Goal: Task Accomplishment & Management: Manage account settings

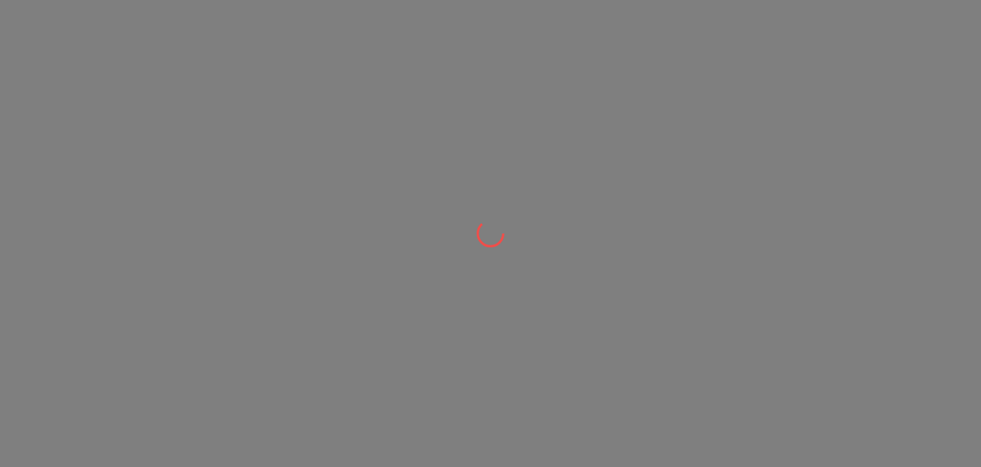
click at [134, 417] on div at bounding box center [490, 233] width 981 height 467
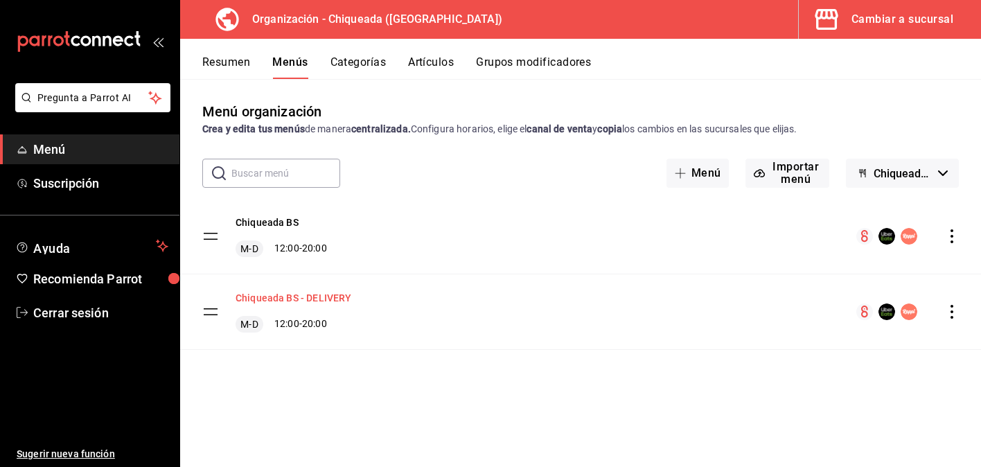
click at [328, 299] on button "Chiqueada BS - DELIVERY" at bounding box center [294, 298] width 116 height 14
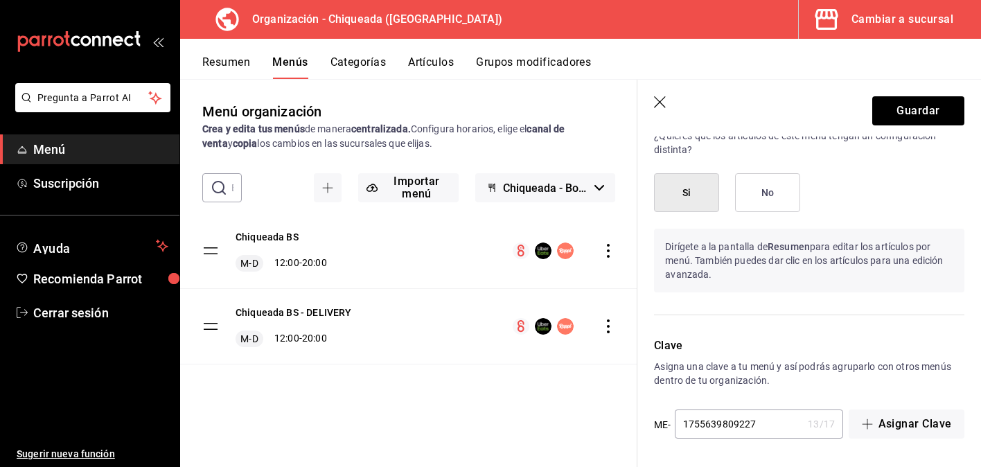
scroll to position [808, 0]
click at [662, 109] on icon "button" at bounding box center [661, 103] width 14 height 14
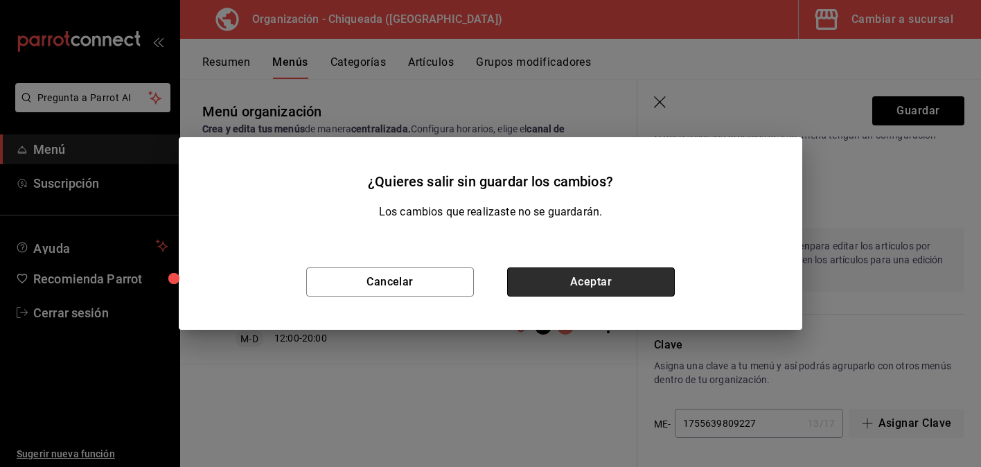
click at [547, 296] on button "Aceptar" at bounding box center [591, 281] width 168 height 29
click at [547, 283] on div "Chiqueada BS M-D 12:00 - 20:00" at bounding box center [408, 250] width 457 height 75
checkbox input "false"
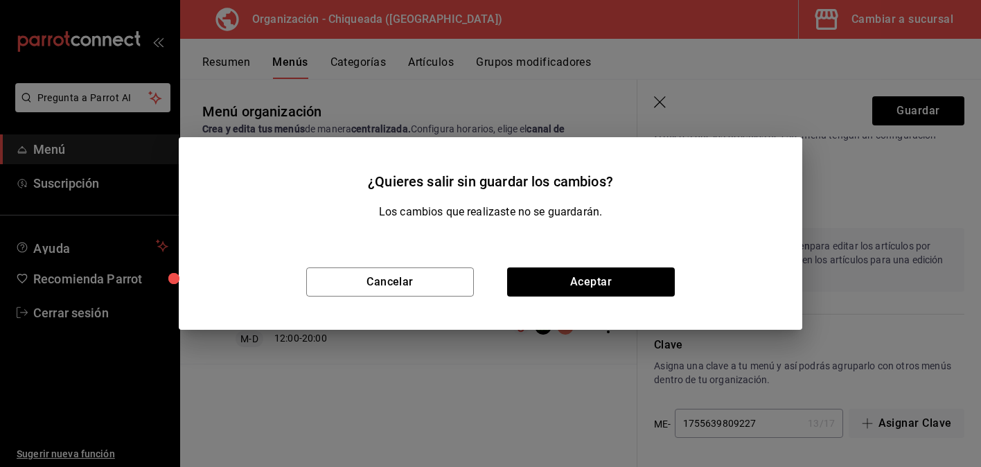
type input "1755651736612"
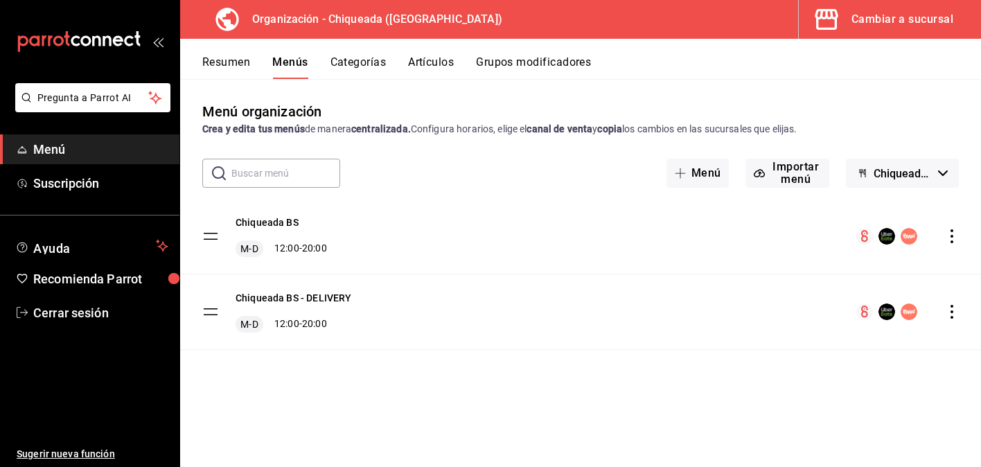
checkbox input "false"
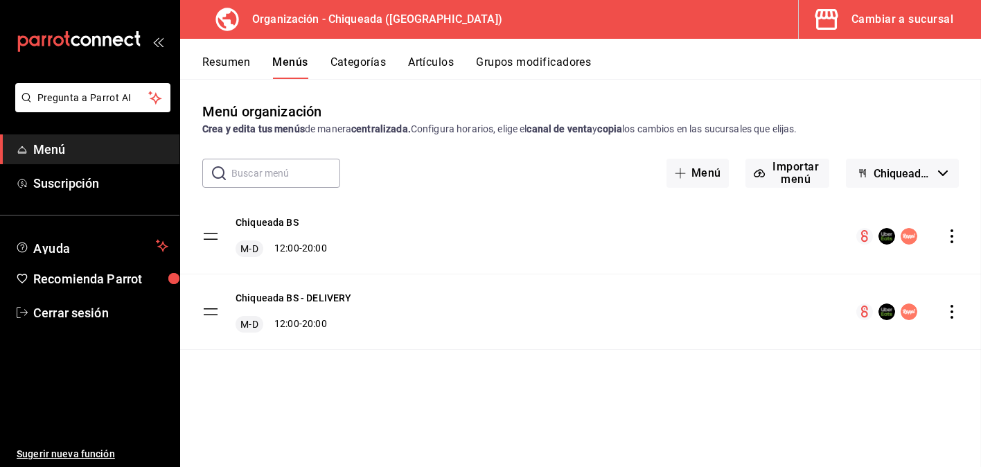
checkbox input "false"
click at [410, 65] on button "Artículos" at bounding box center [431, 67] width 46 height 24
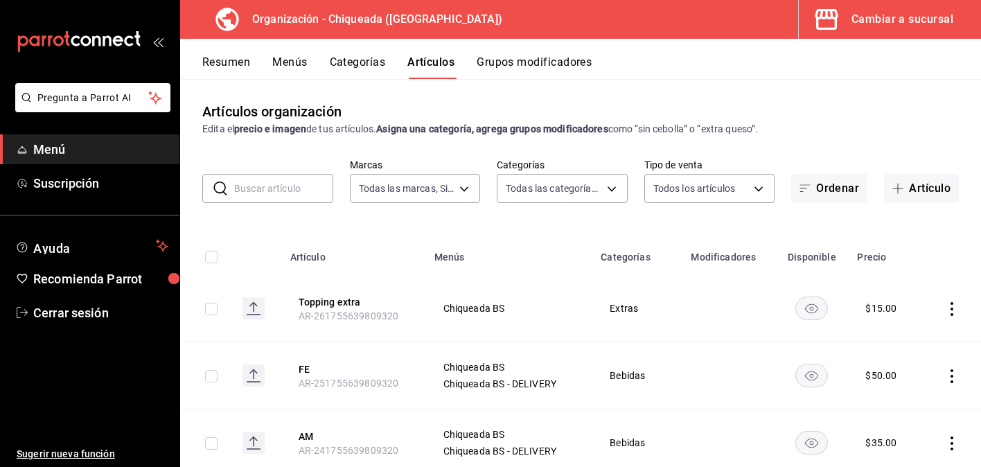
type input "73370423-3907-498f-a92e-02adfc43a2a7"
type input "5f7434ea-22db-4bab-abbf-26f4633101ae,ebfbbbe8-a23d-46a3-ad58-882326fbca40,85290…"
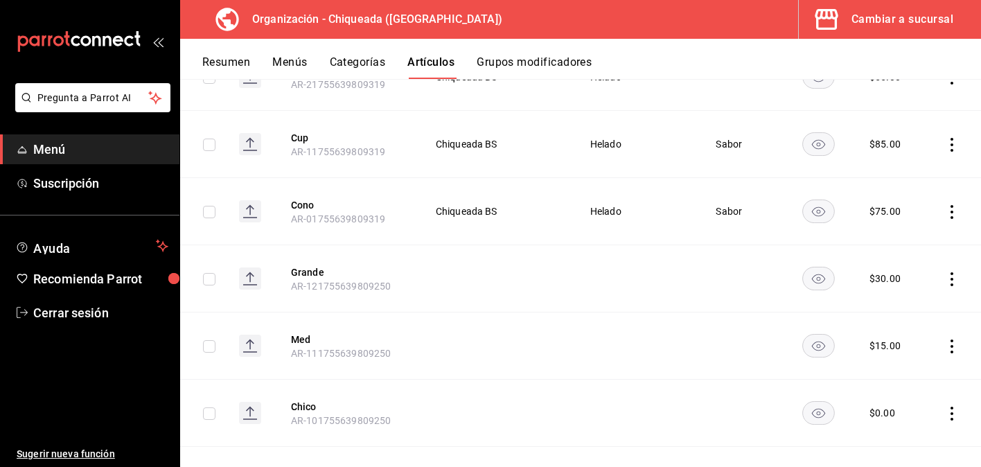
scroll to position [1825, 0]
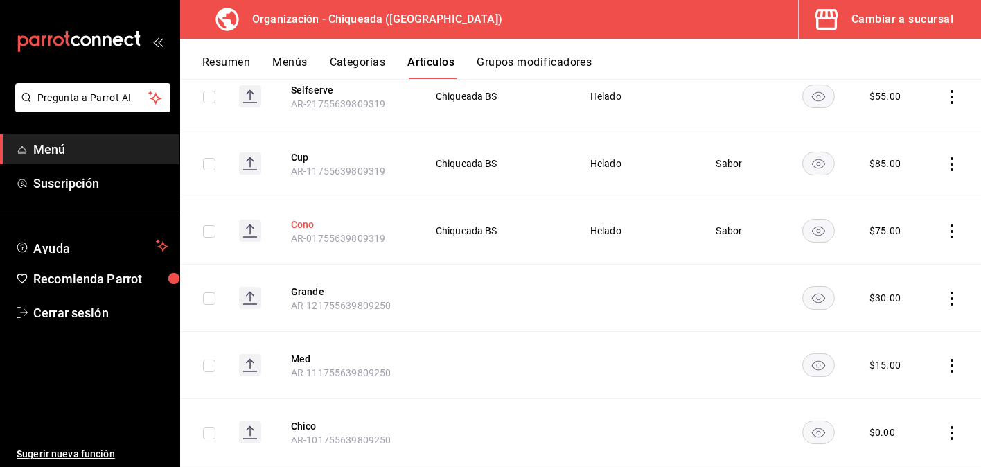
click at [300, 220] on button "Cono" at bounding box center [346, 225] width 111 height 14
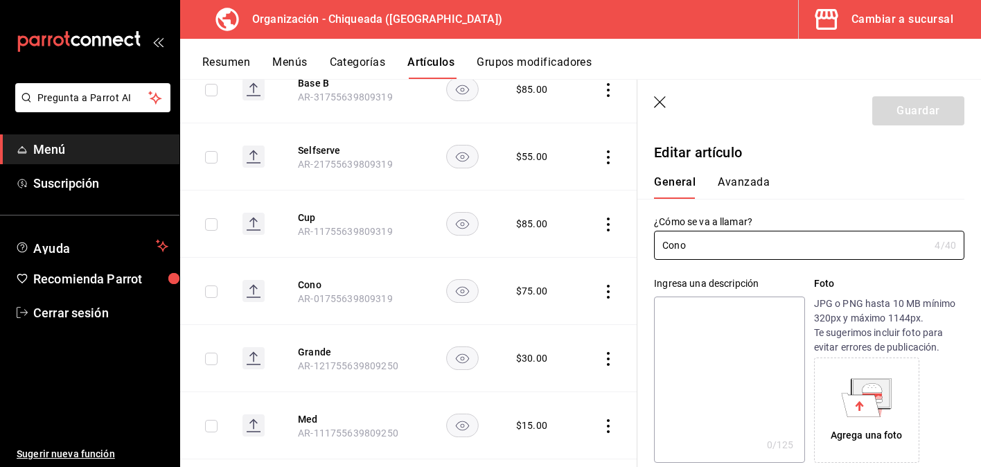
type input "$75.00"
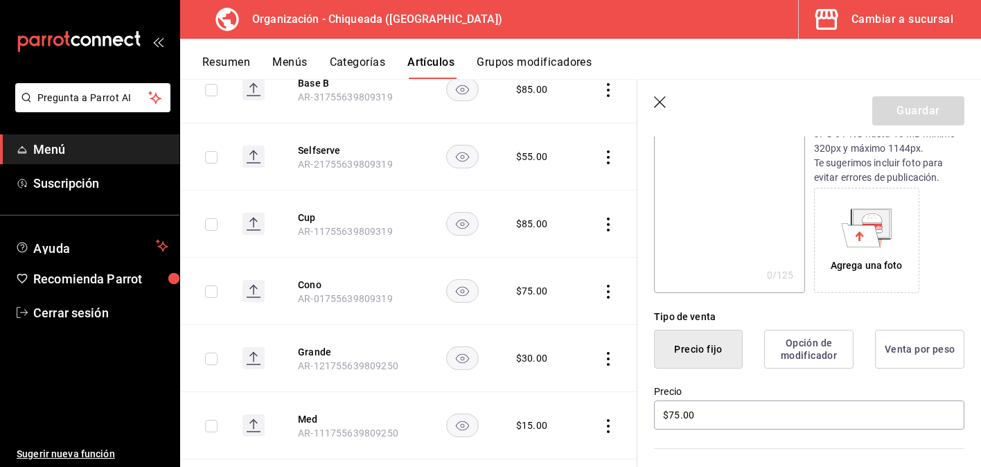
scroll to position [234, 0]
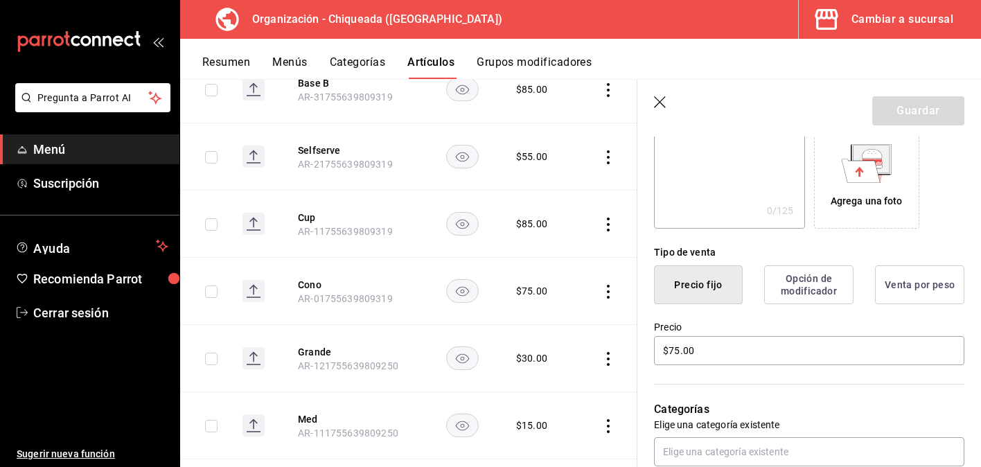
click at [831, 287] on button "Opción de modificador" at bounding box center [808, 284] width 89 height 39
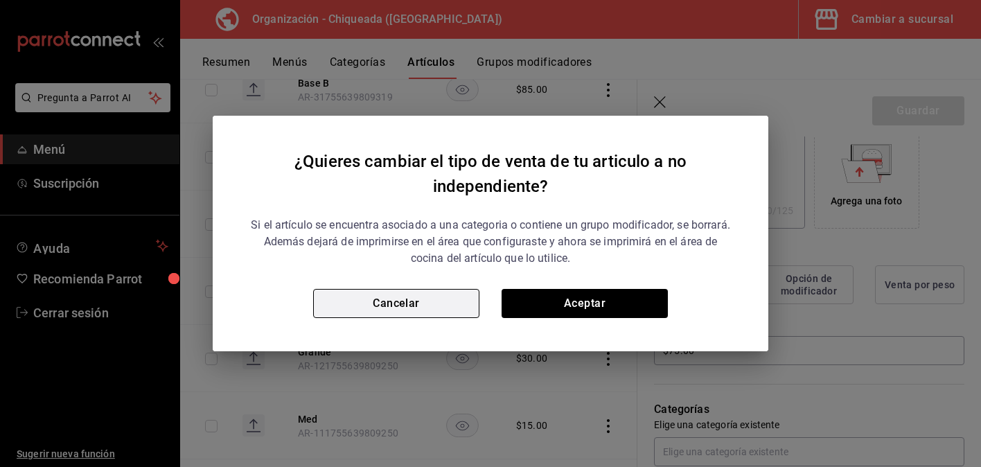
click at [452, 301] on button "Cancelar" at bounding box center [396, 303] width 166 height 29
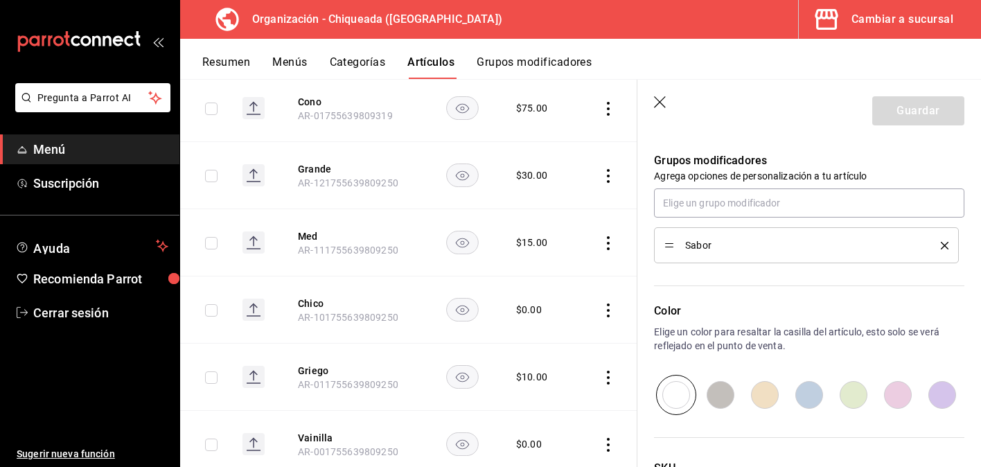
scroll to position [2009, 0]
click at [666, 97] on icon "button" at bounding box center [661, 103] width 14 height 14
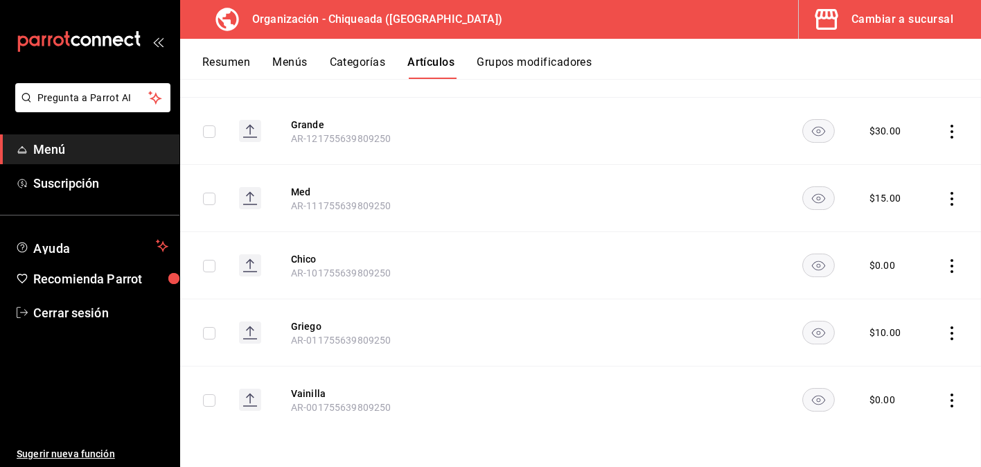
click at [663, 103] on td at bounding box center [636, 131] width 126 height 67
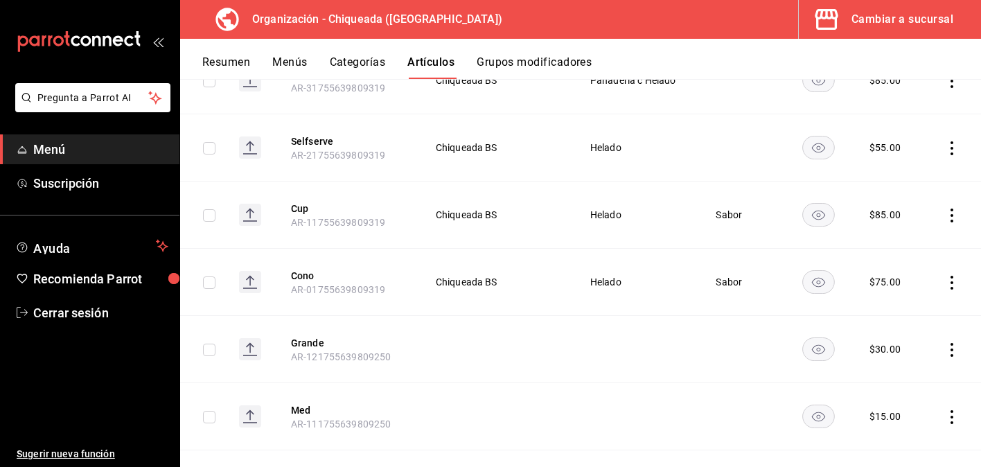
scroll to position [1713, 0]
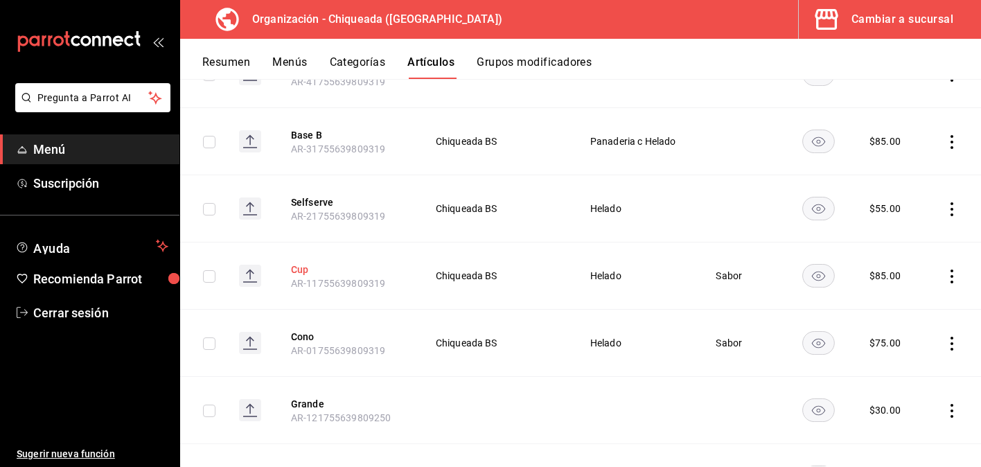
click at [299, 272] on button "Cup" at bounding box center [346, 270] width 111 height 14
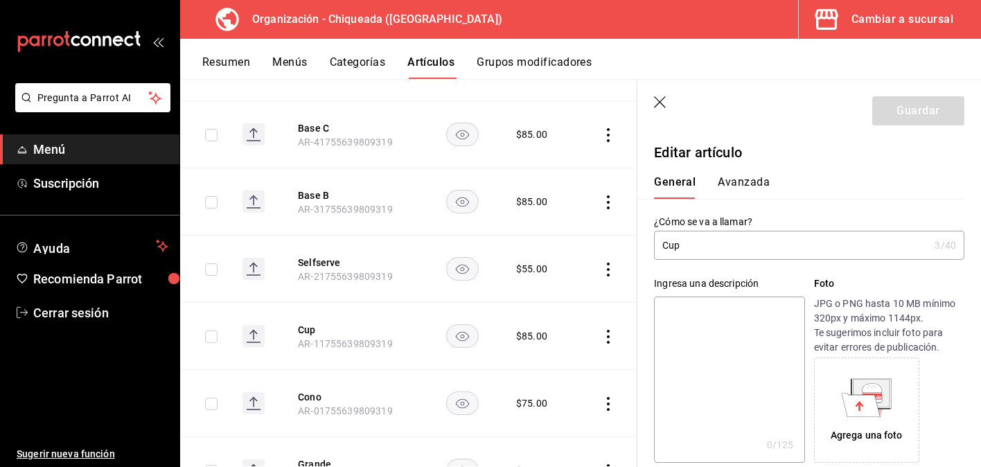
type input "$85.00"
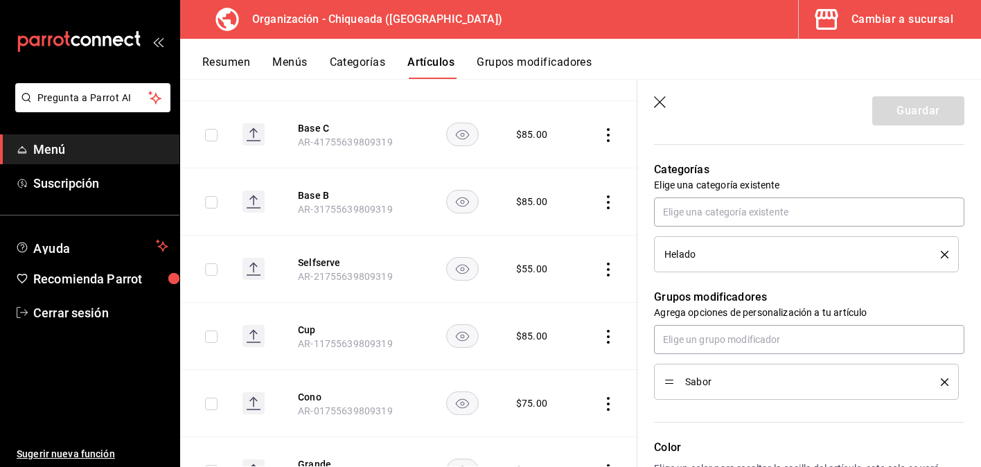
scroll to position [489, 0]
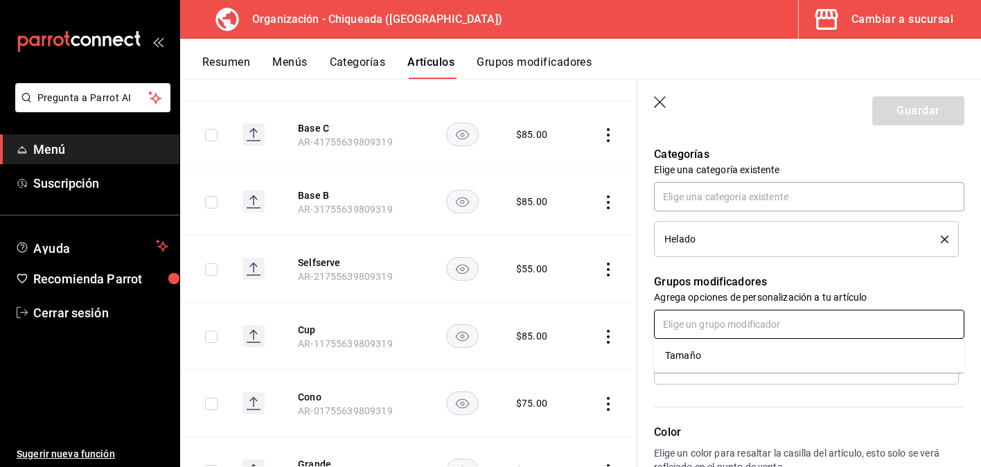
click at [782, 331] on input "text" at bounding box center [809, 324] width 310 height 29
click at [757, 360] on li "Tamaño" at bounding box center [809, 355] width 310 height 23
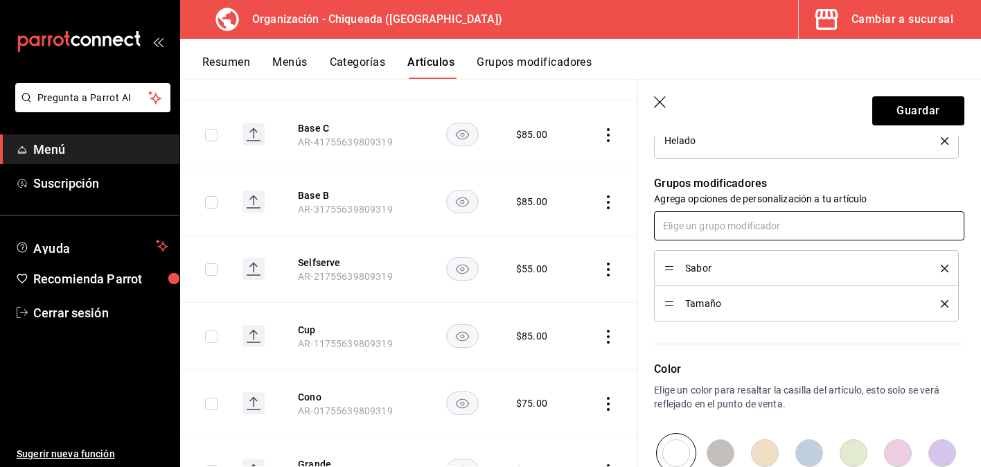
scroll to position [632, 0]
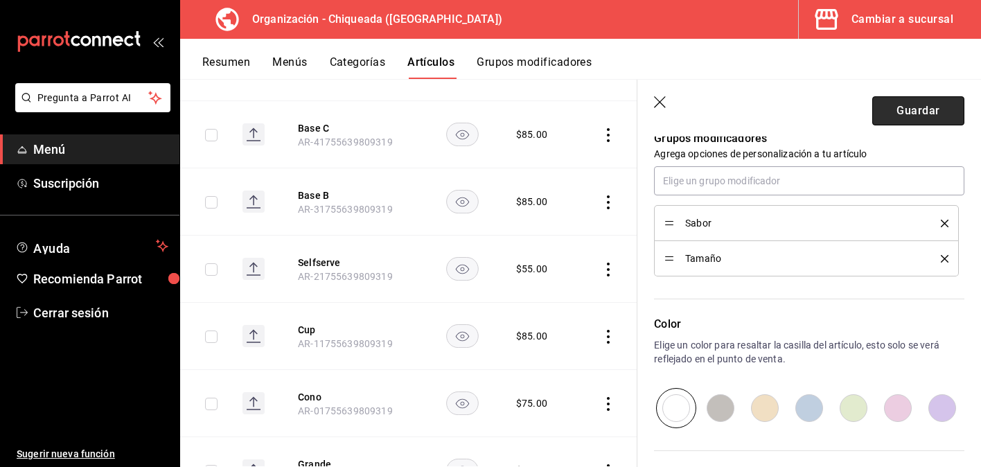
click at [918, 115] on button "Guardar" at bounding box center [918, 110] width 92 height 29
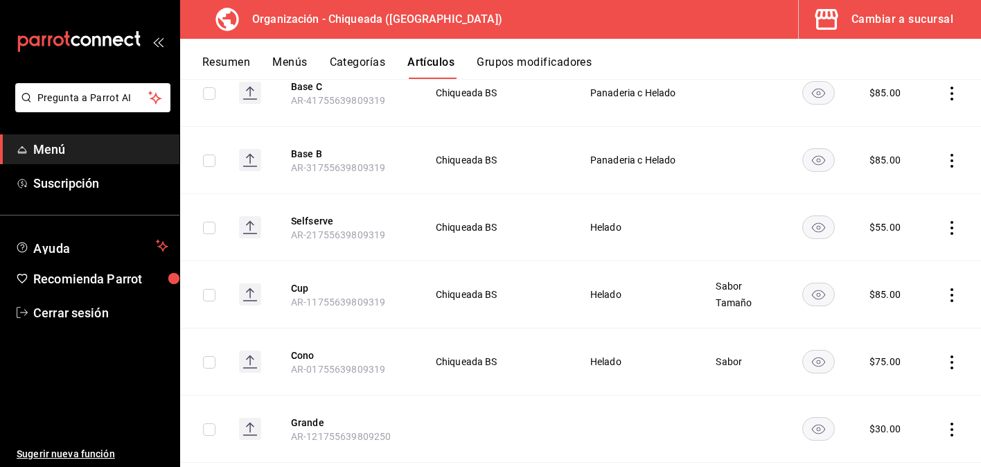
scroll to position [1992, 0]
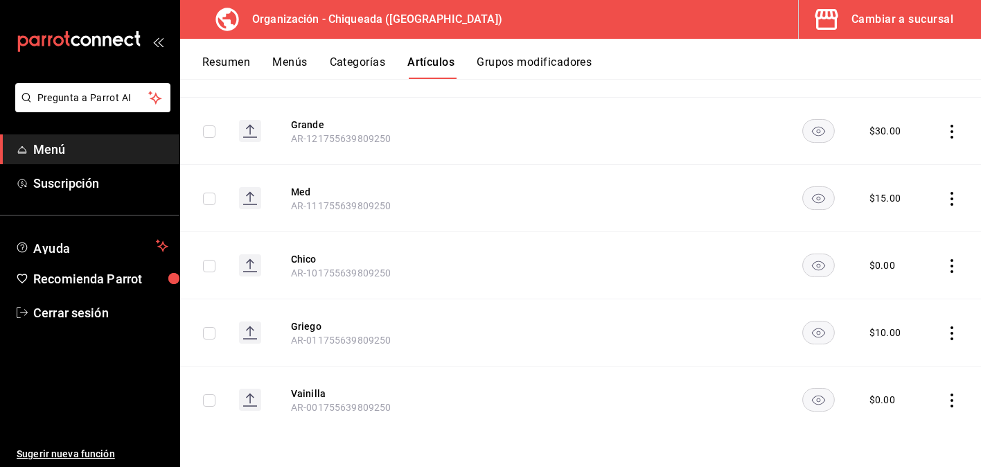
click at [521, 65] on button "Grupos modificadores" at bounding box center [534, 67] width 115 height 24
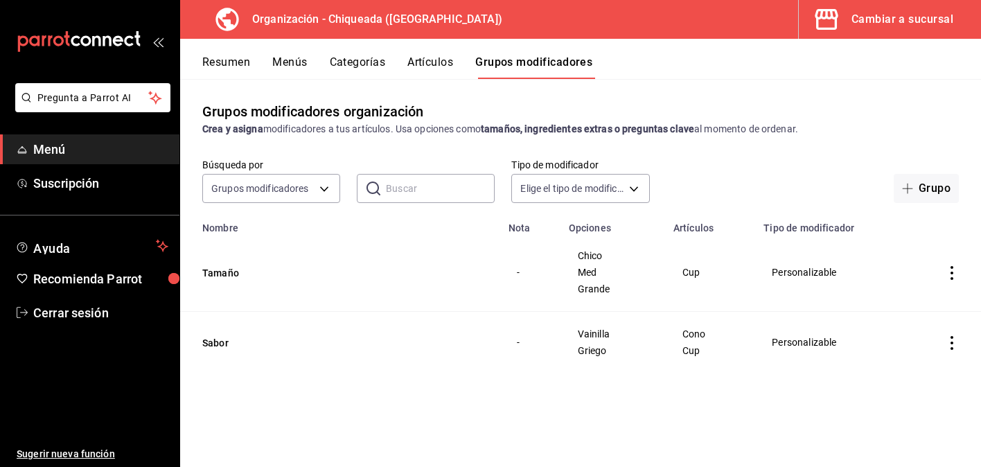
click at [416, 62] on button "Artículos" at bounding box center [430, 67] width 46 height 24
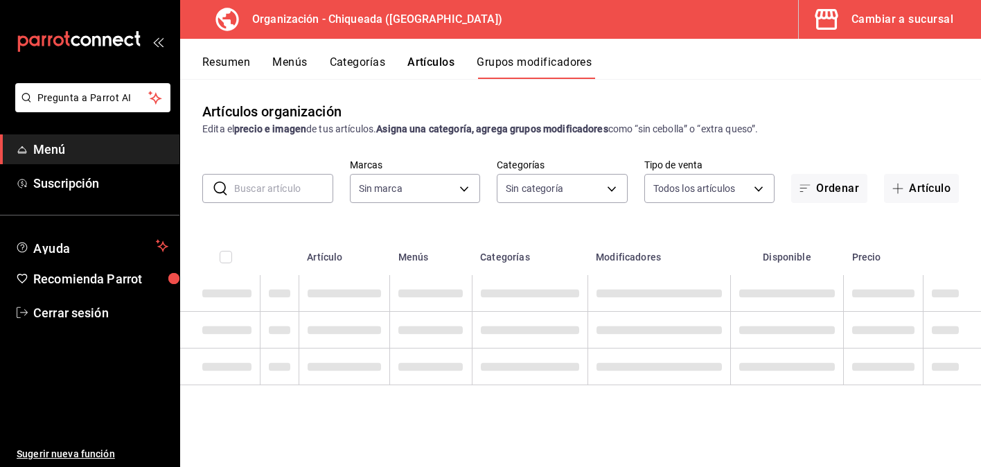
type input "73370423-3907-498f-a92e-02adfc43a2a7"
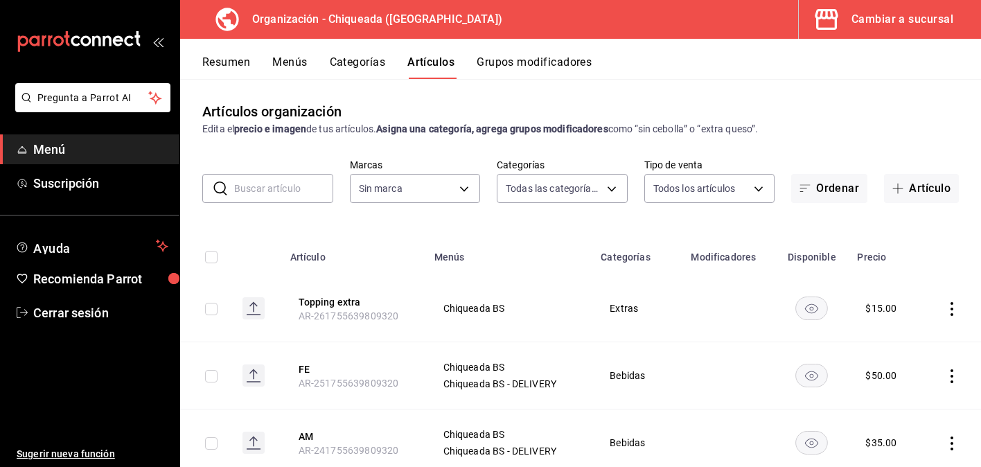
type input "5f7434ea-22db-4bab-abbf-26f4633101ae,ebfbbbe8-a23d-46a3-ad58-882326fbca40,85290…"
type input "73370423-3907-498f-a92e-02adfc43a2a7"
click at [294, 66] on button "Menús" at bounding box center [289, 67] width 35 height 24
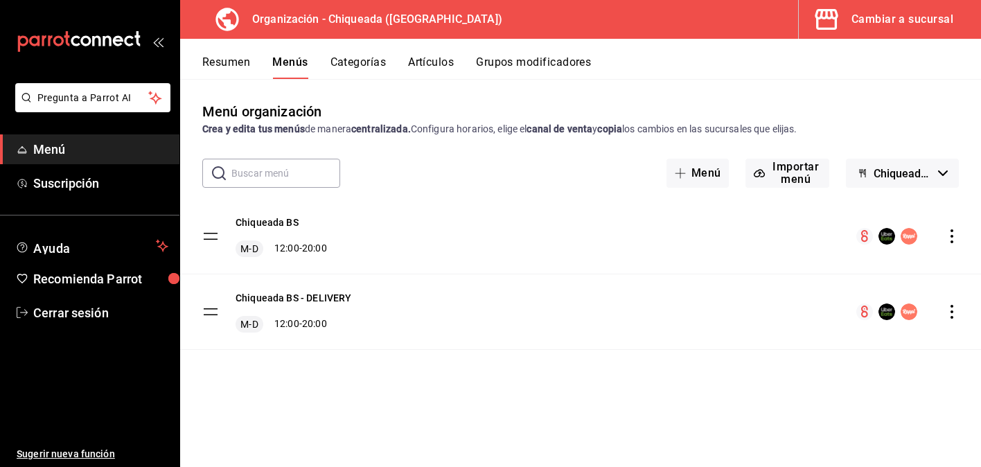
click at [956, 311] on icon "actions" at bounding box center [952, 312] width 14 height 14
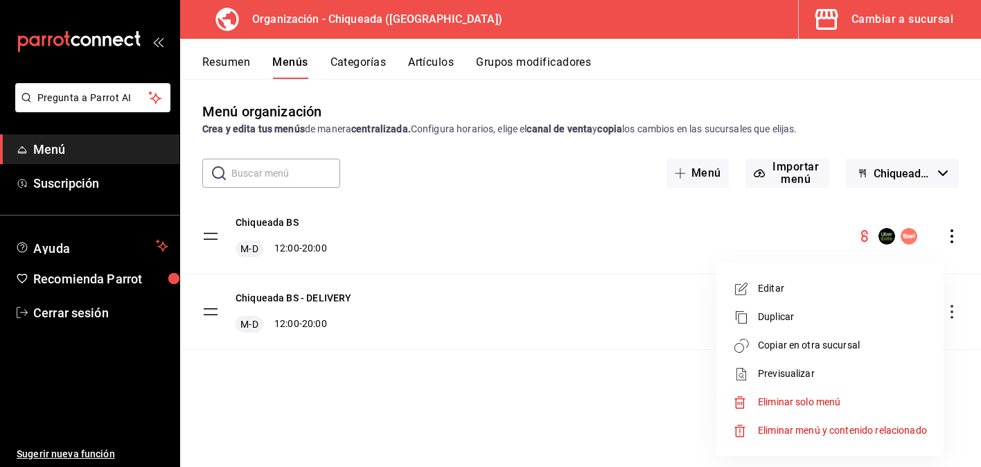
click at [946, 237] on div at bounding box center [490, 233] width 981 height 467
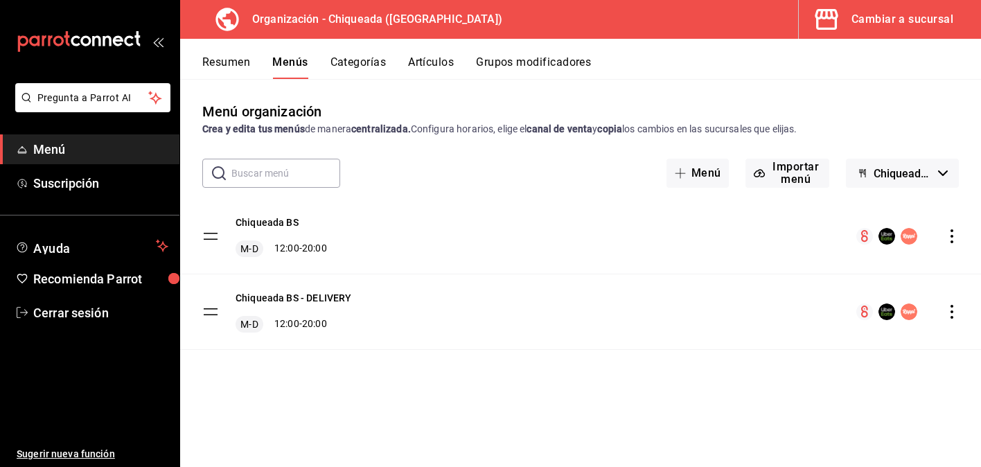
click at [949, 237] on icon "actions" at bounding box center [952, 236] width 14 height 14
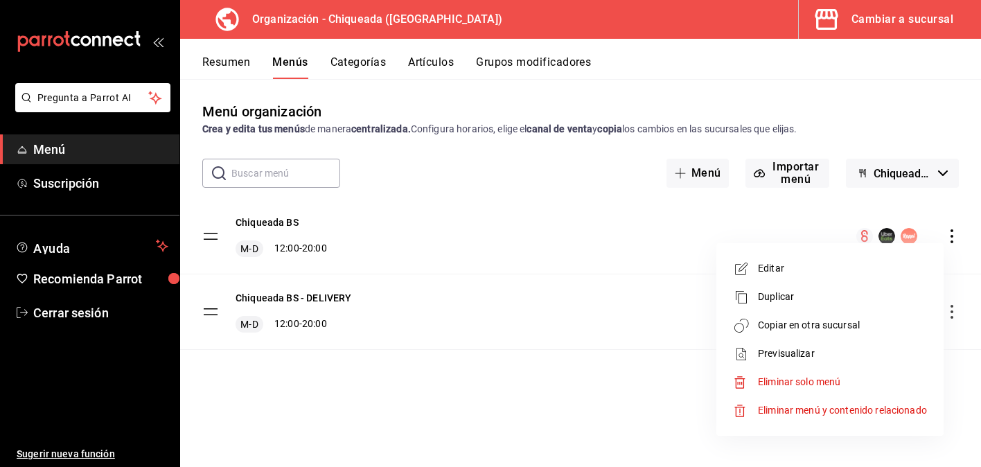
click at [804, 354] on span "Previsualizar" at bounding box center [842, 353] width 169 height 15
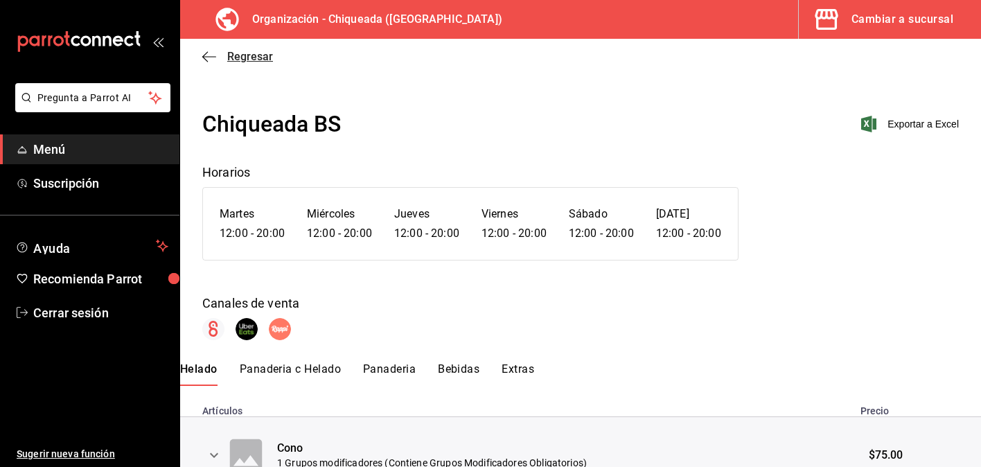
click at [211, 55] on icon "button" at bounding box center [209, 57] width 14 height 12
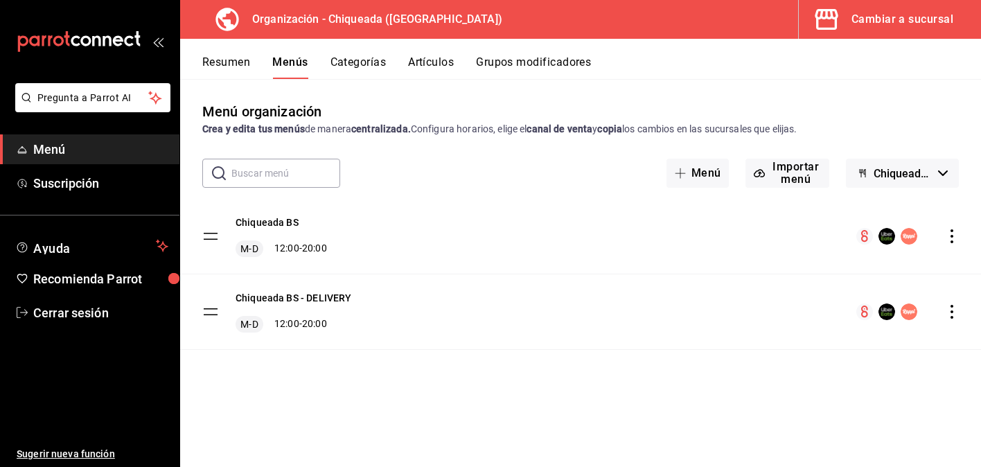
click at [448, 60] on button "Artículos" at bounding box center [431, 67] width 46 height 24
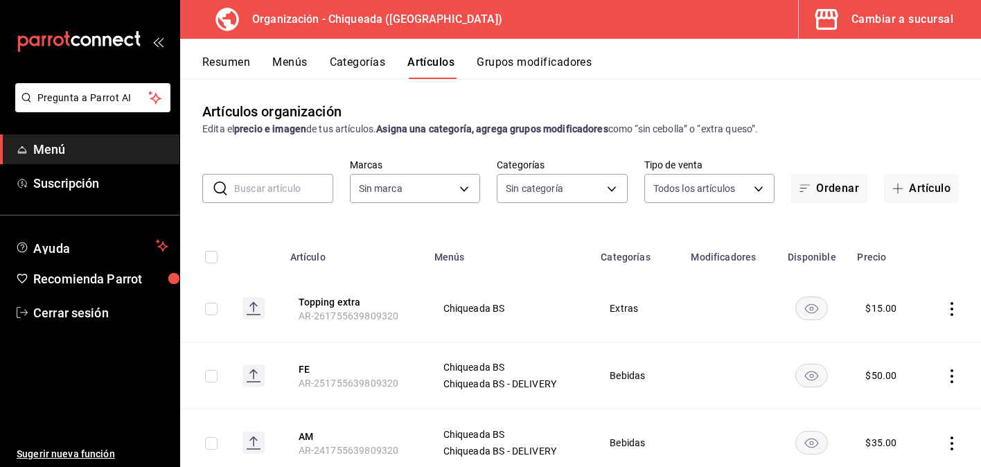
type input "5f7434ea-22db-4bab-abbf-26f4633101ae,ebfbbbe8-a23d-46a3-ad58-882326fbca40,85290…"
type input "73370423-3907-498f-a92e-02adfc43a2a7"
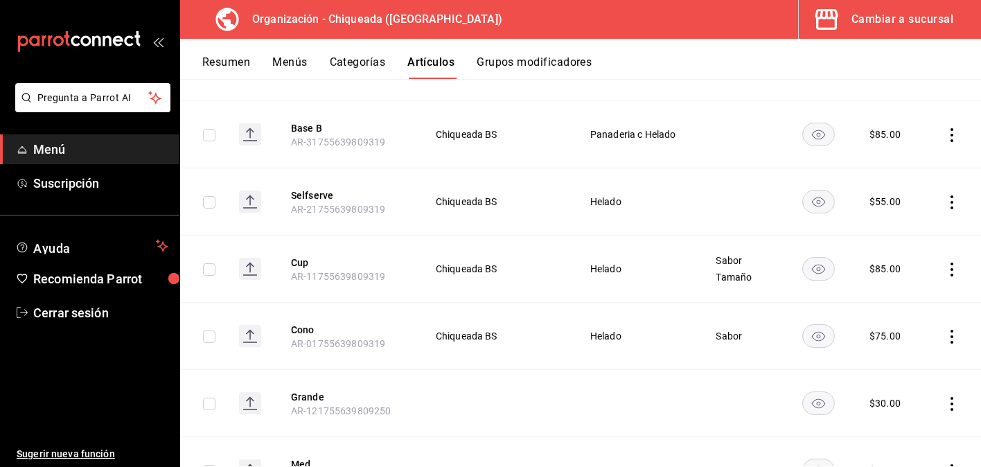
scroll to position [1719, 0]
click at [324, 194] on button "Selfserve" at bounding box center [346, 196] width 111 height 14
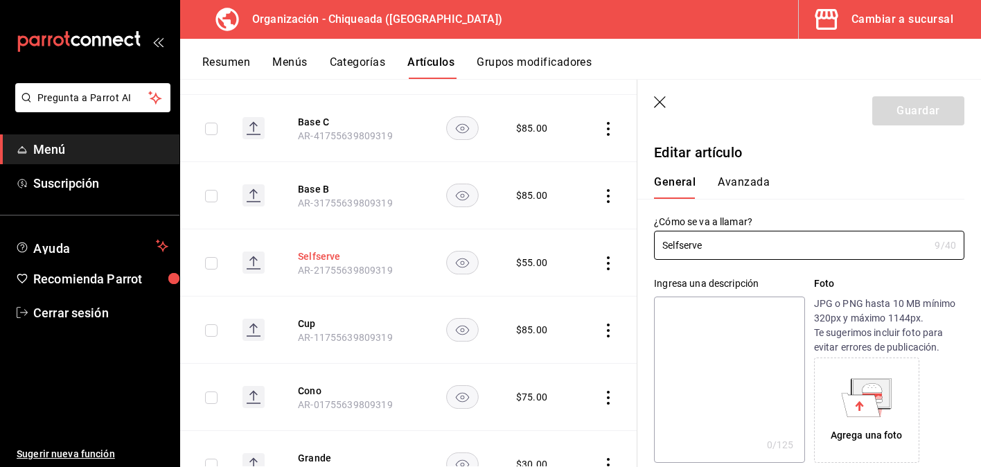
type input "$55.00"
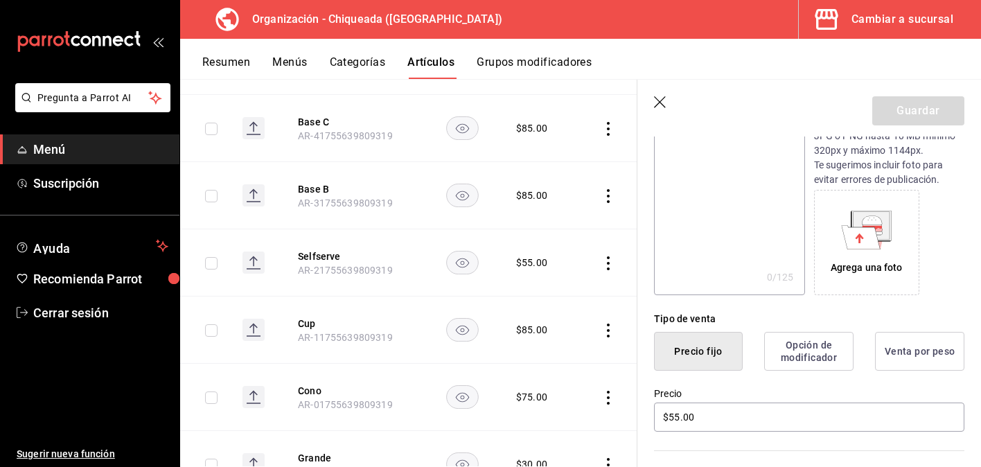
scroll to position [169, 0]
click at [905, 357] on button "Venta por peso" at bounding box center [919, 349] width 89 height 39
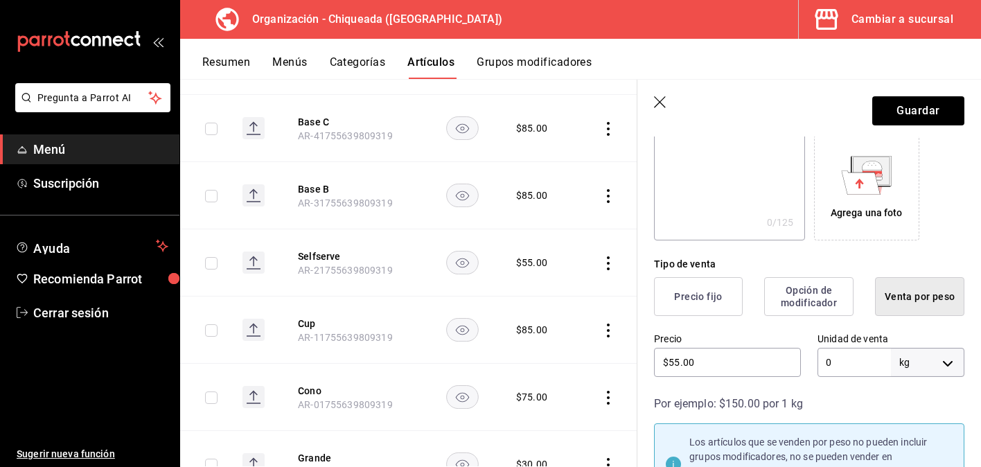
scroll to position [229, 0]
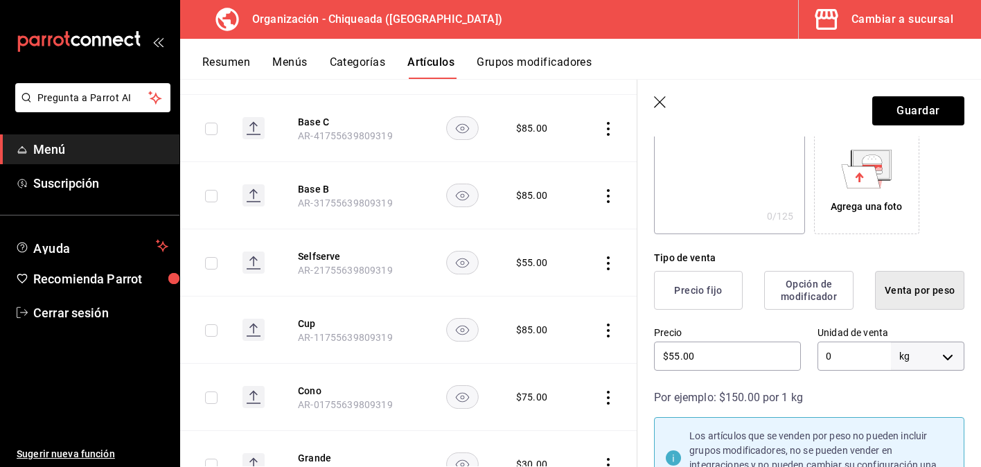
click at [887, 361] on input "0" at bounding box center [853, 356] width 73 height 29
click at [946, 361] on body "Pregunta a Parrot AI Menú Suscripción Ayuda Recomienda Parrot Cerrar sesión Sug…" at bounding box center [490, 233] width 981 height 467
click at [913, 421] on li "gr" at bounding box center [928, 420] width 72 height 23
type input "GRAMS"
click at [869, 356] on input "0" at bounding box center [853, 356] width 73 height 29
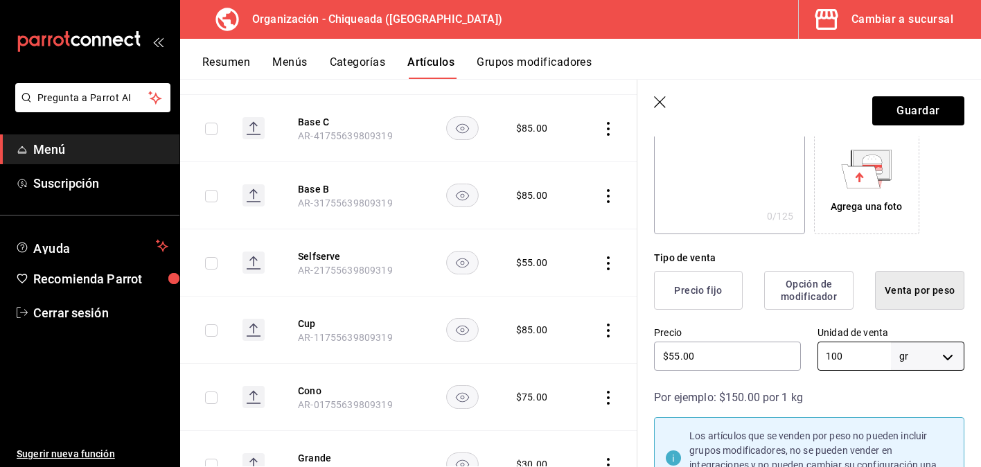
type input "100"
click at [859, 391] on div "Por ejemplo: $150.00 por 1 kg" at bounding box center [809, 397] width 310 height 17
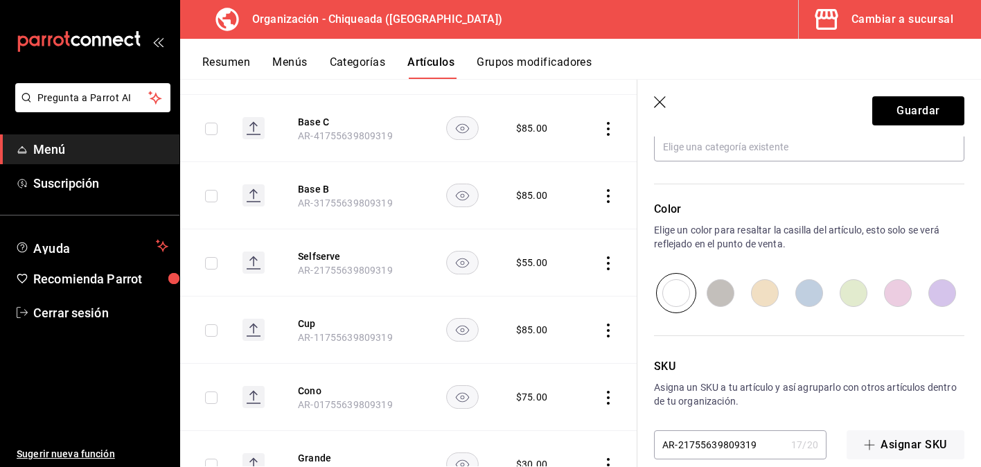
scroll to position [685, 0]
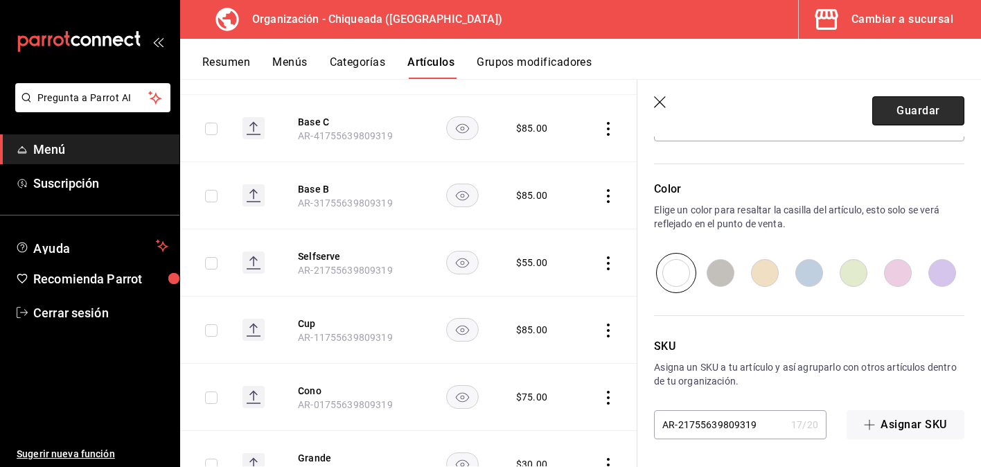
click at [932, 116] on button "Guardar" at bounding box center [918, 110] width 92 height 29
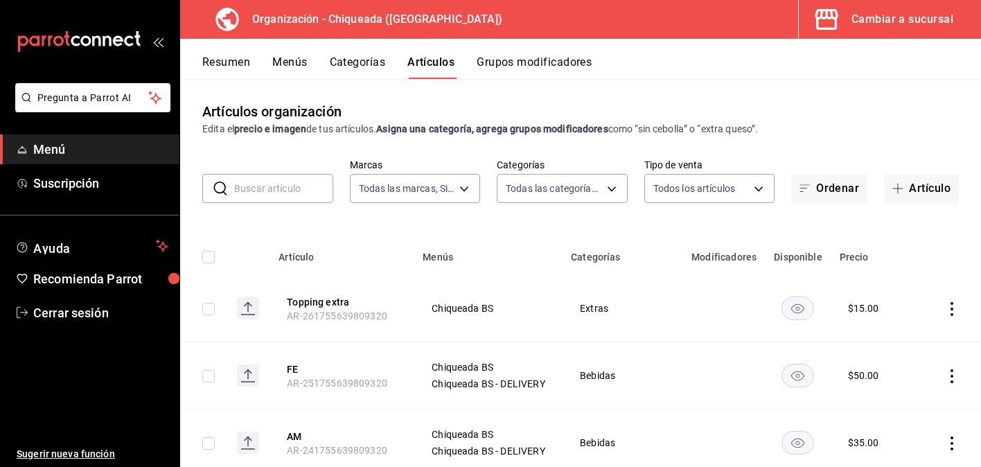
click at [290, 54] on div "Resumen Menús Categorías Artículos Grupos modificadores" at bounding box center [580, 59] width 801 height 40
click at [290, 61] on button "Menús" at bounding box center [289, 67] width 35 height 24
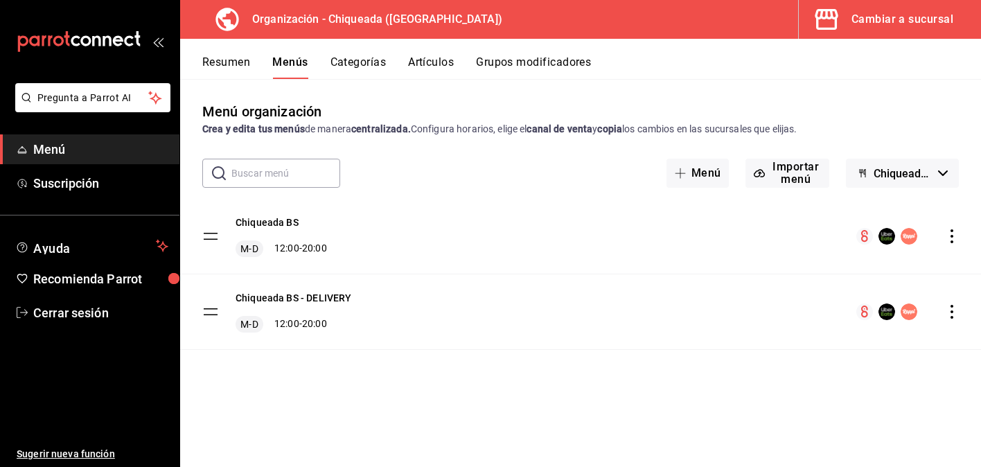
click at [944, 170] on icon "button" at bounding box center [943, 173] width 10 height 6
click at [949, 305] on div at bounding box center [490, 233] width 981 height 467
click at [953, 316] on icon "actions" at bounding box center [952, 312] width 14 height 14
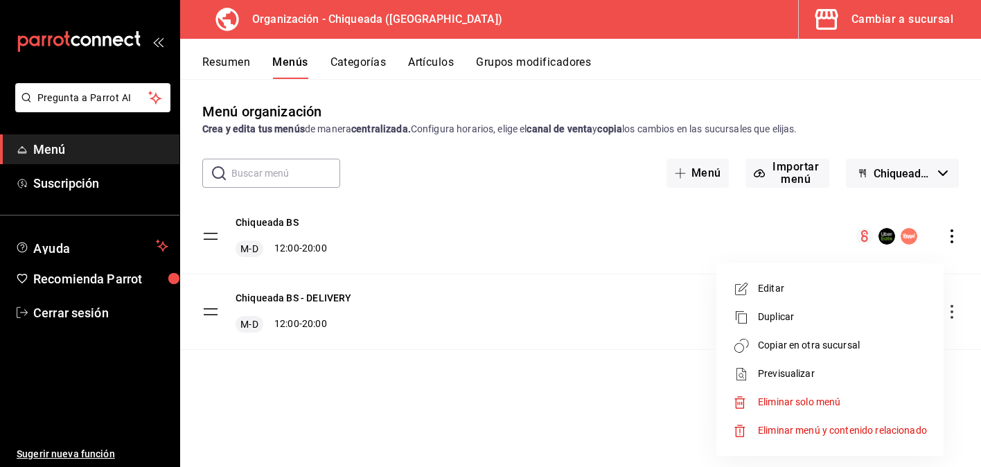
click at [334, 299] on div at bounding box center [490, 233] width 981 height 467
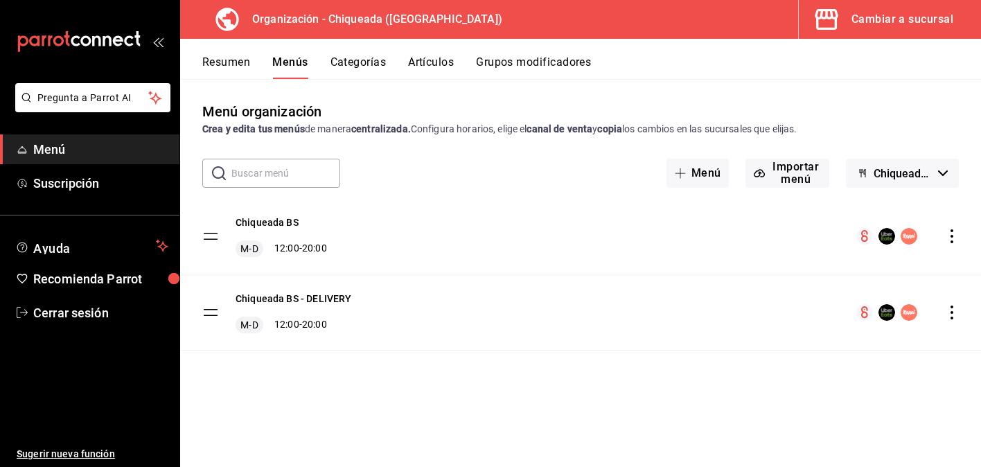
click at [205, 310] on tbody "Chiqueada BS M-D 12:00 - 20:00 Chiqueada BS - DELIVERY M-D 12:00 - 20:00" at bounding box center [580, 274] width 801 height 151
click at [213, 310] on tbody "Chiqueada BS M-D 12:00 - 20:00 Chiqueada BS - DELIVERY M-D 12:00 - 20:00" at bounding box center [580, 274] width 801 height 151
click at [347, 69] on button "Categorías" at bounding box center [358, 67] width 56 height 24
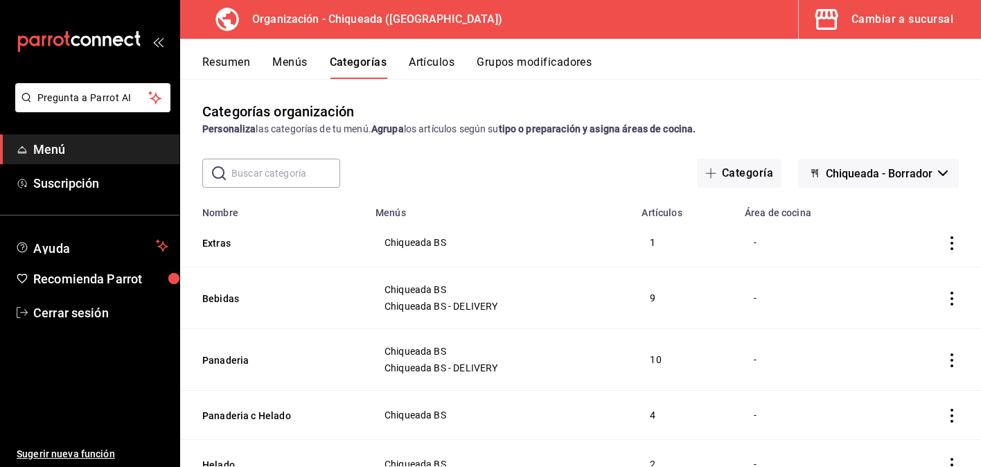
scroll to position [55, 0]
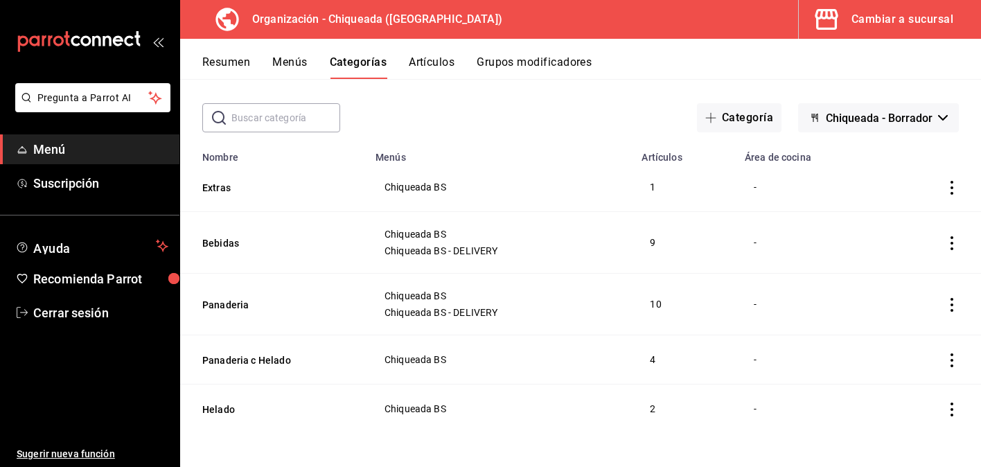
click at [440, 63] on button "Artículos" at bounding box center [432, 67] width 46 height 24
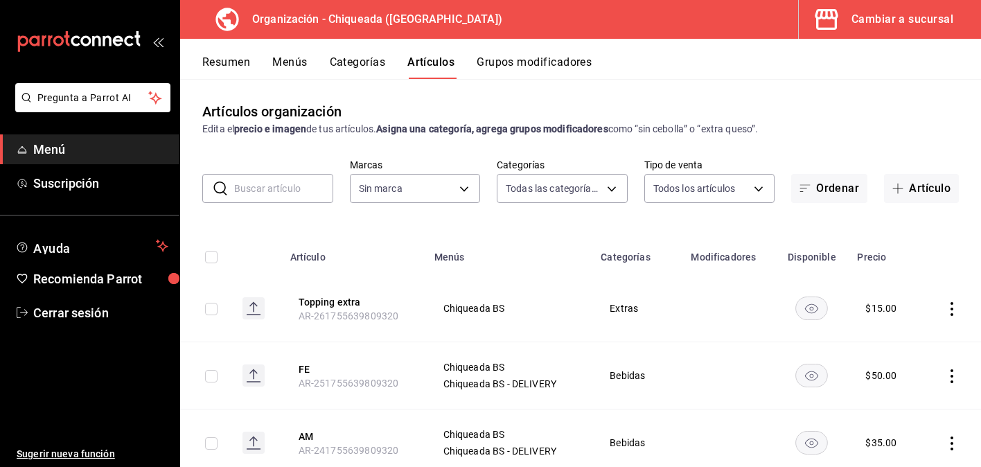
type input "5f7434ea-22db-4bab-abbf-26f4633101ae,ebfbbbe8-a23d-46a3-ad58-882326fbca40,85290…"
type input "73370423-3907-498f-a92e-02adfc43a2a7"
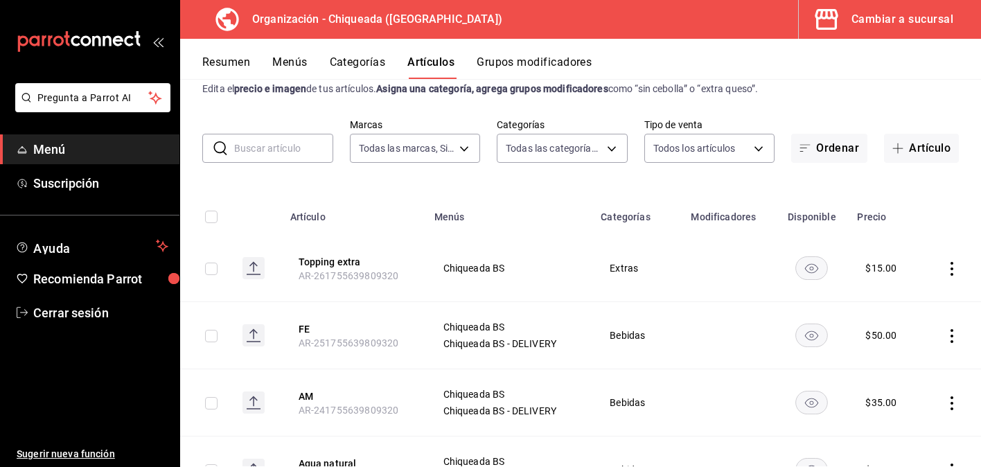
scroll to position [70, 0]
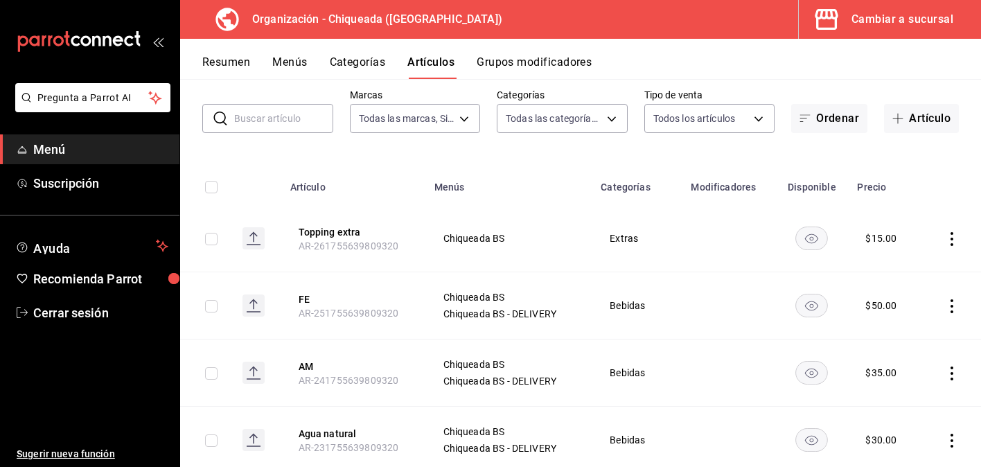
click at [950, 301] on icon "actions" at bounding box center [952, 306] width 14 height 14
click at [929, 333] on li "Editar" at bounding box center [897, 338] width 83 height 28
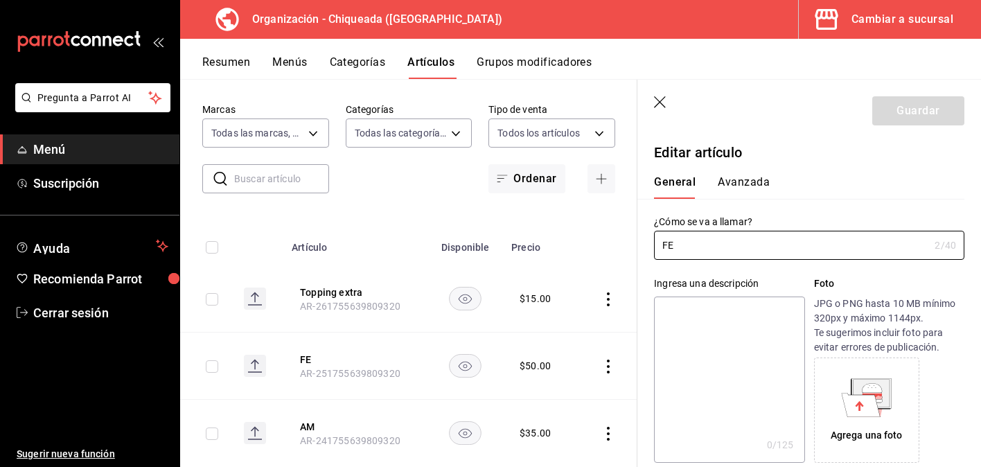
type input "$50.00"
click at [759, 181] on button "Avanzada" at bounding box center [744, 187] width 52 height 24
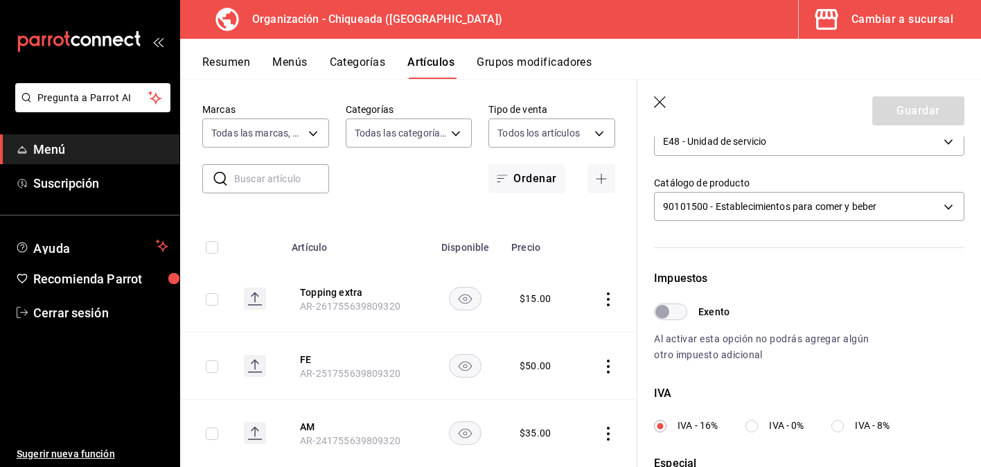
scroll to position [229, 0]
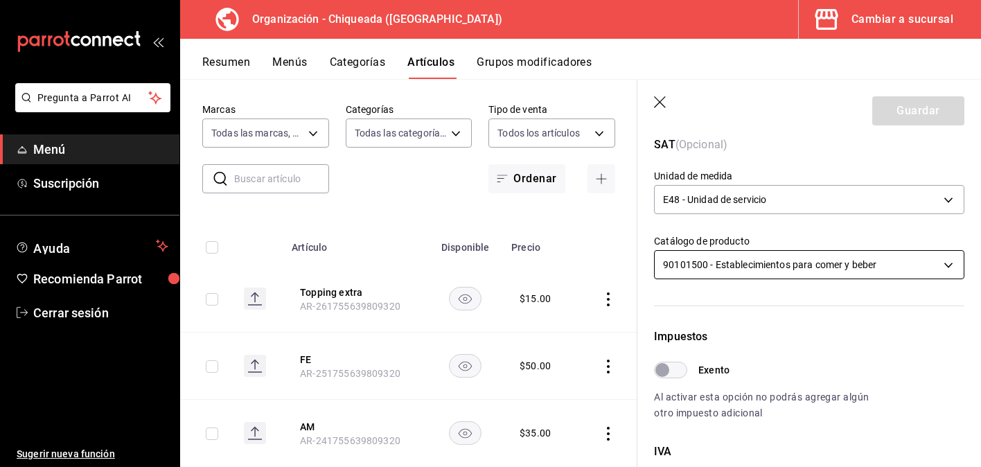
click at [797, 254] on body "Pregunta a Parrot AI Menú Suscripción Ayuda Recomienda Parrot Cerrar sesión Sug…" at bounding box center [490, 233] width 981 height 467
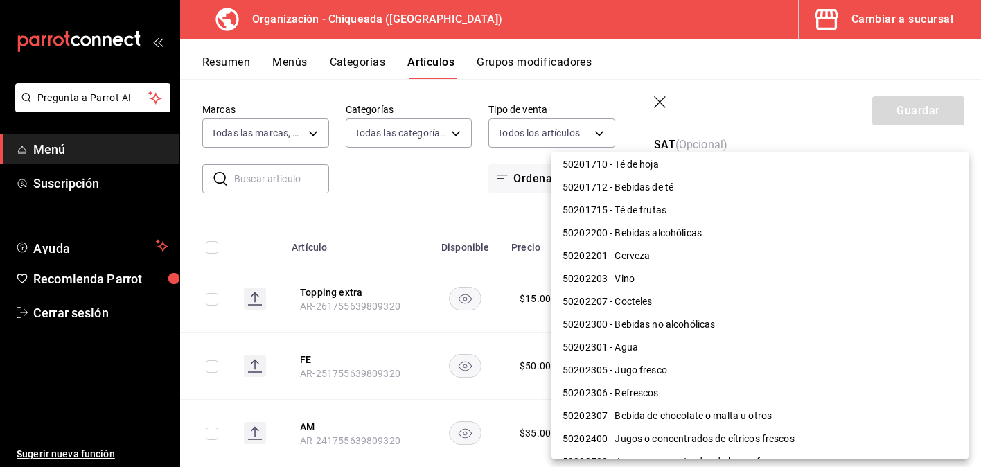
scroll to position [698, 0]
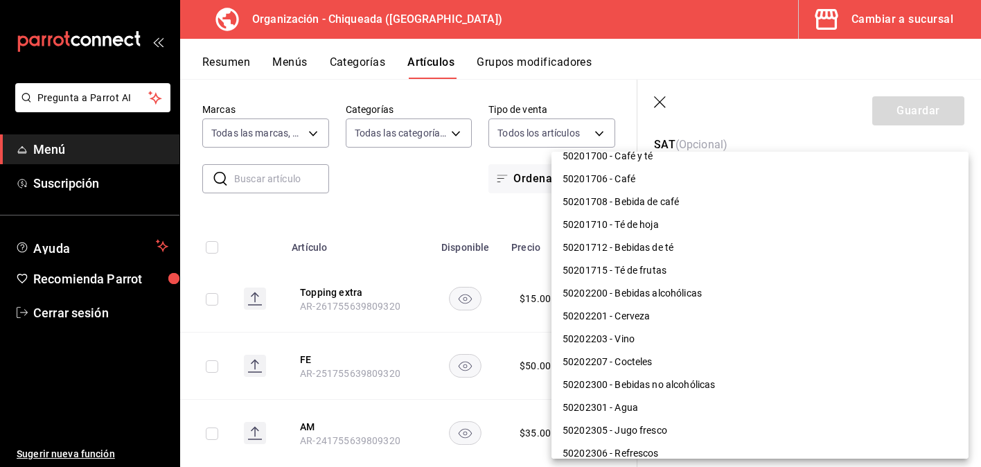
click at [768, 244] on li "50201712 - Bebidas de té" at bounding box center [759, 247] width 417 height 23
type input "50201712"
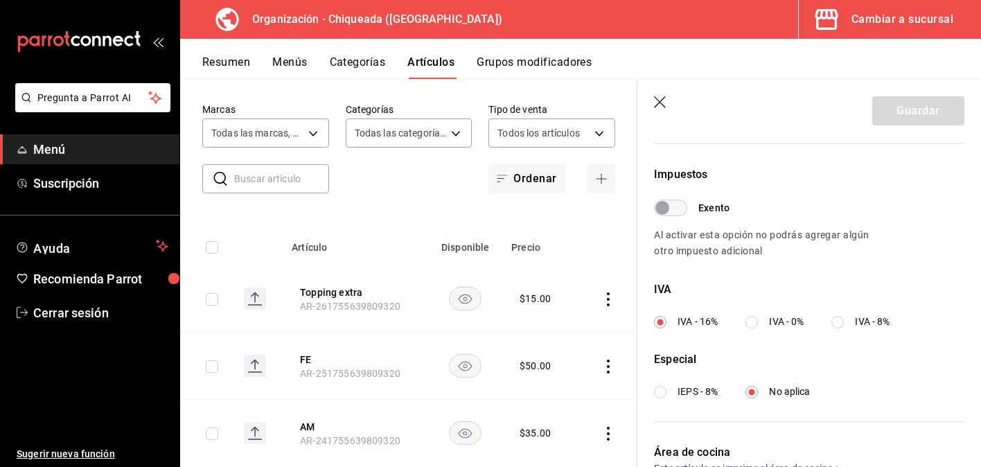
scroll to position [395, 0]
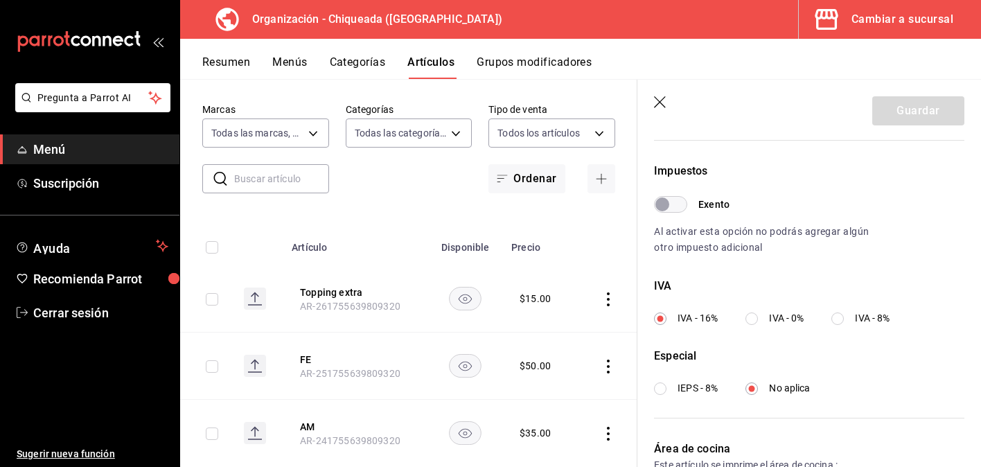
click at [761, 315] on label "IVA - 0%" at bounding box center [774, 318] width 58 height 15
click at [758, 315] on input "IVA - 0%" at bounding box center [751, 318] width 12 height 12
radio input "true"
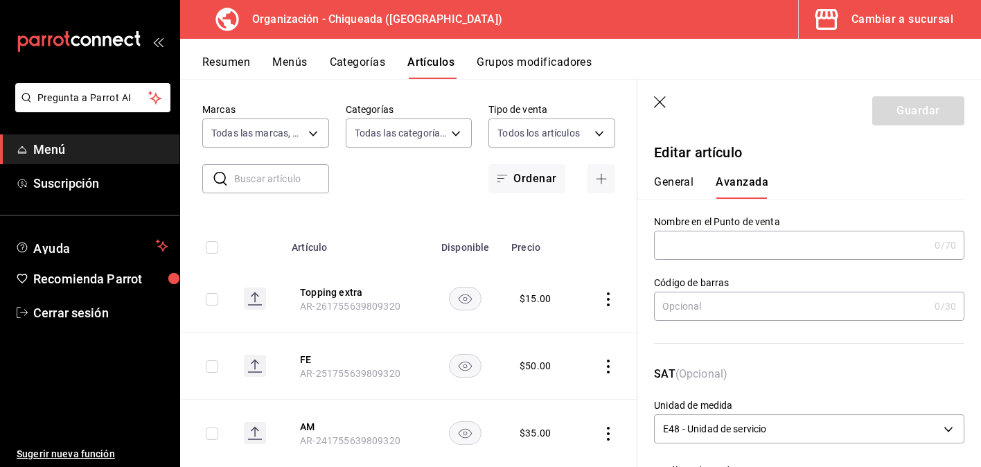
click at [696, 185] on div "General [PERSON_NAME]" at bounding box center [801, 187] width 294 height 24
click at [683, 182] on button "General" at bounding box center [673, 187] width 39 height 24
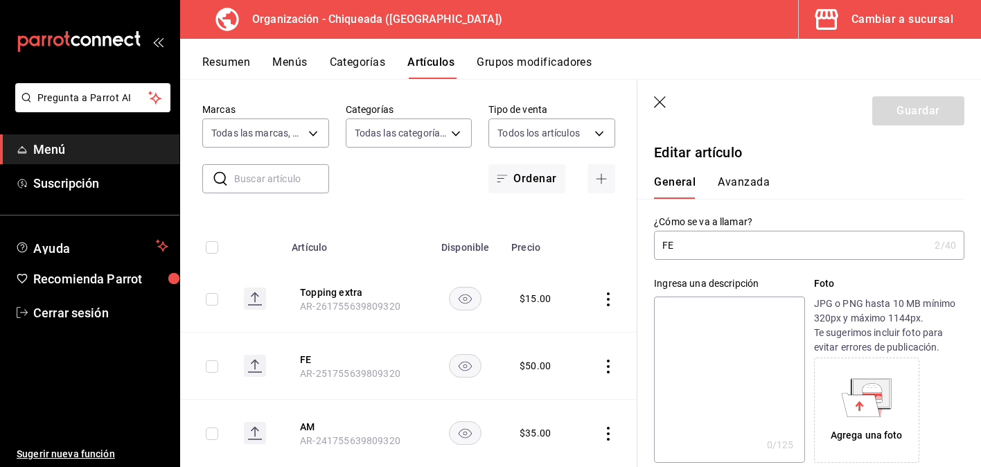
click at [730, 191] on button "Avanzada" at bounding box center [744, 187] width 52 height 24
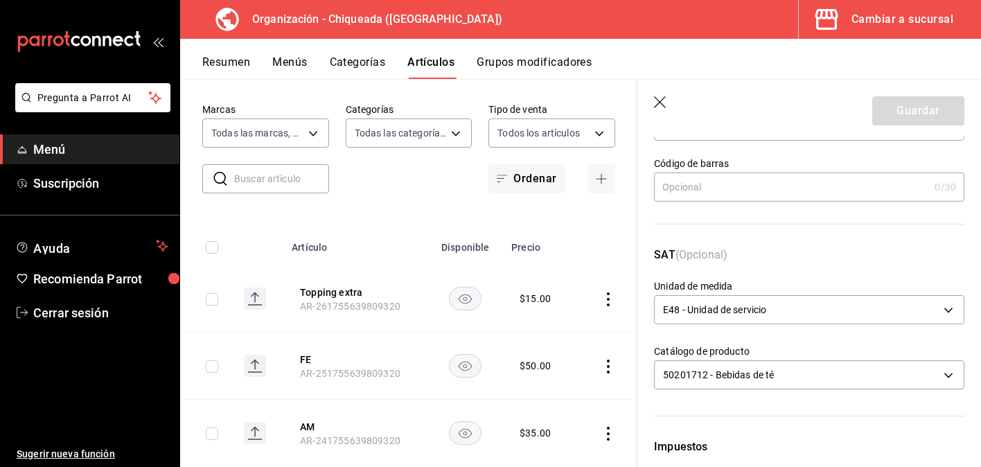
scroll to position [118, 0]
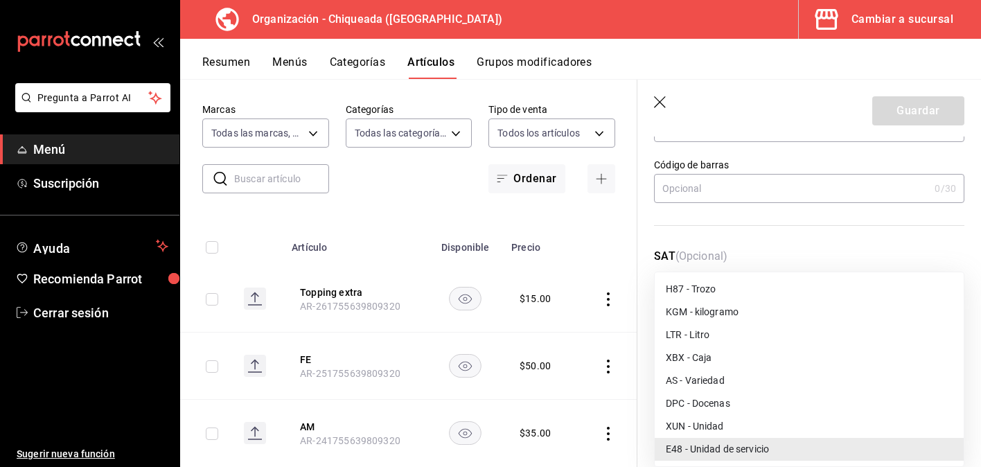
click at [723, 312] on body "Pregunta a Parrot AI Menú Suscripción Ayuda Recomienda Parrot Cerrar sesión Sug…" at bounding box center [490, 233] width 981 height 467
click at [748, 240] on div at bounding box center [490, 233] width 981 height 467
click at [749, 315] on body "Pregunta a Parrot AI Menú Suscripción Ayuda Recomienda Parrot Cerrar sesión Sug…" at bounding box center [490, 233] width 981 height 467
click at [725, 416] on li "XUN - Unidad" at bounding box center [809, 426] width 309 height 23
type input "XUN"
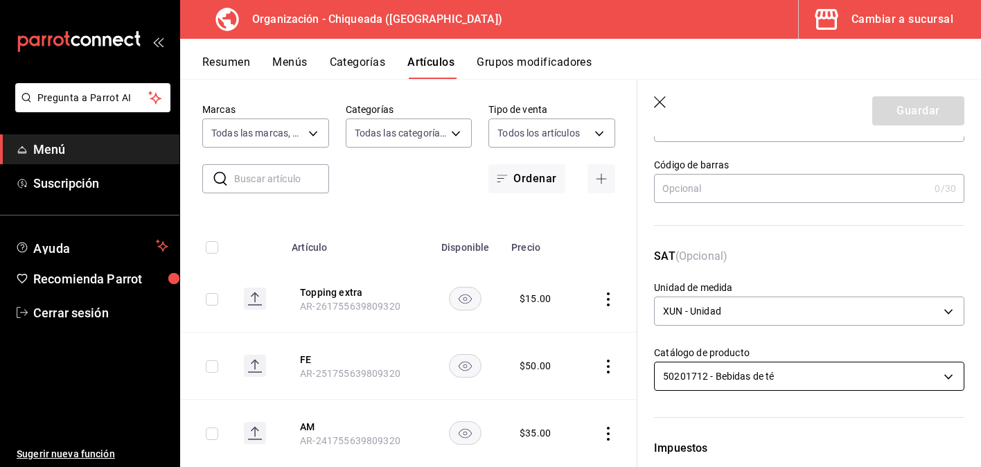
click at [737, 371] on body "Pregunta a Parrot AI Menú Suscripción Ayuda Recomienda Parrot Cerrar sesión Sug…" at bounding box center [490, 233] width 981 height 467
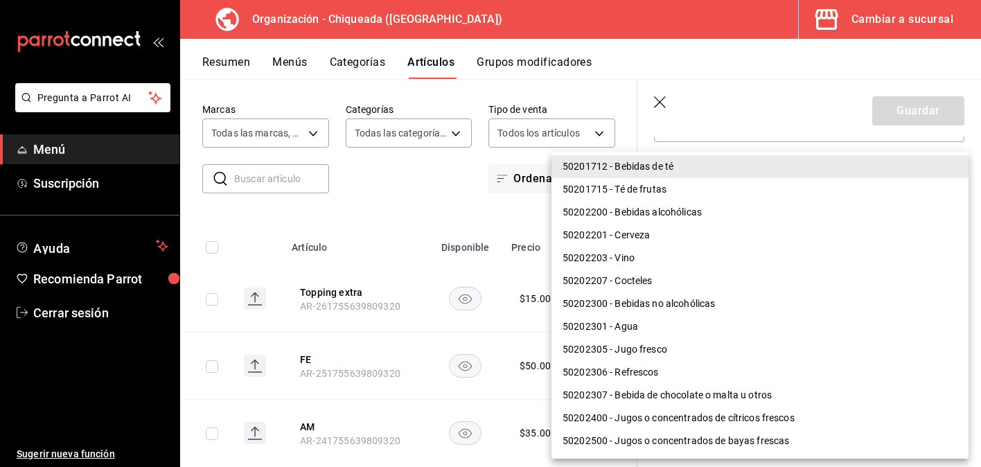
scroll to position [787, 0]
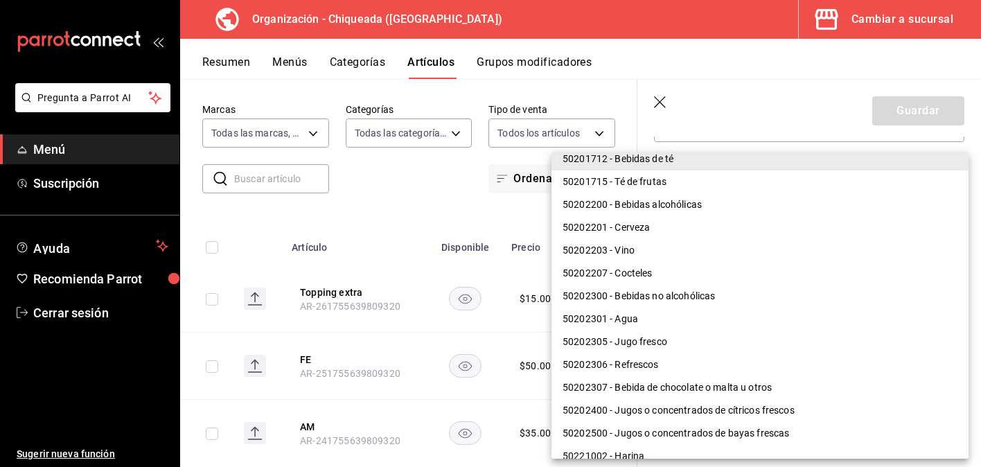
click at [701, 360] on li "50202306 - Refrescos" at bounding box center [759, 364] width 417 height 23
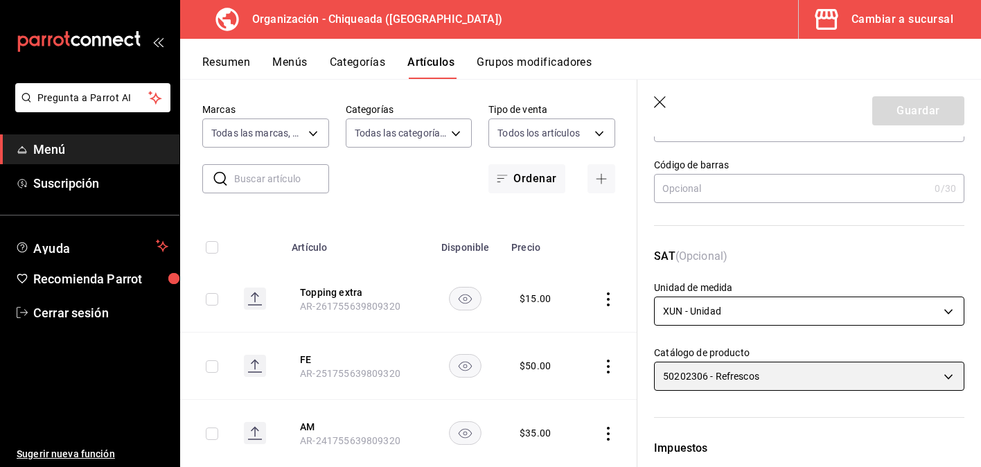
scroll to position [253, 0]
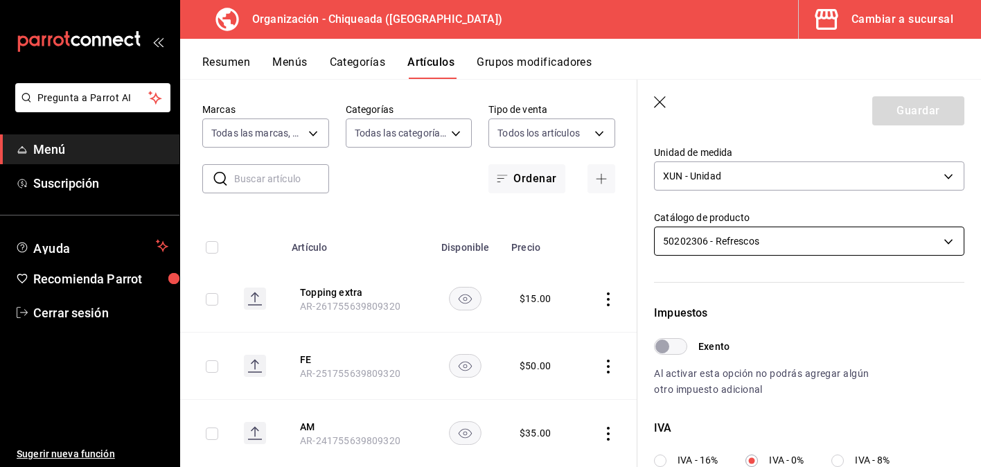
click at [735, 247] on body "Pregunta a Parrot AI Menú Suscripción Ayuda Recomienda Parrot Cerrar sesión Sug…" at bounding box center [490, 233] width 981 height 467
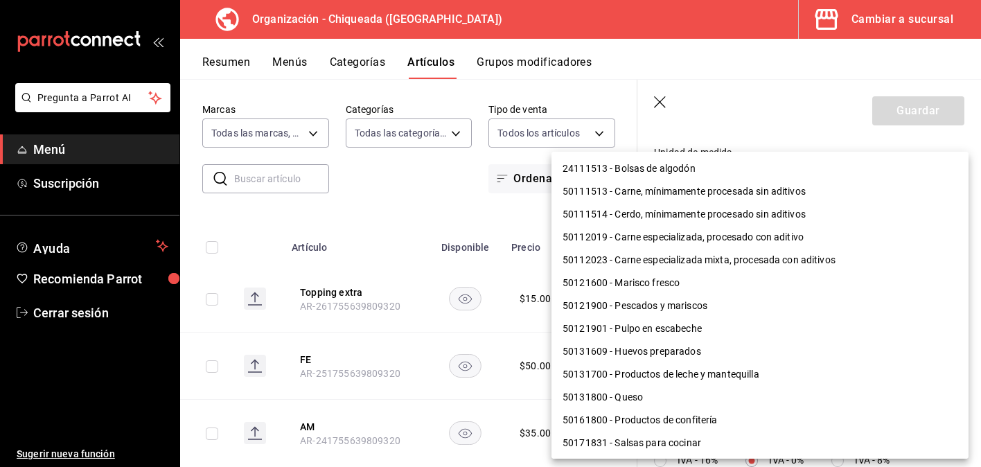
scroll to position [847, 0]
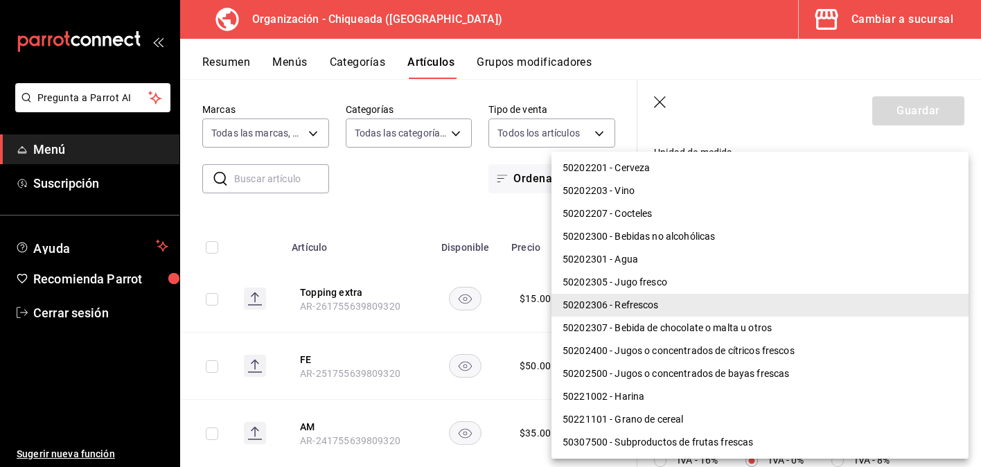
click at [715, 345] on li "50202400 - Jugos o concentrados de cítricos frescos" at bounding box center [759, 350] width 417 height 23
type input "50202400"
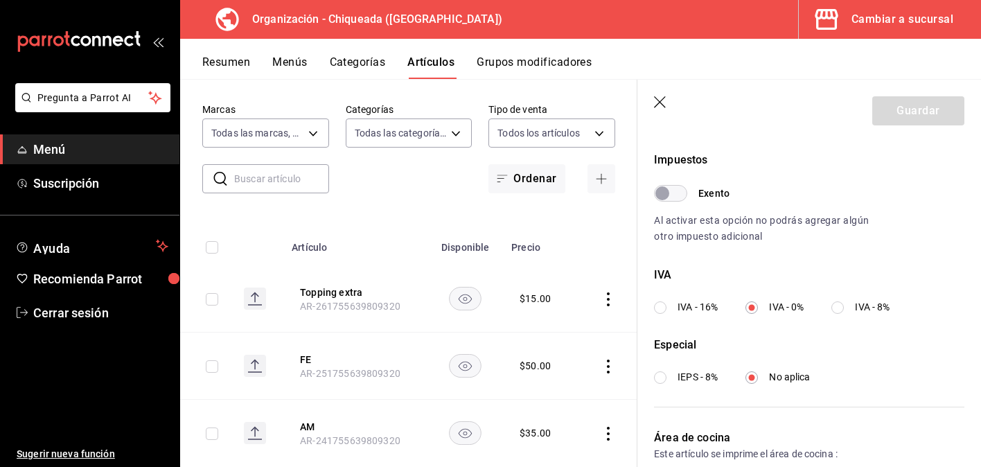
scroll to position [407, 0]
click at [662, 303] on input "IVA - 16%" at bounding box center [660, 307] width 12 height 12
radio input "true"
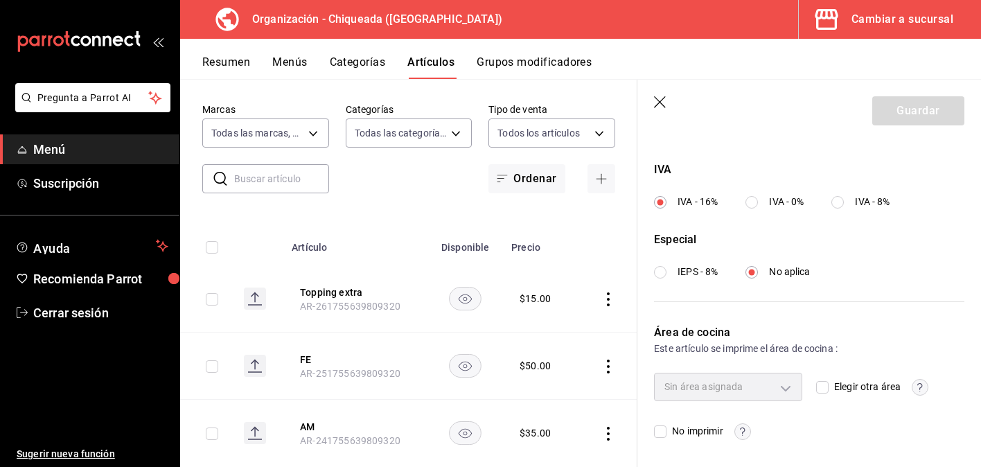
scroll to position [0, 0]
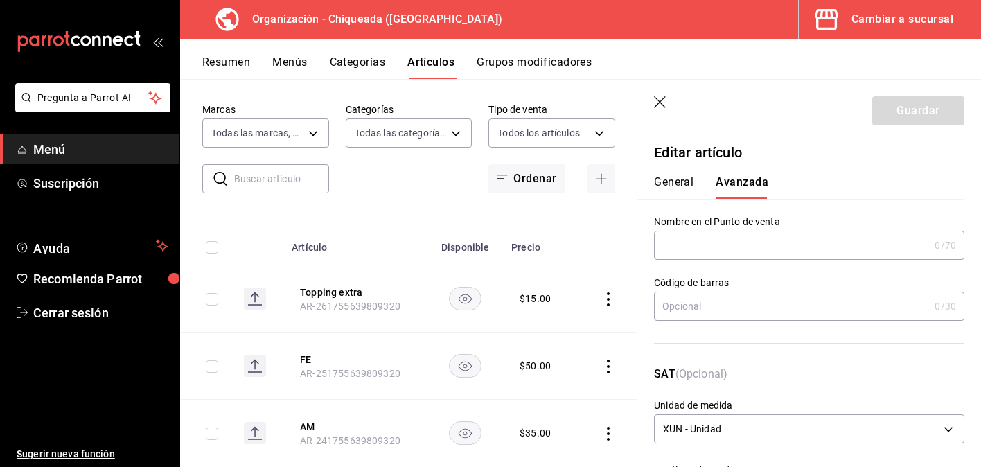
click at [690, 242] on input "text" at bounding box center [791, 245] width 275 height 28
type input "FE"
click at [795, 201] on div "Nombre en el Punto de venta FE 2 /70 Nombre en el Punto de venta" at bounding box center [800, 229] width 327 height 61
click at [680, 186] on button "General" at bounding box center [673, 187] width 39 height 24
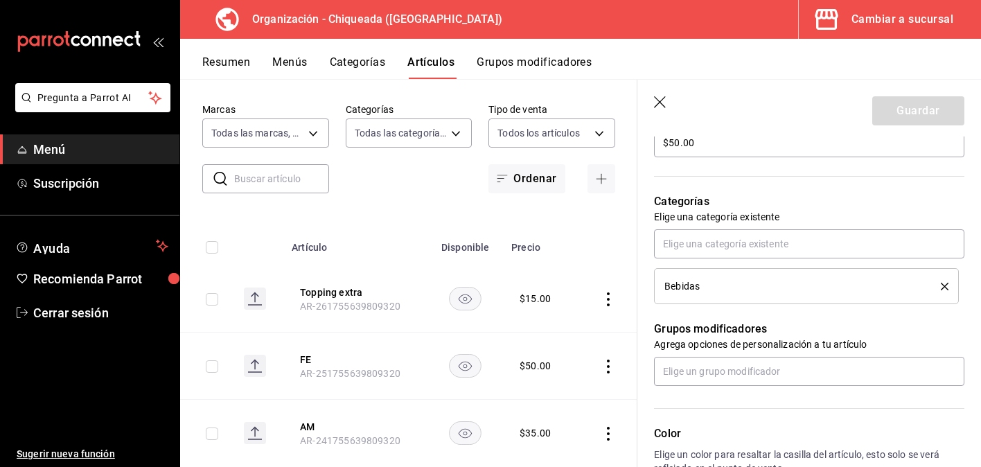
scroll to position [441, 0]
click at [752, 369] on input "text" at bounding box center [809, 371] width 310 height 29
click at [791, 329] on p "Grupos modificadores" at bounding box center [809, 329] width 310 height 17
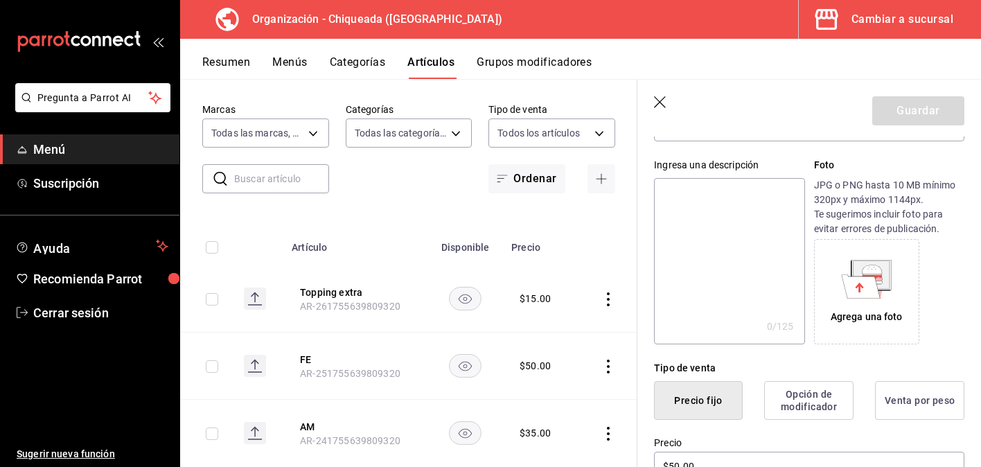
scroll to position [119, 0]
click at [789, 306] on textarea at bounding box center [729, 260] width 150 height 166
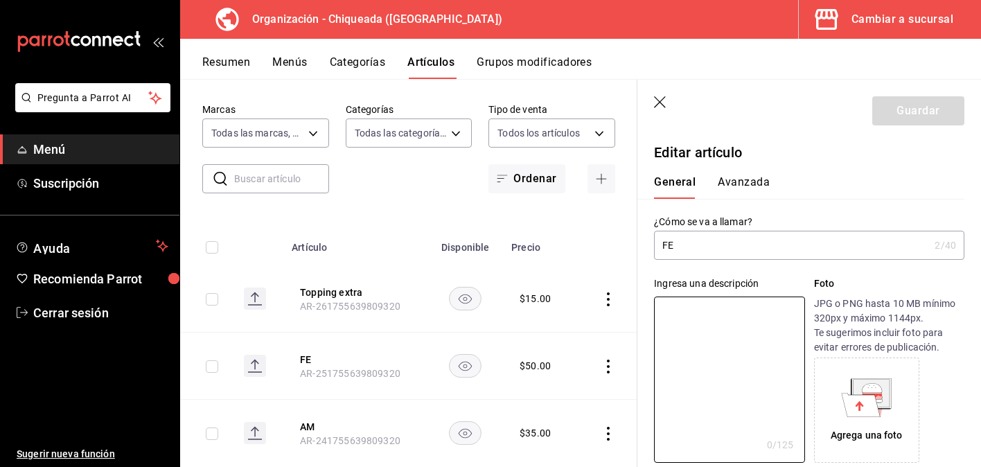
click at [735, 179] on button "Avanzada" at bounding box center [744, 187] width 52 height 24
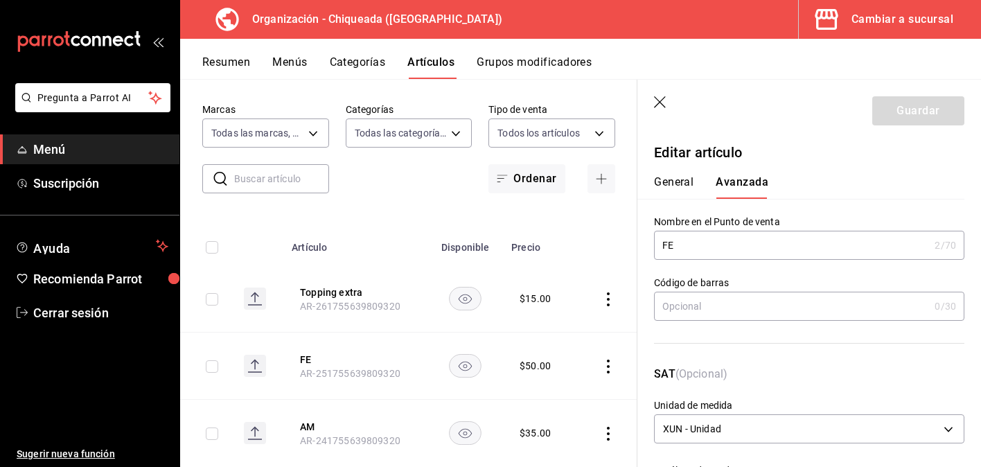
click at [666, 182] on button "General" at bounding box center [673, 187] width 39 height 24
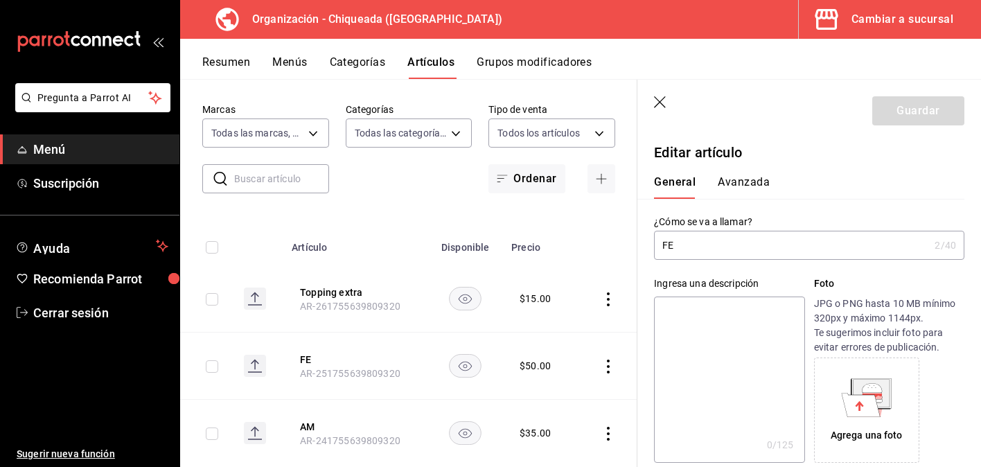
click at [671, 100] on header "Guardar" at bounding box center [809, 108] width 344 height 57
click at [664, 100] on icon "button" at bounding box center [661, 103] width 14 height 14
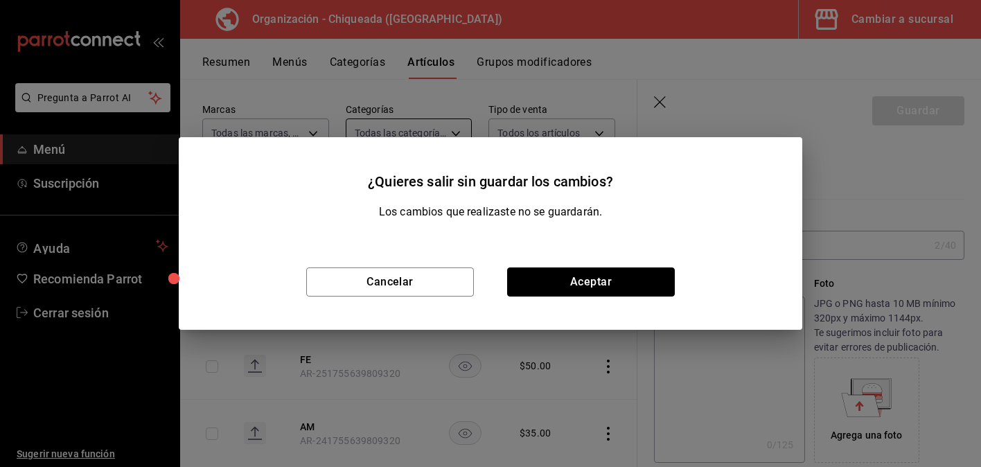
click at [534, 284] on button "Aceptar" at bounding box center [591, 281] width 168 height 29
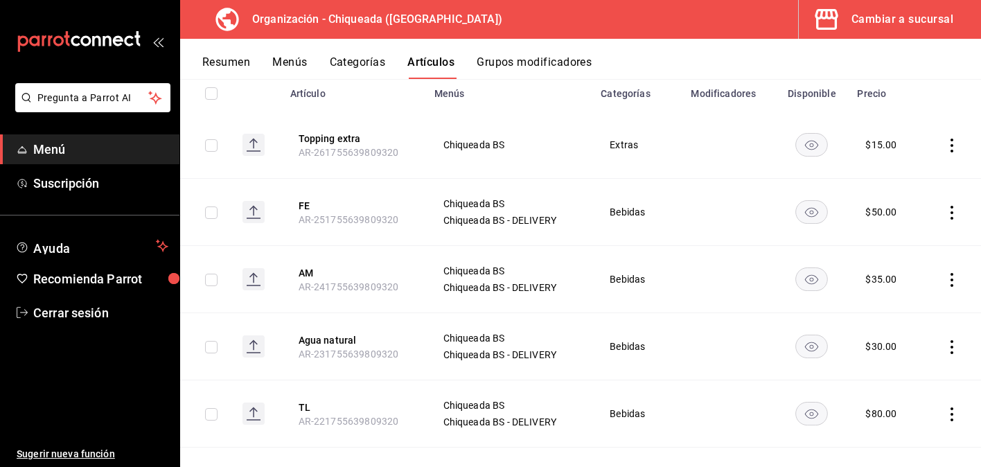
scroll to position [171, 0]
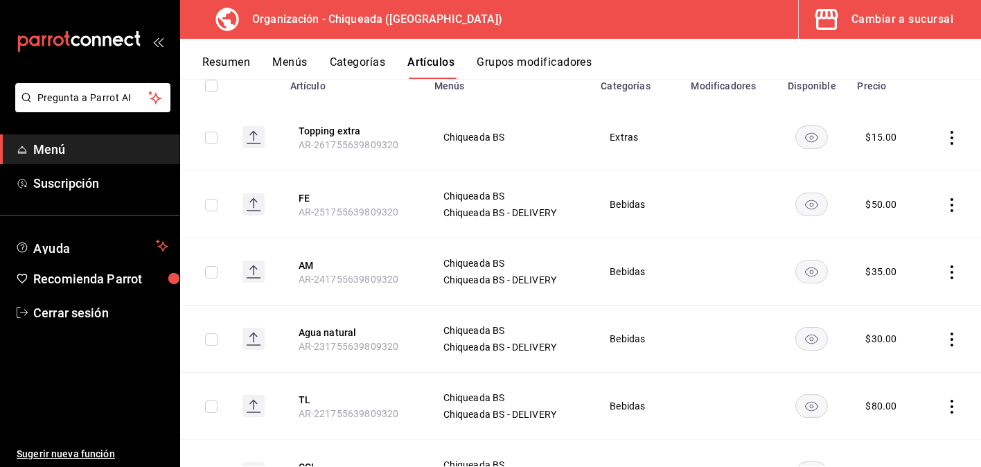
click at [955, 132] on icon "actions" at bounding box center [952, 138] width 14 height 14
click at [923, 161] on li "Editar" at bounding box center [897, 169] width 83 height 28
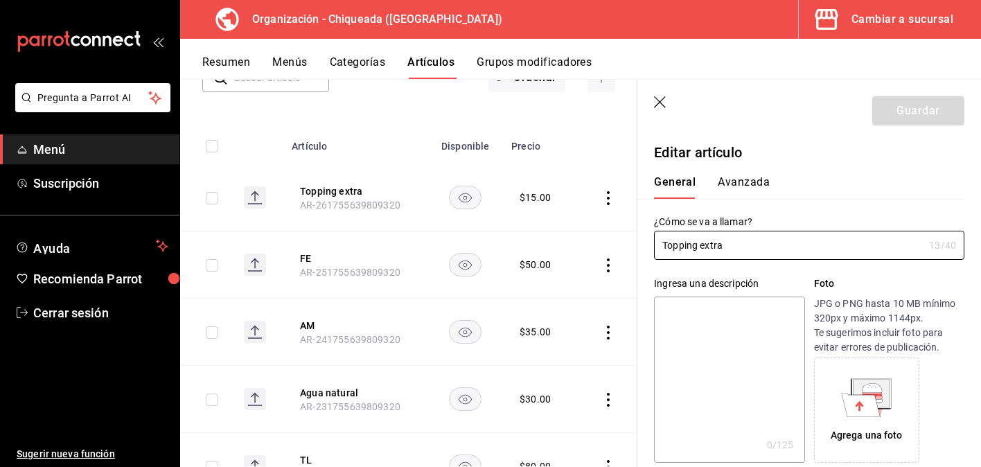
click at [747, 178] on button "Avanzada" at bounding box center [744, 187] width 52 height 24
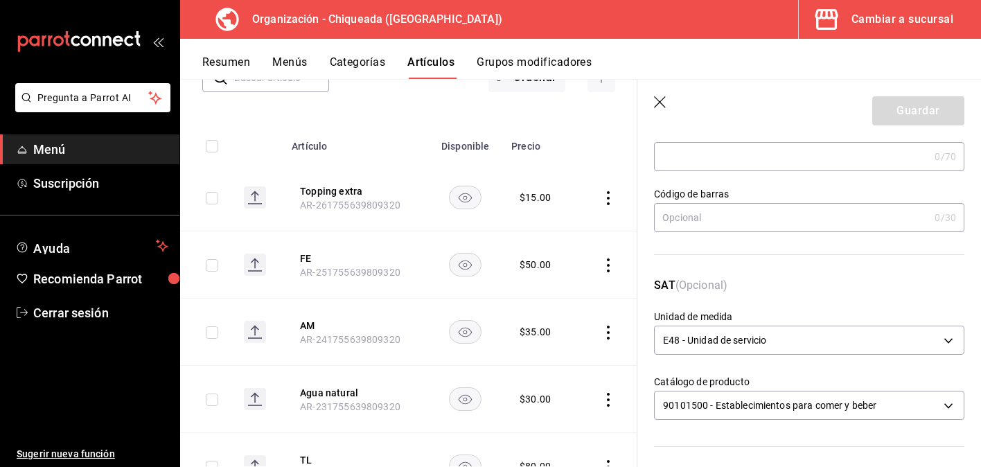
scroll to position [178, 0]
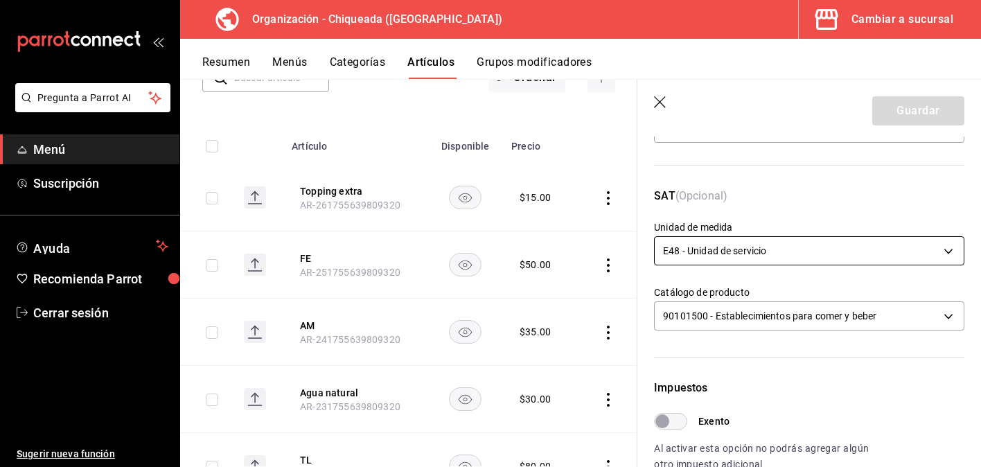
click at [749, 250] on body "Pregunta a Parrot AI Menú Suscripción Ayuda Recomienda Parrot Cerrar sesión Sug…" at bounding box center [490, 233] width 981 height 467
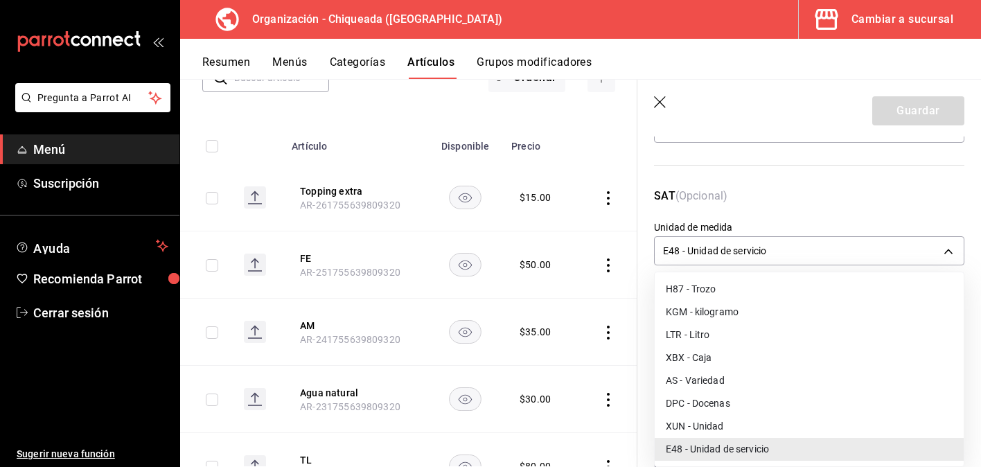
click at [736, 421] on li "XUN - Unidad" at bounding box center [809, 426] width 309 height 23
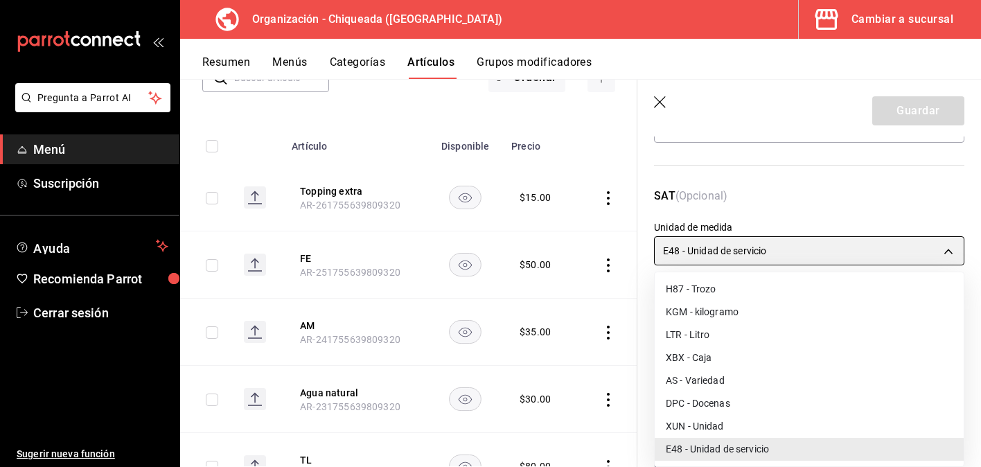
type input "XUN"
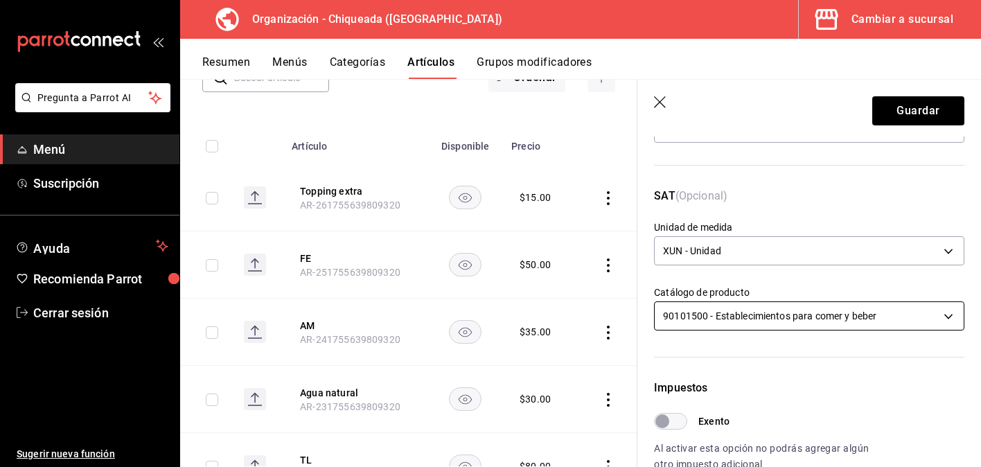
click at [764, 315] on body "Pregunta a Parrot AI Menú Suscripción Ayuda Recomienda Parrot Cerrar sesión Sug…" at bounding box center [490, 233] width 981 height 467
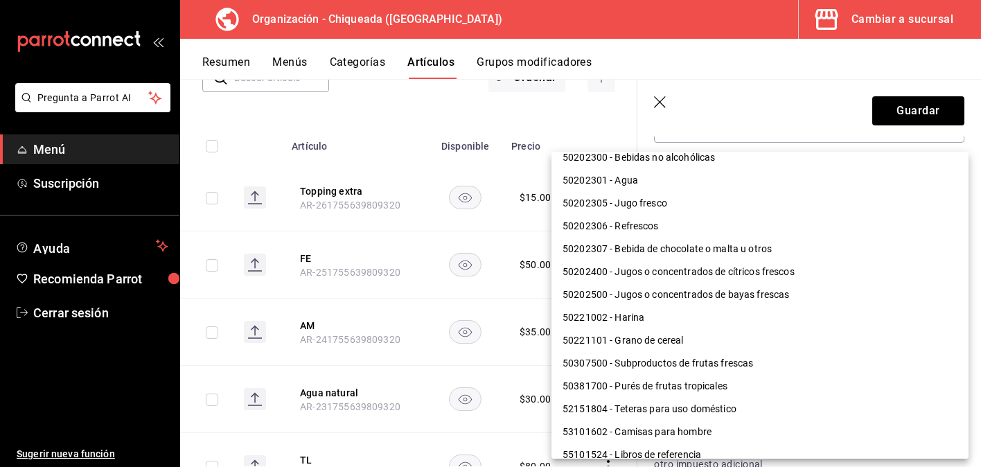
scroll to position [966, 0]
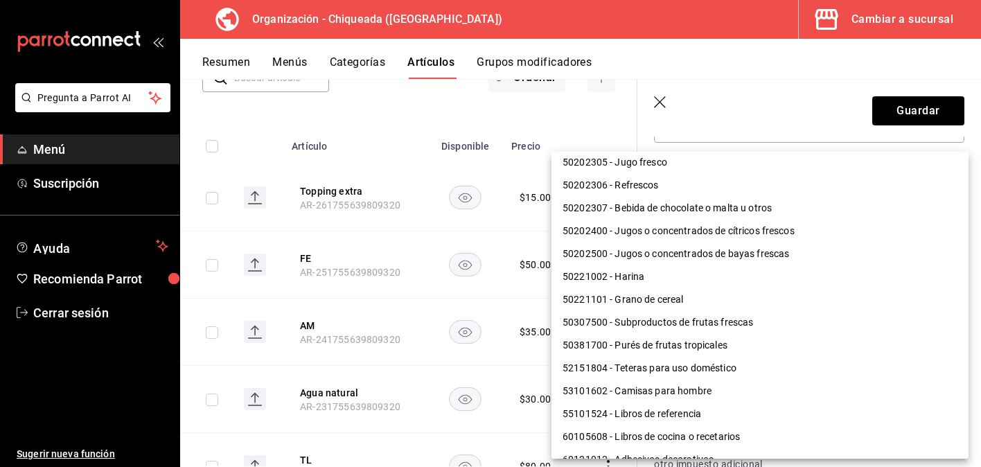
click at [754, 321] on li "50307500 - Subproductos de frutas frescas" at bounding box center [759, 322] width 417 height 23
type input "50307500"
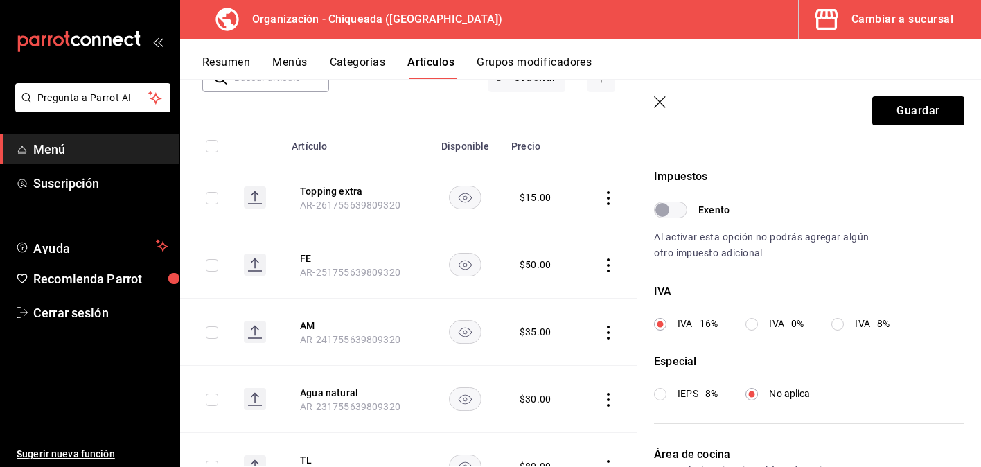
scroll to position [511, 0]
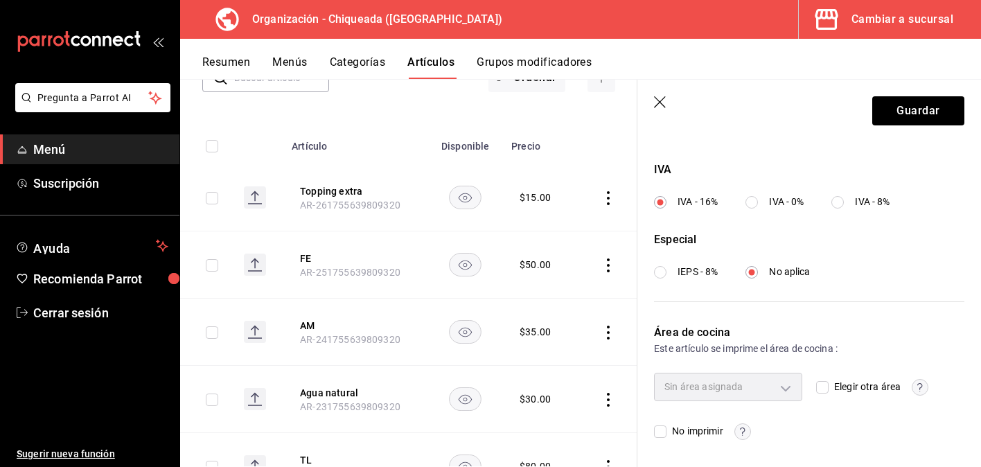
click at [758, 201] on input "IVA - 0%" at bounding box center [751, 202] width 12 height 12
radio input "true"
click at [924, 117] on button "Guardar" at bounding box center [918, 110] width 92 height 29
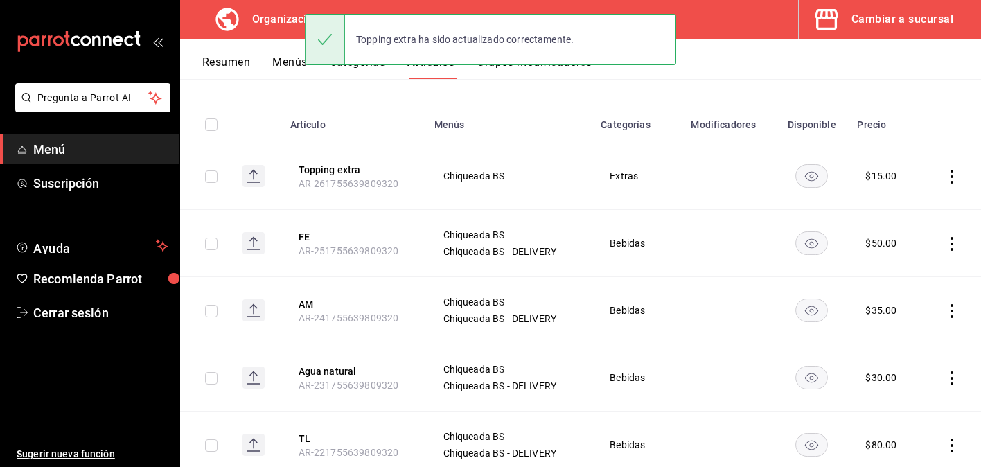
scroll to position [133, 0]
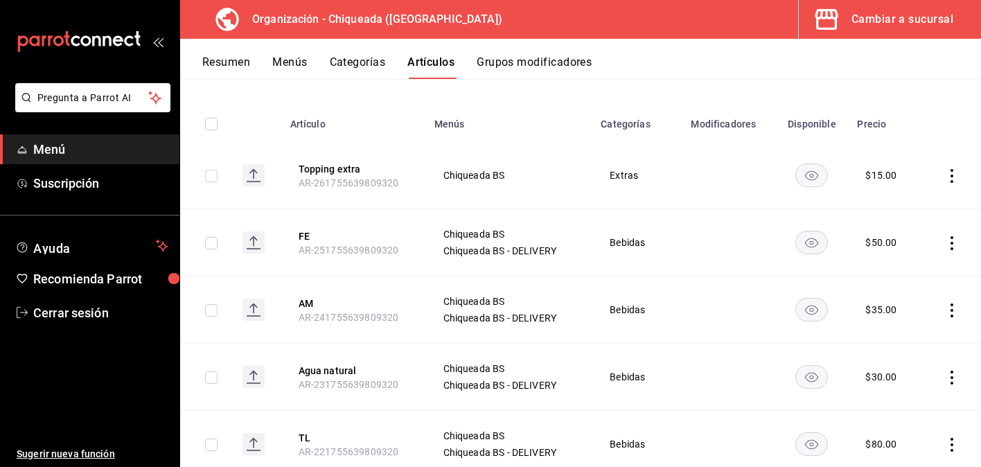
click at [947, 246] on icon "actions" at bounding box center [952, 243] width 14 height 14
click at [921, 272] on span "Editar" at bounding box center [910, 274] width 36 height 15
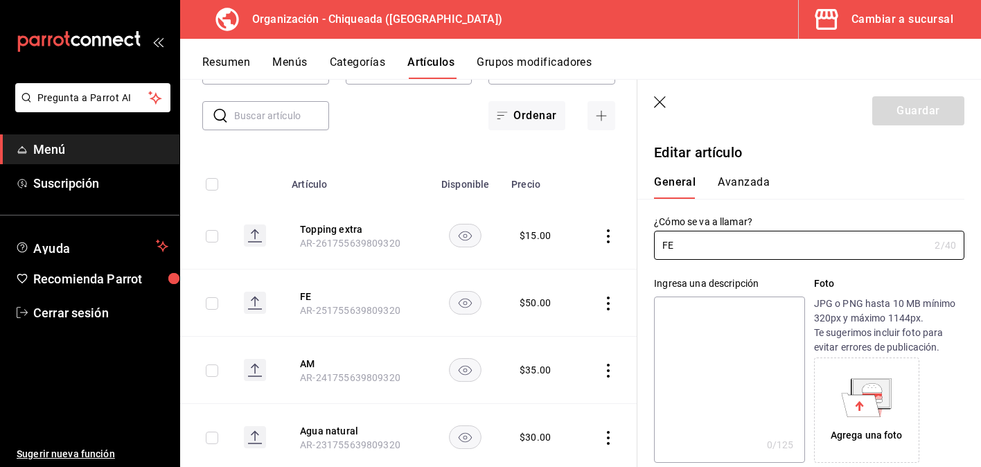
type input "$50.00"
click at [839, 184] on div "General Avanzada" at bounding box center [801, 187] width 294 height 24
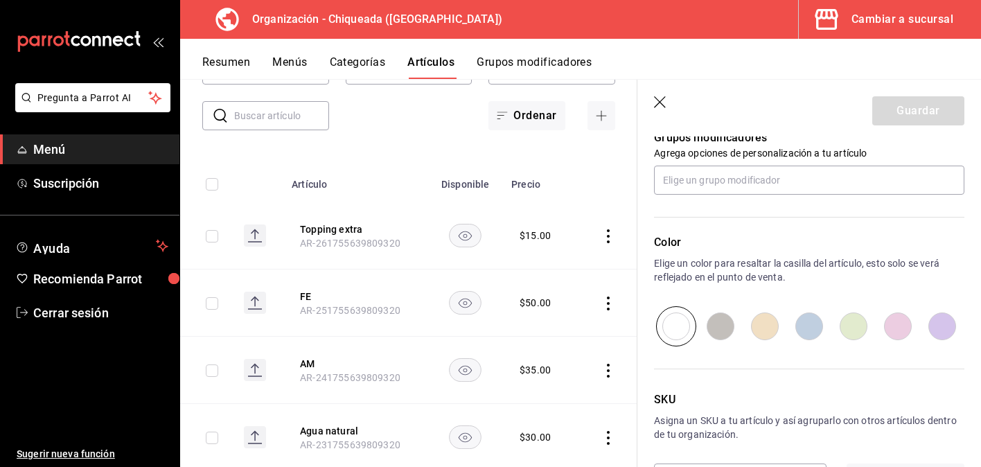
scroll to position [687, 0]
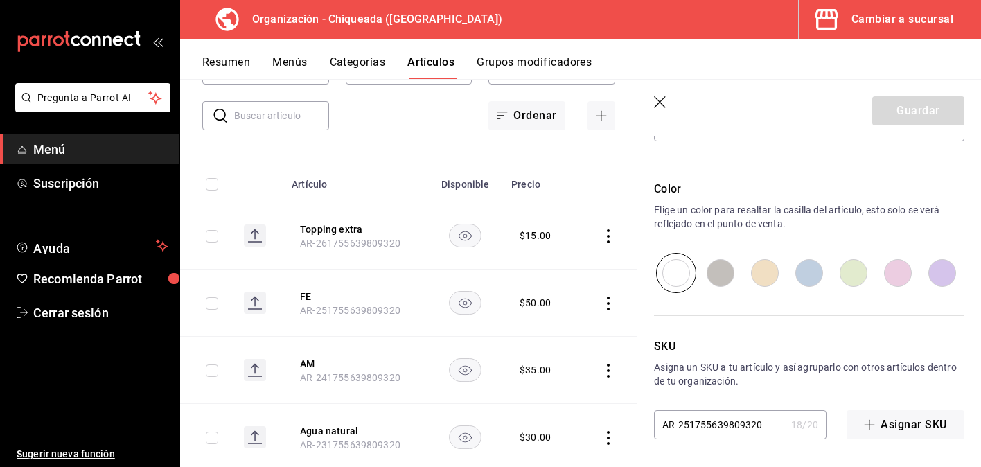
click at [664, 96] on icon "button" at bounding box center [661, 103] width 14 height 14
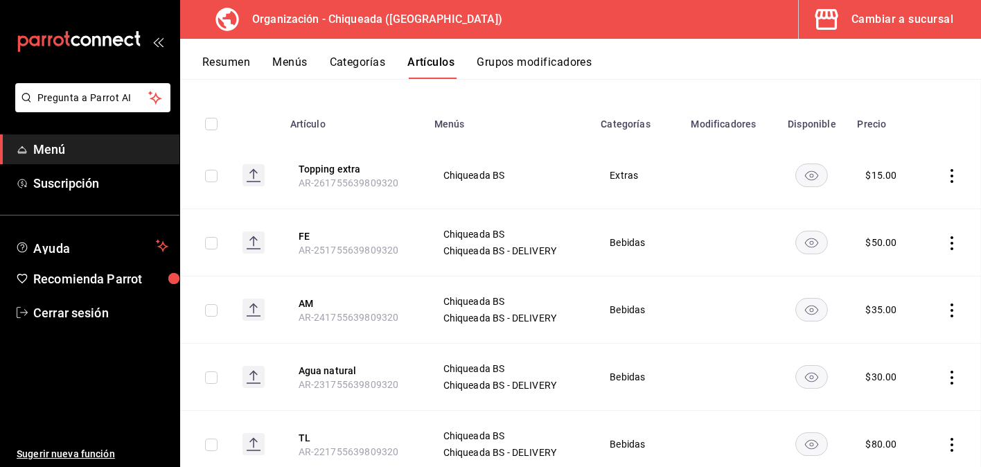
scroll to position [87, 0]
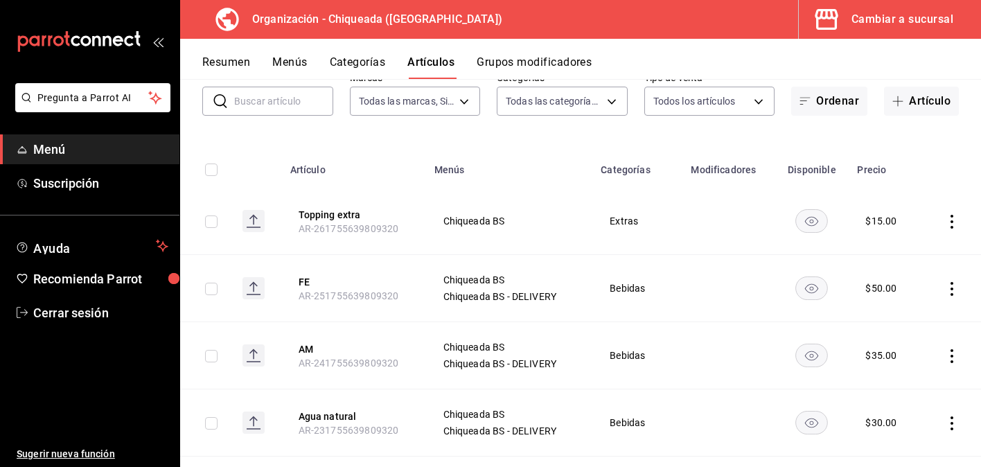
click at [947, 285] on icon "actions" at bounding box center [952, 289] width 14 height 14
click at [910, 326] on span "Editar" at bounding box center [910, 320] width 36 height 15
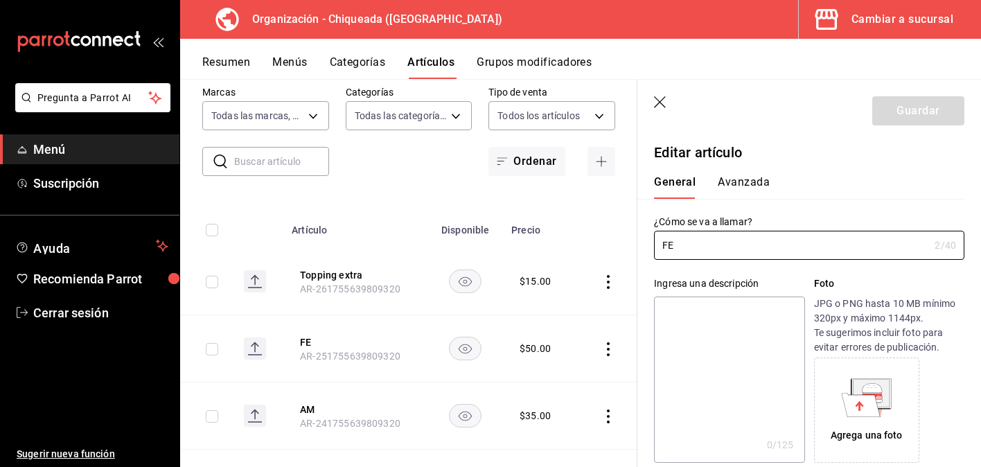
type input "$50.00"
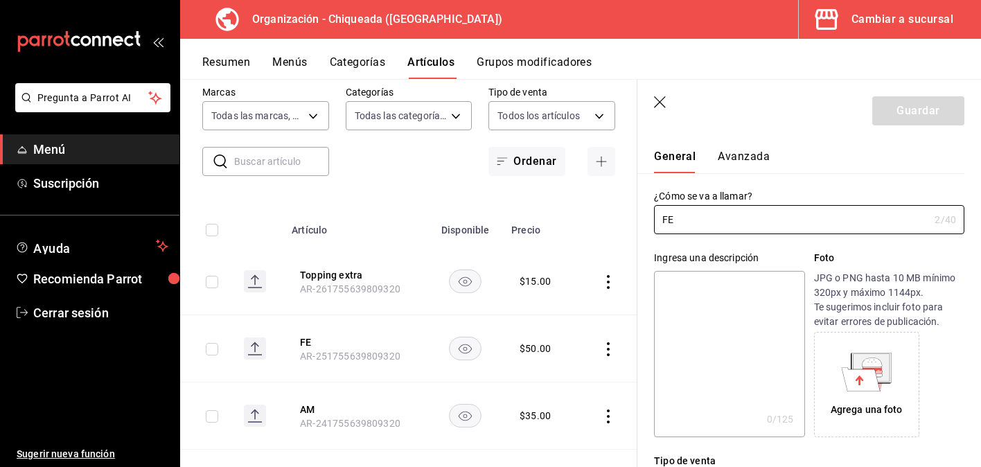
scroll to position [28, 0]
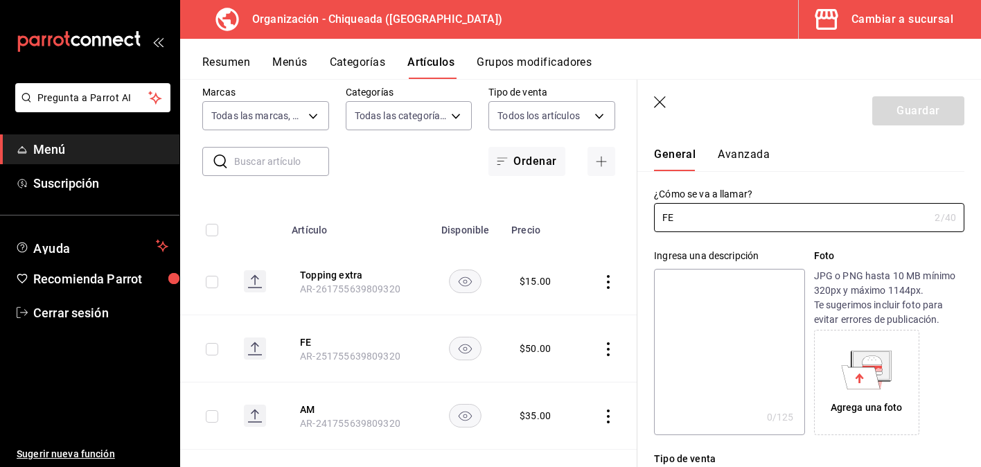
click at [661, 101] on icon "button" at bounding box center [661, 103] width 14 height 14
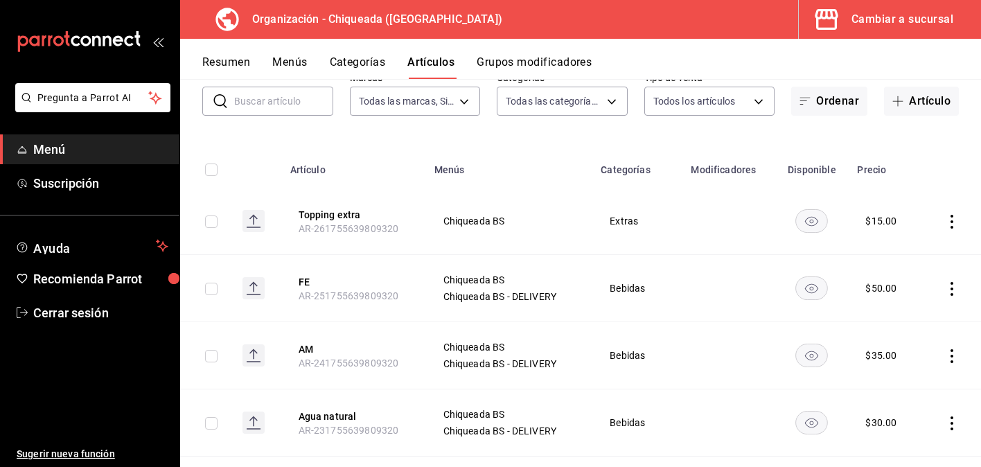
scroll to position [69, 0]
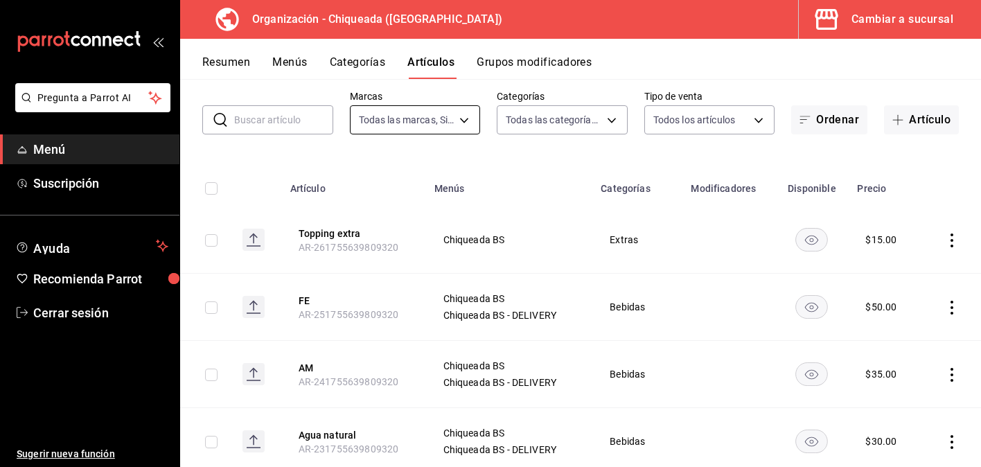
click at [456, 121] on body "Pregunta a Parrot AI Menú Suscripción Ayuda Recomienda Parrot Cerrar sesión Sug…" at bounding box center [490, 233] width 981 height 467
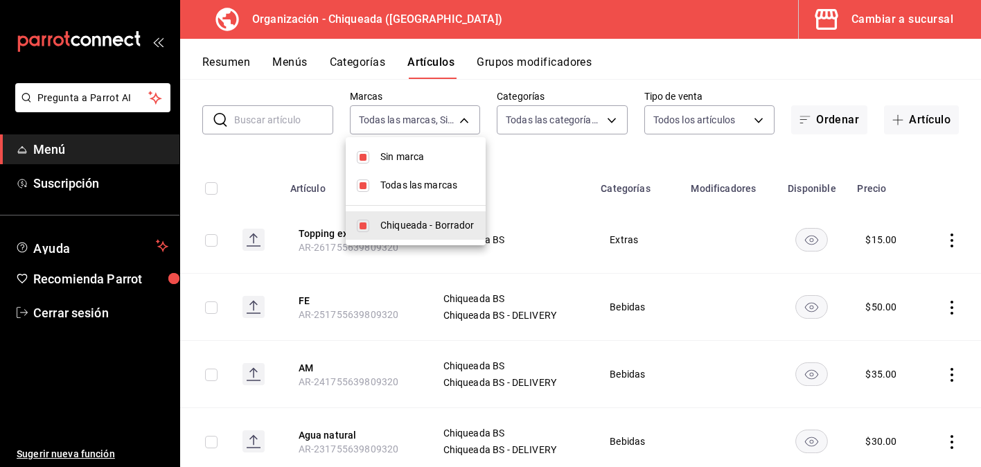
click at [522, 163] on div at bounding box center [490, 233] width 981 height 467
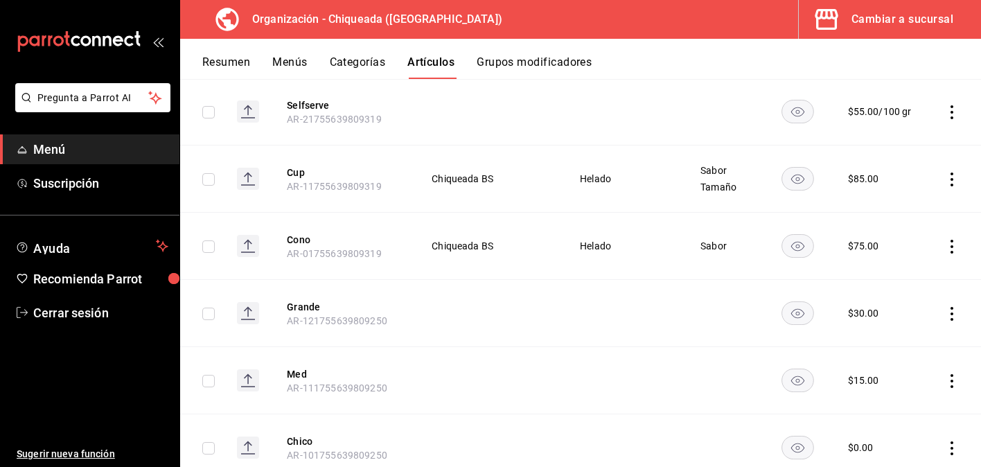
scroll to position [1808, 0]
click at [952, 251] on icon "actions" at bounding box center [952, 248] width 14 height 14
click at [917, 276] on span "Editar" at bounding box center [910, 279] width 36 height 15
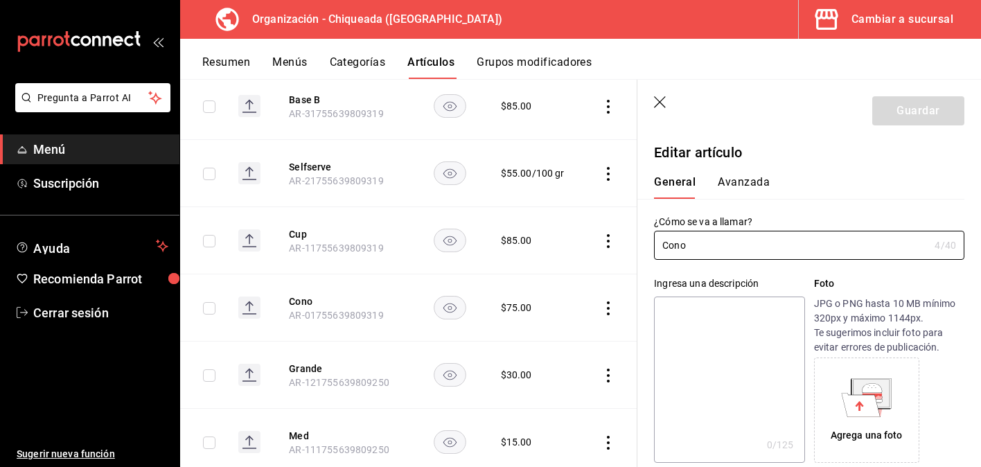
type input "$75.00"
type input "E48"
type input "90101500"
radio input "true"
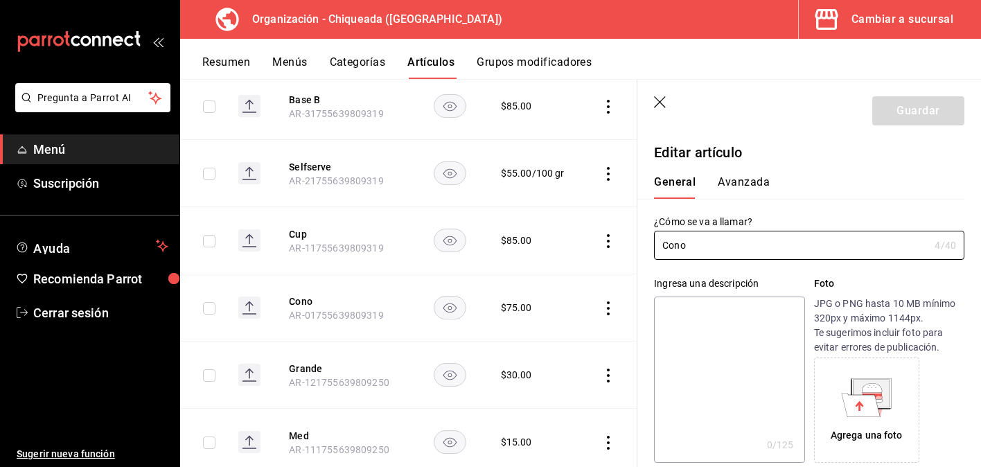
click at [758, 170] on div "General Avanzada" at bounding box center [800, 181] width 327 height 36
click at [755, 179] on button "Avanzada" at bounding box center [744, 187] width 52 height 24
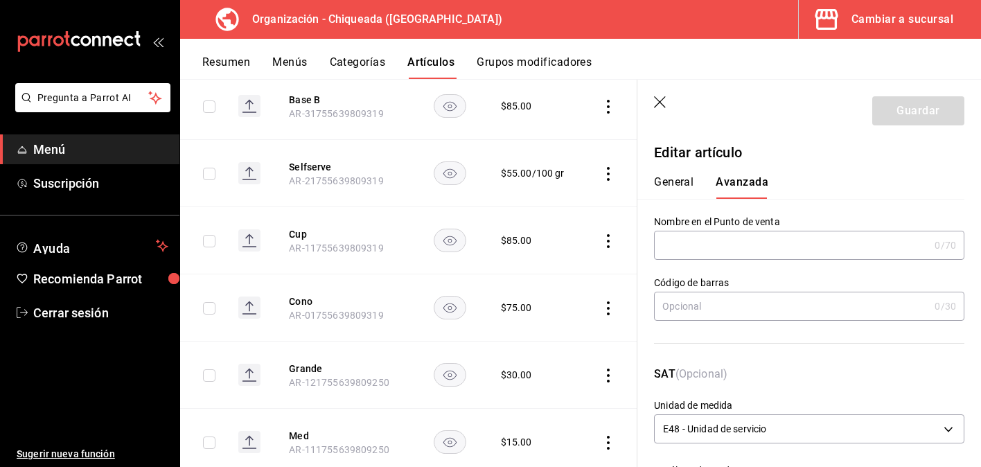
click at [696, 191] on div "General Avanzada" at bounding box center [801, 187] width 294 height 24
click at [691, 182] on button "General" at bounding box center [673, 187] width 39 height 24
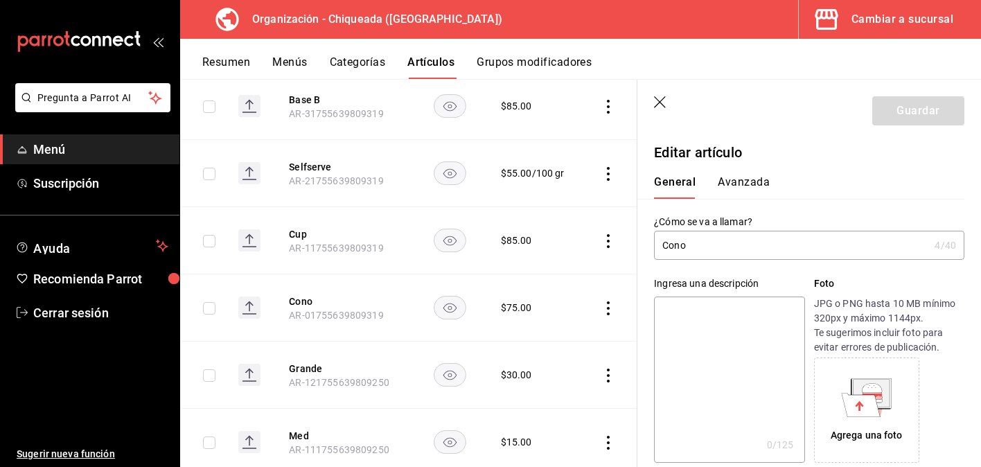
click at [743, 182] on button "Avanzada" at bounding box center [744, 187] width 52 height 24
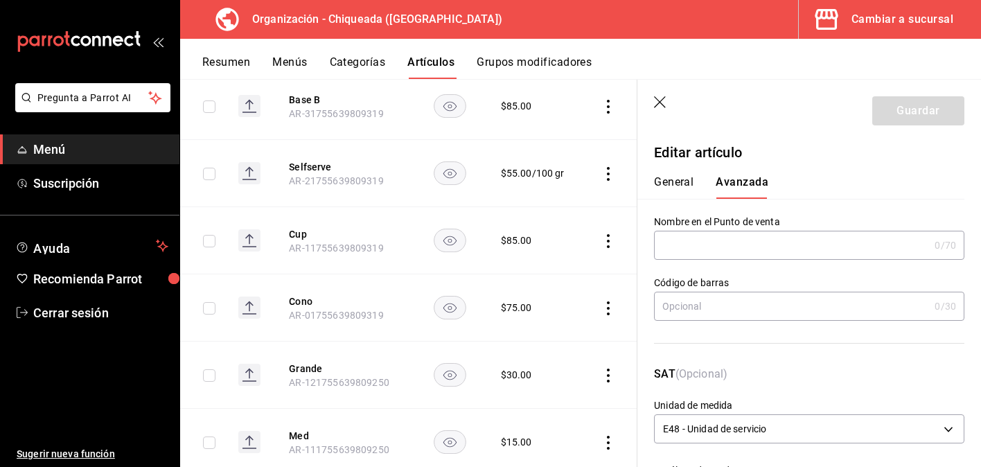
click at [735, 241] on input "text" at bounding box center [791, 245] width 275 height 28
type input "c"
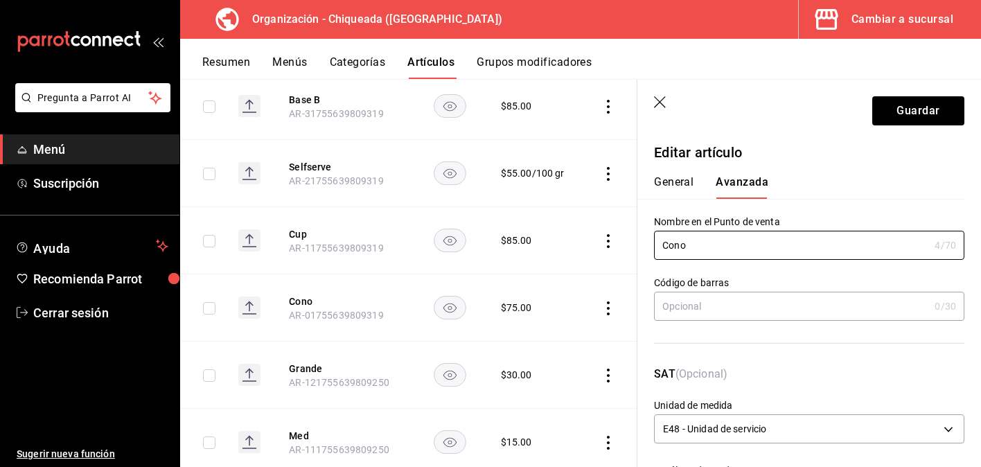
type input "Cono"
click at [737, 360] on div "SAT (Opcional) Unidad de medida E48 - Unidad de servicio E48" at bounding box center [800, 398] width 327 height 98
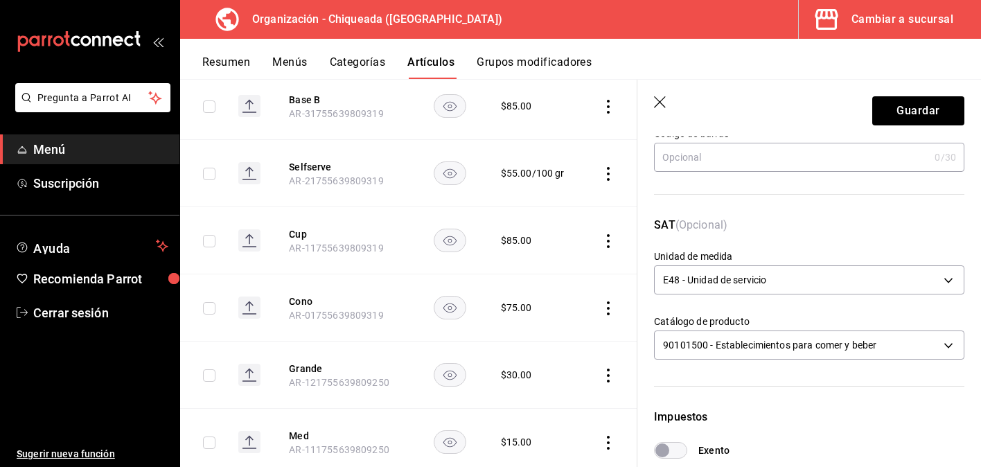
scroll to position [150, 0]
click at [754, 278] on body "Pregunta a Parrot AI Menú Suscripción Ayuda Recomienda Parrot Cerrar sesión Sug…" at bounding box center [490, 233] width 981 height 467
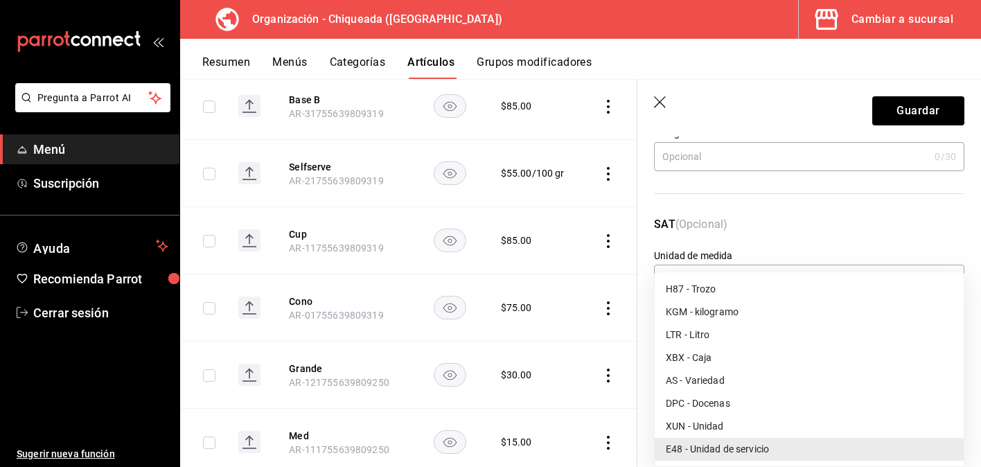
click at [725, 419] on li "XUN - Unidad" at bounding box center [809, 426] width 309 height 23
type input "XUN"
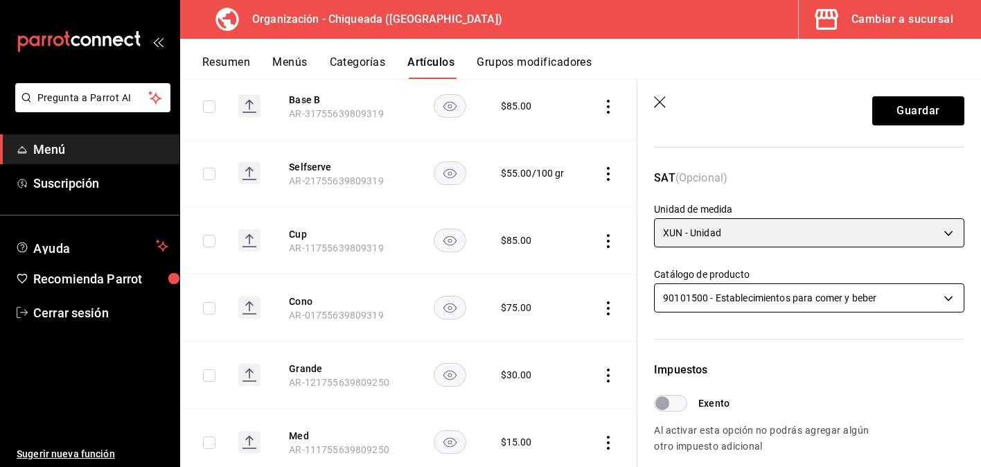
scroll to position [210, 0]
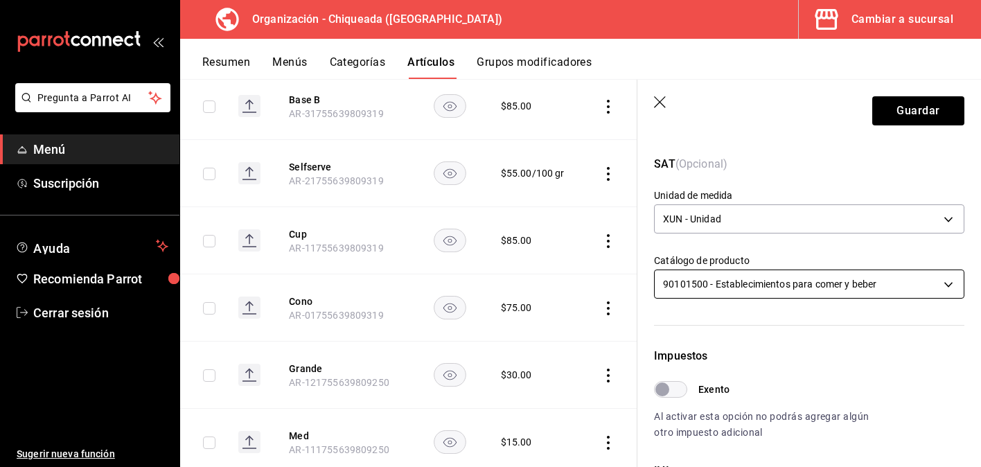
click at [745, 274] on body "Pregunta a Parrot AI Menú Suscripción Ayuda Recomienda Parrot Cerrar sesión Sug…" at bounding box center [490, 233] width 981 height 467
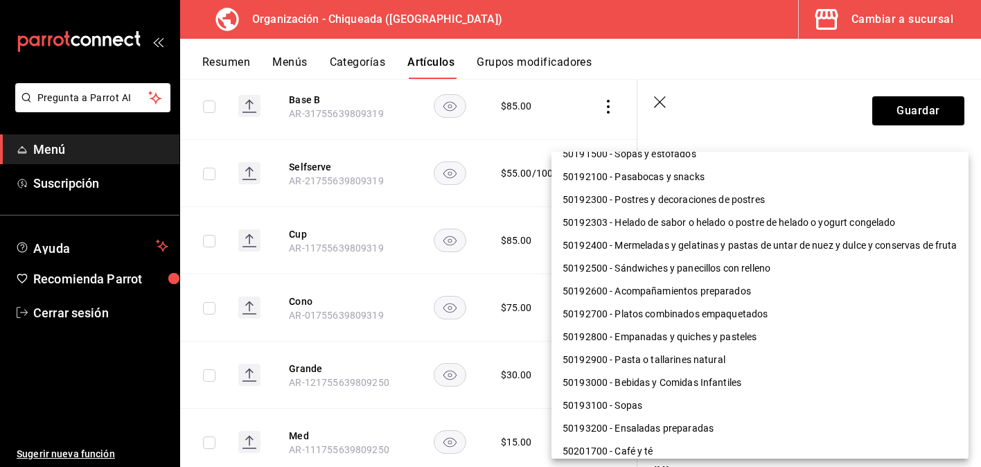
scroll to position [401, 0]
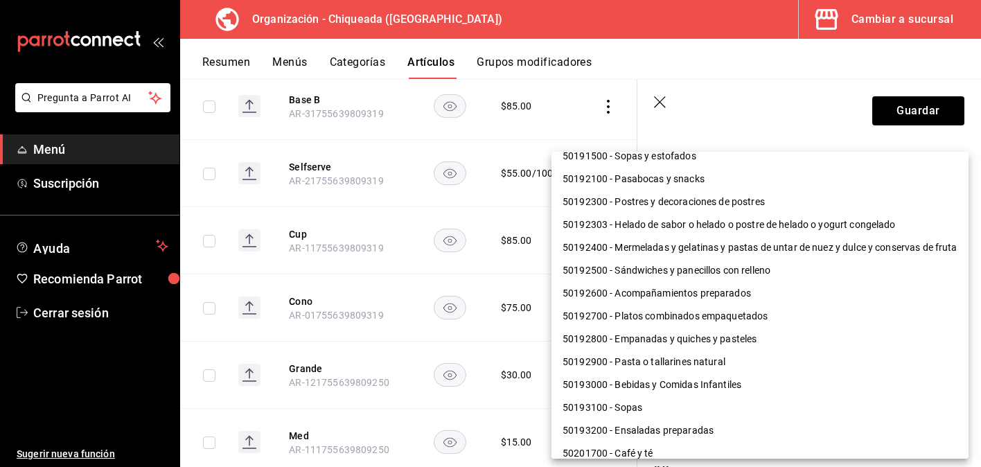
click at [735, 219] on li "50192303 - Helado de sabor o helado o postre de helado o yogurt congelado" at bounding box center [759, 224] width 417 height 23
type input "50192303"
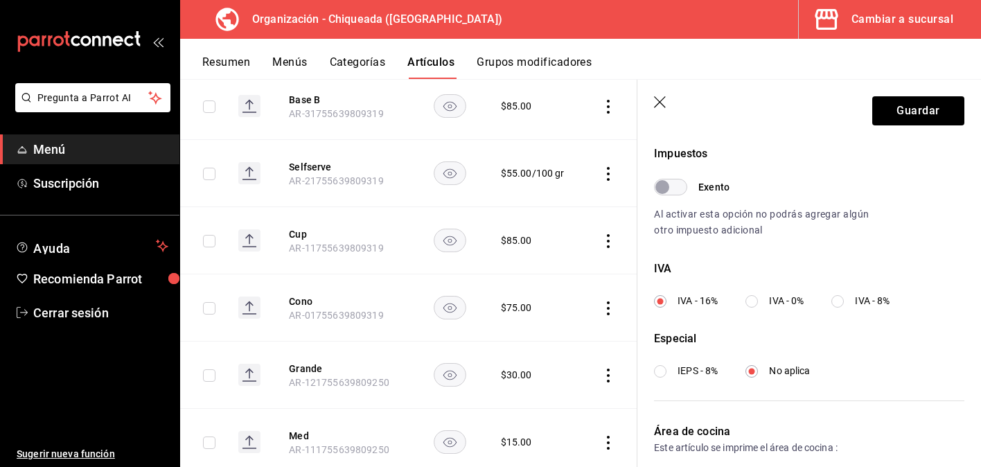
scroll to position [467, 0]
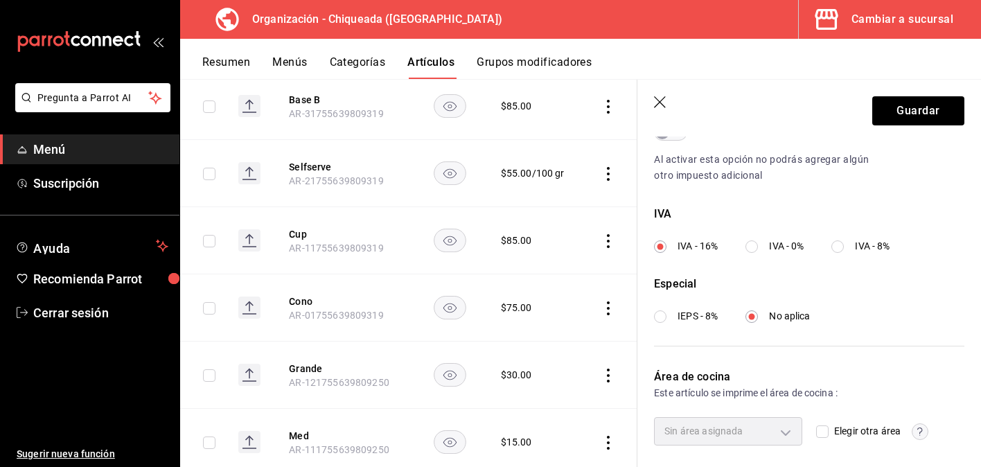
click at [839, 245] on input "IVA - 8%" at bounding box center [837, 246] width 12 height 12
radio input "true"
click at [754, 245] on input "IVA - 0%" at bounding box center [751, 246] width 12 height 12
radio input "true"
click at [663, 320] on input "IEPS - 8%" at bounding box center [660, 316] width 12 height 12
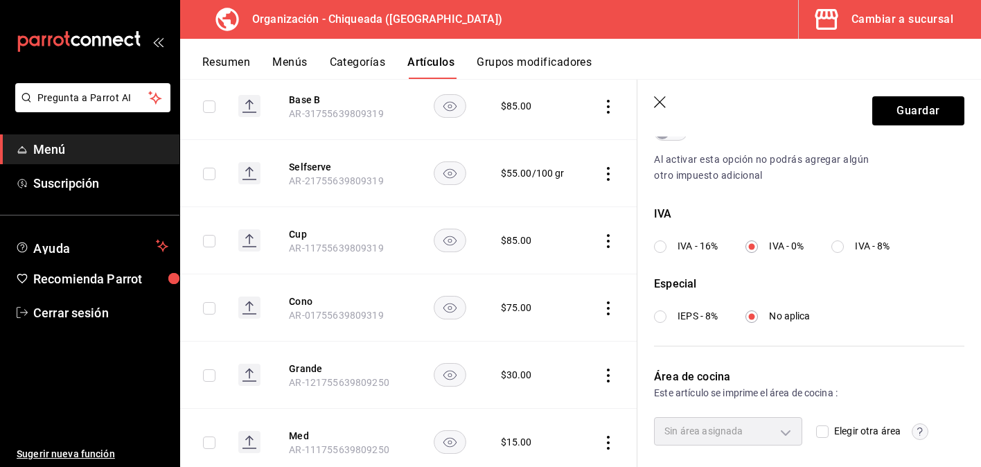
radio input "true"
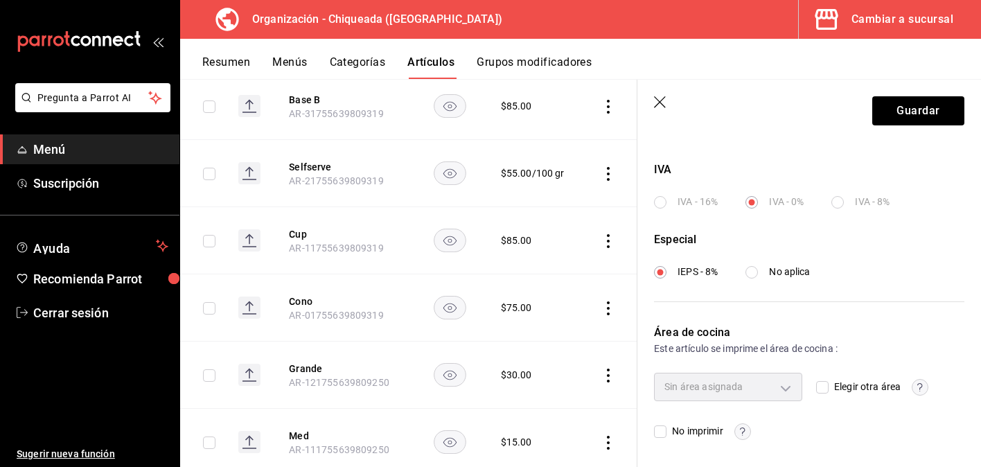
scroll to position [511, 0]
click at [938, 114] on button "Guardar" at bounding box center [918, 110] width 92 height 29
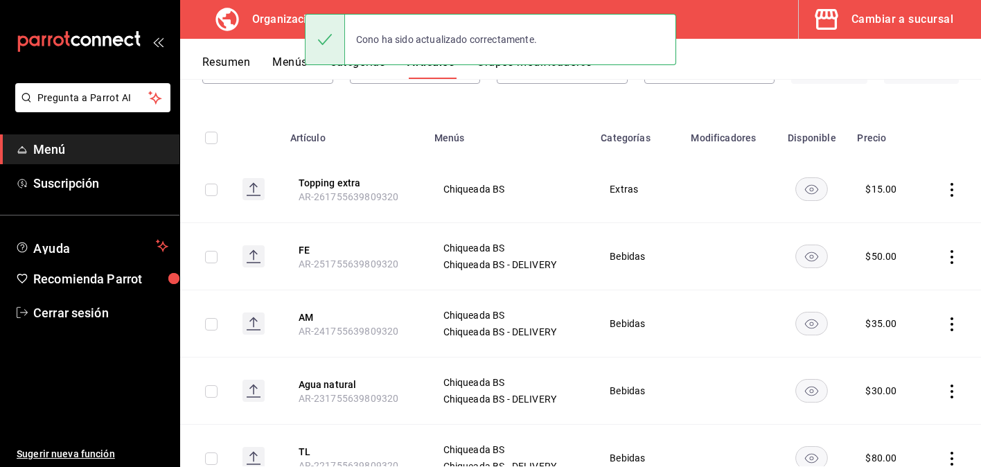
scroll to position [131, 0]
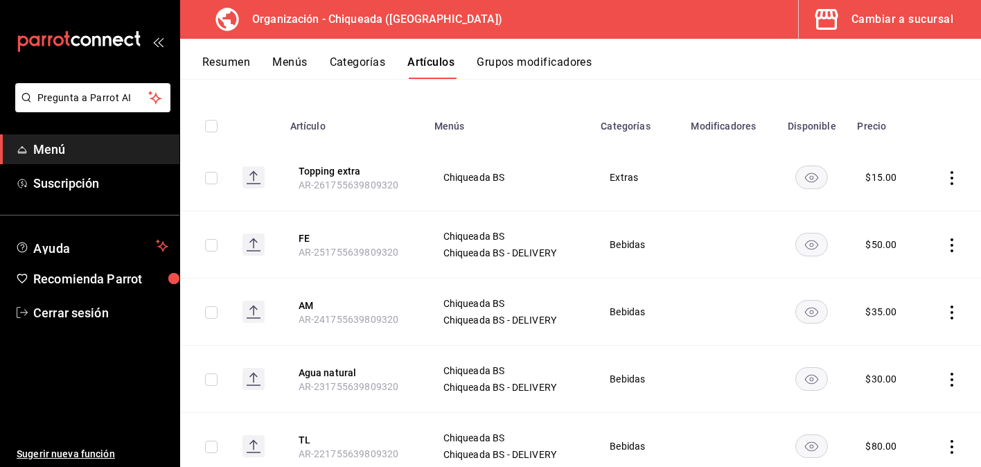
click at [951, 244] on icon "actions" at bounding box center [951, 245] width 3 height 14
click at [912, 272] on span "Editar" at bounding box center [910, 276] width 36 height 15
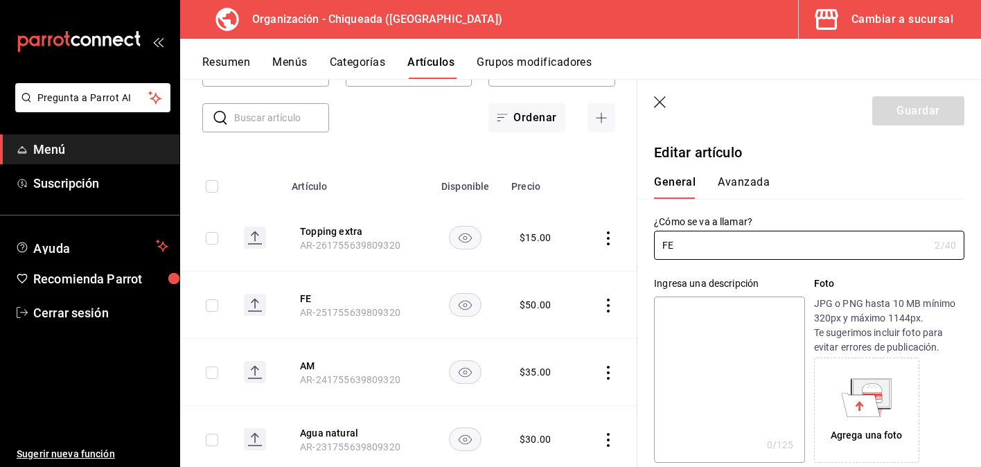
type input "$50.00"
click at [735, 176] on button "Avanzada" at bounding box center [744, 187] width 52 height 24
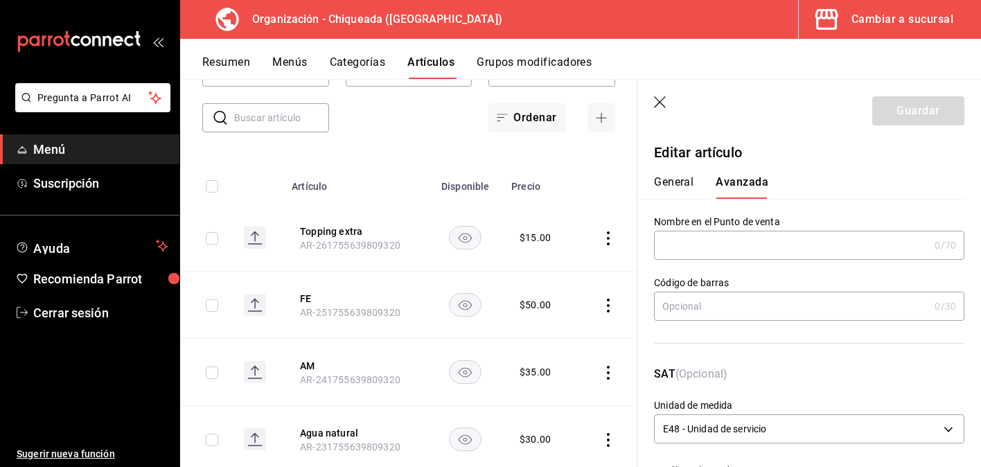
click at [741, 253] on input "text" at bounding box center [791, 245] width 275 height 28
type input "f"
click at [789, 252] on input "FE" at bounding box center [791, 245] width 275 height 28
type input "FE"
click at [826, 186] on div "General Avanzada" at bounding box center [801, 187] width 294 height 24
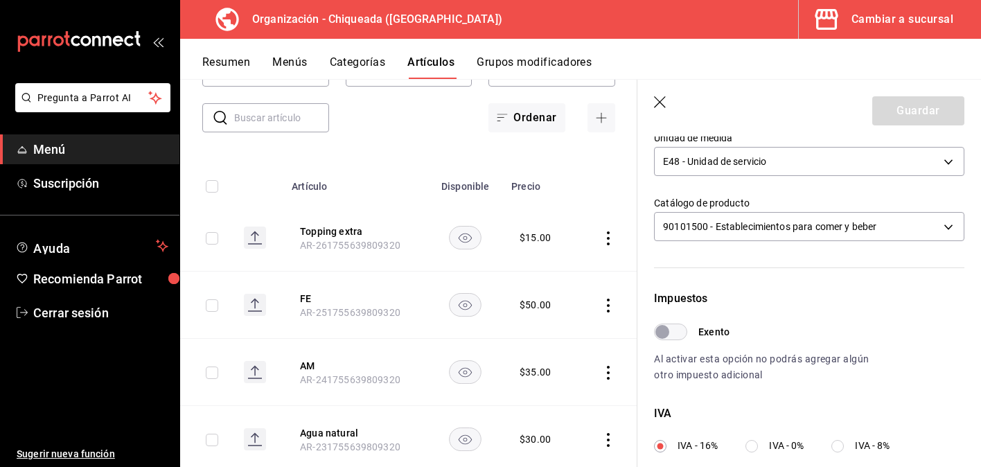
scroll to position [301, 0]
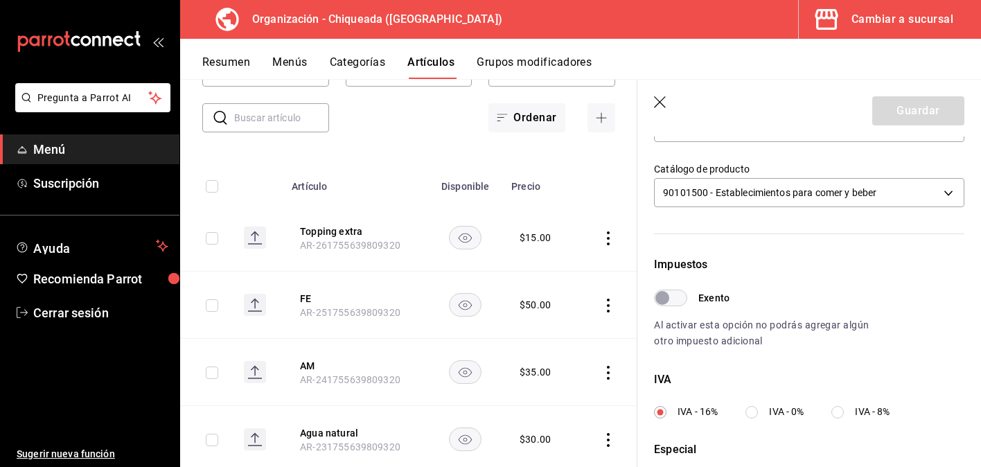
click at [663, 103] on icon "button" at bounding box center [661, 103] width 14 height 14
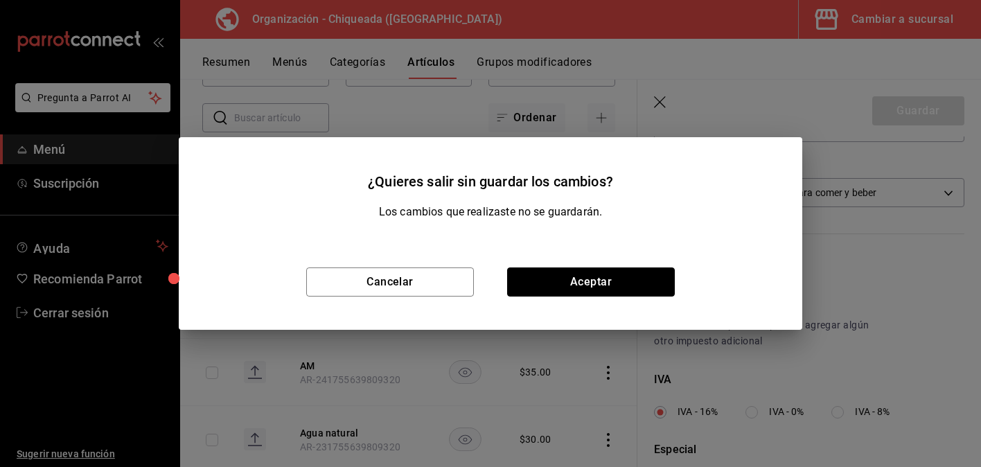
click at [634, 285] on button "Aceptar" at bounding box center [591, 281] width 168 height 29
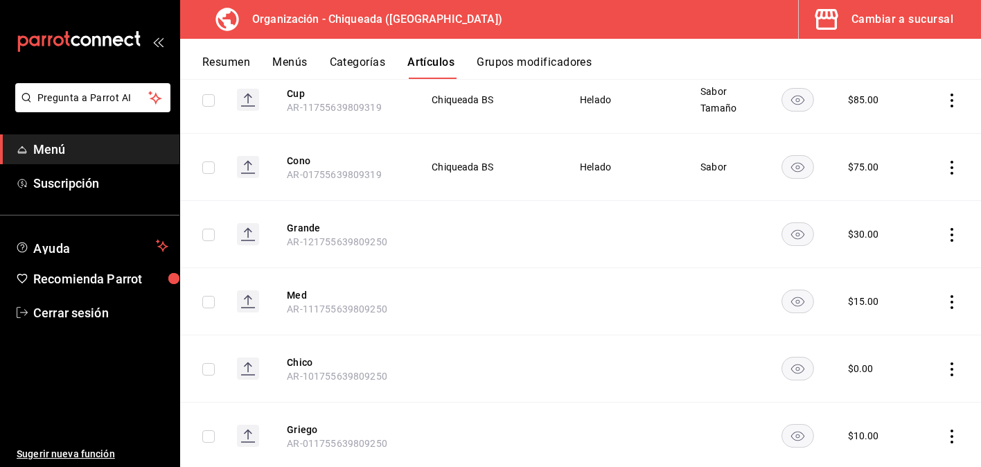
scroll to position [1753, 0]
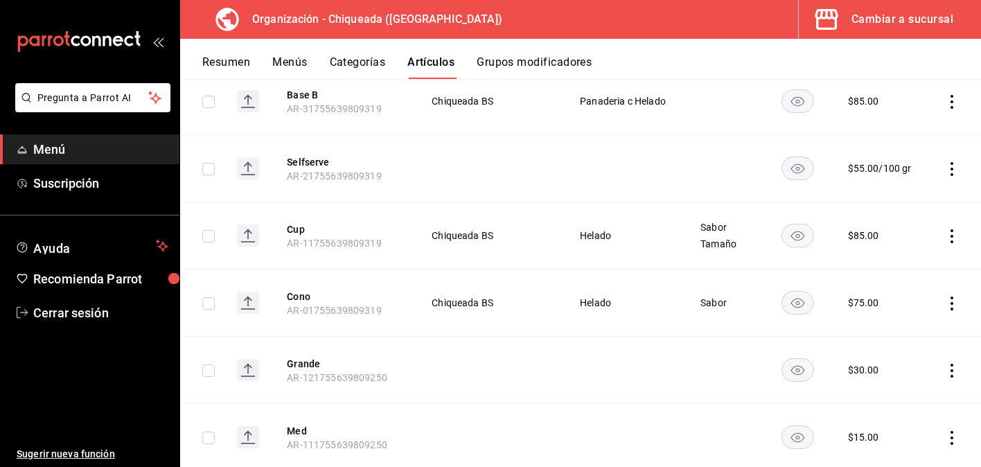
click at [950, 233] on icon "actions" at bounding box center [952, 236] width 14 height 14
click at [938, 269] on li "Editar" at bounding box center [897, 268] width 83 height 28
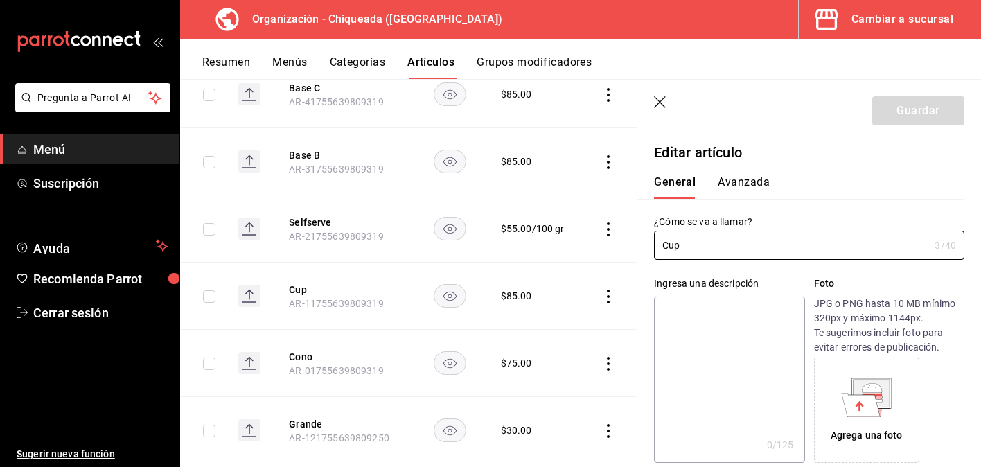
type input "$85.00"
type input "E48"
type input "90101500"
radio input "true"
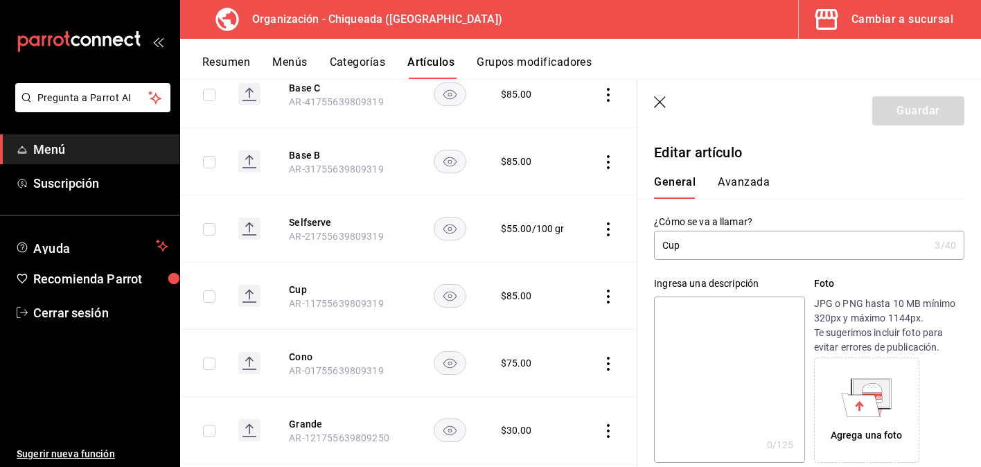
click at [745, 174] on div "General Avanzada" at bounding box center [800, 181] width 327 height 36
click at [744, 186] on button "Avanzada" at bounding box center [744, 187] width 52 height 24
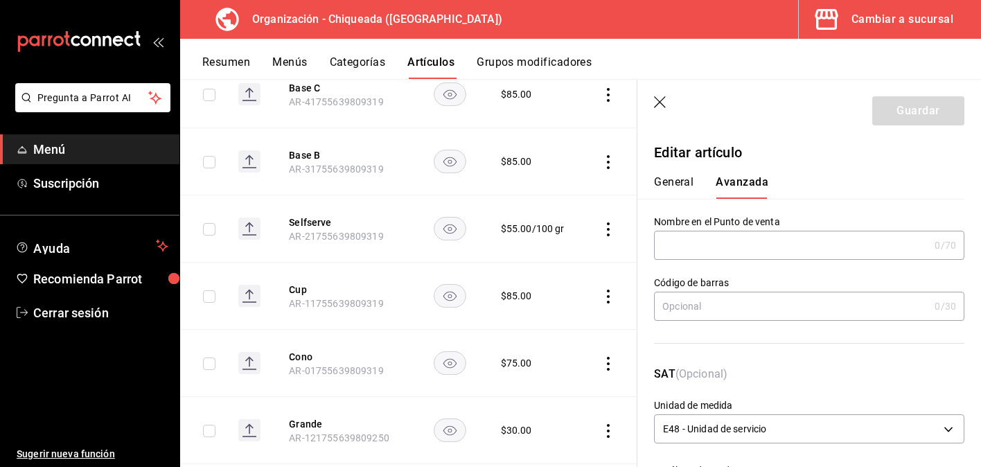
click at [711, 232] on input "text" at bounding box center [791, 245] width 275 height 28
type input "c"
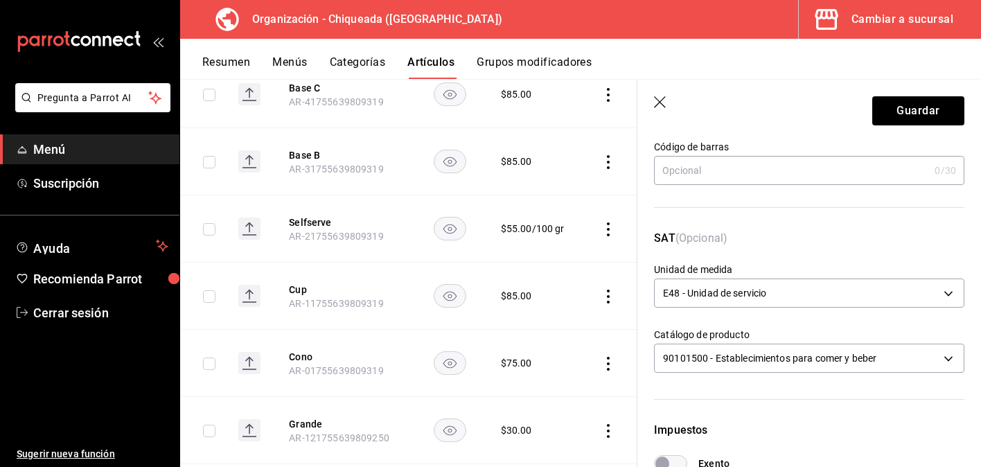
scroll to position [141, 0]
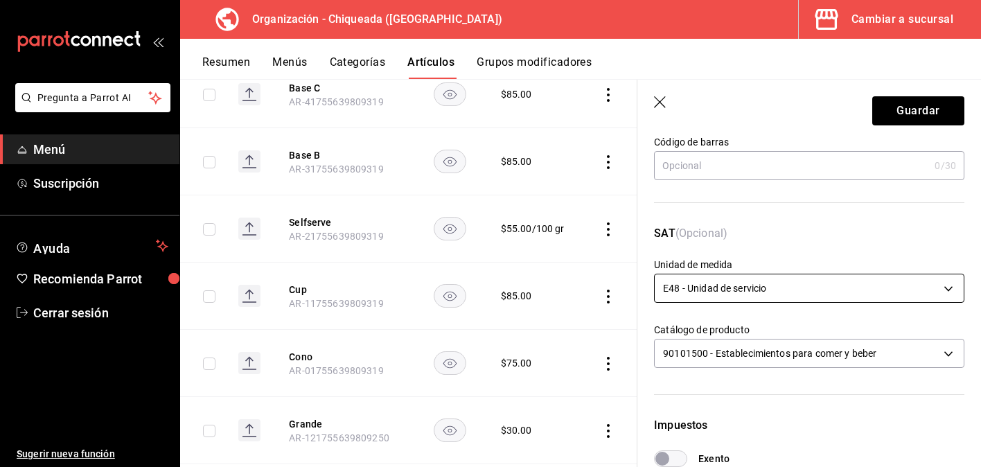
type input "Cup"
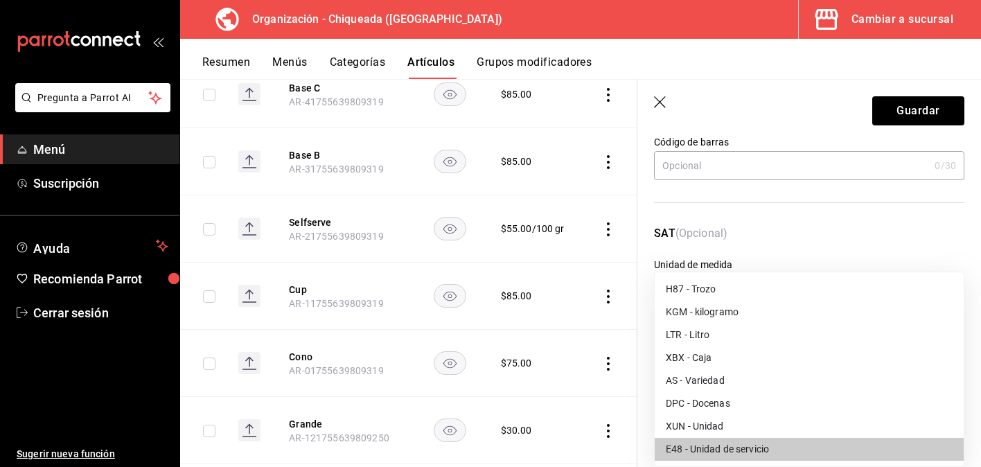
click at [734, 297] on body "Pregunta a Parrot AI Menú Suscripción Ayuda Recomienda Parrot Cerrar sesión Sug…" at bounding box center [490, 233] width 981 height 467
click at [720, 419] on li "XUN - Unidad" at bounding box center [809, 426] width 309 height 23
type input "XUN"
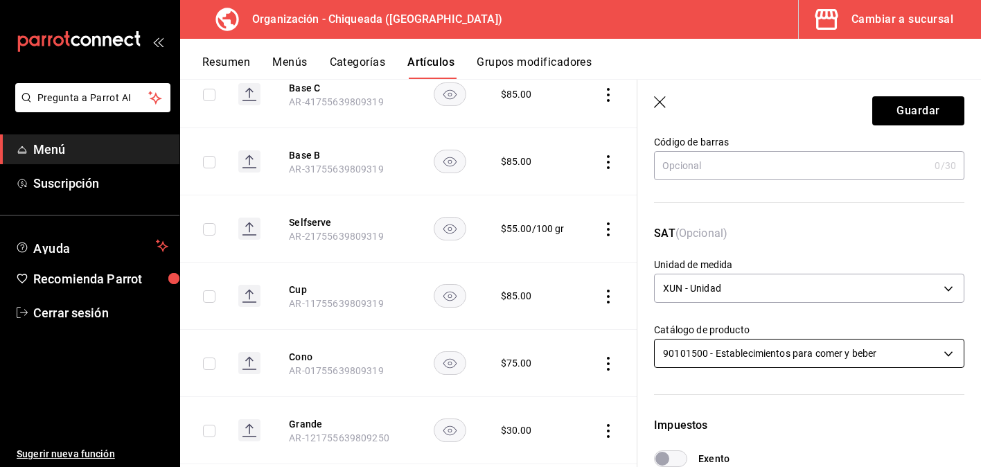
click at [742, 351] on body "Pregunta a Parrot AI Menú Suscripción Ayuda Recomienda Parrot Cerrar sesión Sug…" at bounding box center [490, 233] width 981 height 467
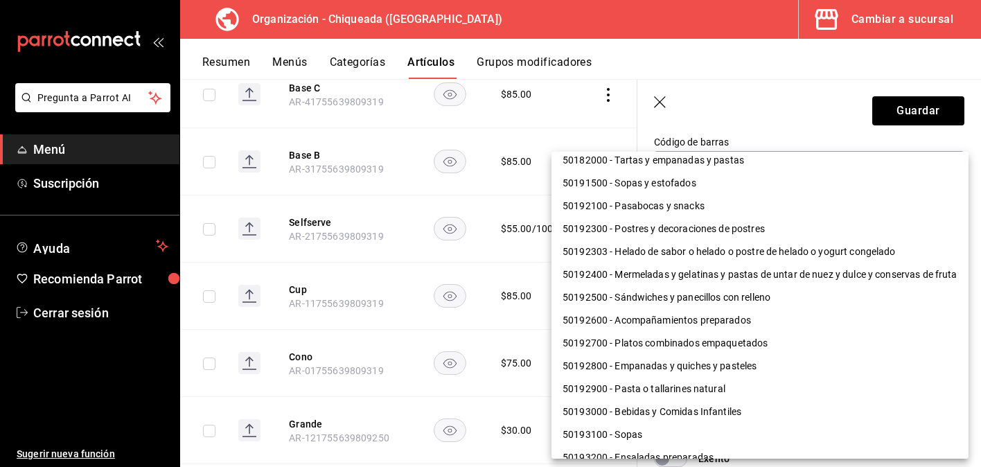
scroll to position [371, 0]
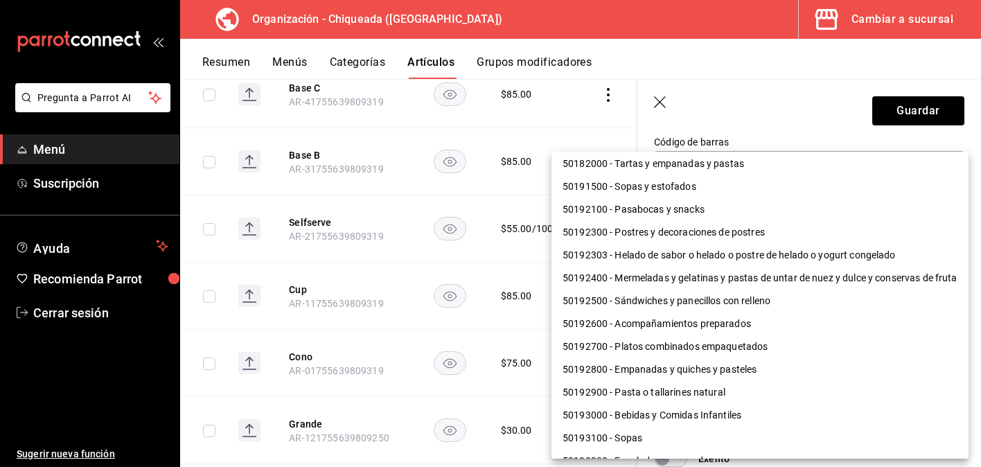
click at [748, 259] on li "50192303 - Helado de sabor o helado o postre de helado o yogurt congelado" at bounding box center [759, 255] width 417 height 23
type input "50192303"
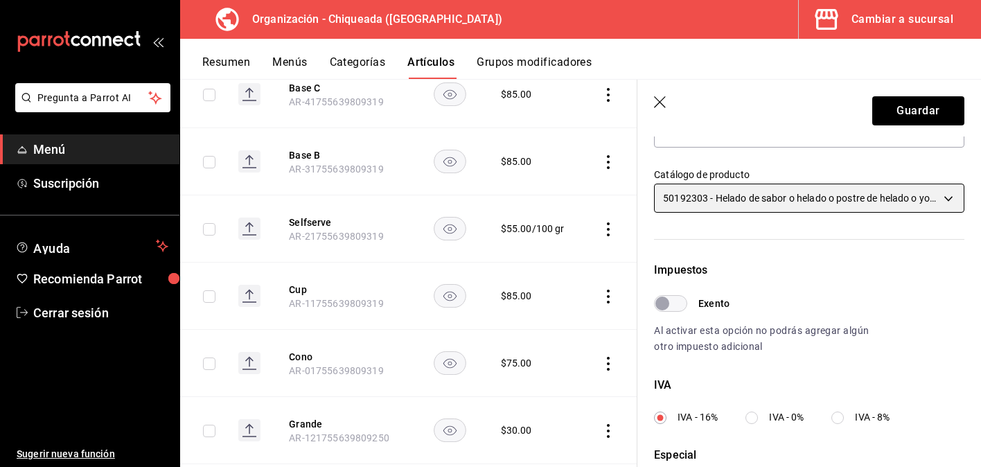
scroll to position [511, 0]
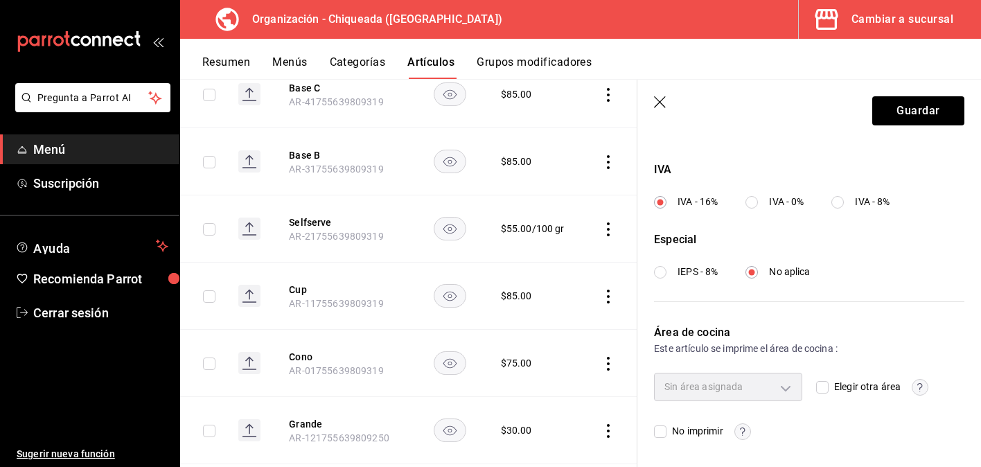
click at [754, 201] on input "IVA - 0%" at bounding box center [751, 202] width 12 height 12
radio input "true"
click at [665, 273] on input "IEPS - 8%" at bounding box center [660, 272] width 12 height 12
radio input "true"
click at [660, 204] on label "IVA - 16%" at bounding box center [686, 202] width 64 height 15
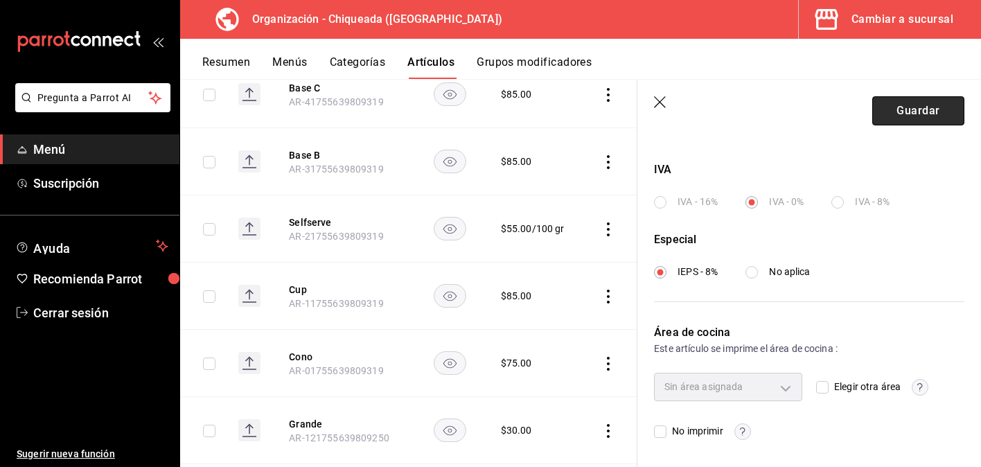
click at [926, 116] on button "Guardar" at bounding box center [918, 110] width 92 height 29
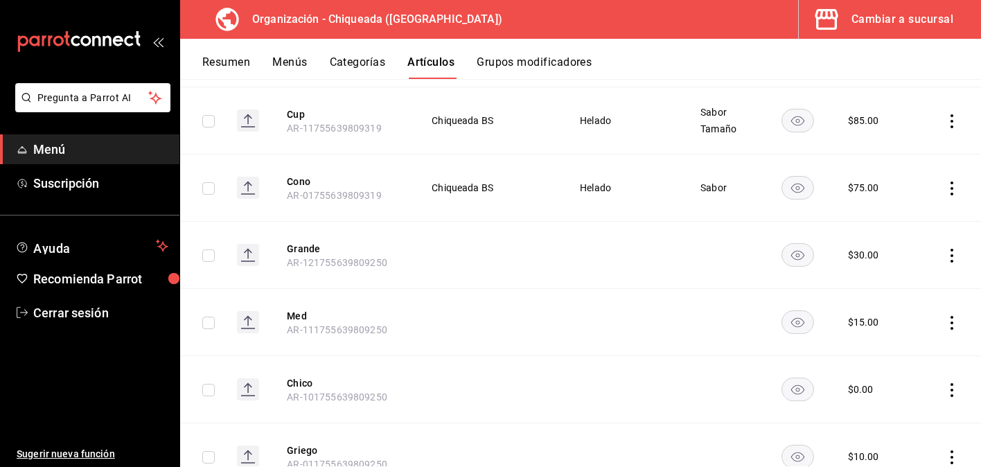
scroll to position [1658, 0]
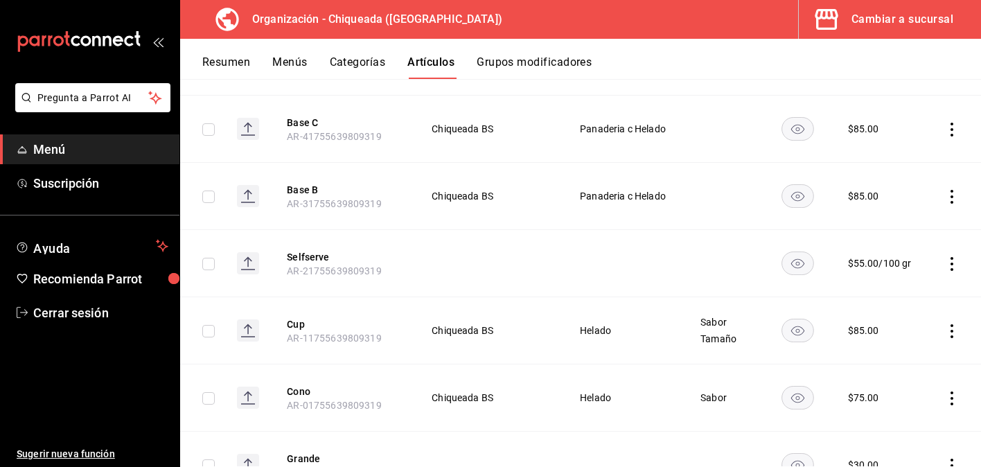
click at [955, 264] on icon "actions" at bounding box center [952, 264] width 14 height 14
click at [895, 295] on span "Editar" at bounding box center [910, 295] width 36 height 15
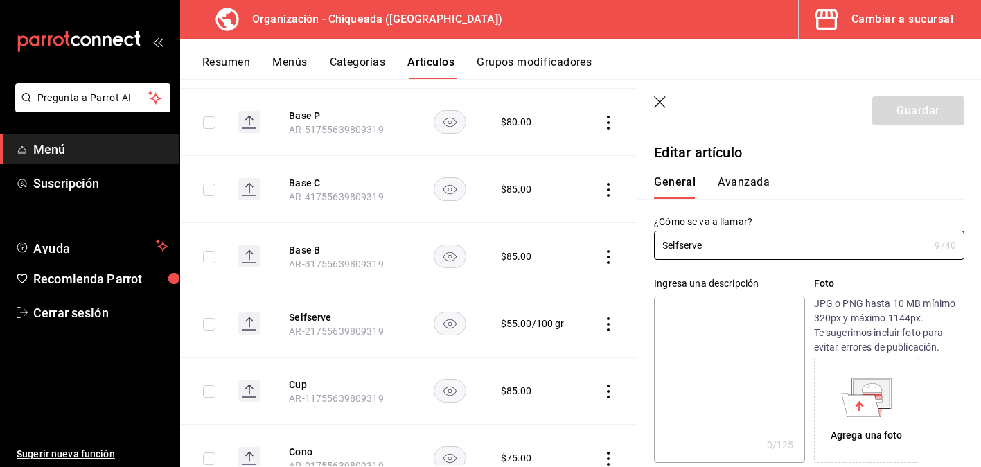
type input "$55.00"
type input "100"
type input "E48"
type input "90101500"
radio input "true"
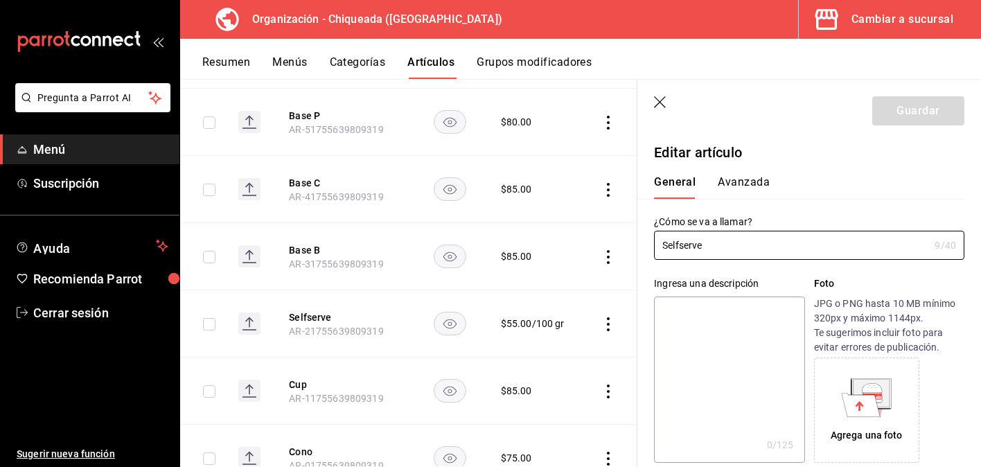
radio input "true"
click at [745, 191] on button "Avanzada" at bounding box center [744, 187] width 52 height 24
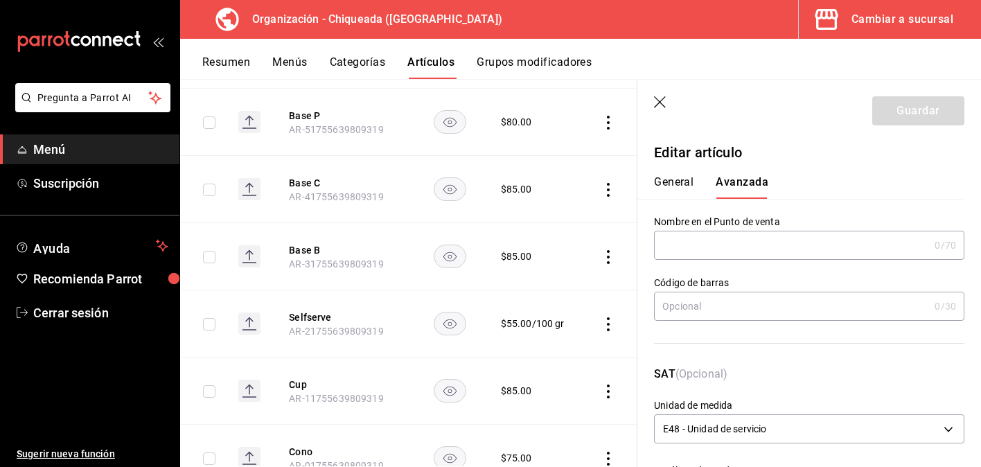
click at [729, 247] on input "text" at bounding box center [791, 245] width 275 height 28
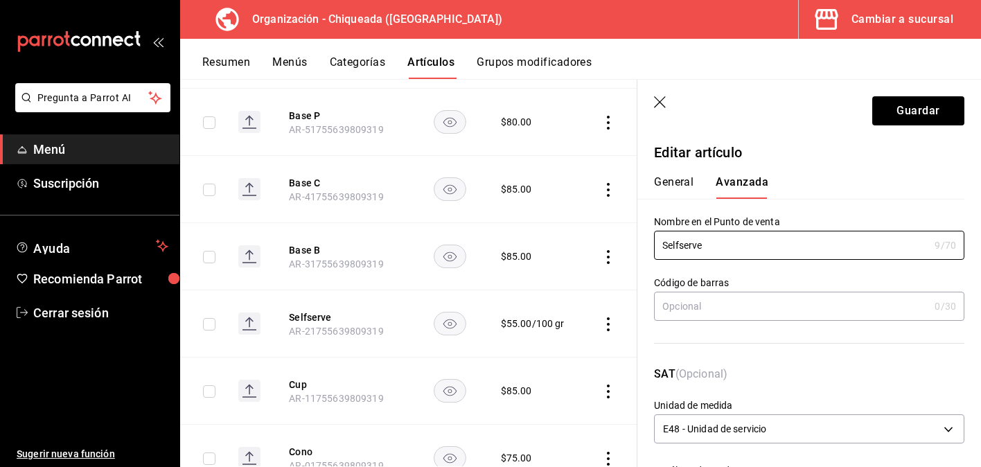
type input "Selfserve"
click at [763, 356] on div "SAT (Opcional) Unidad de medida E48 - Unidad de servicio E48" at bounding box center [800, 398] width 327 height 98
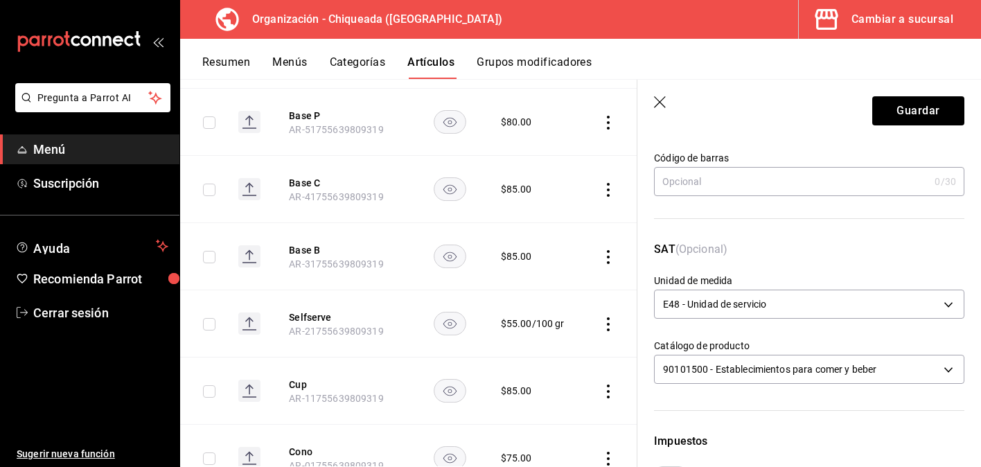
scroll to position [251, 0]
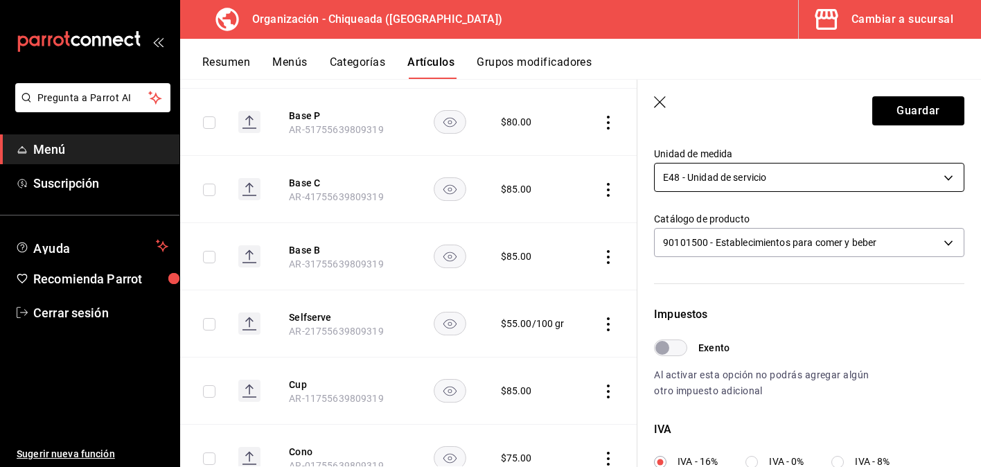
click at [764, 182] on body "Pregunta a Parrot AI Menú Suscripción Ayuda Recomienda Parrot Cerrar sesión Sug…" at bounding box center [490, 233] width 981 height 467
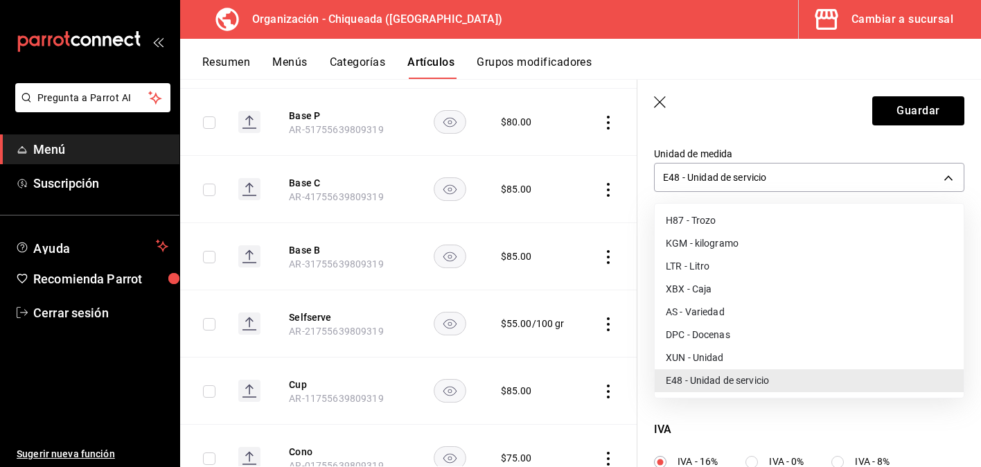
click at [737, 348] on li "XUN - Unidad" at bounding box center [809, 357] width 309 height 23
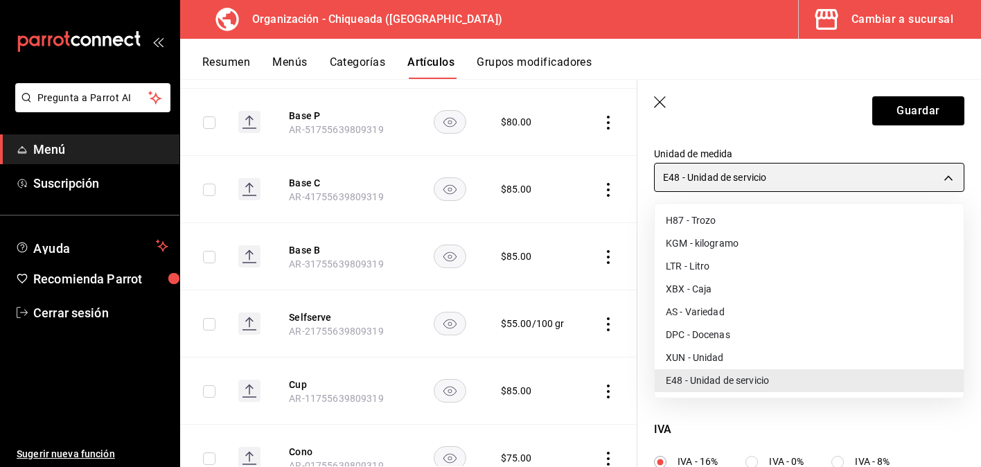
type input "XUN"
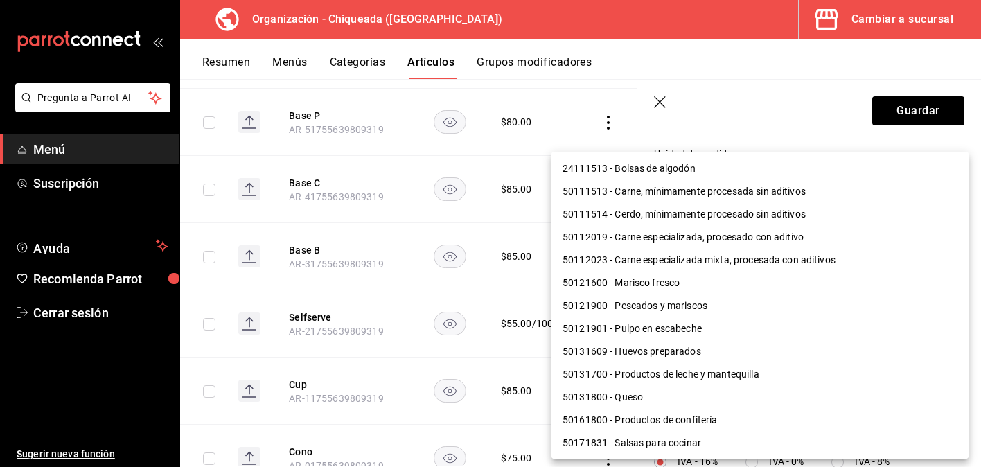
click at [763, 251] on body "Pregunta a Parrot AI Menú Suscripción Ayuda Recomienda Parrot Cerrar sesión Sug…" at bounding box center [490, 233] width 981 height 467
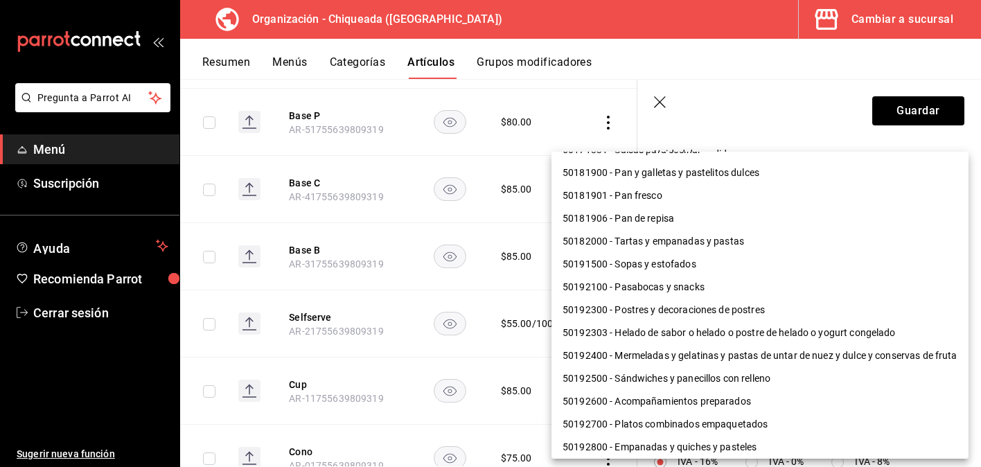
scroll to position [292, 0]
click at [757, 327] on li "50192303 - Helado de sabor o helado o postre de helado o yogurt congelado" at bounding box center [759, 334] width 417 height 23
type input "50192303"
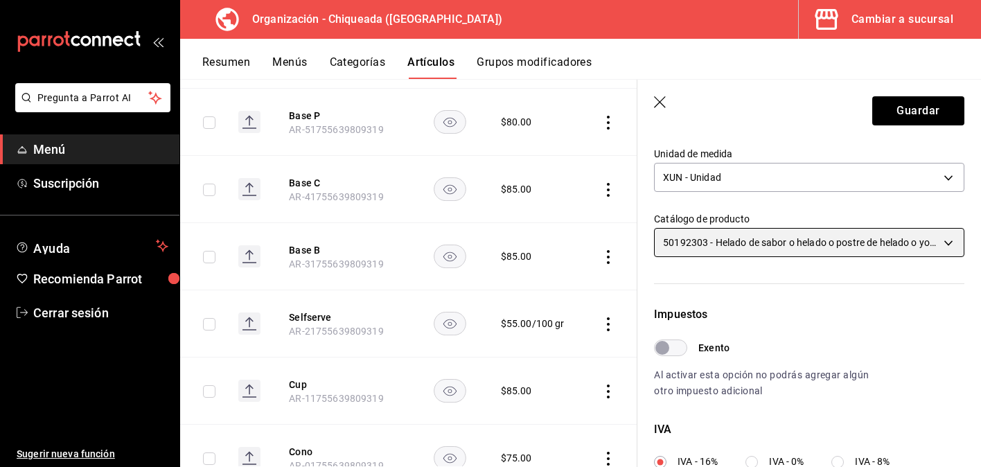
scroll to position [477, 0]
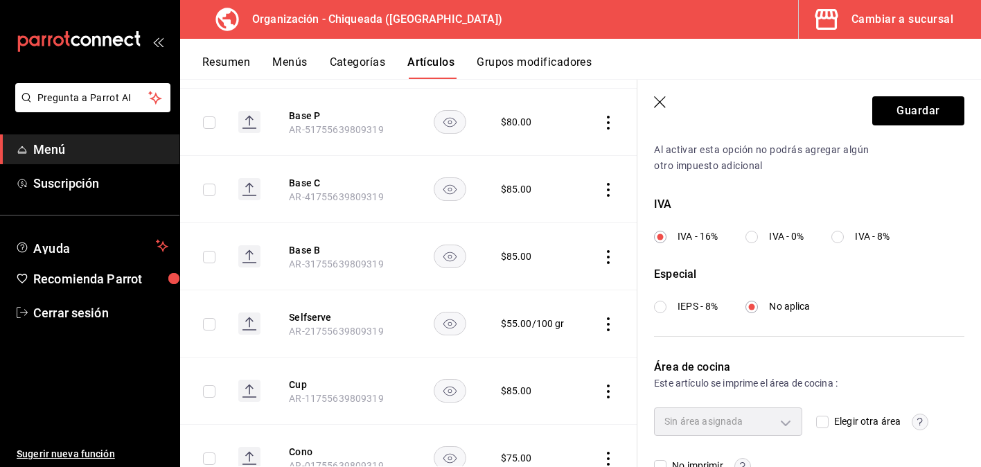
click at [771, 240] on span "IVA - 0%" at bounding box center [786, 236] width 35 height 15
click at [758, 240] on input "IVA - 0%" at bounding box center [751, 237] width 12 height 12
radio input "true"
click at [662, 308] on input "IEPS - 8%" at bounding box center [660, 307] width 12 height 12
radio input "true"
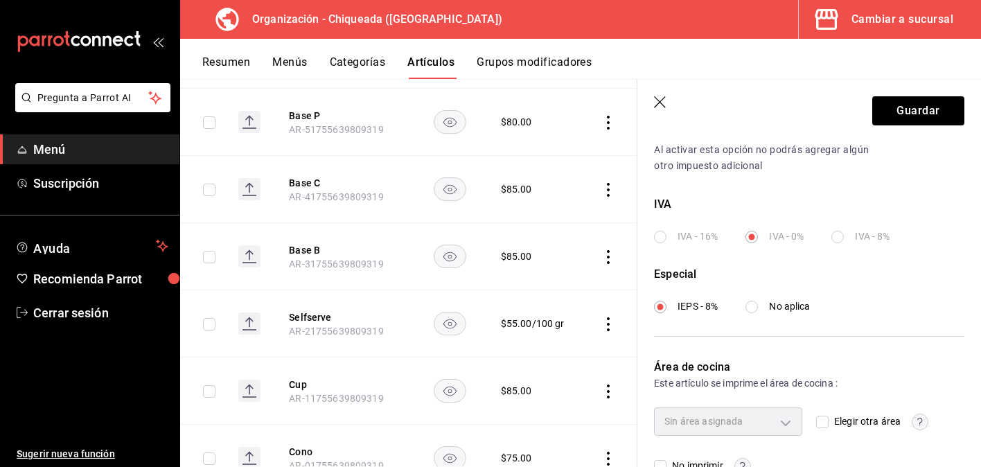
scroll to position [511, 0]
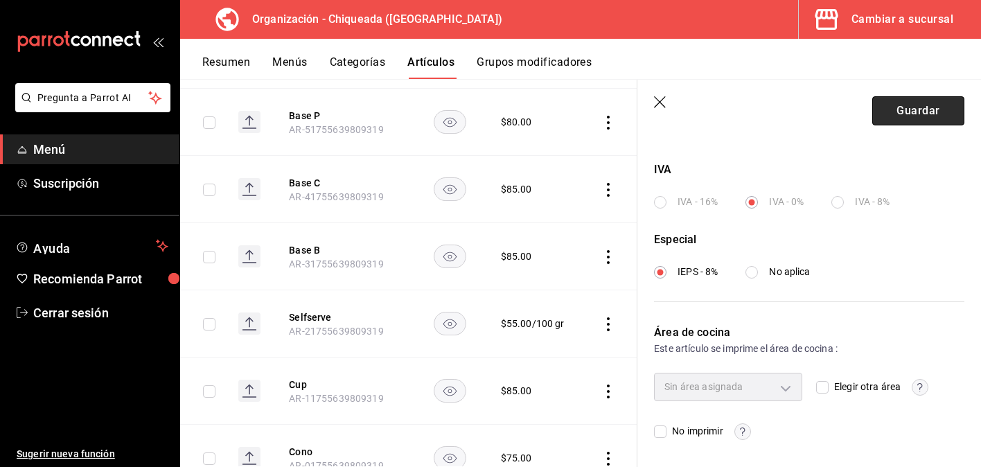
click at [905, 105] on button "Guardar" at bounding box center [918, 110] width 92 height 29
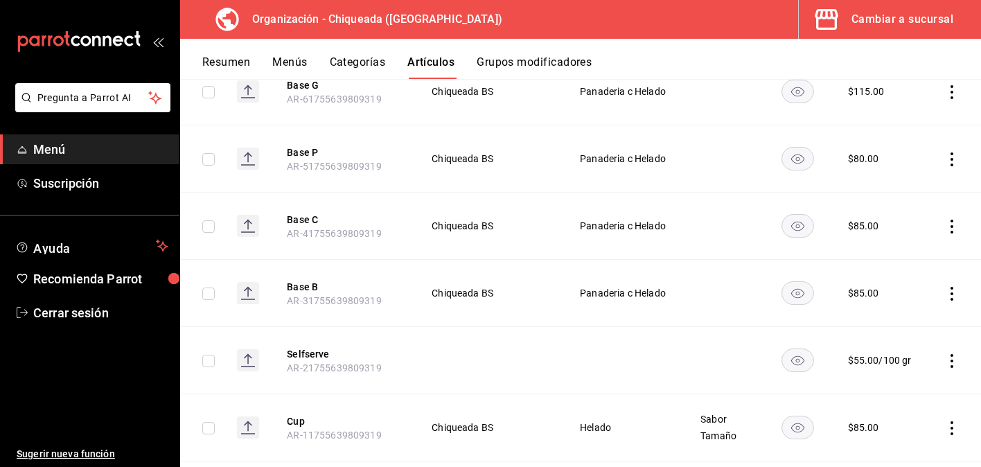
scroll to position [1563, 0]
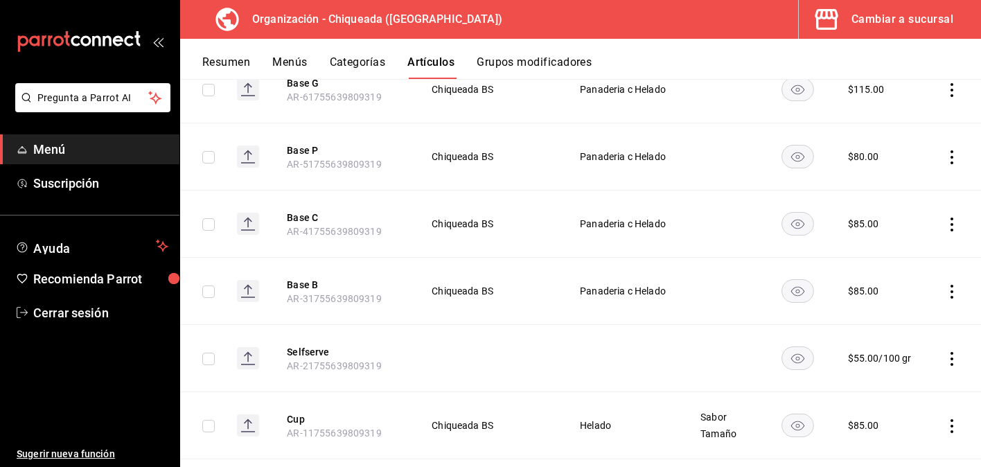
click at [953, 287] on icon "actions" at bounding box center [952, 292] width 14 height 14
click at [922, 328] on span "Editar" at bounding box center [910, 323] width 36 height 15
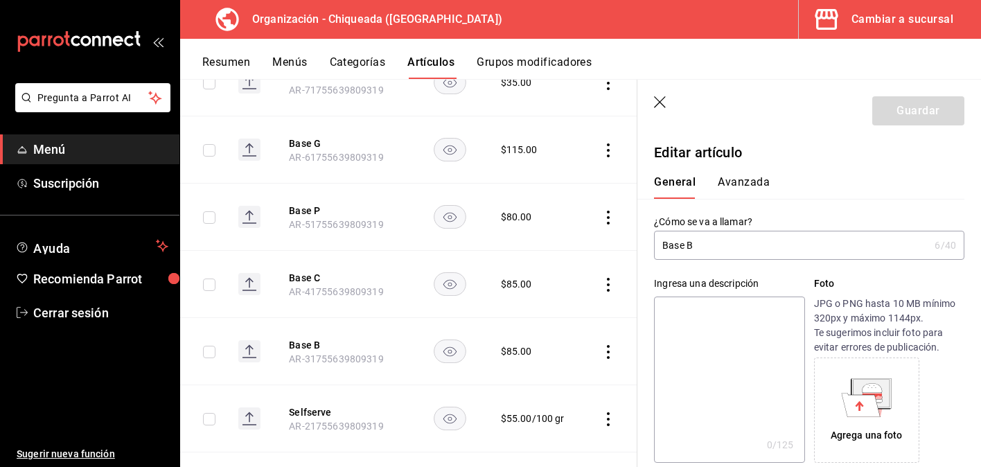
click at [743, 184] on button "Avanzada" at bounding box center [744, 187] width 52 height 24
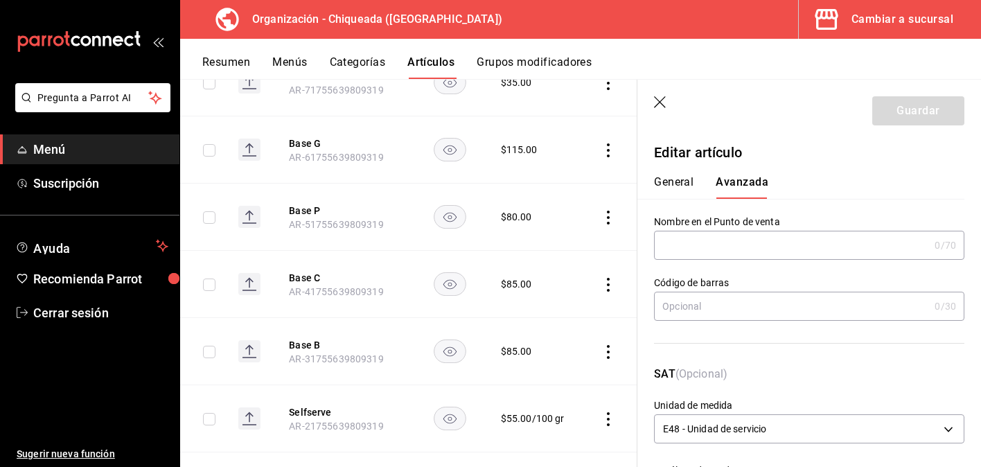
click at [722, 250] on input "text" at bounding box center [791, 245] width 275 height 28
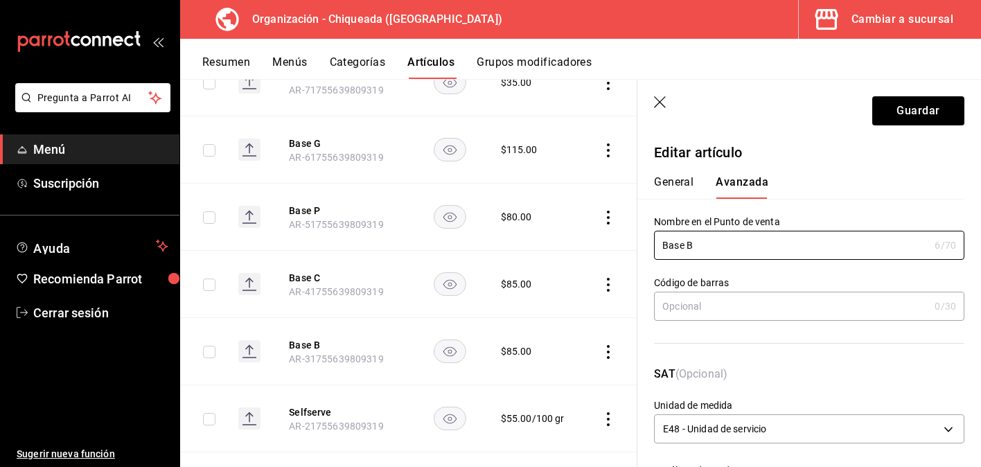
type input "Base B"
click at [744, 344] on div "Código de barras 0 /30 Código de barras" at bounding box center [800, 304] width 327 height 89
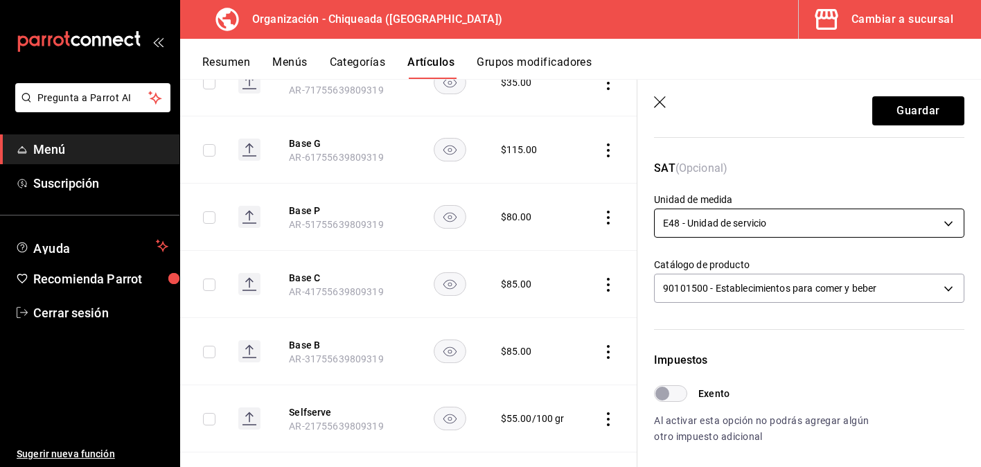
click at [751, 213] on body "Pregunta a Parrot AI Menú Suscripción Ayuda Recomienda Parrot Cerrar sesión Sug…" at bounding box center [490, 233] width 981 height 467
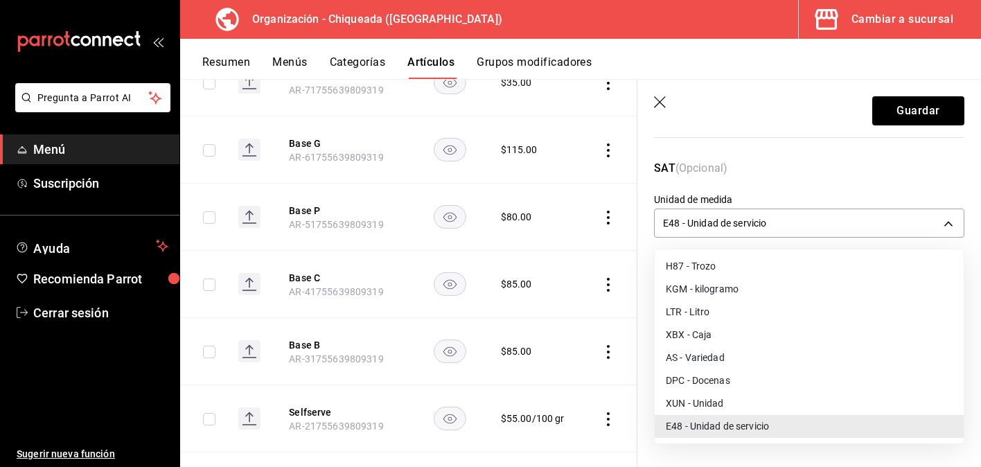
click at [723, 398] on li "XUN - Unidad" at bounding box center [809, 403] width 309 height 23
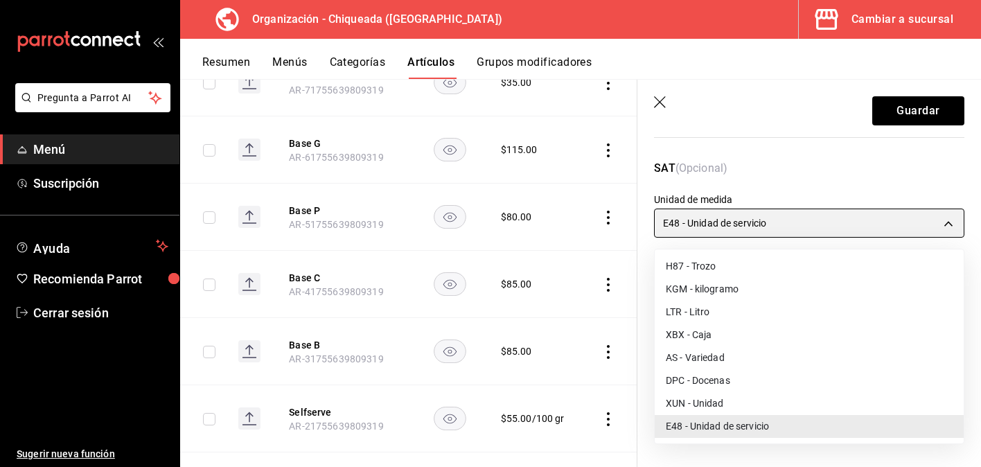
type input "XUN"
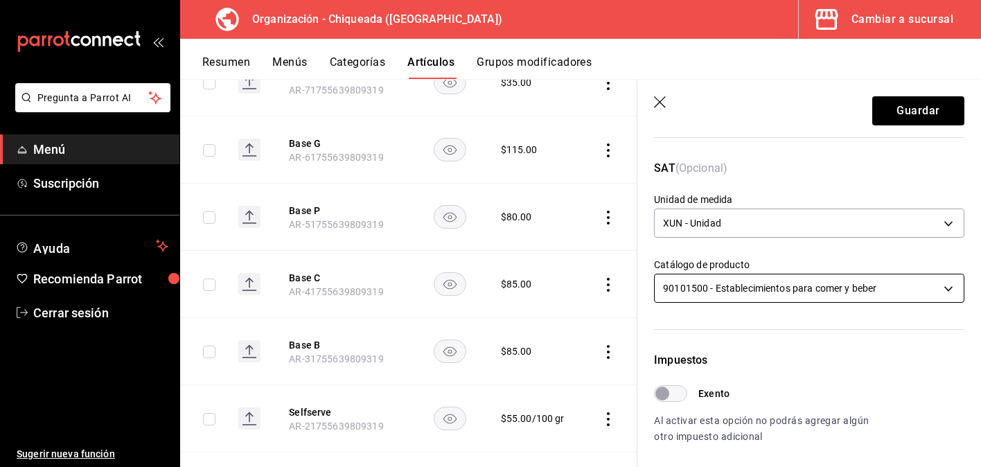
click at [760, 290] on body "Pregunta a Parrot AI Menú Suscripción Ayuda Recomienda Parrot Cerrar sesión Sug…" at bounding box center [490, 233] width 981 height 467
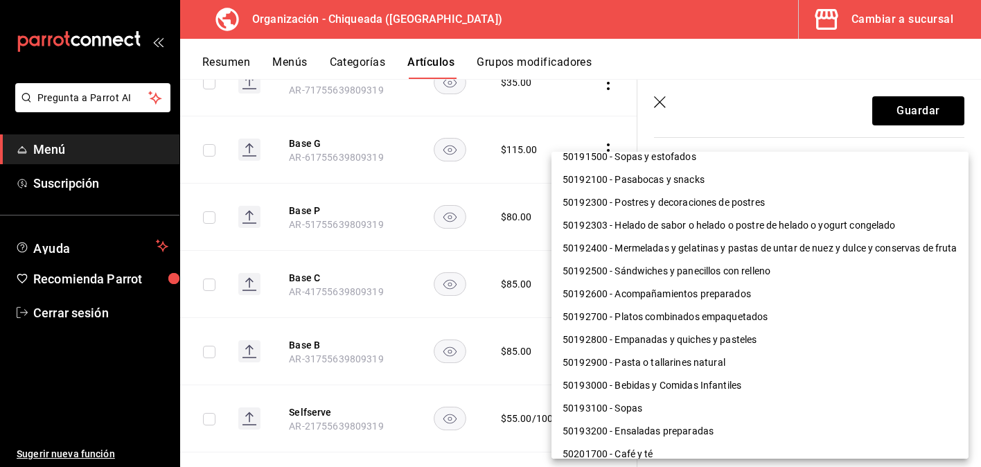
scroll to position [319, 0]
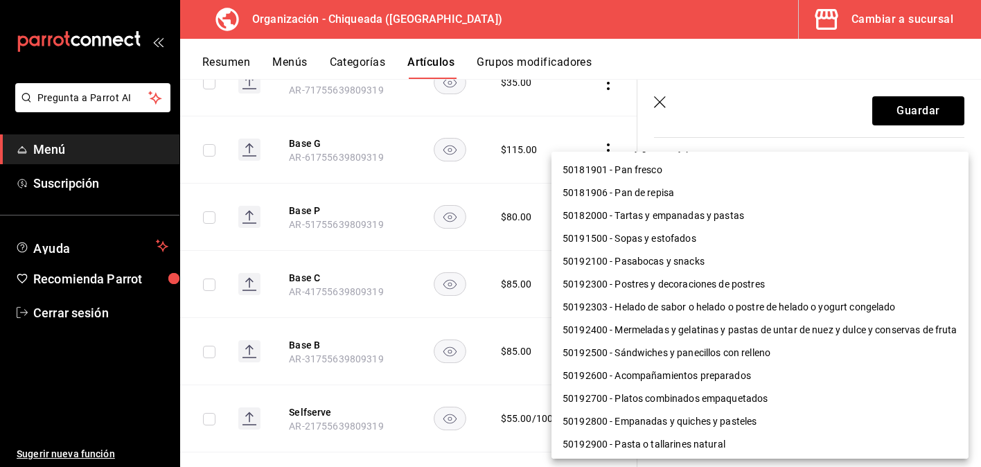
click at [745, 301] on li "50192303 - Helado de sabor o helado o postre de helado o yogurt congelado" at bounding box center [759, 307] width 417 height 23
type input "50192303"
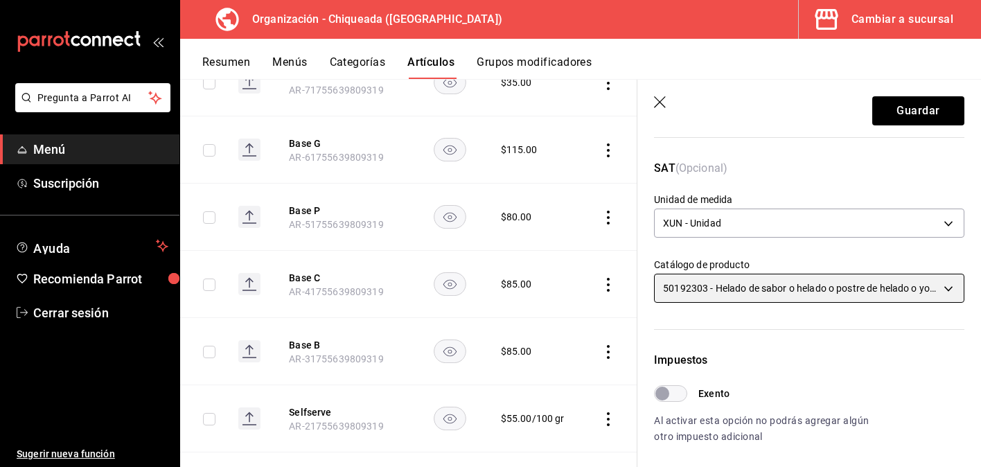
scroll to position [511, 0]
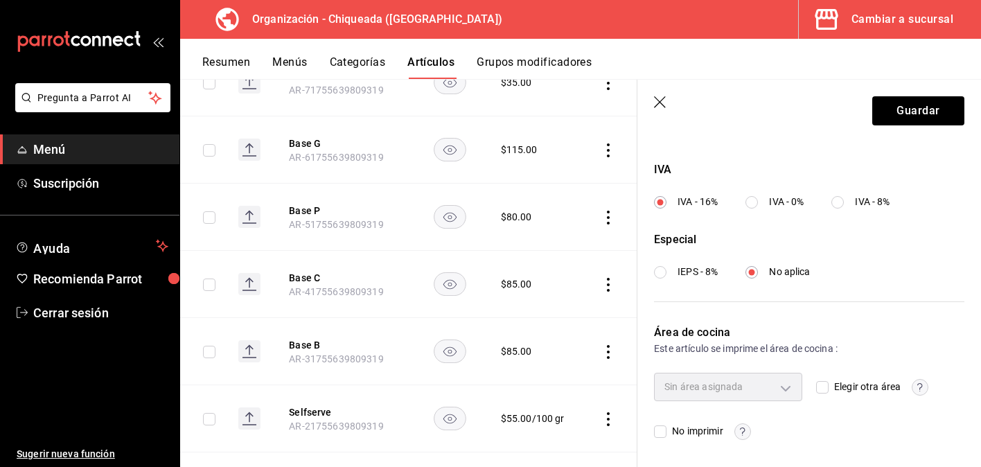
click at [758, 198] on input "IVA - 0%" at bounding box center [751, 202] width 12 height 12
radio input "true"
click at [663, 266] on input "IEPS - 8%" at bounding box center [660, 272] width 12 height 12
radio input "true"
click at [919, 100] on button "Guardar" at bounding box center [918, 110] width 92 height 29
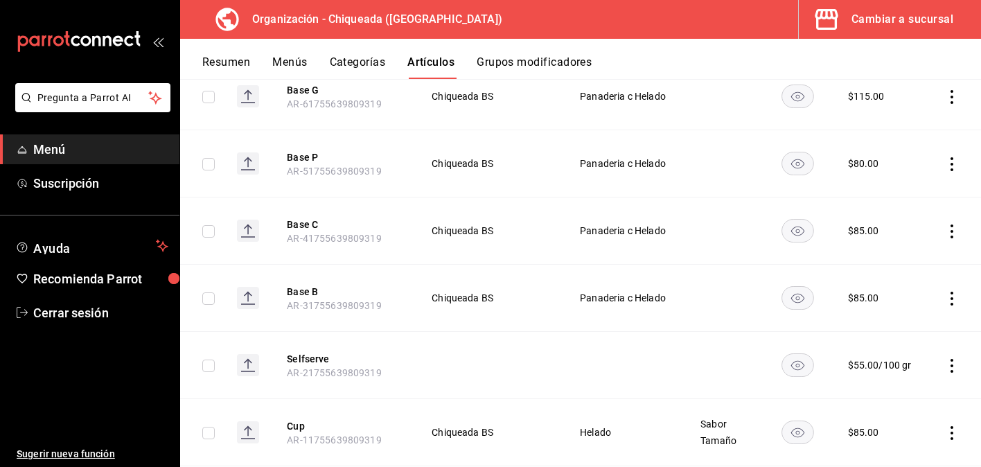
scroll to position [1580, 0]
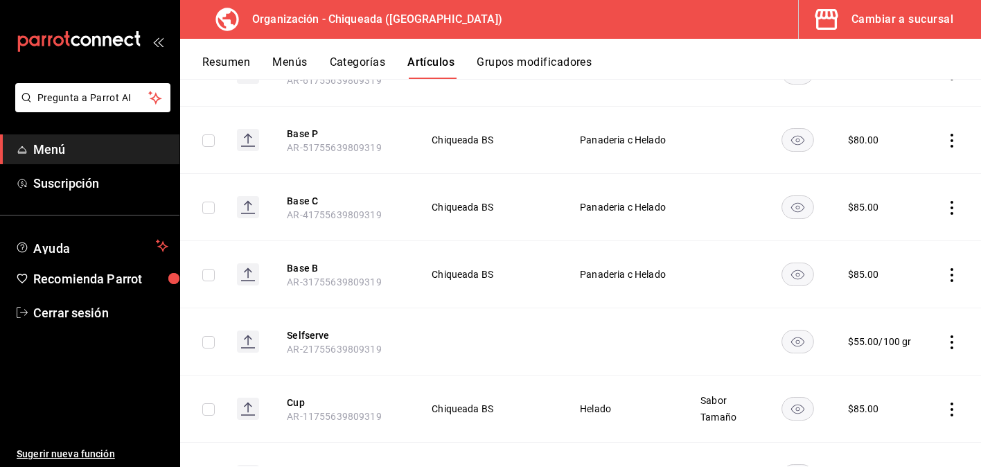
click at [954, 201] on icon "actions" at bounding box center [952, 208] width 14 height 14
click at [876, 238] on icon at bounding box center [875, 239] width 17 height 17
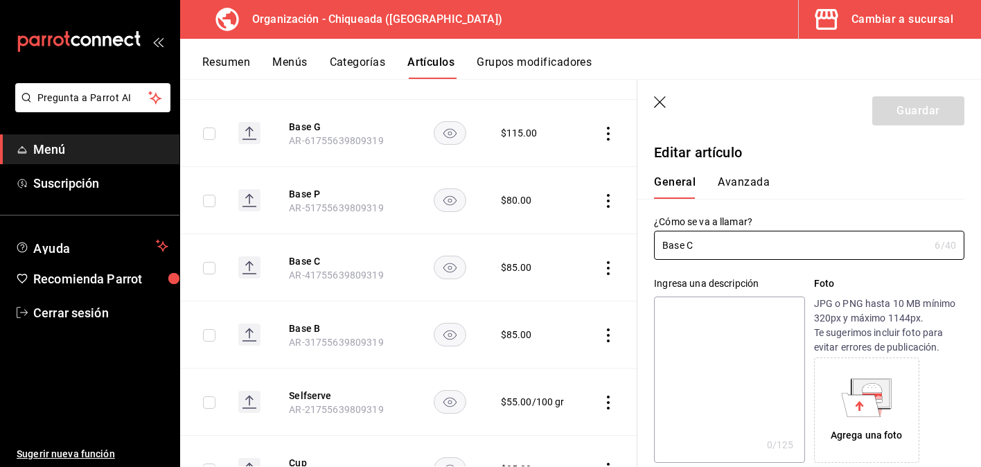
click at [739, 181] on button "Avanzada" at bounding box center [744, 187] width 52 height 24
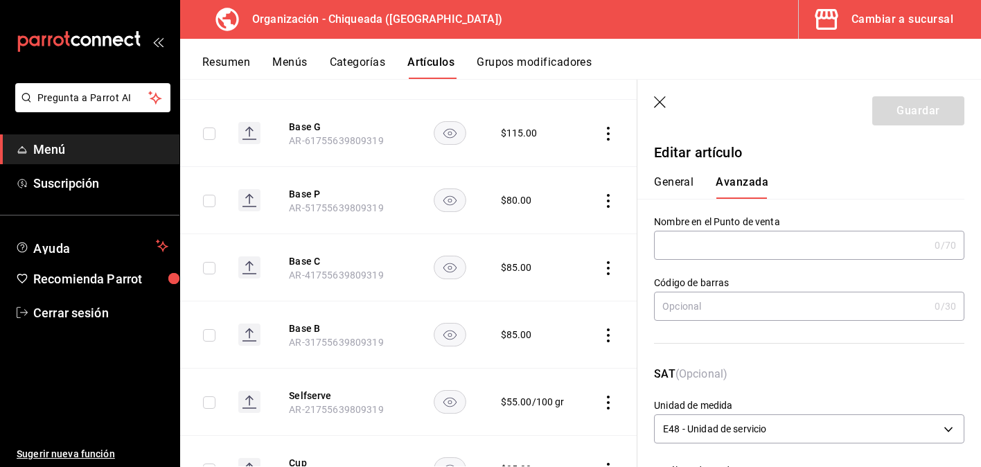
click at [720, 242] on input "text" at bounding box center [791, 245] width 275 height 28
type input "b"
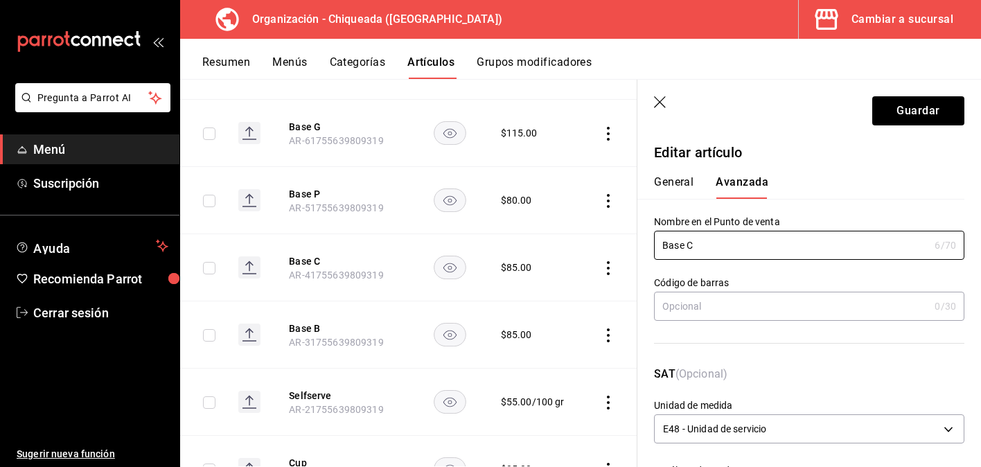
type input "Base C"
click at [808, 212] on div "Nombre en el Punto de venta Base C 6 /70 Nombre en el Punto de venta" at bounding box center [800, 229] width 327 height 61
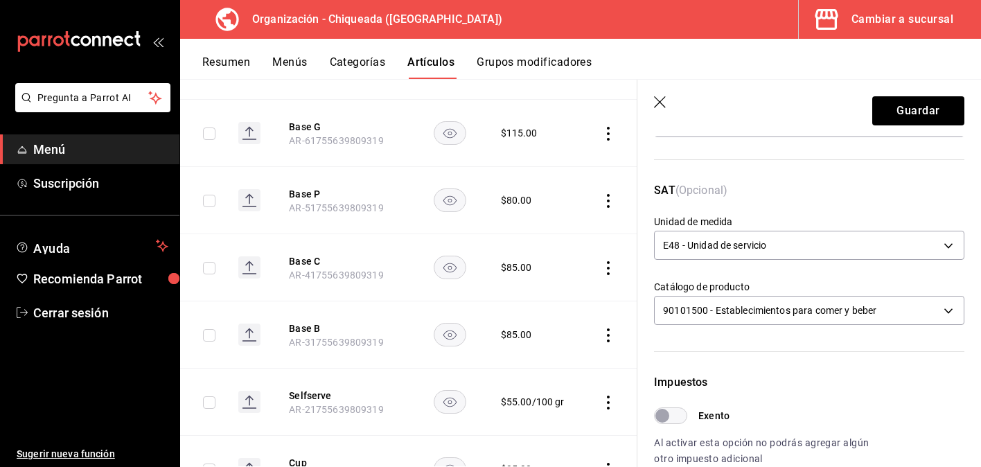
scroll to position [186, 0]
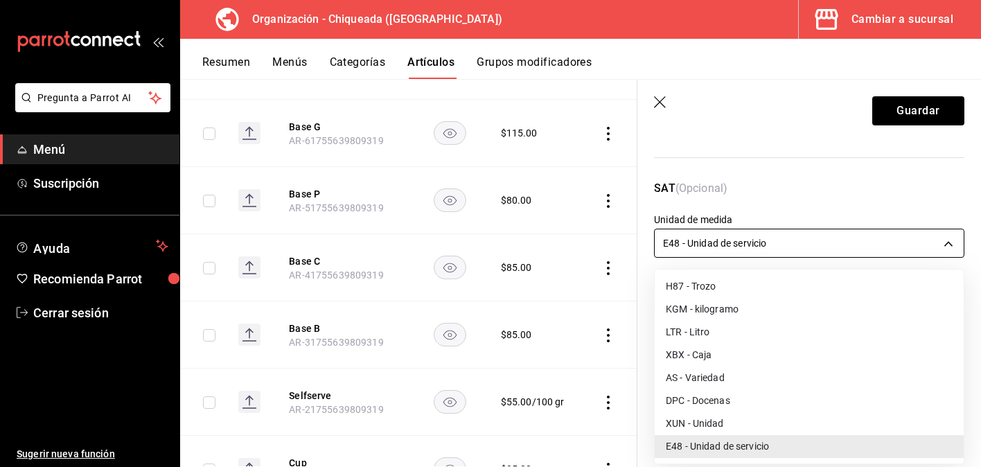
click at [793, 237] on body "Pregunta a Parrot AI Menú Suscripción Ayuda Recomienda Parrot Cerrar sesión Sug…" at bounding box center [490, 233] width 981 height 467
click at [728, 416] on li "XUN - Unidad" at bounding box center [809, 423] width 309 height 23
type input "XUN"
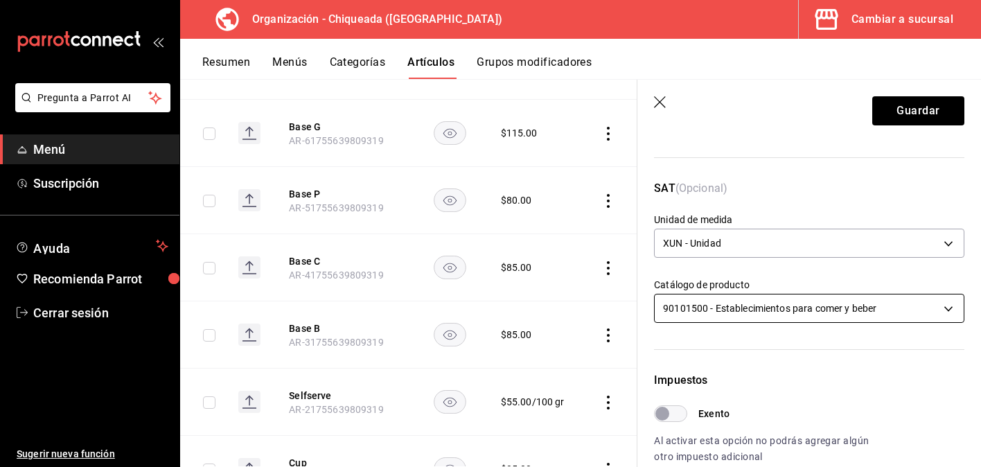
click at [766, 307] on body "Pregunta a Parrot AI Menú Suscripción Ayuda Recomienda Parrot Cerrar sesión Sug…" at bounding box center [490, 233] width 981 height 467
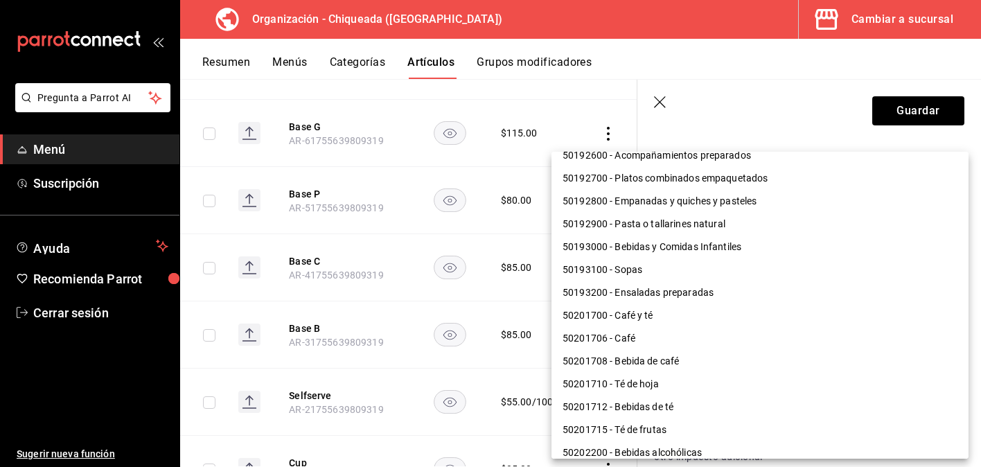
scroll to position [274, 0]
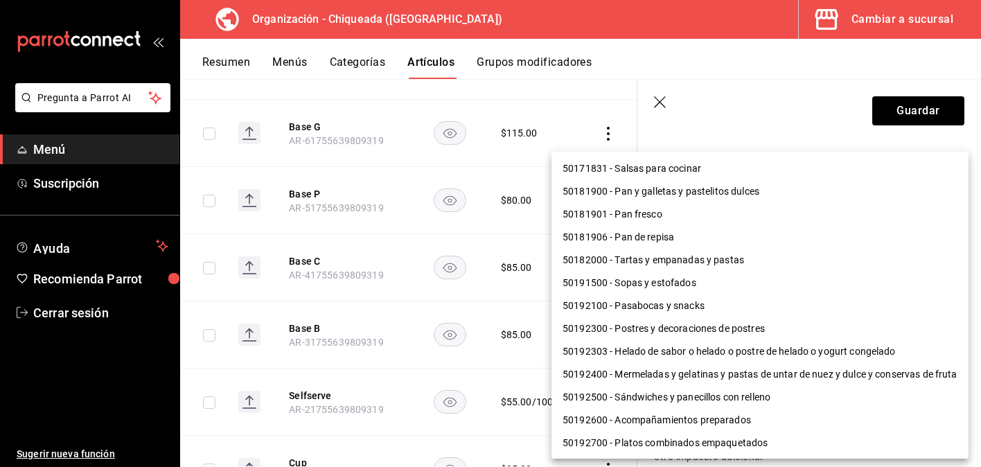
click at [751, 348] on li "50192303 - Helado de sabor o helado o postre de helado o yogurt congelado" at bounding box center [759, 351] width 417 height 23
type input "50192303"
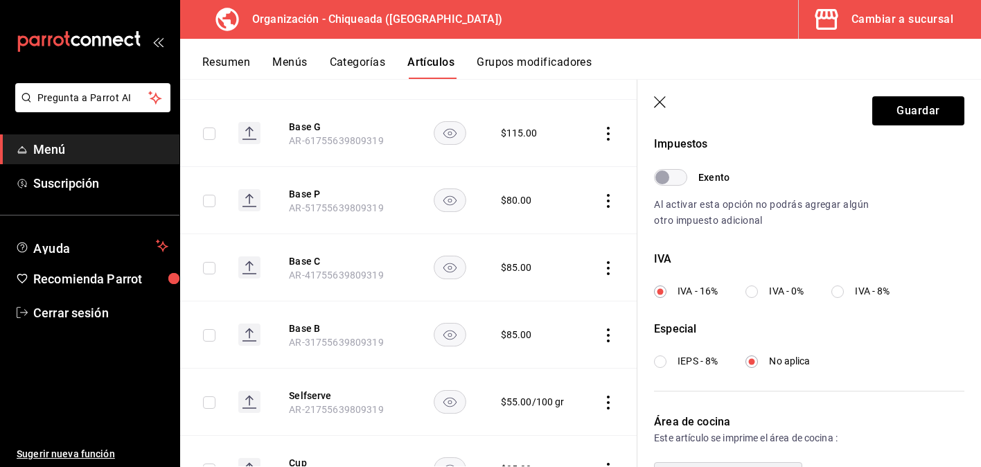
scroll to position [489, 0]
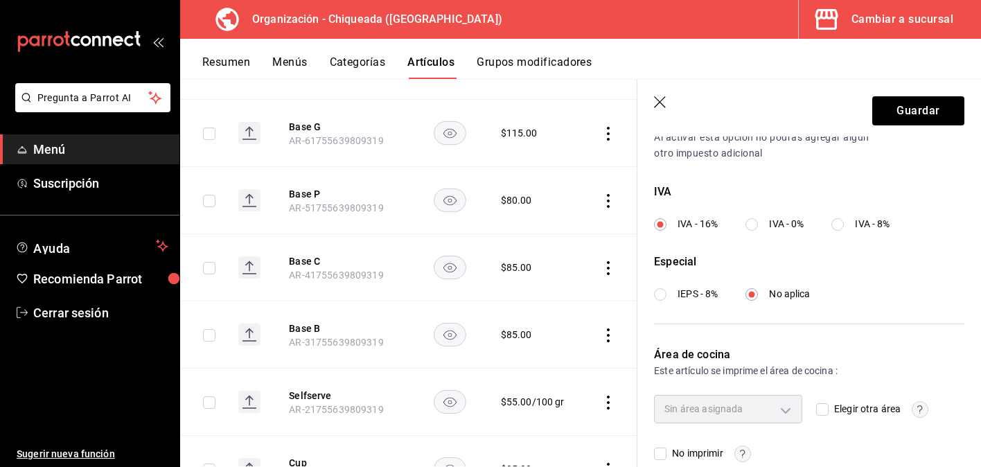
click at [762, 224] on label "IVA - 0%" at bounding box center [774, 224] width 58 height 15
click at [758, 224] on input "IVA - 0%" at bounding box center [751, 224] width 12 height 12
radio input "true"
click at [689, 285] on div "Especial IEPS - 8% No aplica" at bounding box center [809, 278] width 310 height 48
click at [689, 290] on span "IEPS - 8%" at bounding box center [698, 294] width 40 height 15
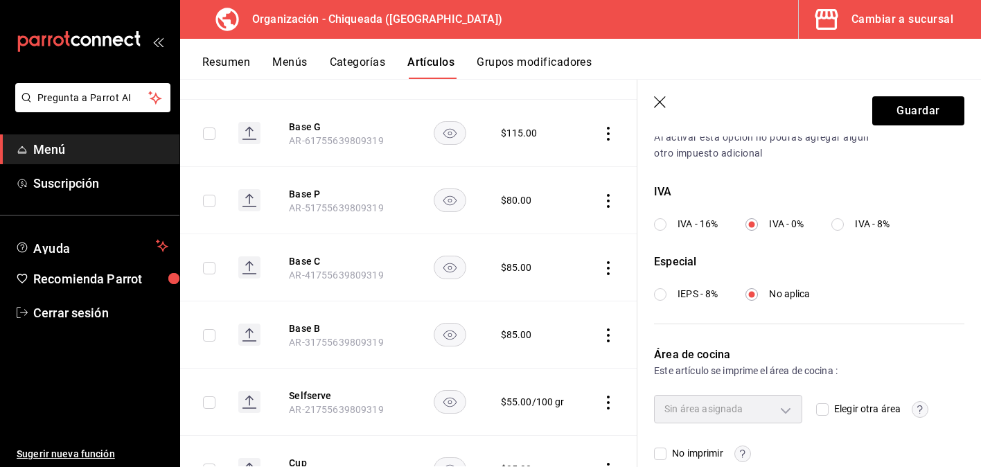
click at [666, 290] on input "IEPS - 8%" at bounding box center [660, 294] width 12 height 12
radio input "true"
click at [923, 111] on button "Guardar" at bounding box center [918, 110] width 92 height 29
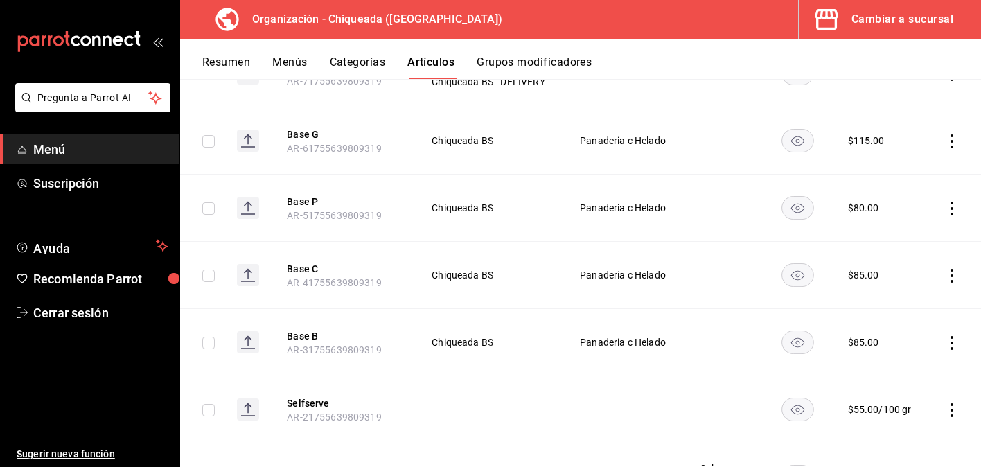
scroll to position [1512, 0]
click at [953, 198] on td at bounding box center [954, 207] width 53 height 67
click at [953, 204] on icon "actions" at bounding box center [952, 208] width 14 height 14
click at [913, 243] on span "Editar" at bounding box center [910, 239] width 36 height 15
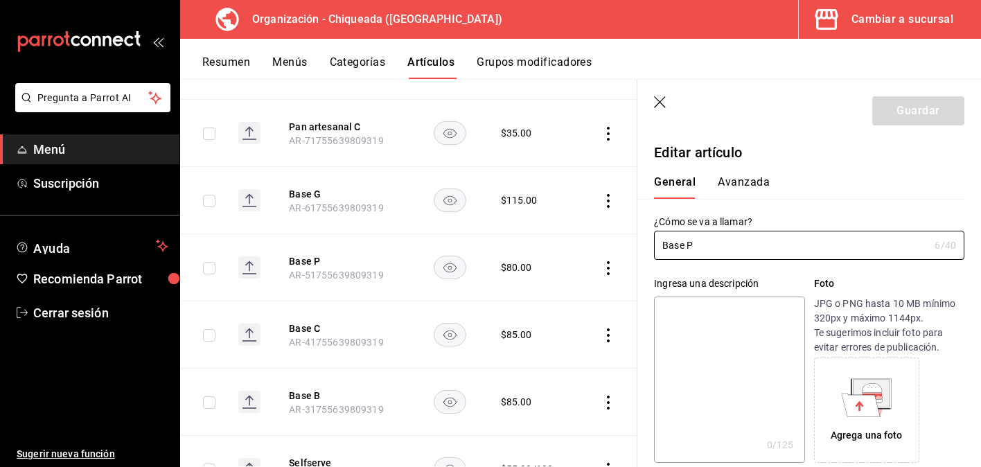
type input "$80.00"
type input "E48"
type input "90101500"
radio input "true"
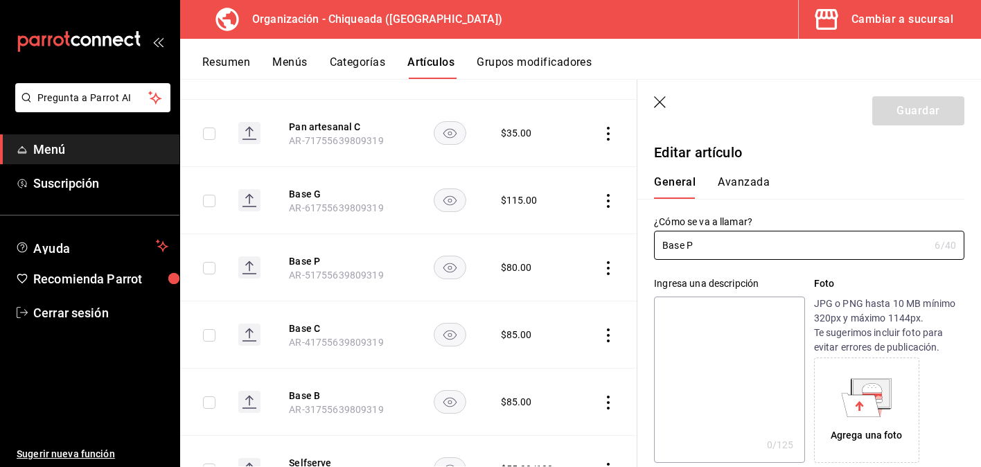
click at [759, 170] on div "General Avanzada" at bounding box center [800, 181] width 327 height 36
click at [754, 181] on button "Avanzada" at bounding box center [744, 187] width 52 height 24
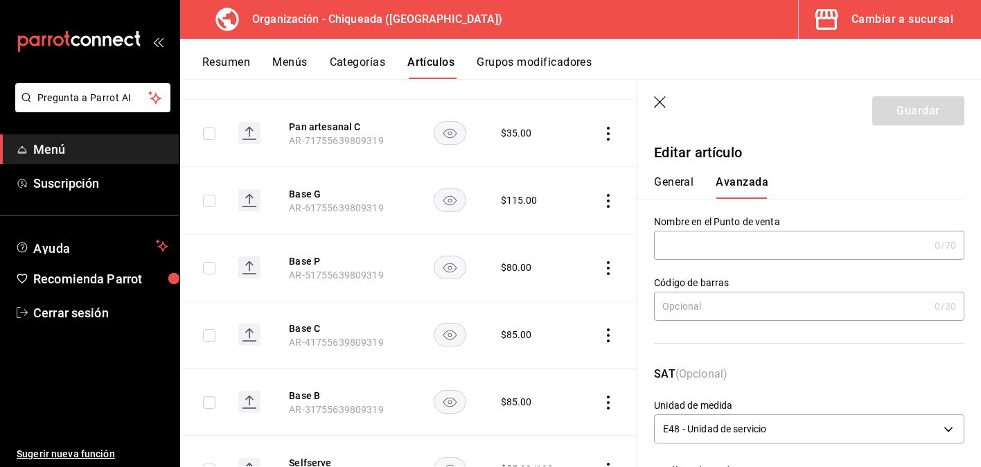
click at [733, 244] on input "text" at bounding box center [791, 245] width 275 height 28
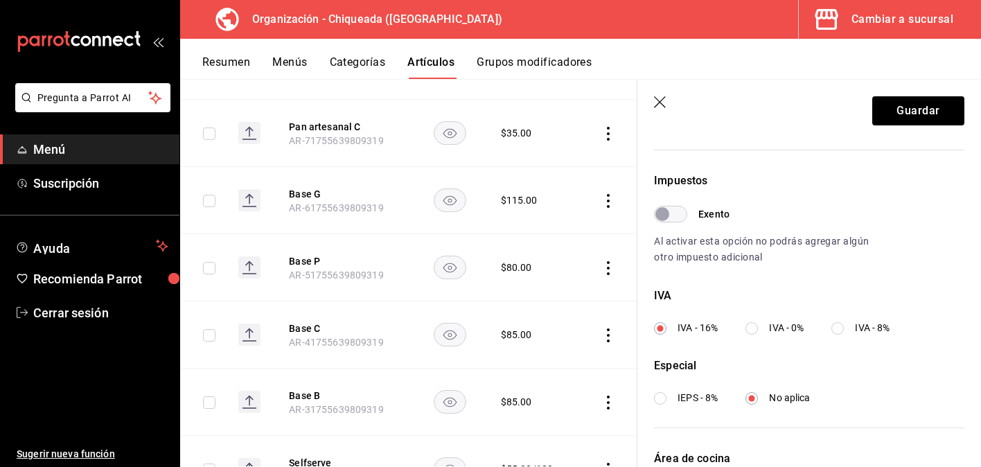
scroll to position [448, 0]
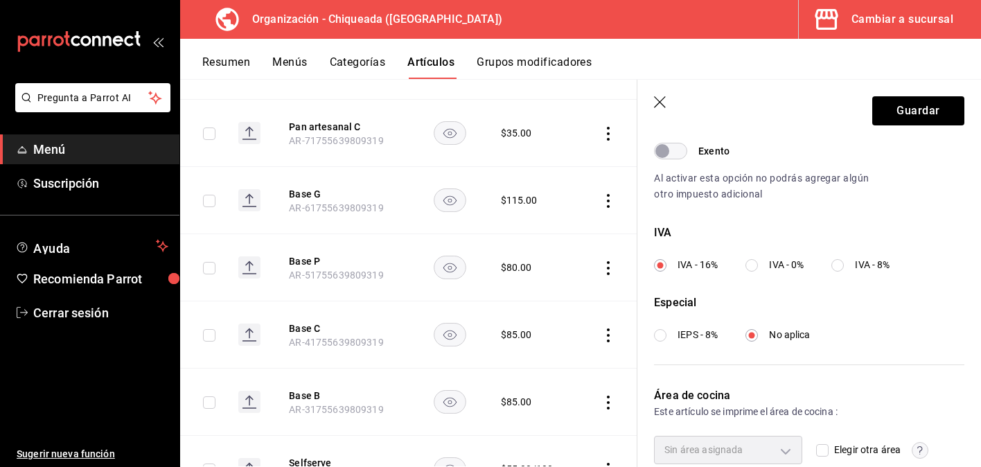
type input "Base P"
click at [751, 260] on input "IVA - 0%" at bounding box center [751, 265] width 12 height 12
radio input "true"
click at [666, 336] on input "IEPS - 8%" at bounding box center [660, 335] width 12 height 12
radio input "true"
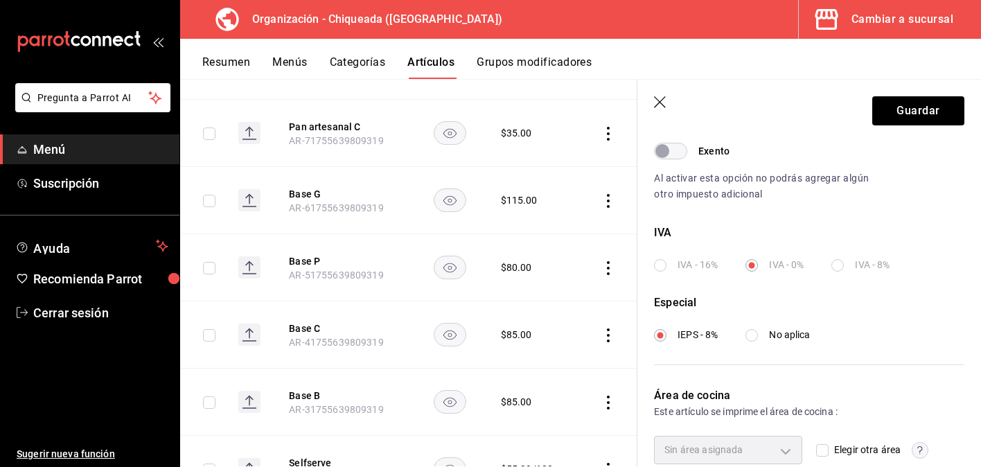
scroll to position [511, 0]
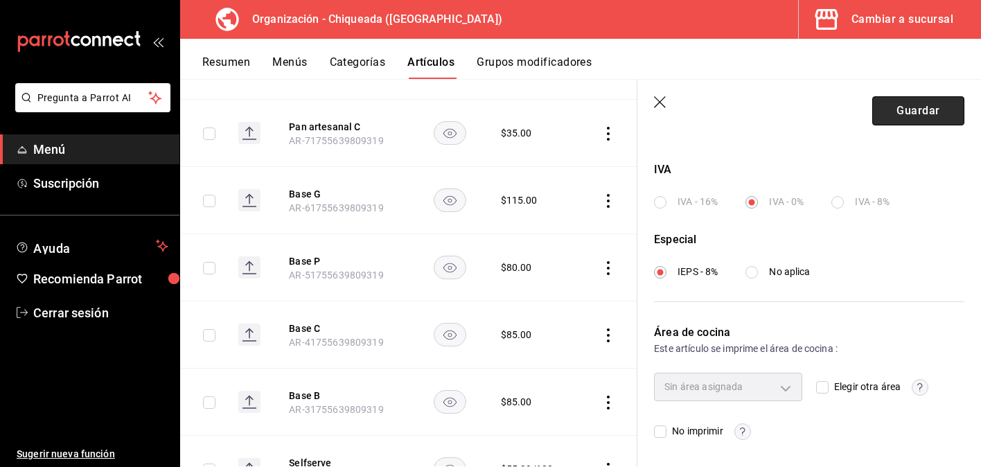
click at [910, 106] on button "Guardar" at bounding box center [918, 110] width 92 height 29
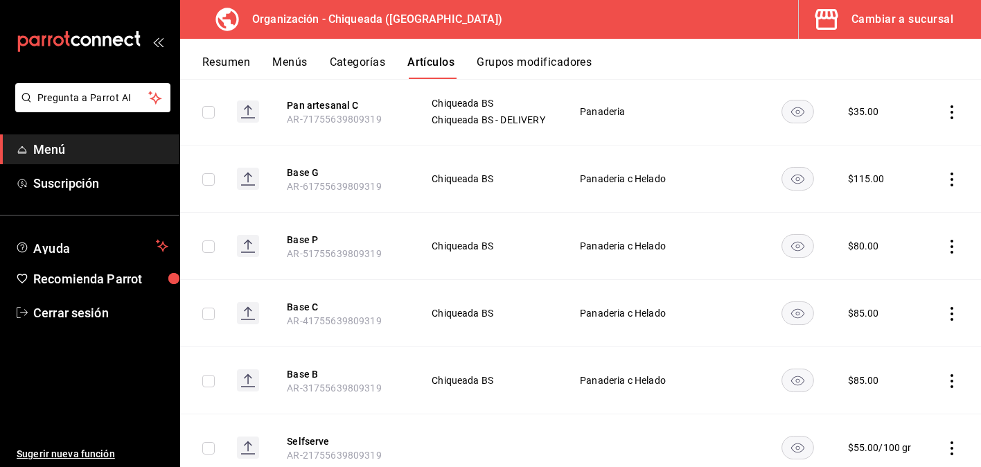
scroll to position [1473, 0]
click at [946, 168] on td at bounding box center [954, 179] width 53 height 67
click at [951, 179] on icon "actions" at bounding box center [951, 180] width 3 height 14
click at [911, 217] on span "Editar" at bounding box center [910, 211] width 36 height 15
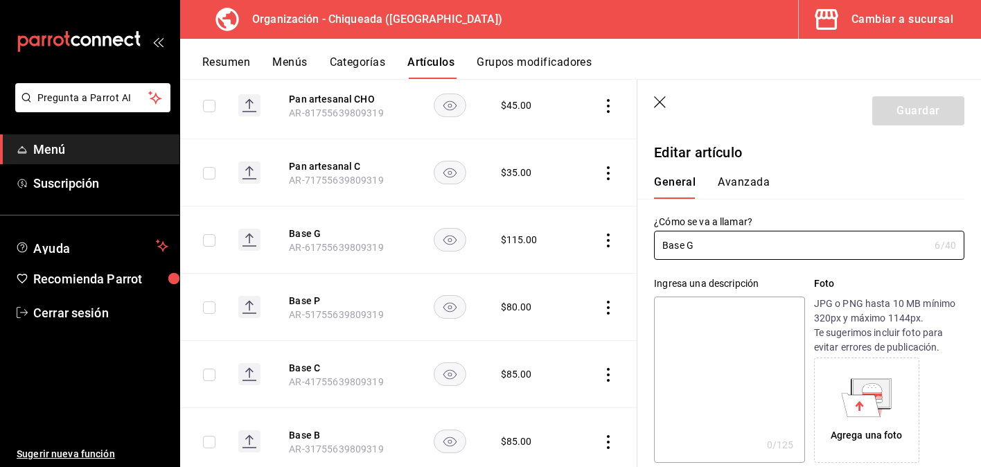
click at [749, 188] on button "Avanzada" at bounding box center [744, 187] width 52 height 24
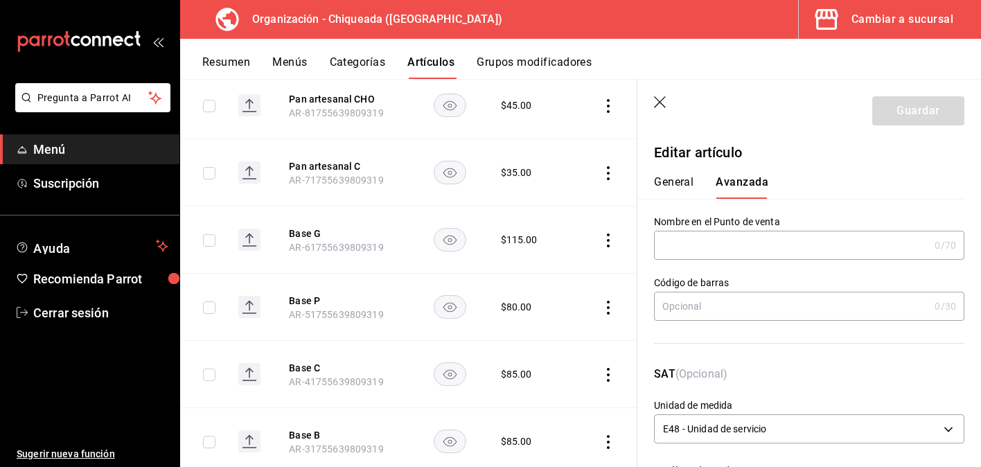
click at [737, 246] on input "text" at bounding box center [791, 245] width 275 height 28
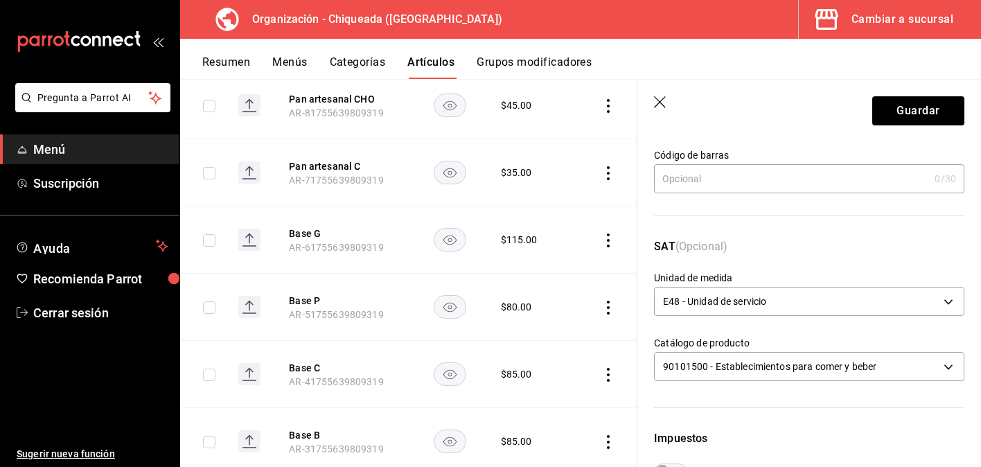
scroll to position [152, 0]
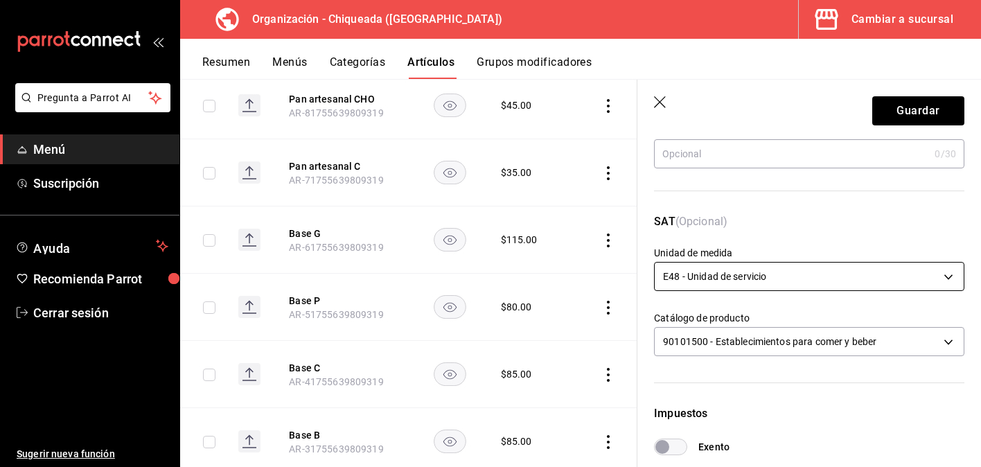
type input "Base G"
click at [804, 281] on body "Pregunta a Parrot AI Menú Suscripción Ayuda Recomienda Parrot Cerrar sesión Sug…" at bounding box center [490, 233] width 981 height 467
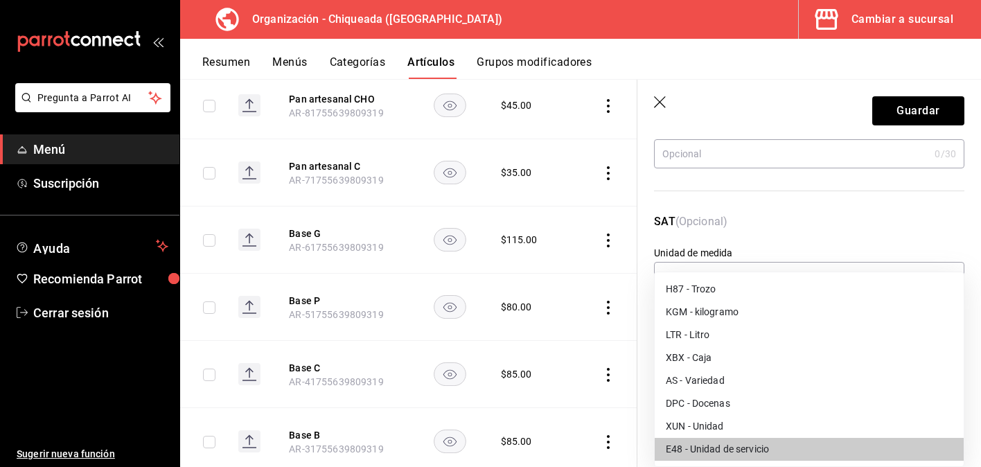
click at [735, 425] on li "XUN - Unidad" at bounding box center [809, 426] width 309 height 23
type input "XUN"
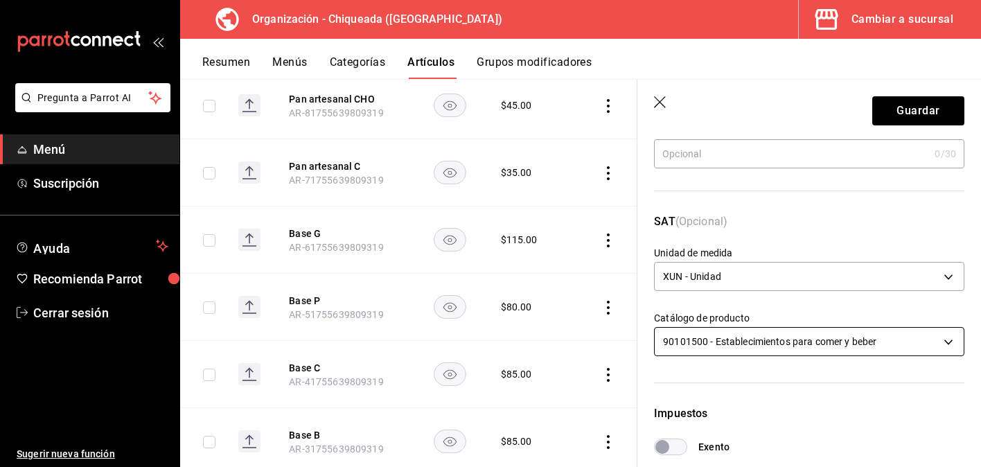
click at [766, 353] on body "Pregunta a Parrot AI Menú Suscripción Ayuda Recomienda Parrot Cerrar sesión Sug…" at bounding box center [490, 233] width 981 height 467
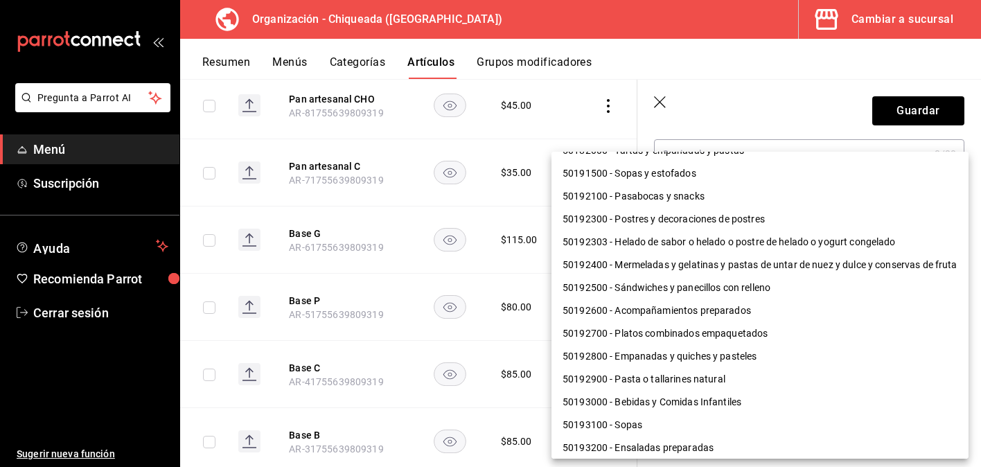
scroll to position [383, 0]
click at [781, 238] on li "50192303 - Helado de sabor o helado o postre de helado o yogurt congelado" at bounding box center [759, 242] width 417 height 23
type input "50192303"
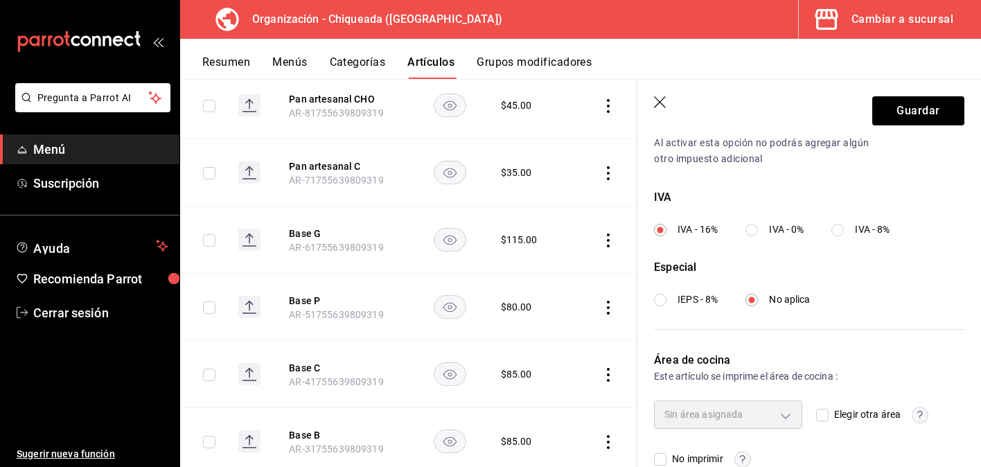
scroll to position [511, 0]
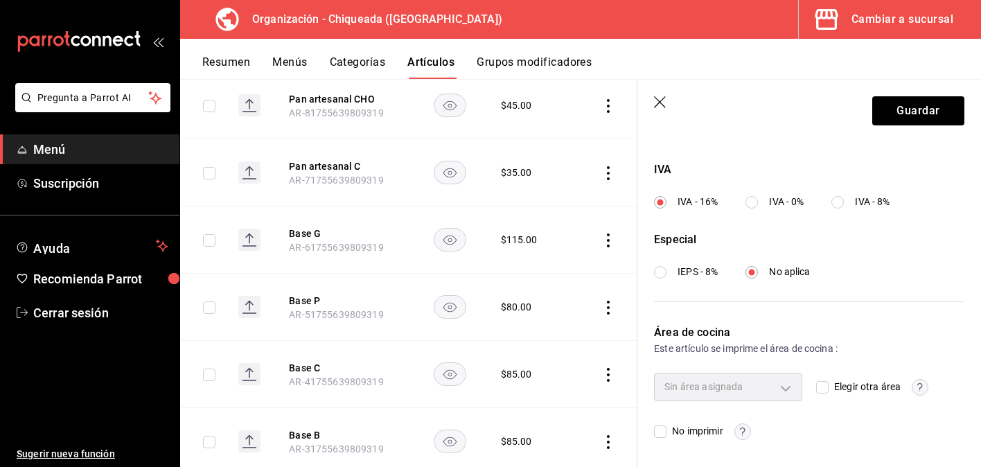
click at [753, 200] on input "IVA - 0%" at bounding box center [751, 202] width 12 height 12
radio input "true"
click at [663, 281] on div "Impuestos Exento Al activar esta opción no podrás agregar algún otro impuesto a…" at bounding box center [800, 151] width 327 height 301
click at [662, 272] on input "IEPS - 8%" at bounding box center [660, 272] width 12 height 12
radio input "true"
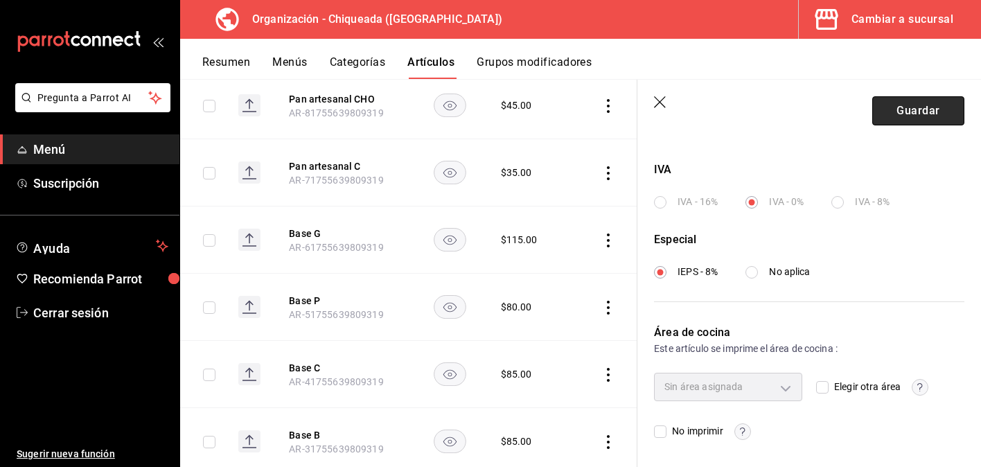
click at [925, 111] on button "Guardar" at bounding box center [918, 110] width 92 height 29
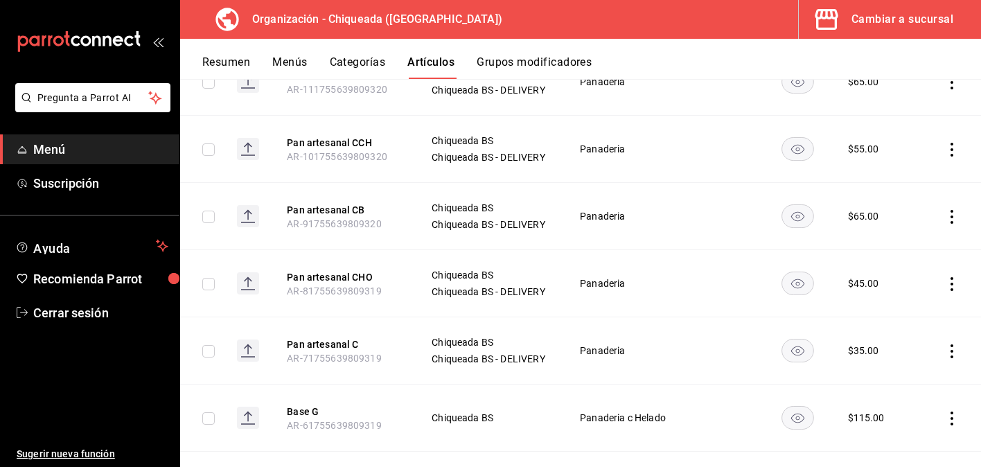
scroll to position [1234, 0]
click at [949, 346] on icon "actions" at bounding box center [952, 352] width 14 height 14
click at [928, 374] on span "Editar" at bounding box center [910, 373] width 36 height 15
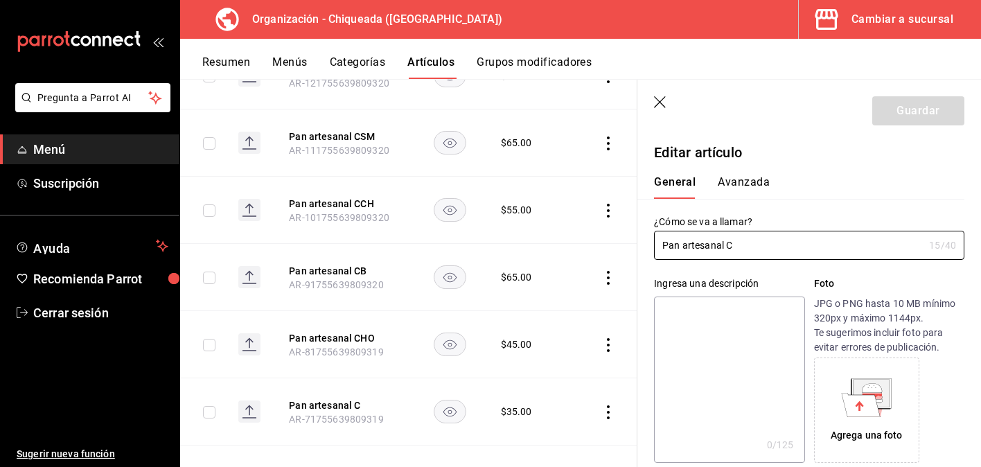
click at [754, 181] on button "Avanzada" at bounding box center [744, 187] width 52 height 24
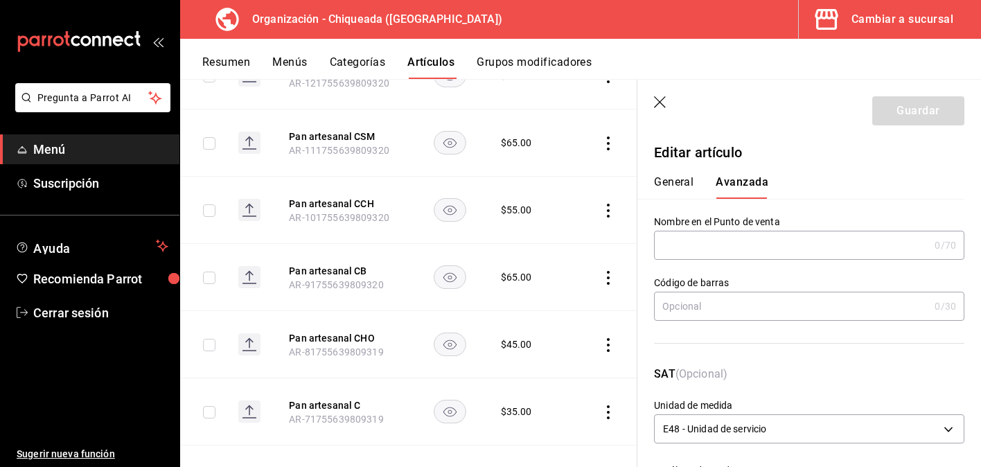
click at [763, 224] on label "Nombre en el Punto de venta" at bounding box center [809, 222] width 310 height 10
click at [763, 239] on input "text" at bounding box center [791, 245] width 275 height 28
click at [817, 168] on div "General Avanzada" at bounding box center [800, 181] width 327 height 36
click at [684, 177] on button "General" at bounding box center [673, 187] width 39 height 24
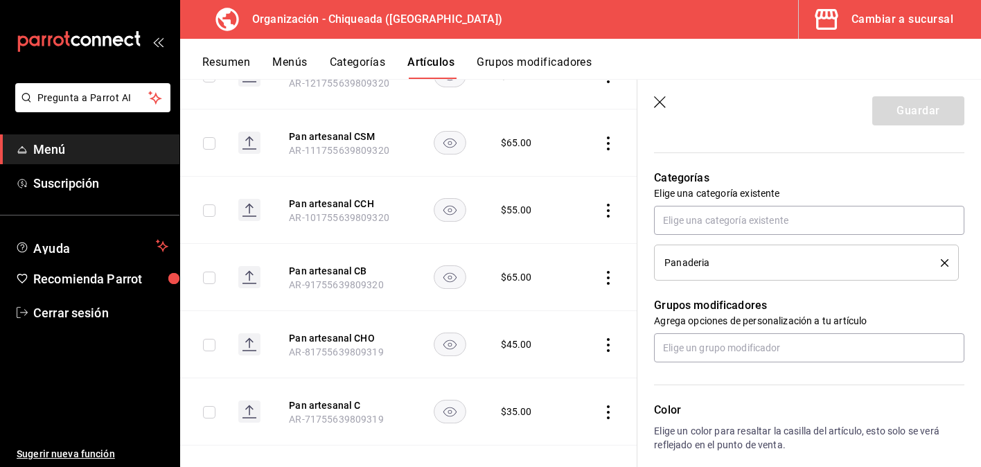
scroll to position [687, 0]
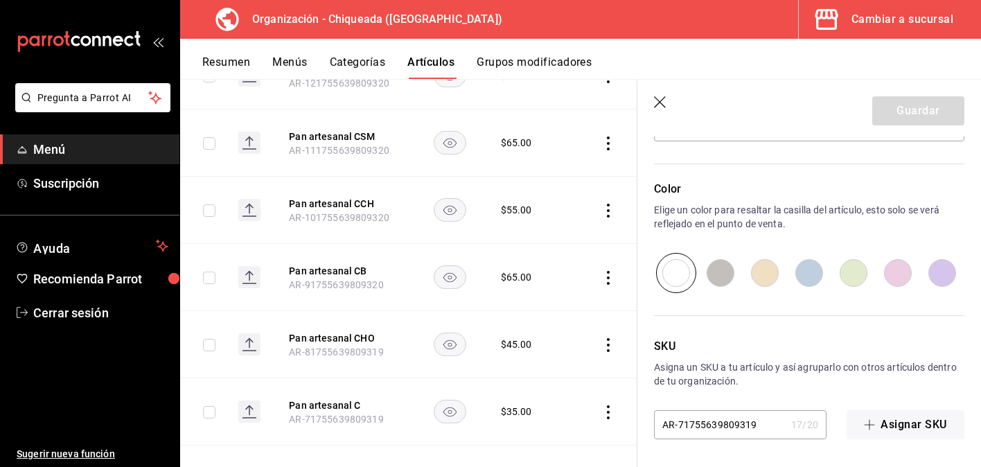
click at [662, 105] on icon "button" at bounding box center [661, 103] width 14 height 14
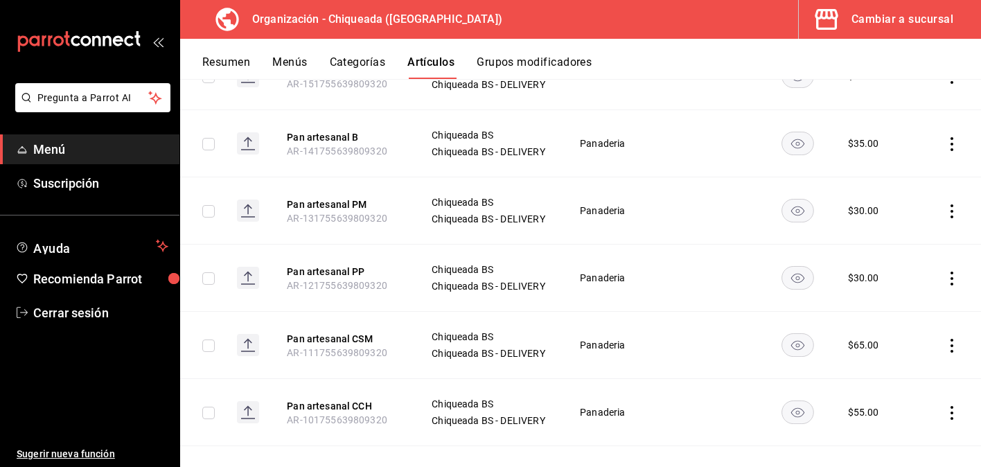
scroll to position [789, 0]
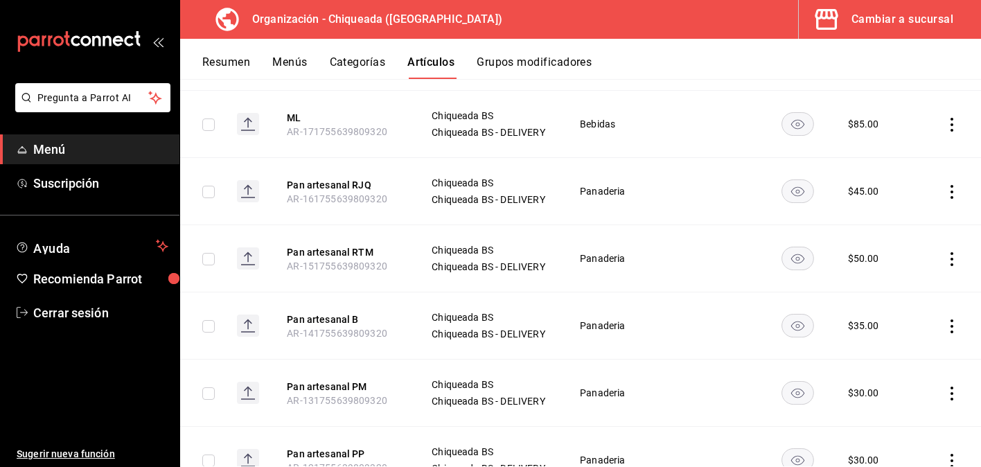
click at [287, 60] on button "Menús" at bounding box center [289, 67] width 35 height 24
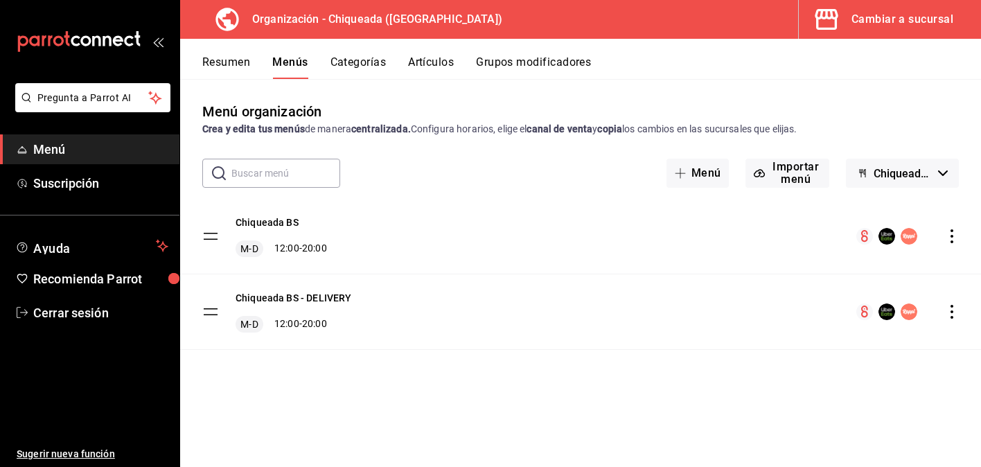
click at [957, 313] on icon "actions" at bounding box center [952, 312] width 14 height 14
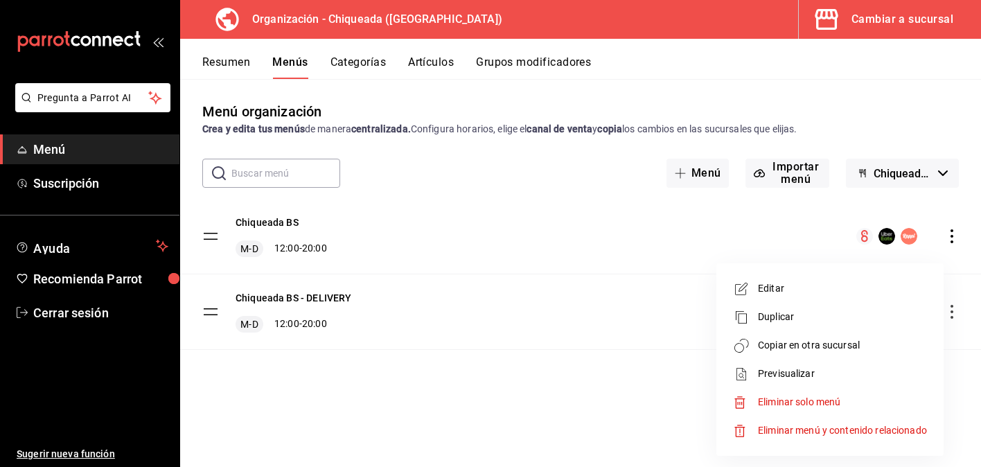
click at [878, 422] on li "Eliminar menú y contenido relacionado" at bounding box center [830, 430] width 216 height 28
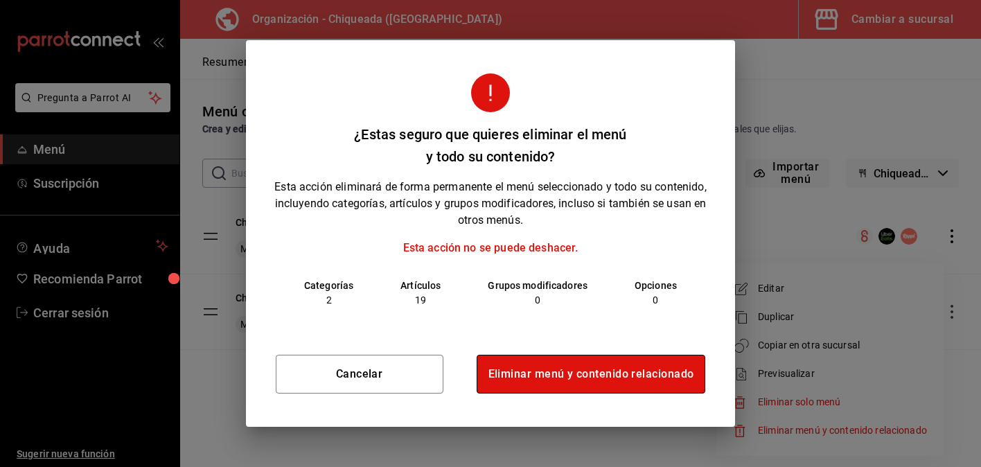
click at [667, 368] on button "Eliminar menú y contenido relacionado" at bounding box center [591, 374] width 229 height 39
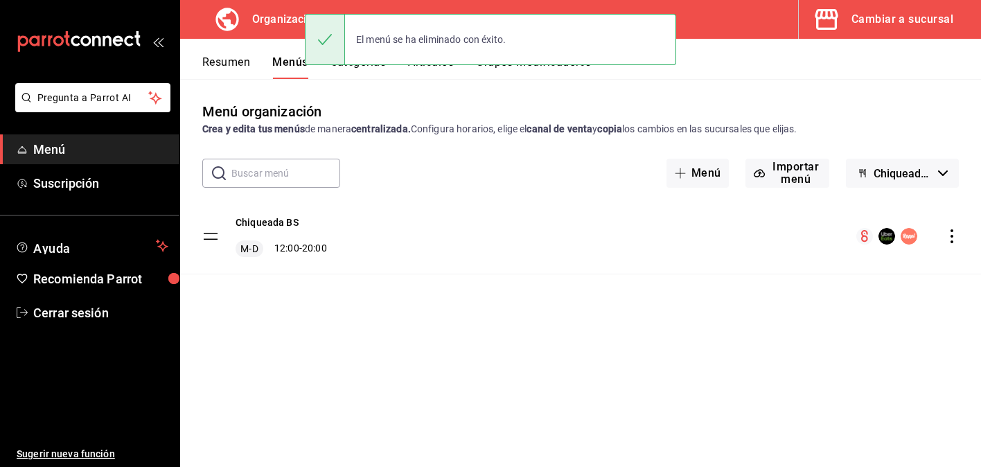
click at [957, 234] on icon "actions" at bounding box center [952, 236] width 14 height 14
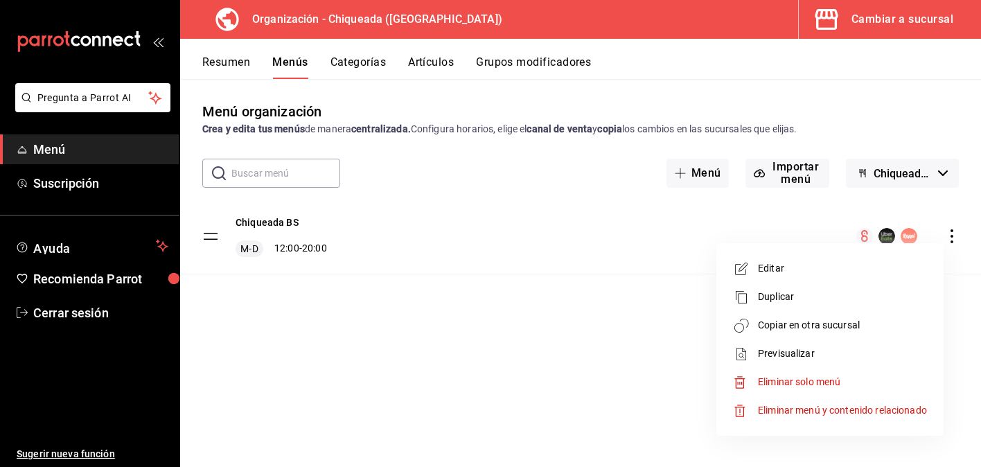
click at [880, 274] on span "Editar" at bounding box center [842, 268] width 169 height 15
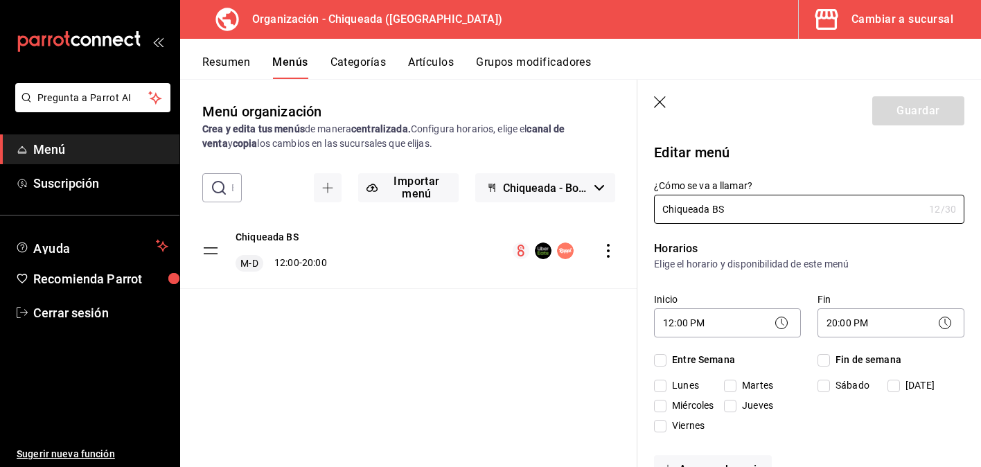
checkbox input "true"
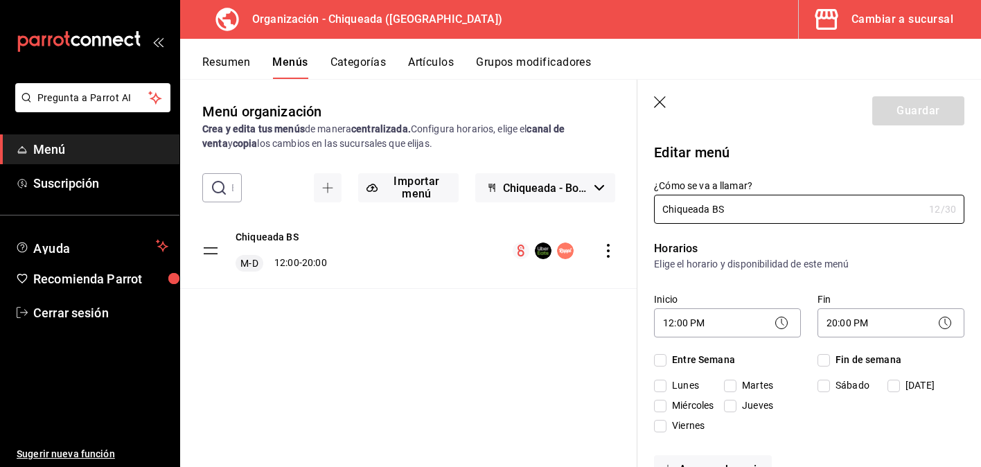
checkbox input "true"
click at [659, 98] on icon "button" at bounding box center [661, 103] width 14 height 14
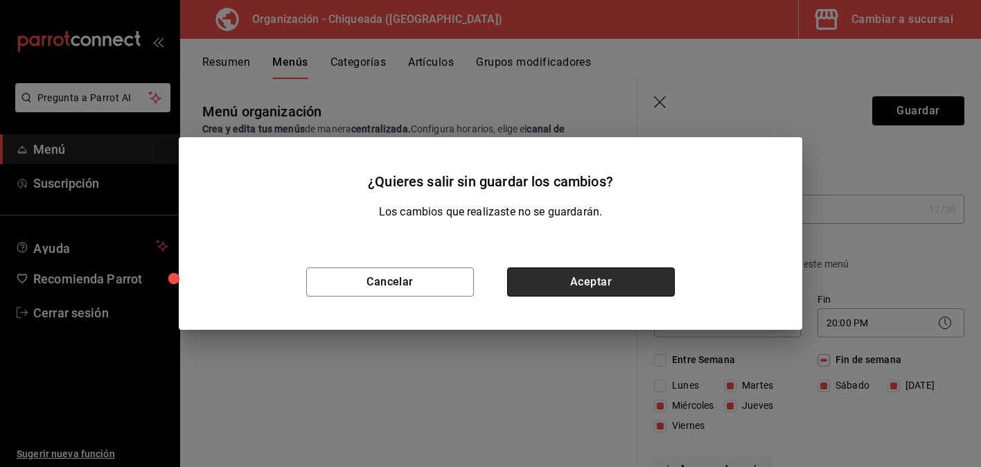
click at [565, 284] on button "Aceptar" at bounding box center [591, 281] width 168 height 29
checkbox input "false"
type input "1755652885360"
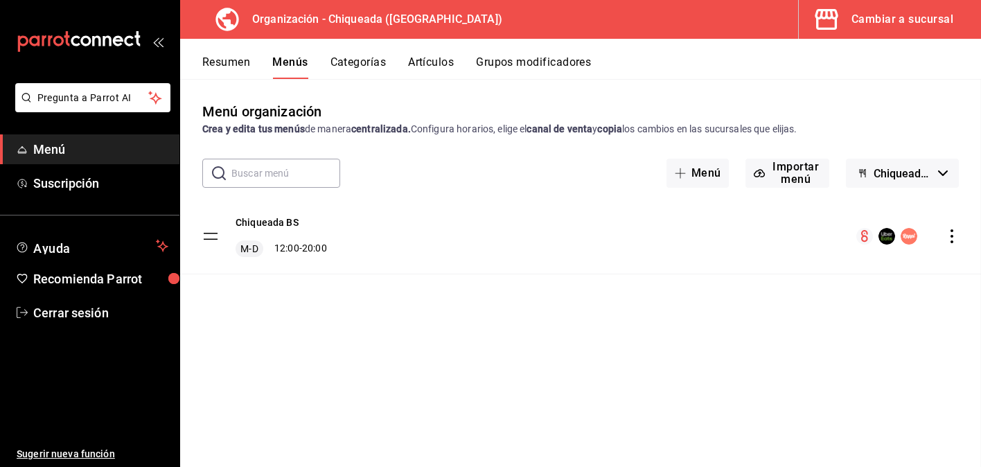
checkbox input "false"
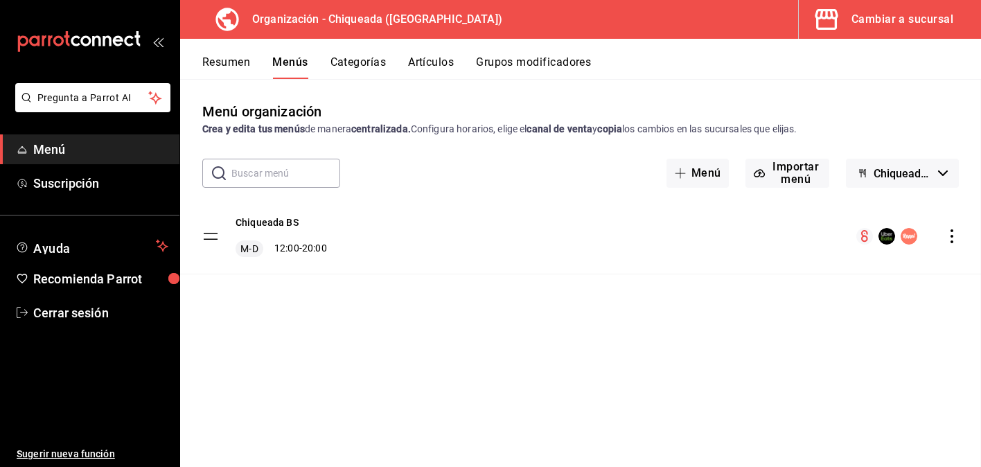
checkbox input "false"
click at [434, 68] on button "Artículos" at bounding box center [431, 67] width 46 height 24
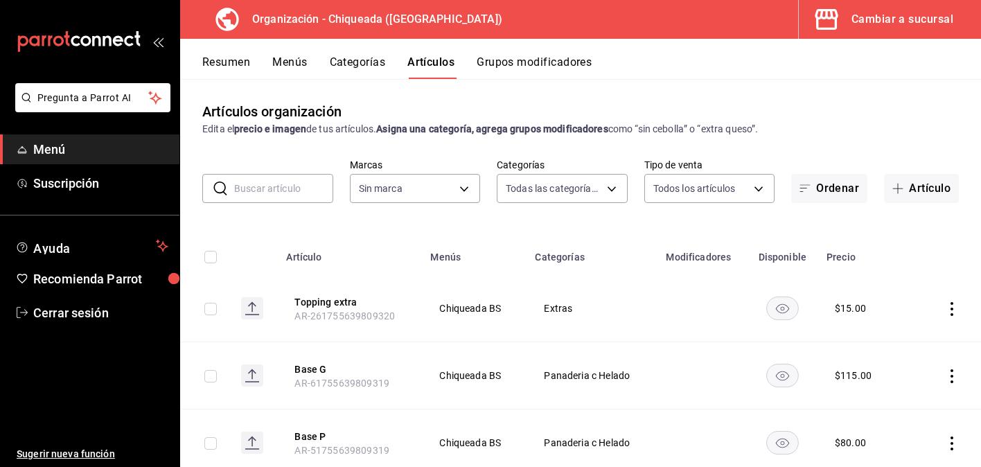
type input "5f7434ea-22db-4bab-abbf-26f4633101ae,0322e692-4c61-404b-9916-fb53ae756535,8b524…"
type input "73370423-3907-498f-a92e-02adfc43a2a7"
click at [379, 64] on button "Categorías" at bounding box center [358, 67] width 56 height 24
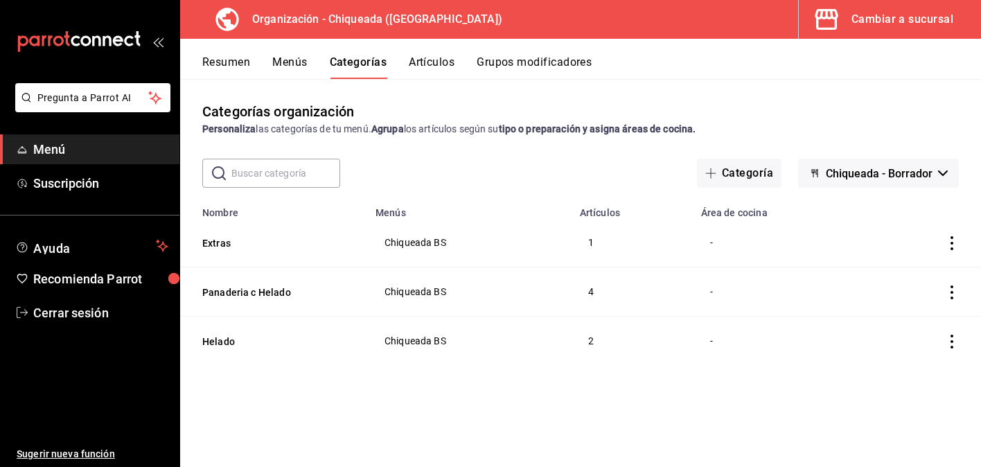
click at [445, 60] on button "Artículos" at bounding box center [432, 67] width 46 height 24
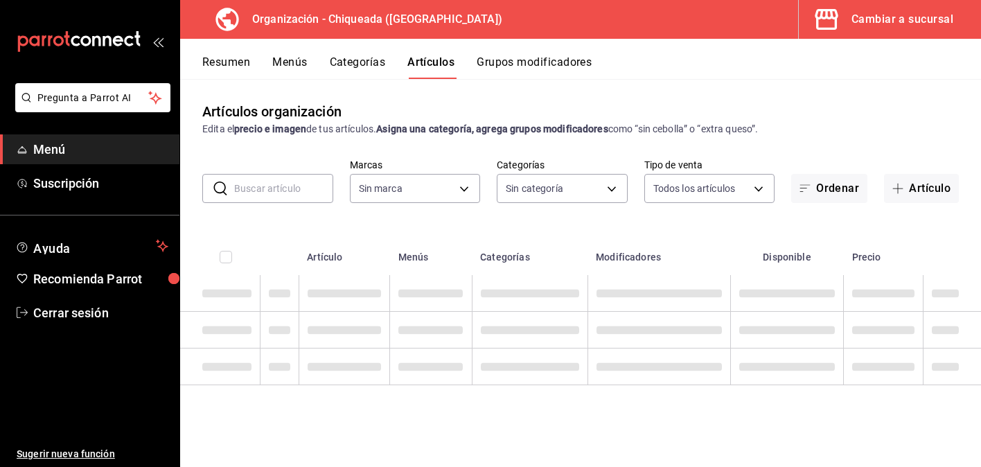
type input "73370423-3907-498f-a92e-02adfc43a2a7"
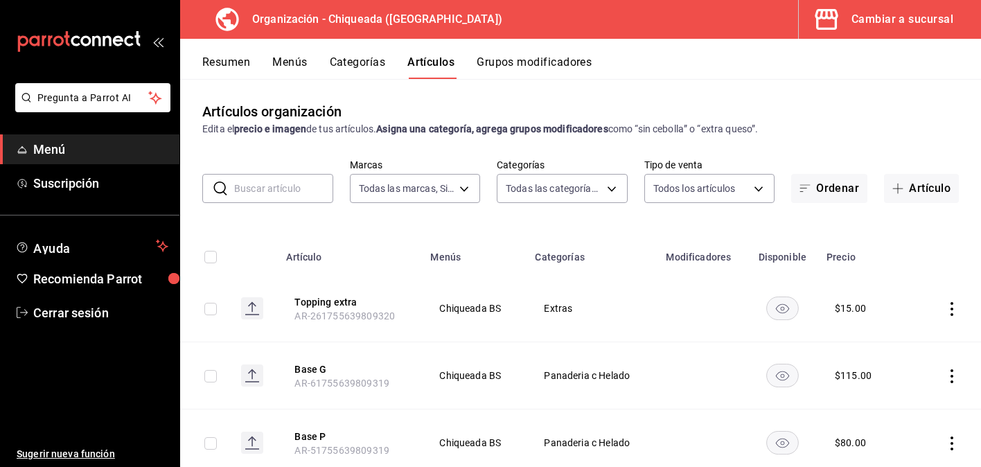
type input "5f7434ea-22db-4bab-abbf-26f4633101ae,0322e692-4c61-404b-9916-fb53ae756535,8b524…"
click at [293, 55] on button "Menús" at bounding box center [289, 67] width 35 height 24
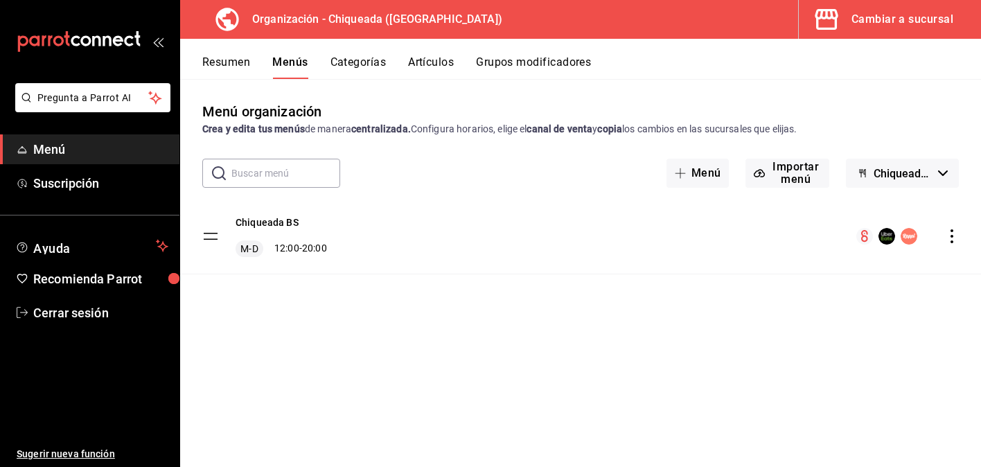
click at [955, 235] on icon "actions" at bounding box center [952, 236] width 14 height 14
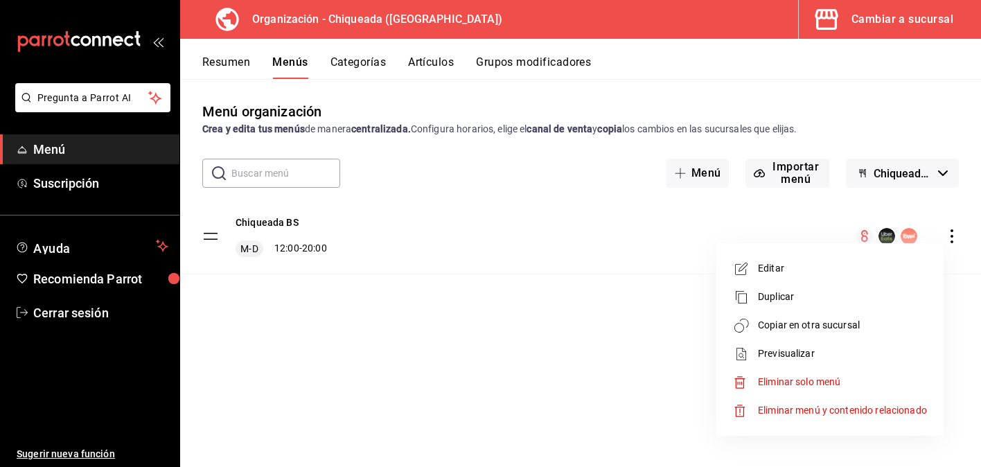
click at [860, 263] on span "Editar" at bounding box center [842, 268] width 169 height 15
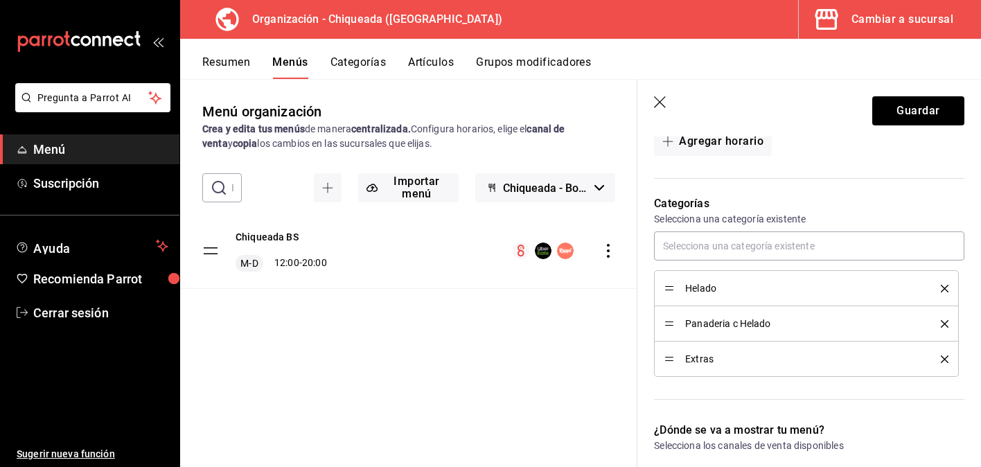
scroll to position [330, 0]
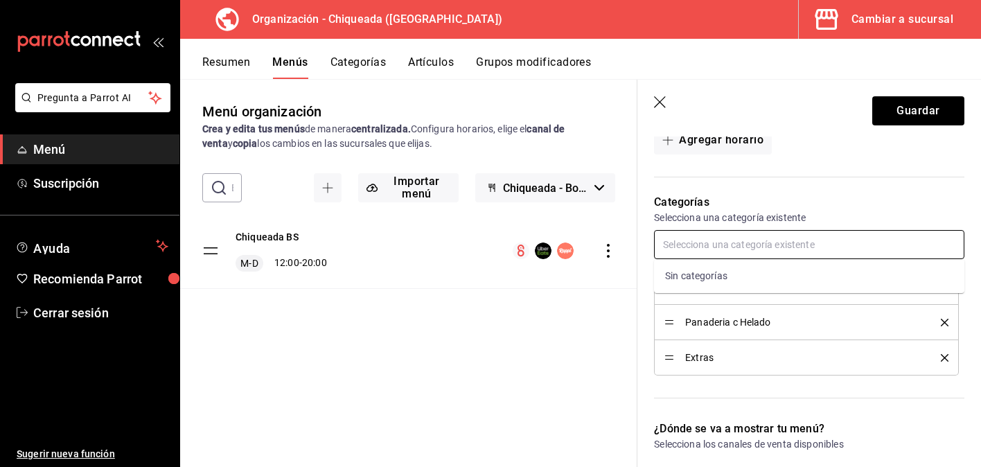
click at [719, 249] on input "text" at bounding box center [809, 244] width 310 height 29
click at [712, 214] on p "Selecciona una categoría existente" at bounding box center [809, 218] width 310 height 14
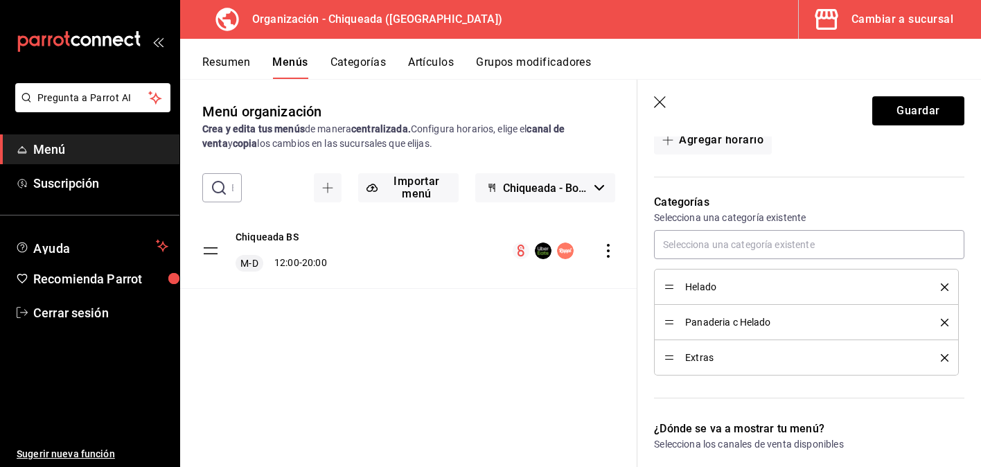
click at [660, 105] on icon "button" at bounding box center [661, 103] width 14 height 14
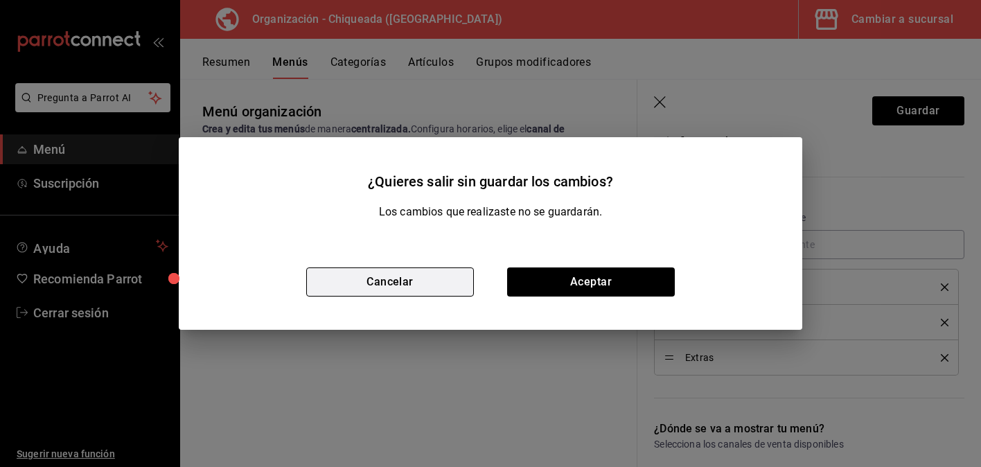
click at [442, 281] on button "Cancelar" at bounding box center [390, 281] width 168 height 29
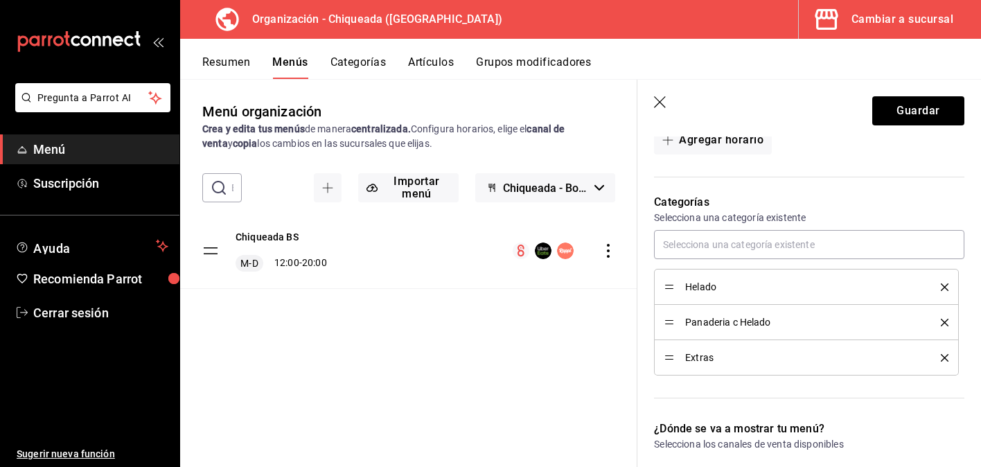
click at [371, 64] on button "Categorías" at bounding box center [358, 67] width 56 height 24
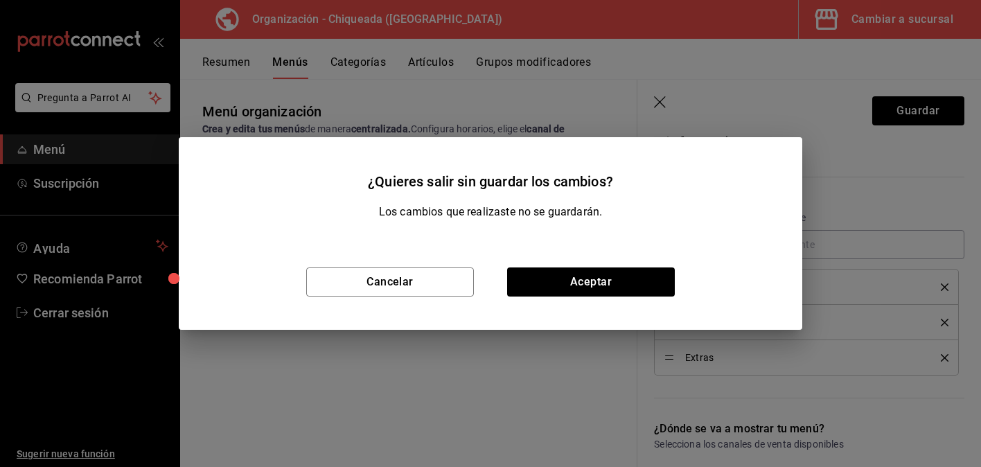
click at [601, 298] on div "Cancelar Aceptar" at bounding box center [490, 282] width 623 height 96
click at [593, 288] on button "Aceptar" at bounding box center [591, 281] width 168 height 29
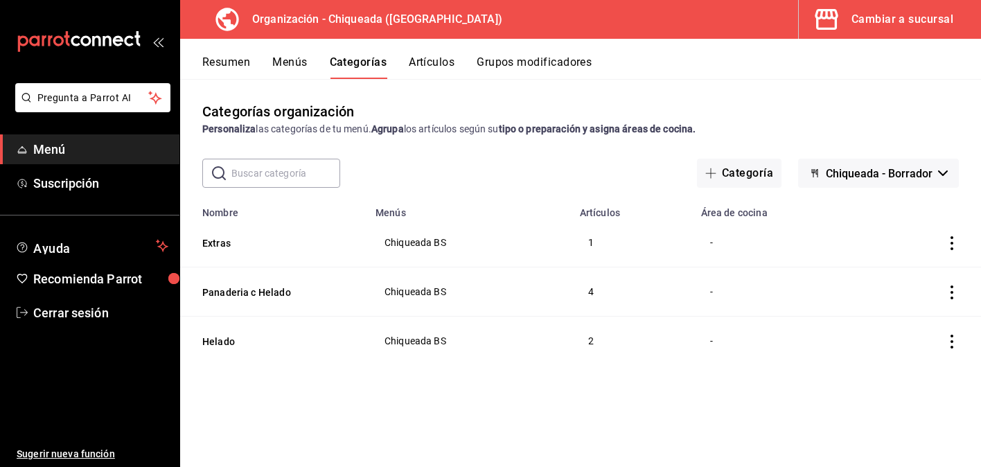
click at [371, 63] on button "Categorías" at bounding box center [358, 67] width 57 height 24
click at [247, 65] on button "Resumen" at bounding box center [226, 67] width 48 height 24
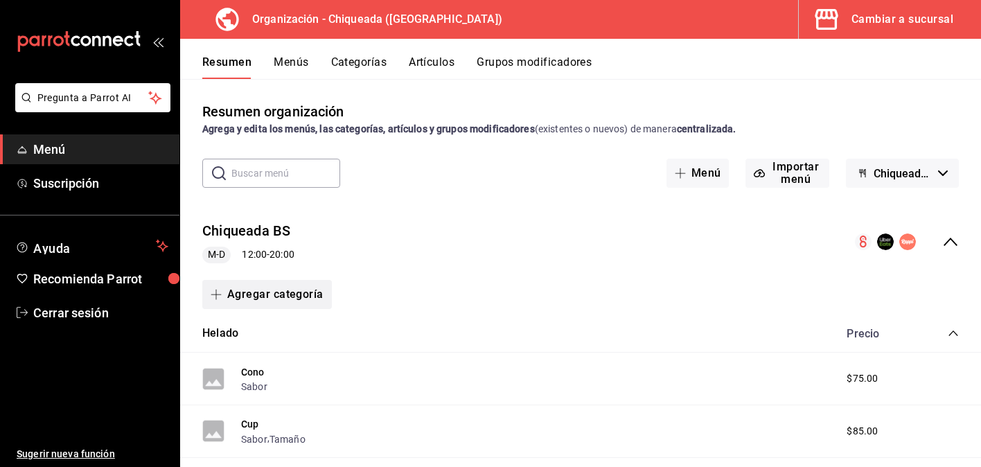
click at [318, 292] on button "Agregar categoría" at bounding box center [267, 294] width 130 height 29
click at [302, 356] on li "Categoría nueva" at bounding box center [261, 365] width 118 height 34
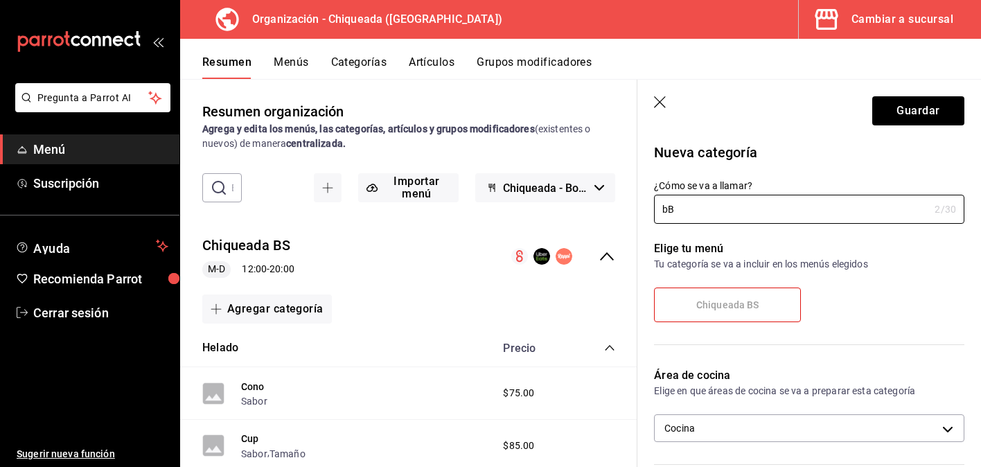
type input "b"
type input "E"
type input "Bebidas"
click at [838, 284] on div "Elige tu menú Tu categoría se va a incluir en los menús elegidos Chiqueada BS" at bounding box center [800, 287] width 327 height 127
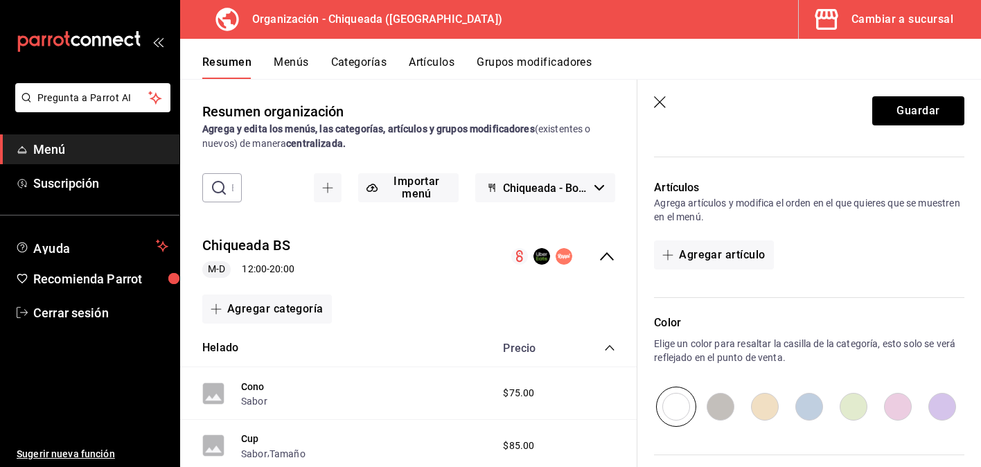
scroll to position [330, 0]
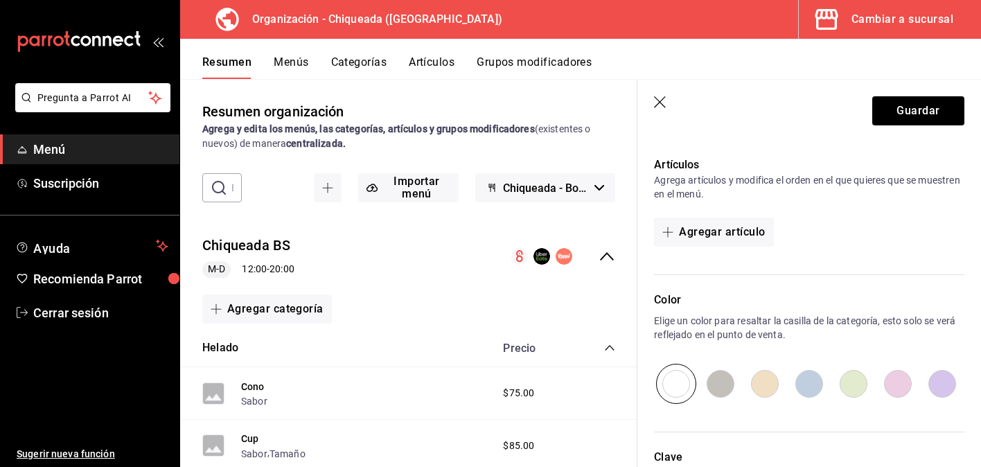
click at [657, 106] on icon "button" at bounding box center [661, 103] width 14 height 14
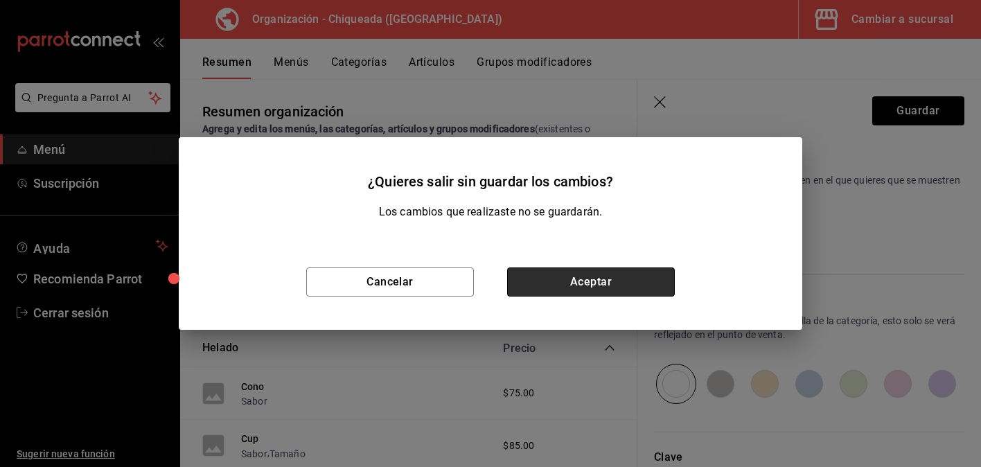
click at [589, 274] on button "Aceptar" at bounding box center [591, 281] width 168 height 29
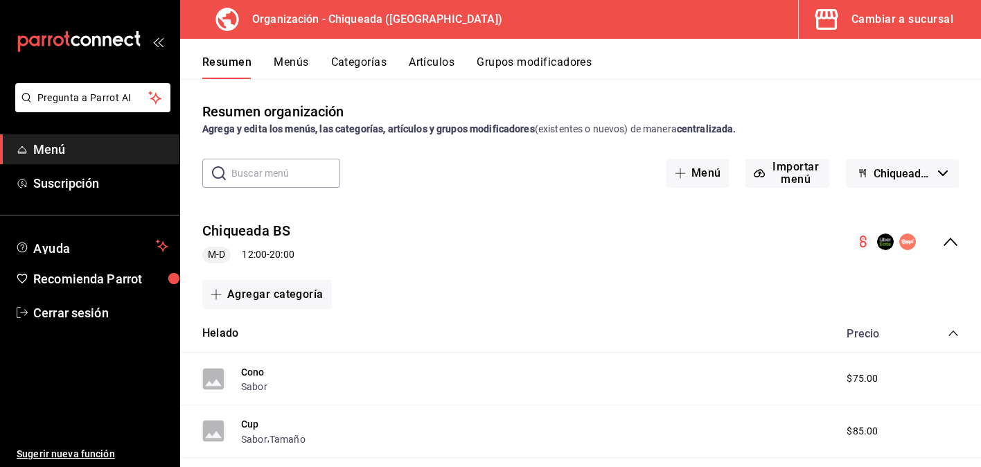
click at [423, 80] on div "Resumen organización Agrega y edita los menús, las categorías, artículos y grup…" at bounding box center [580, 272] width 801 height 387
click at [429, 60] on button "Artículos" at bounding box center [432, 67] width 46 height 24
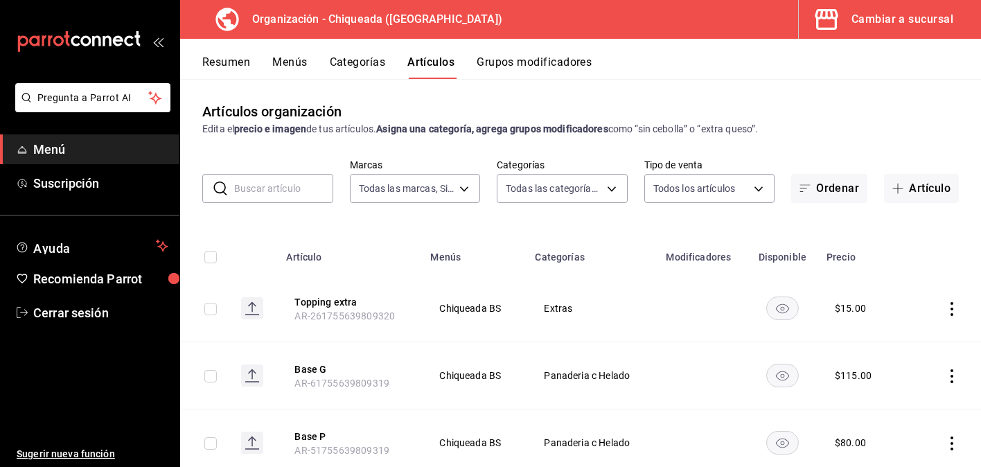
type input "73370423-3907-498f-a92e-02adfc43a2a7"
type input "5f7434ea-22db-4bab-abbf-26f4633101ae,0322e692-4c61-404b-9916-fb53ae756535,8b524…"
click at [914, 186] on button "Artículo" at bounding box center [921, 188] width 75 height 29
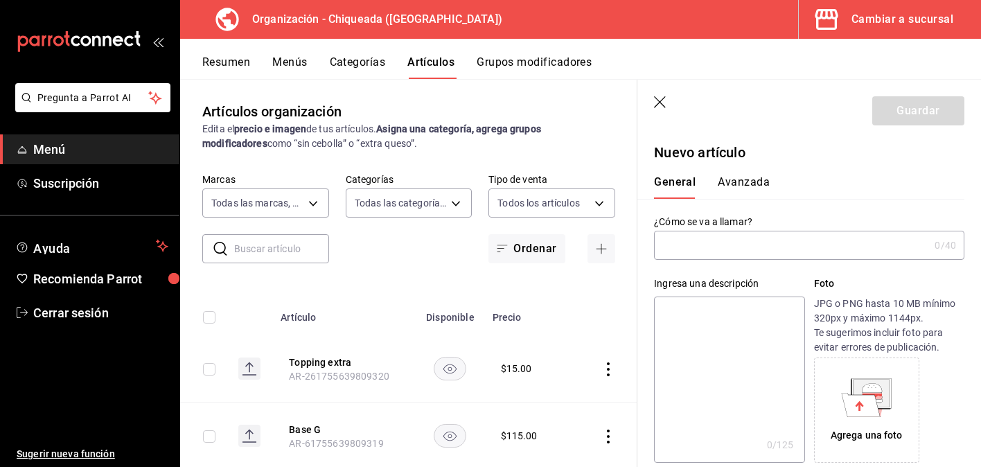
click at [233, 59] on button "Resumen" at bounding box center [226, 67] width 48 height 24
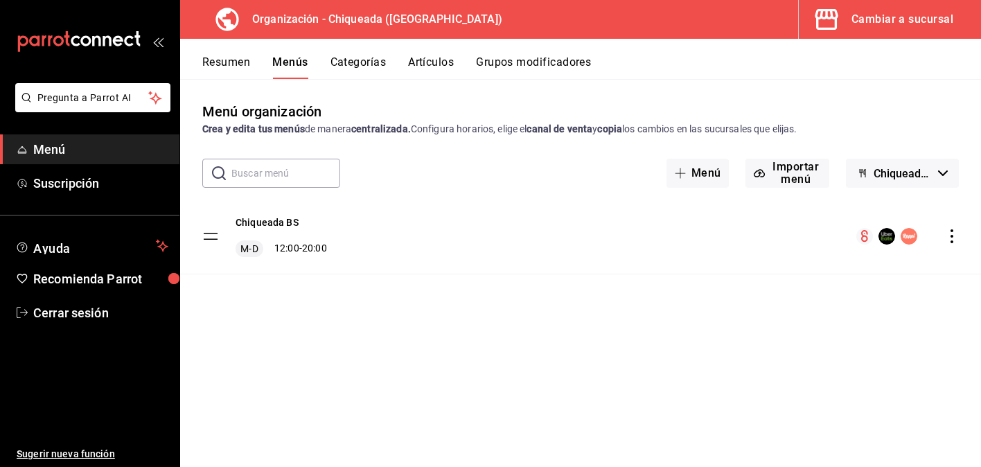
click at [951, 237] on icon "actions" at bounding box center [951, 236] width 3 height 14
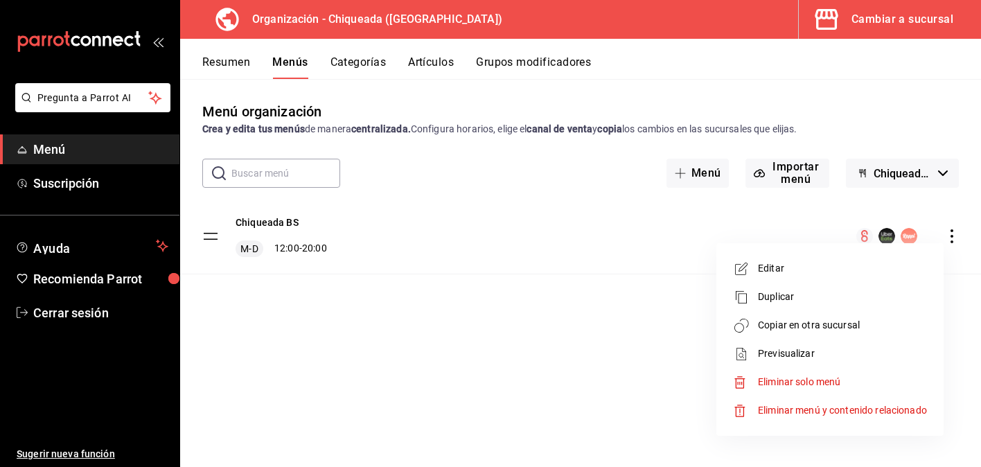
click at [811, 405] on span "Eliminar menú y contenido relacionado" at bounding box center [842, 410] width 169 height 11
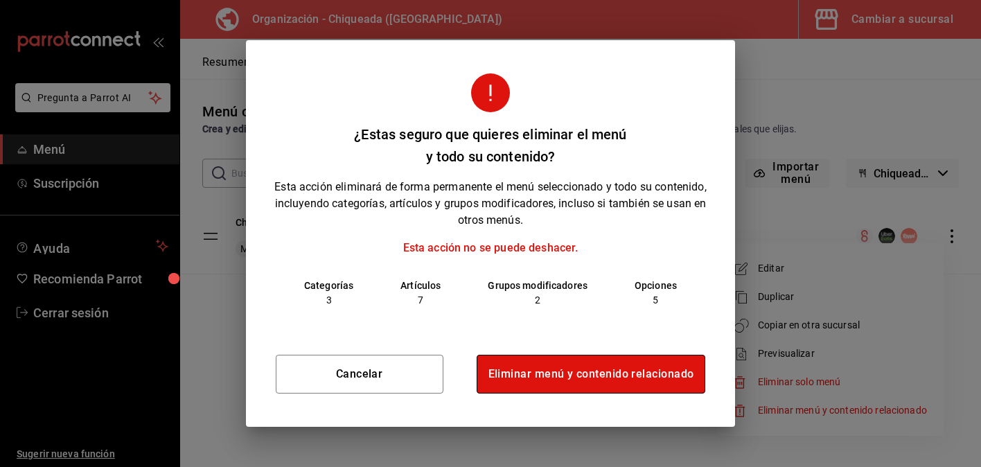
click at [661, 374] on button "Eliminar menú y contenido relacionado" at bounding box center [591, 374] width 229 height 39
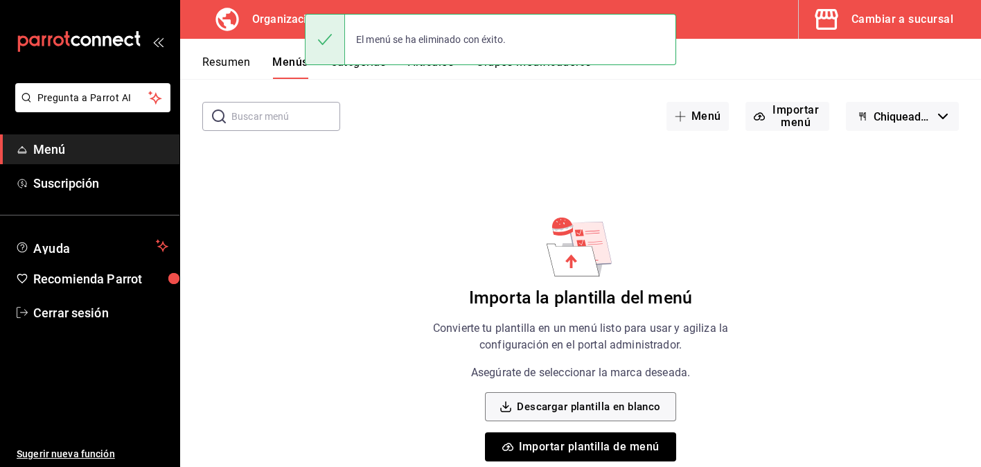
scroll to position [78, 0]
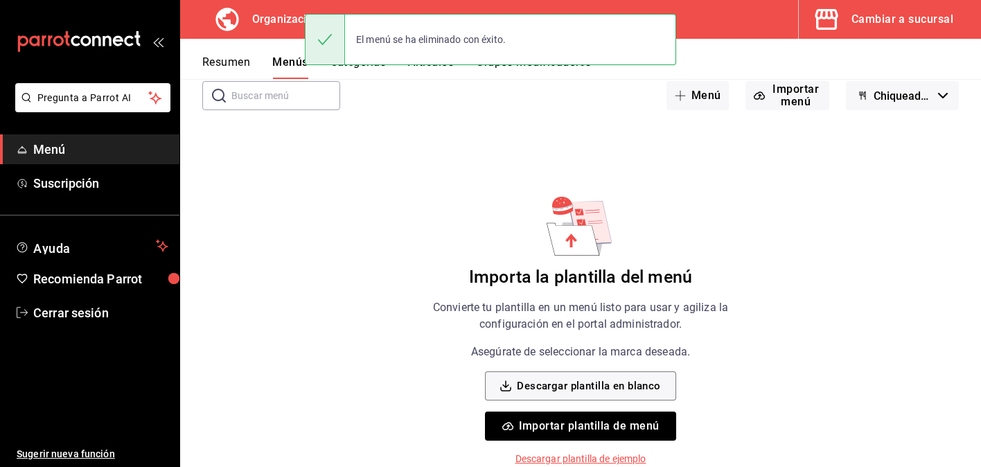
click at [637, 430] on button "Importar plantilla de menú" at bounding box center [580, 426] width 191 height 29
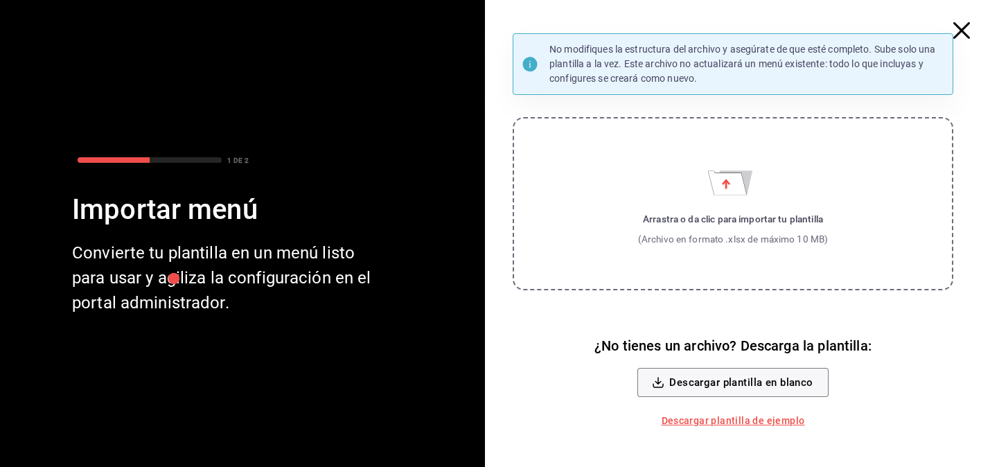
click at [704, 191] on label "Arrastra o da clic para importar tu plantilla (Archivo en formato .xlsx de máxi…" at bounding box center [733, 203] width 441 height 173
click at [0, 0] on input "Arrastra o da clic para importar tu plantilla (Archivo en formato .xlsx de máxi…" at bounding box center [0, 0] width 0 height 0
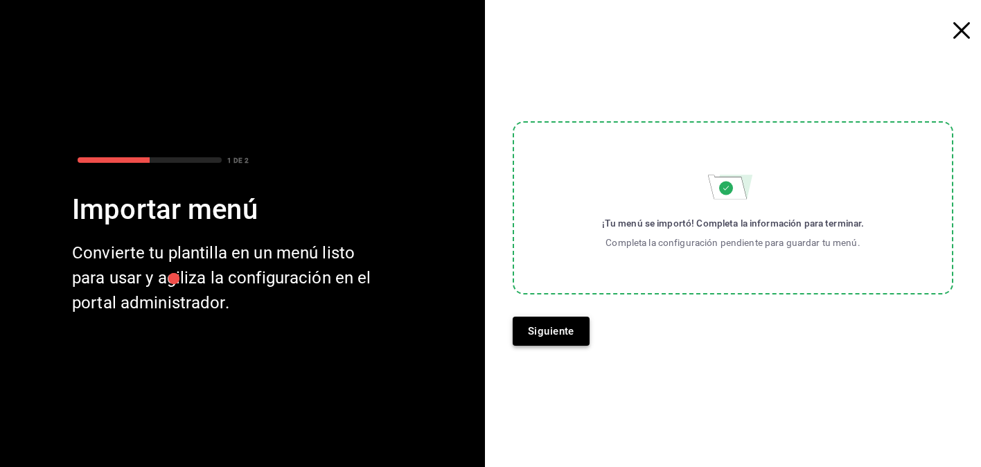
click at [573, 331] on button "Siguiente" at bounding box center [551, 331] width 77 height 29
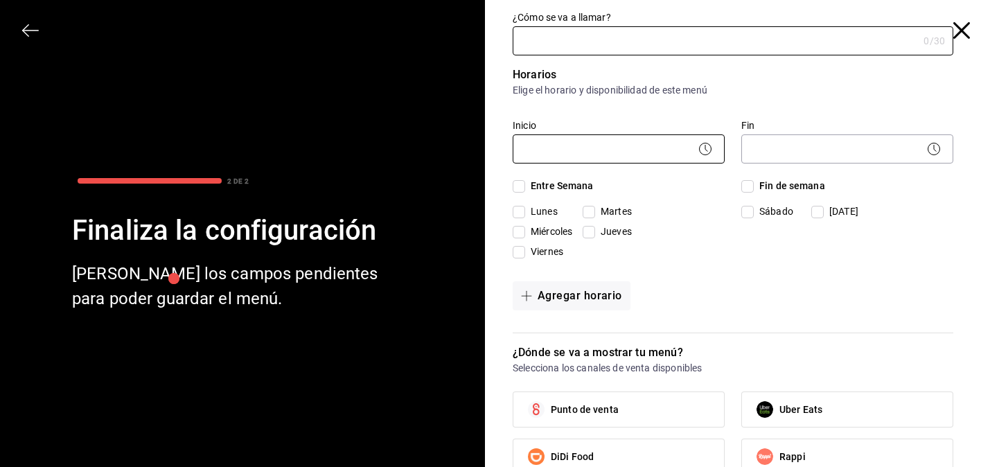
click at [563, 145] on body "Pregunta a Parrot AI Menú Suscripción Ayuda Recomienda Parrot Cerrar sesión Sug…" at bounding box center [490, 233] width 981 height 467
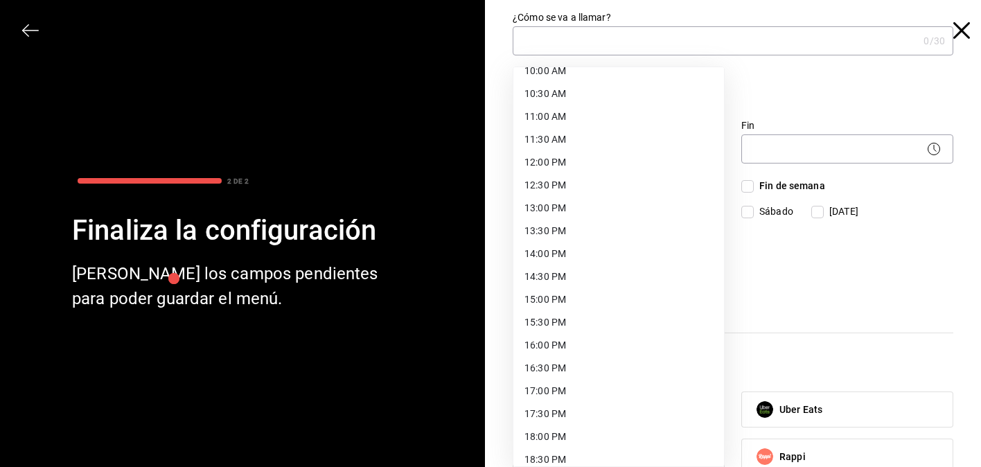
scroll to position [455, 0]
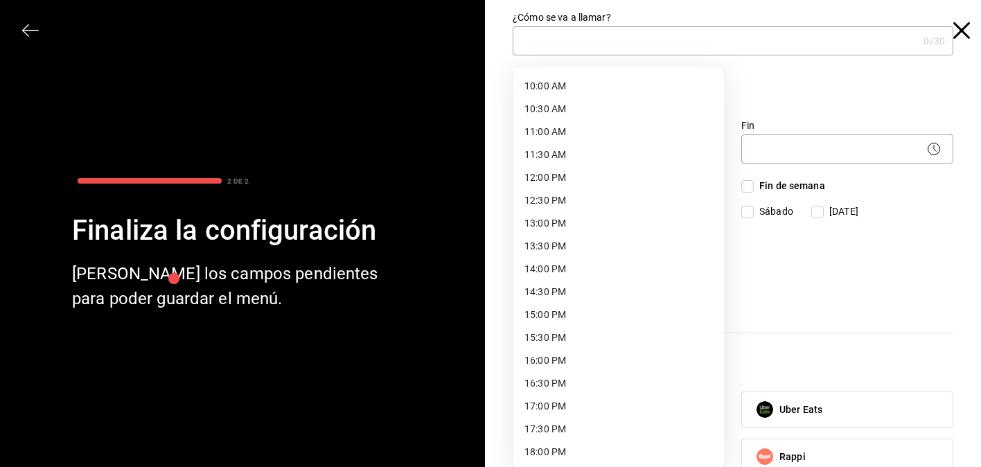
click at [576, 186] on li "12:00 PM" at bounding box center [618, 177] width 211 height 23
type input "12:00"
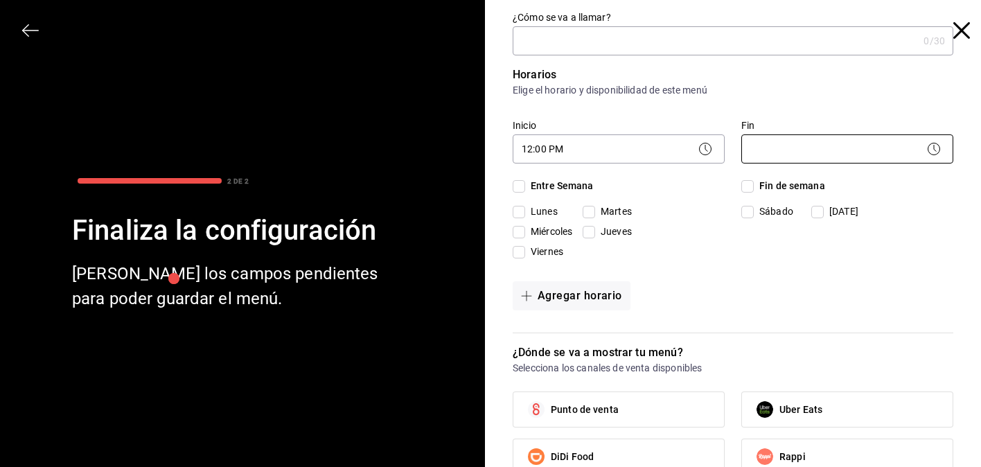
click at [799, 148] on body "Pregunta a Parrot AI Menú Suscripción Ayuda Recomienda Parrot Cerrar sesión Sug…" at bounding box center [490, 233] width 981 height 467
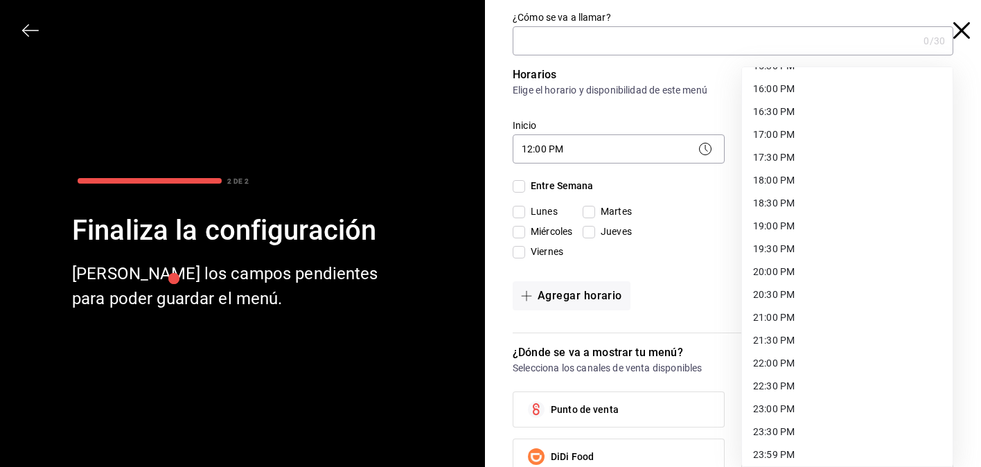
scroll to position [732, 0]
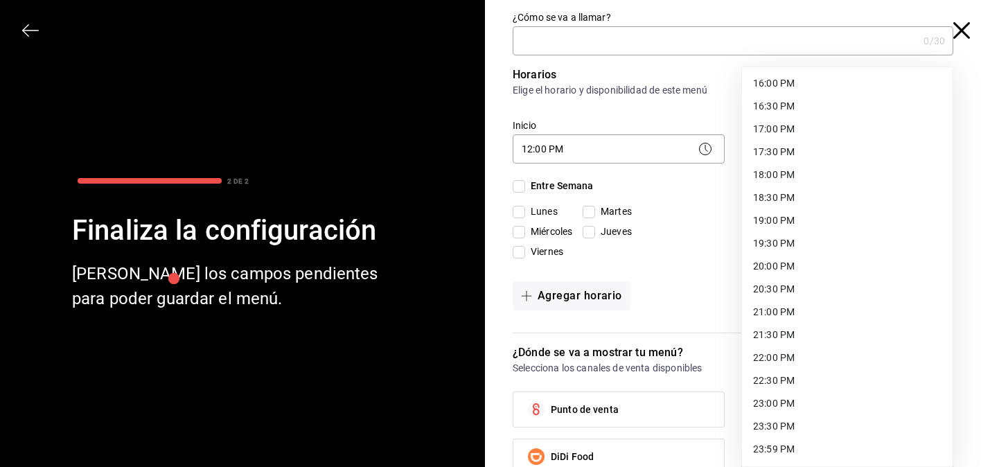
click at [793, 274] on li "20:00 PM" at bounding box center [847, 266] width 211 height 23
type input "20:00"
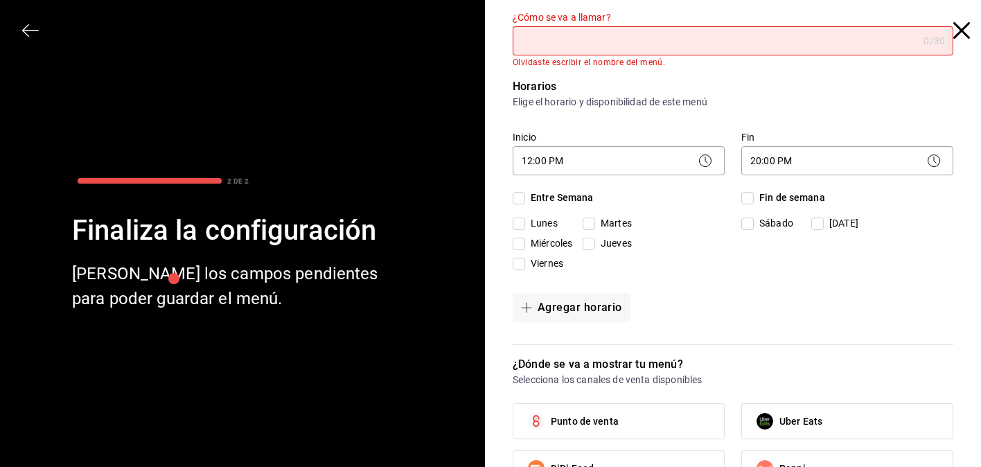
click at [653, 51] on input "¿Cómo se va a llamar?" at bounding box center [715, 41] width 405 height 28
type input "CHIQUEADA - BS"
click at [521, 195] on input "Entre Semana" at bounding box center [519, 198] width 12 height 12
checkbox input "true"
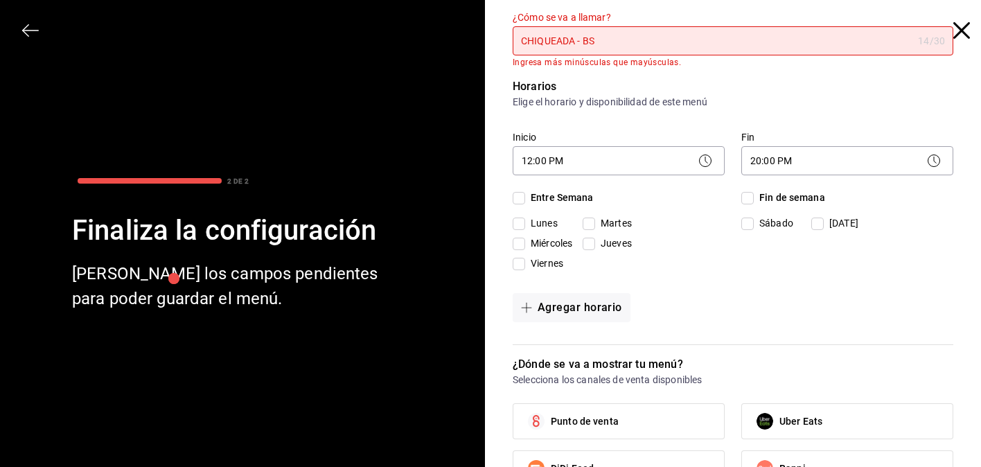
checkbox input "true"
click at [525, 223] on span "Lunes" at bounding box center [541, 223] width 33 height 15
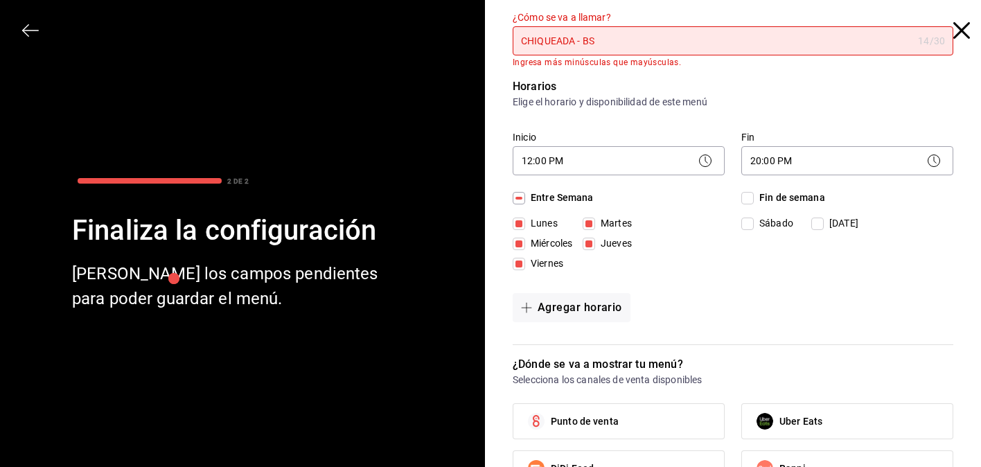
click at [525, 223] on input "Lunes" at bounding box center [519, 224] width 12 height 12
checkbox input "false"
click at [751, 197] on input "Fin de semana" at bounding box center [747, 198] width 12 height 12
checkbox input "true"
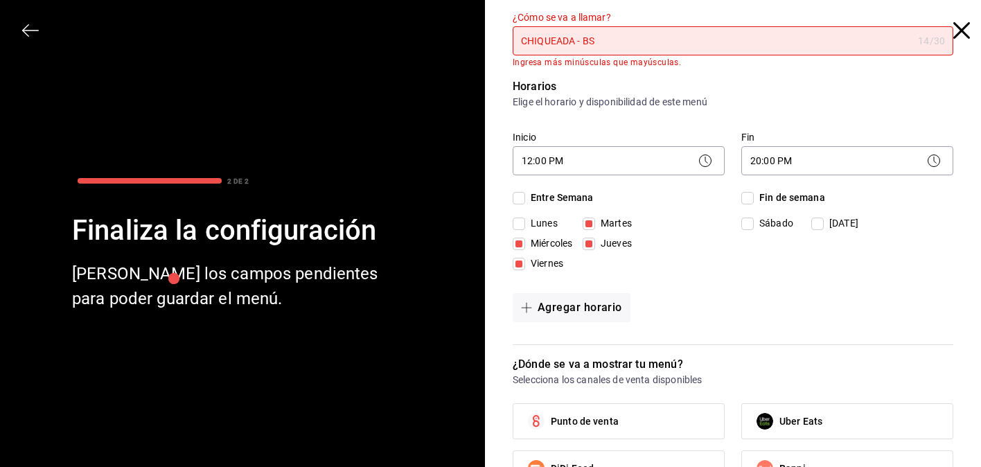
checkbox input "true"
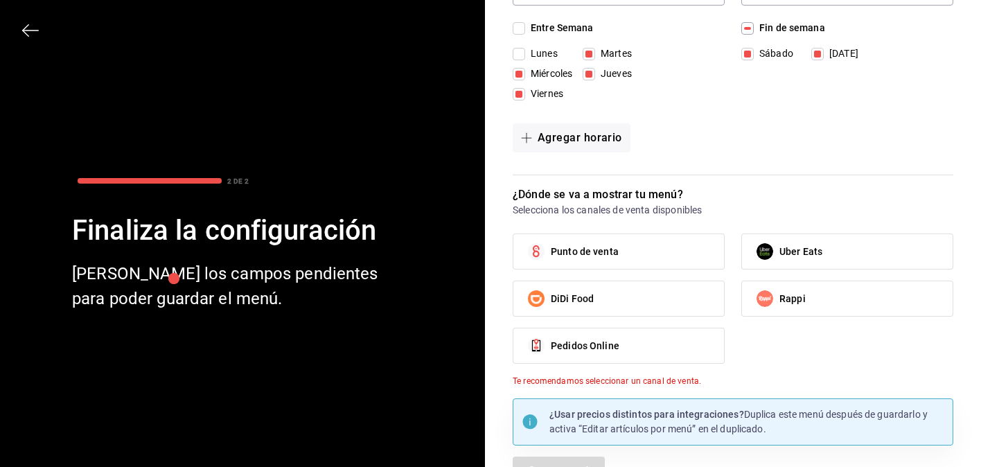
scroll to position [200, 0]
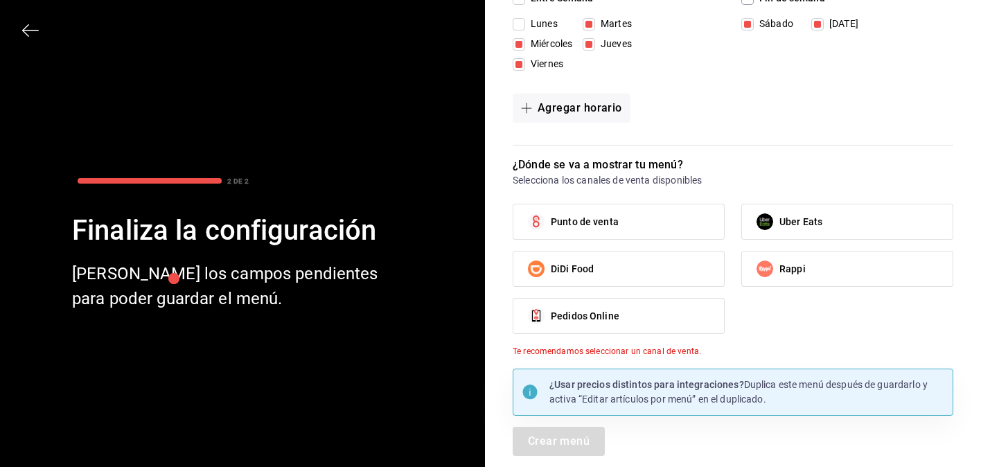
click at [697, 213] on label "Punto de venta" at bounding box center [618, 221] width 211 height 35
click at [551, 213] on input "Punto de venta" at bounding box center [536, 221] width 29 height 29
checkbox input "true"
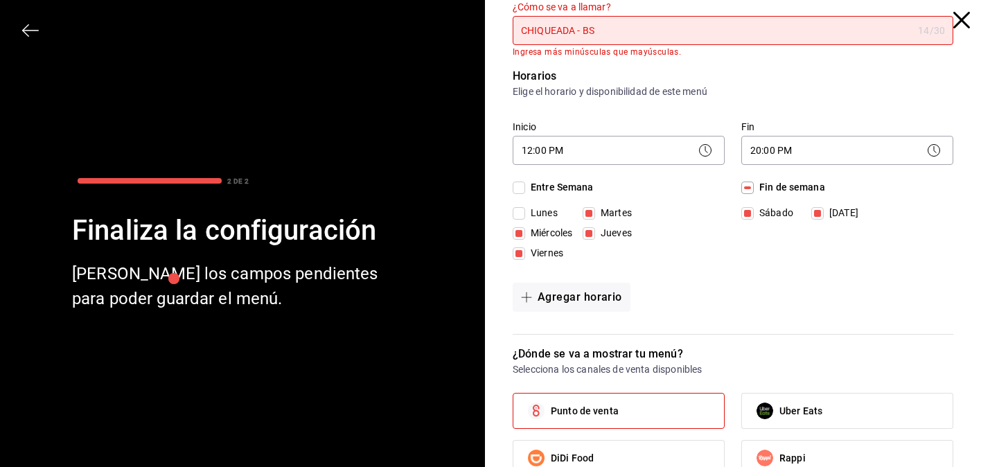
scroll to position [0, 0]
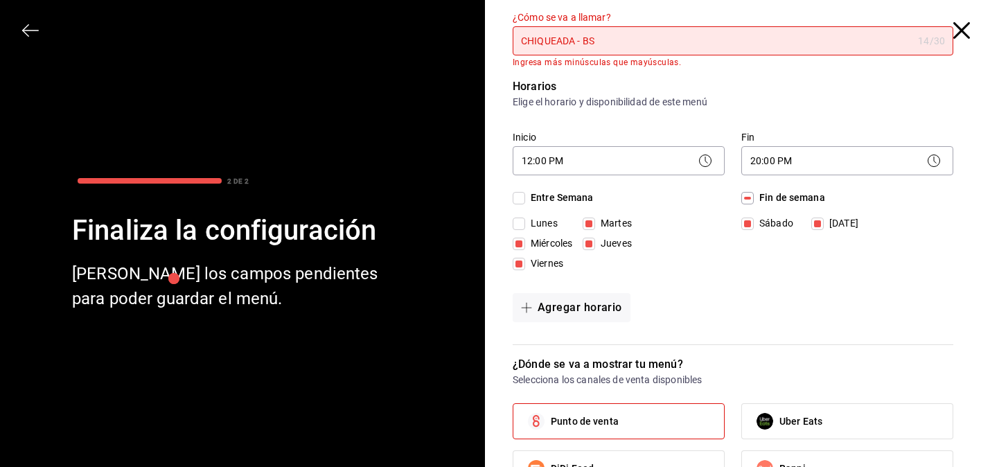
click at [581, 43] on input "CHIQUEADA - BS" at bounding box center [713, 41] width 400 height 28
click at [609, 71] on div "¿Cómo se va a llamar? CHIQUEADA BS 13 /30 ¿Cómo se va a llamar? Ingresa más min…" at bounding box center [733, 327] width 441 height 632
drag, startPoint x: 621, startPoint y: 41, endPoint x: 467, endPoint y: 28, distance: 155.0
click at [467, 28] on div "2 DE 2 Finaliza la configuración Llena los campos pendientes para poder guardar…" at bounding box center [490, 233] width 981 height 467
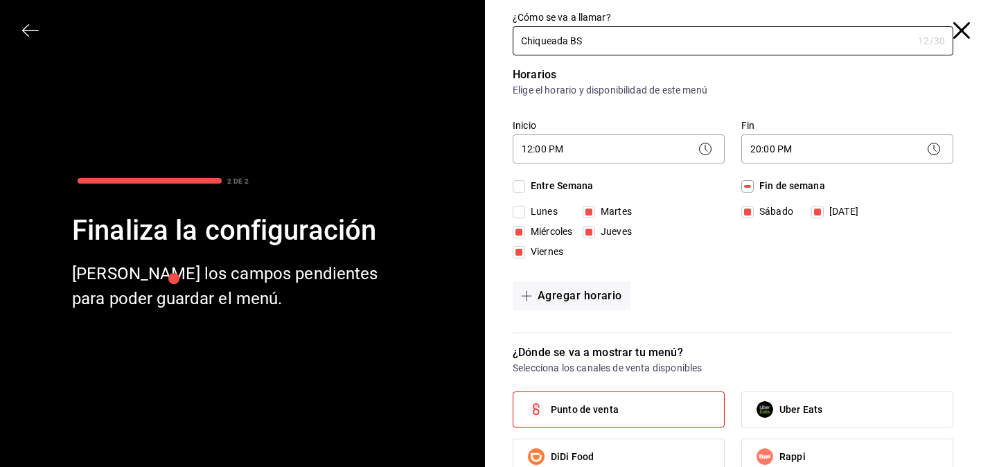
type input "Chiqueada BS"
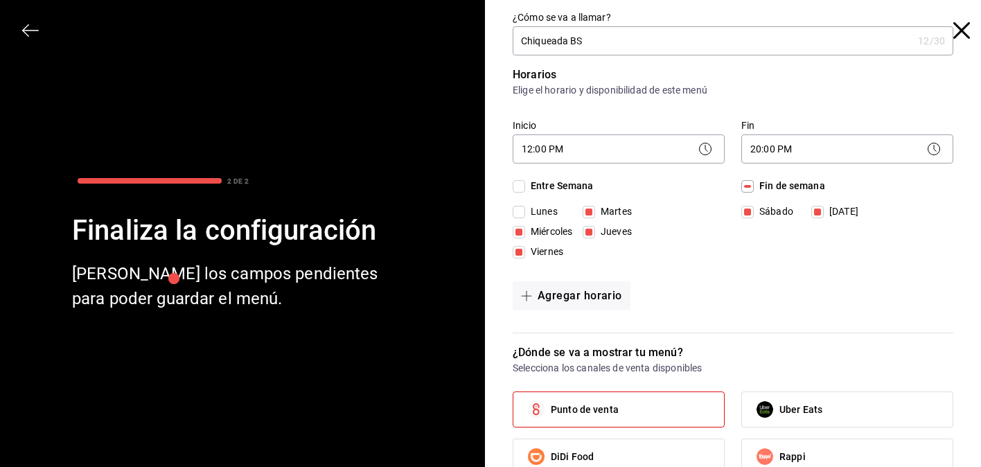
click at [704, 227] on div "Lunes Martes Miércoles Jueves Viernes" at bounding box center [617, 234] width 208 height 60
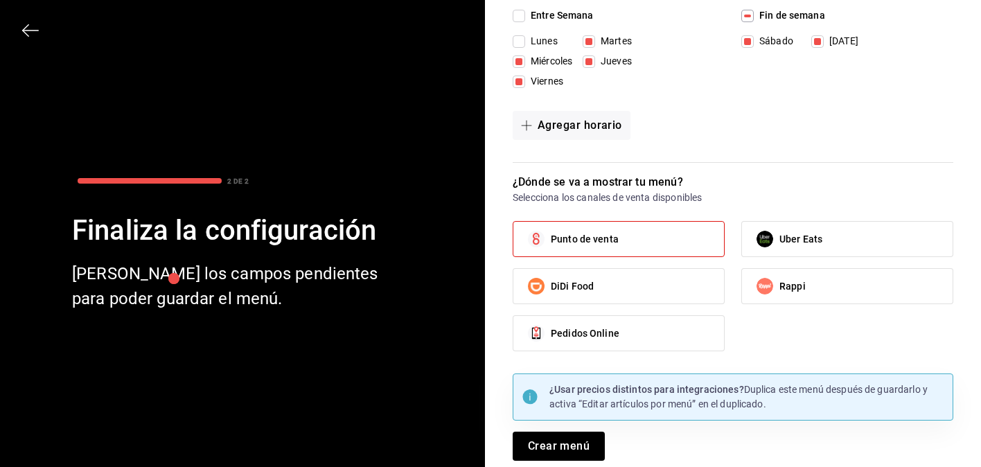
scroll to position [175, 0]
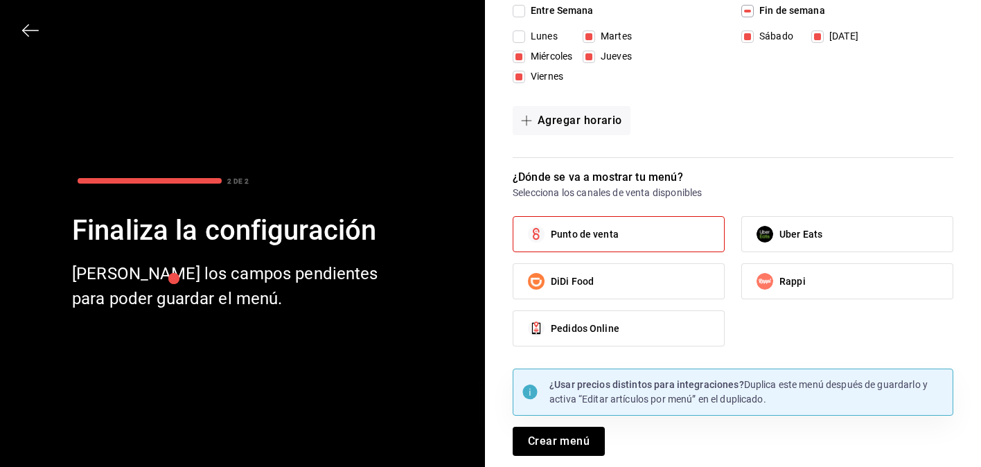
click at [836, 246] on label "Uber Eats" at bounding box center [847, 234] width 211 height 35
click at [779, 246] on input "Uber Eats" at bounding box center [764, 234] width 29 height 29
checkbox input "true"
click at [811, 292] on label "Rappi" at bounding box center [847, 281] width 211 height 35
click at [779, 292] on input "Rappi" at bounding box center [764, 281] width 29 height 29
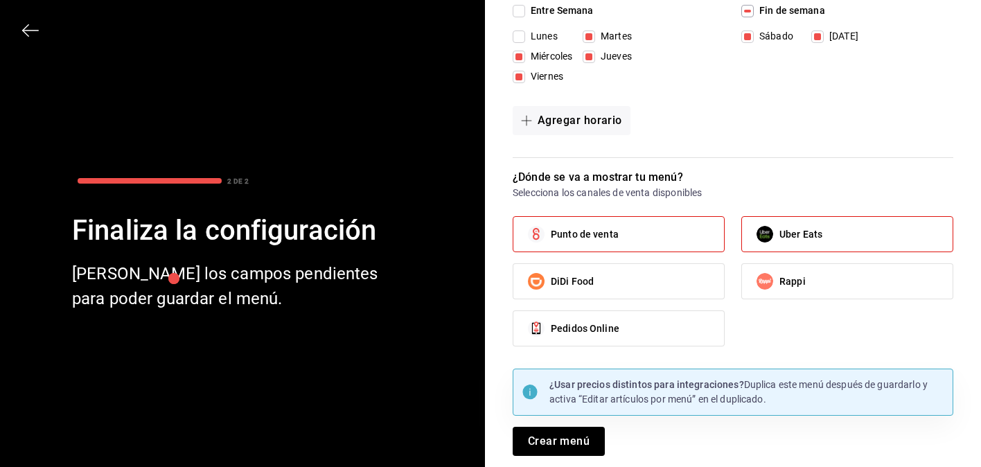
checkbox input "true"
click at [582, 449] on button "Crear menú" at bounding box center [559, 441] width 92 height 29
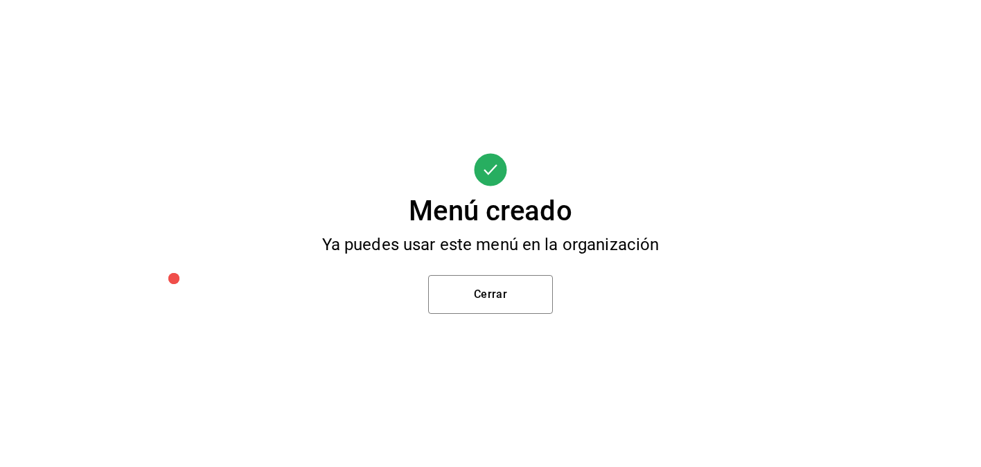
scroll to position [0, 0]
click at [493, 286] on button "Cerrar" at bounding box center [490, 294] width 125 height 39
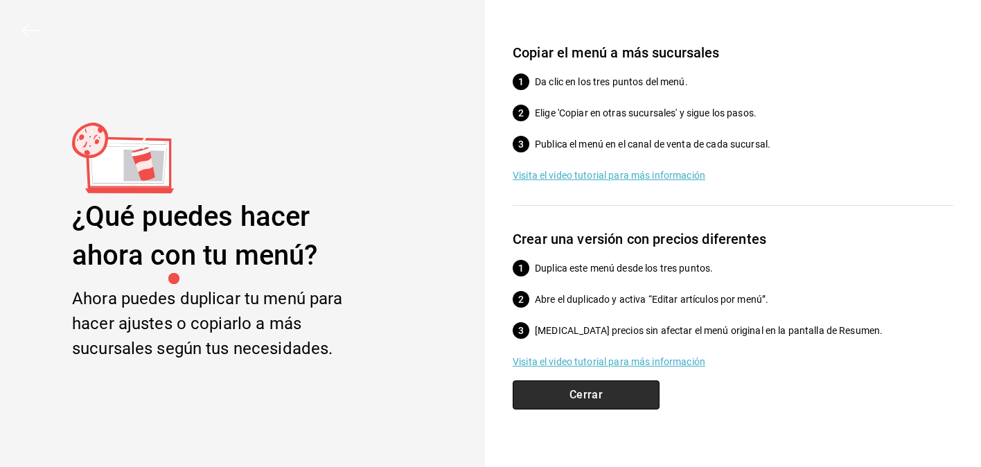
click at [574, 405] on button "Cerrar" at bounding box center [586, 394] width 147 height 29
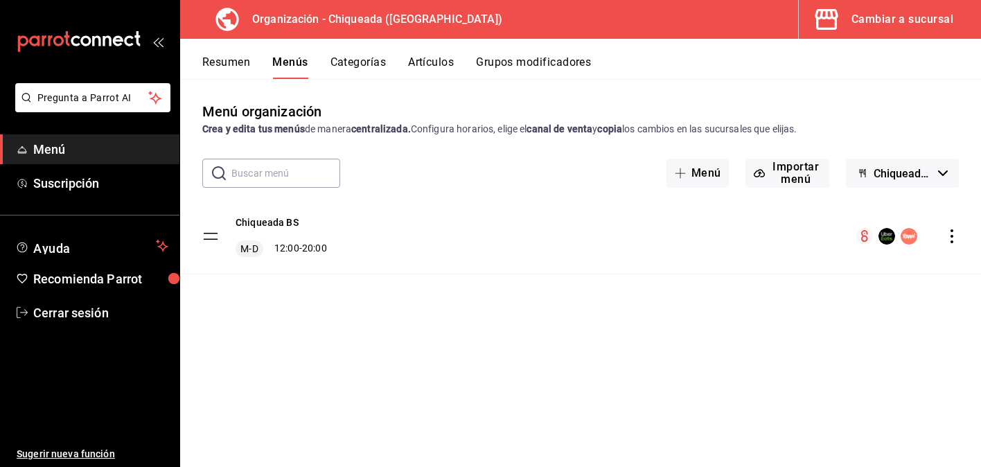
click at [439, 69] on button "Artículos" at bounding box center [431, 67] width 46 height 24
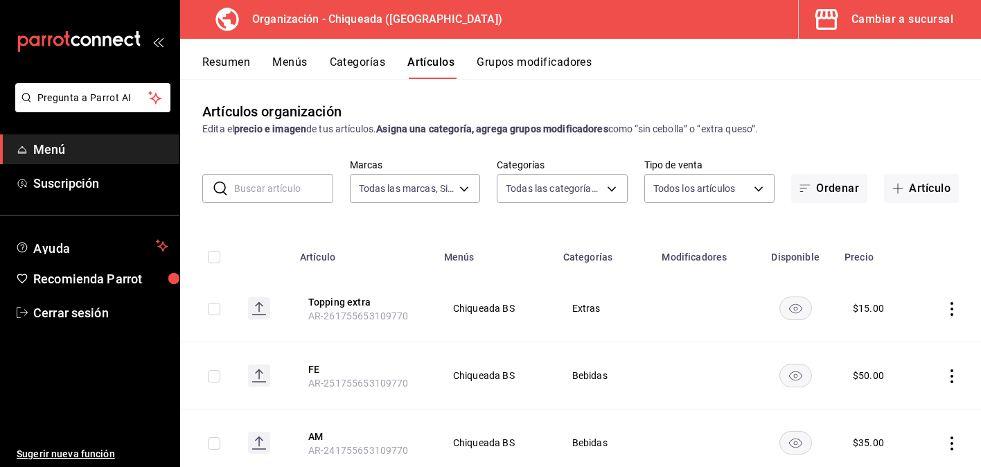
type input "73370423-3907-498f-a92e-02adfc43a2a7"
type input "1bc11e15-b689-40fb-99f9-cc6008f70d86,105dc590-bd85-4347-9e4e-7e3db8de7a1b,c77c1…"
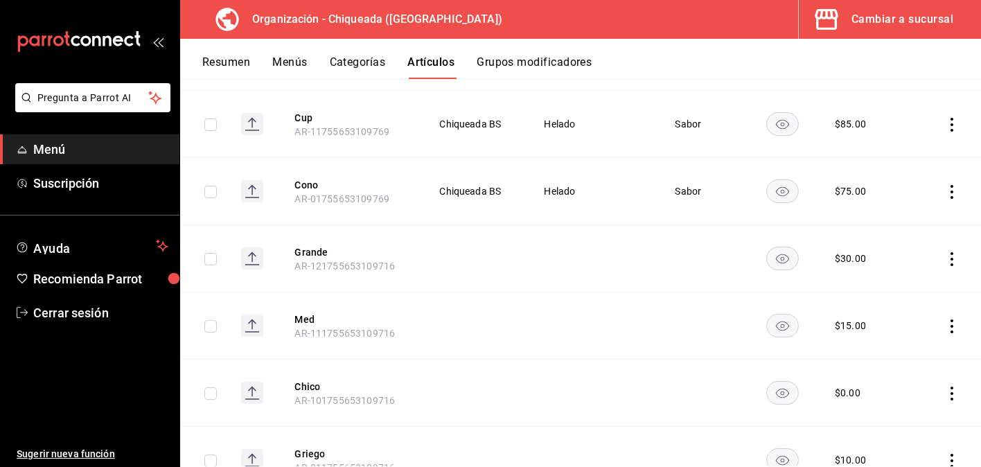
scroll to position [1723, 0]
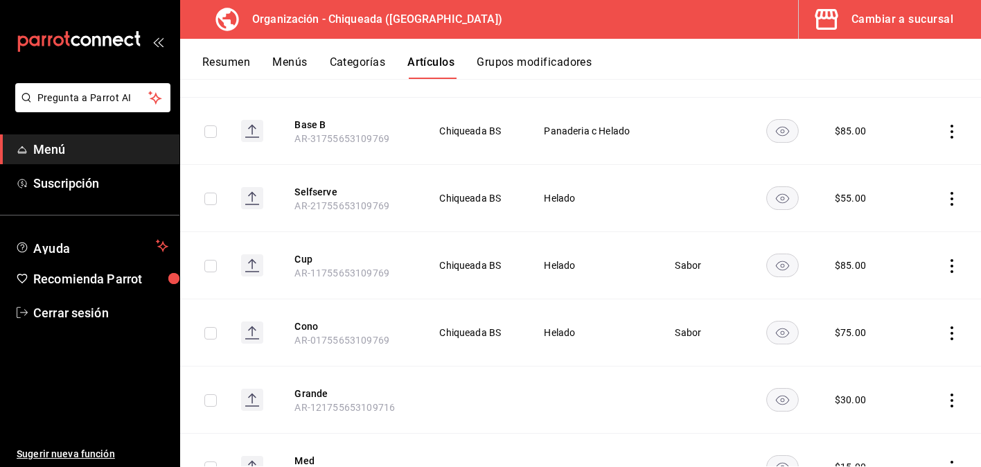
click at [945, 263] on icon "actions" at bounding box center [952, 266] width 14 height 14
click at [899, 295] on span "Editar" at bounding box center [910, 297] width 36 height 15
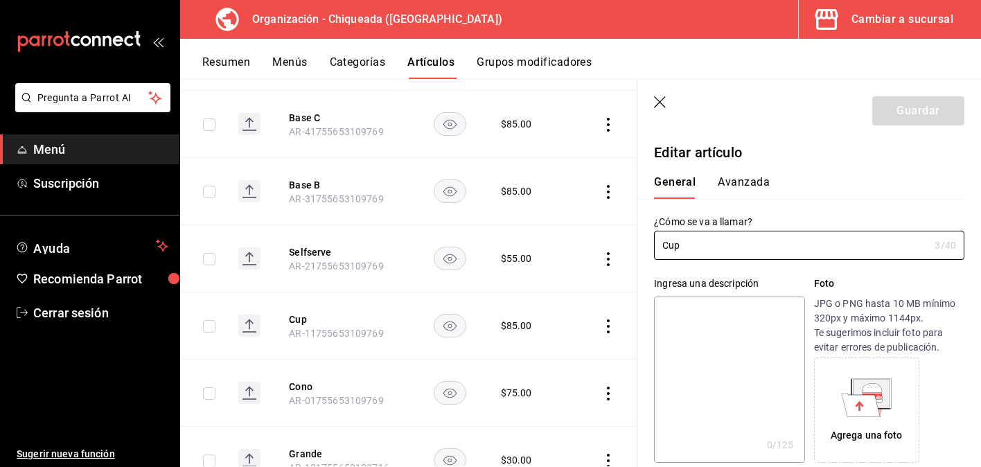
type input "$85.00"
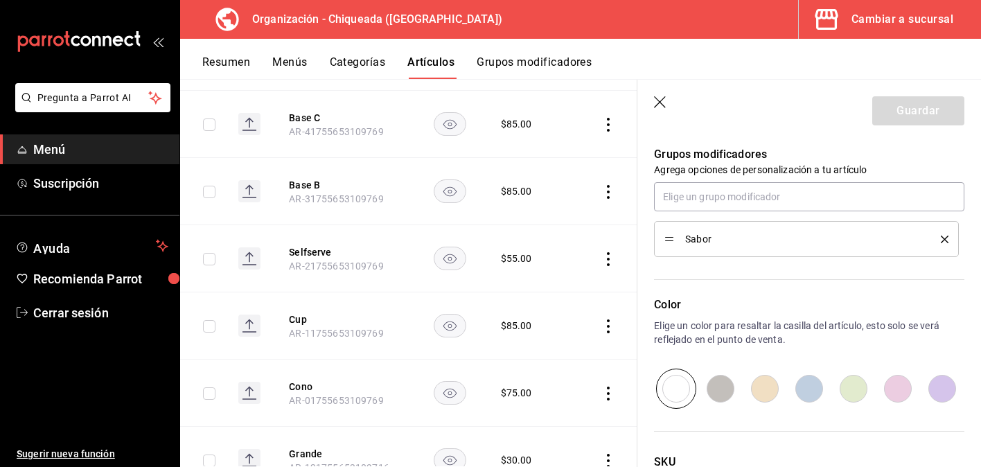
scroll to position [479, 0]
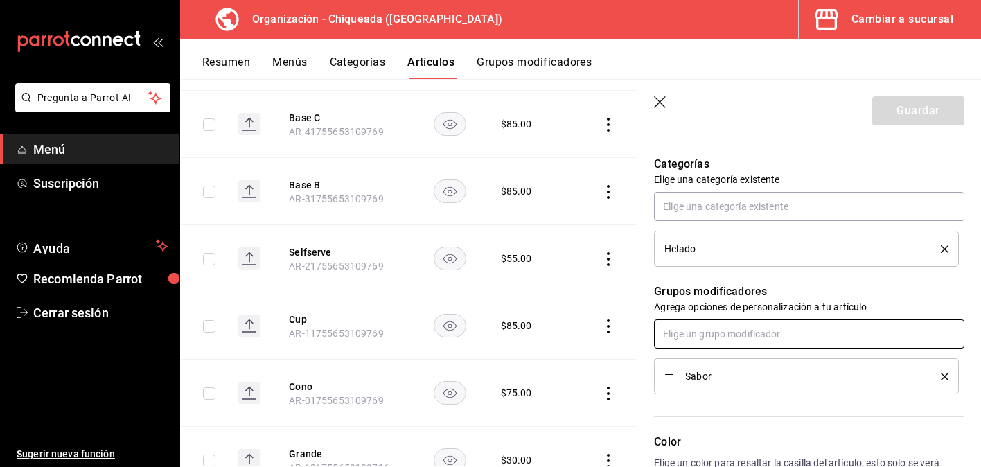
click at [817, 330] on input "text" at bounding box center [809, 333] width 310 height 29
click at [797, 368] on li "Tamaño" at bounding box center [809, 365] width 310 height 23
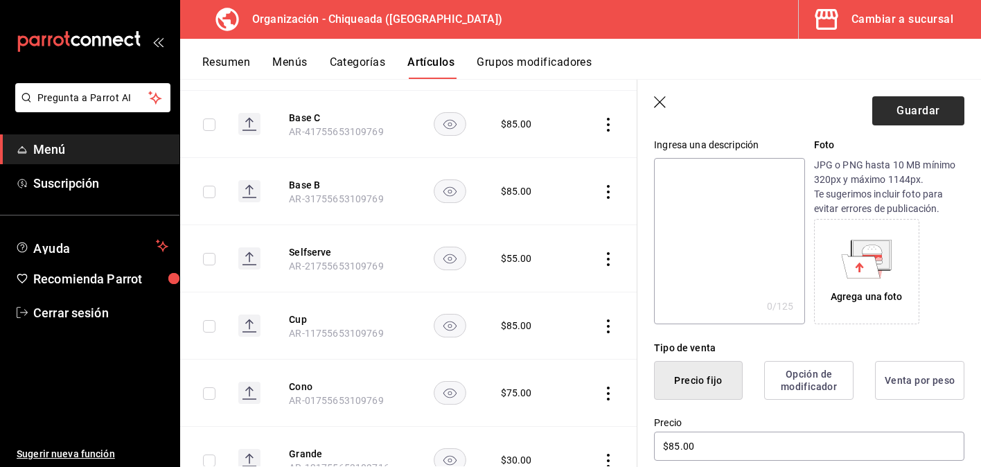
scroll to position [133, 0]
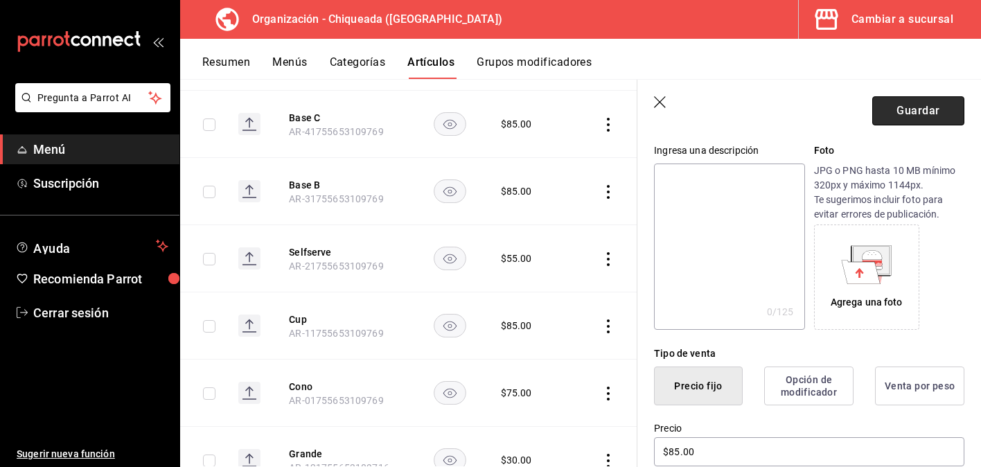
click at [935, 113] on button "Guardar" at bounding box center [918, 110] width 92 height 29
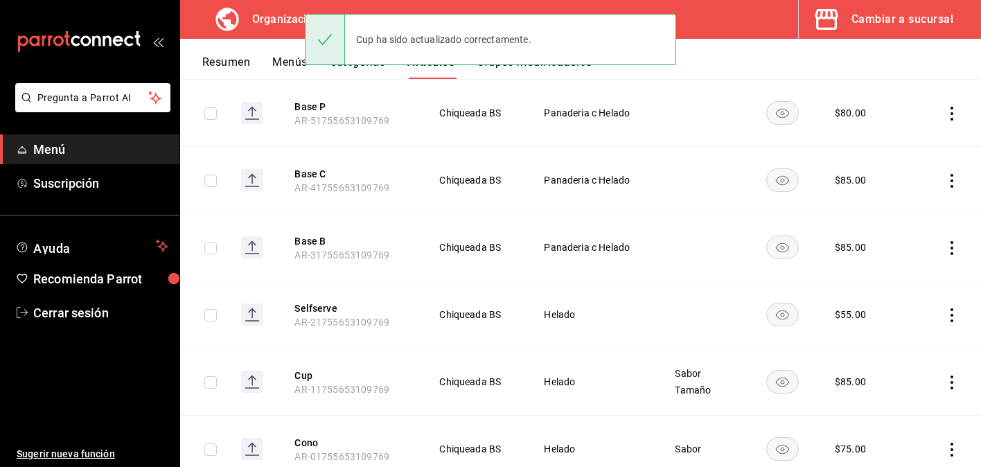
scroll to position [2059, 0]
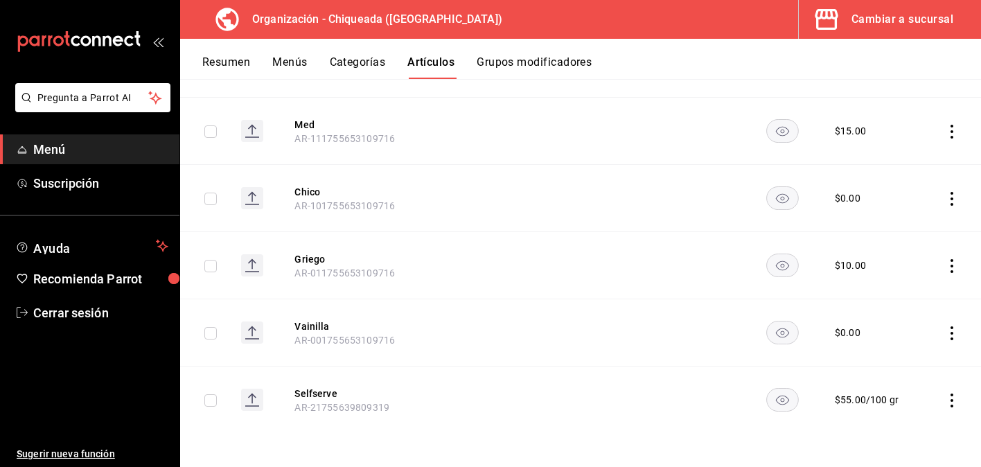
click at [950, 401] on icon "actions" at bounding box center [952, 400] width 14 height 14
click at [931, 381] on li "Editar" at bounding box center [897, 374] width 83 height 28
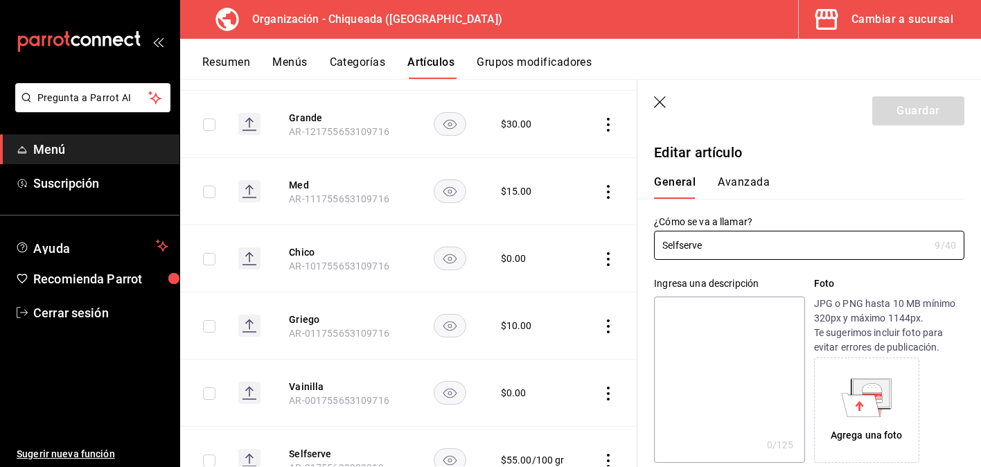
type input "$55.00"
type input "100"
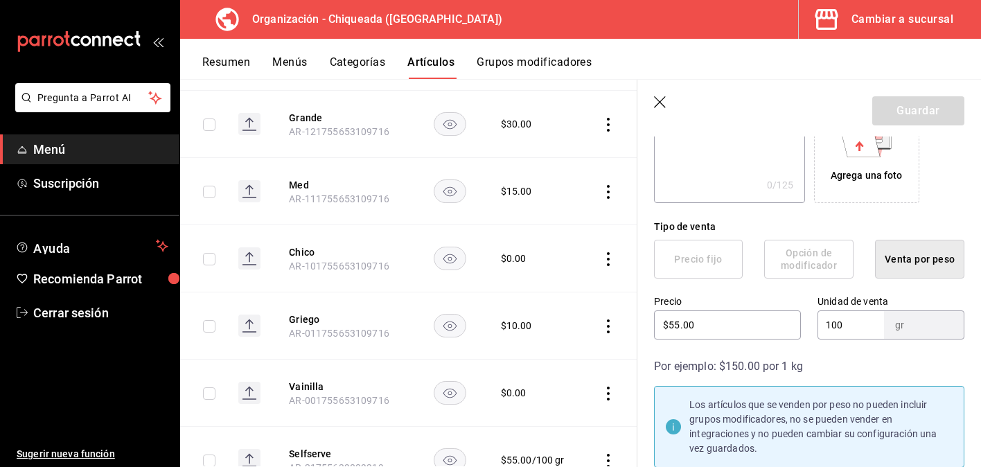
scroll to position [267, 0]
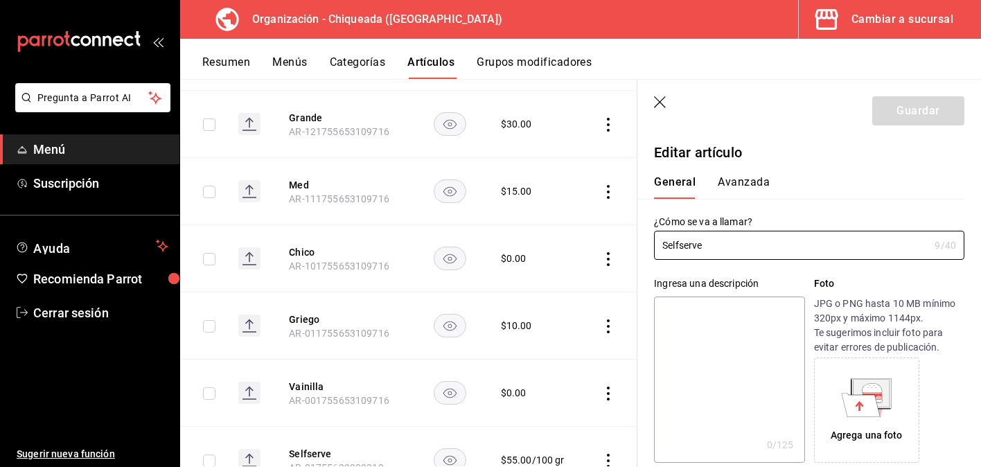
click at [751, 186] on button "Avanzada" at bounding box center [744, 187] width 52 height 24
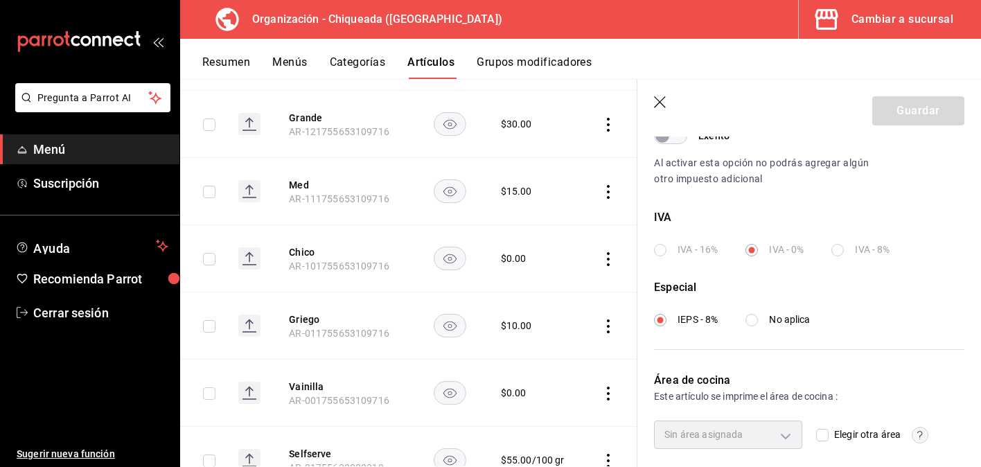
scroll to position [511, 0]
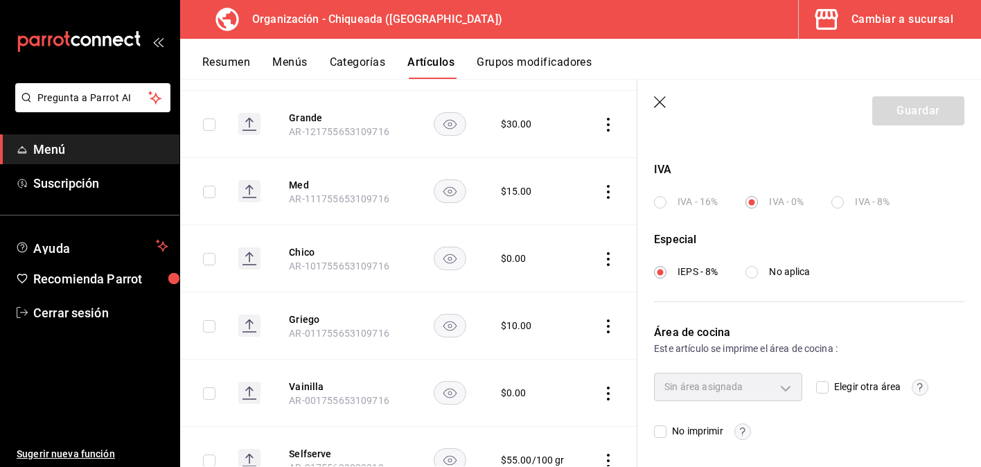
click at [660, 99] on icon "button" at bounding box center [661, 103] width 14 height 14
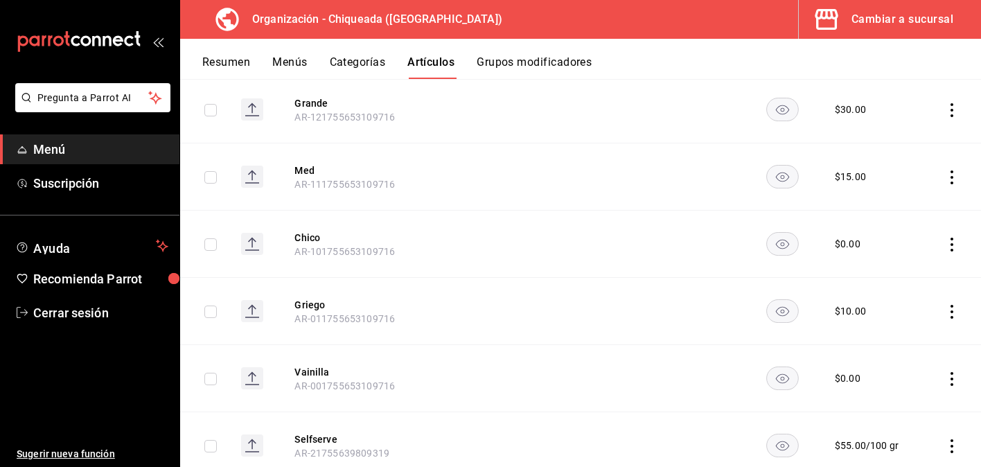
click at [664, 100] on td at bounding box center [701, 109] width 89 height 67
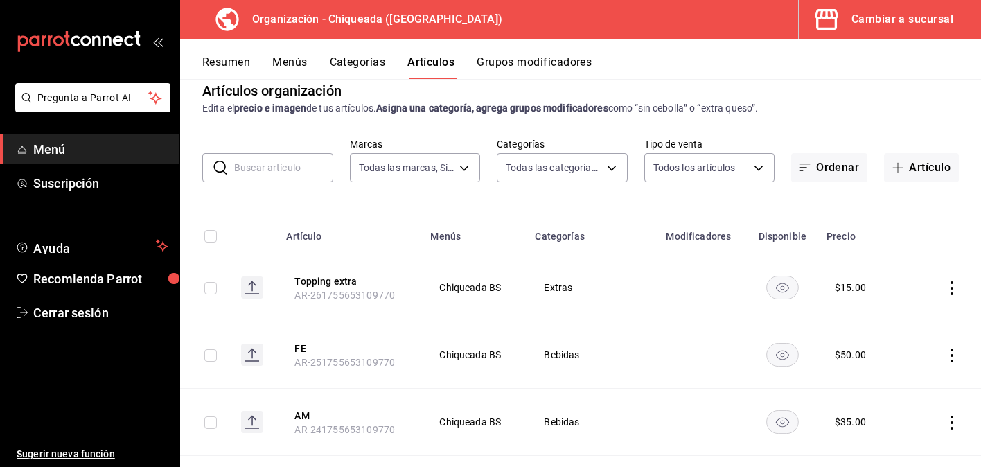
scroll to position [22, 0]
click at [955, 282] on icon "actions" at bounding box center [952, 287] width 14 height 14
click at [925, 317] on span "Editar" at bounding box center [910, 318] width 36 height 15
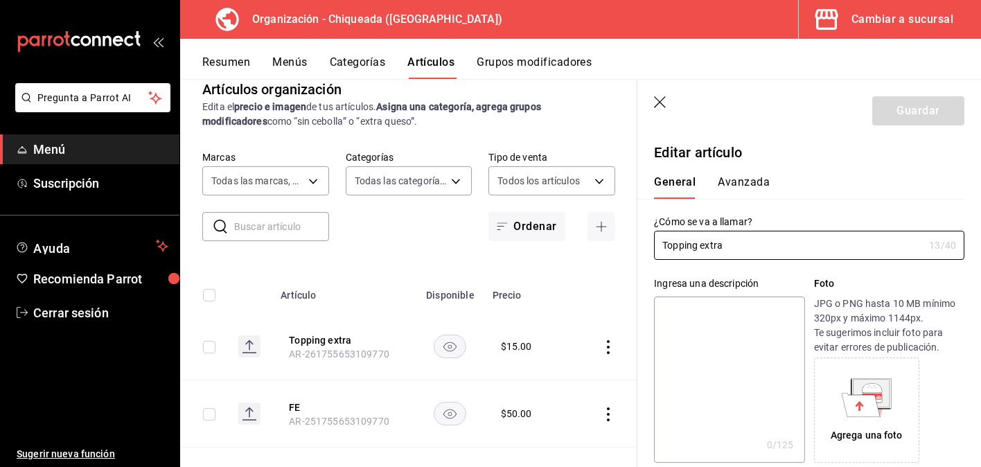
type input "$15.00"
type input "E48"
type input "90101500"
radio input "true"
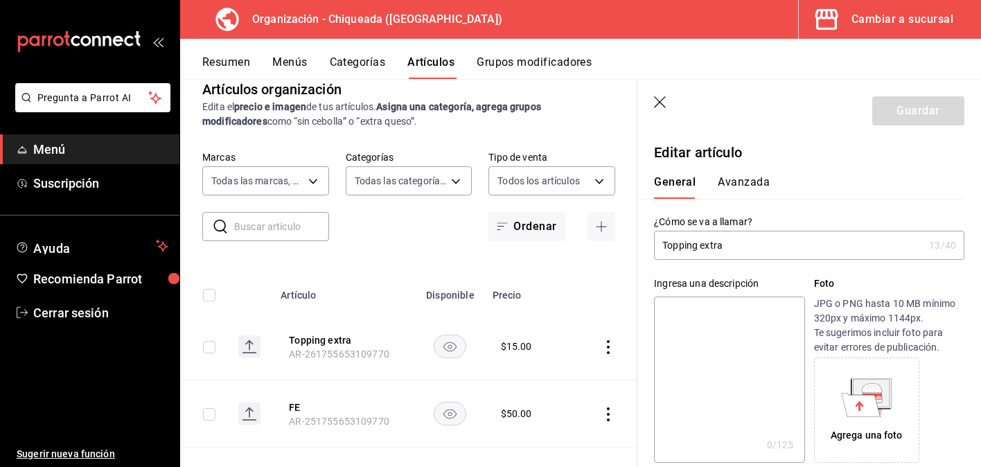
click at [747, 184] on button "Avanzada" at bounding box center [744, 187] width 52 height 24
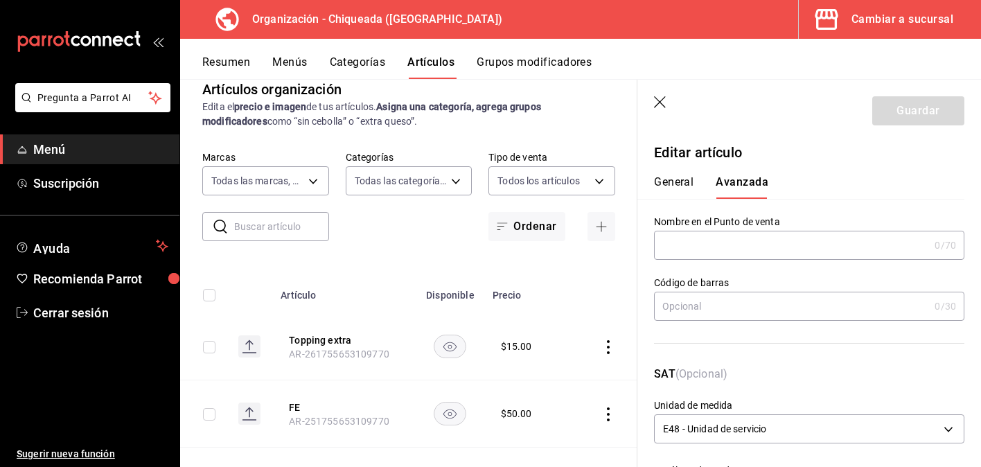
click at [746, 251] on input "text" at bounding box center [791, 245] width 275 height 28
click at [670, 184] on button "General" at bounding box center [673, 187] width 39 height 24
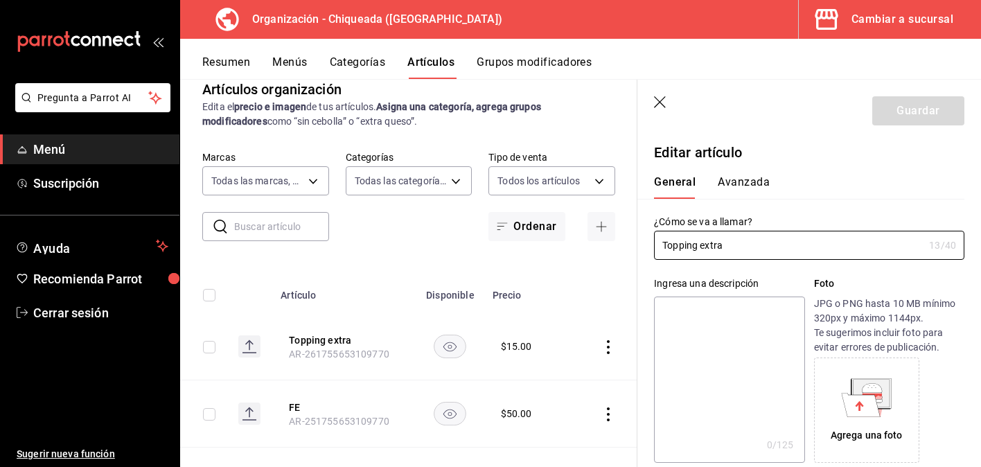
drag, startPoint x: 726, startPoint y: 245, endPoint x: 646, endPoint y: 240, distance: 80.5
click at [646, 240] on div "¿Cómo se va a llamar? Topping extra 13 /40 ¿Cómo se va a llamar?" at bounding box center [800, 229] width 327 height 61
click at [765, 172] on div "General [PERSON_NAME]" at bounding box center [800, 181] width 327 height 36
click at [757, 200] on div "¿Cómo se va a llamar? Topping extra 13 /40 ¿Cómo se va a llamar?" at bounding box center [800, 229] width 327 height 61
click at [757, 191] on button "Avanzada" at bounding box center [744, 187] width 52 height 24
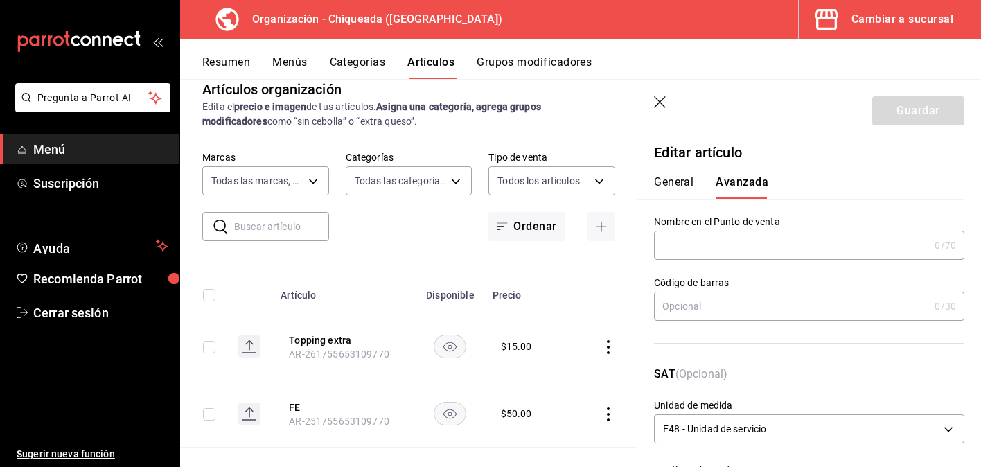
click at [757, 251] on input "text" at bounding box center [791, 245] width 275 height 28
paste input "Topping extra"
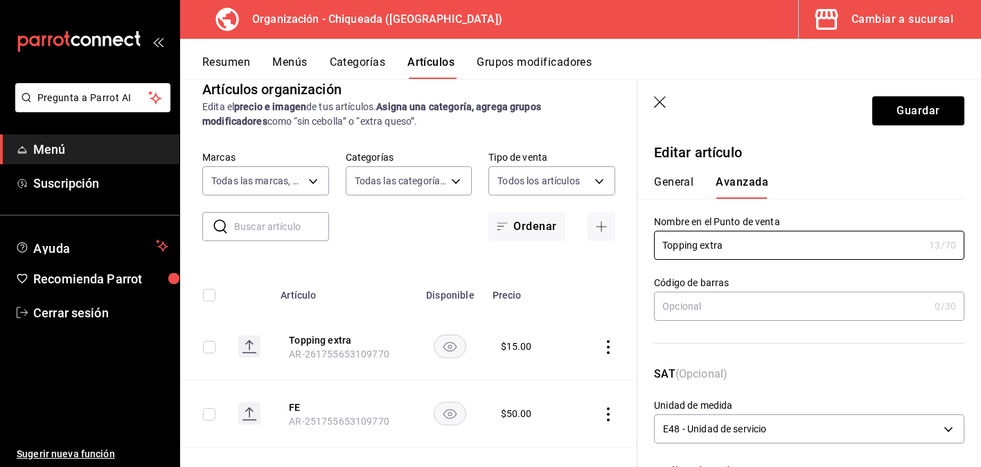
type input "Topping extra"
click at [824, 210] on div "Nombre en el Punto de venta Topping extra 13 /70 Nombre en el Punto de venta" at bounding box center [800, 229] width 327 height 61
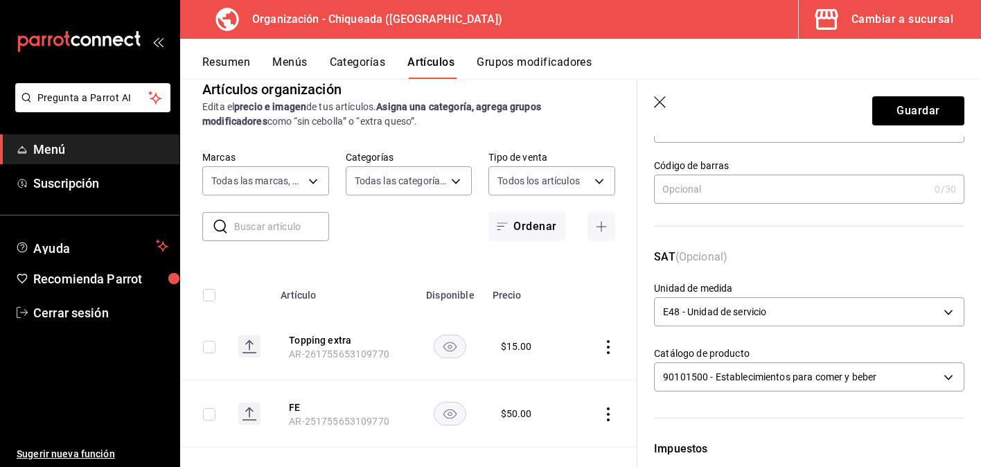
scroll to position [254, 0]
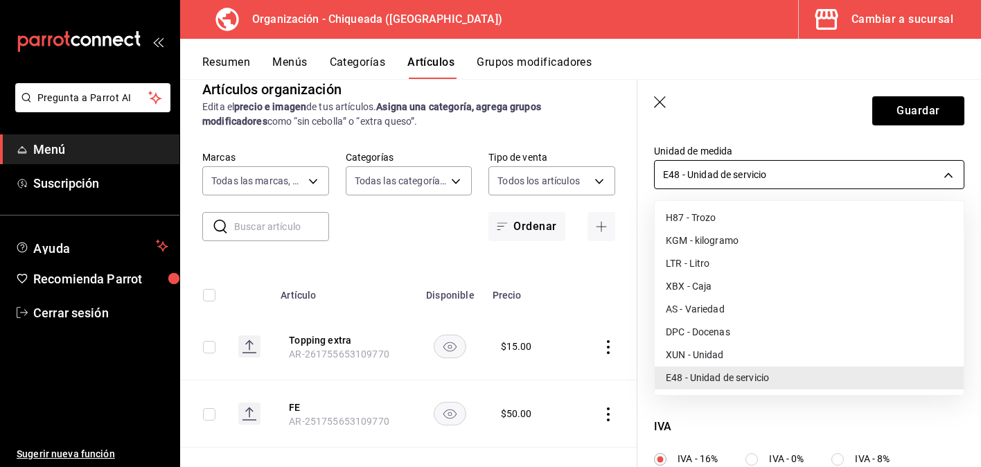
click at [797, 172] on body "Pregunta a Parrot AI Menú Suscripción Ayuda Recomienda Parrot Cerrar sesión Sug…" at bounding box center [490, 233] width 981 height 467
click at [750, 353] on li "XUN - Unidad" at bounding box center [809, 355] width 309 height 23
type input "XUN"
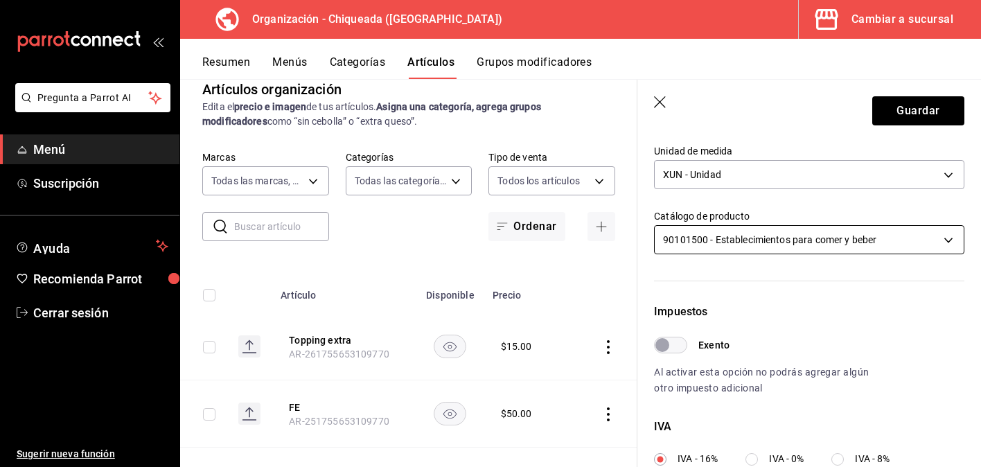
click at [784, 245] on body "Pregunta a Parrot AI Menú Suscripción Ayuda Recomienda Parrot Cerrar sesión Sug…" at bounding box center [490, 233] width 981 height 467
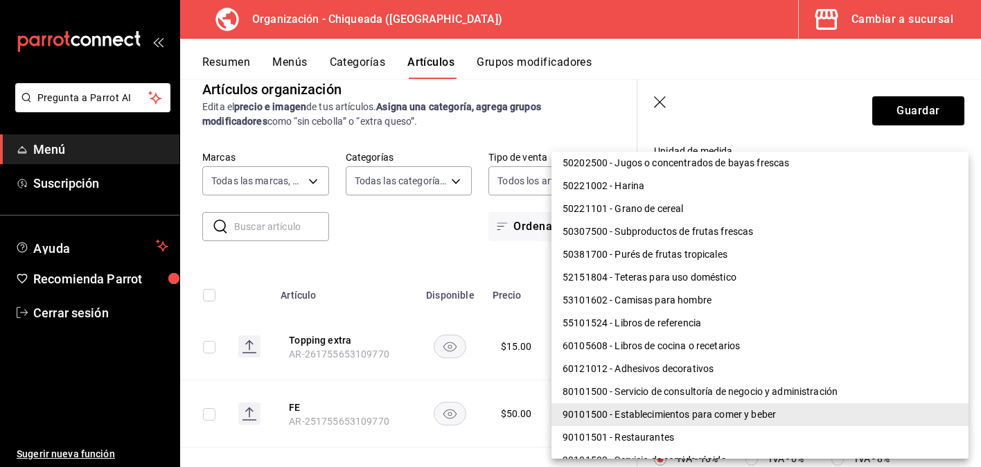
scroll to position [1050, 0]
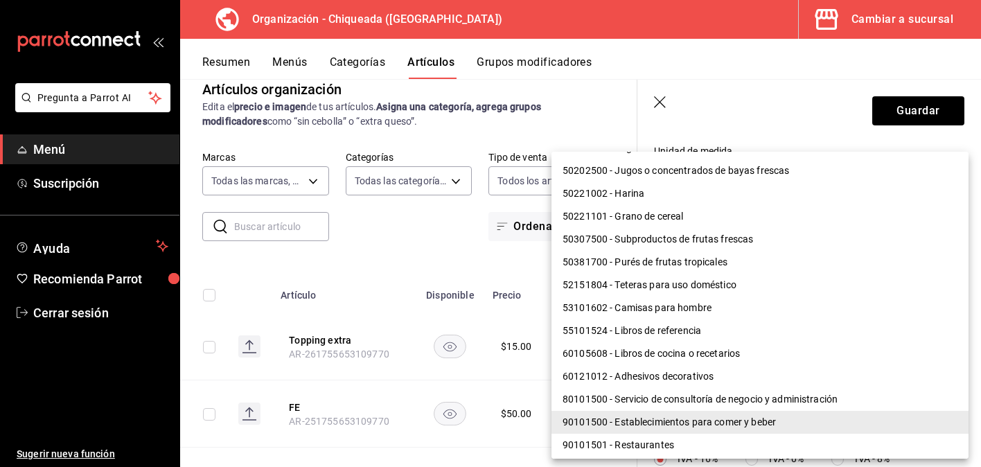
click at [756, 248] on li "50307500 - Subproductos de frutas frescas" at bounding box center [759, 239] width 417 height 23
type input "50307500"
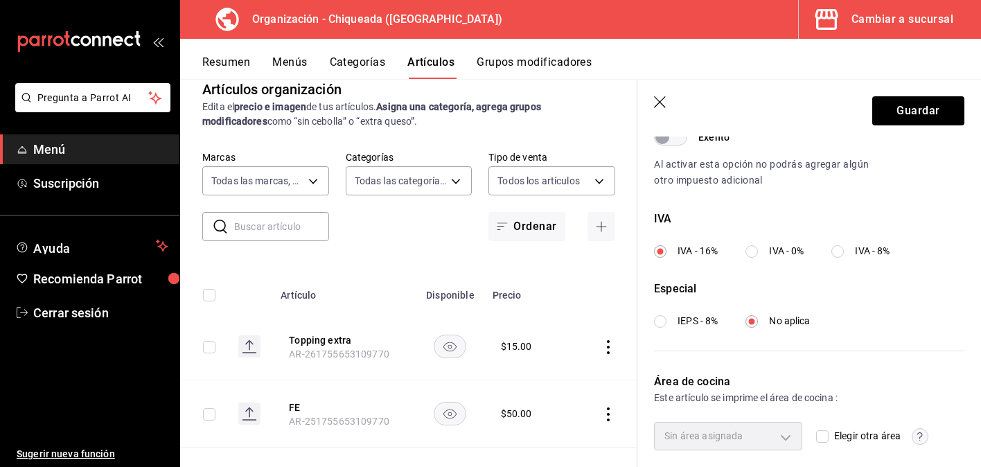
scroll to position [476, 0]
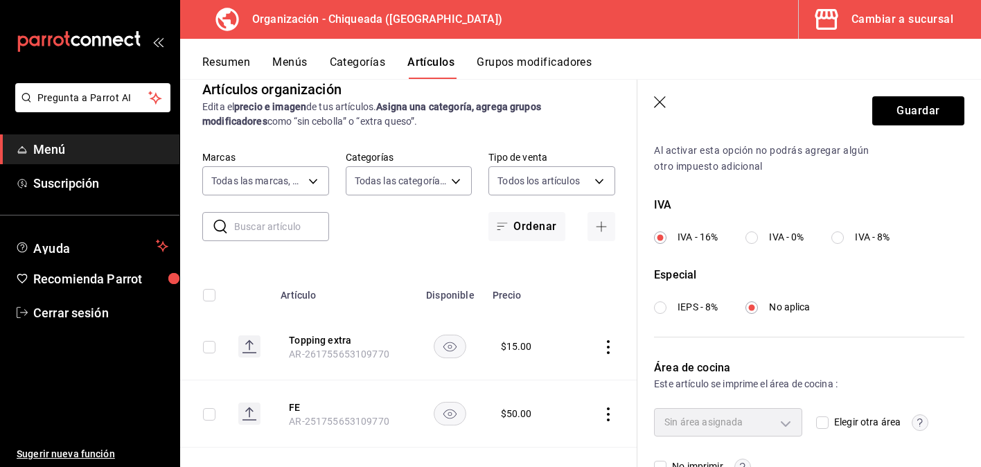
click at [767, 233] on label "IVA - 0%" at bounding box center [774, 237] width 58 height 15
click at [758, 233] on input "IVA - 0%" at bounding box center [751, 237] width 12 height 12
radio input "true"
click at [892, 112] on button "Guardar" at bounding box center [918, 110] width 92 height 29
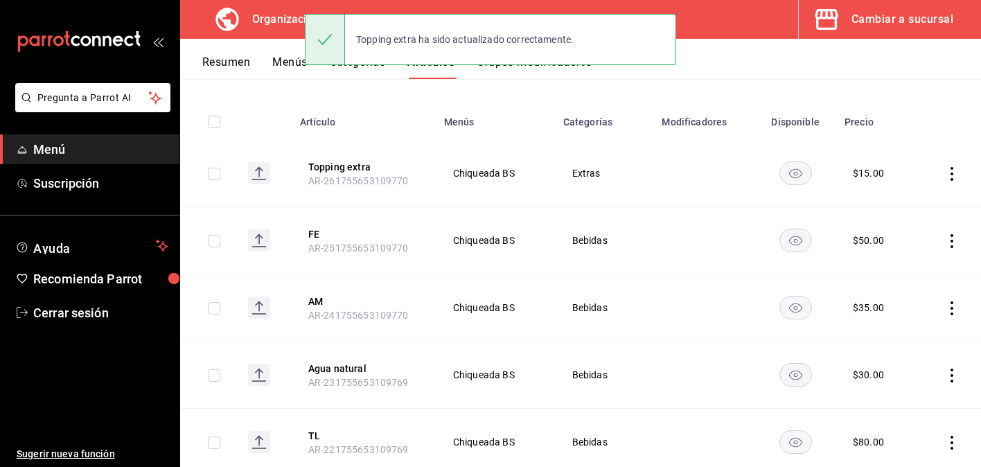
scroll to position [136, 0]
click at [950, 236] on icon "actions" at bounding box center [952, 240] width 14 height 14
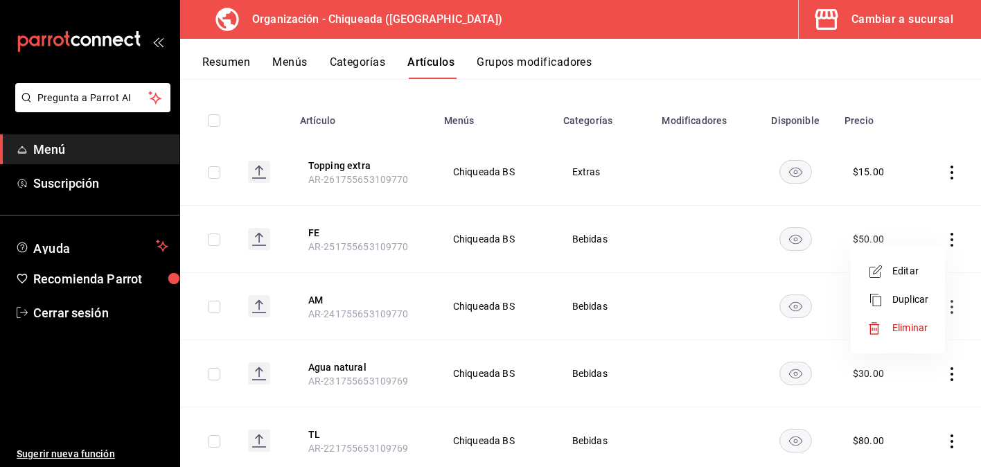
click at [903, 268] on span "Editar" at bounding box center [910, 271] width 36 height 15
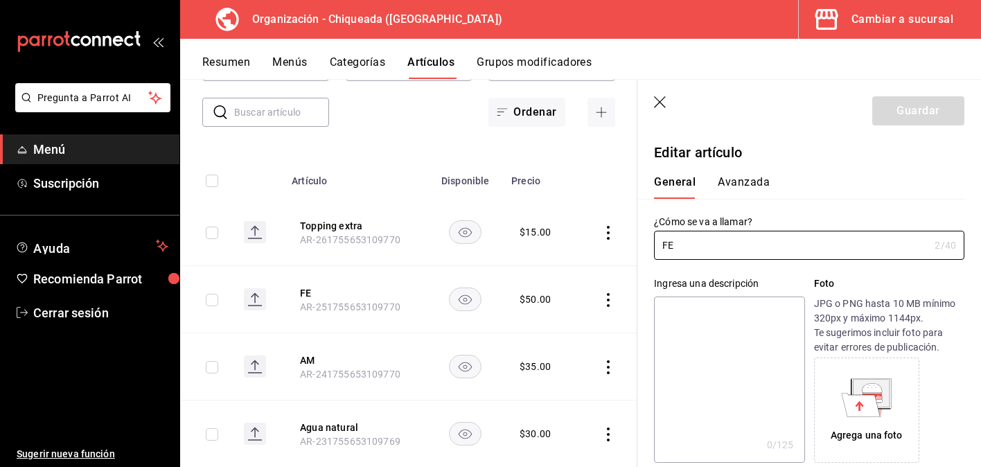
type input "$50.00"
type input "E48"
type input "90101500"
radio input "true"
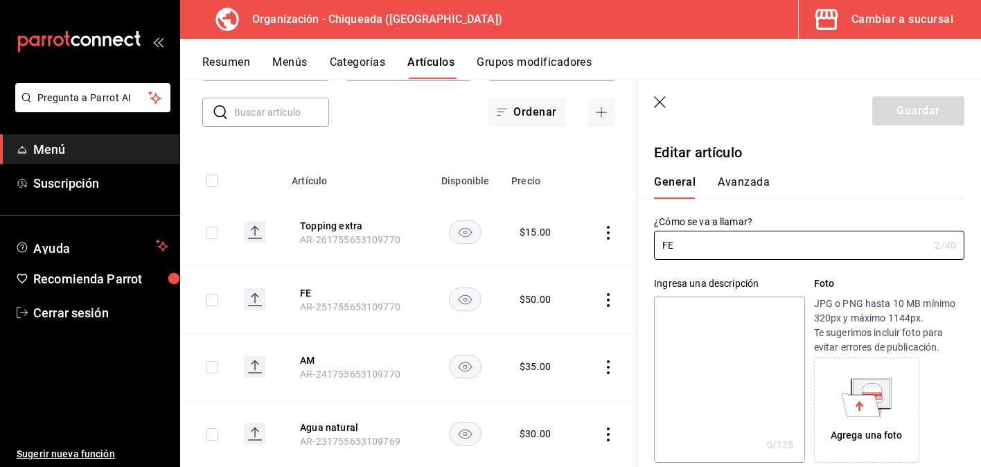
click at [762, 193] on button "Avanzada" at bounding box center [744, 187] width 52 height 24
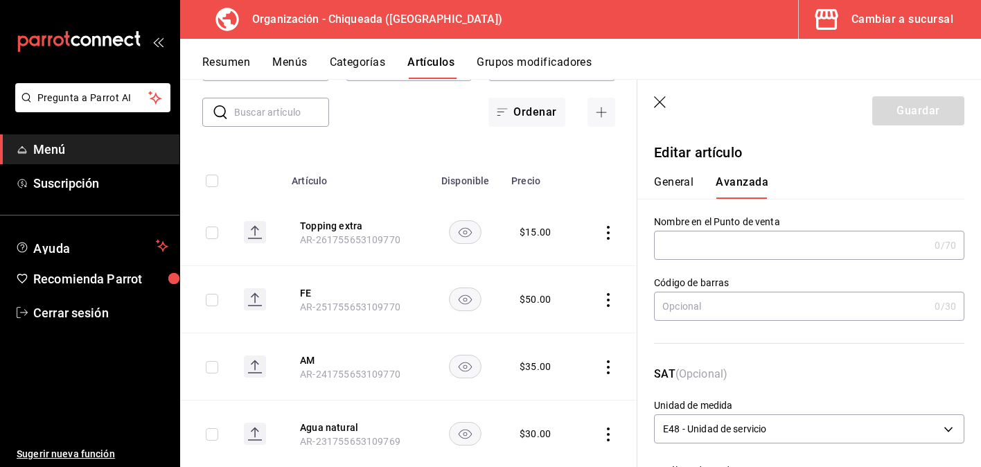
click at [761, 240] on input "text" at bounding box center [791, 245] width 275 height 28
type input "FE"
click at [801, 193] on div "General [PERSON_NAME]" at bounding box center [801, 187] width 294 height 24
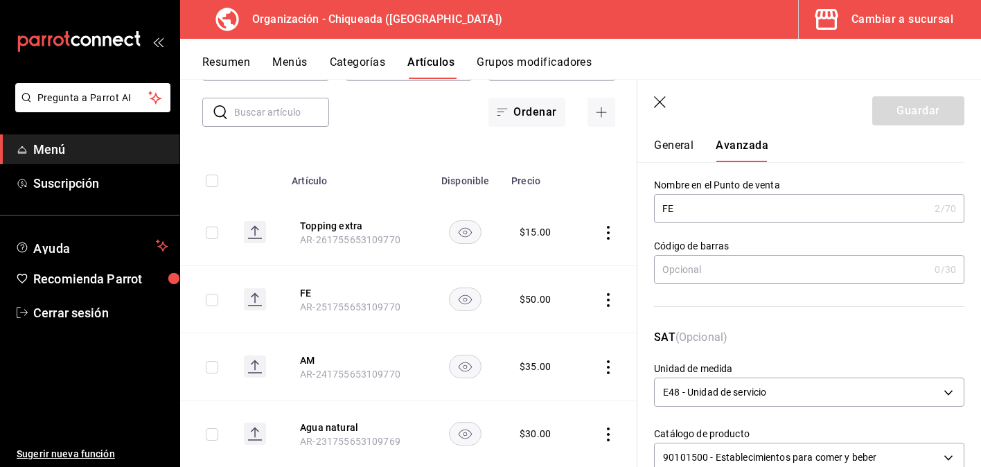
scroll to position [43, 0]
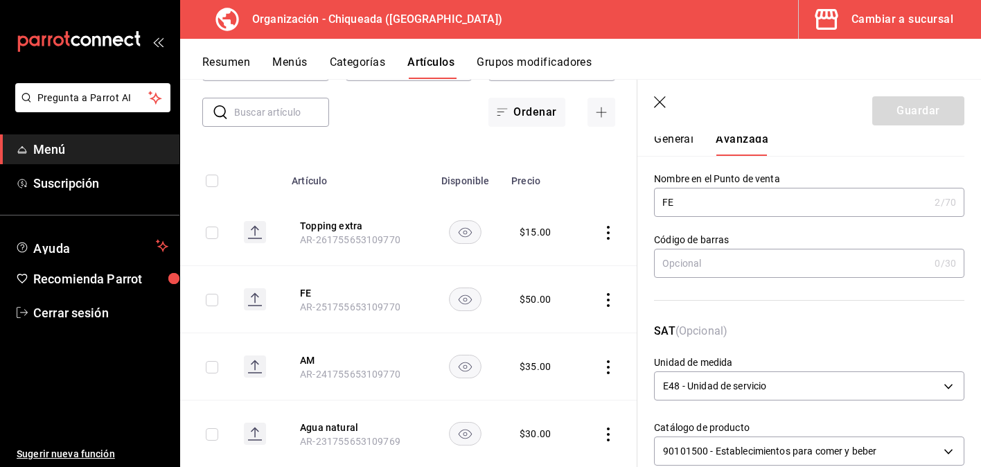
click at [777, 263] on input "text" at bounding box center [791, 263] width 275 height 28
click at [800, 224] on div "Código de barras 0 /30 Código de barras" at bounding box center [800, 261] width 327 height 89
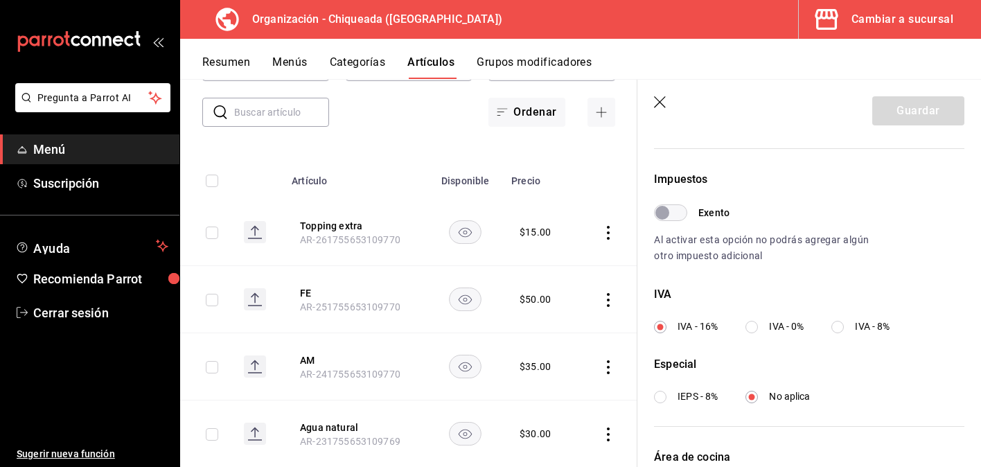
click at [682, 213] on input "Exento" at bounding box center [662, 212] width 50 height 17
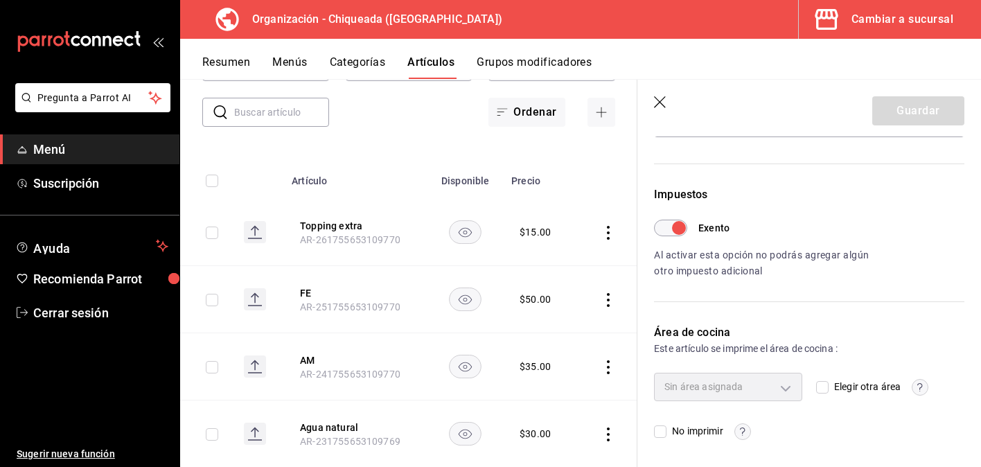
click at [661, 235] on input "Exento" at bounding box center [679, 228] width 50 height 17
checkbox input "false"
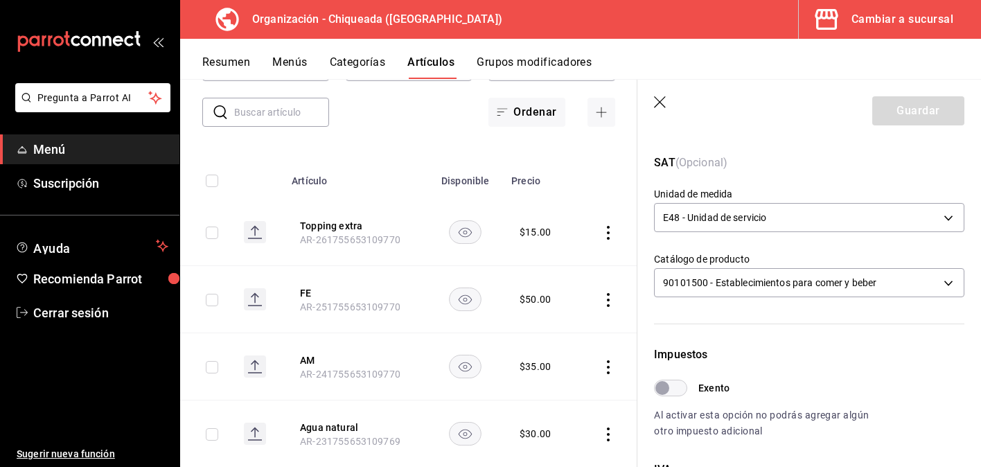
scroll to position [93, 0]
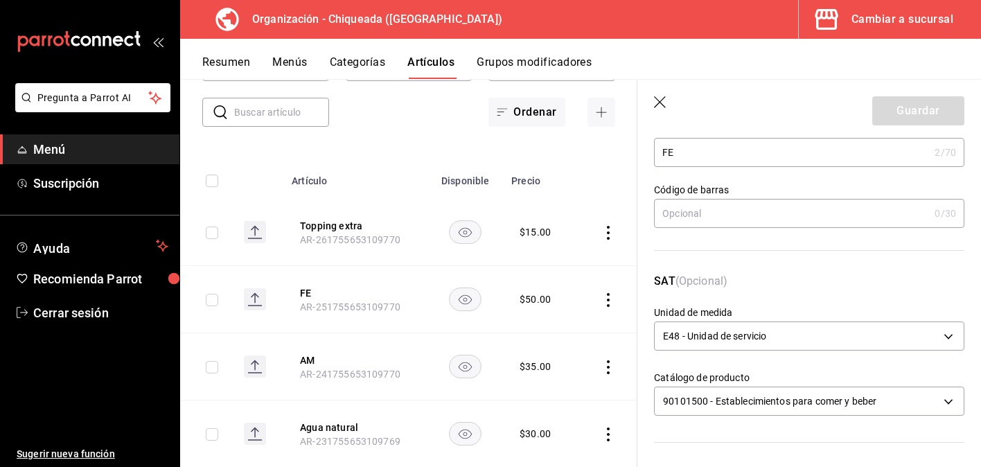
click at [739, 278] on p "SAT (Opcional)" at bounding box center [809, 289] width 310 height 33
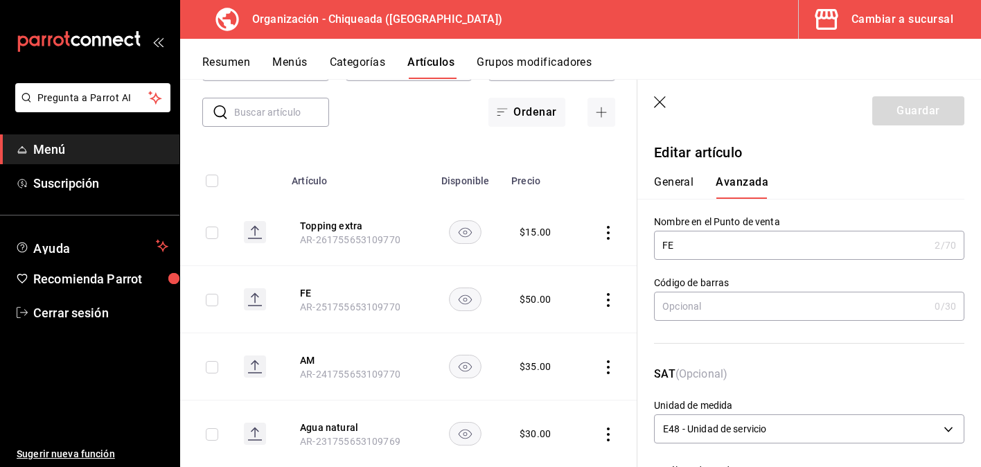
click at [680, 188] on button "General" at bounding box center [673, 187] width 39 height 24
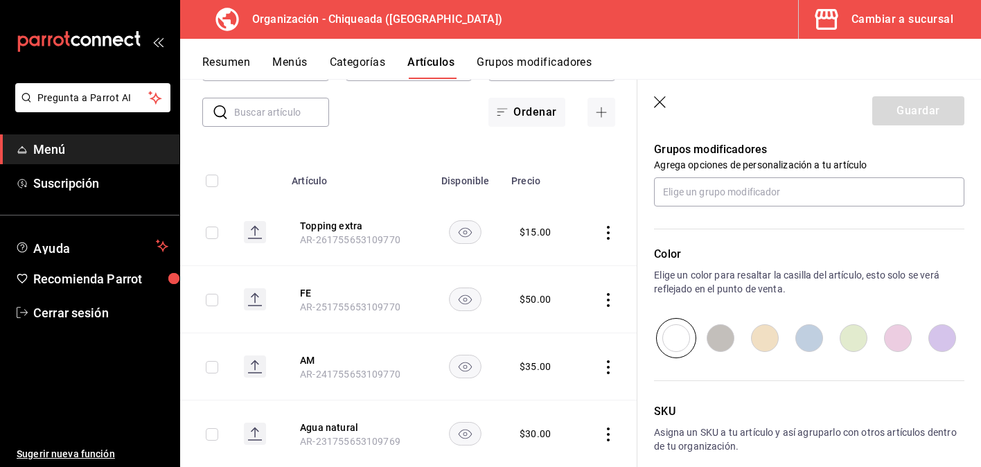
scroll to position [687, 0]
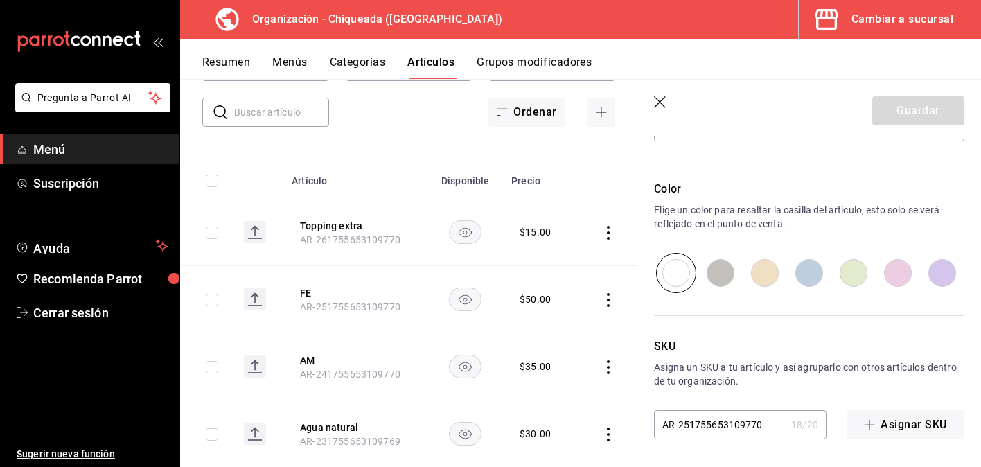
click at [668, 102] on header "Guardar" at bounding box center [809, 108] width 344 height 57
click at [660, 100] on icon "button" at bounding box center [661, 103] width 14 height 14
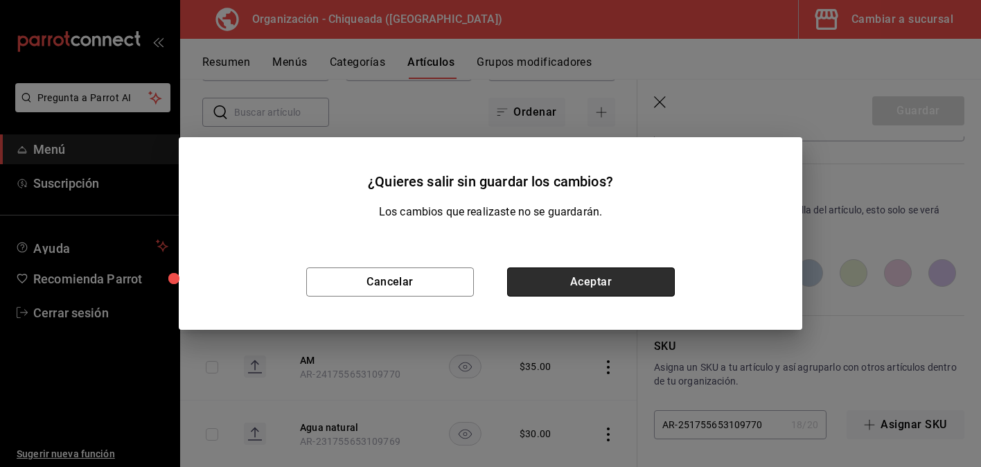
click at [649, 285] on button "Aceptar" at bounding box center [591, 281] width 168 height 29
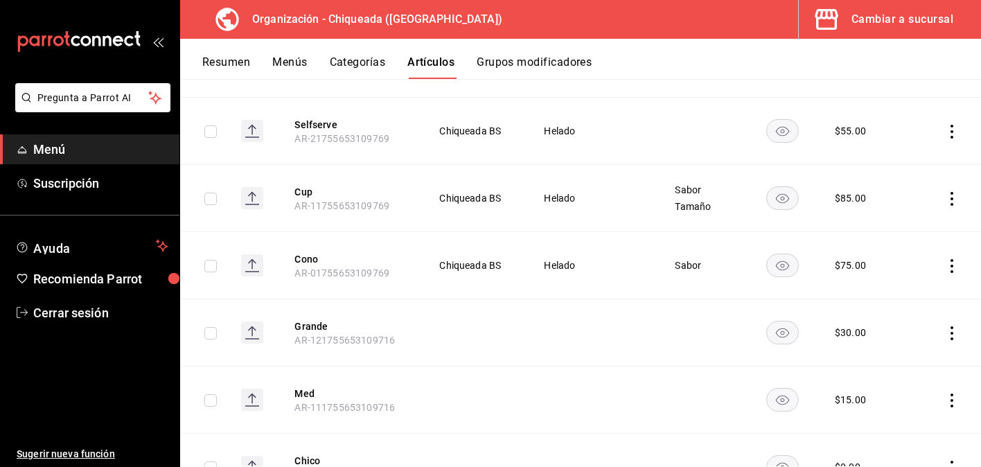
scroll to position [1788, 0]
click at [954, 269] on icon "actions" at bounding box center [952, 268] width 14 height 14
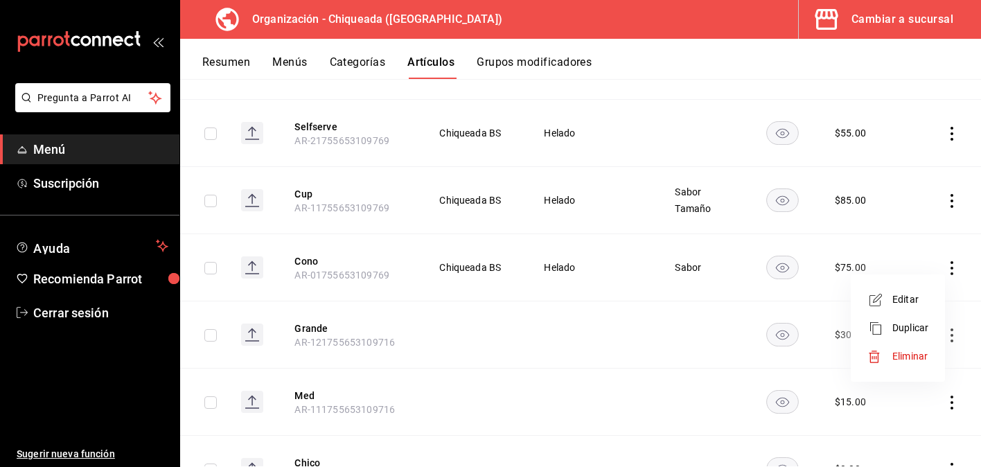
click at [916, 300] on span "Editar" at bounding box center [910, 299] width 36 height 15
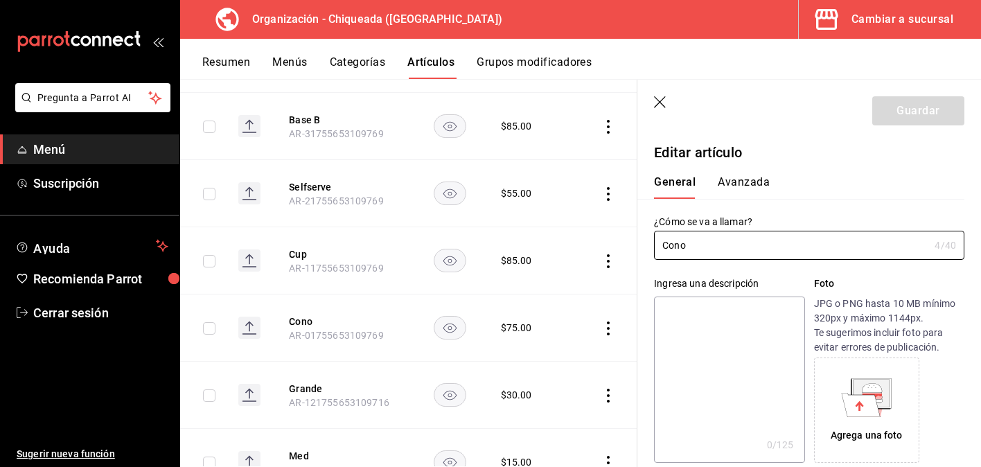
type input "$75.00"
type input "E48"
type input "90101500"
radio input "true"
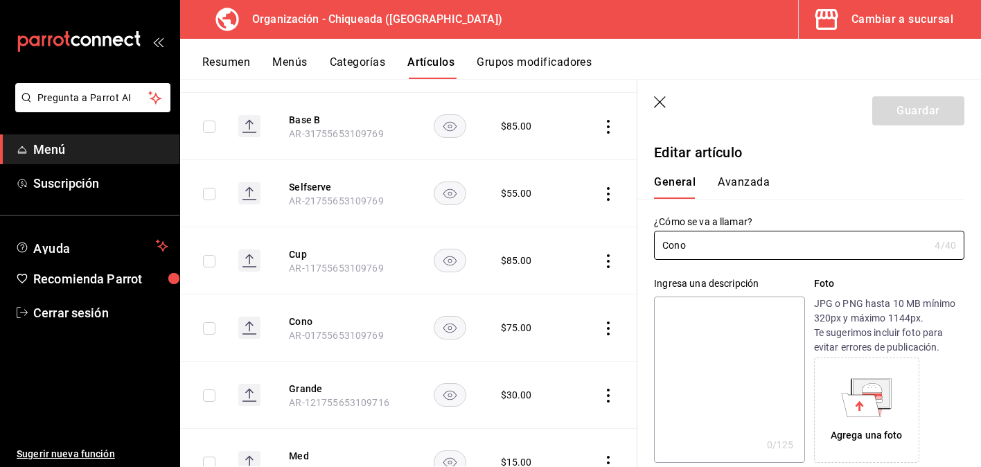
click at [745, 187] on button "Avanzada" at bounding box center [744, 187] width 52 height 24
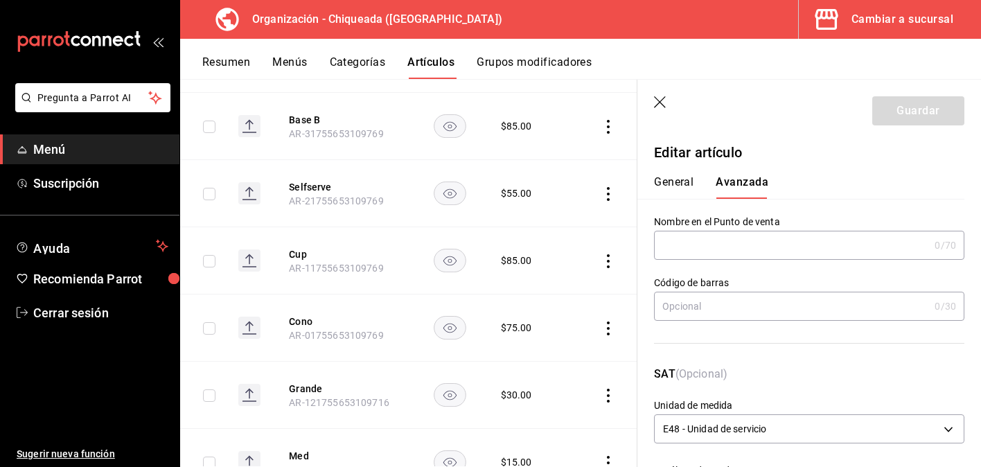
click at [750, 238] on input "text" at bounding box center [791, 245] width 275 height 28
type input "c"
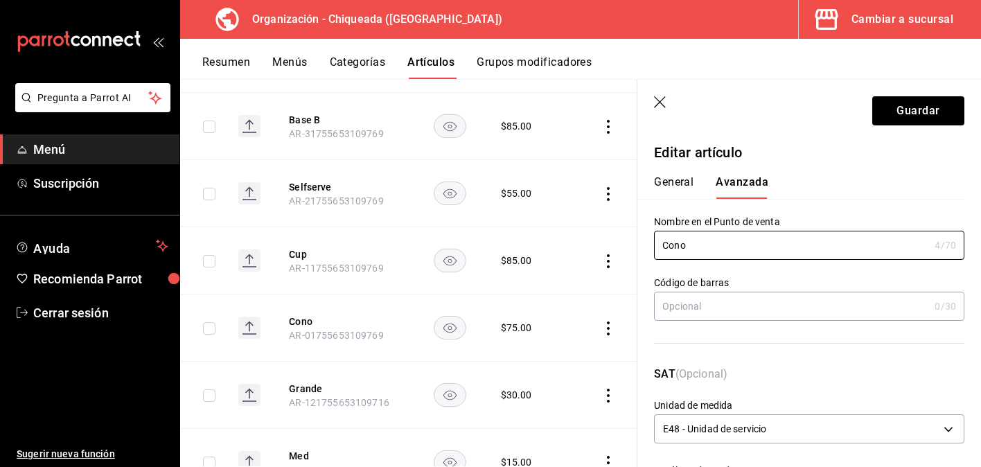
type input "Cono"
click at [792, 358] on div "SAT (Opcional) Unidad de medida E48 - Unidad de servicio E48" at bounding box center [800, 398] width 327 height 98
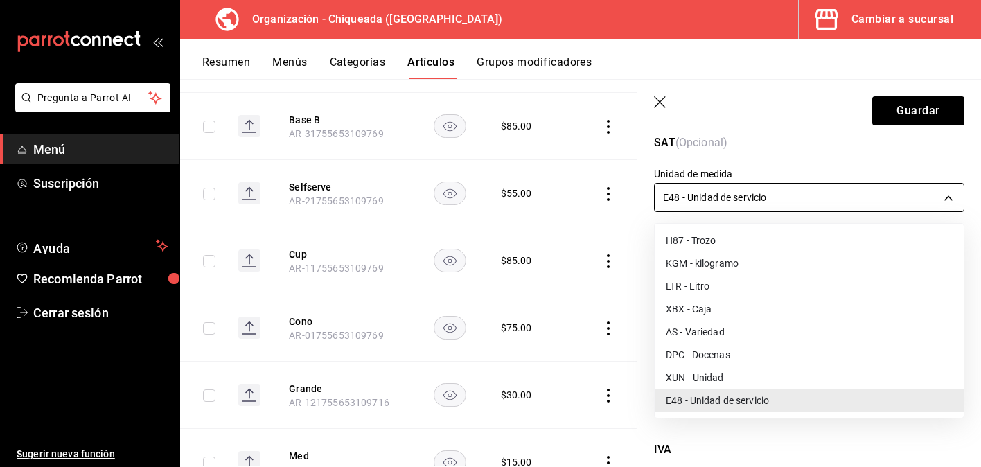
click at [770, 196] on body "Pregunta a Parrot AI Menú Suscripción Ayuda Recomienda Parrot Cerrar sesión Sug…" at bounding box center [490, 233] width 981 height 467
click at [714, 369] on li "XUN - Unidad" at bounding box center [809, 377] width 309 height 23
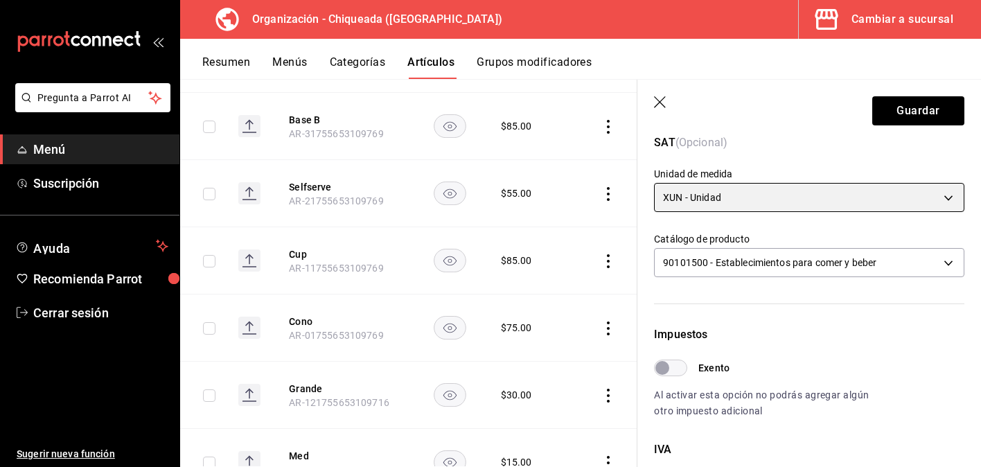
type input "XUN"
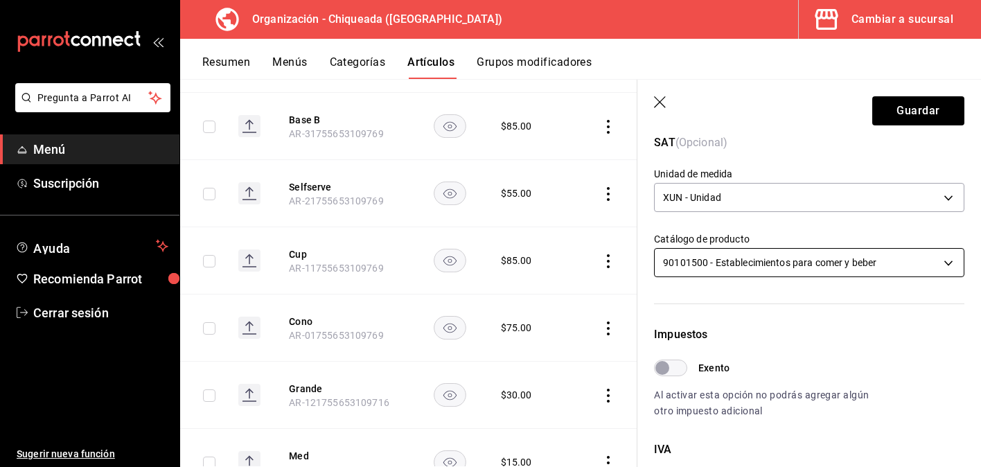
click at [741, 261] on body "Pregunta a Parrot AI Menú Suscripción Ayuda Recomienda Parrot Cerrar sesión Sug…" at bounding box center [490, 233] width 981 height 467
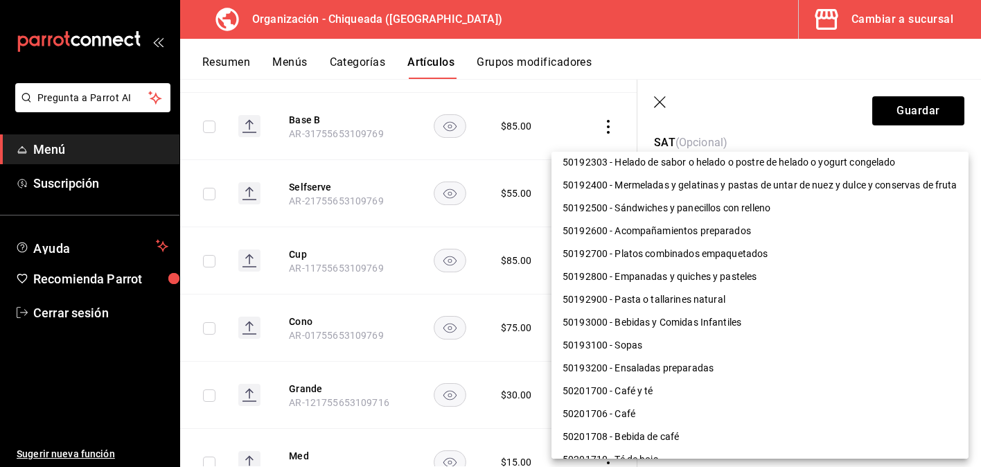
scroll to position [340, 0]
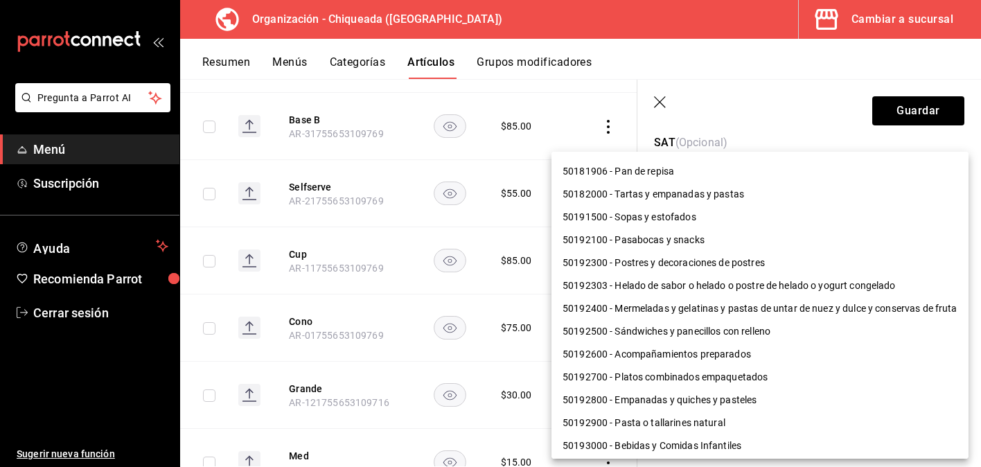
click at [735, 283] on li "50192303 - Helado de sabor o helado o postre de helado o yogurt congelado" at bounding box center [759, 285] width 417 height 23
type input "50192303"
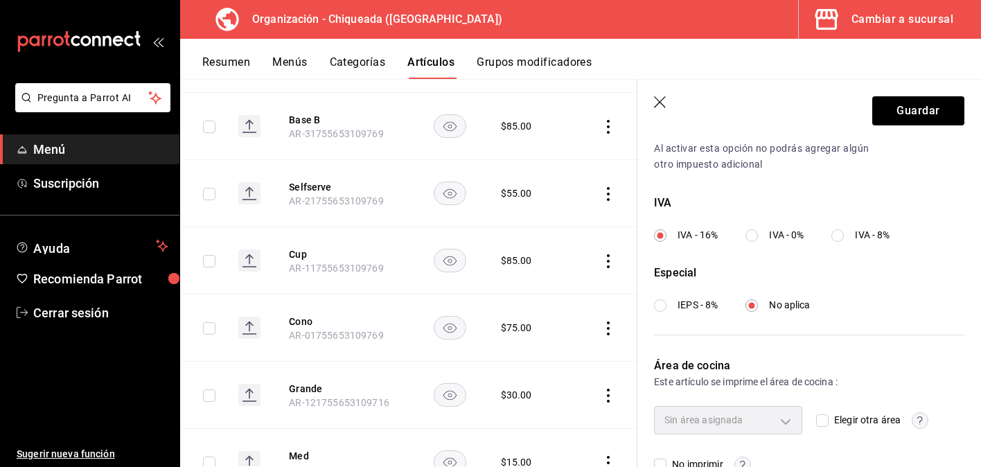
scroll to position [511, 0]
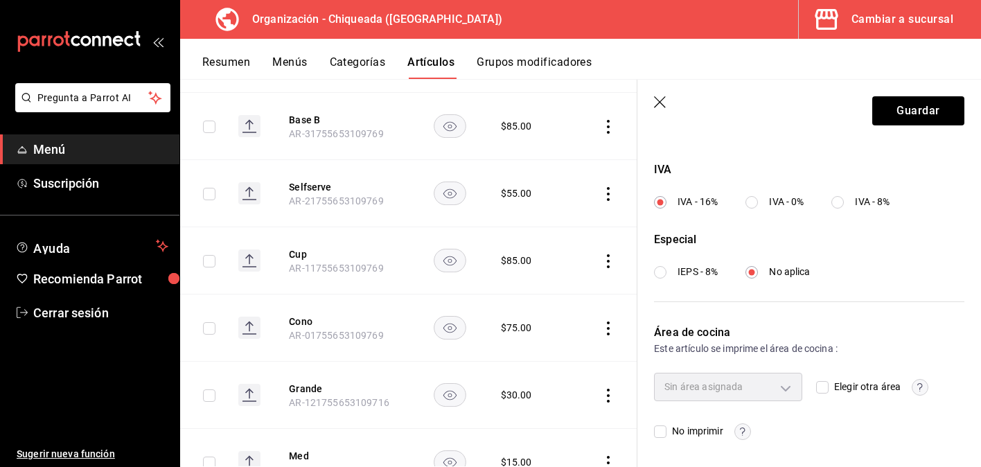
click at [762, 200] on label "IVA - 0%" at bounding box center [774, 202] width 58 height 15
click at [758, 200] on input "IVA - 0%" at bounding box center [751, 202] width 12 height 12
radio input "true"
click at [682, 277] on span "IEPS - 8%" at bounding box center [698, 272] width 40 height 15
click at [666, 277] on input "IEPS - 8%" at bounding box center [660, 272] width 12 height 12
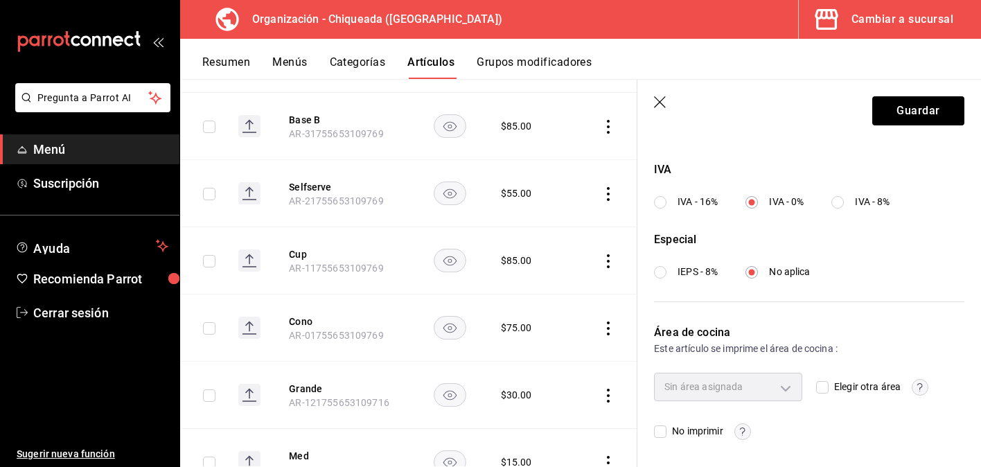
radio input "true"
click at [916, 112] on button "Guardar" at bounding box center [918, 110] width 92 height 29
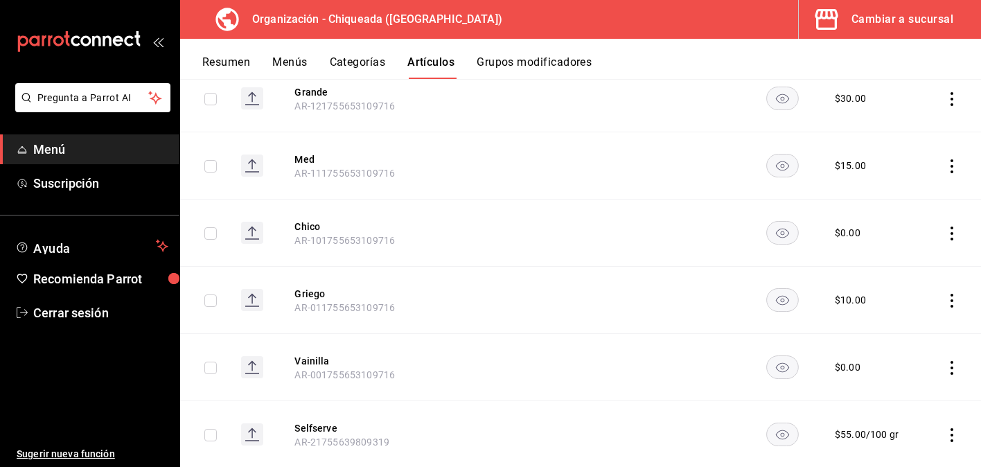
scroll to position [2059, 0]
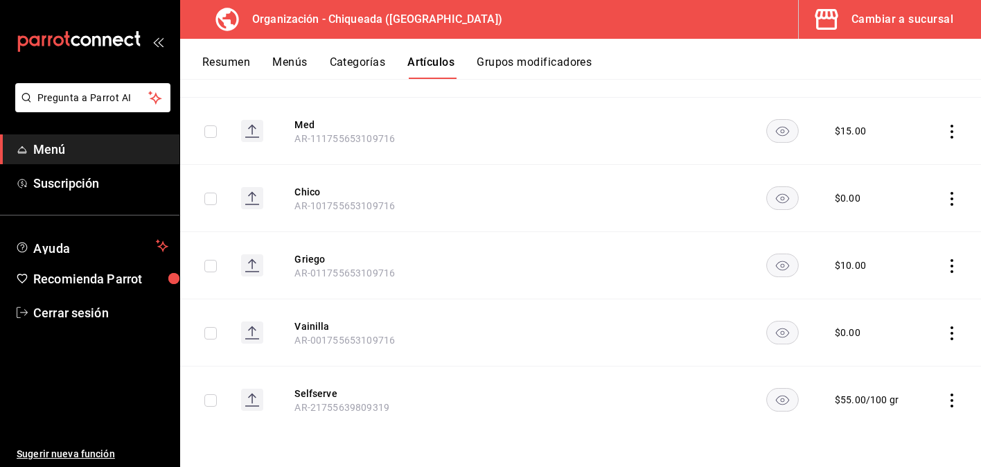
click at [950, 398] on icon "actions" at bounding box center [952, 400] width 14 height 14
click at [901, 371] on span "Editar" at bounding box center [910, 373] width 36 height 15
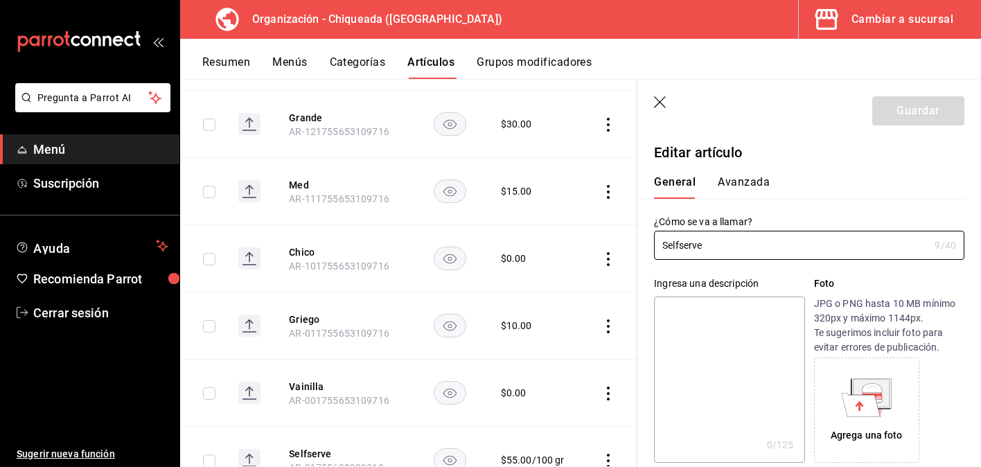
type input "$55.00"
type input "100"
type input "XUN"
type input "50192303"
radio input "true"
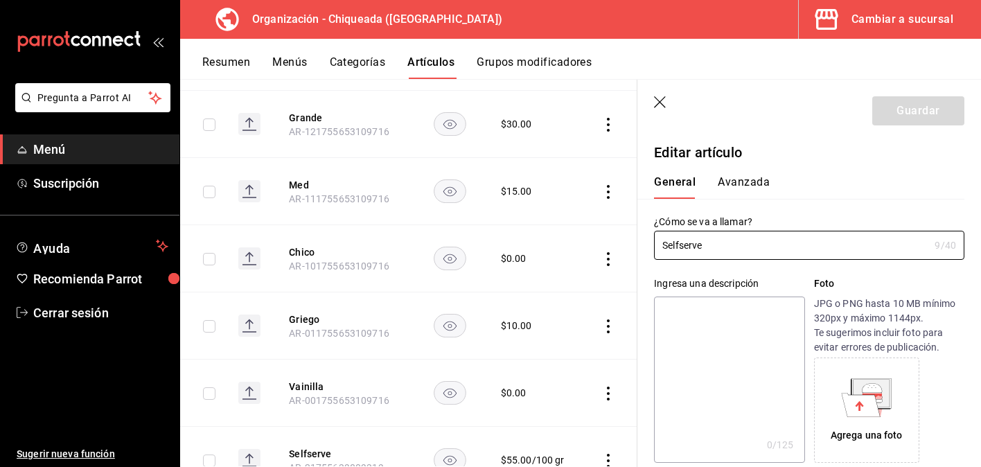
radio input "true"
click at [763, 184] on button "Avanzada" at bounding box center [744, 187] width 52 height 24
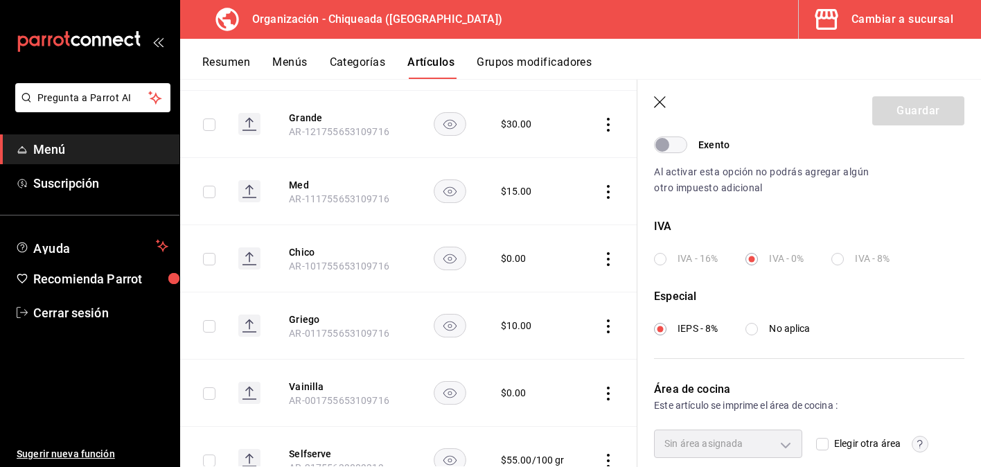
scroll to position [511, 0]
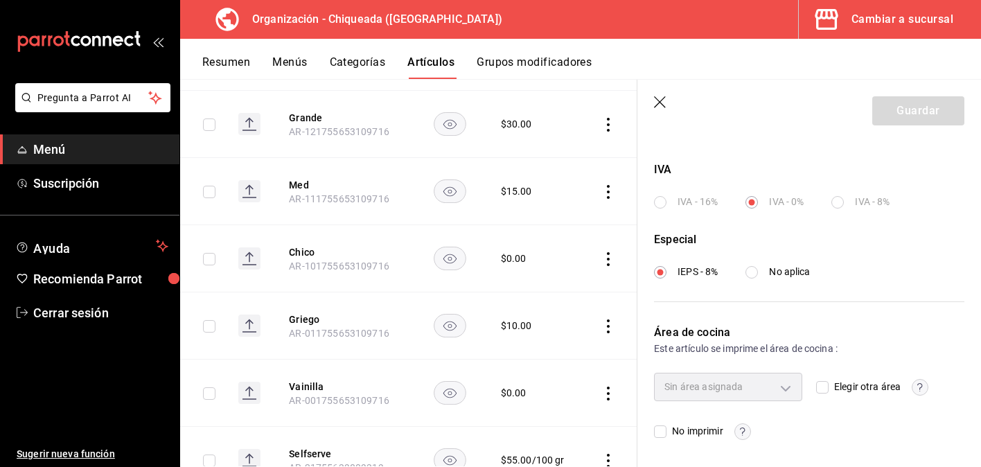
click at [654, 96] on header "Guardar" at bounding box center [809, 108] width 344 height 57
drag, startPoint x: 659, startPoint y: 101, endPoint x: 665, endPoint y: 84, distance: 18.4
click at [659, 102] on icon "button" at bounding box center [660, 102] width 12 height 12
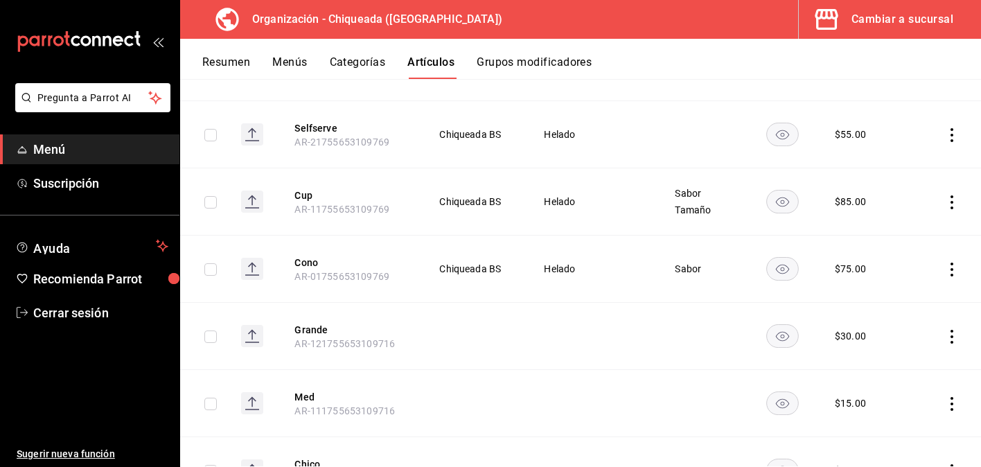
scroll to position [1774, 0]
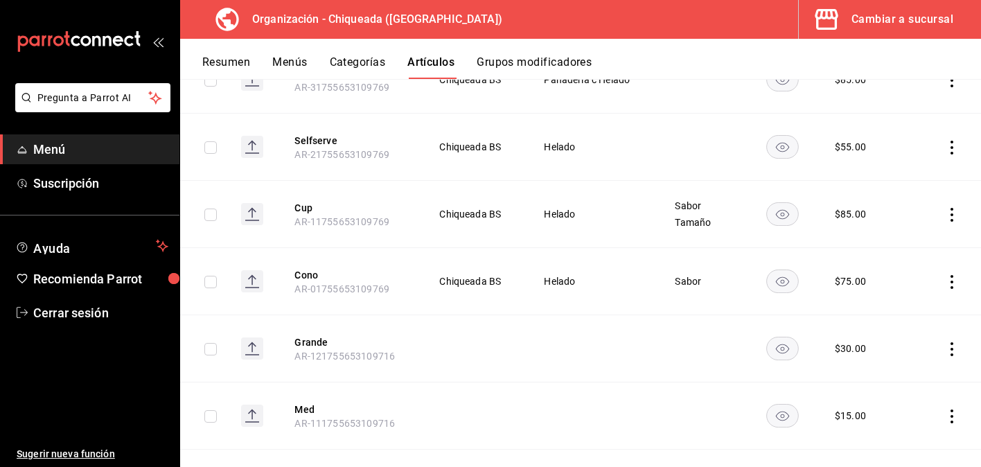
click at [950, 211] on icon "actions" at bounding box center [952, 215] width 14 height 14
click at [916, 241] on span "Editar" at bounding box center [910, 246] width 36 height 15
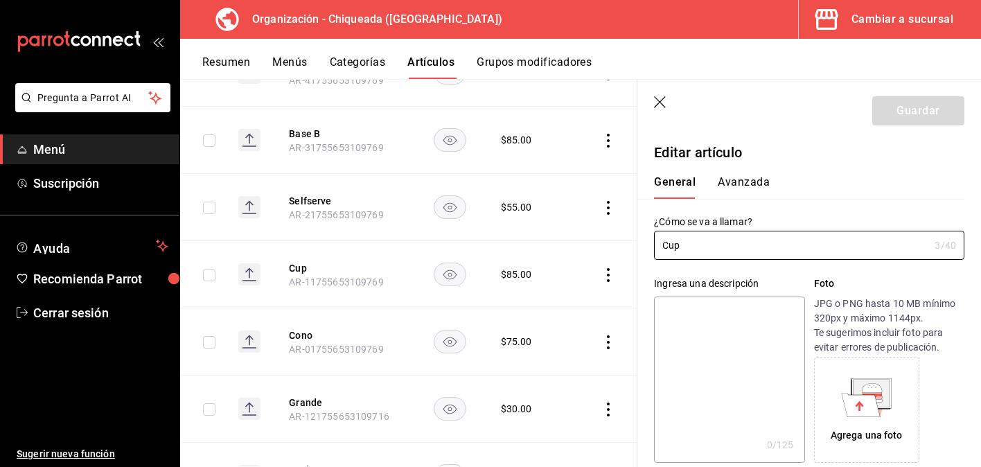
type input "$85.00"
type input "E48"
type input "90101500"
radio input "true"
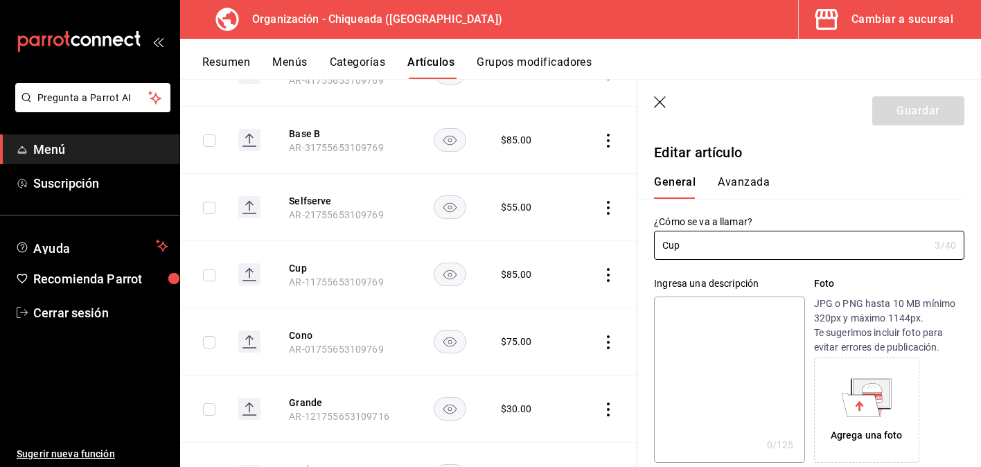
click at [750, 184] on button "Avanzada" at bounding box center [744, 187] width 52 height 24
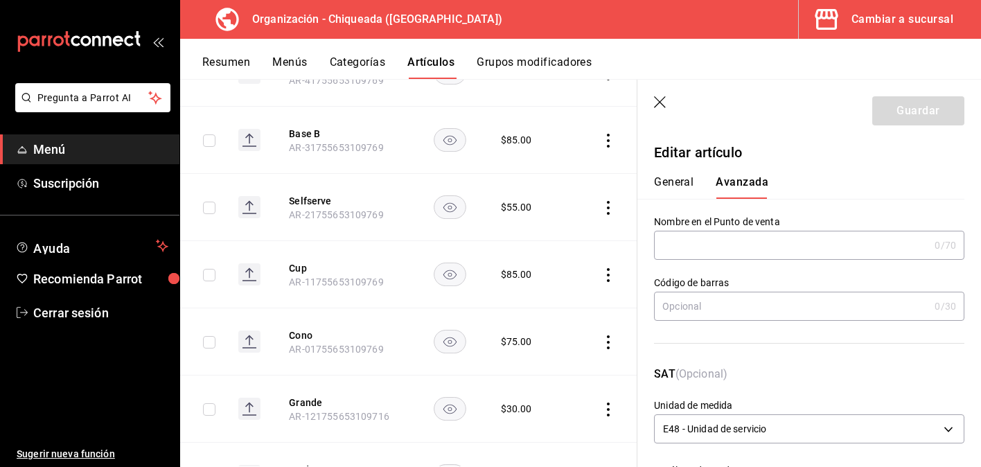
click at [736, 233] on input "text" at bounding box center [791, 245] width 275 height 28
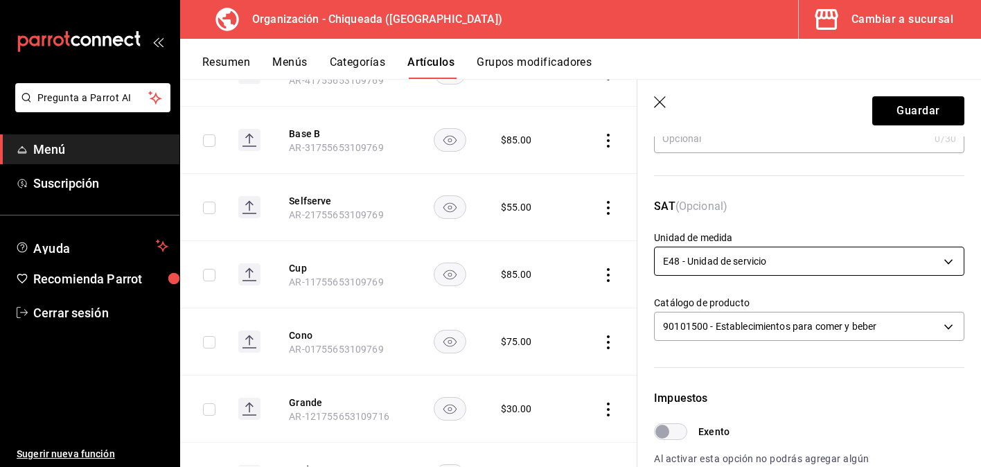
type input "Cup"
click at [778, 252] on body "Pregunta a Parrot AI Menú Suscripción Ayuda Recomienda Parrot Cerrar sesión Sug…" at bounding box center [490, 233] width 981 height 467
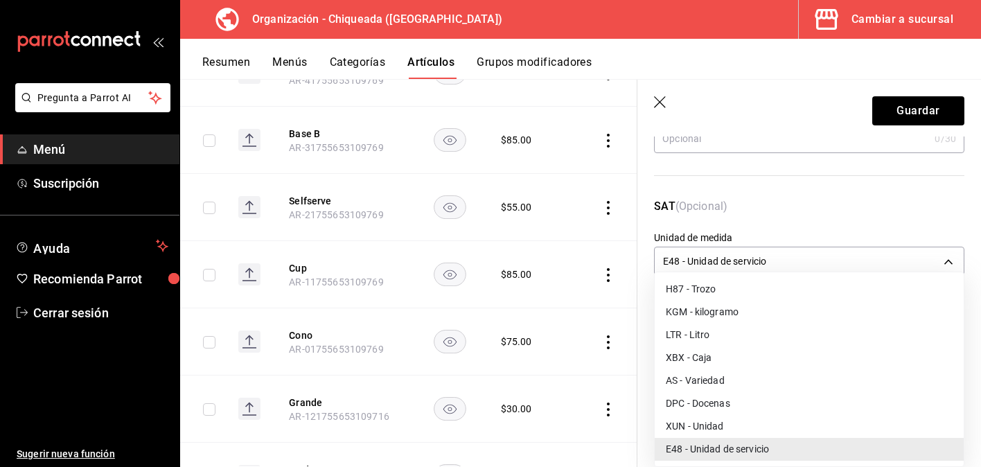
click at [736, 424] on li "XUN - Unidad" at bounding box center [809, 426] width 309 height 23
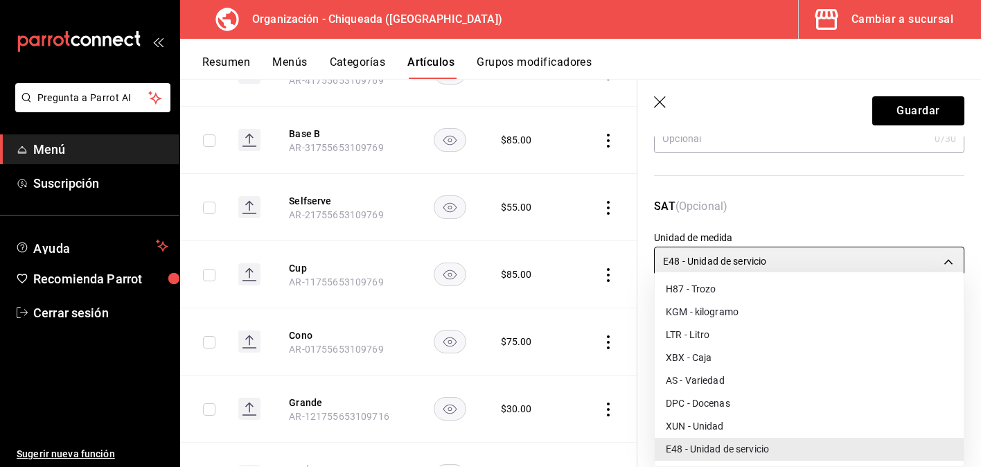
type input "XUN"
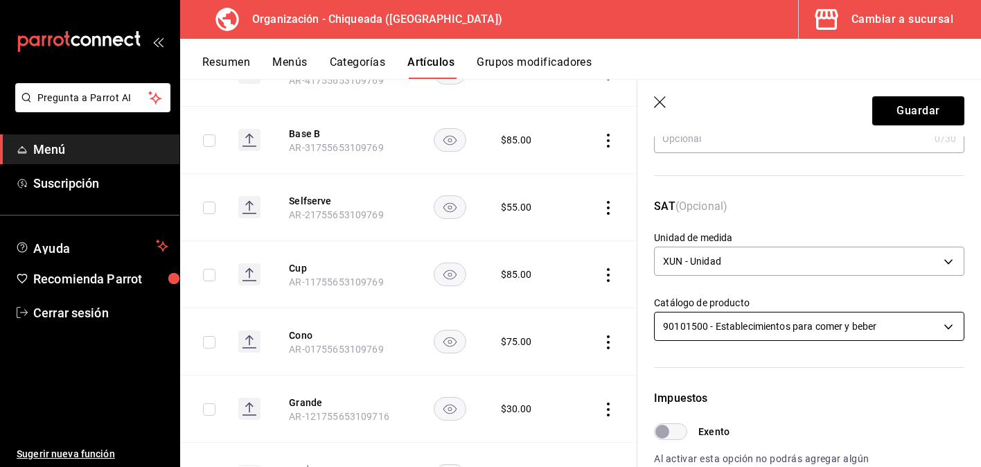
click at [765, 324] on body "Pregunta a Parrot AI Menú Suscripción Ayuda Recomienda Parrot Cerrar sesión Sug…" at bounding box center [490, 233] width 981 height 467
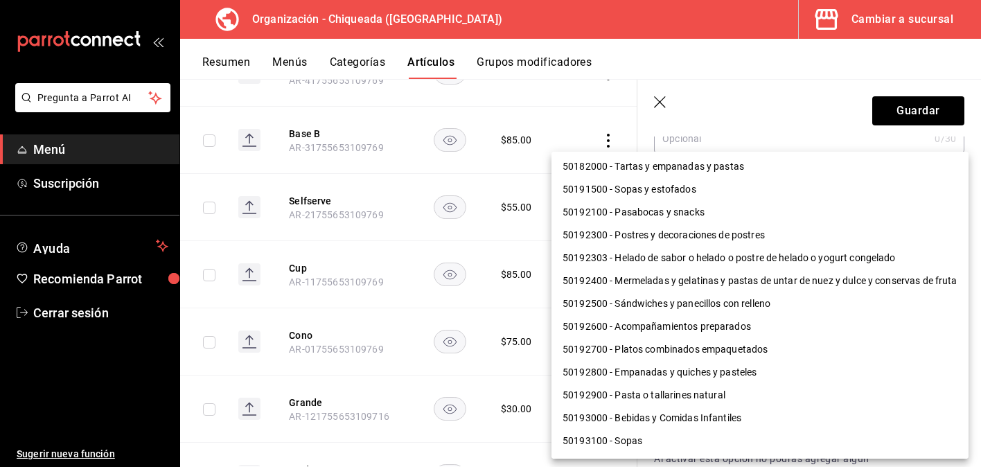
scroll to position [362, 0]
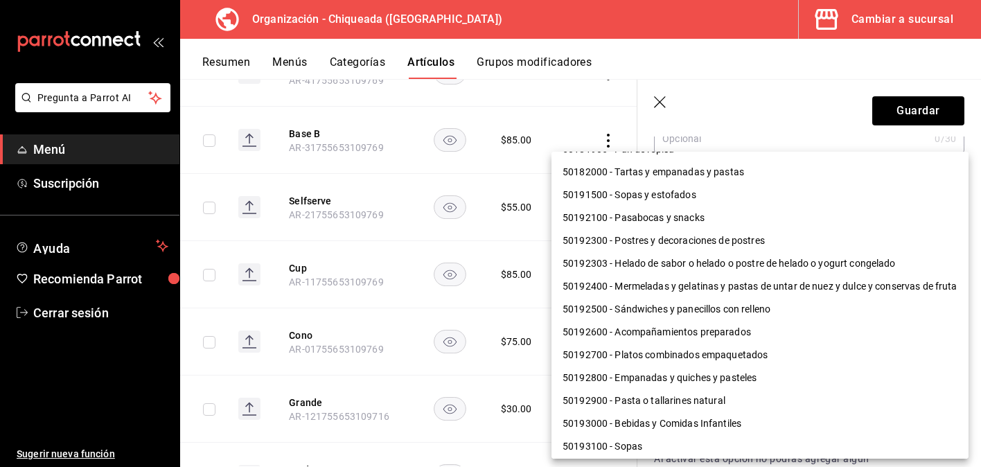
click at [794, 260] on li "50192303 - Helado de sabor o helado o postre de helado o yogurt congelado" at bounding box center [759, 263] width 417 height 23
type input "50192303"
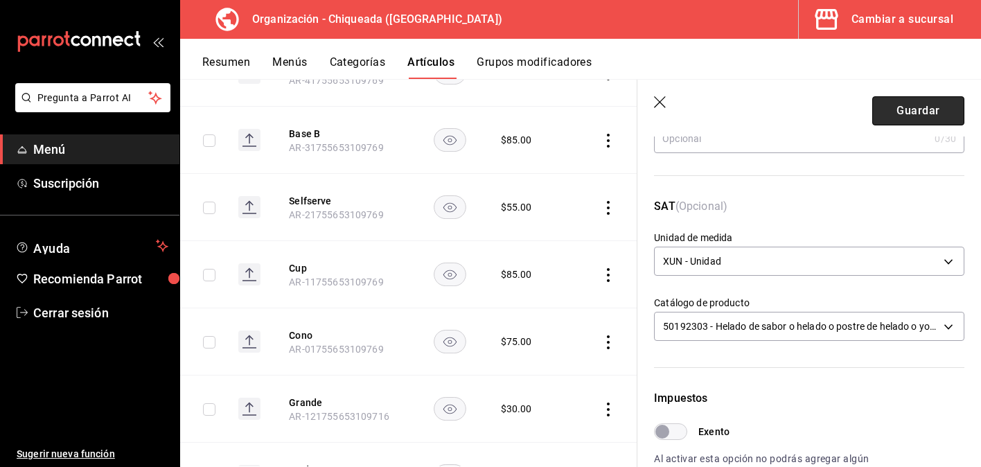
click at [896, 110] on button "Guardar" at bounding box center [918, 110] width 92 height 29
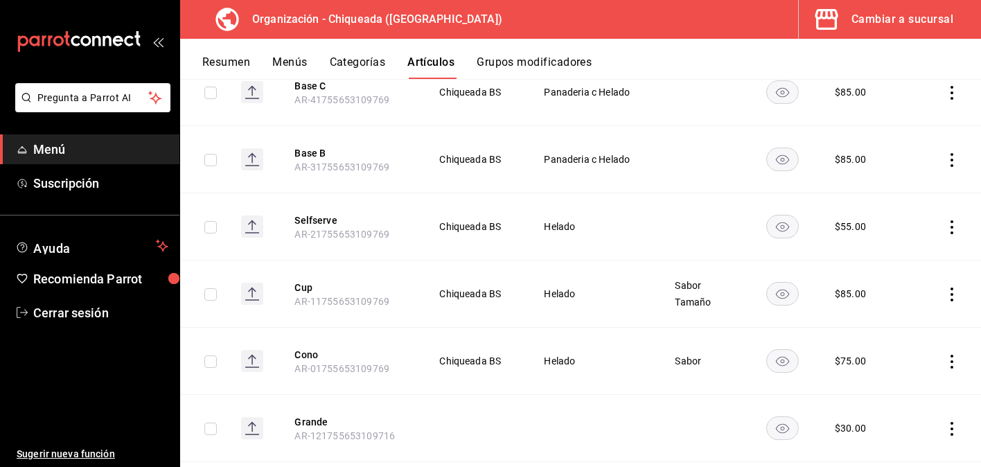
scroll to position [1692, 0]
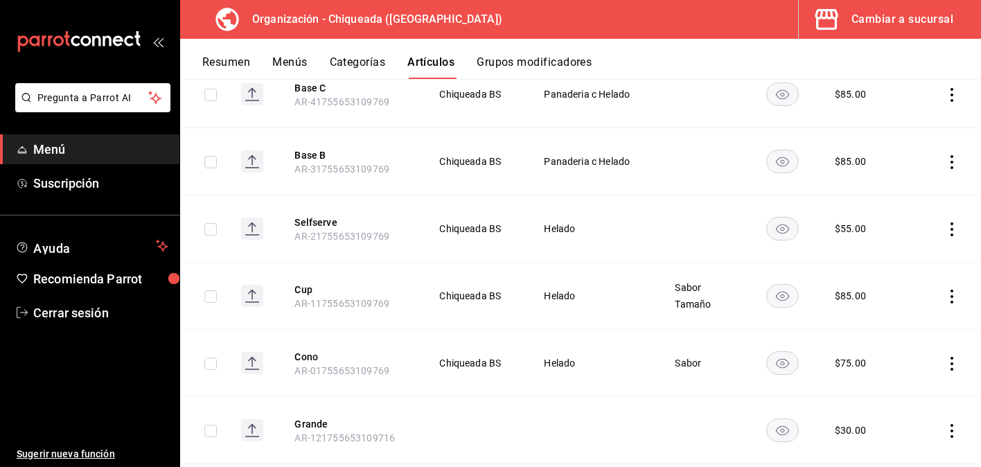
click at [954, 230] on icon "actions" at bounding box center [952, 229] width 14 height 14
click at [921, 262] on span "Editar" at bounding box center [910, 261] width 36 height 15
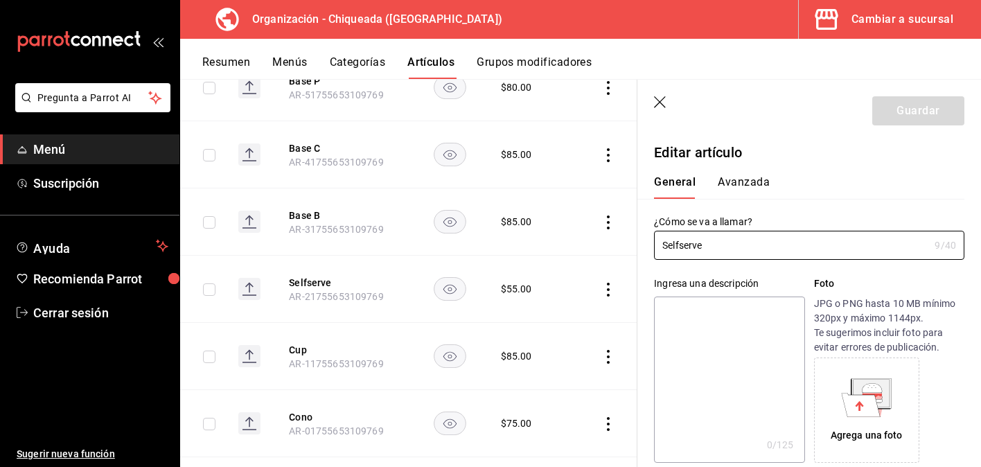
type input "$55.00"
type input "E48"
type input "90101500"
radio input "true"
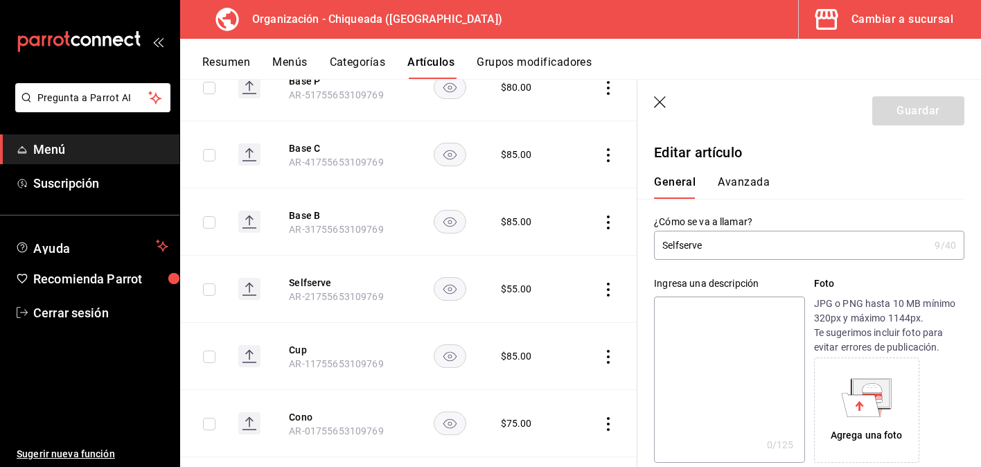
click at [757, 184] on button "Avanzada" at bounding box center [744, 187] width 52 height 24
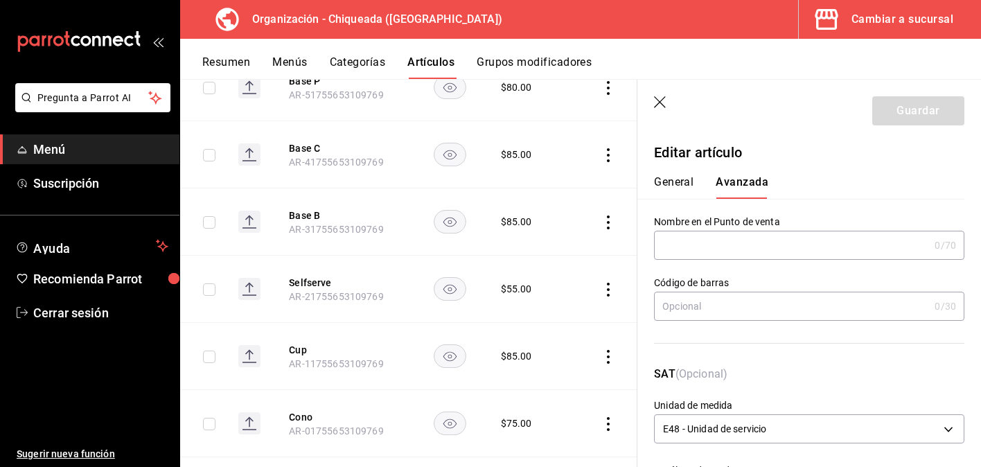
click at [724, 242] on input "text" at bounding box center [791, 245] width 275 height 28
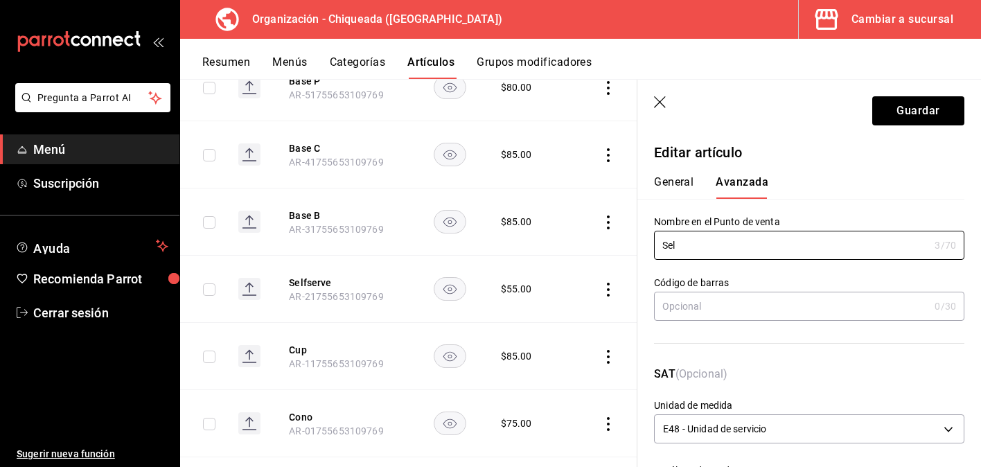
type input "Selfserve"
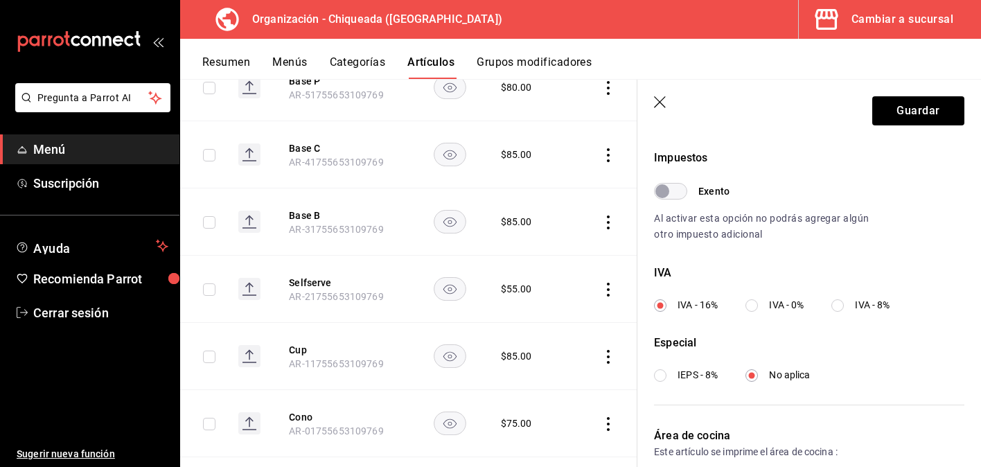
scroll to position [425, 0]
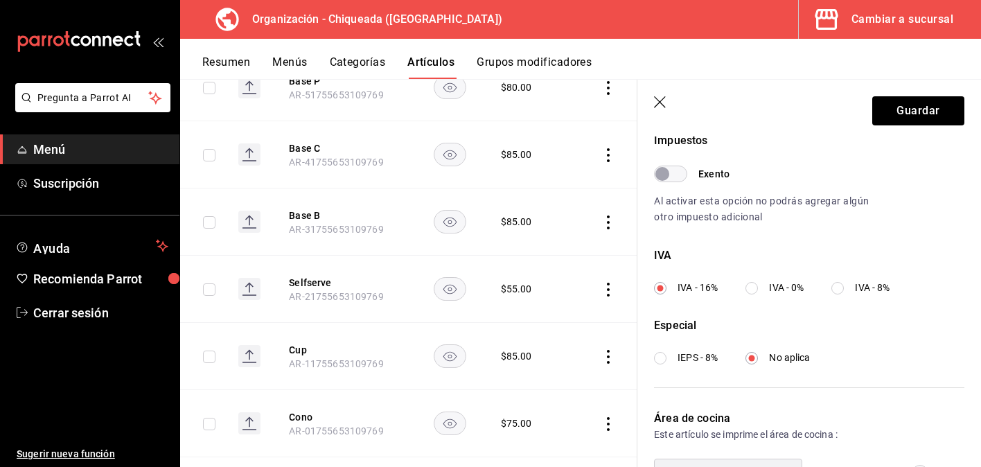
click at [761, 289] on label "IVA - 0%" at bounding box center [774, 288] width 58 height 15
click at [758, 289] on input "IVA - 0%" at bounding box center [751, 288] width 12 height 12
radio input "true"
click at [687, 357] on span "IEPS - 8%" at bounding box center [698, 358] width 40 height 15
click at [666, 357] on input "IEPS - 8%" at bounding box center [660, 358] width 12 height 12
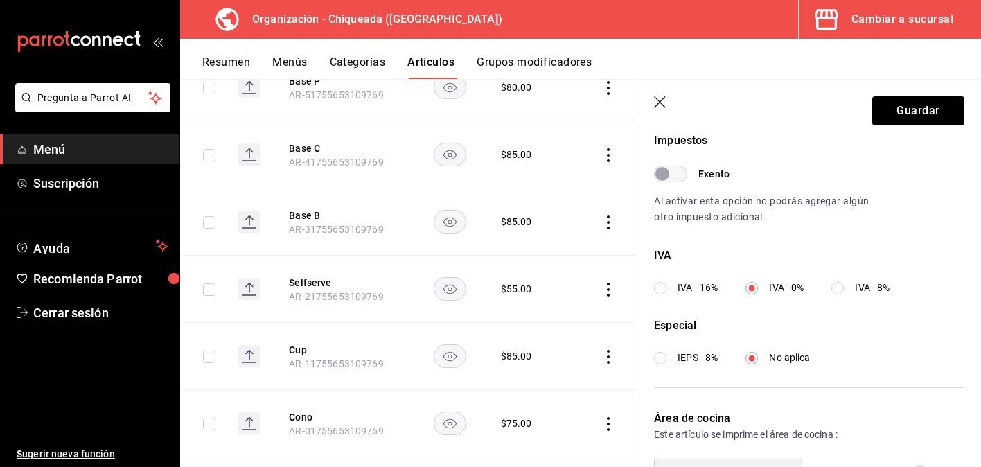
radio input "true"
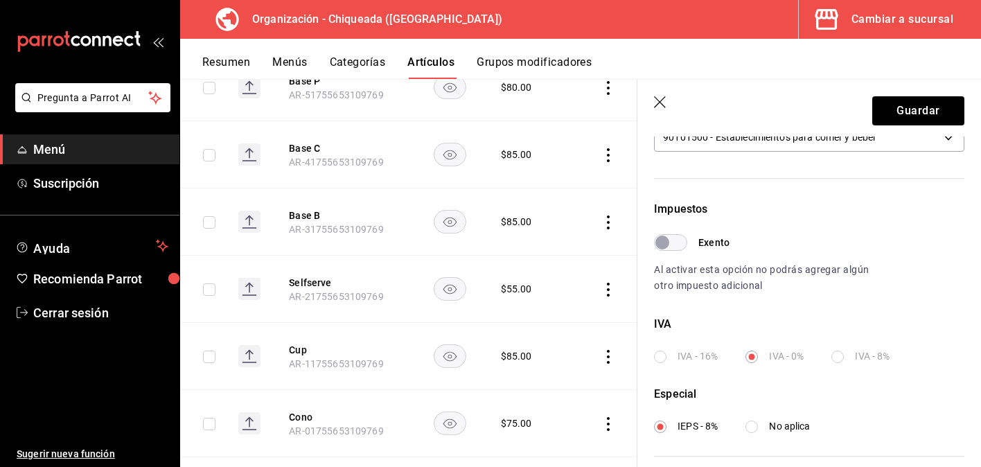
scroll to position [286, 0]
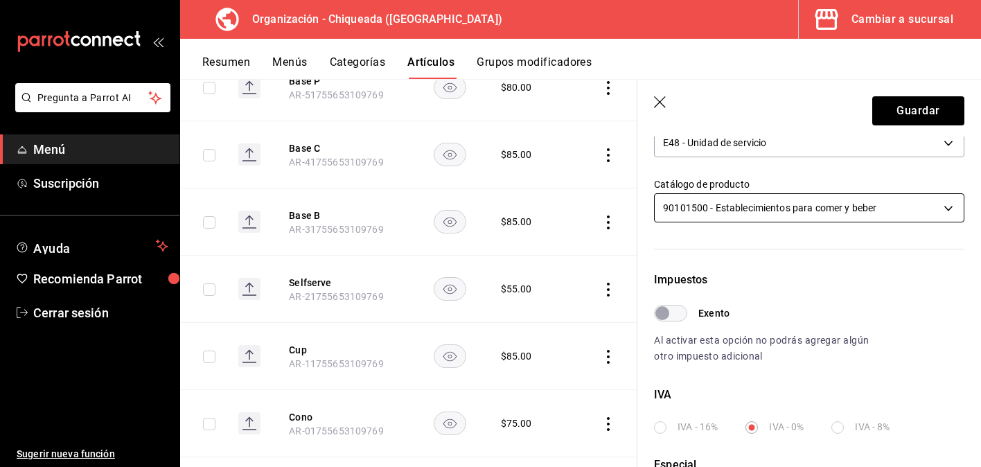
click at [844, 203] on body "Pregunta a Parrot AI Menú Suscripción Ayuda Recomienda Parrot Cerrar sesión Sug…" at bounding box center [490, 233] width 981 height 467
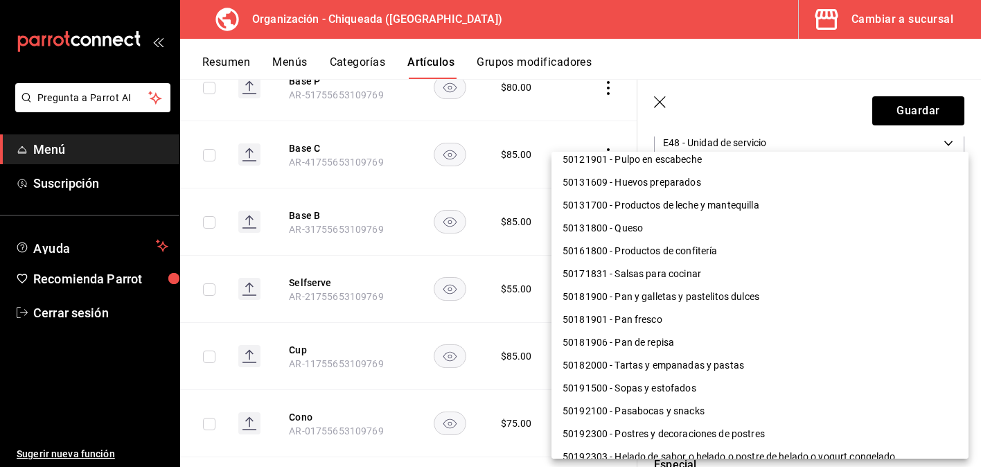
scroll to position [196, 0]
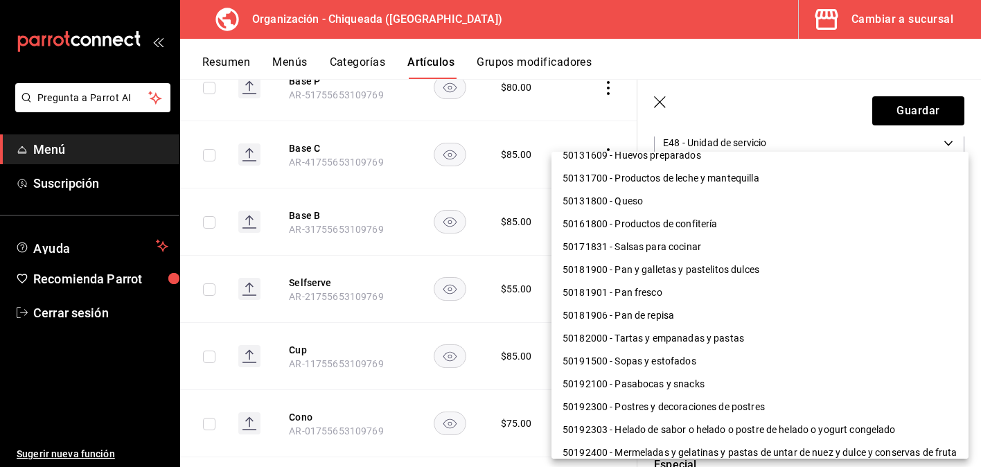
click at [778, 425] on li "50192303 - Helado de sabor o helado o postre de helado o yogurt congelado" at bounding box center [759, 429] width 417 height 23
type input "50192303"
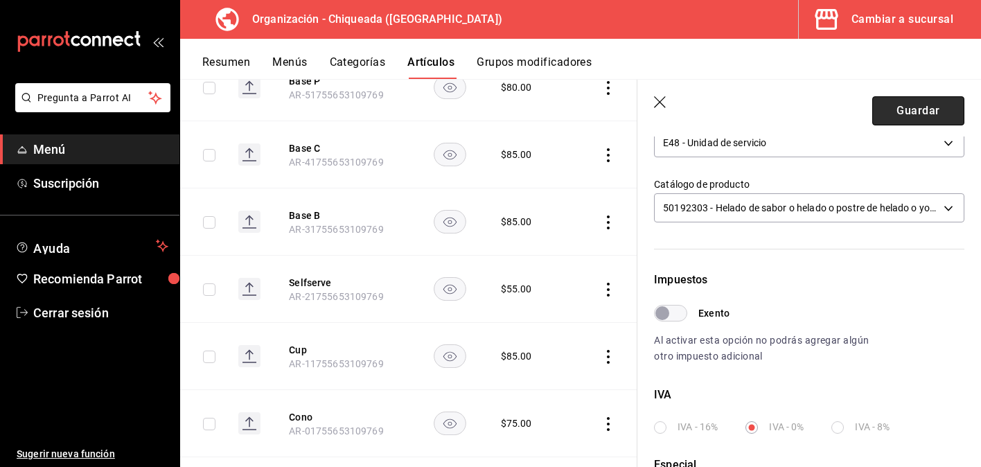
click at [948, 109] on button "Guardar" at bounding box center [918, 110] width 92 height 29
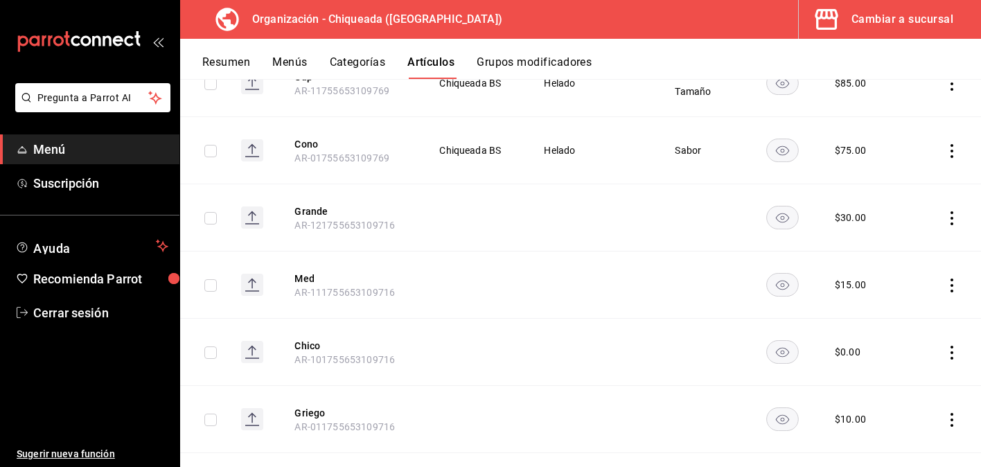
scroll to position [2059, 0]
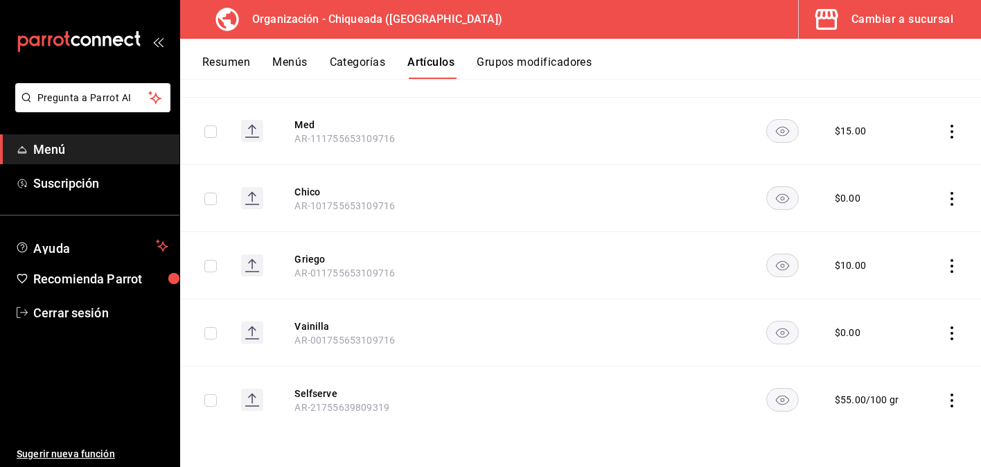
click at [959, 394] on td at bounding box center [951, 399] width 57 height 67
click at [950, 398] on icon "actions" at bounding box center [952, 400] width 14 height 14
click at [916, 369] on span "Editar" at bounding box center [910, 373] width 36 height 15
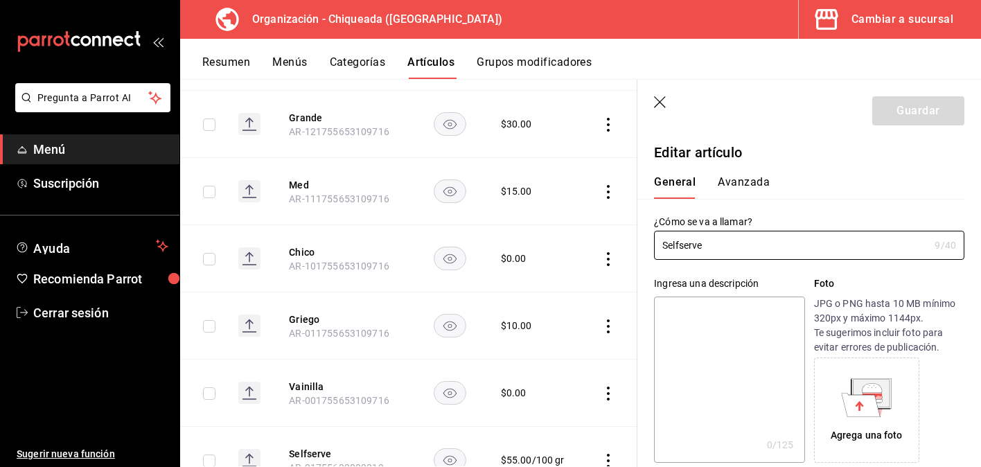
type input "$55.00"
type input "100"
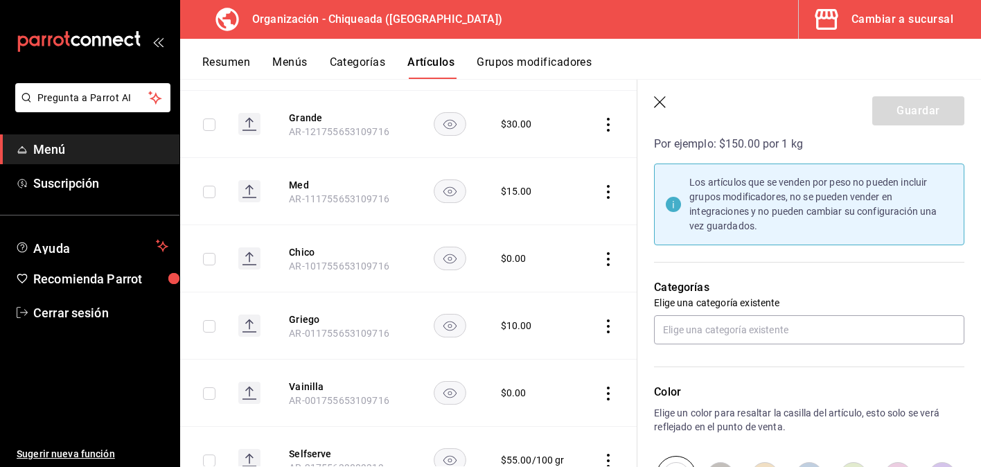
scroll to position [467, 0]
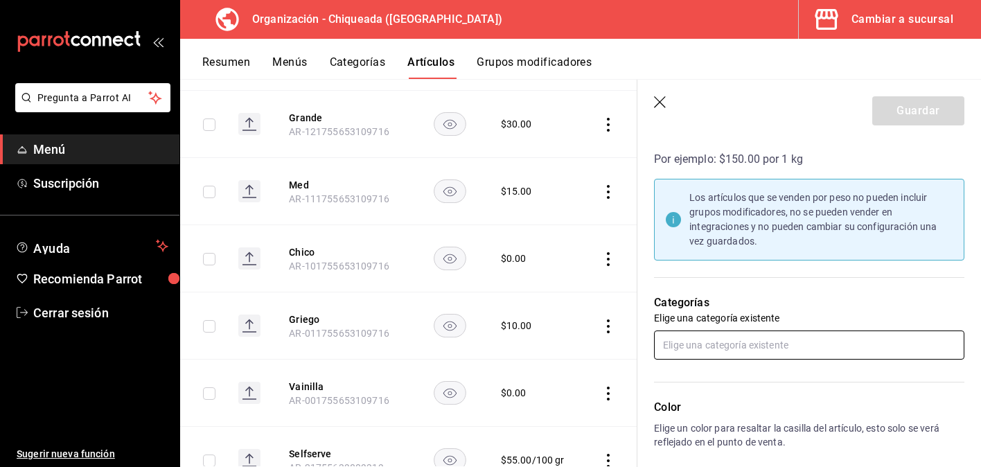
click at [764, 354] on input "text" at bounding box center [809, 344] width 310 height 29
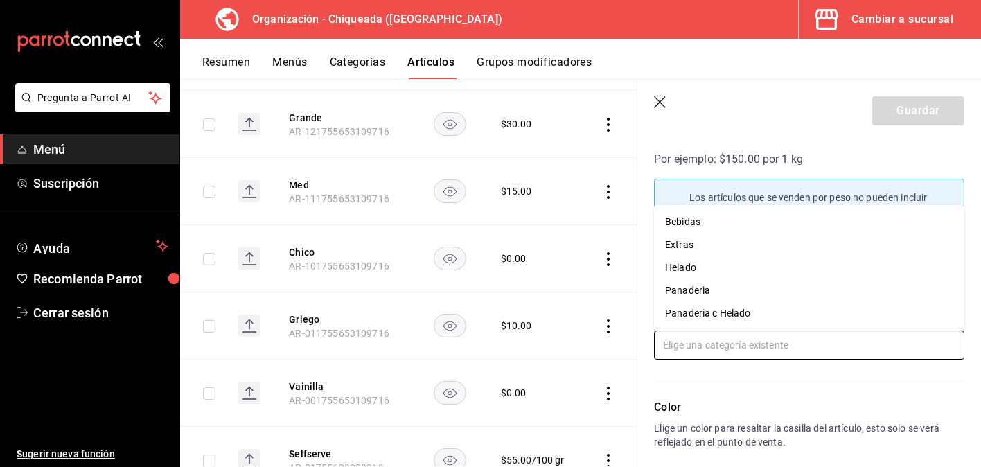
click at [744, 273] on li "Helado" at bounding box center [809, 267] width 310 height 23
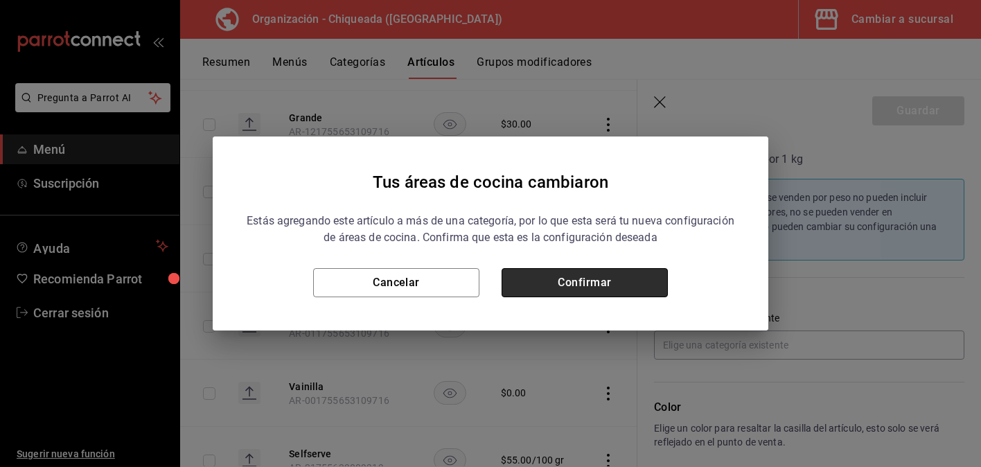
click at [648, 276] on button "Confirmar" at bounding box center [585, 282] width 166 height 29
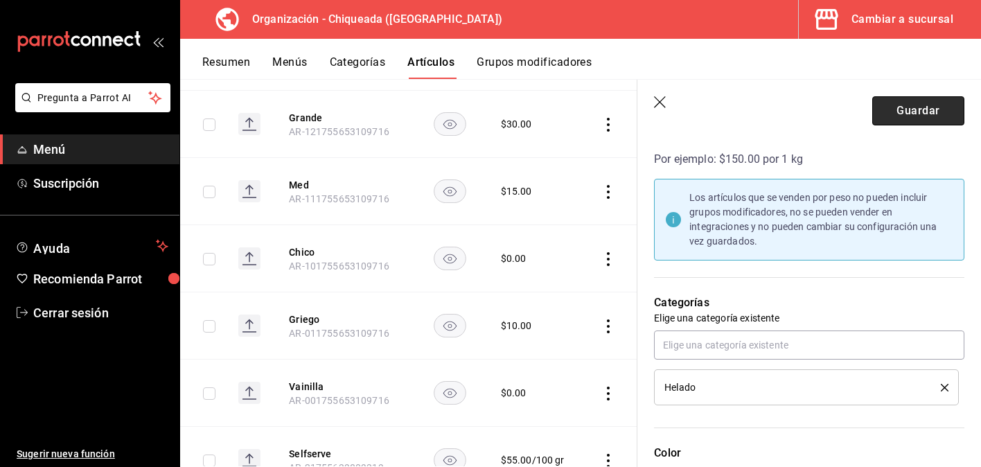
click at [933, 103] on button "Guardar" at bounding box center [918, 110] width 92 height 29
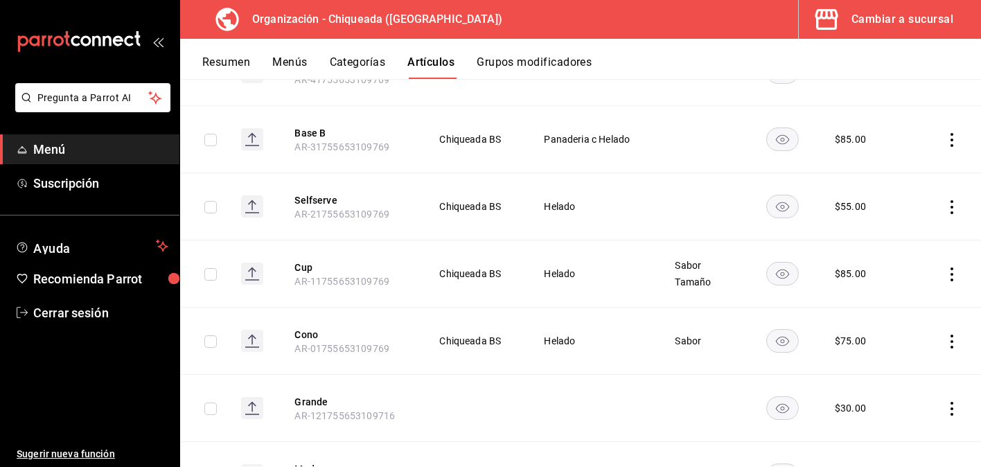
scroll to position [1690, 0]
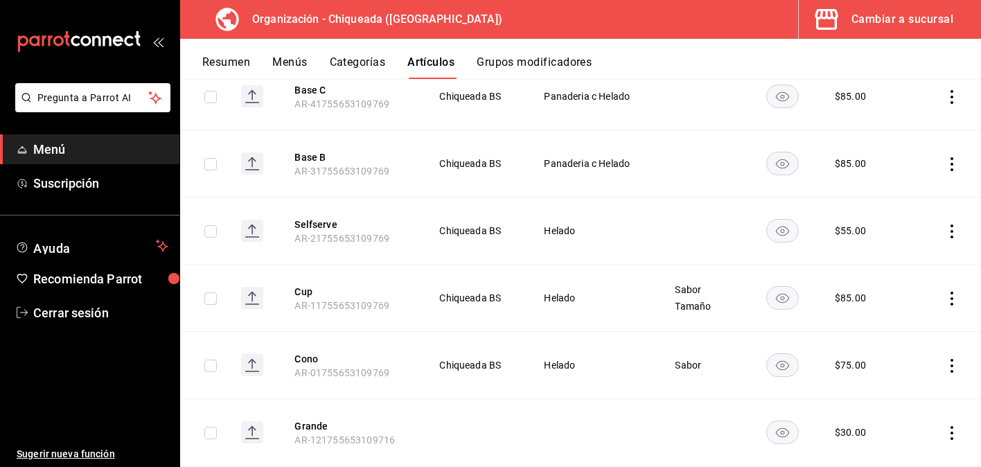
click at [212, 233] on input "checkbox" at bounding box center [210, 231] width 12 height 12
checkbox input "true"
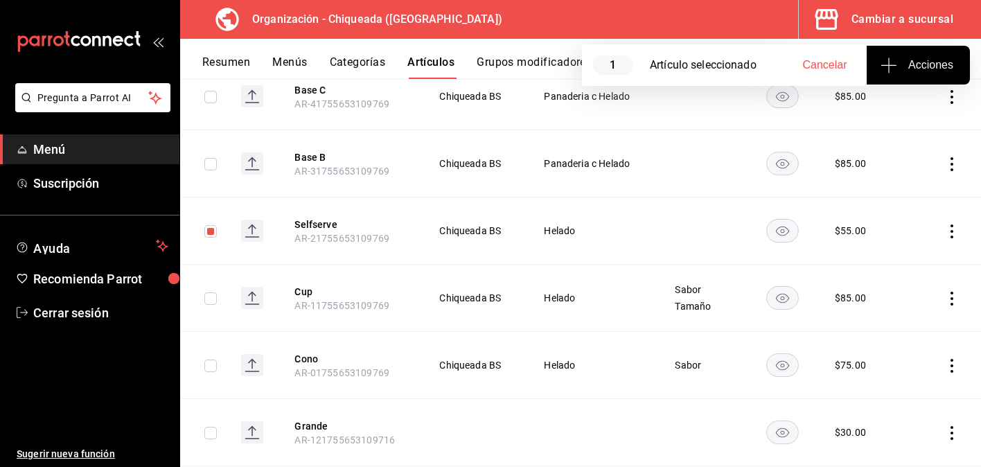
click at [955, 224] on icon "actions" at bounding box center [952, 231] width 14 height 14
click at [918, 317] on span "Eliminar" at bounding box center [909, 319] width 35 height 11
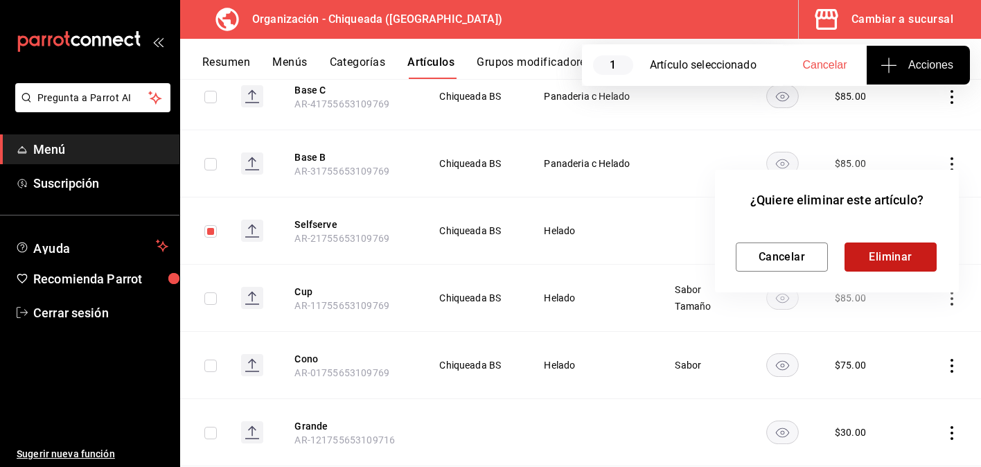
click at [928, 251] on button "Eliminar" at bounding box center [890, 256] width 92 height 29
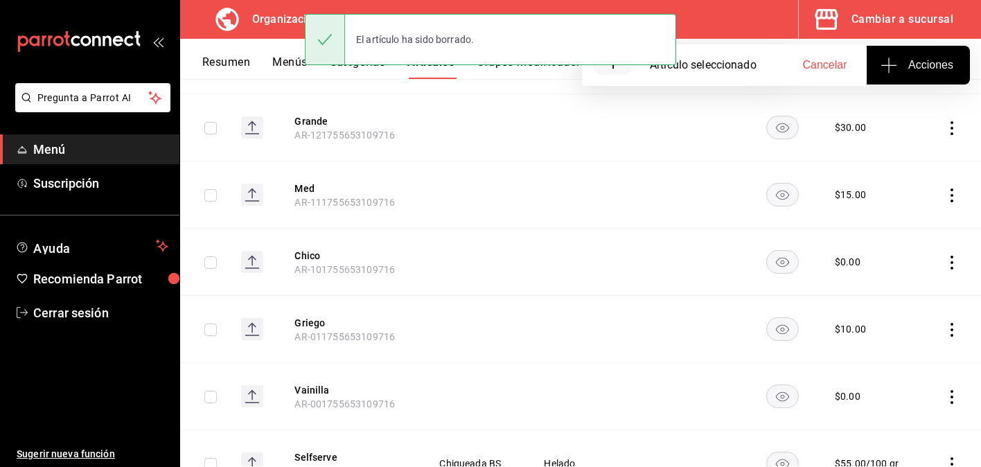
scroll to position [1992, 0]
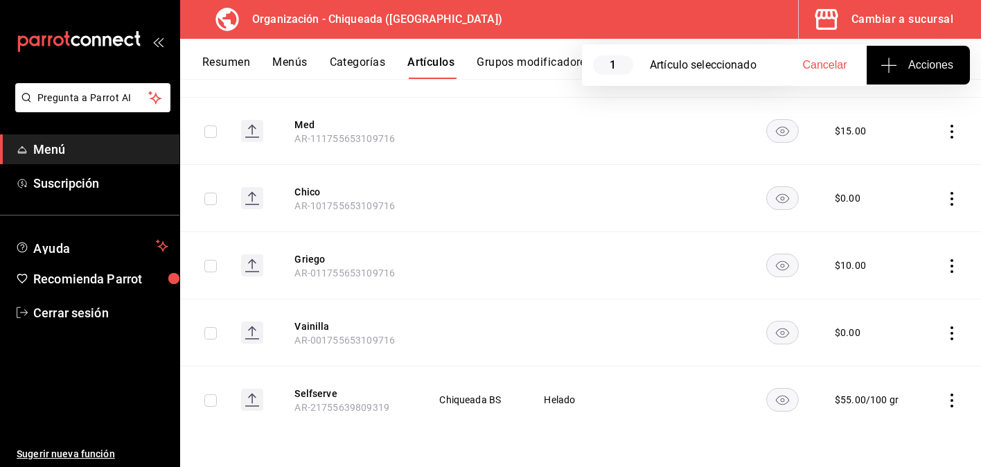
click at [950, 396] on icon "actions" at bounding box center [952, 400] width 14 height 14
click at [921, 373] on span "Editar" at bounding box center [910, 373] width 36 height 15
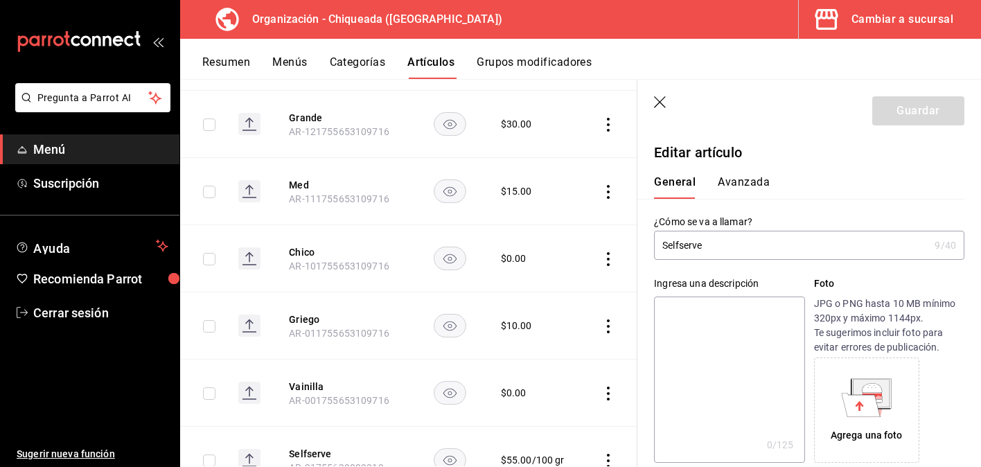
type input "$55.00"
type input "100"
click at [752, 188] on button "Avanzada" at bounding box center [744, 187] width 52 height 24
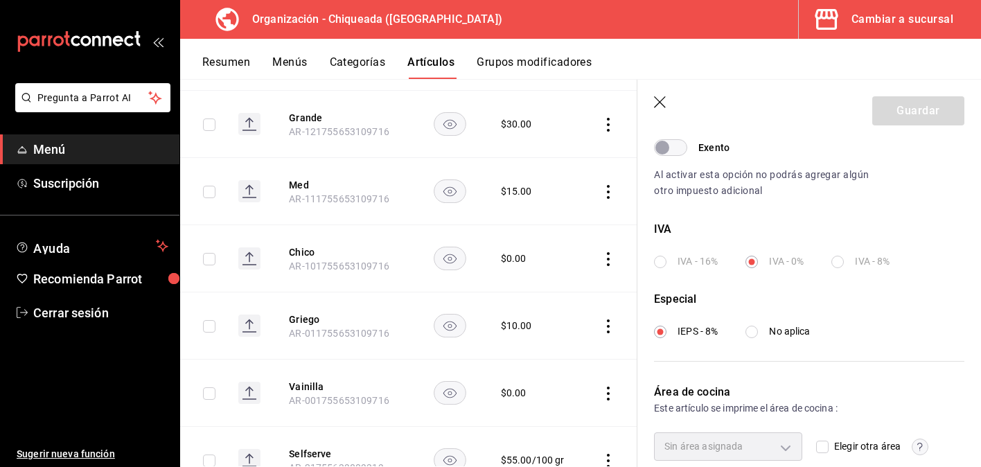
scroll to position [511, 0]
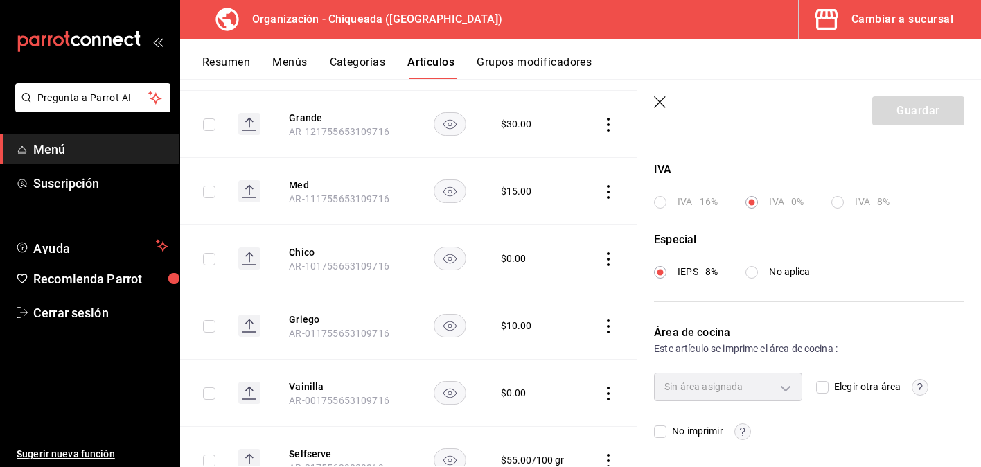
click at [664, 105] on icon "button" at bounding box center [660, 102] width 12 height 12
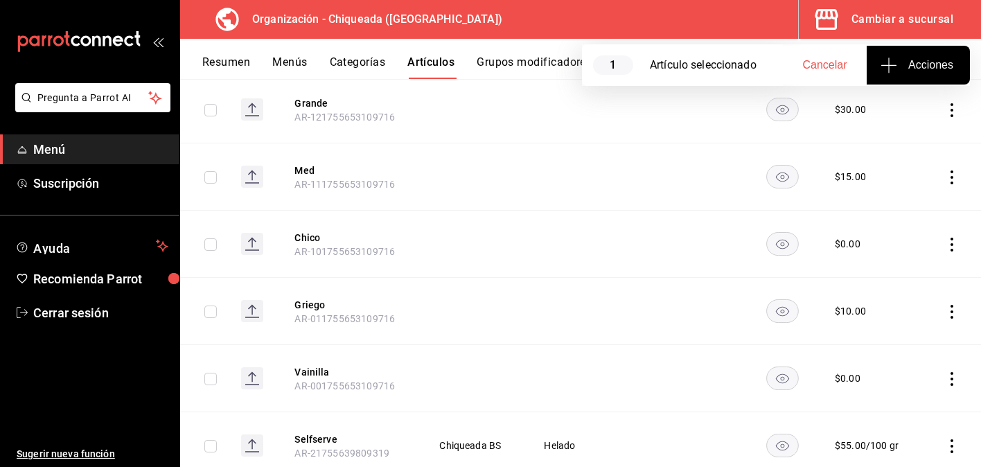
click at [660, 103] on td at bounding box center [701, 109] width 89 height 67
click at [808, 69] on span "Cancelar" at bounding box center [825, 65] width 44 height 12
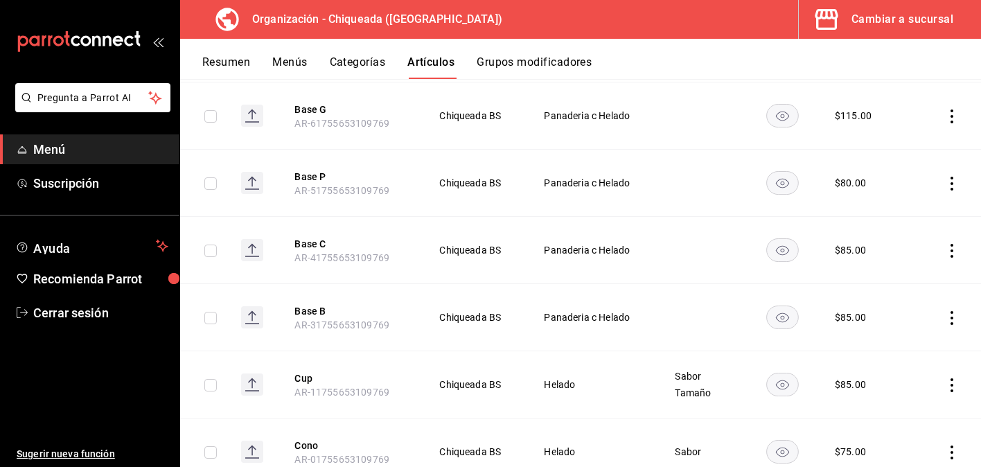
scroll to position [1520, 0]
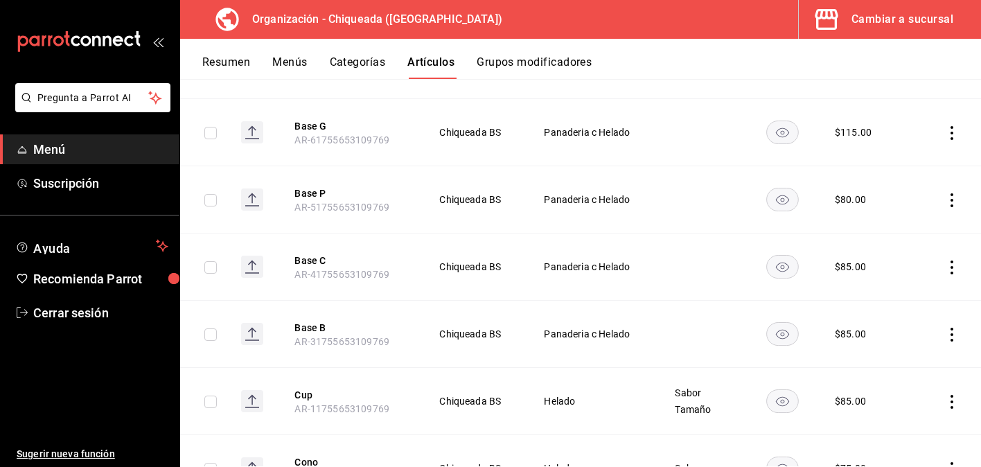
click at [952, 338] on icon "actions" at bounding box center [952, 335] width 14 height 14
click at [929, 371] on li "Editar" at bounding box center [897, 366] width 83 height 28
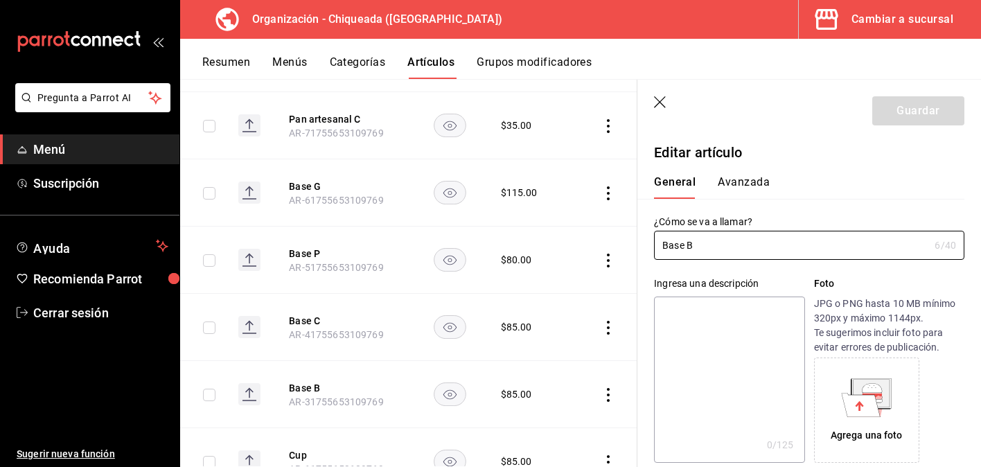
type input "$85.00"
click at [753, 180] on button "Avanzada" at bounding box center [744, 187] width 52 height 24
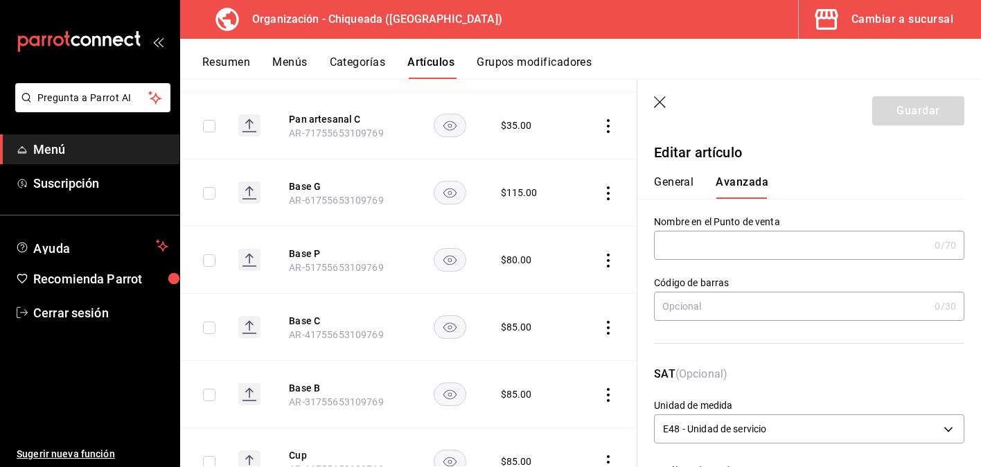
click at [681, 188] on button "General" at bounding box center [673, 187] width 39 height 24
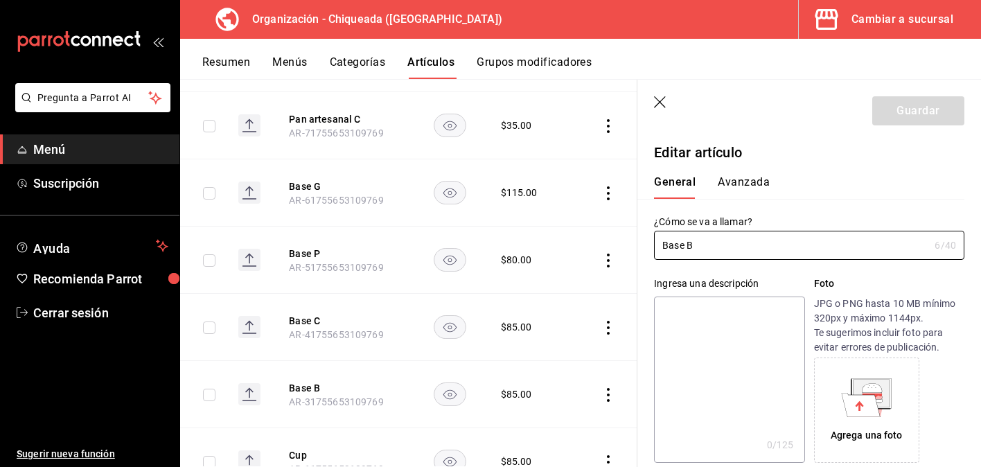
drag, startPoint x: 697, startPoint y: 239, endPoint x: 642, endPoint y: 239, distance: 54.7
click at [642, 239] on div "¿Cómo se va a llamar? Base B 6 /40 ¿Cómo se va a llamar?" at bounding box center [800, 229] width 327 height 61
drag, startPoint x: 702, startPoint y: 245, endPoint x: 652, endPoint y: 245, distance: 50.6
click at [652, 245] on div "¿Cómo se va a llamar? Base B 6 /40 ¿Cómo se va a llamar?" at bounding box center [800, 229] width 327 height 61
click at [766, 182] on button "Avanzada" at bounding box center [744, 187] width 52 height 24
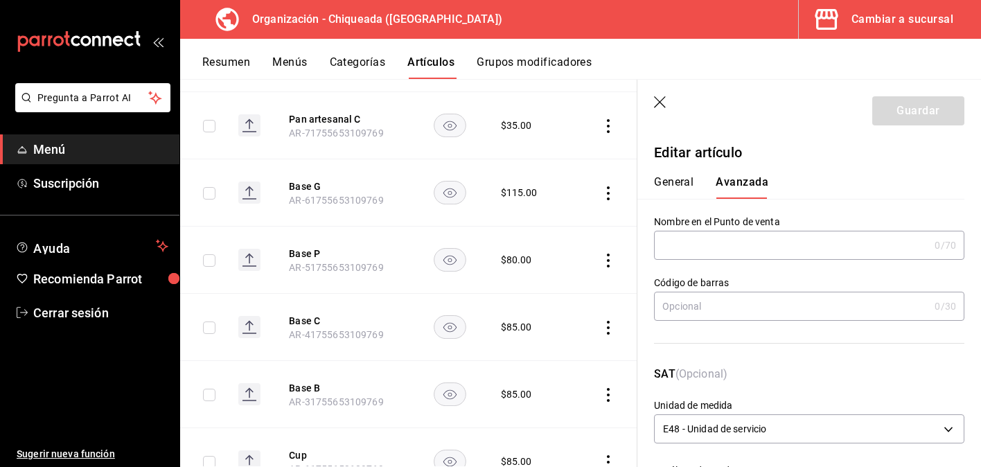
click at [747, 235] on input "text" at bounding box center [791, 245] width 275 height 28
paste input "Base B"
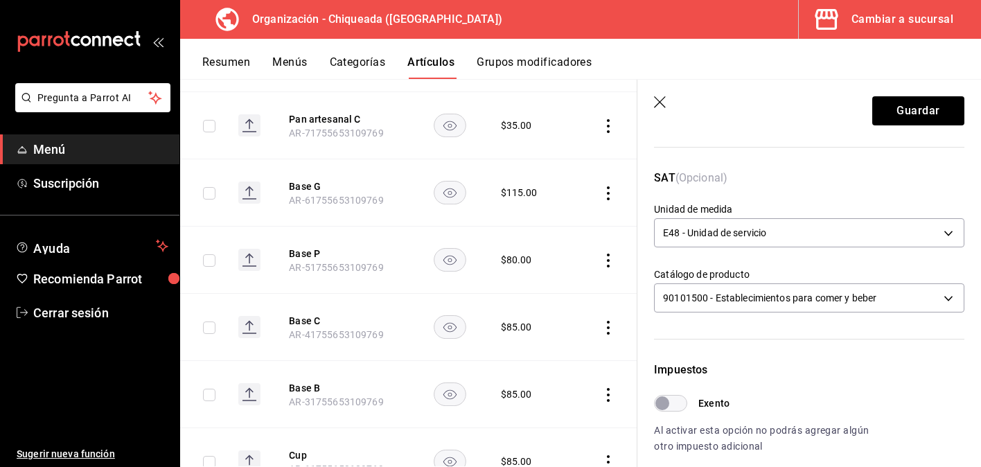
scroll to position [194, 0]
type input "Base B"
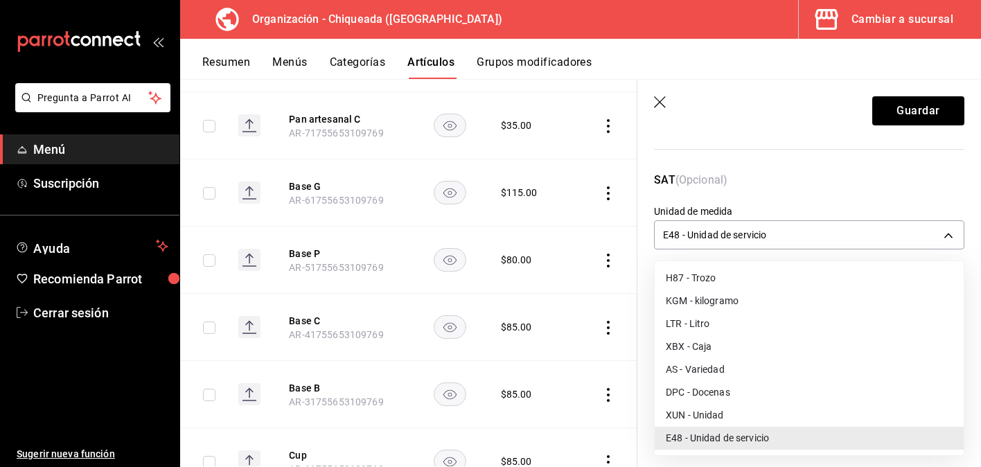
click at [747, 235] on body "Pregunta a Parrot AI Menú Suscripción Ayuda Recomienda Parrot Cerrar sesión Sug…" at bounding box center [490, 233] width 981 height 467
click at [718, 412] on li "XUN - Unidad" at bounding box center [809, 415] width 309 height 23
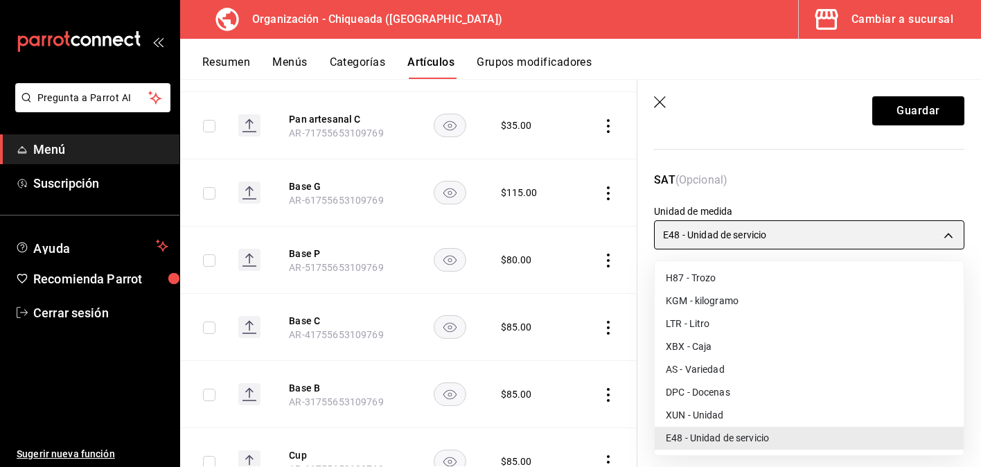
type input "XUN"
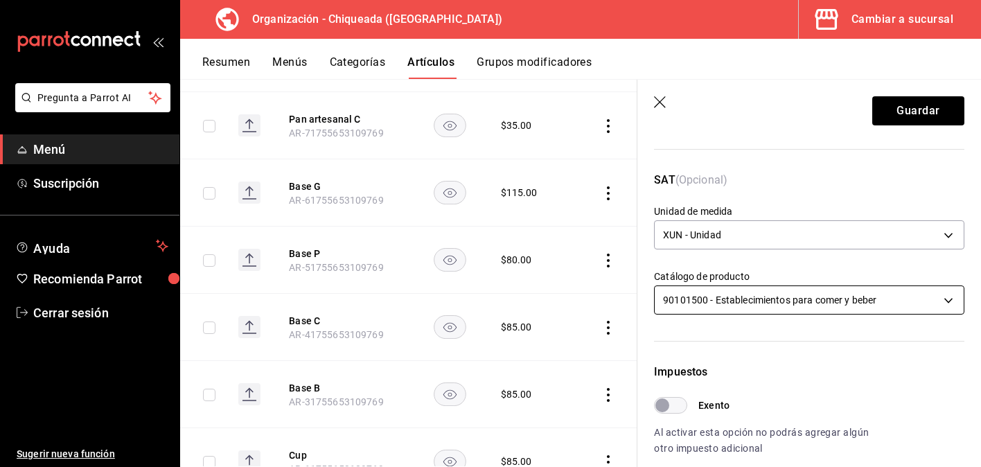
click at [759, 307] on body "Pregunta a Parrot AI Menú Suscripción Ayuda Recomienda Parrot Cerrar sesión Sug…" at bounding box center [490, 233] width 981 height 467
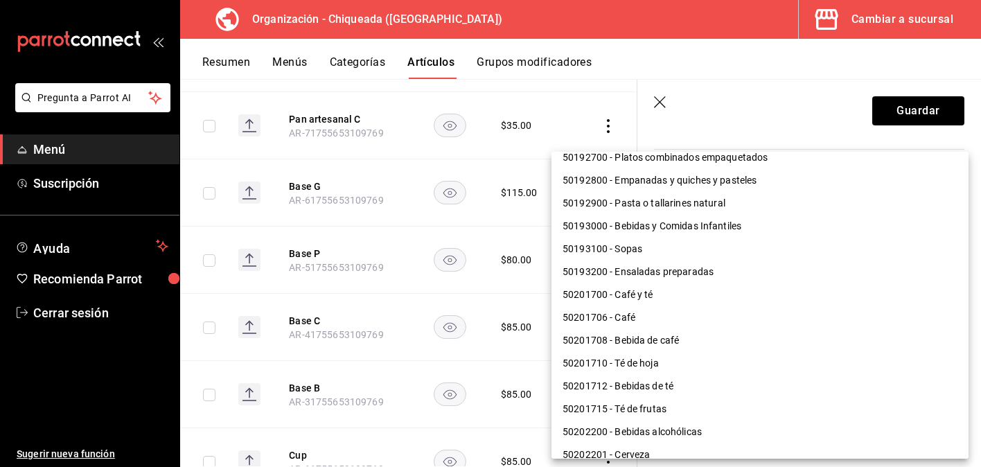
scroll to position [229, 0]
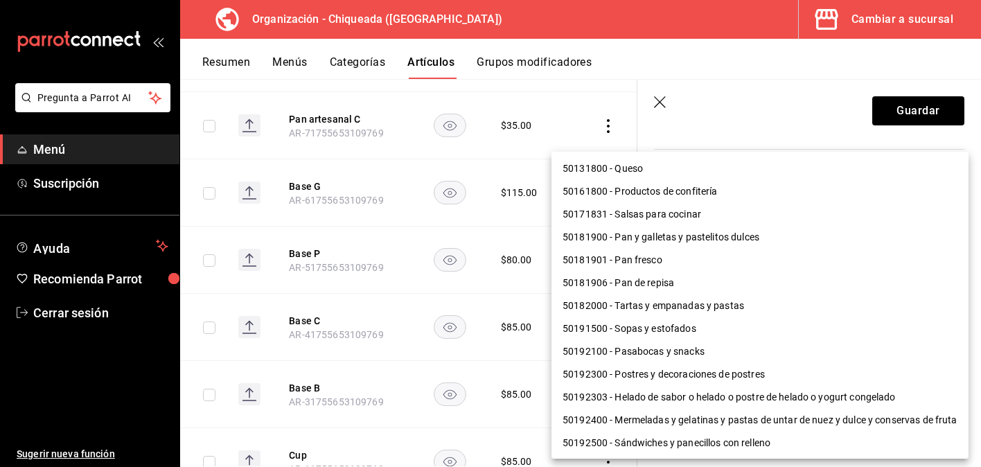
click at [748, 401] on li "50192303 - Helado de sabor o helado o postre de helado o yogurt congelado" at bounding box center [759, 397] width 417 height 23
type input "50192303"
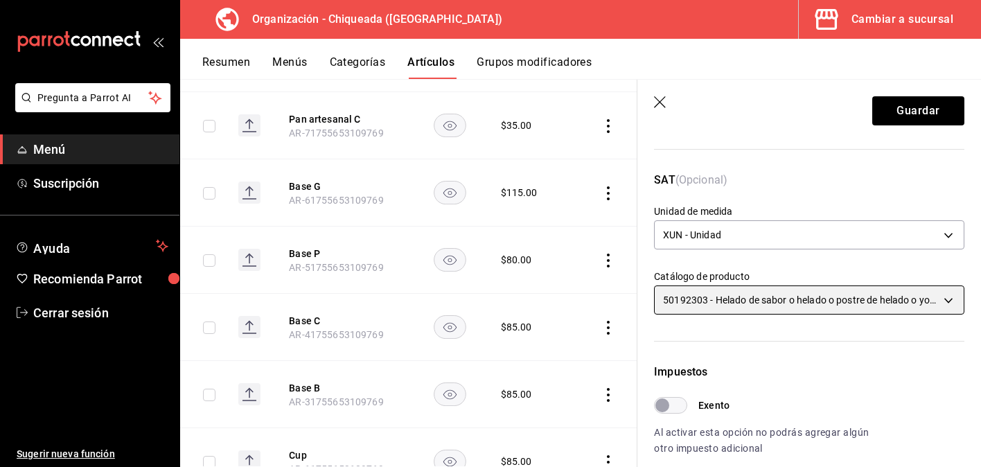
scroll to position [511, 0]
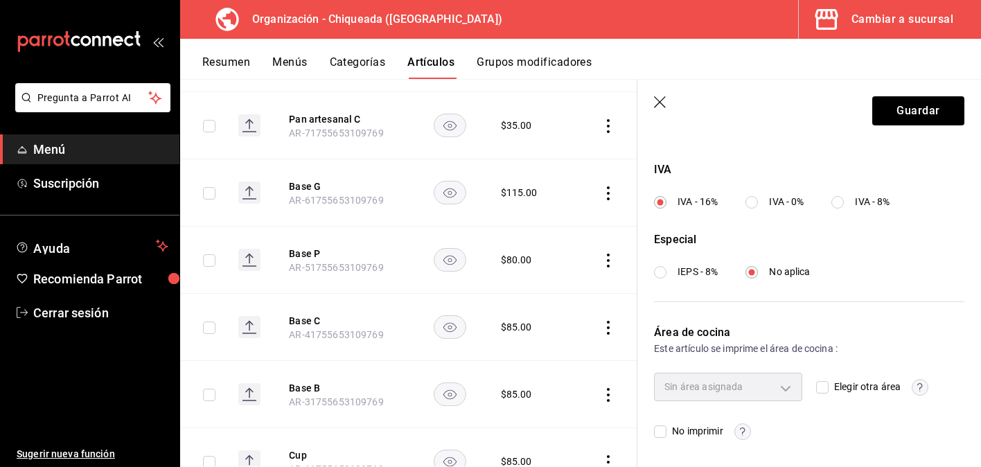
click at [754, 202] on input "IVA - 0%" at bounding box center [751, 202] width 12 height 12
radio input "true"
click at [663, 277] on input "IEPS - 8%" at bounding box center [660, 272] width 12 height 12
radio input "true"
click at [940, 116] on button "Guardar" at bounding box center [918, 110] width 92 height 29
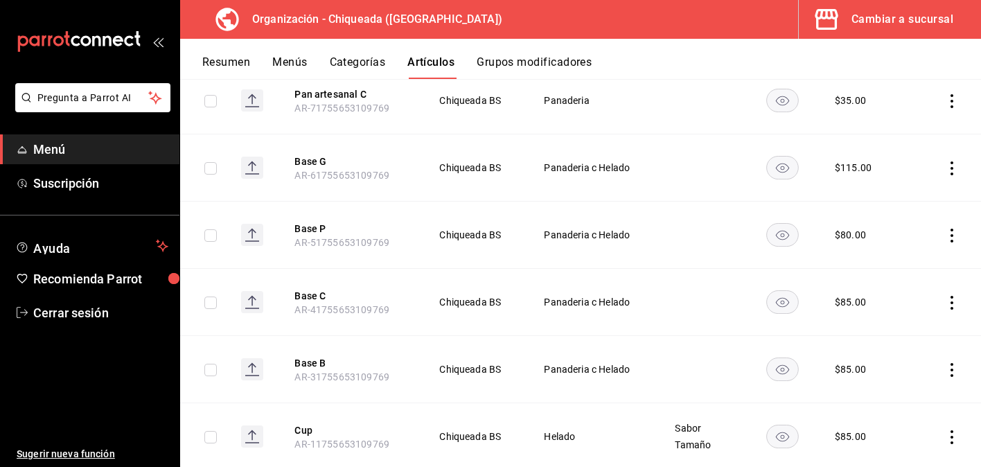
scroll to position [1484, 0]
click at [949, 297] on icon "actions" at bounding box center [952, 304] width 14 height 14
click at [903, 334] on span "Editar" at bounding box center [910, 335] width 36 height 15
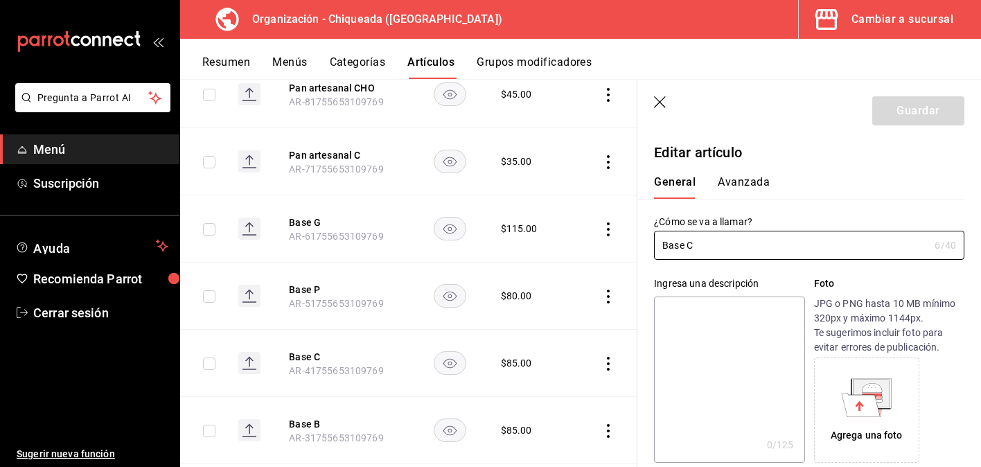
drag, startPoint x: 714, startPoint y: 246, endPoint x: 622, endPoint y: 240, distance: 91.6
click at [622, 240] on main "Artículos organización Edita el precio e imagen de tus artículos. Asigna una ca…" at bounding box center [580, 273] width 801 height 388
click at [746, 184] on button "Avanzada" at bounding box center [744, 187] width 52 height 24
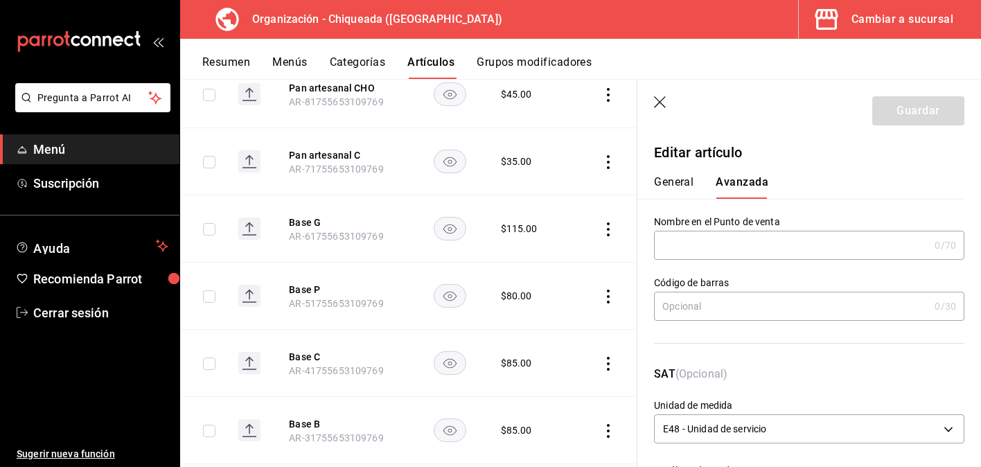
click at [741, 247] on input "text" at bounding box center [791, 245] width 275 height 28
paste input "Base C"
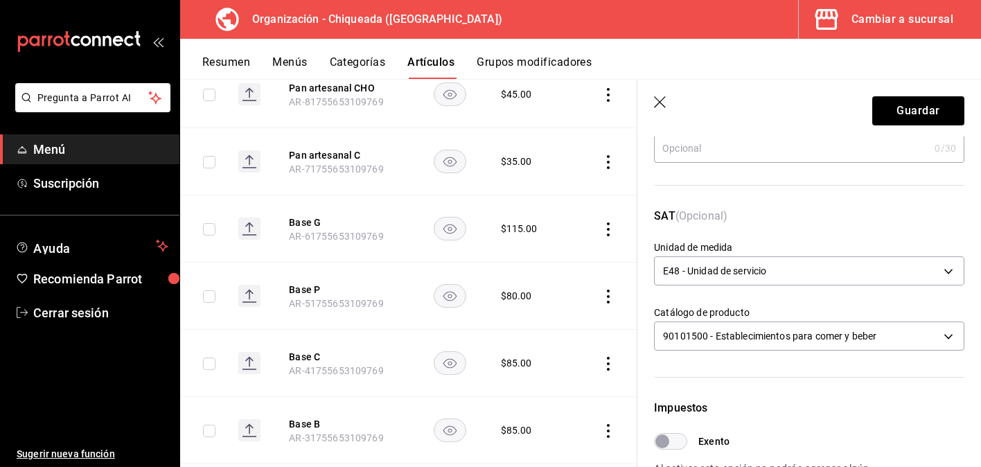
scroll to position [186, 0]
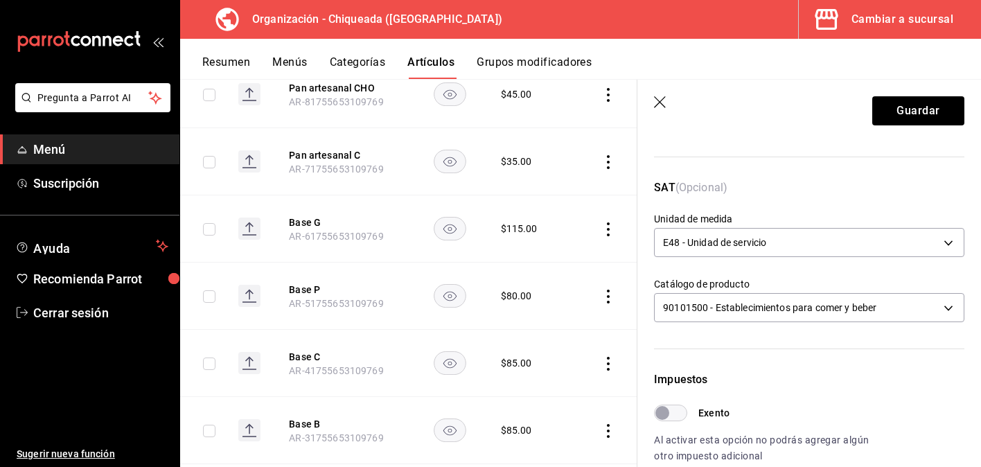
type input "Base C"
click at [741, 247] on body "Pregunta a Parrot AI Menú Suscripción Ayuda Recomienda Parrot Cerrar sesión Sug…" at bounding box center [490, 233] width 981 height 467
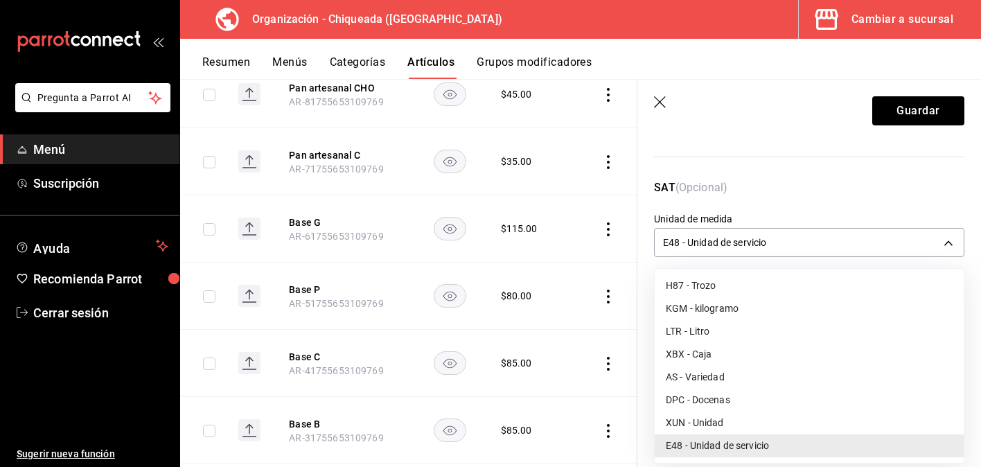
click at [727, 416] on li "XUN - Unidad" at bounding box center [809, 423] width 309 height 23
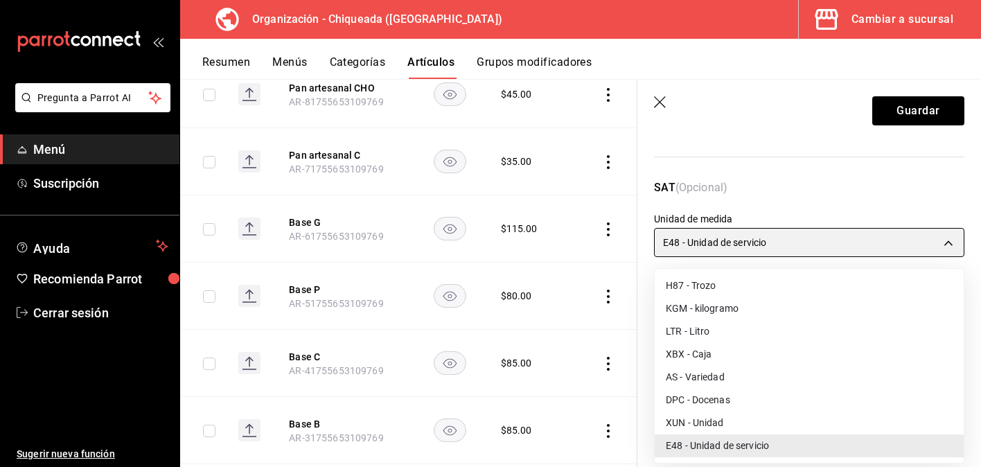
type input "XUN"
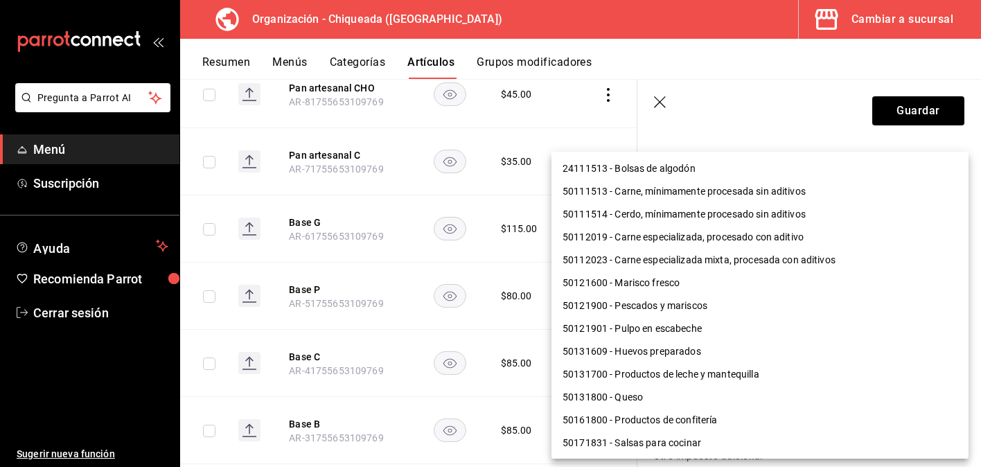
click at [758, 309] on body "Pregunta a Parrot AI Menú Suscripción Ayuda Recomienda Parrot Cerrar sesión Sug…" at bounding box center [490, 233] width 981 height 467
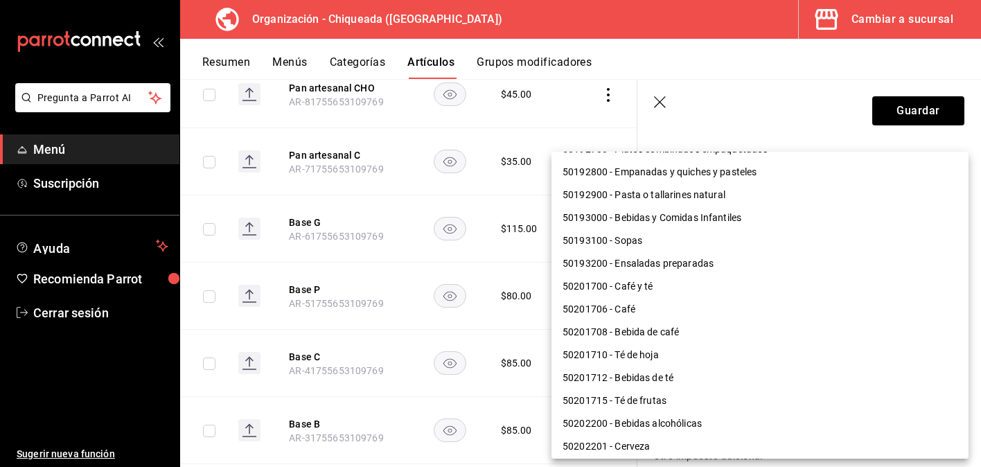
scroll to position [316, 0]
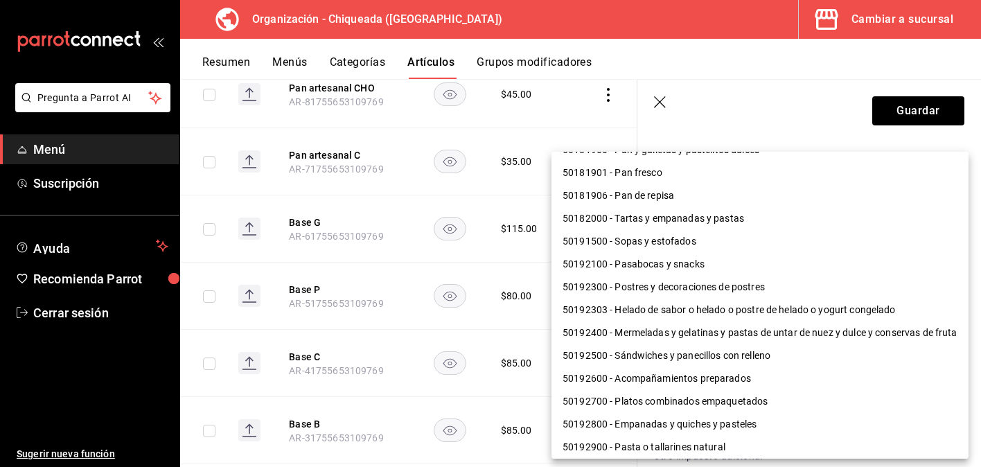
click at [761, 310] on li "50192303 - Helado de sabor o helado o postre de helado o yogurt congelado" at bounding box center [759, 310] width 417 height 23
type input "50192303"
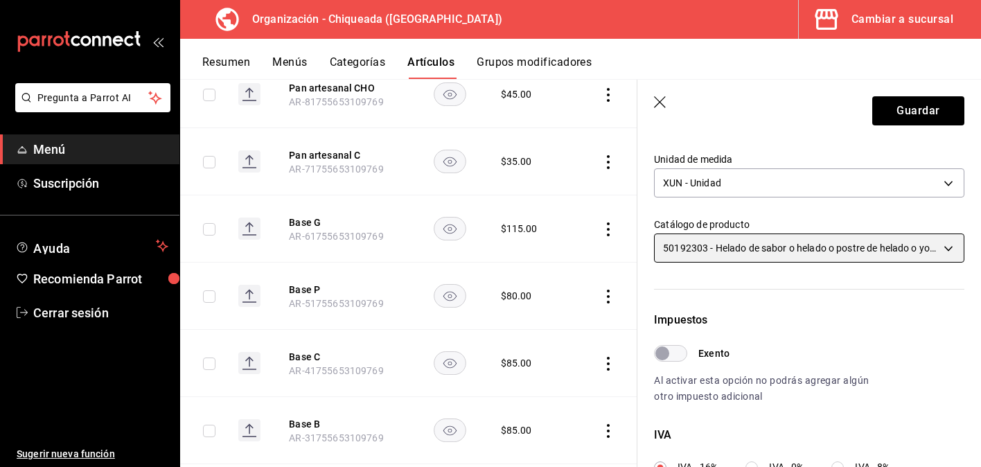
scroll to position [378, 0]
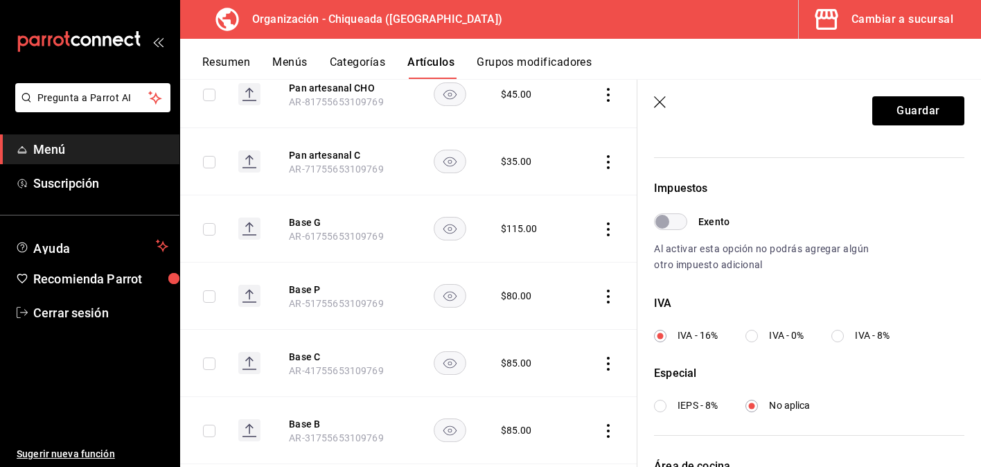
click at [759, 335] on label "IVA - 0%" at bounding box center [774, 335] width 58 height 15
click at [758, 335] on input "IVA - 0%" at bounding box center [751, 336] width 12 height 12
radio input "true"
click at [675, 421] on div "Impuestos Exento Al activar esta opción no podrás agregar algún otro impuesto a…" at bounding box center [800, 285] width 327 height 301
click at [675, 414] on div "Impuestos Exento Al activar esta opción no podrás agregar algún otro impuesto a…" at bounding box center [800, 285] width 327 height 301
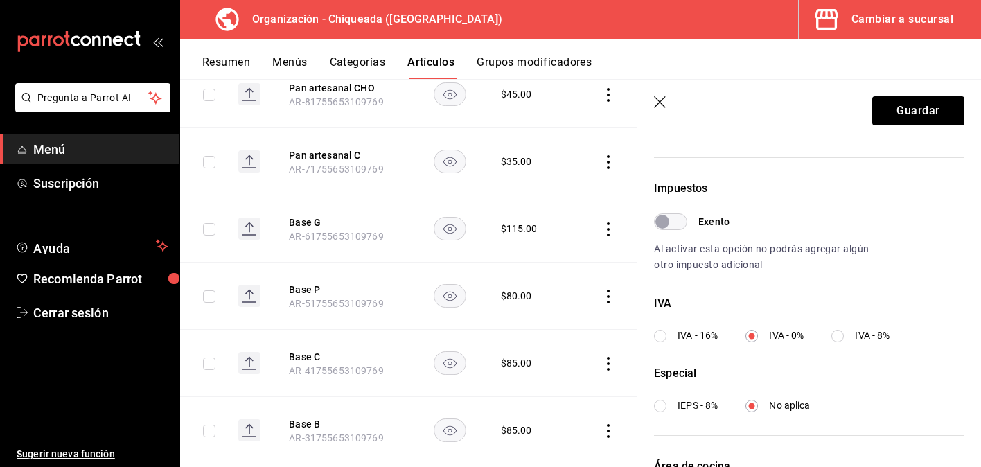
click at [678, 407] on span "IEPS - 8%" at bounding box center [698, 405] width 40 height 15
click at [666, 407] on input "IEPS - 8%" at bounding box center [660, 406] width 12 height 12
radio input "true"
click at [919, 100] on button "Guardar" at bounding box center [918, 110] width 92 height 29
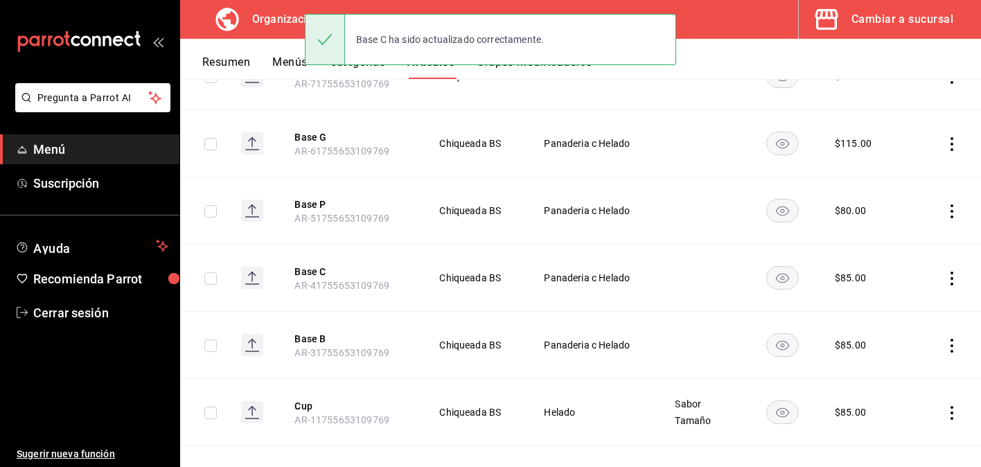
scroll to position [1444, 0]
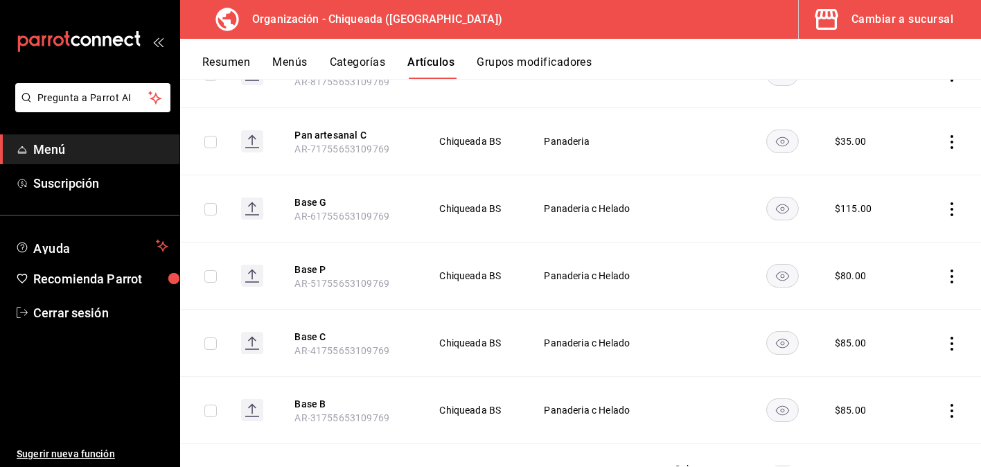
click at [948, 272] on icon "actions" at bounding box center [952, 276] width 14 height 14
click at [910, 305] on span "Editar" at bounding box center [910, 308] width 36 height 15
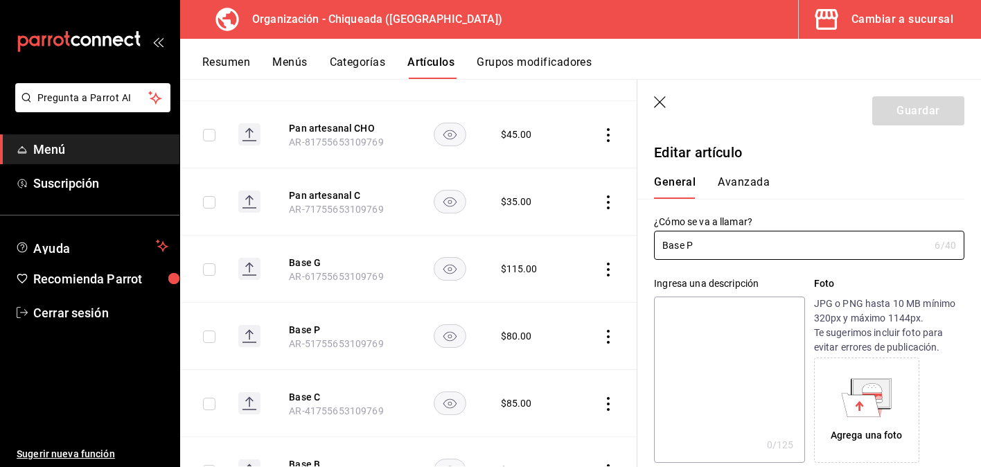
type input "$80.00"
click at [756, 182] on button "Avanzada" at bounding box center [744, 187] width 52 height 24
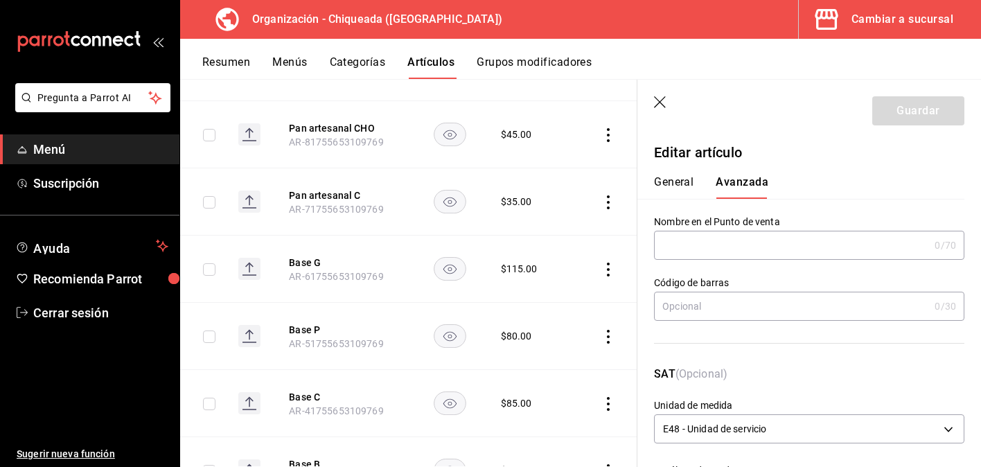
click at [684, 186] on button "General" at bounding box center [673, 187] width 39 height 24
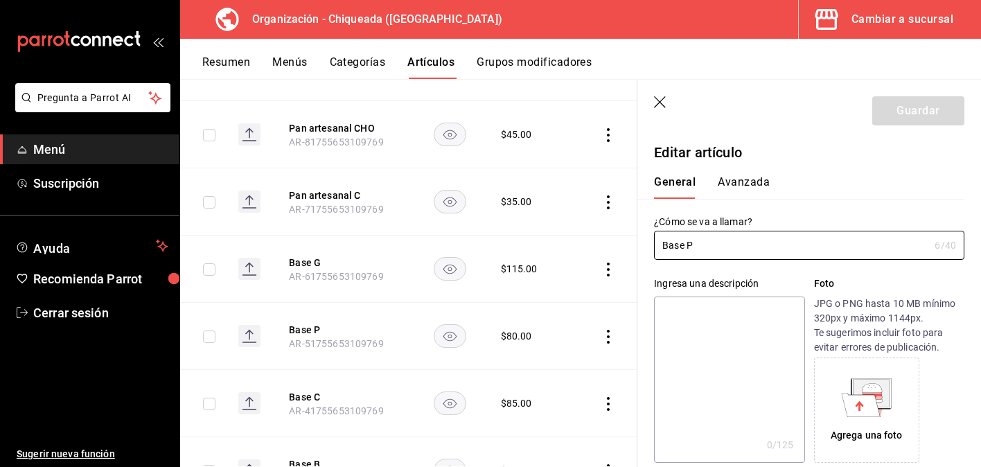
drag, startPoint x: 701, startPoint y: 240, endPoint x: 646, endPoint y: 240, distance: 55.4
click at [646, 240] on div "¿Cómo se va a llamar? Base P 6 /40 ¿Cómo se va a llamar?" at bounding box center [800, 229] width 327 height 61
click at [763, 182] on button "Avanzada" at bounding box center [744, 187] width 52 height 24
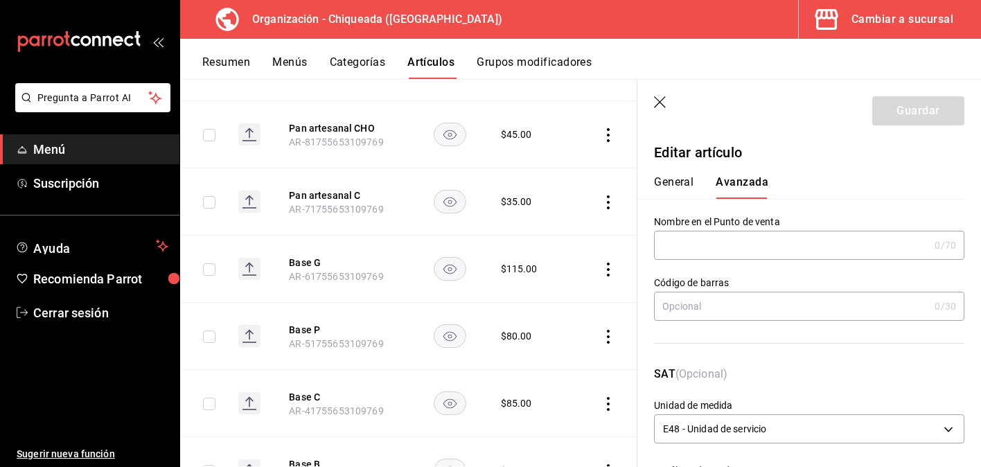
click at [737, 243] on input "text" at bounding box center [791, 245] width 275 height 28
paste input "Base P"
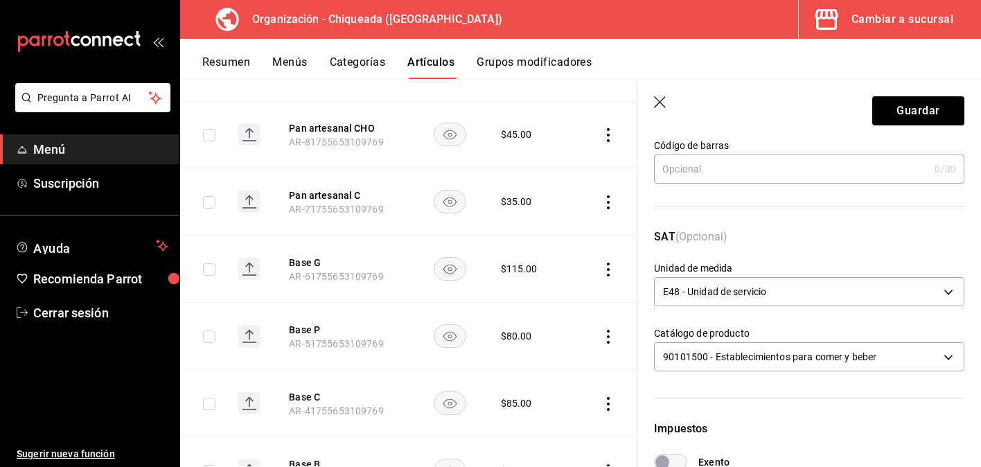
scroll to position [145, 0]
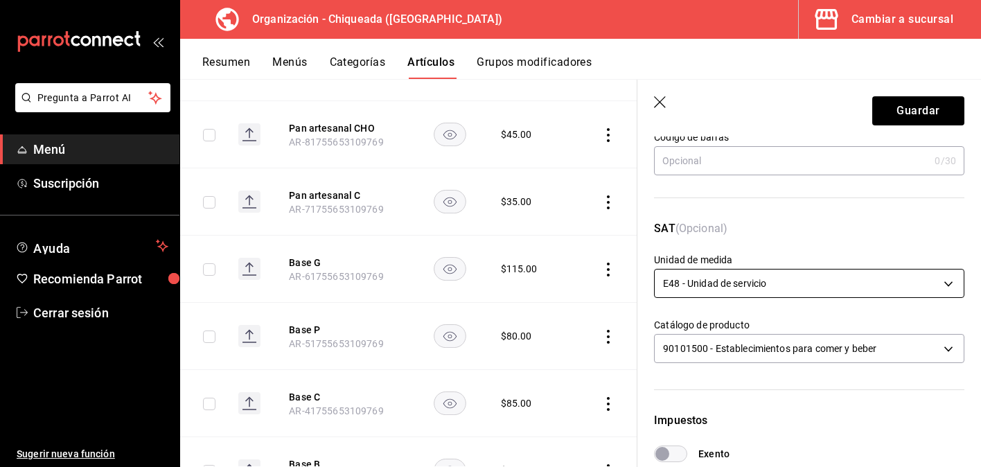
type input "Base P"
click at [741, 283] on body "Pregunta a Parrot AI Menú Suscripción Ayuda Recomienda Parrot Cerrar sesión Sug…" at bounding box center [490, 233] width 981 height 467
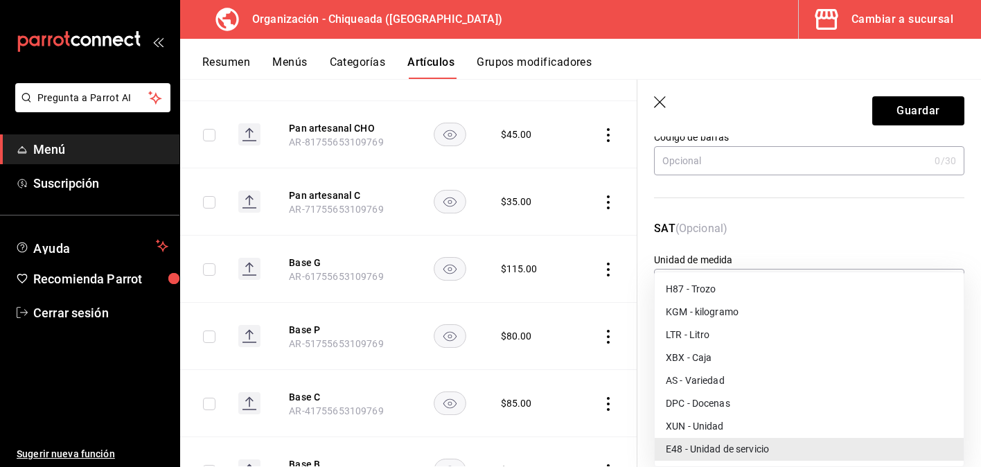
click at [723, 427] on li "XUN - Unidad" at bounding box center [809, 426] width 309 height 23
type input "XUN"
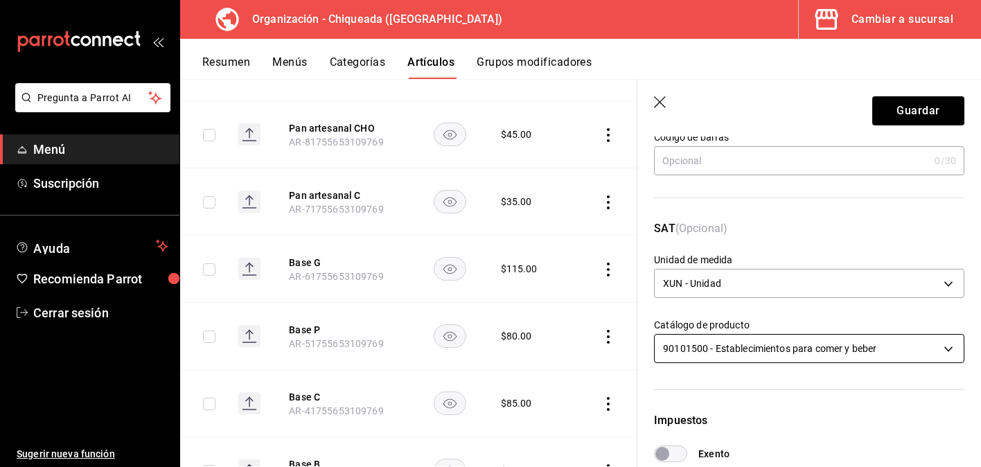
click at [739, 340] on body "Pregunta a Parrot AI Menú Suscripción Ayuda Recomienda Parrot Cerrar sesión Sug…" at bounding box center [490, 233] width 981 height 467
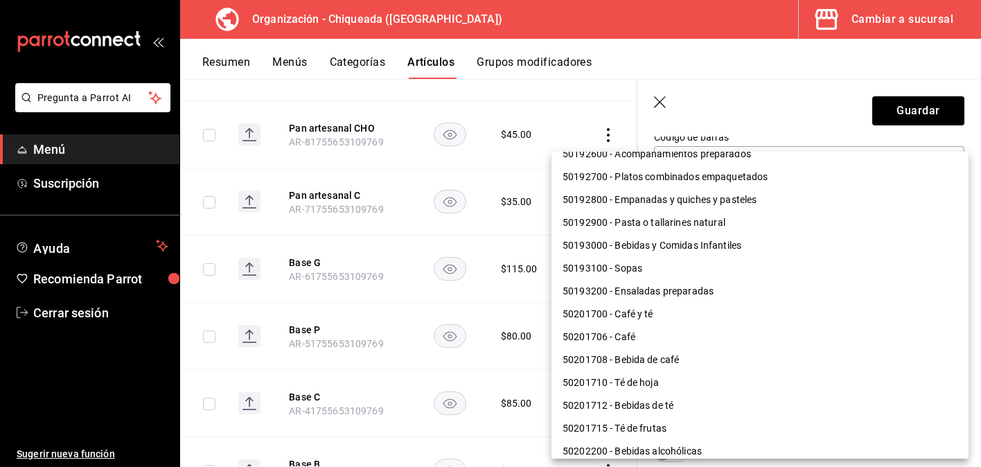
scroll to position [366, 0]
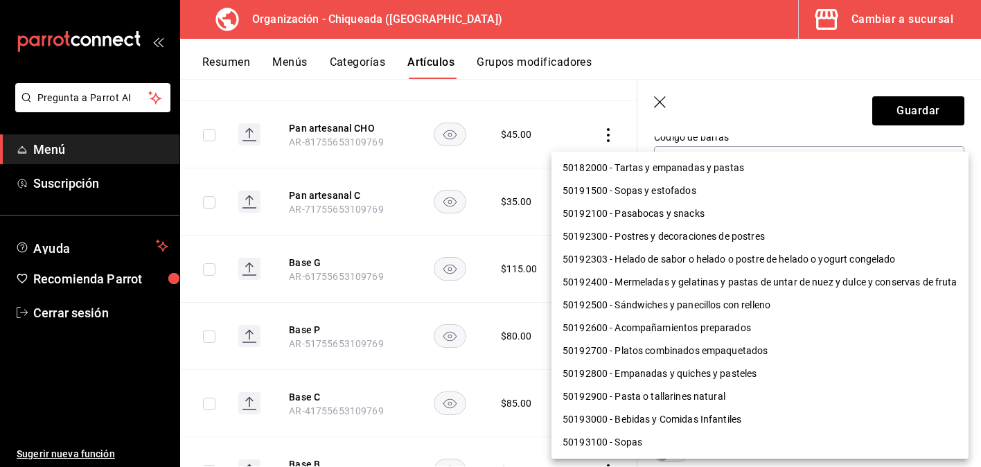
click at [752, 262] on li "50192303 - Helado de sabor o helado o postre de helado o yogurt congelado" at bounding box center [759, 259] width 417 height 23
type input "50192303"
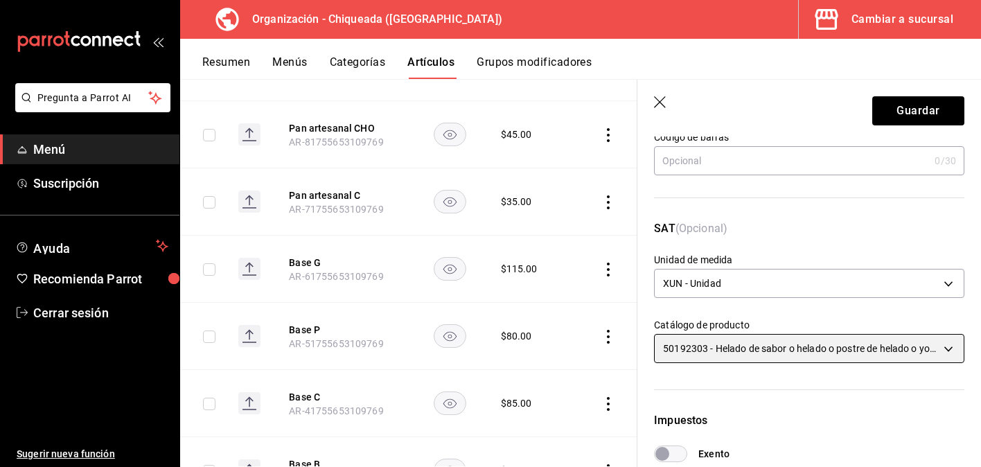
scroll to position [388, 0]
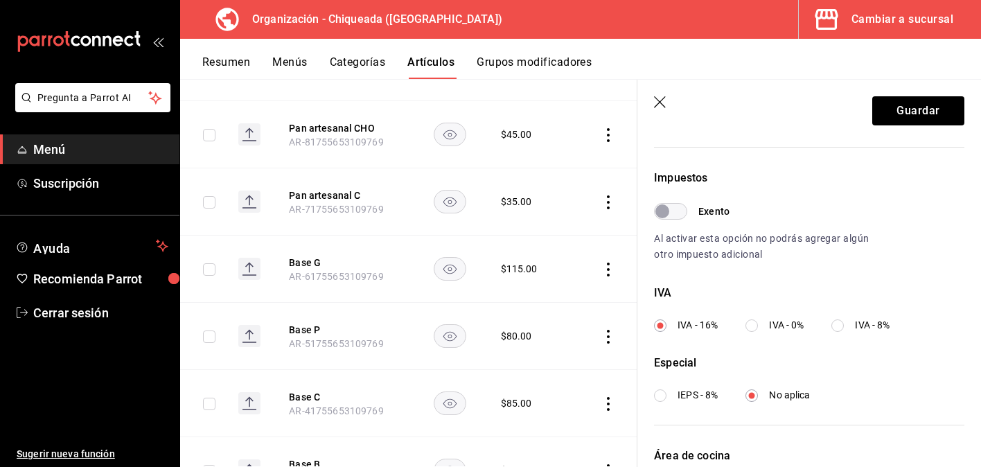
click at [751, 320] on input "IVA - 0%" at bounding box center [751, 325] width 12 height 12
radio input "true"
click at [664, 393] on input "IEPS - 8%" at bounding box center [660, 395] width 12 height 12
radio input "true"
click at [914, 112] on button "Guardar" at bounding box center [918, 110] width 92 height 29
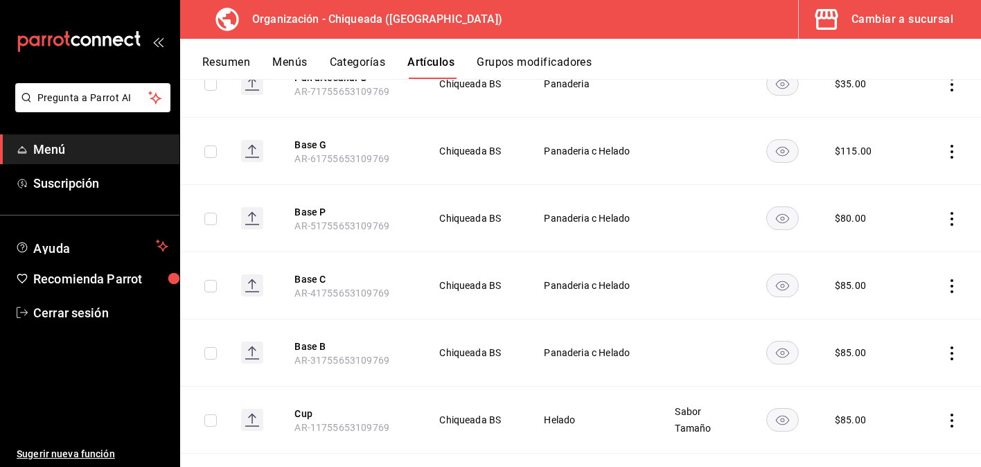
scroll to position [1503, 0]
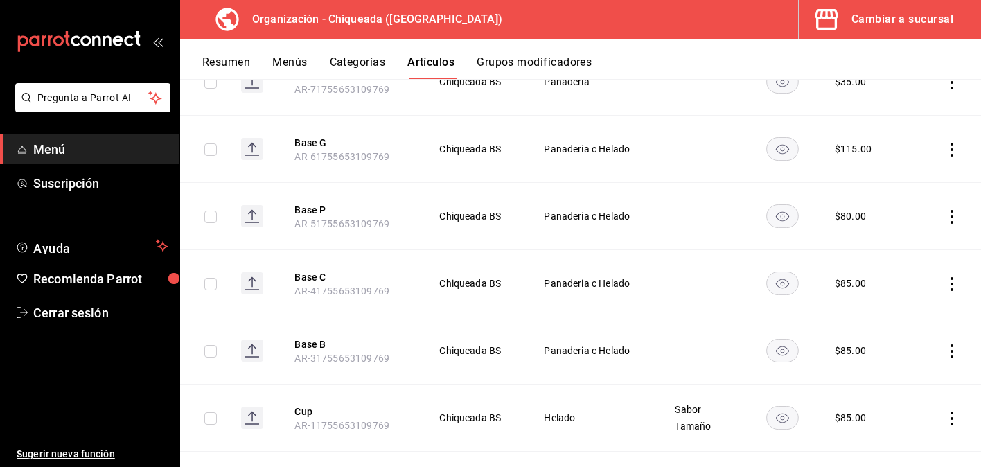
click at [949, 146] on icon "actions" at bounding box center [952, 150] width 14 height 14
click at [919, 173] on li "Editar" at bounding box center [897, 181] width 83 height 28
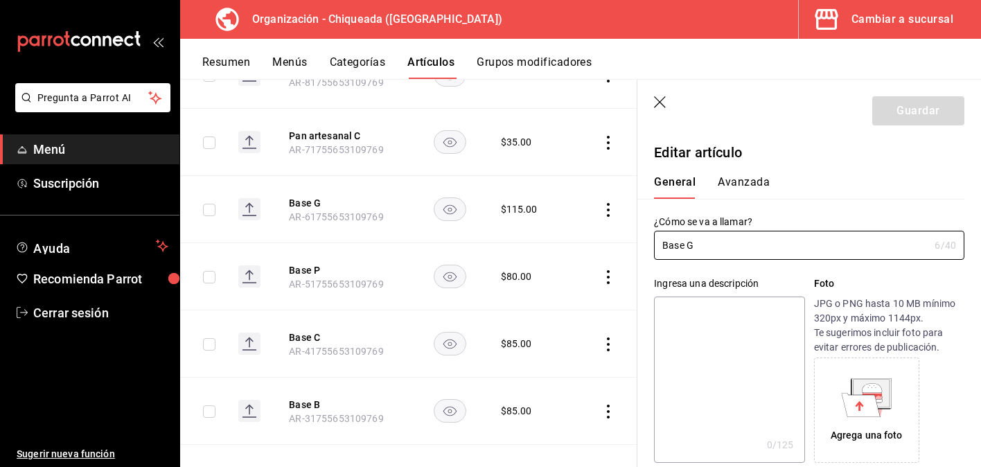
type input "$115.00"
drag, startPoint x: 715, startPoint y: 243, endPoint x: 630, endPoint y: 240, distance: 85.3
click at [630, 240] on main "Artículos organización Edita el precio e imagen de tus artículos. Asigna una ca…" at bounding box center [580, 273] width 801 height 388
click at [727, 188] on button "Avanzada" at bounding box center [744, 187] width 52 height 24
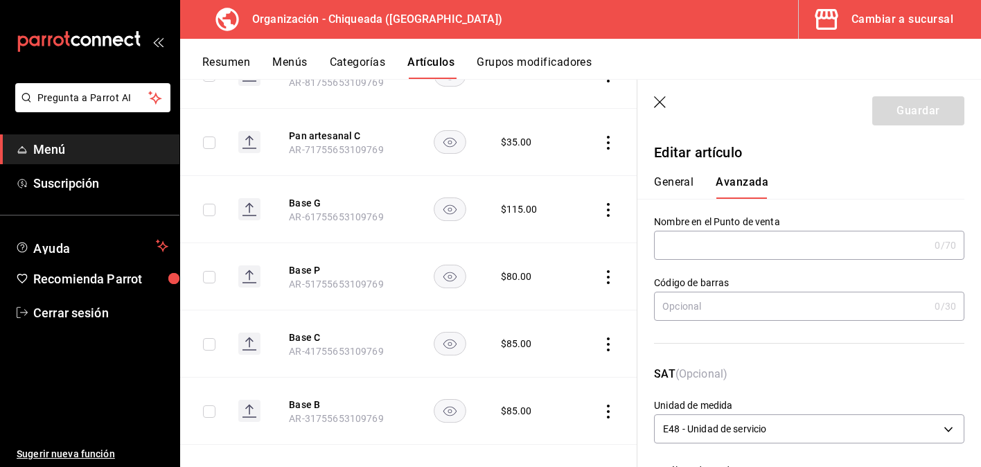
click at [719, 256] on input "text" at bounding box center [791, 245] width 275 height 28
paste input "Base G"
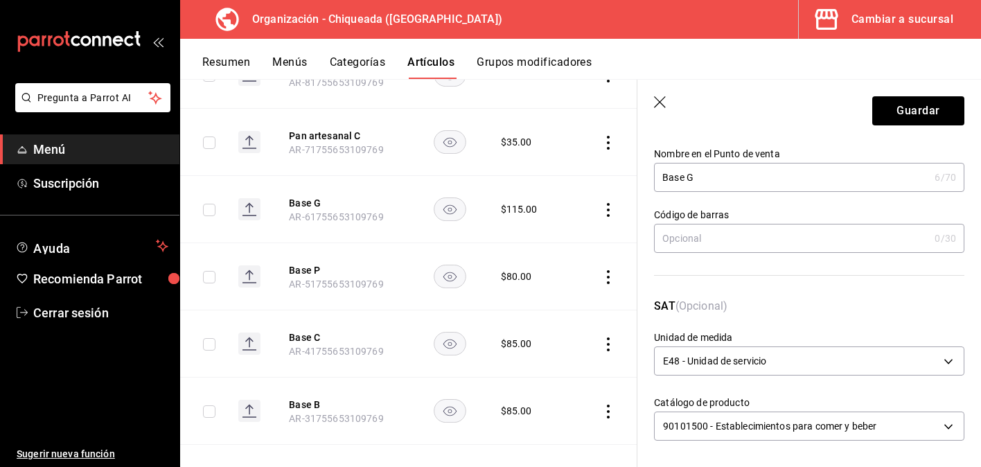
scroll to position [138, 0]
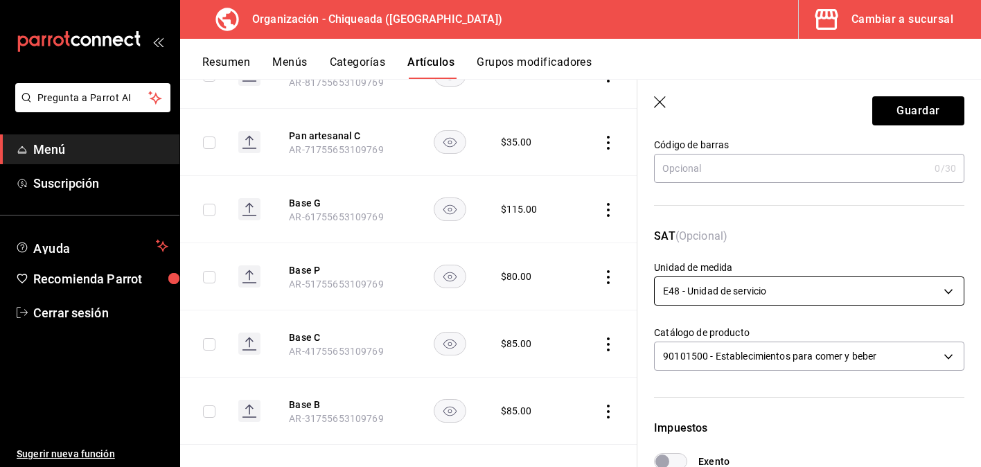
type input "Base G"
click at [716, 283] on body "Pregunta a Parrot AI Menú Suscripción Ayuda Recomienda Parrot Cerrar sesión Sug…" at bounding box center [490, 233] width 981 height 467
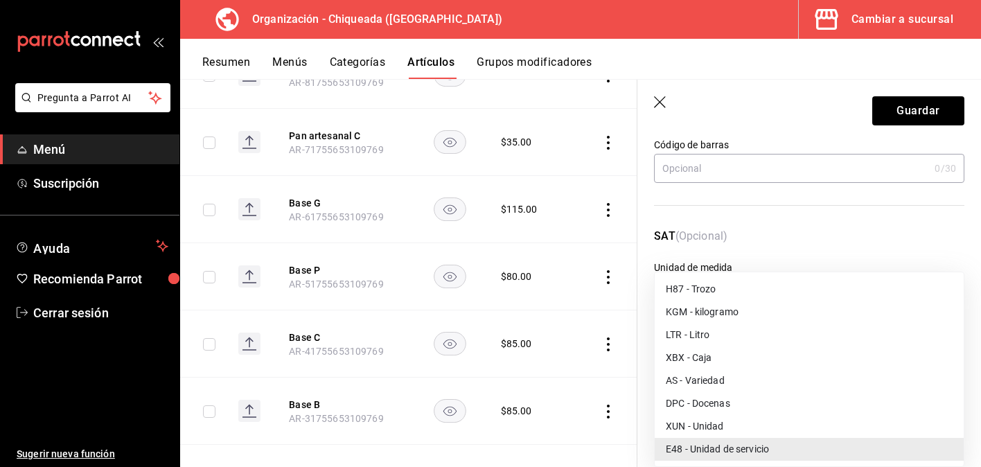
click at [721, 430] on li "XUN - Unidad" at bounding box center [809, 426] width 309 height 23
type input "XUN"
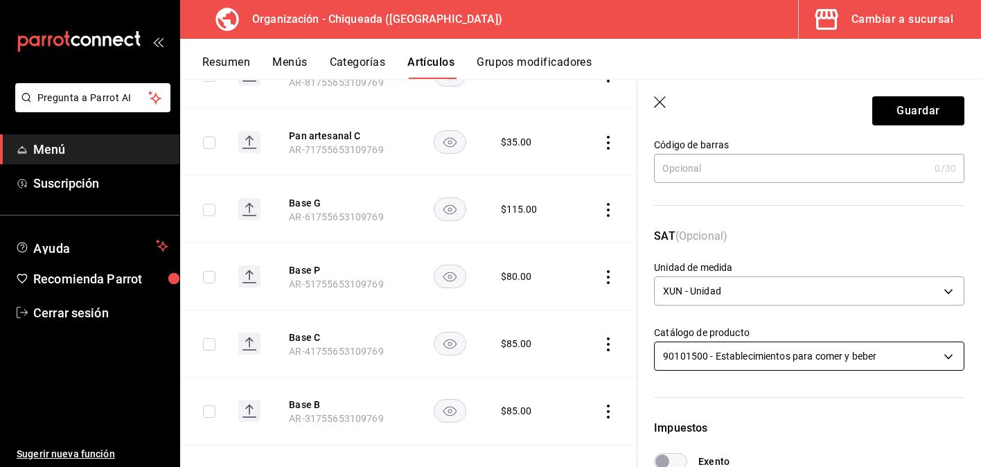
click at [741, 351] on body "Pregunta a Parrot AI Menú Suscripción Ayuda Recomienda Parrot Cerrar sesión Sug…" at bounding box center [490, 233] width 981 height 467
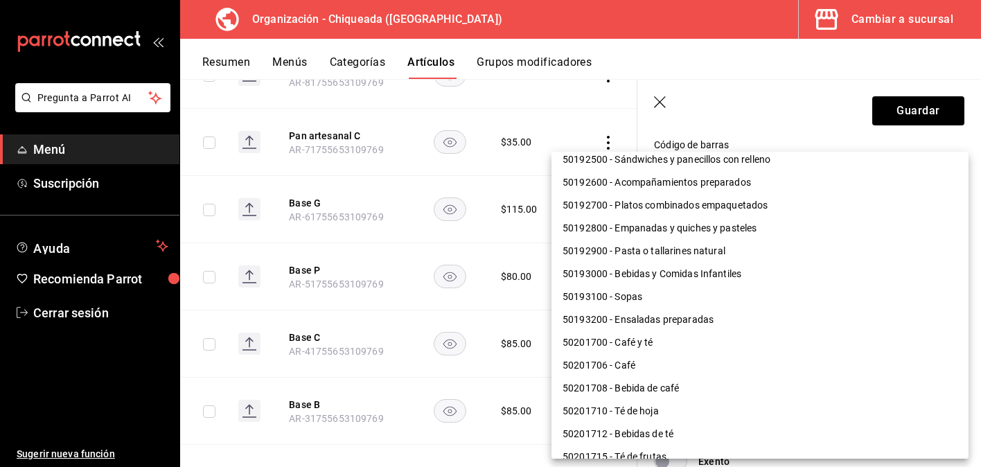
scroll to position [386, 0]
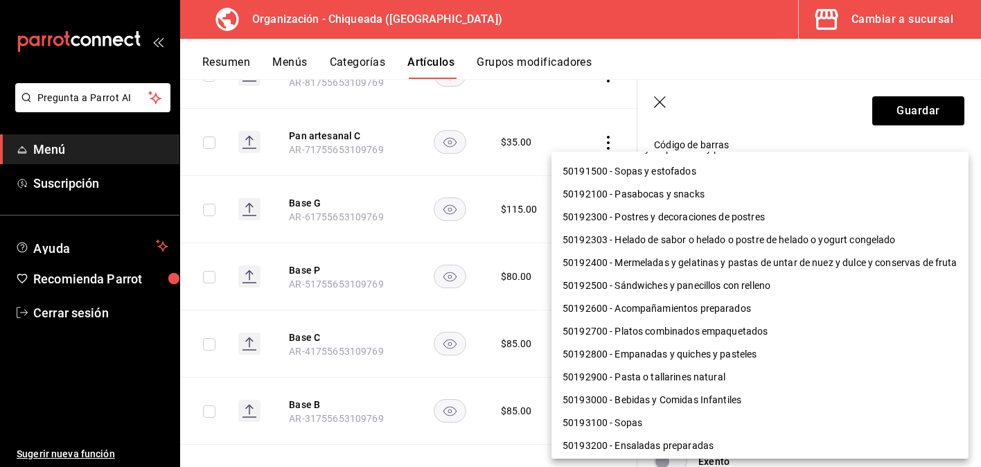
click at [744, 239] on li "50192303 - Helado de sabor o helado o postre de helado o yogurt congelado" at bounding box center [759, 240] width 417 height 23
type input "50192303"
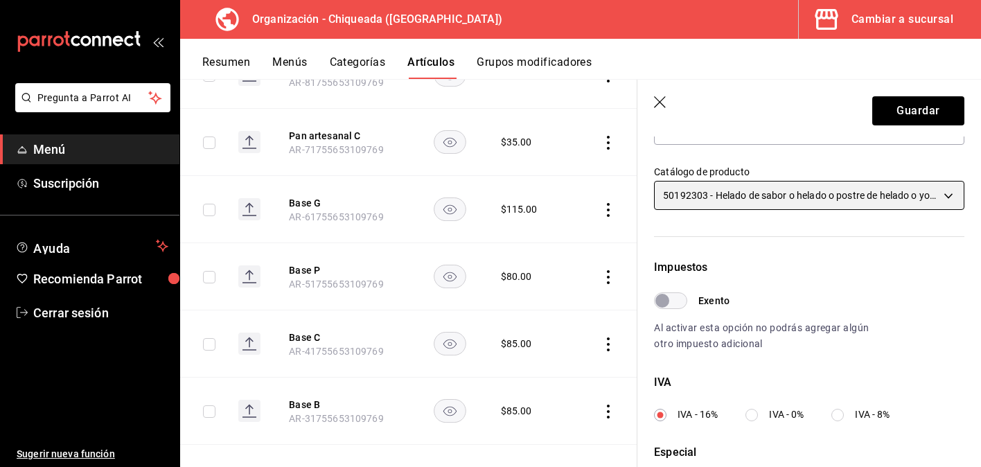
scroll to position [511, 0]
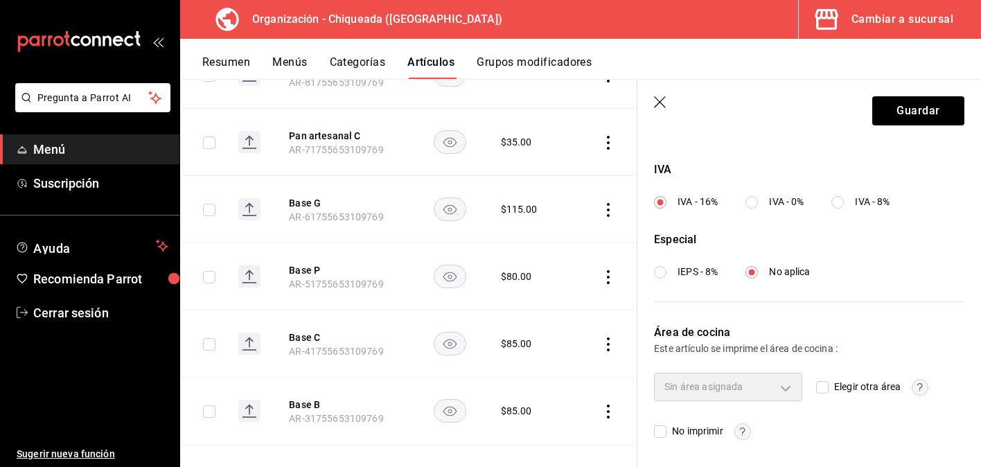
click at [753, 197] on input "IVA - 0%" at bounding box center [751, 202] width 12 height 12
radio input "true"
click at [662, 271] on input "IEPS - 8%" at bounding box center [660, 272] width 12 height 12
radio input "true"
click at [918, 111] on button "Guardar" at bounding box center [918, 110] width 92 height 29
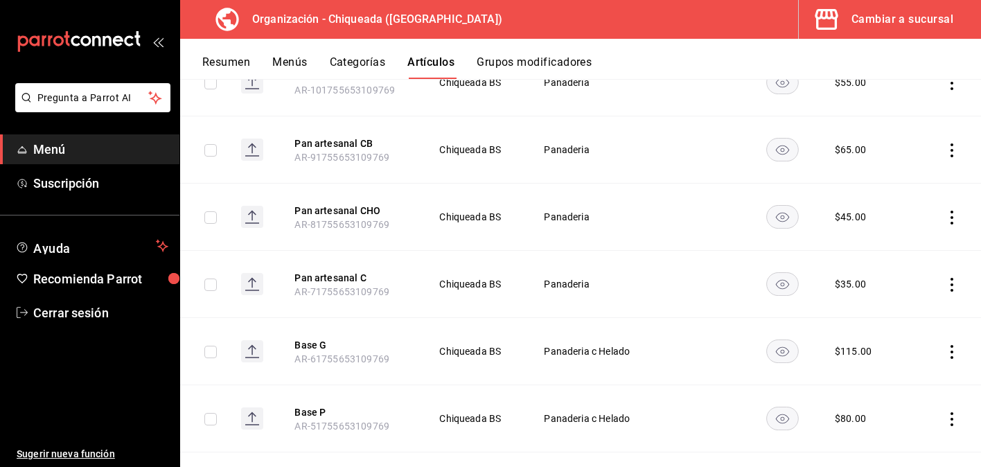
scroll to position [1300, 0]
click at [949, 279] on icon "actions" at bounding box center [952, 286] width 14 height 14
click at [920, 315] on span "Editar" at bounding box center [910, 317] width 36 height 15
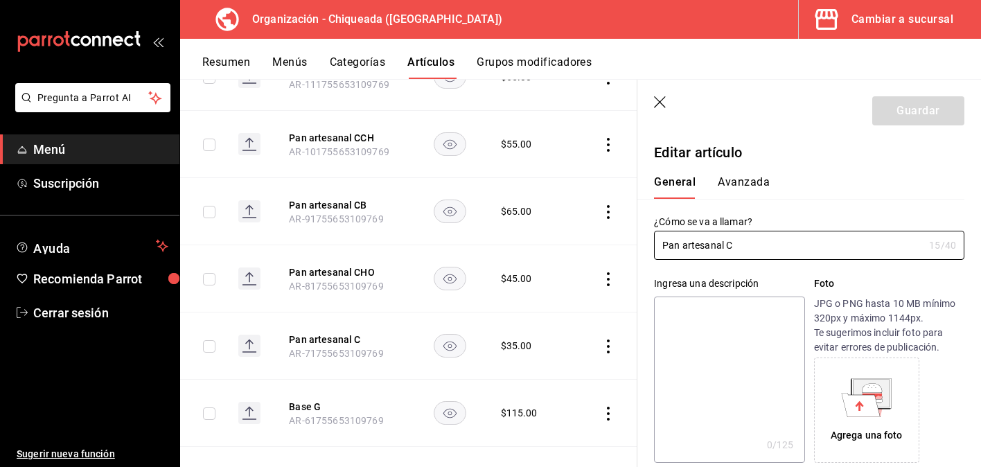
drag, startPoint x: 745, startPoint y: 240, endPoint x: 630, endPoint y: 242, distance: 115.0
click at [630, 242] on main "Artículos organización Edita el precio e imagen de tus artículos. Asigna una ca…" at bounding box center [580, 273] width 801 height 388
click at [738, 179] on button "Avanzada" at bounding box center [744, 187] width 52 height 24
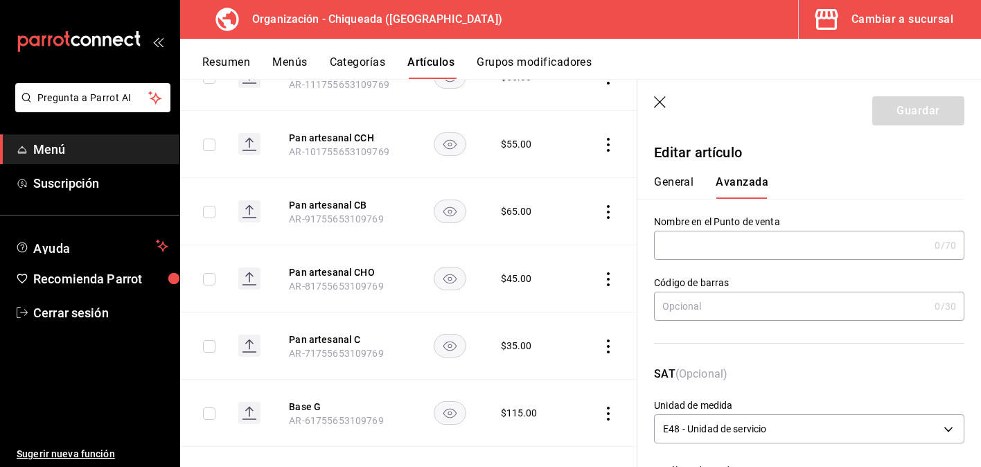
click at [735, 258] on input "text" at bounding box center [791, 245] width 275 height 28
paste input "Pan artesanal C"
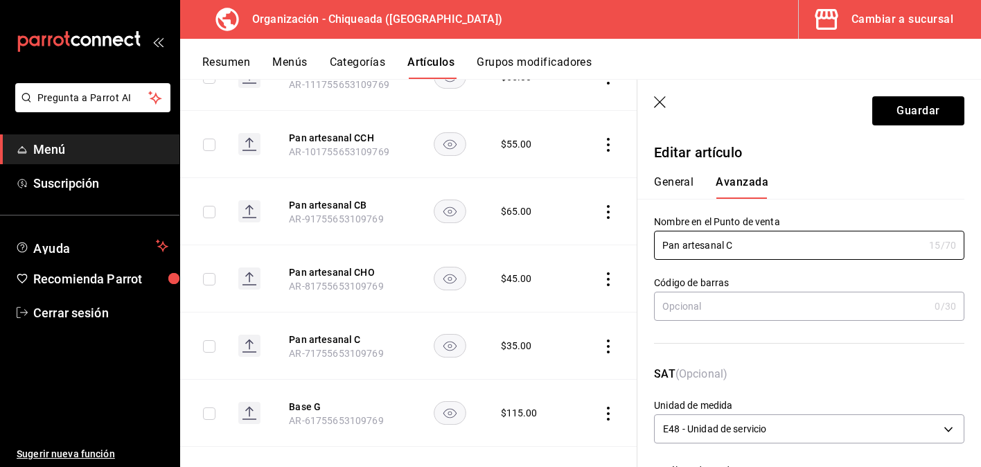
type input "Pan artesanal C"
click at [819, 210] on div "Nombre en el Punto de venta Pan artesanal C 15 /70 Nombre en el Punto de venta" at bounding box center [800, 229] width 327 height 61
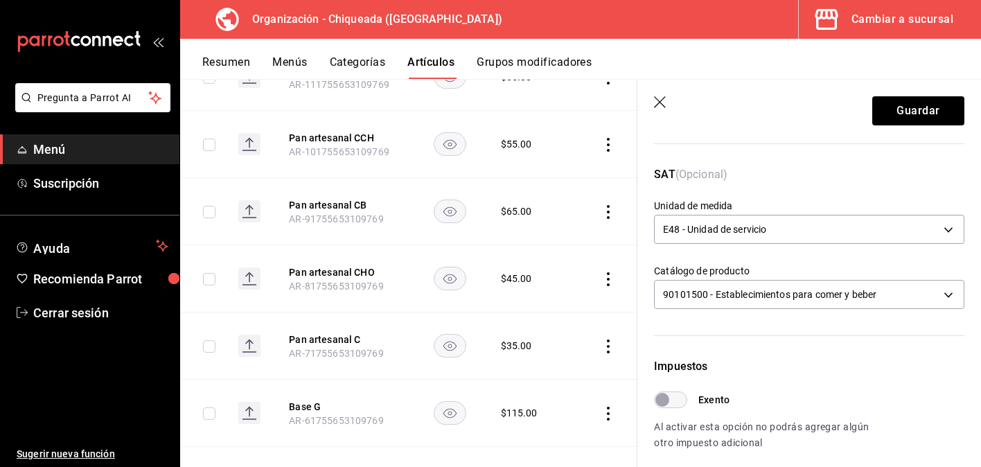
scroll to position [237, 0]
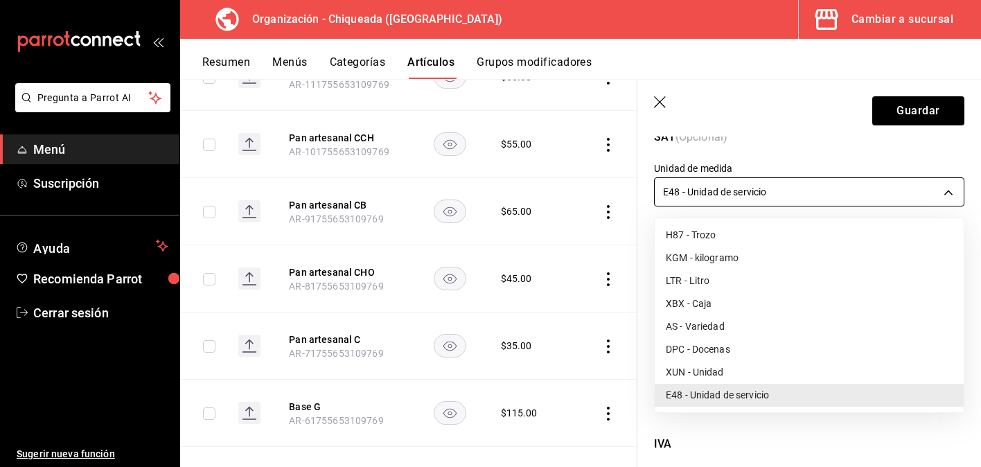
click at [806, 202] on body "Pregunta a Parrot AI Menú Suscripción Ayuda Recomienda Parrot Cerrar sesión Sug…" at bounding box center [490, 233] width 981 height 467
click at [741, 373] on li "XUN - Unidad" at bounding box center [809, 372] width 309 height 23
type input "XUN"
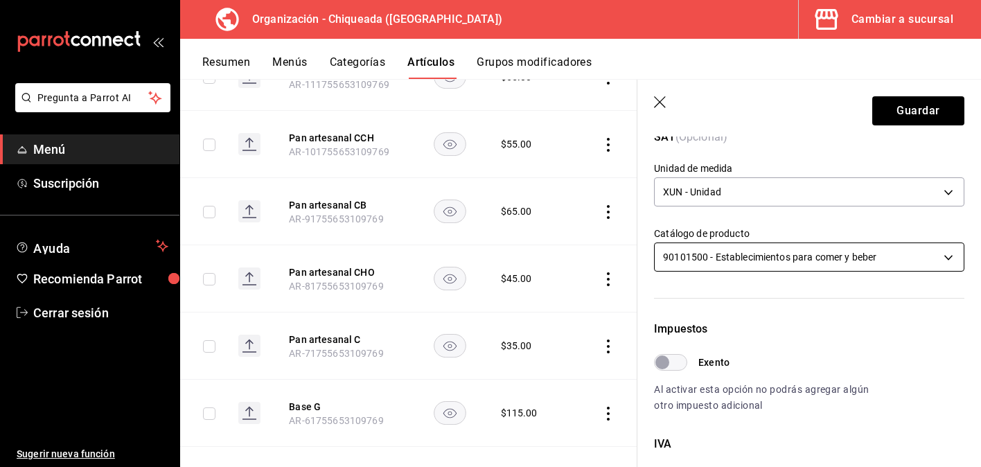
click at [786, 263] on body "Pregunta a Parrot AI Menú Suscripción Ayuda Recomienda Parrot Cerrar sesión Sug…" at bounding box center [490, 233] width 981 height 467
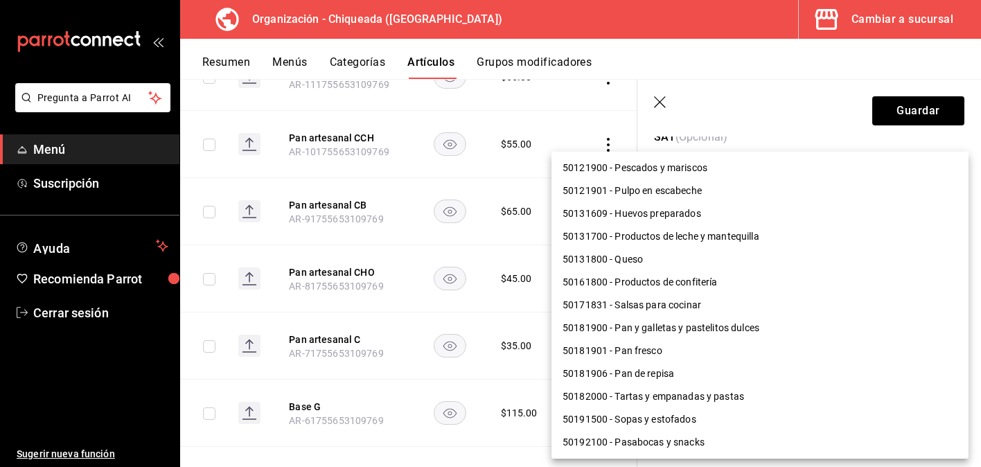
scroll to position [134, 0]
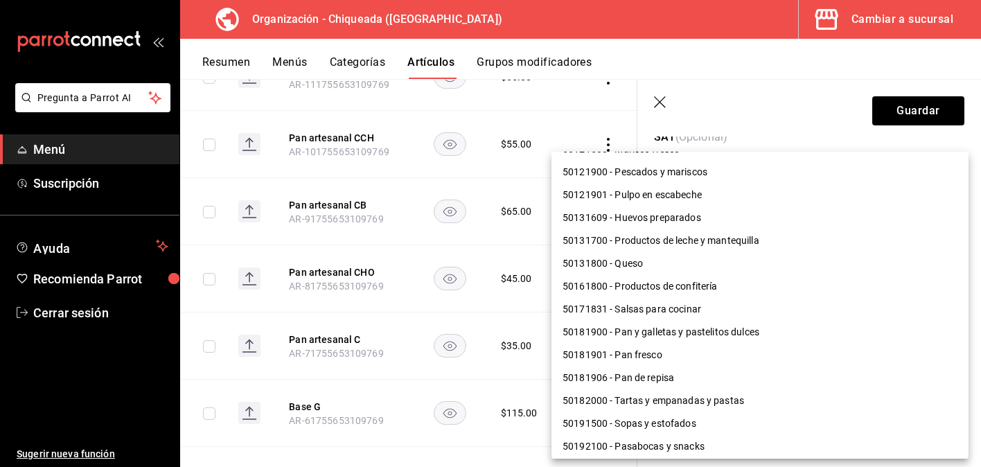
click at [677, 358] on li "50181901 - Pan fresco" at bounding box center [759, 355] width 417 height 23
type input "50181901"
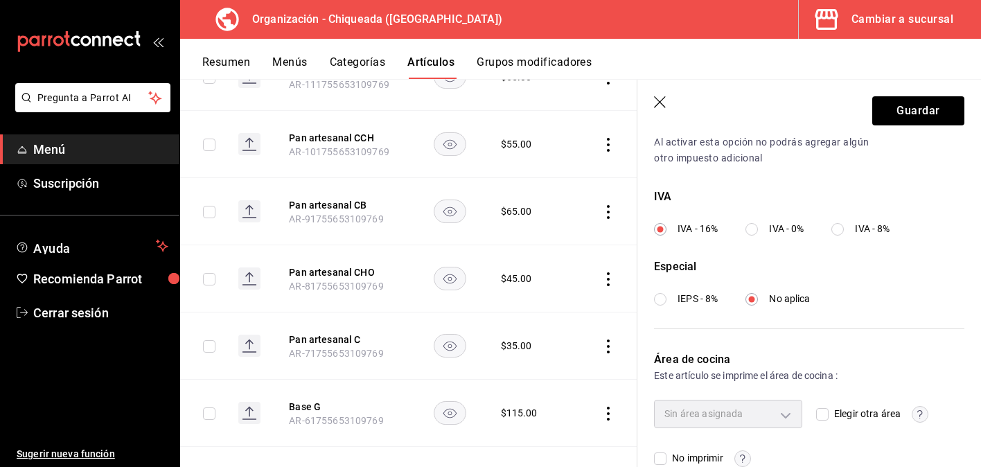
scroll to position [485, 0]
click at [752, 230] on input "IVA - 0%" at bounding box center [751, 228] width 12 height 12
radio input "true"
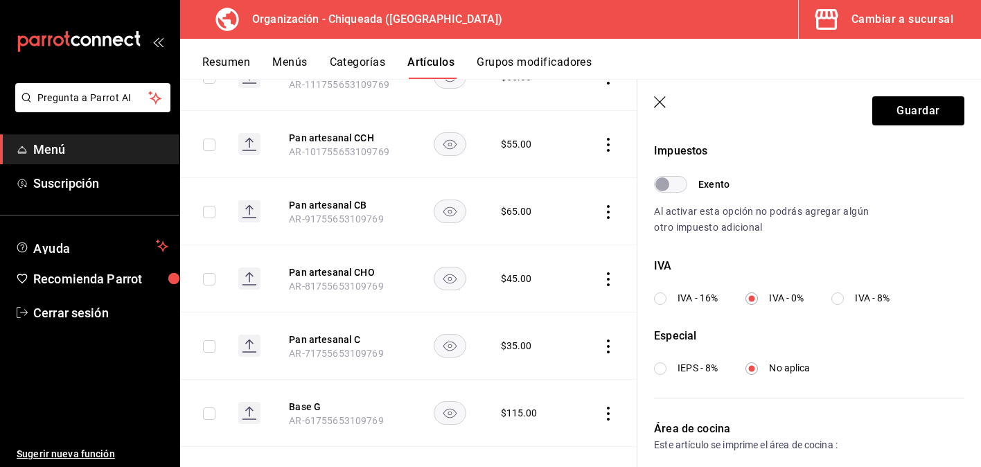
scroll to position [385, 0]
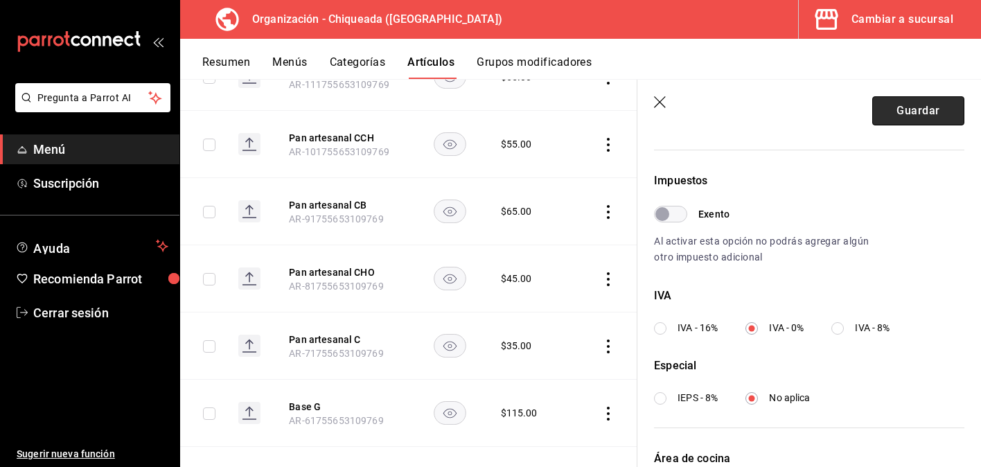
click at [905, 124] on button "Guardar" at bounding box center [918, 110] width 92 height 29
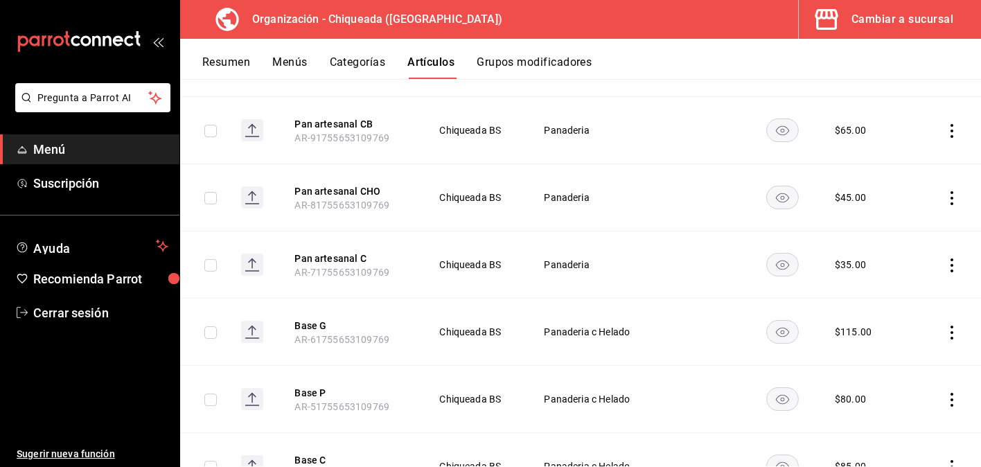
scroll to position [1290, 0]
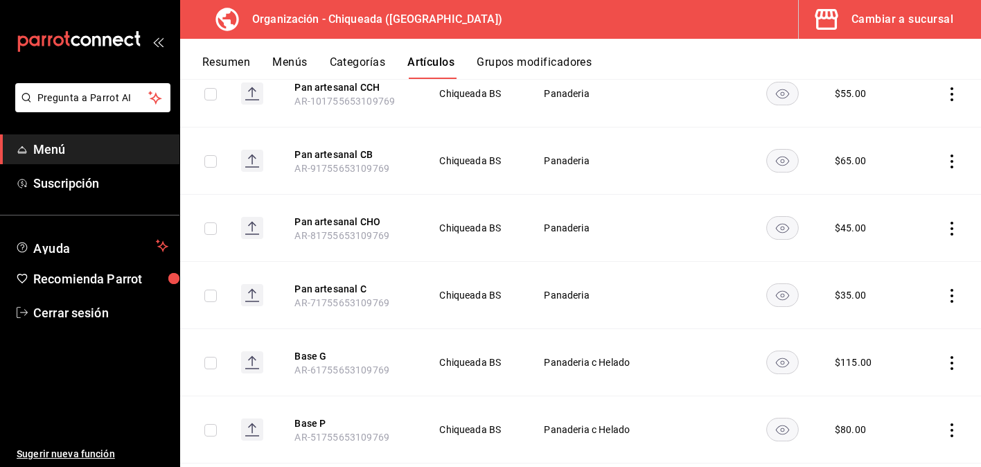
click at [955, 229] on icon "actions" at bounding box center [952, 229] width 14 height 14
click at [926, 254] on span "Editar" at bounding box center [910, 260] width 36 height 15
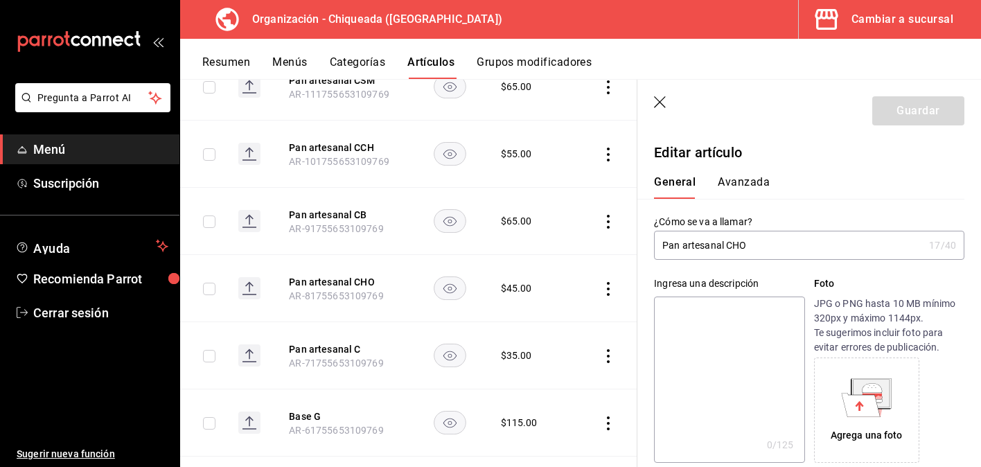
type input "$45.00"
drag, startPoint x: 749, startPoint y: 244, endPoint x: 638, endPoint y: 243, distance: 110.8
click at [638, 244] on div "¿Cómo se va a llamar? Pan artesanal CHO 17 /40 ¿Cómo se va a llamar?" at bounding box center [800, 229] width 327 height 61
click at [738, 173] on div "General Avanzada" at bounding box center [800, 181] width 327 height 36
click at [743, 189] on button "Avanzada" at bounding box center [744, 187] width 52 height 24
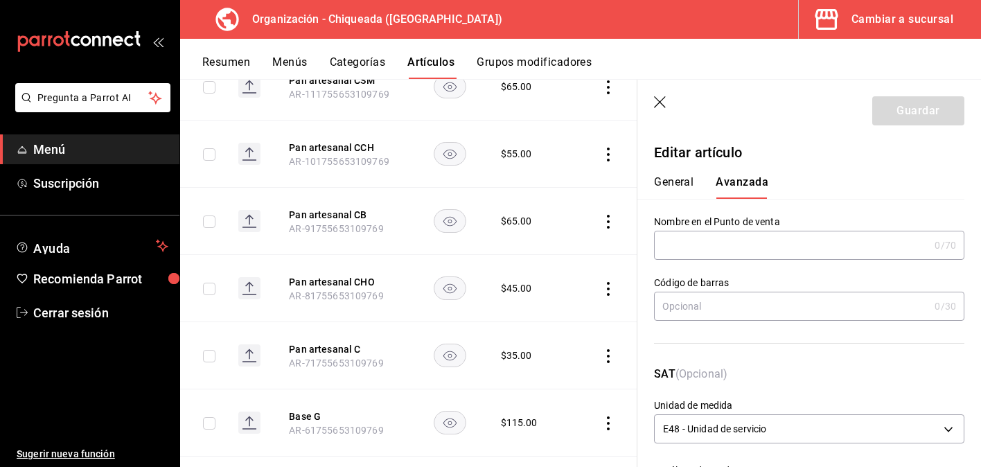
click at [743, 238] on input "text" at bounding box center [791, 245] width 275 height 28
paste input "Pan artesanal CHO"
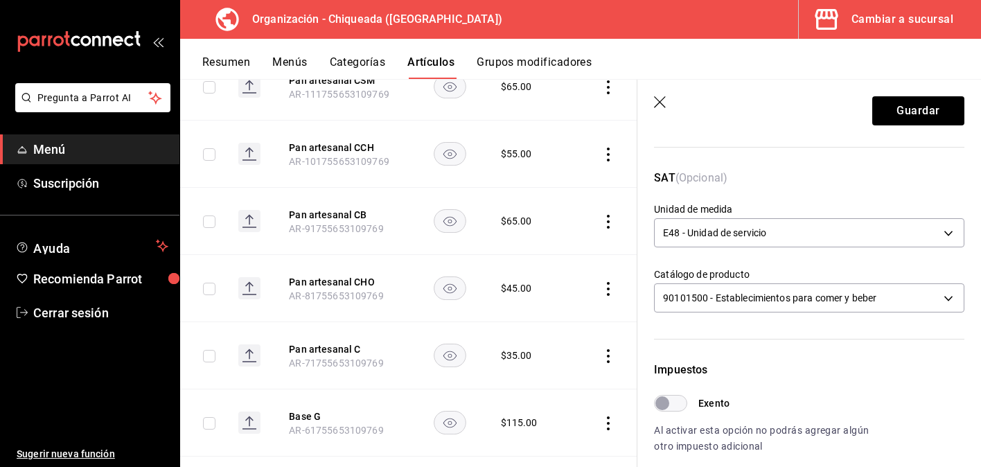
scroll to position [199, 0]
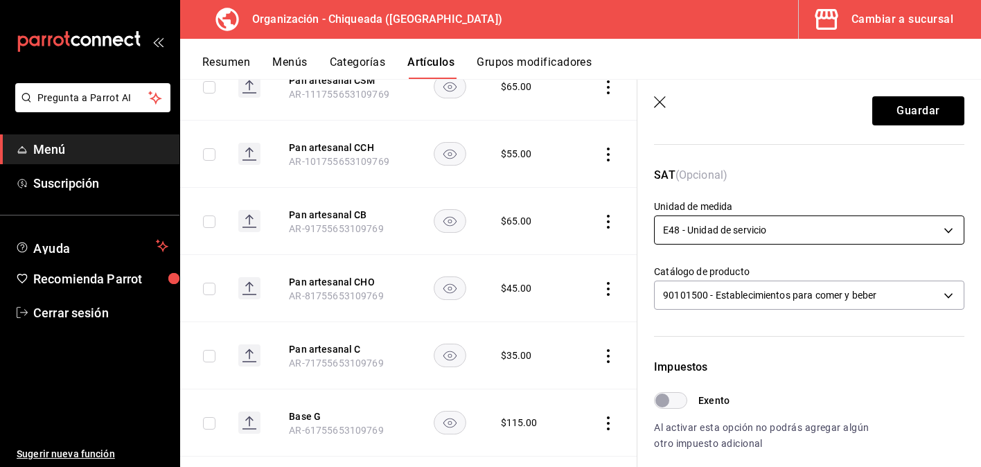
type input "Pan artesanal CHO"
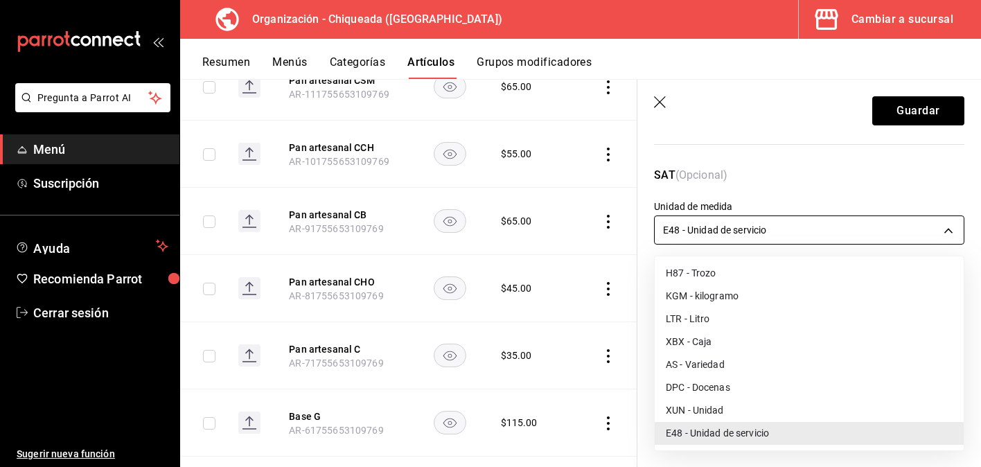
click at [752, 223] on body "Pregunta a Parrot AI Menú Suscripción Ayuda Recomienda Parrot Cerrar sesión Sug…" at bounding box center [490, 233] width 981 height 467
click at [733, 411] on li "XUN - Unidad" at bounding box center [809, 410] width 309 height 23
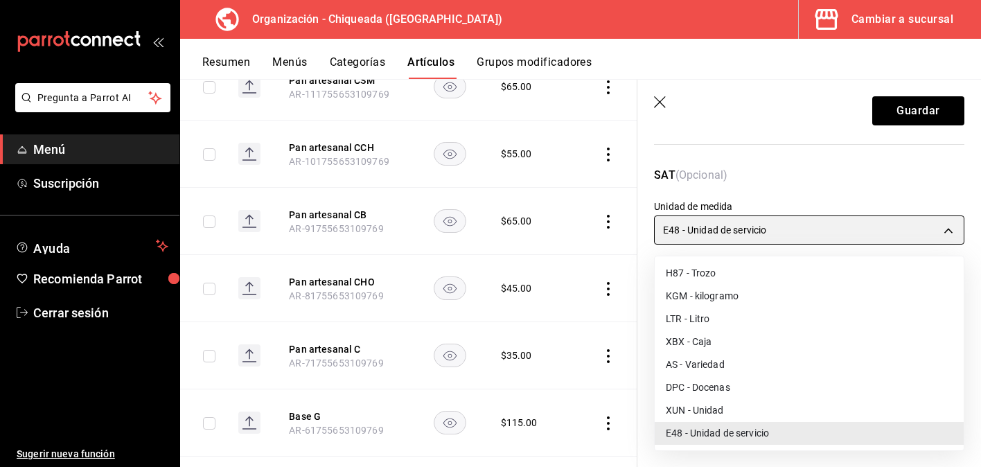
type input "XUN"
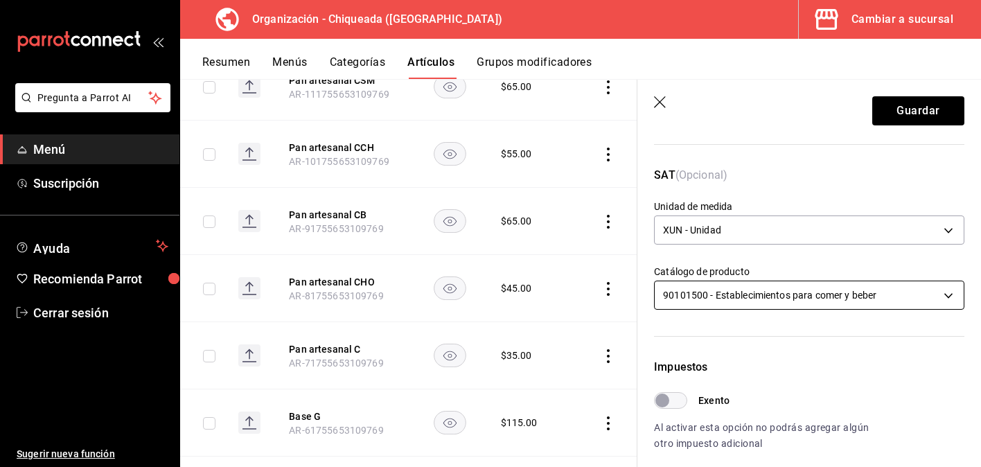
click at [774, 305] on body "Pregunta a Parrot AI Menú Suscripción Ayuda Recomienda Parrot Cerrar sesión Sug…" at bounding box center [490, 233] width 981 height 467
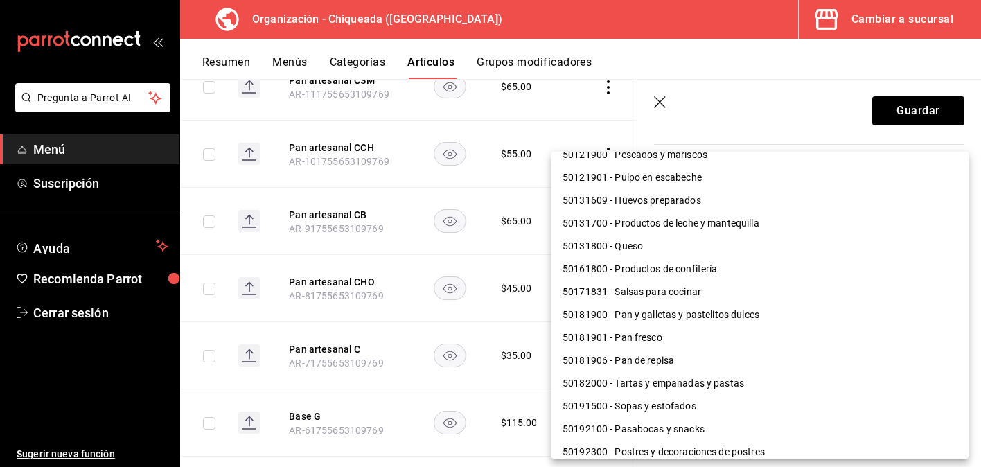
scroll to position [160, 0]
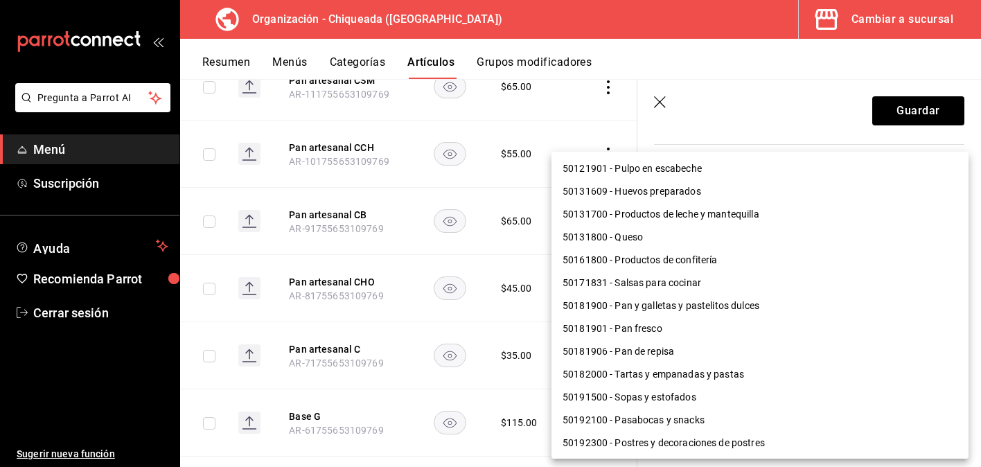
click at [766, 322] on li "50181901 - Pan fresco" at bounding box center [759, 328] width 417 height 23
type input "50181901"
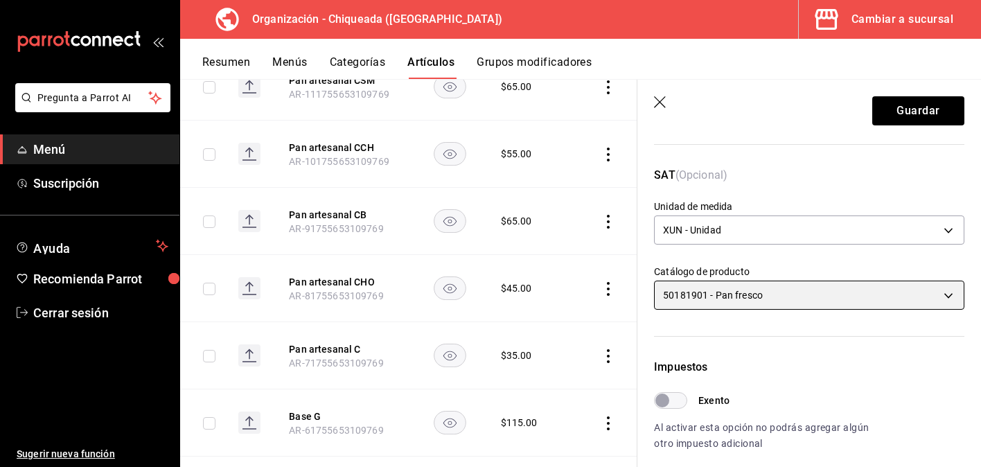
scroll to position [491, 0]
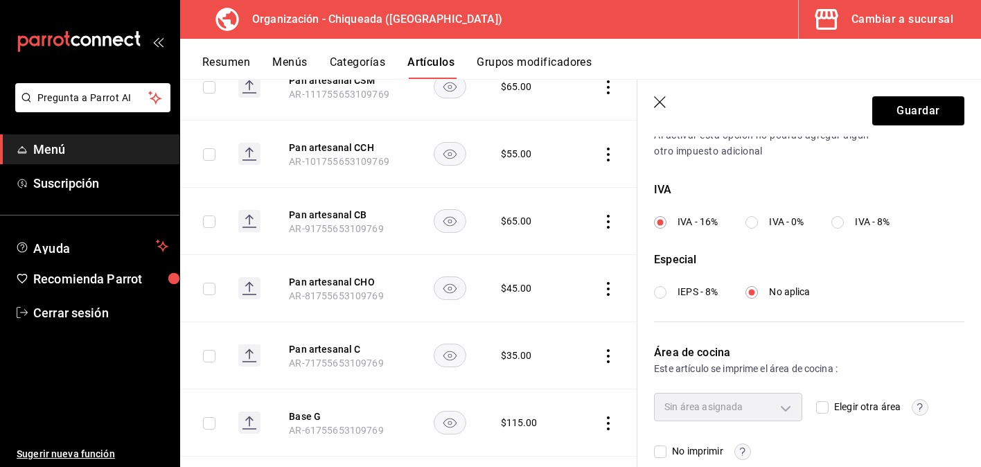
click at [747, 220] on input "IVA - 0%" at bounding box center [751, 222] width 12 height 12
radio input "true"
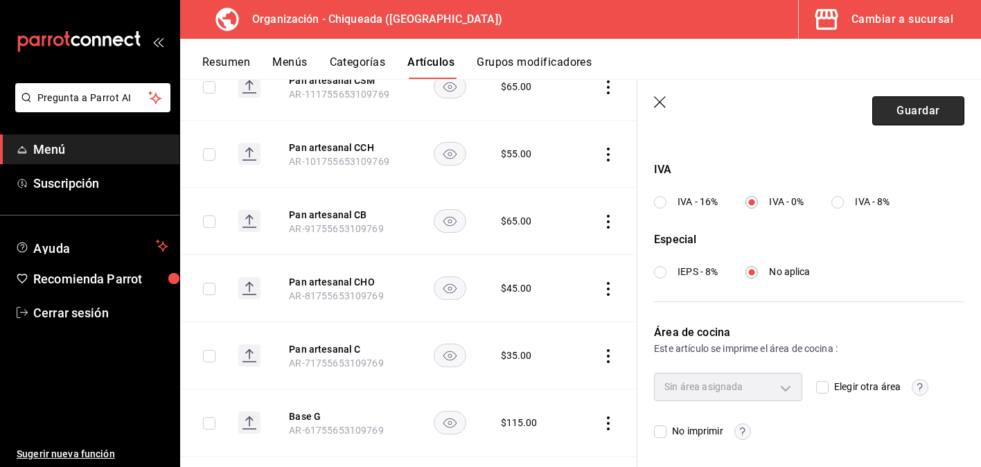
click at [896, 107] on button "Guardar" at bounding box center [918, 110] width 92 height 29
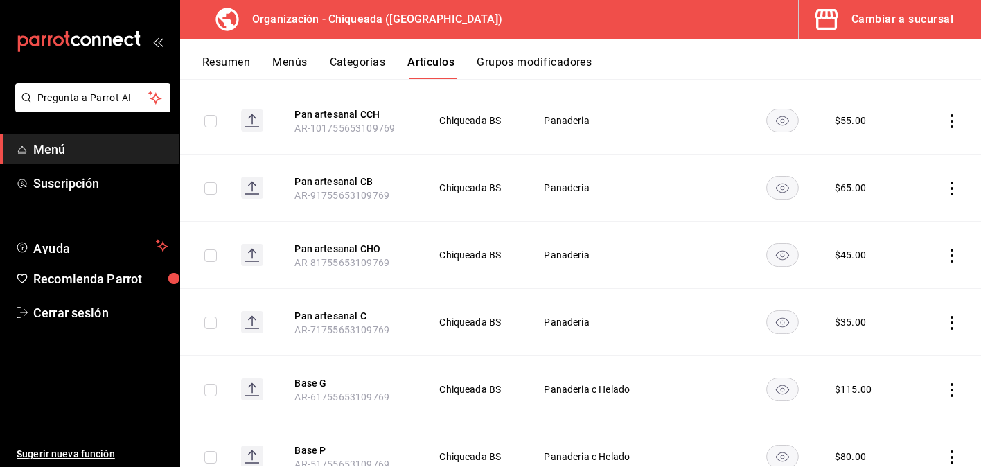
scroll to position [1262, 0]
click at [952, 188] on icon "actions" at bounding box center [951, 189] width 3 height 14
click at [916, 218] on span "Editar" at bounding box center [910, 220] width 36 height 15
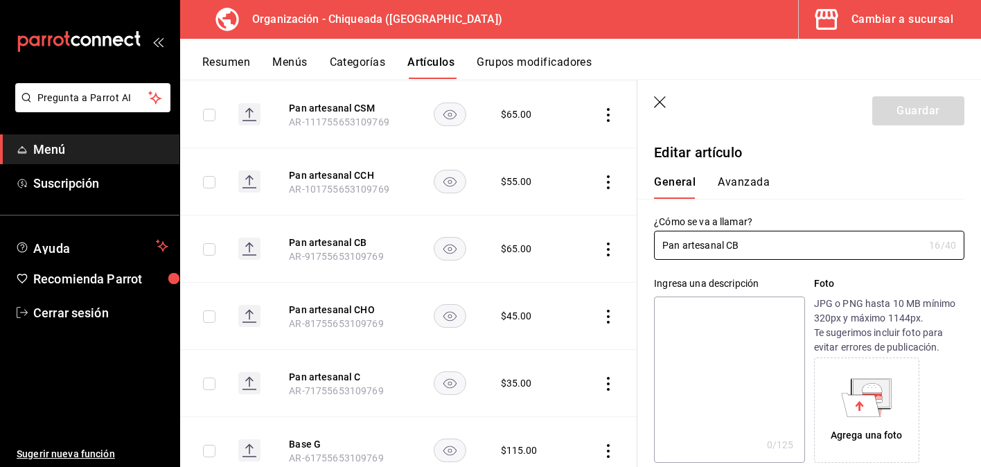
drag, startPoint x: 756, startPoint y: 241, endPoint x: 637, endPoint y: 241, distance: 118.5
click at [637, 241] on div "¿Cómo se va a llamar? Pan artesanal CB 16 /40 ¿Cómo se va a llamar?" at bounding box center [800, 229] width 327 height 61
click at [728, 179] on button "Avanzada" at bounding box center [744, 187] width 52 height 24
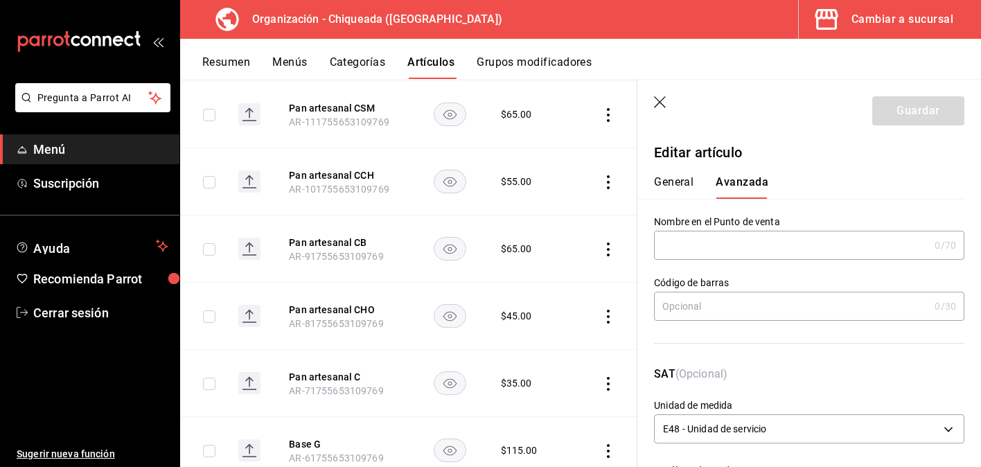
click at [734, 241] on input "text" at bounding box center [791, 245] width 275 height 28
paste input "Pan artesanal CB"
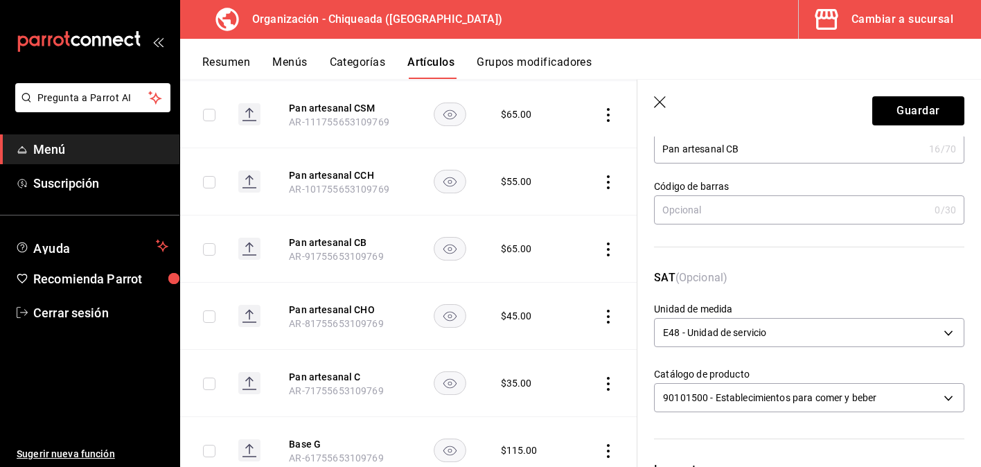
scroll to position [169, 0]
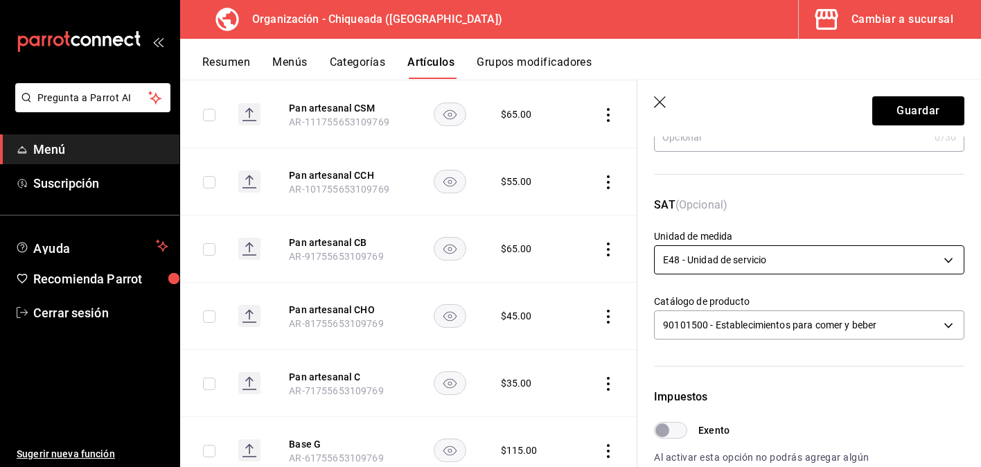
type input "Pan artesanal CB"
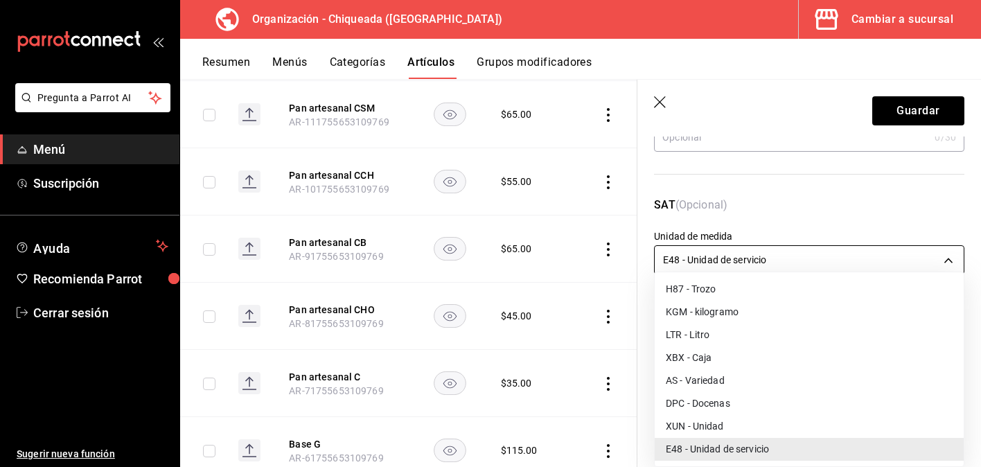
click at [734, 265] on body "Pregunta a Parrot AI Menú Suscripción Ayuda Recomienda Parrot Cerrar sesión Sug…" at bounding box center [490, 233] width 981 height 467
click at [721, 421] on li "XUN - Unidad" at bounding box center [809, 426] width 309 height 23
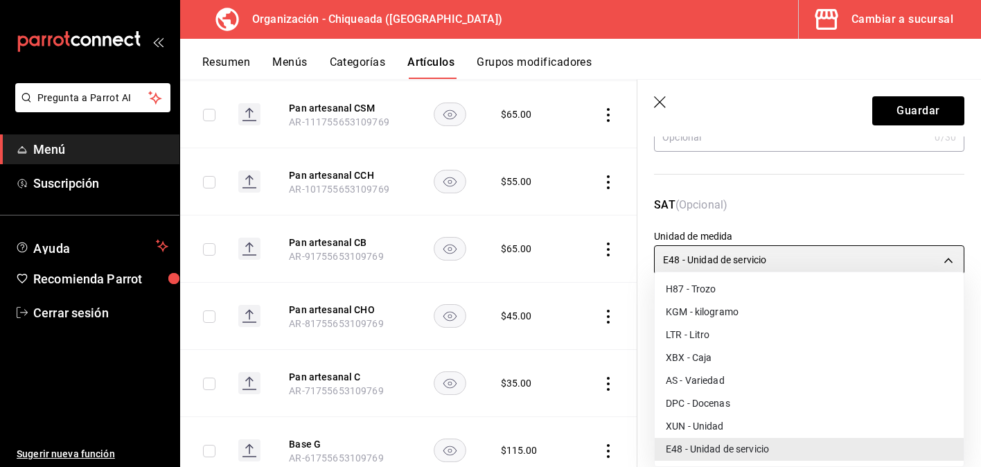
type input "XUN"
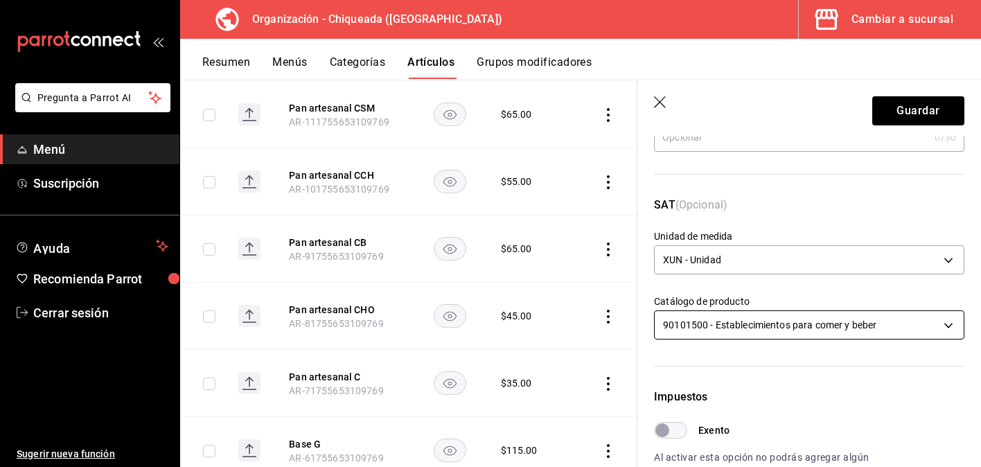
click at [757, 325] on body "Pregunta a Parrot AI Menú Suscripción Ayuda Recomienda Parrot Cerrar sesión Sug…" at bounding box center [490, 233] width 981 height 467
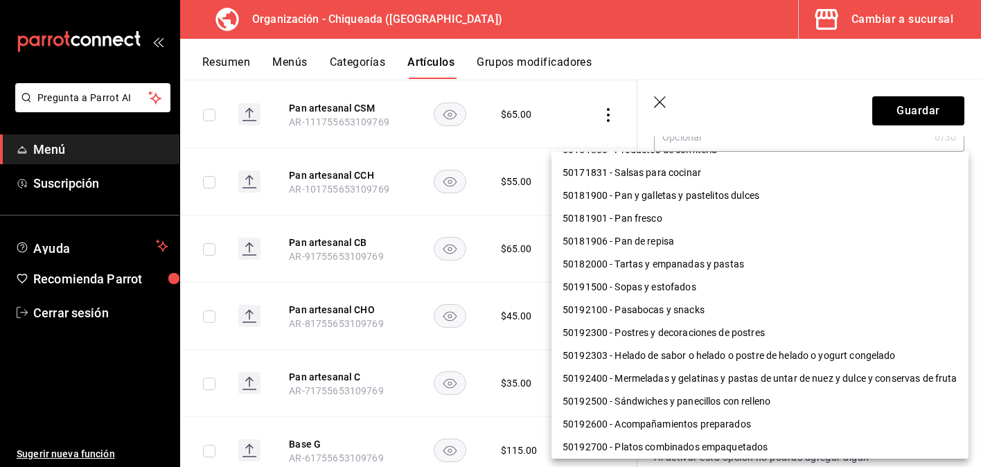
scroll to position [262, 0]
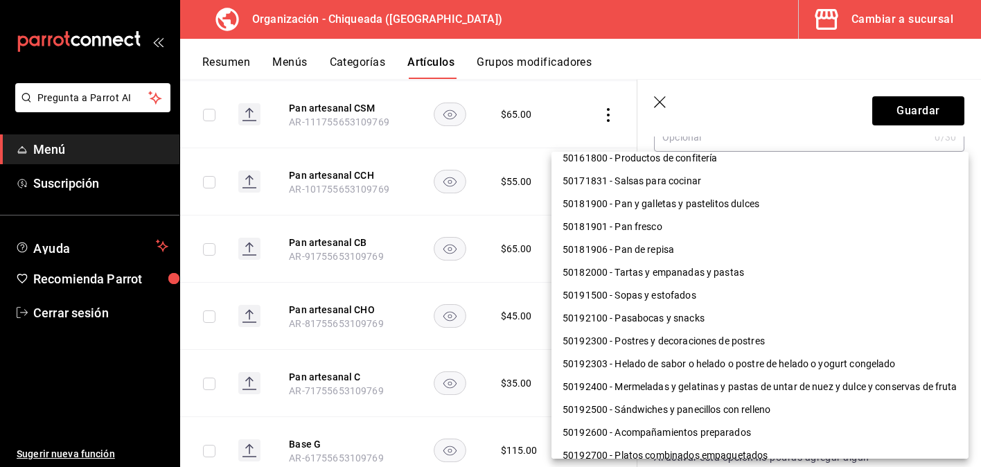
click at [734, 226] on li "50181901 - Pan fresco" at bounding box center [759, 226] width 417 height 23
type input "50181901"
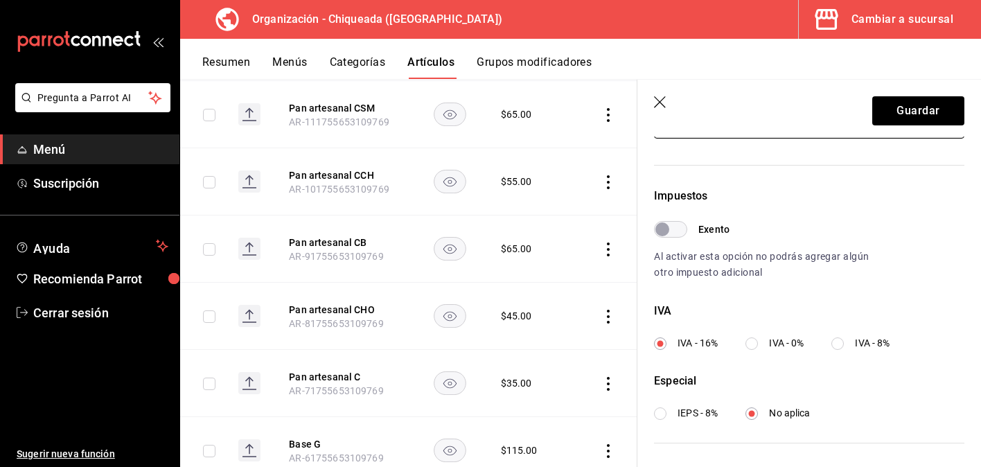
scroll to position [511, 0]
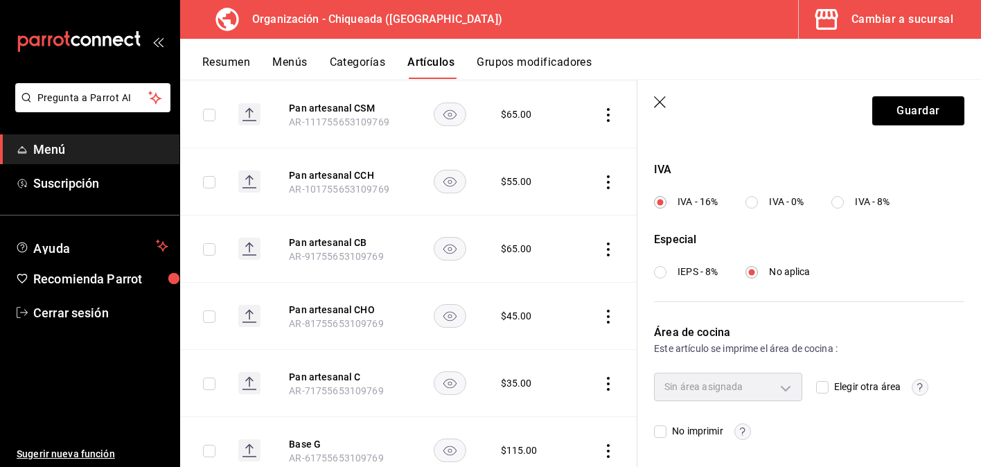
click at [755, 206] on input "IVA - 0%" at bounding box center [751, 202] width 12 height 12
radio input "true"
click at [930, 114] on button "Guardar" at bounding box center [918, 110] width 92 height 29
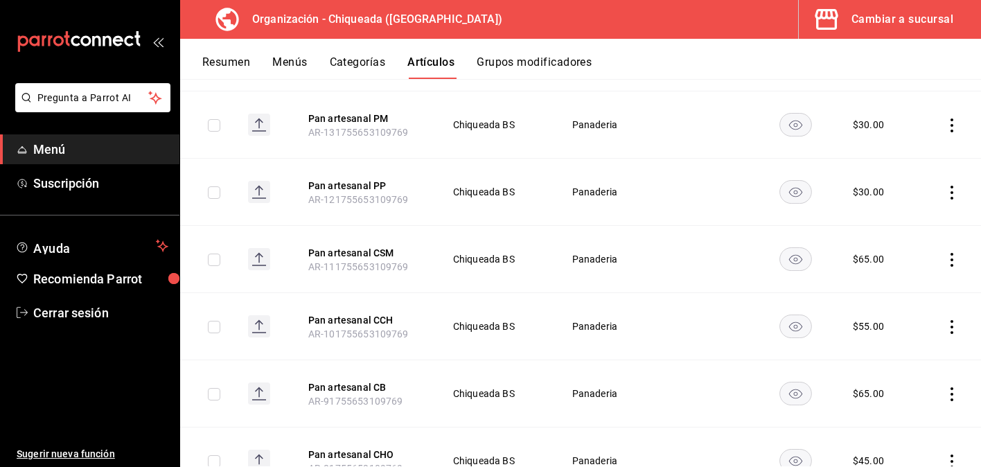
scroll to position [1070, 0]
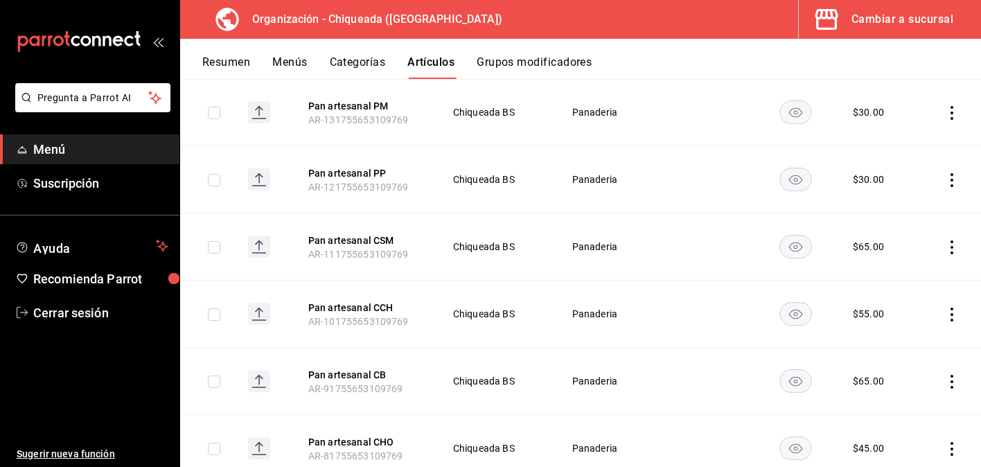
click at [953, 319] on icon "actions" at bounding box center [952, 315] width 14 height 14
click at [930, 346] on li "Editar" at bounding box center [897, 346] width 83 height 28
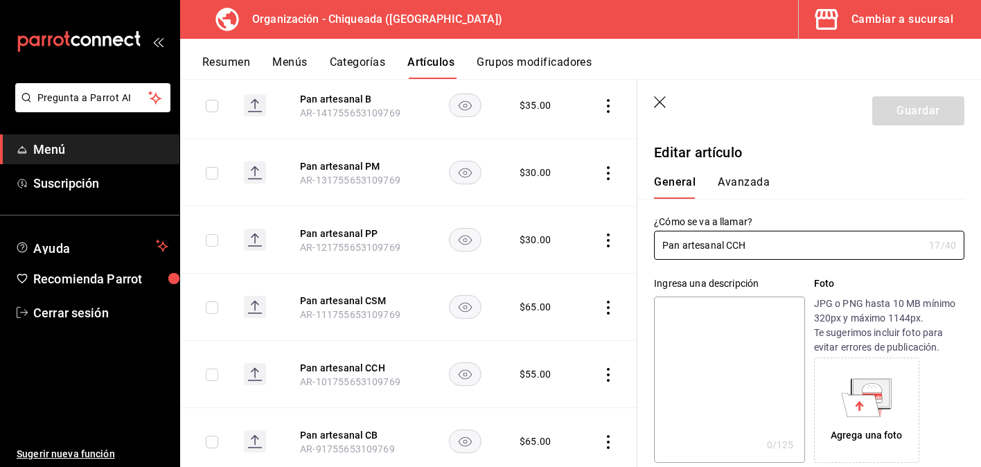
drag, startPoint x: 751, startPoint y: 248, endPoint x: 638, endPoint y: 240, distance: 113.2
click at [638, 240] on div "¿Cómo se va a llamar? Pan artesanal CCH 17 /40 ¿Cómo se va a llamar?" at bounding box center [800, 229] width 327 height 61
click at [727, 180] on button "Avanzada" at bounding box center [744, 187] width 52 height 24
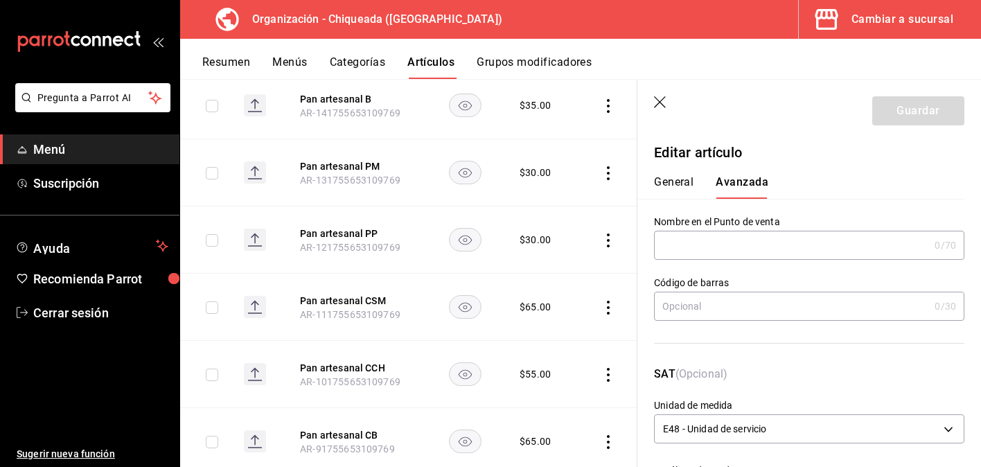
click at [732, 246] on input "text" at bounding box center [791, 245] width 275 height 28
paste input "Pan artesanal CCH"
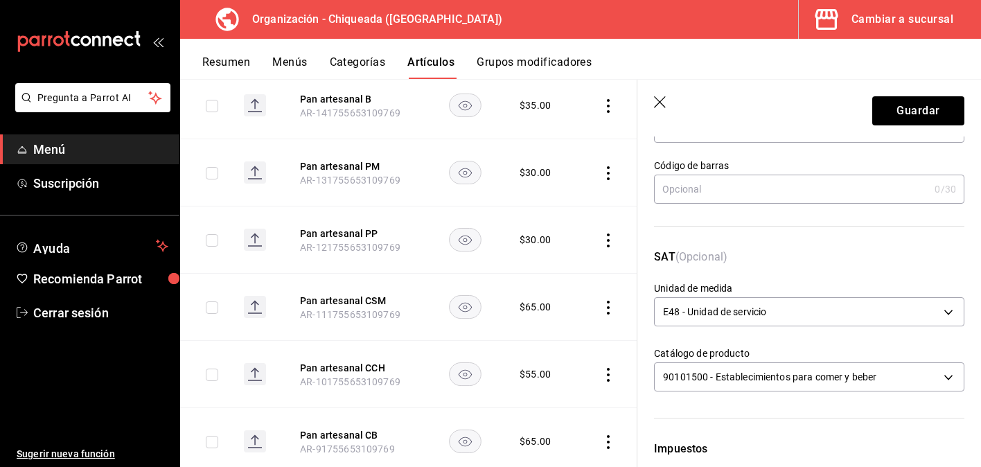
scroll to position [132, 0]
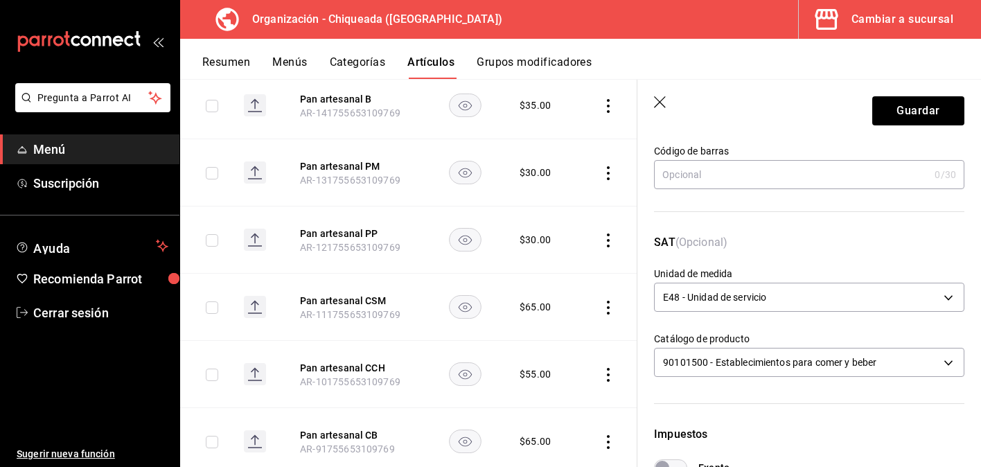
type input "Pan artesanal CCH"
click at [725, 278] on div "E48 - Unidad de servicio E48" at bounding box center [809, 295] width 310 height 37
click at [725, 292] on body "Pregunta a Parrot AI Menú Suscripción Ayuda Recomienda Parrot Cerrar sesión Sug…" at bounding box center [490, 233] width 981 height 467
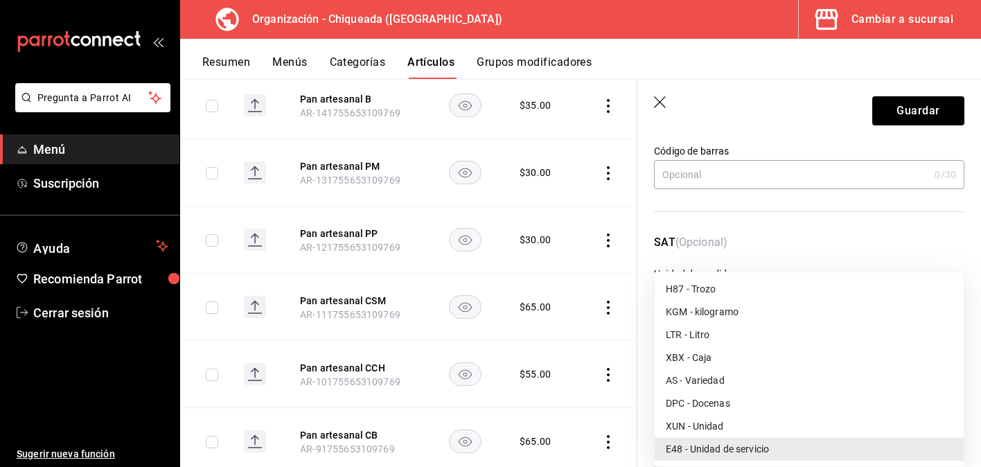
click at [723, 428] on li "XUN - Unidad" at bounding box center [809, 426] width 309 height 23
type input "XUN"
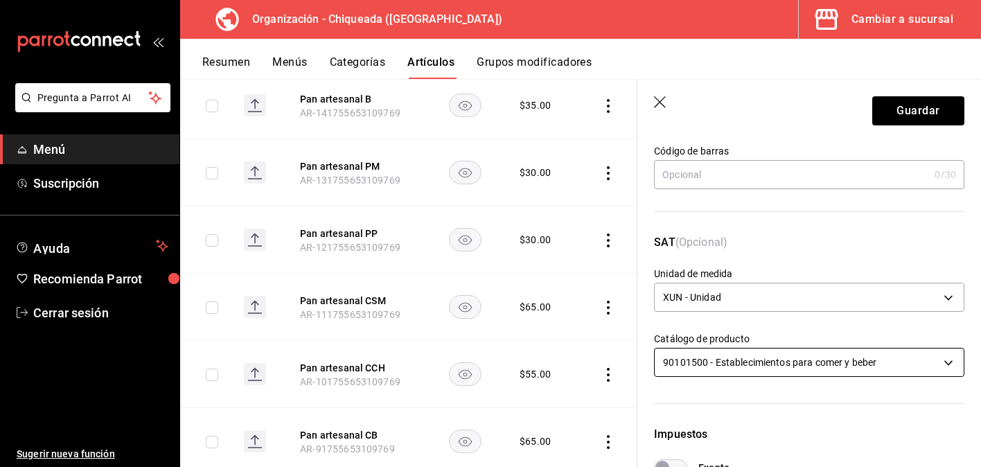
click at [745, 355] on body "Pregunta a Parrot AI Menú Suscripción Ayuda Recomienda Parrot Cerrar sesión Sug…" at bounding box center [490, 233] width 981 height 467
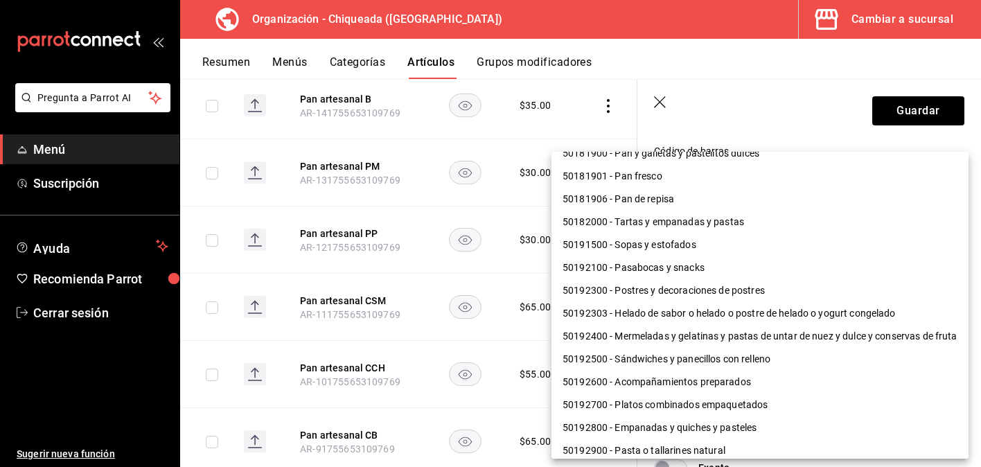
scroll to position [311, 0]
click at [728, 177] on li "50181901 - Pan fresco" at bounding box center [759, 177] width 417 height 23
type input "50181901"
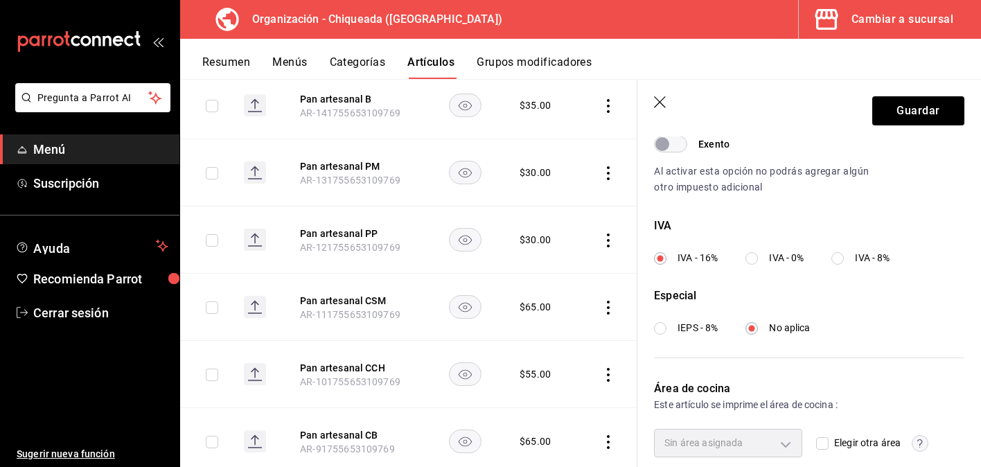
scroll to position [454, 0]
click at [751, 258] on input "IVA - 0%" at bounding box center [751, 259] width 12 height 12
radio input "true"
click at [909, 107] on button "Guardar" at bounding box center [918, 110] width 92 height 29
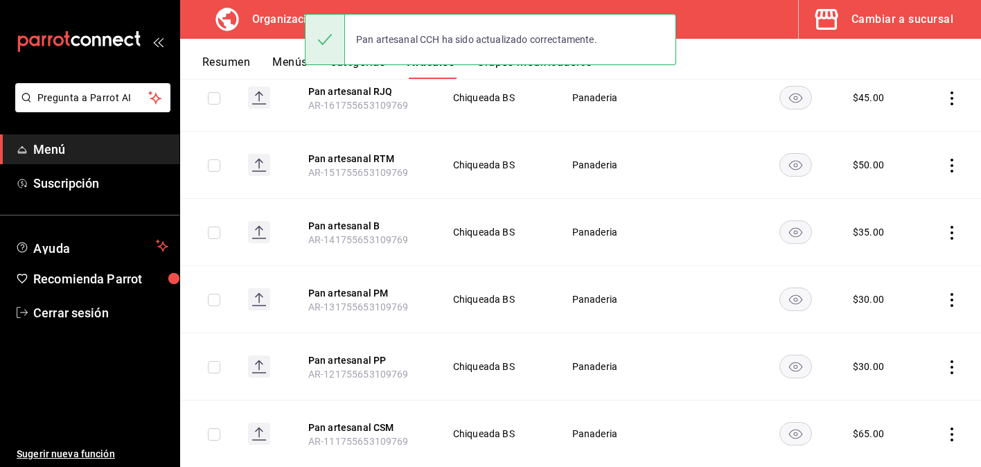
scroll to position [1026, 0]
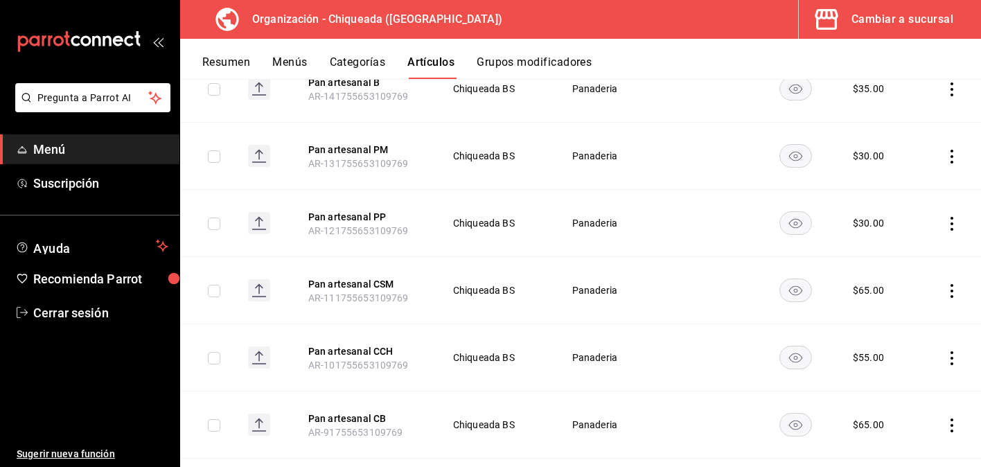
click at [953, 292] on icon "actions" at bounding box center [952, 291] width 14 height 14
click at [932, 323] on li "Editar" at bounding box center [897, 322] width 83 height 28
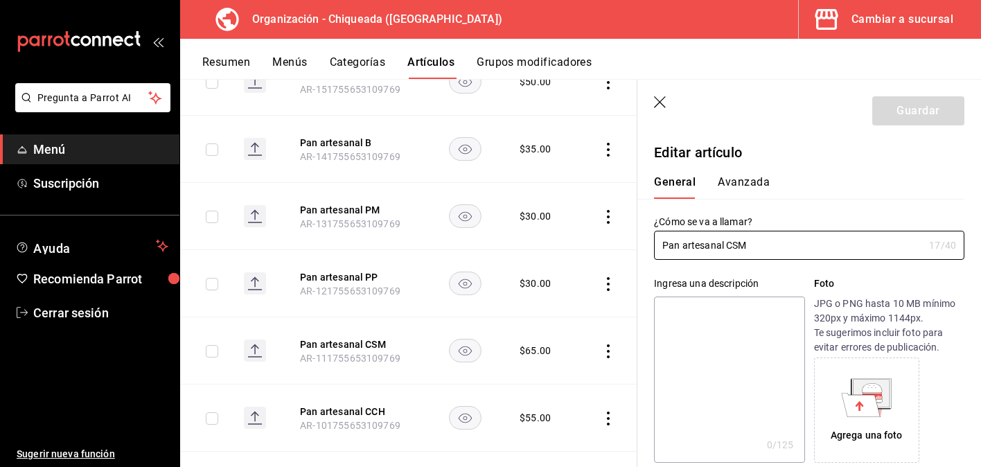
type input "$65.00"
drag, startPoint x: 751, startPoint y: 254, endPoint x: 644, endPoint y: 236, distance: 109.0
click at [644, 236] on div "¿Cómo se va a llamar? Pan artesanal CSM 17 /40 ¿Cómo se va a llamar?" at bounding box center [800, 229] width 327 height 61
click at [766, 176] on button "Avanzada" at bounding box center [744, 187] width 52 height 24
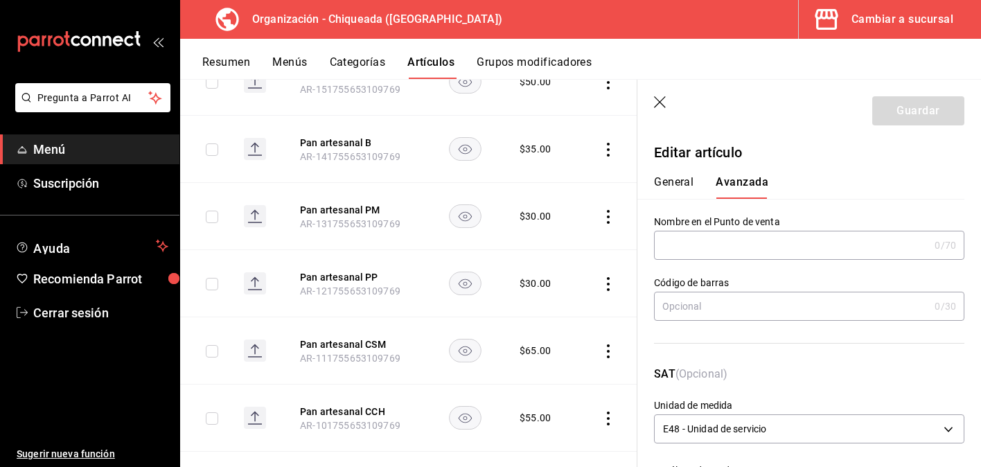
click at [764, 238] on input "text" at bounding box center [791, 245] width 275 height 28
paste input "Pan artesanal CSM"
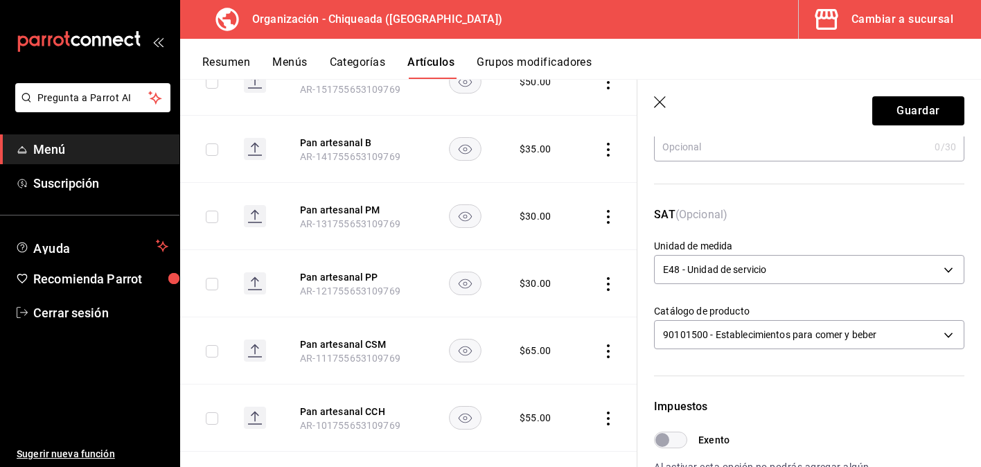
scroll to position [166, 0]
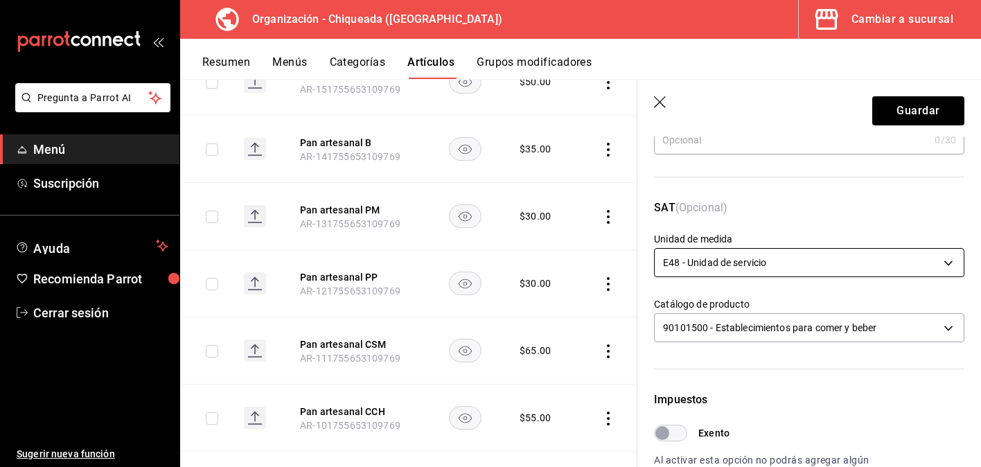
type input "Pan artesanal CSM"
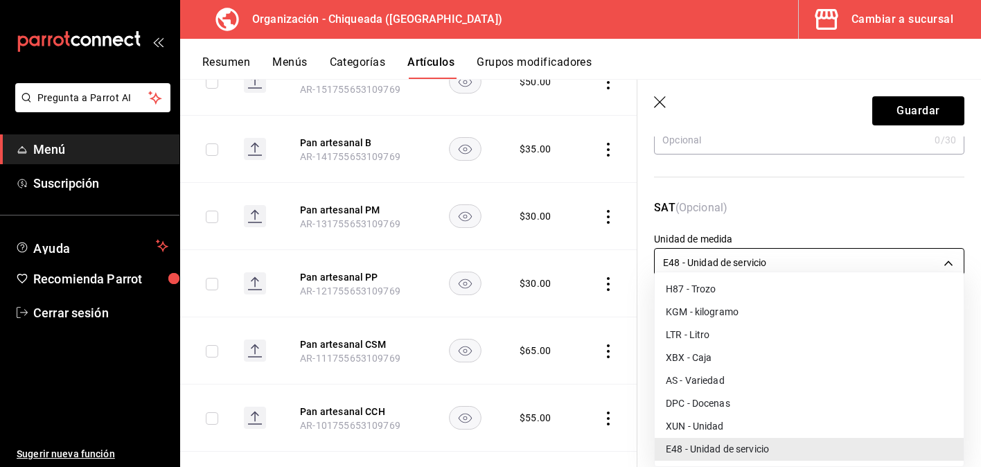
click at [759, 260] on body "Pregunta a Parrot AI Menú Suscripción Ayuda Recomienda Parrot Cerrar sesión Sug…" at bounding box center [490, 233] width 981 height 467
click at [736, 420] on li "XUN - Unidad" at bounding box center [809, 426] width 309 height 23
type input "XUN"
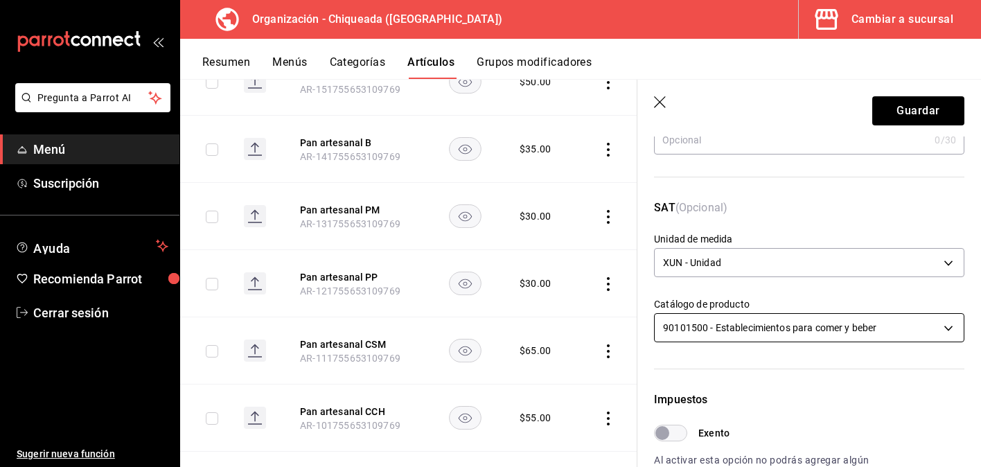
click at [759, 328] on body "Pregunta a Parrot AI Menú Suscripción Ayuda Recomienda Parrot Cerrar sesión Sug…" at bounding box center [490, 233] width 981 height 467
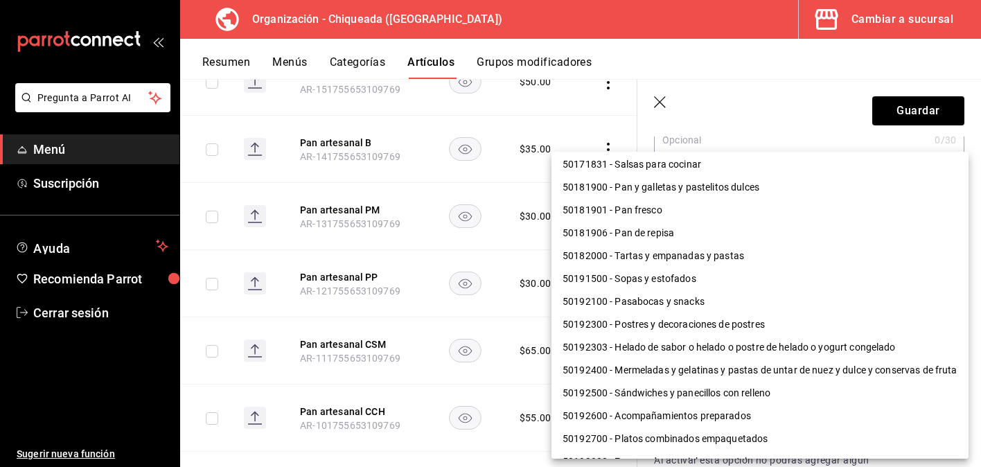
scroll to position [279, 0]
click at [741, 220] on li "50181901 - Pan fresco" at bounding box center [759, 209] width 417 height 23
type input "50181901"
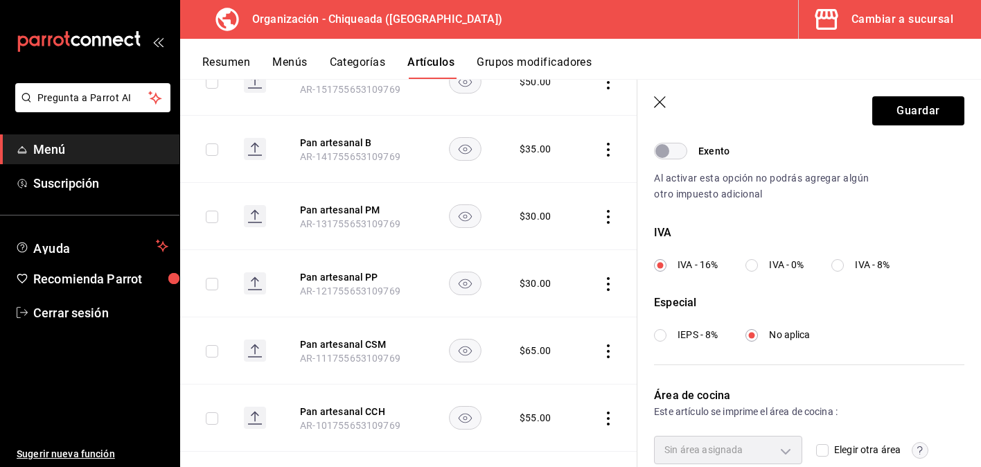
scroll to position [477, 0]
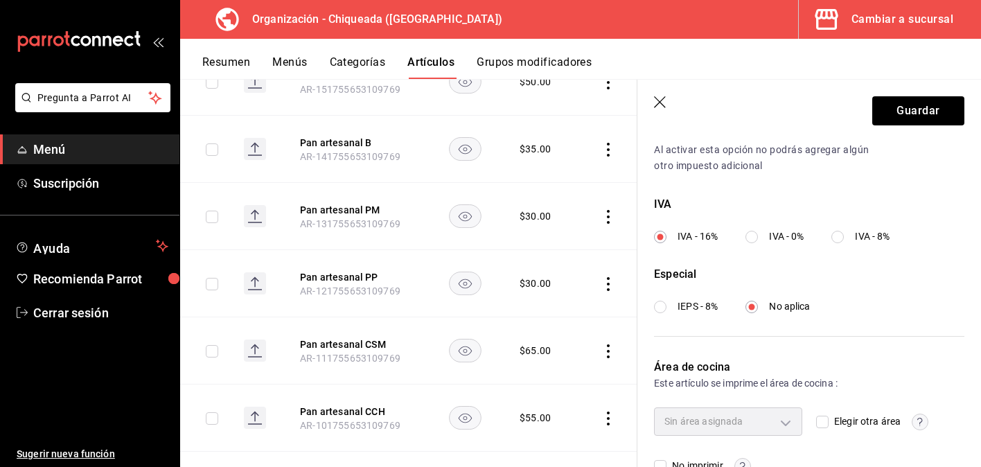
click at [752, 233] on input "IVA - 0%" at bounding box center [751, 237] width 12 height 12
radio input "true"
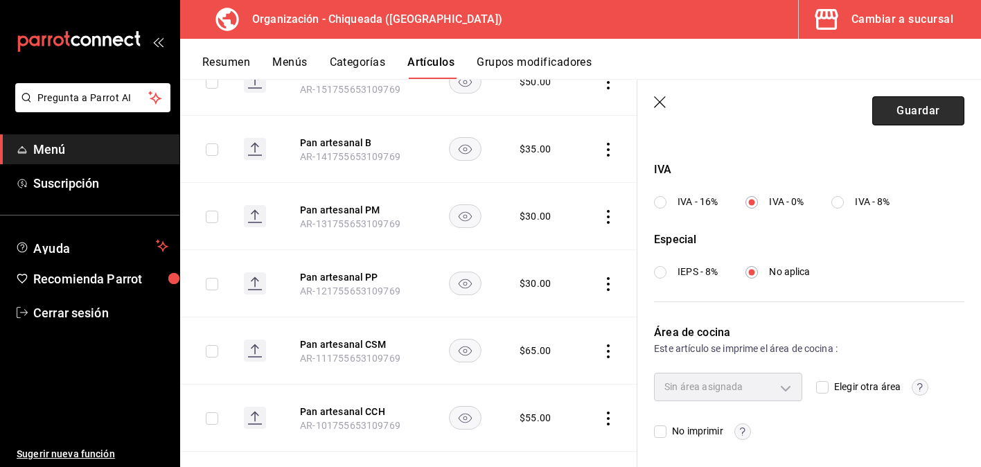
click at [922, 112] on button "Guardar" at bounding box center [918, 110] width 92 height 29
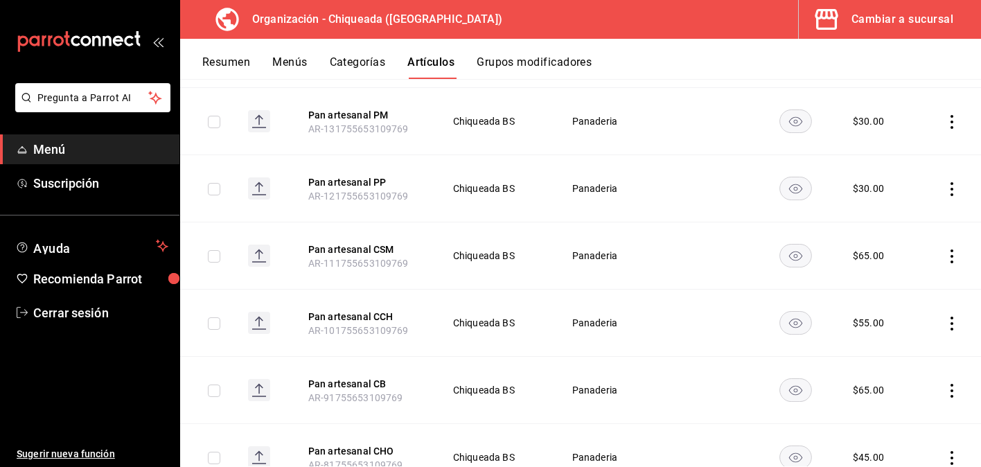
scroll to position [1060, 0]
click at [953, 197] on td at bounding box center [948, 189] width 65 height 67
click at [951, 189] on icon "actions" at bounding box center [951, 190] width 3 height 14
click at [928, 219] on span "Editar" at bounding box center [910, 221] width 36 height 15
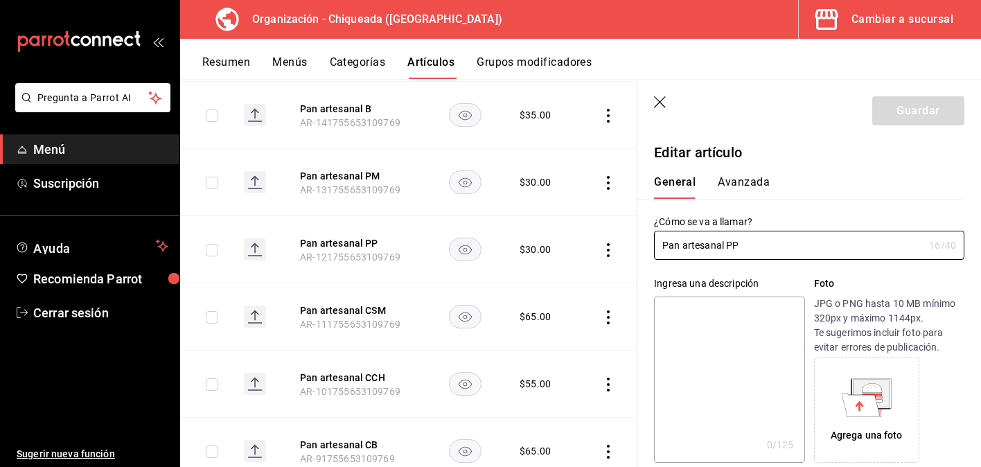
type input "$30.00"
drag, startPoint x: 764, startPoint y: 245, endPoint x: 621, endPoint y: 232, distance: 143.9
click at [621, 232] on main "Artículos organización Edita el precio e imagen de tus artículos. Asigna una ca…" at bounding box center [580, 273] width 801 height 388
click at [757, 180] on button "Avanzada" at bounding box center [744, 187] width 52 height 24
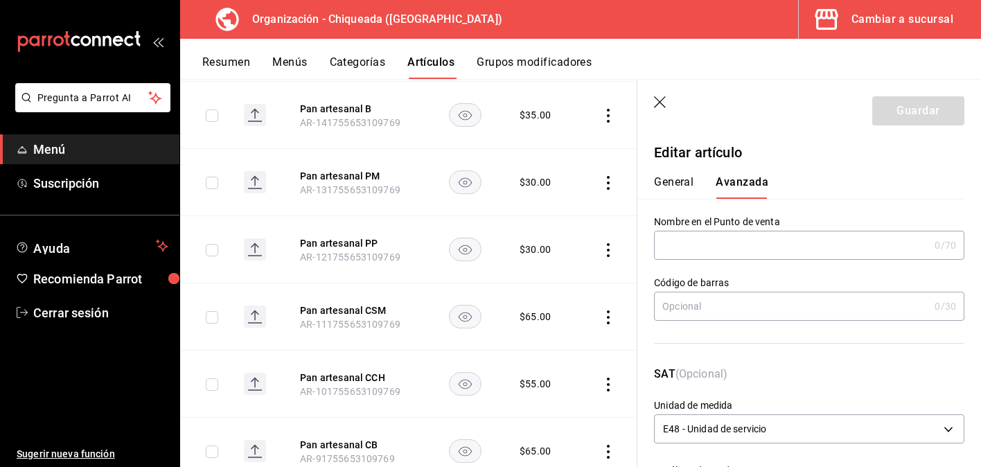
click at [757, 252] on input "text" at bounding box center [791, 245] width 275 height 28
paste input "Pan artesanal PP"
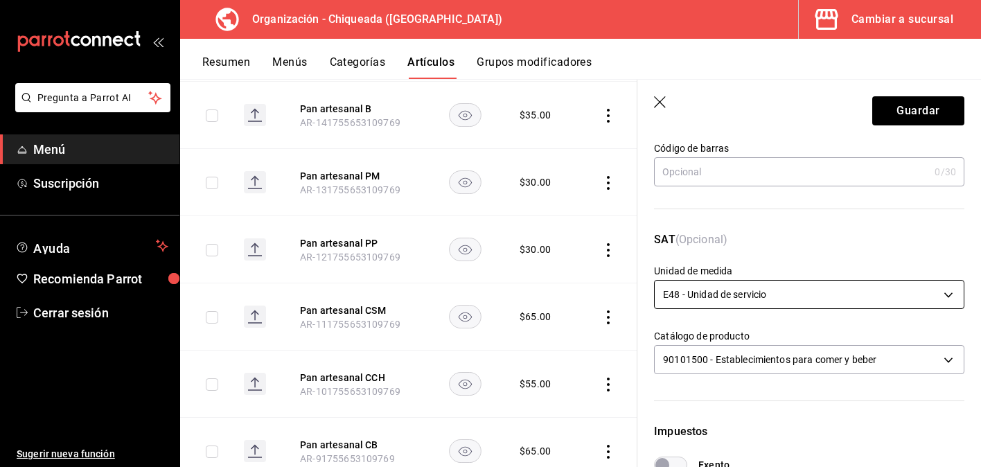
type input "Pan artesanal PP"
click at [757, 296] on body "Pregunta a Parrot AI Menú Suscripción Ayuda Recomienda Parrot Cerrar sesión Sug…" at bounding box center [490, 233] width 981 height 467
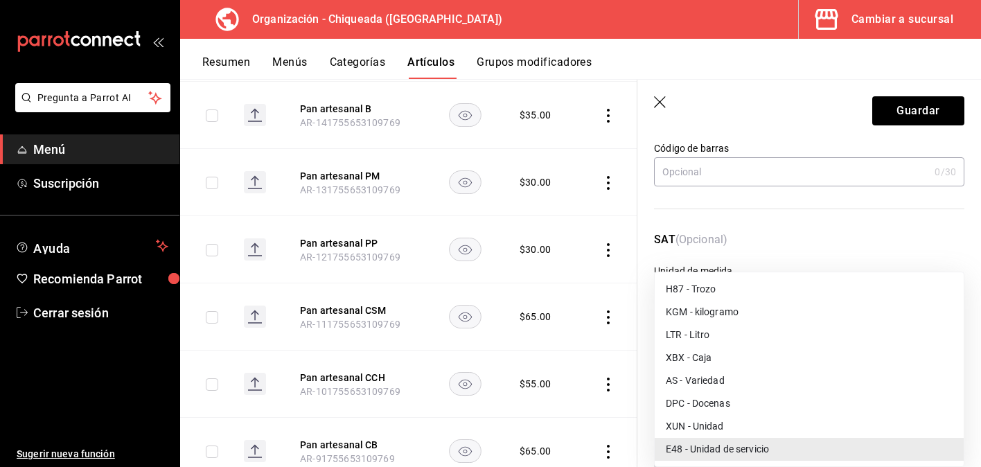
click at [731, 433] on li "XUN - Unidad" at bounding box center [809, 426] width 309 height 23
type input "XUN"
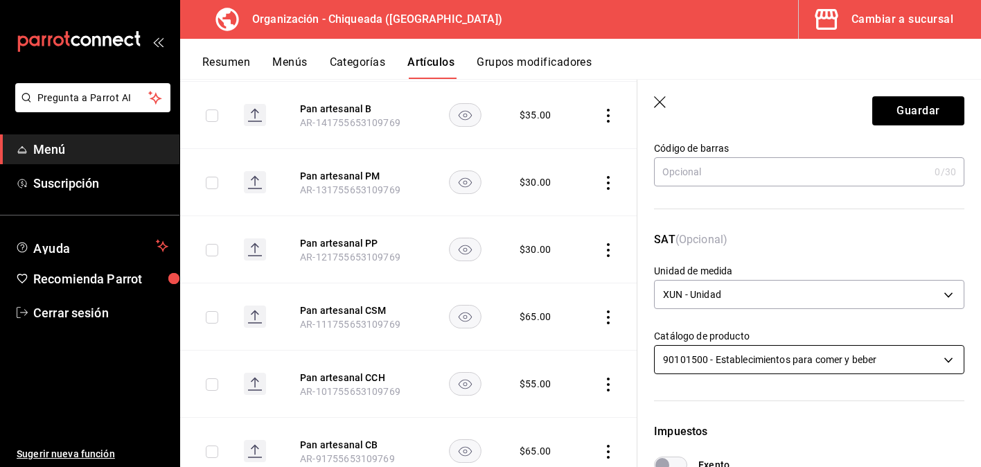
click at [754, 360] on body "Pregunta a Parrot AI Menú Suscripción Ayuda Recomienda Parrot Cerrar sesión Sug…" at bounding box center [490, 233] width 981 height 467
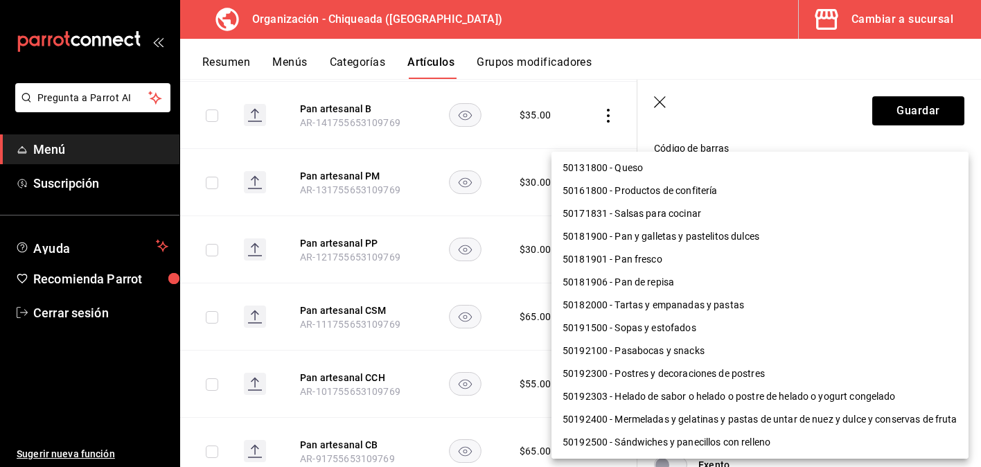
scroll to position [222, 0]
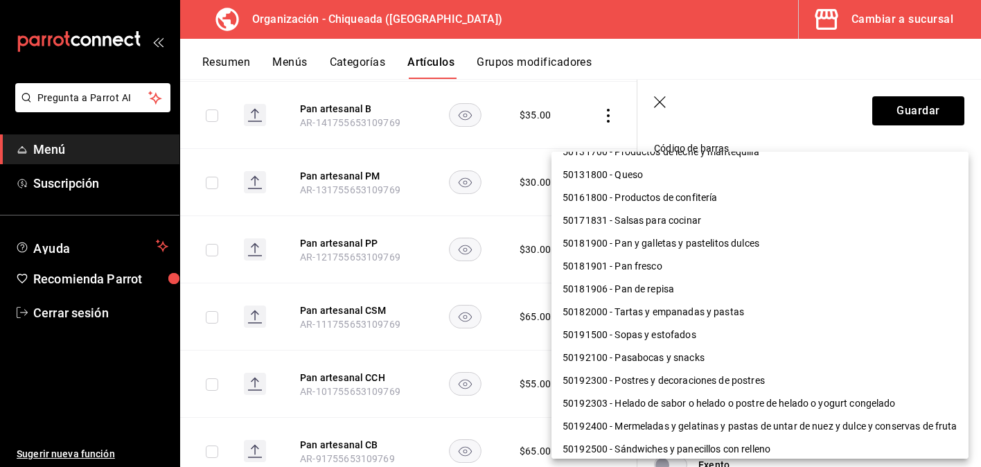
click at [732, 269] on li "50181901 - Pan fresco" at bounding box center [759, 266] width 417 height 23
type input "50181901"
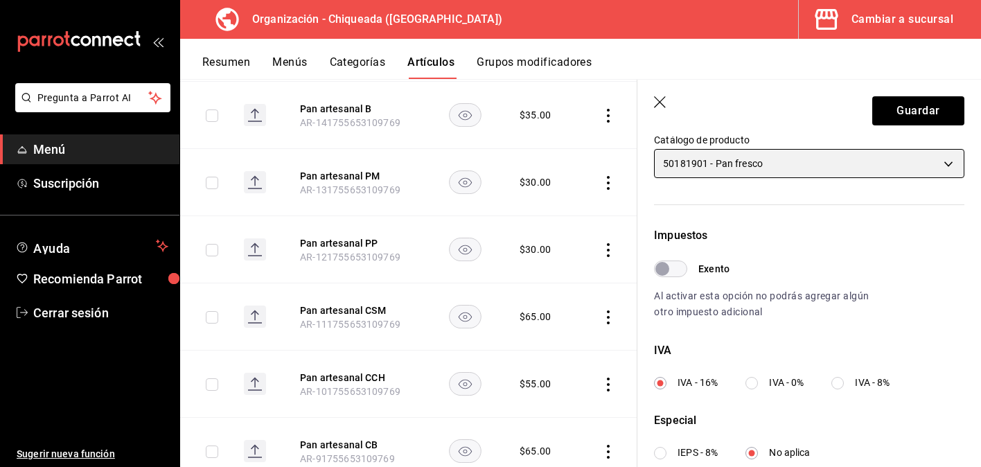
scroll to position [344, 0]
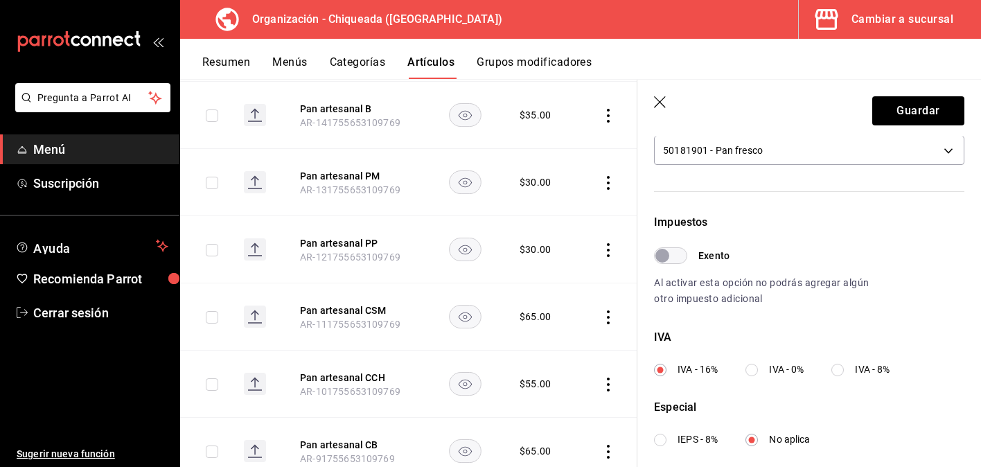
click at [752, 370] on input "IVA - 0%" at bounding box center [751, 370] width 12 height 12
radio input "true"
click at [921, 99] on button "Guardar" at bounding box center [918, 110] width 92 height 29
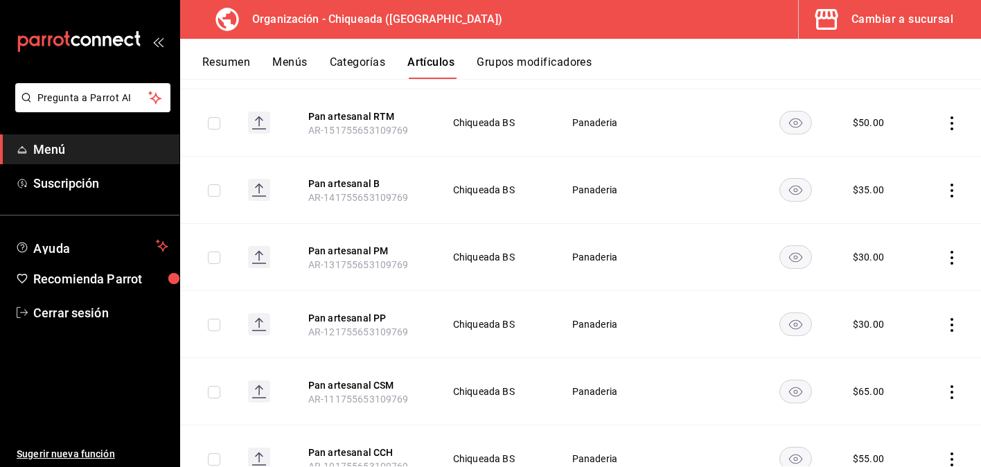
scroll to position [894, 0]
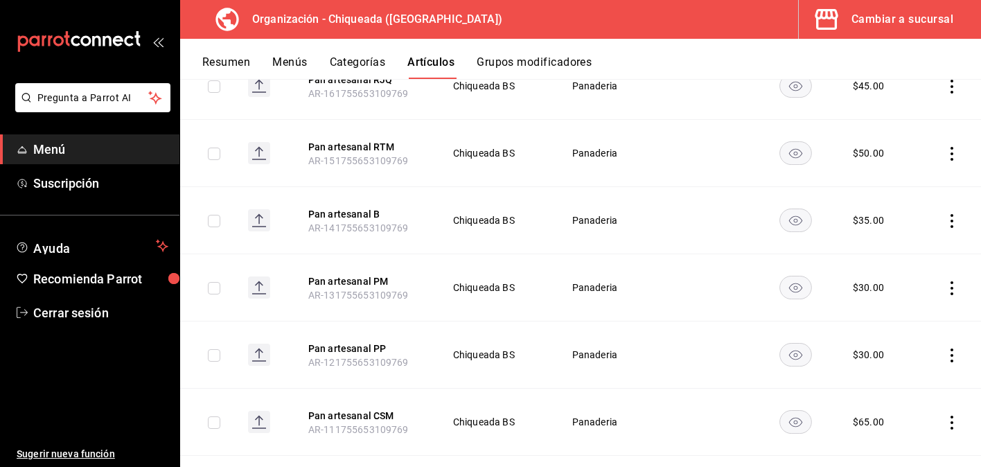
click at [950, 289] on icon "actions" at bounding box center [952, 288] width 14 height 14
click at [919, 313] on span "Editar" at bounding box center [910, 319] width 36 height 15
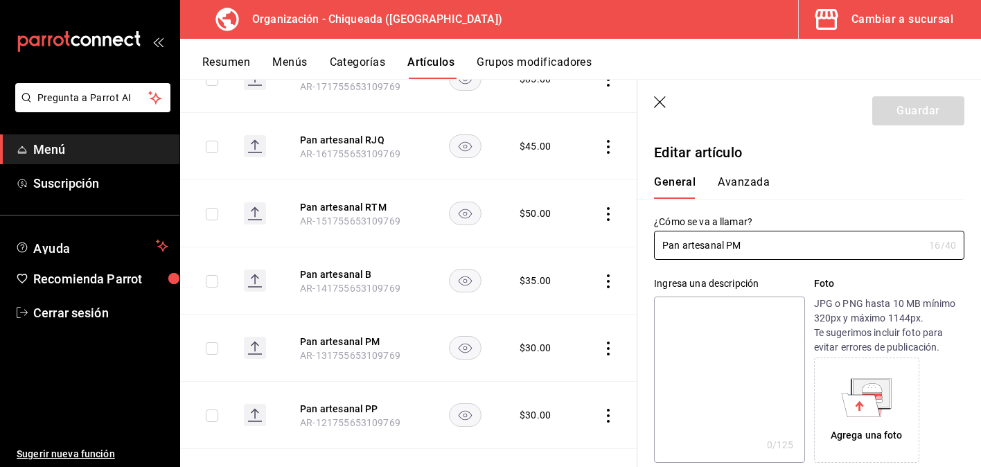
type input "$30.00"
drag, startPoint x: 757, startPoint y: 243, endPoint x: 652, endPoint y: 226, distance: 106.0
click at [652, 226] on div "¿Cómo se va a llamar? Pan artesanal PM 16 /40 ¿Cómo se va a llamar?" at bounding box center [800, 229] width 327 height 61
click at [752, 181] on button "Avanzada" at bounding box center [744, 187] width 52 height 24
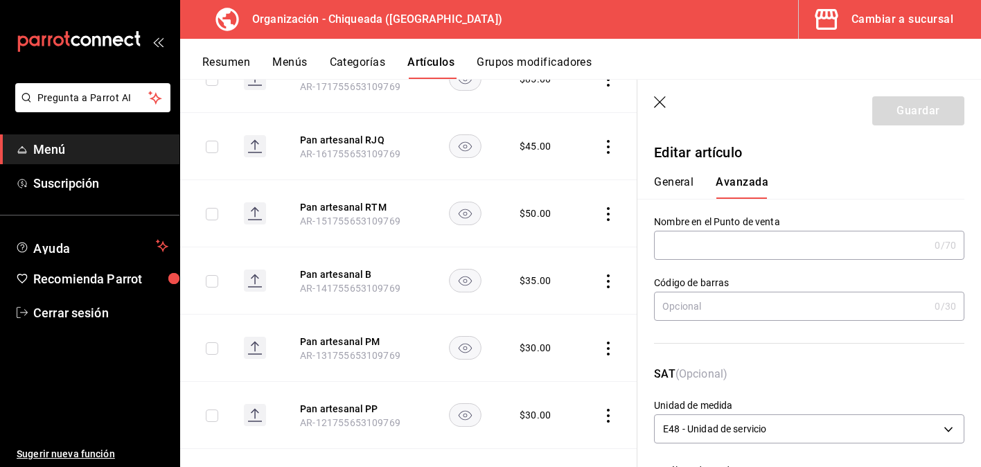
click at [752, 229] on div "Nombre en el Punto de venta 0 /70 Nombre en el Punto de venta" at bounding box center [809, 237] width 310 height 44
click at [752, 238] on input "text" at bounding box center [791, 245] width 275 height 28
paste input "Pan artesanal PM"
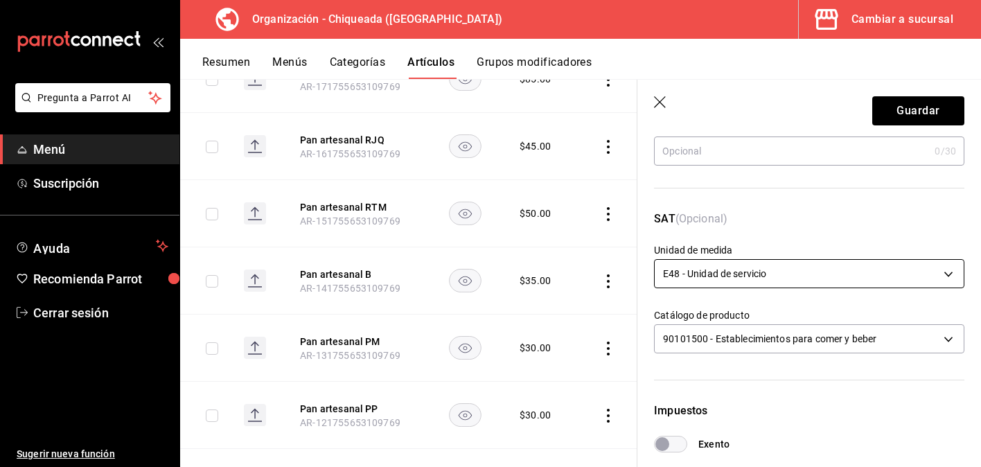
type input "Pan artesanal PM"
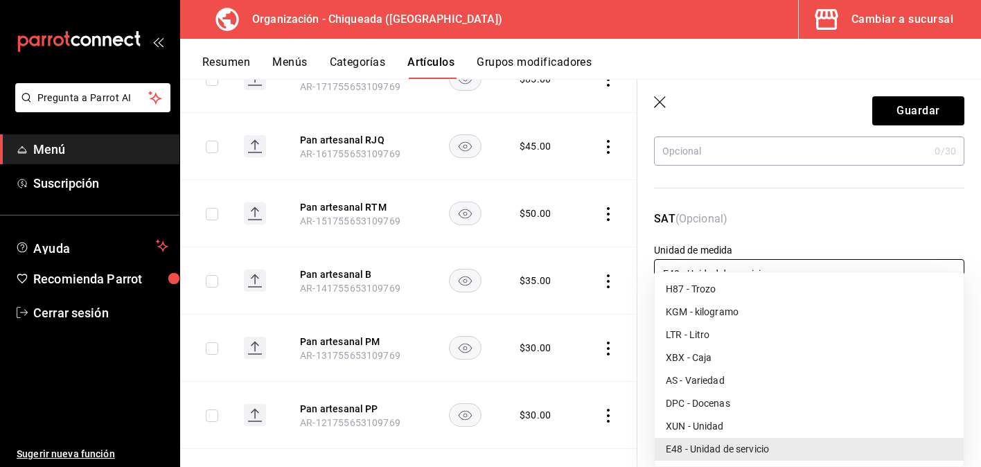
click at [748, 268] on body "Pregunta a Parrot AI Menú Suscripción Ayuda Recomienda Parrot Cerrar sesión Sug…" at bounding box center [490, 233] width 981 height 467
click at [739, 416] on li "XUN - Unidad" at bounding box center [809, 426] width 309 height 23
type input "XUN"
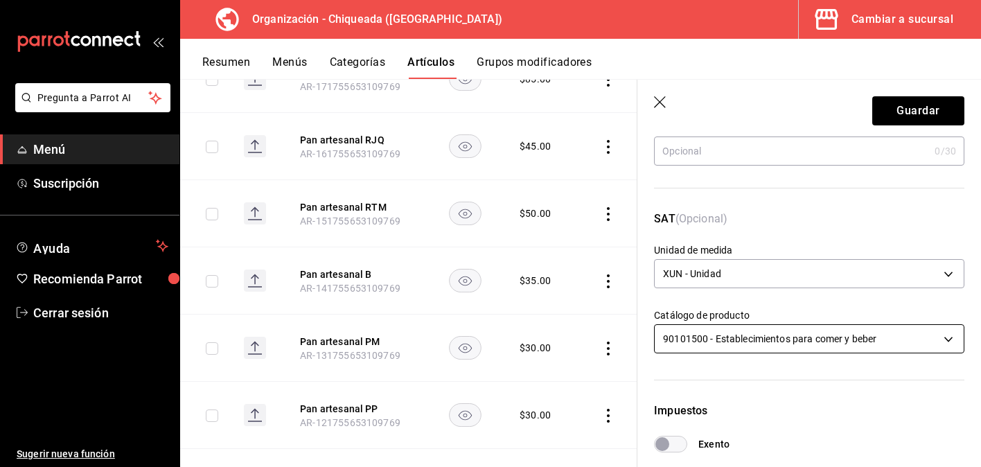
click at [759, 333] on body "Pregunta a Parrot AI Menú Suscripción Ayuda Recomienda Parrot Cerrar sesión Sug…" at bounding box center [490, 233] width 981 height 467
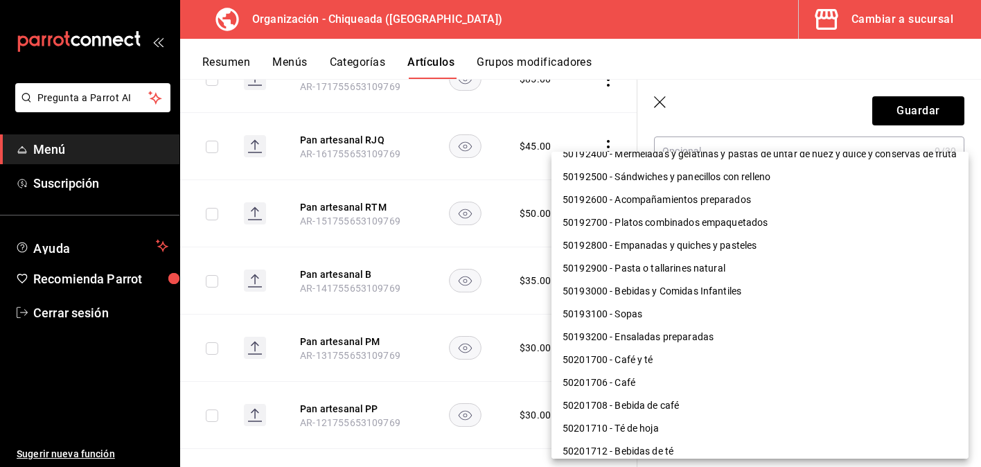
scroll to position [272, 0]
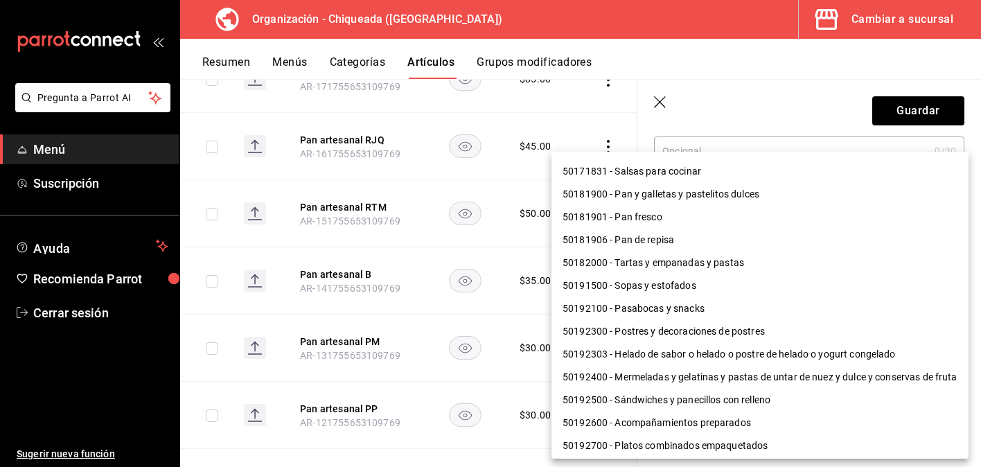
click at [731, 220] on li "50181901 - Pan fresco" at bounding box center [759, 217] width 417 height 23
type input "50181901"
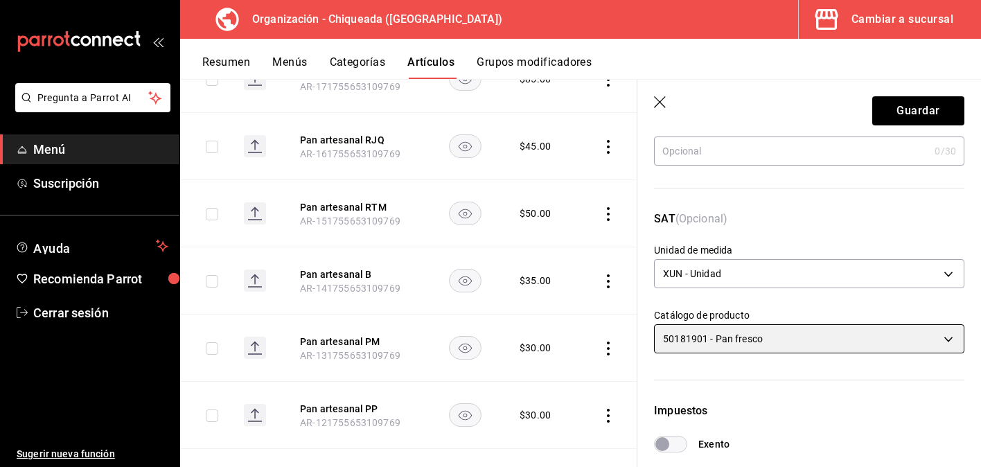
scroll to position [511, 0]
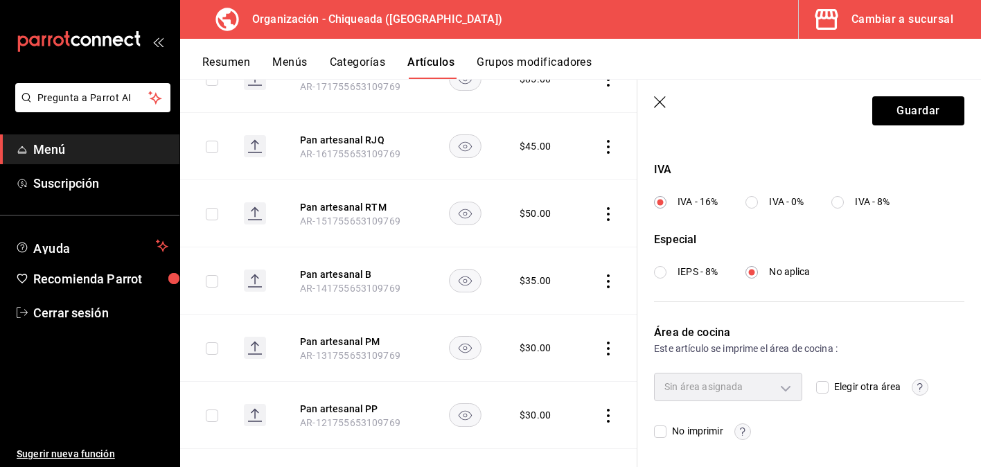
click at [749, 204] on input "IVA - 0%" at bounding box center [751, 202] width 12 height 12
radio input "true"
click at [906, 105] on button "Guardar" at bounding box center [918, 110] width 92 height 29
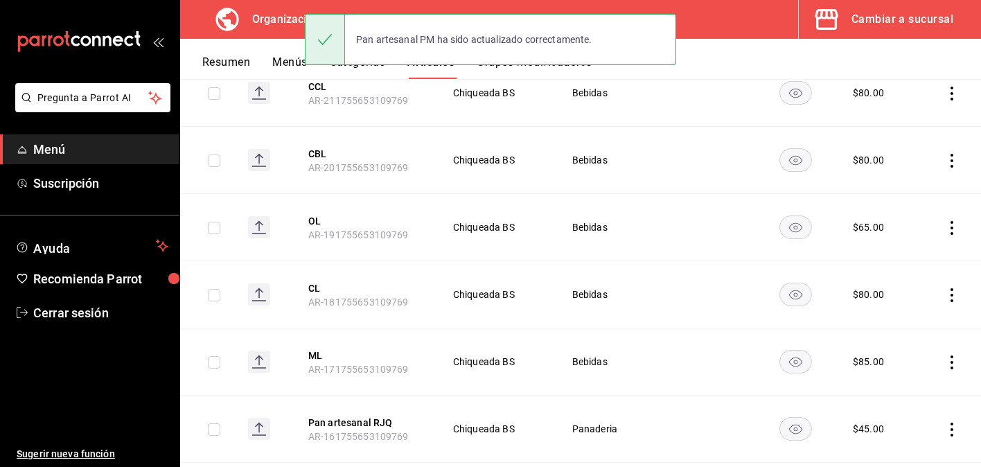
scroll to position [861, 0]
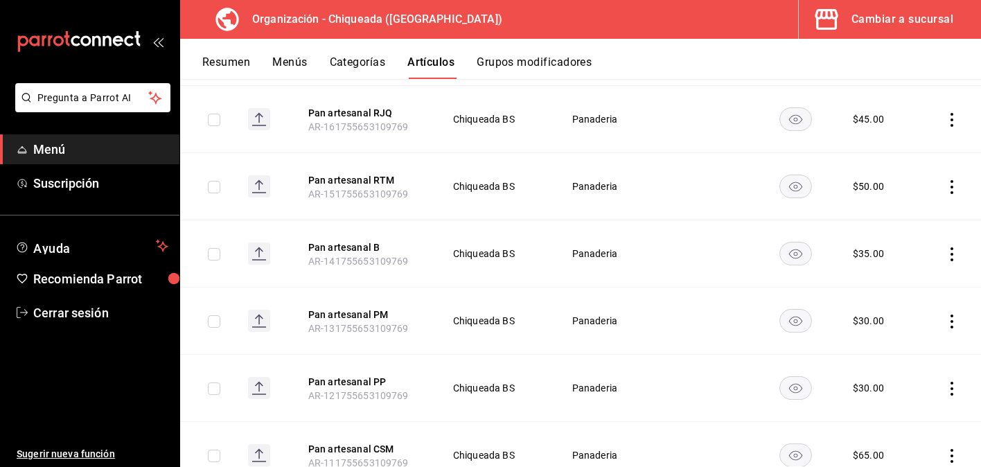
click at [953, 249] on icon "actions" at bounding box center [952, 254] width 14 height 14
click at [912, 278] on span "Editar" at bounding box center [910, 285] width 36 height 15
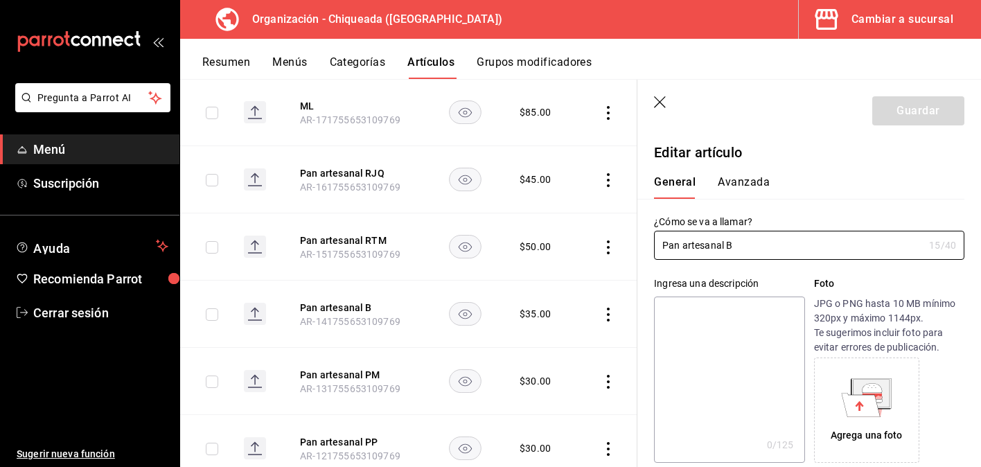
type input "$35.00"
type input "E48"
type input "90101500"
radio input "true"
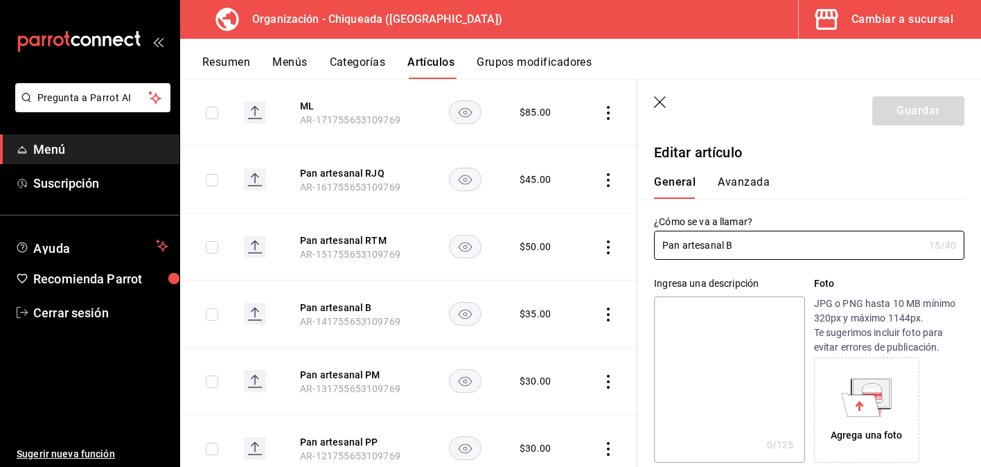
drag, startPoint x: 736, startPoint y: 242, endPoint x: 644, endPoint y: 235, distance: 92.5
click at [644, 235] on div "¿Cómo se va a llamar? Pan artesanal B 15 /40 ¿Cómo se va a llamar?" at bounding box center [800, 229] width 327 height 61
click at [741, 179] on button "Avanzada" at bounding box center [744, 187] width 52 height 24
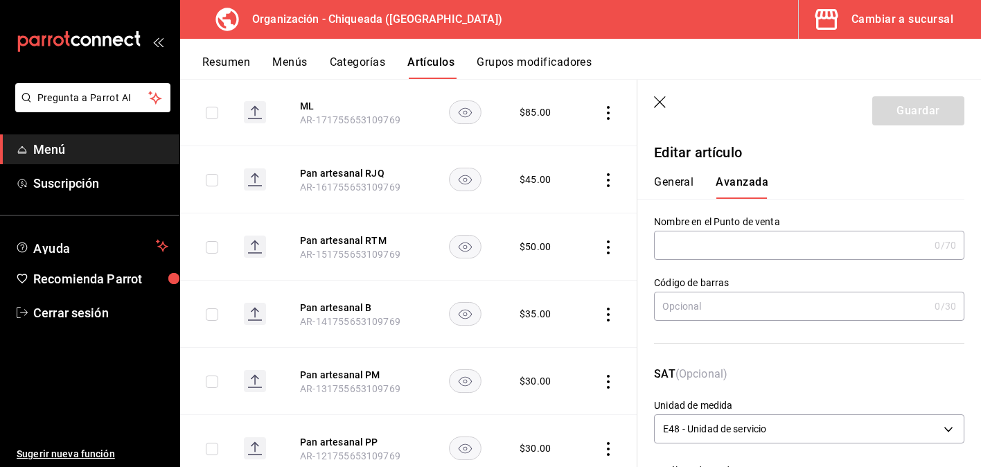
click at [736, 260] on div "Código de barras 0 /30 Código de barras" at bounding box center [800, 304] width 327 height 89
click at [736, 255] on input "text" at bounding box center [791, 245] width 275 height 28
paste input "Pan artesanal B"
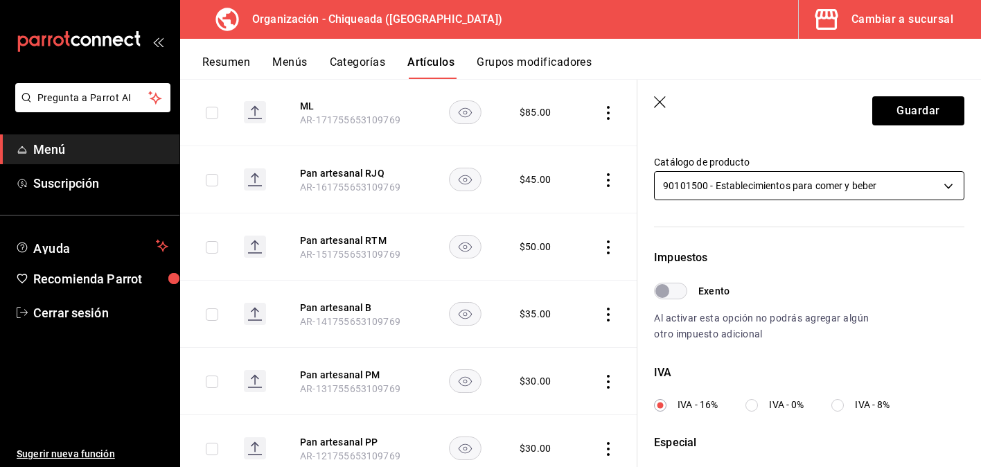
scroll to position [256, 0]
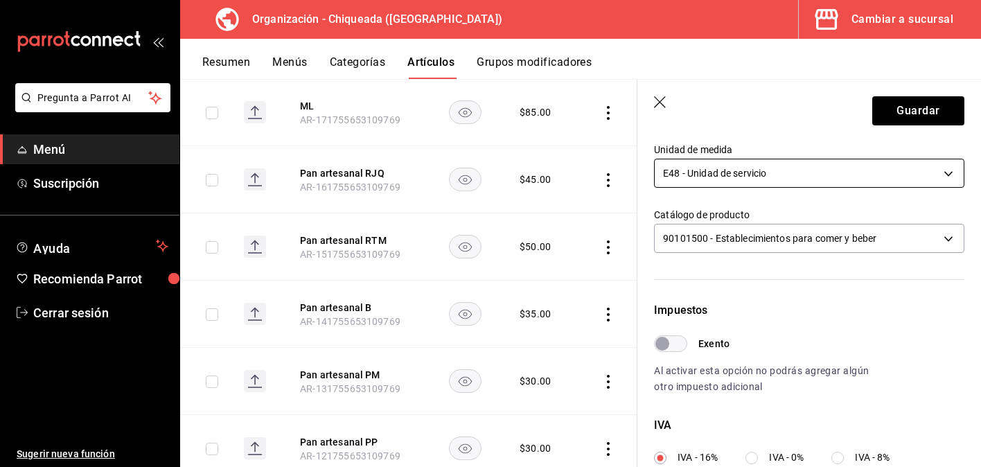
type input "Pan artesanal B"
click at [720, 175] on body "Pregunta a Parrot AI Menú Suscripción Ayuda Recomienda Parrot Cerrar sesión Sug…" at bounding box center [490, 233] width 981 height 467
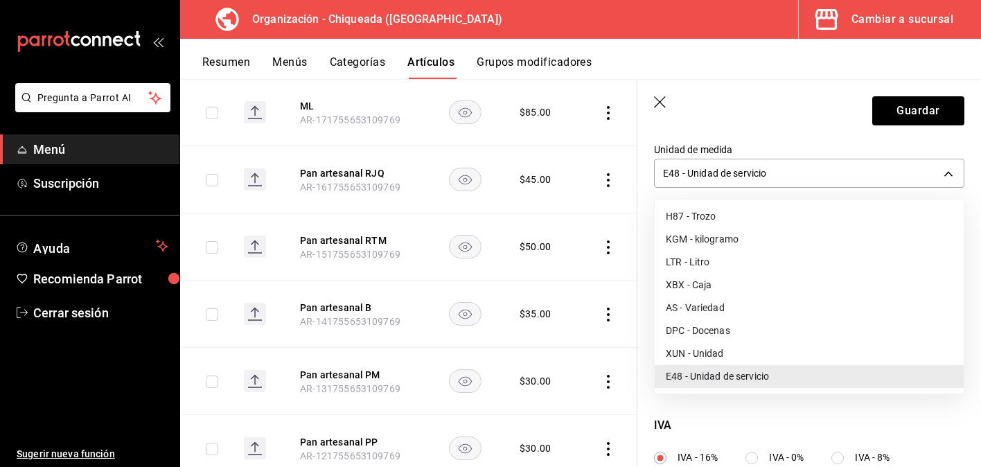
click at [716, 346] on li "XUN - Unidad" at bounding box center [809, 353] width 309 height 23
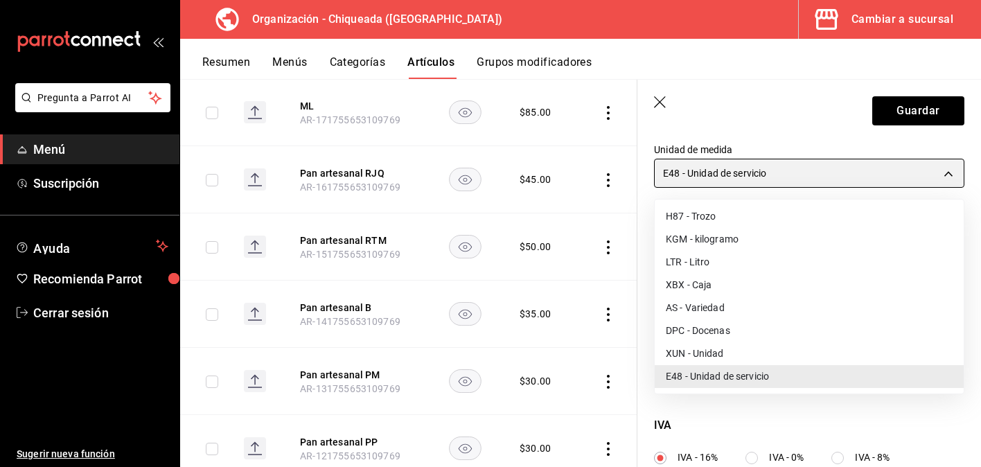
type input "XUN"
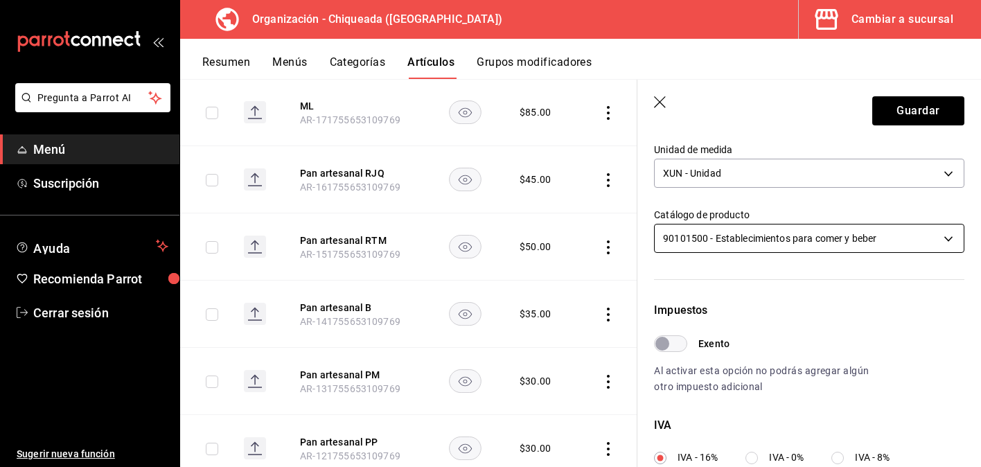
click at [735, 229] on body "Pregunta a Parrot AI Menú Suscripción Ayuda Recomienda Parrot Cerrar sesión Sug…" at bounding box center [490, 233] width 981 height 467
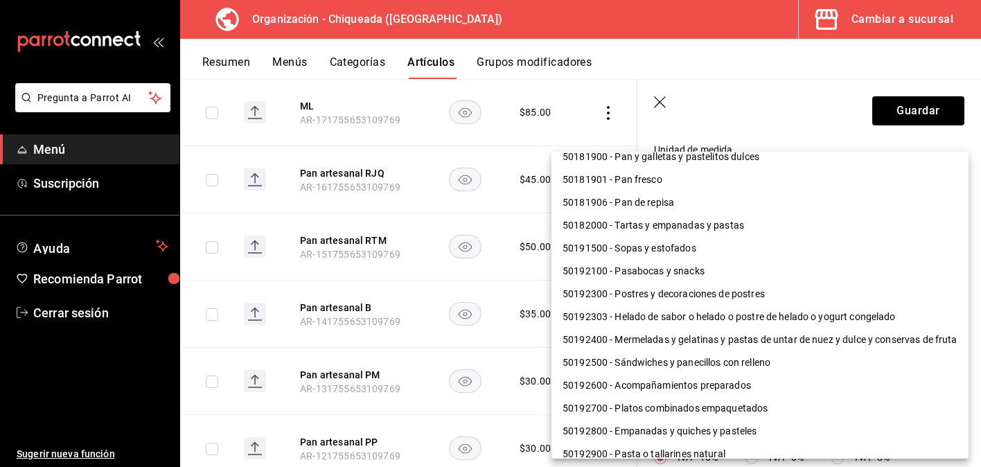
scroll to position [303, 0]
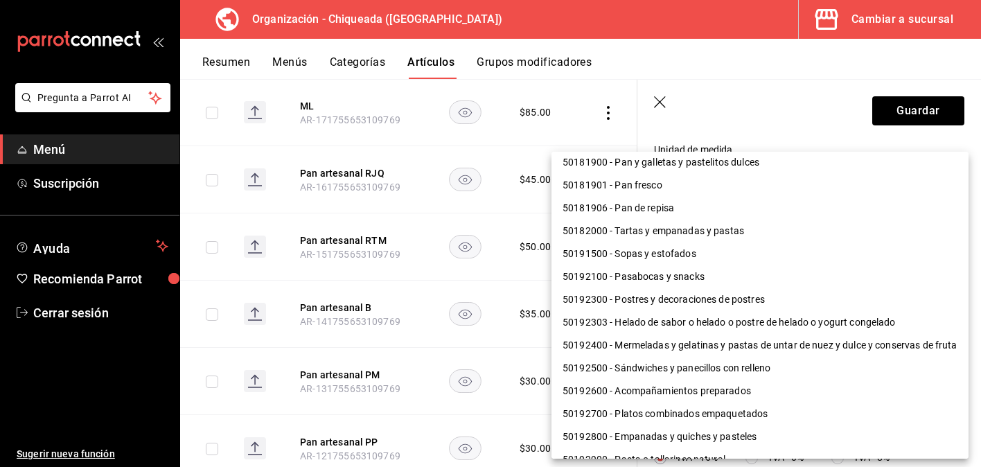
click at [736, 186] on li "50181901 - Pan fresco" at bounding box center [759, 185] width 417 height 23
type input "50181901"
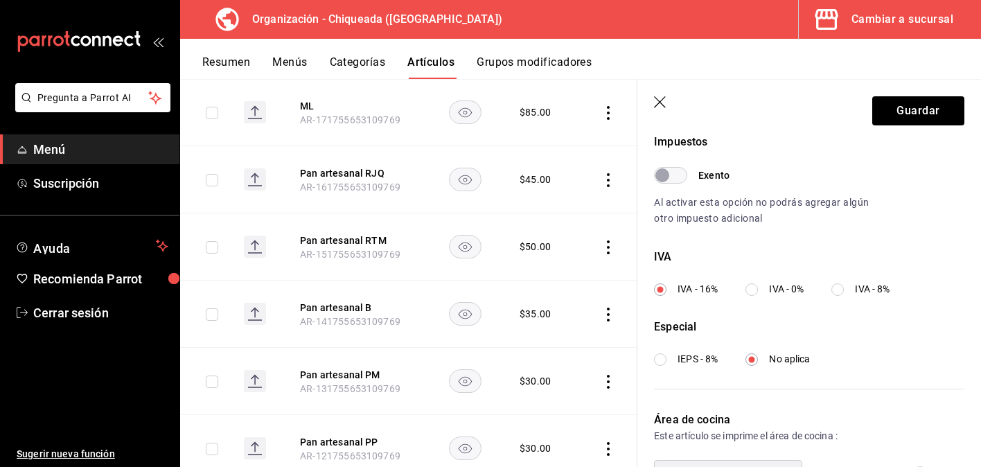
scroll to position [449, 0]
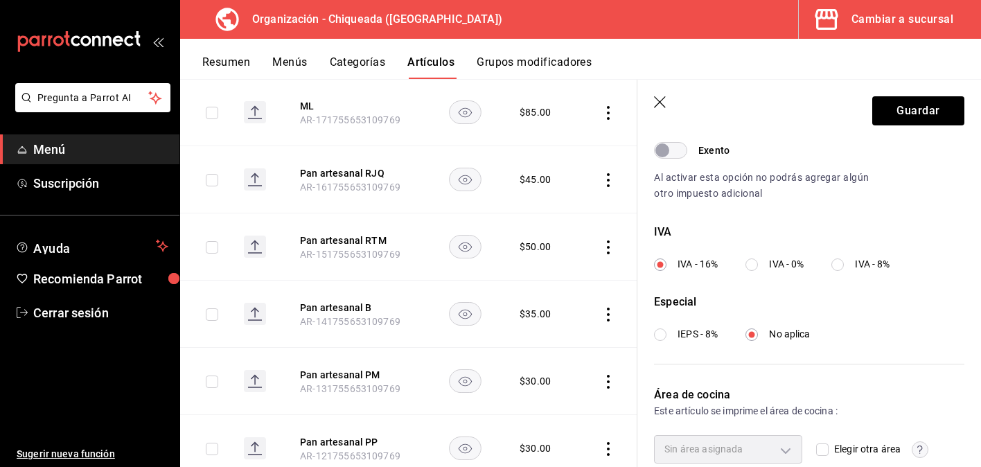
click at [757, 259] on input "IVA - 0%" at bounding box center [751, 264] width 12 height 12
radio input "true"
click at [937, 116] on button "Guardar" at bounding box center [918, 110] width 92 height 29
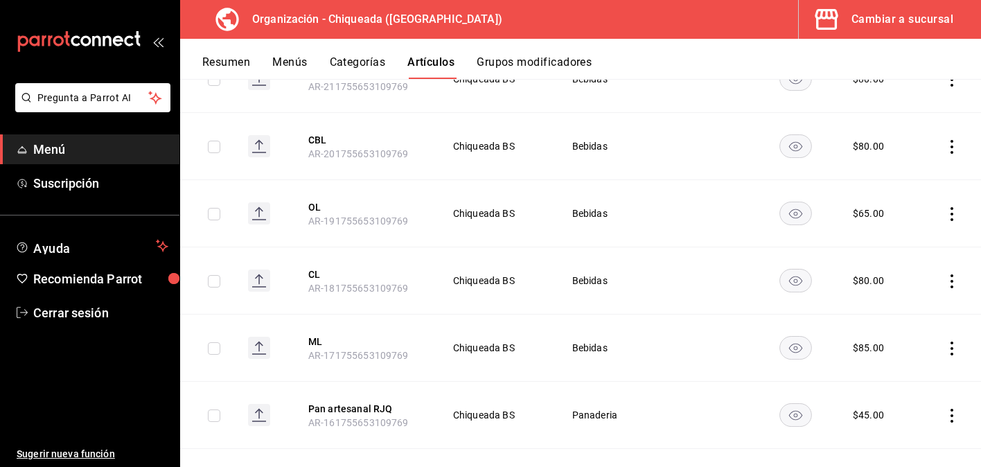
scroll to position [714, 0]
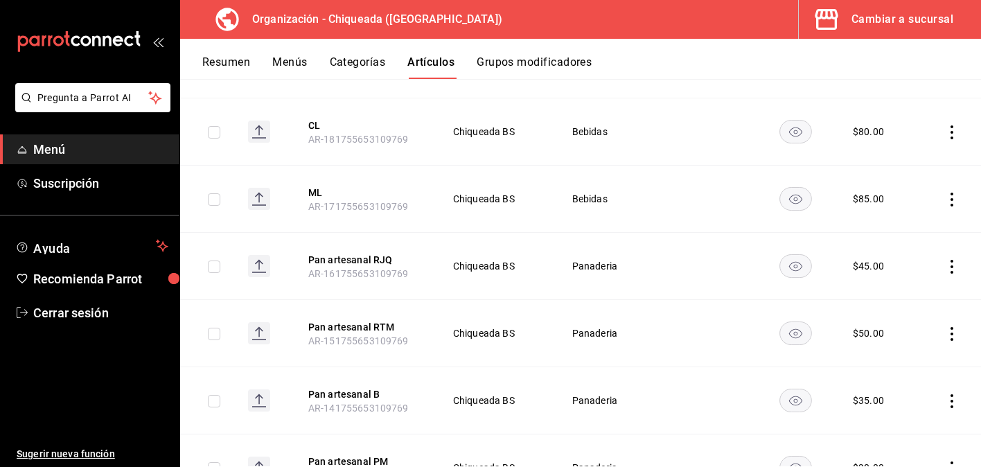
click at [949, 330] on icon "actions" at bounding box center [952, 334] width 14 height 14
click at [907, 361] on span "Editar" at bounding box center [910, 365] width 36 height 15
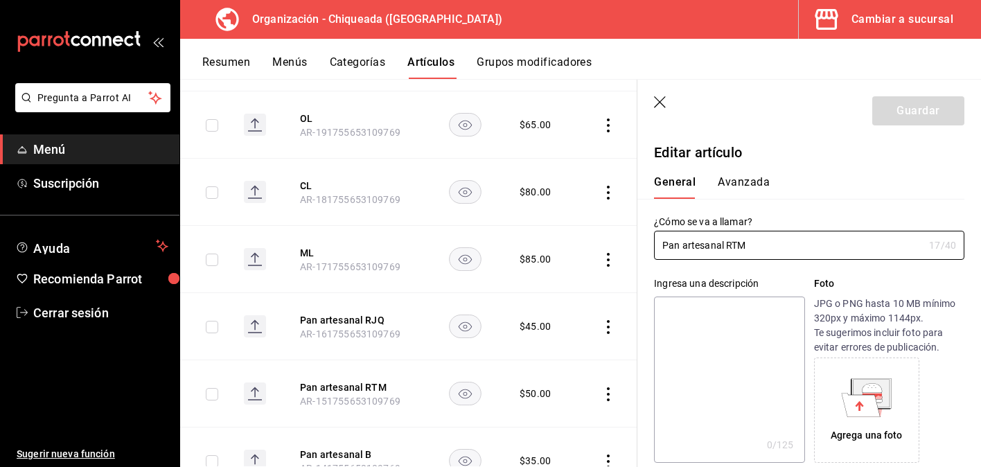
drag, startPoint x: 764, startPoint y: 253, endPoint x: 631, endPoint y: 242, distance: 133.4
click at [631, 242] on main "Artículos organización Edita el precio e imagen de tus artículos. Asigna una ca…" at bounding box center [580, 273] width 801 height 388
click at [757, 180] on button "Avanzada" at bounding box center [744, 187] width 52 height 24
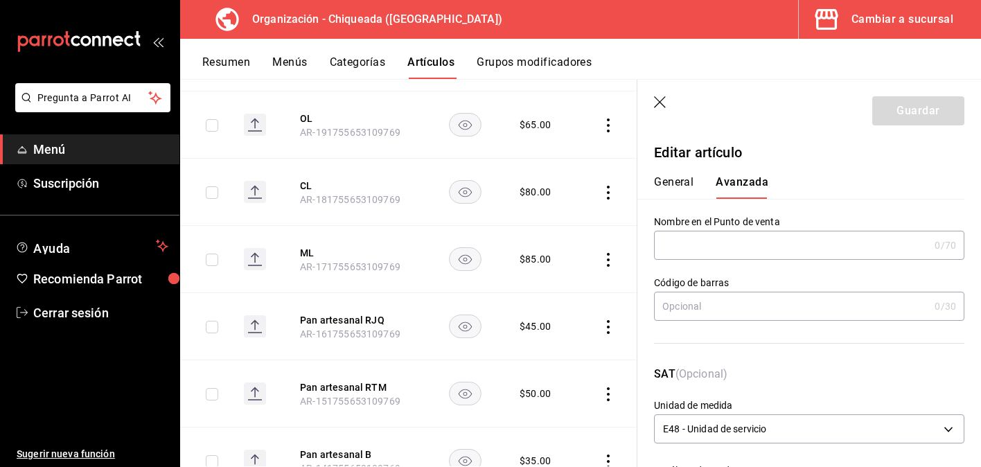
click at [757, 249] on input "text" at bounding box center [791, 245] width 275 height 28
paste input "Pan artesanal RTM"
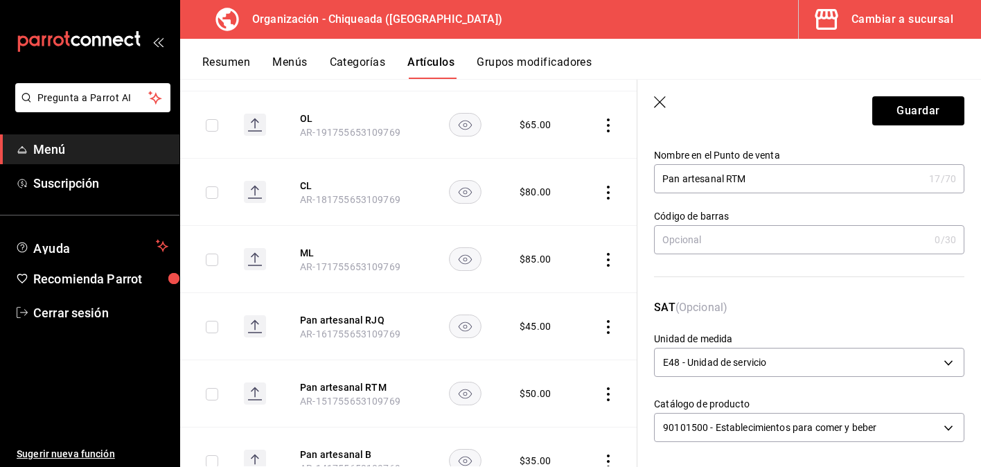
scroll to position [127, 0]
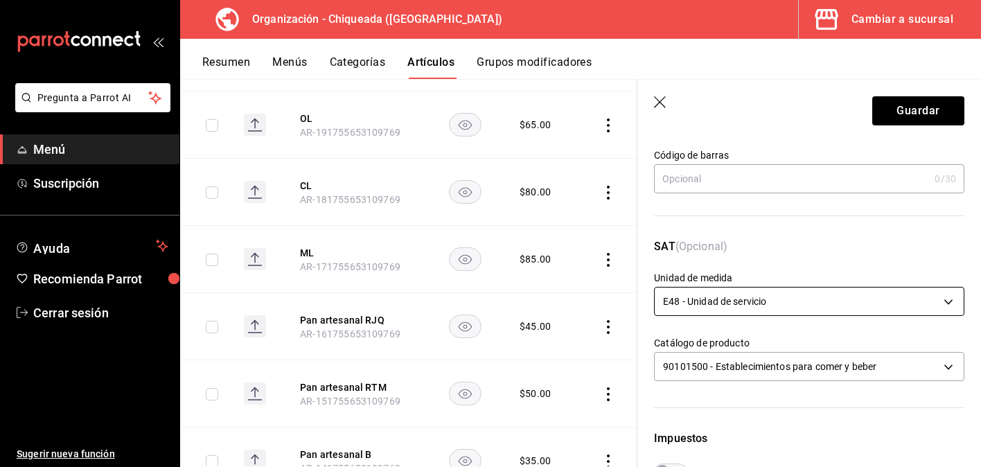
type input "Pan artesanal RTM"
click at [750, 306] on body "Pregunta a Parrot AI Menú Suscripción Ayuda Recomienda Parrot Cerrar sesión Sug…" at bounding box center [490, 233] width 981 height 467
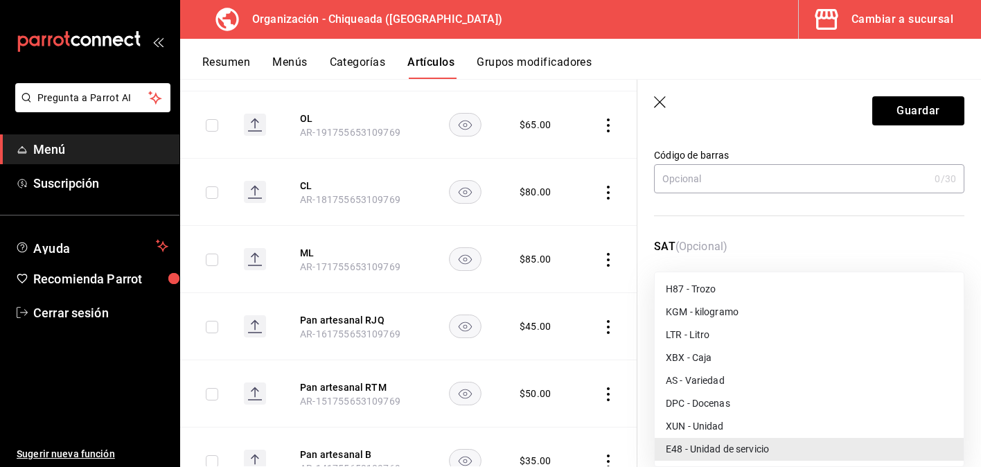
click at [740, 427] on li "XUN - Unidad" at bounding box center [809, 426] width 309 height 23
type input "XUN"
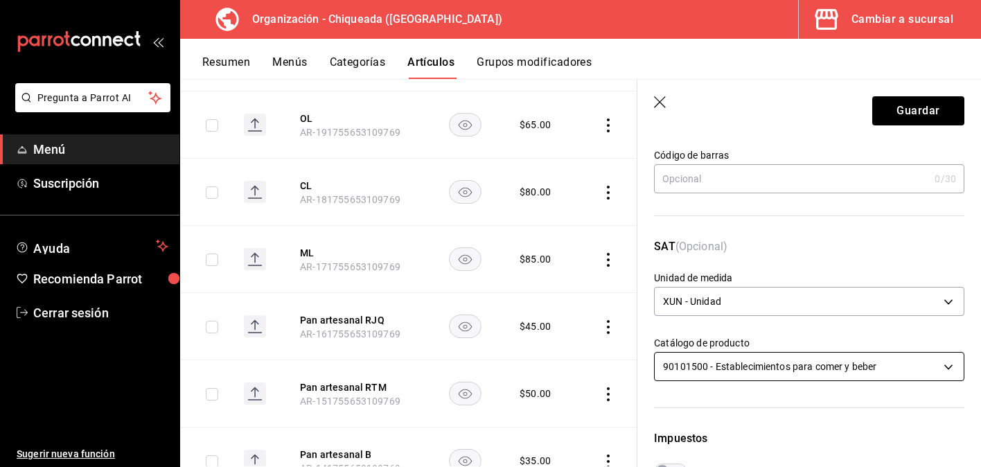
click at [742, 362] on body "Pregunta a Parrot AI Menú Suscripción Ayuda Recomienda Parrot Cerrar sesión Sug…" at bounding box center [490, 233] width 981 height 467
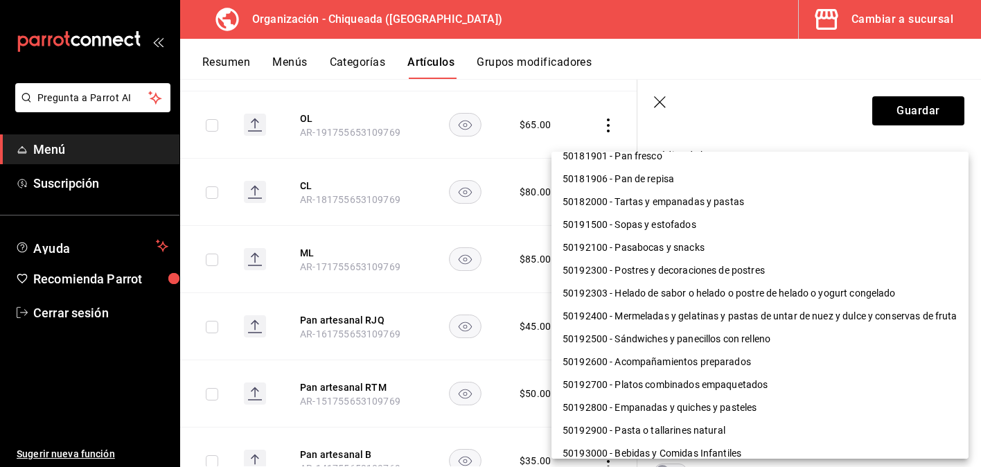
scroll to position [306, 0]
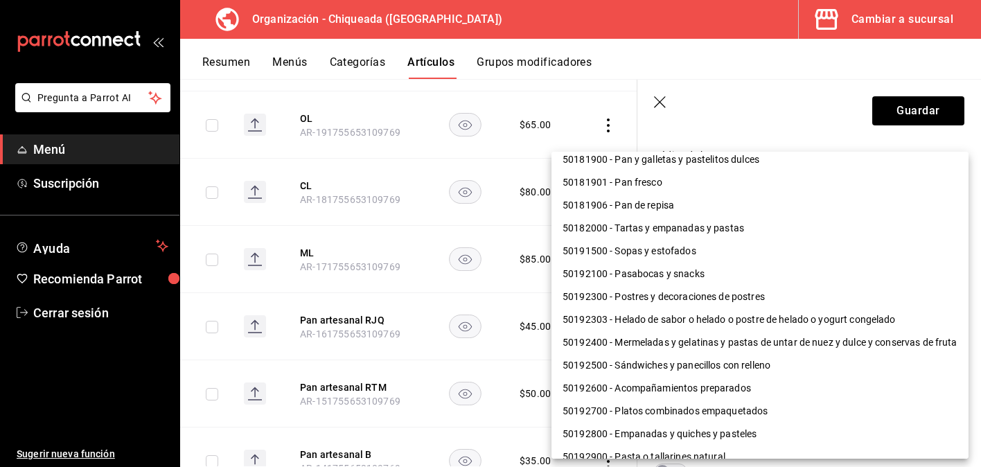
click at [736, 187] on li "50181901 - Pan fresco" at bounding box center [759, 182] width 417 height 23
type input "50181901"
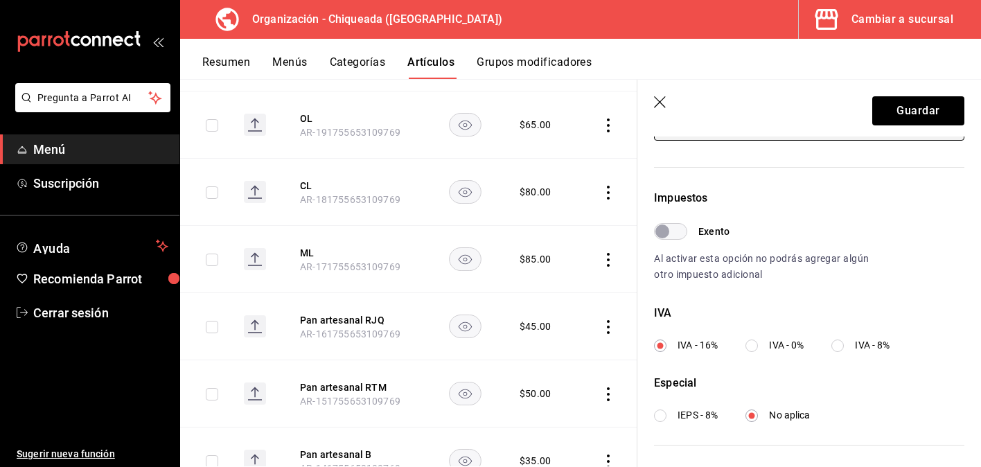
scroll to position [461, 0]
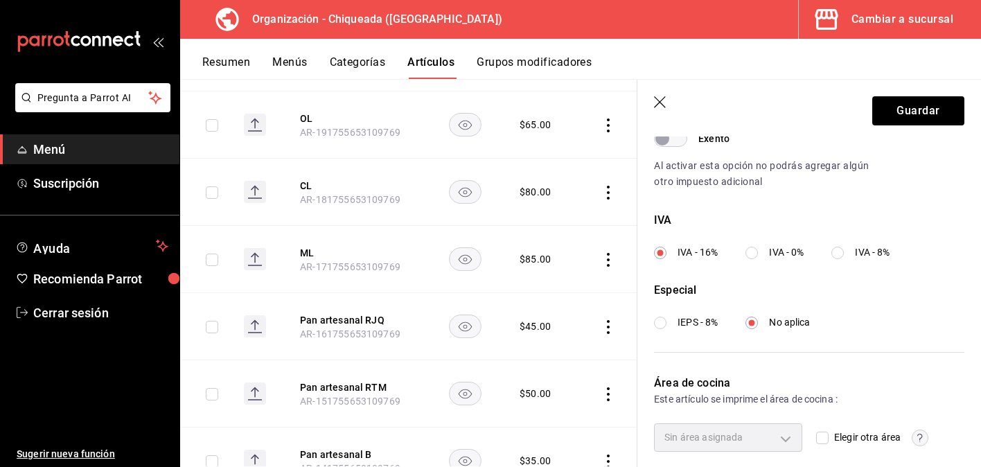
click at [750, 245] on label "IVA - 0%" at bounding box center [774, 252] width 58 height 15
click at [750, 247] on input "IVA - 0%" at bounding box center [751, 253] width 12 height 12
radio input "true"
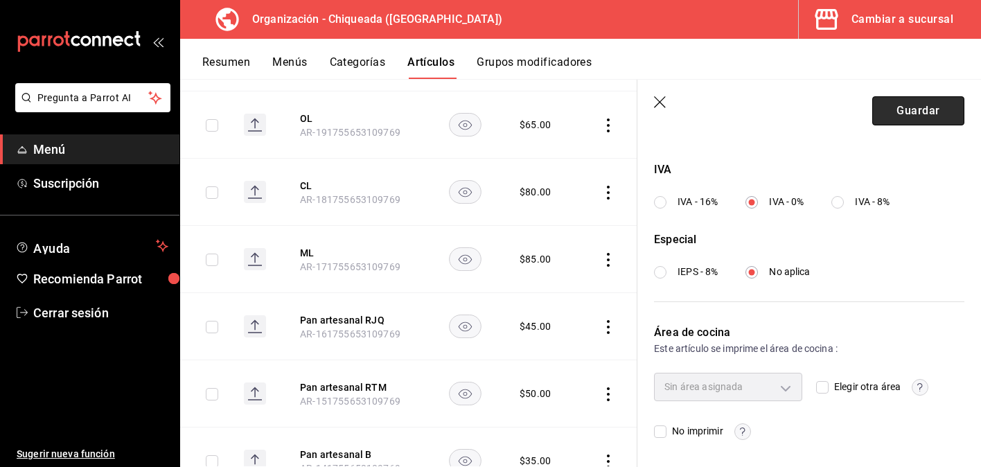
click at [893, 116] on button "Guardar" at bounding box center [918, 110] width 92 height 29
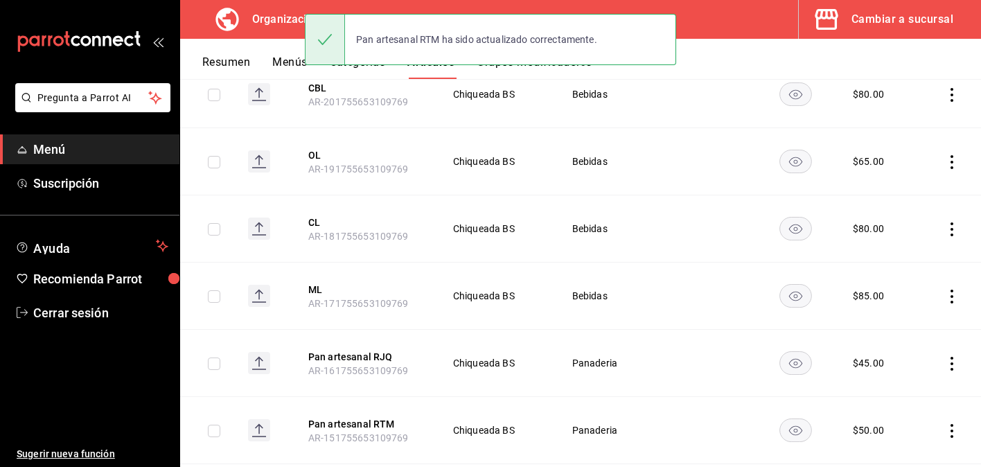
scroll to position [768, 0]
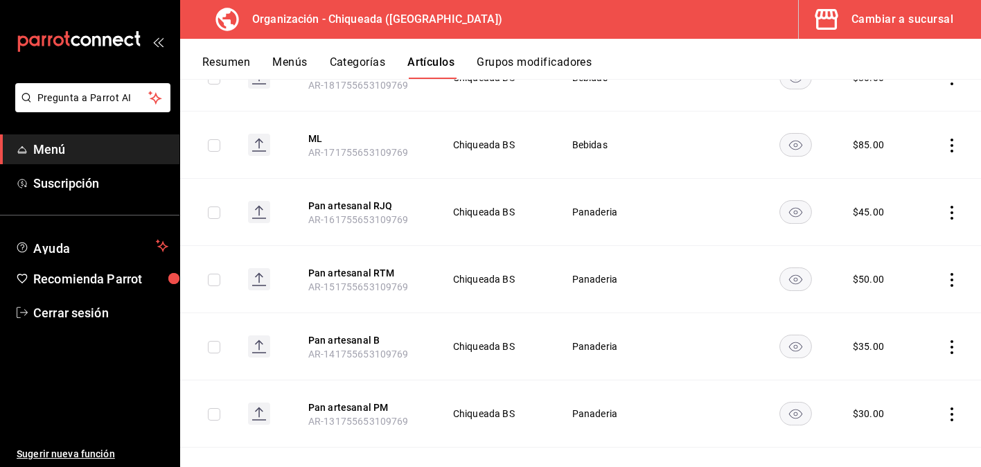
click at [952, 214] on icon "actions" at bounding box center [952, 213] width 14 height 14
click at [915, 240] on span "Editar" at bounding box center [910, 244] width 36 height 15
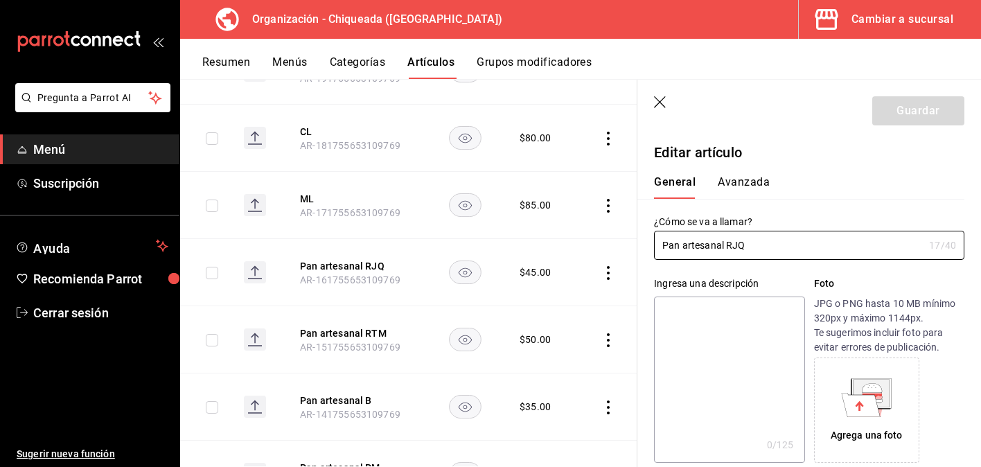
type input "$45.00"
drag, startPoint x: 757, startPoint y: 249, endPoint x: 634, endPoint y: 240, distance: 122.9
click at [634, 240] on main "Artículos organización Edita el precio e imagen de tus artículos. Asigna una ca…" at bounding box center [580, 273] width 801 height 388
click at [756, 176] on button "Avanzada" at bounding box center [744, 187] width 52 height 24
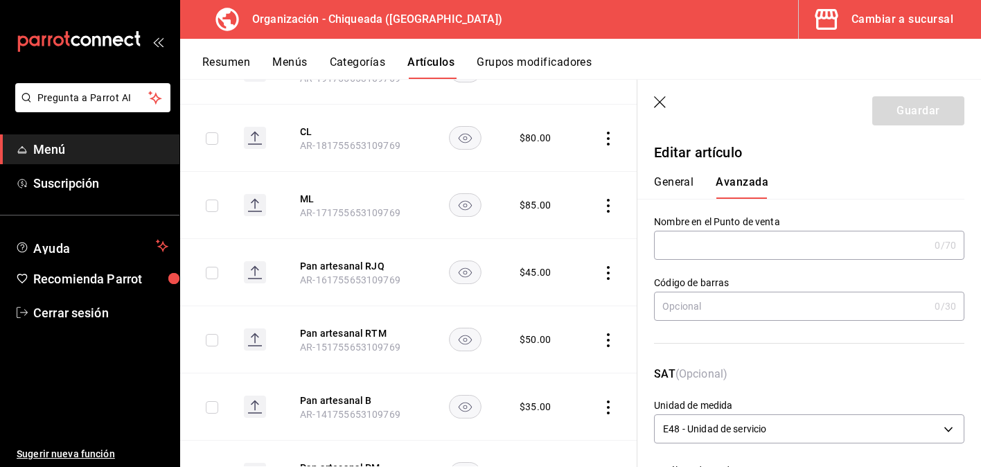
click at [748, 238] on input "text" at bounding box center [791, 245] width 275 height 28
paste input "Pan artesanal RJQ"
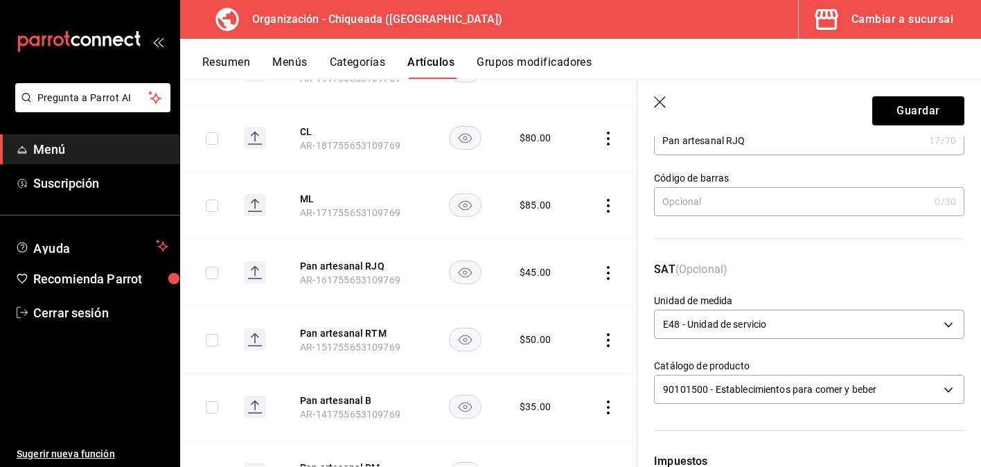
scroll to position [116, 0]
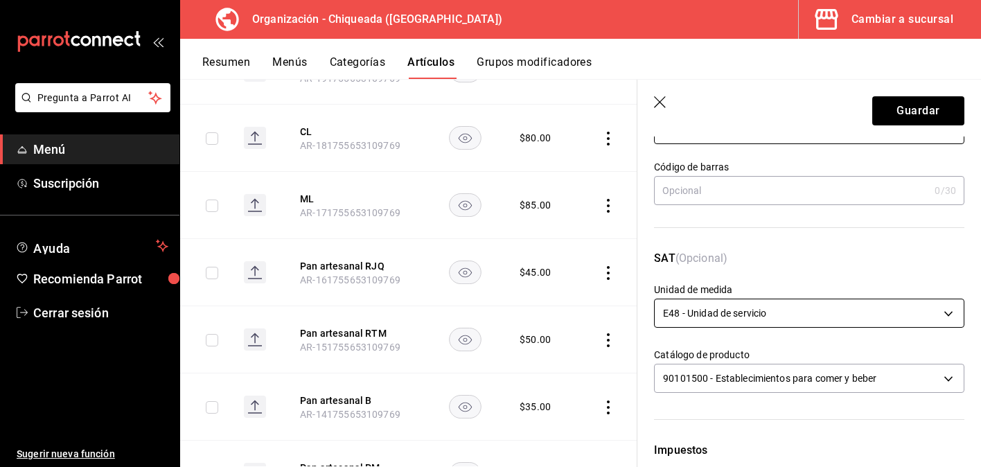
type input "Pan artesanal RJQ"
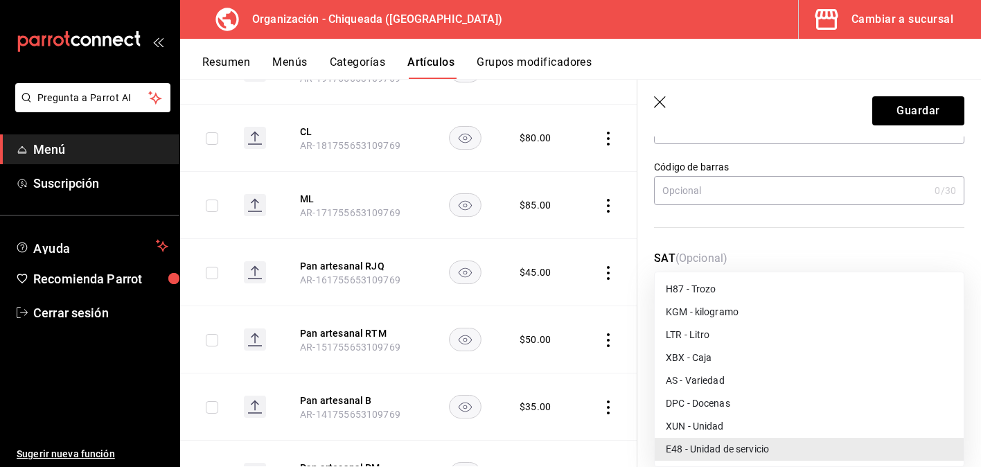
click at [746, 314] on body "Pregunta a Parrot AI Menú Suscripción Ayuda Recomienda Parrot Cerrar sesión Sug…" at bounding box center [490, 233] width 981 height 467
click at [737, 422] on li "XUN - Unidad" at bounding box center [809, 426] width 309 height 23
type input "XUN"
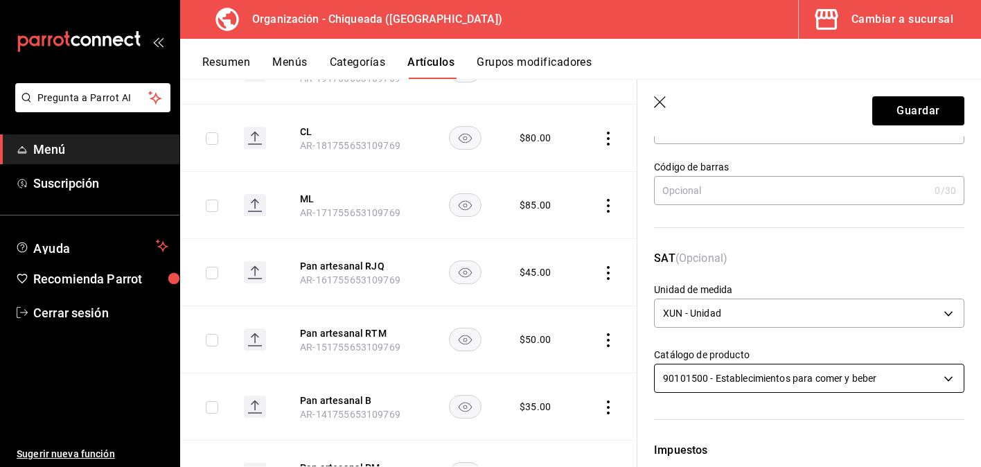
click at [758, 375] on body "Pregunta a Parrot AI Menú Suscripción Ayuda Recomienda Parrot Cerrar sesión Sug…" at bounding box center [490, 233] width 981 height 467
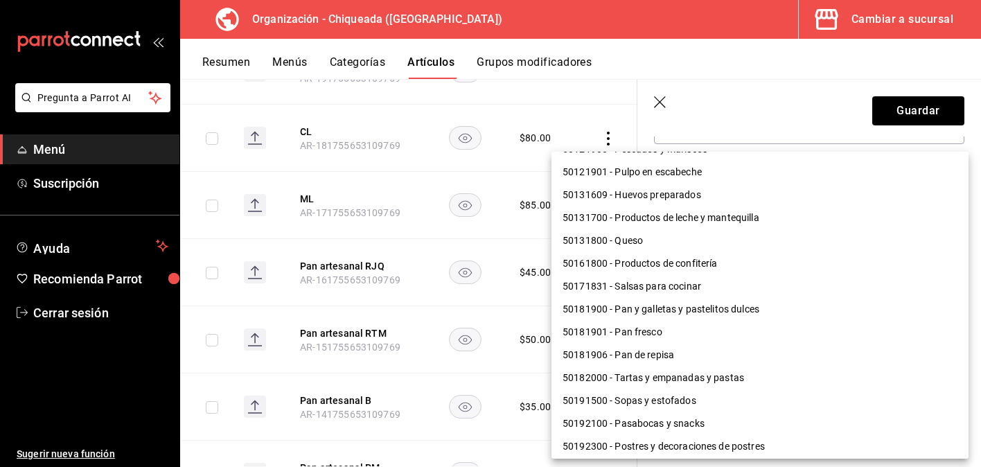
scroll to position [185, 0]
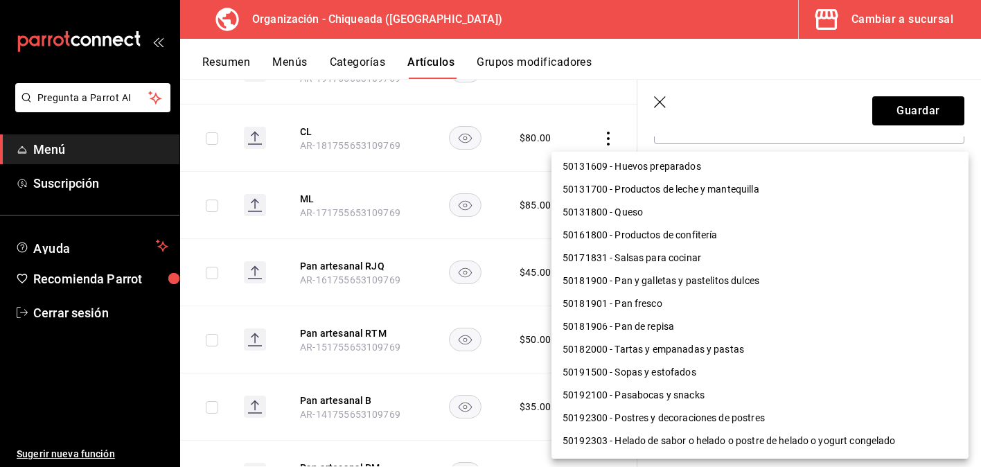
drag, startPoint x: 697, startPoint y: 316, endPoint x: 697, endPoint y: 306, distance: 9.7
click at [697, 306] on li "50181901 - Pan fresco" at bounding box center [759, 303] width 417 height 23
type input "50181901"
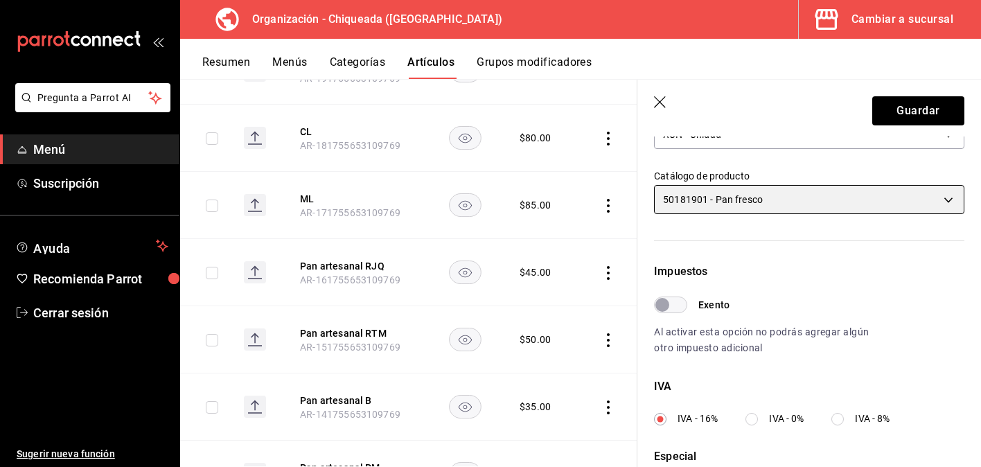
scroll to position [409, 0]
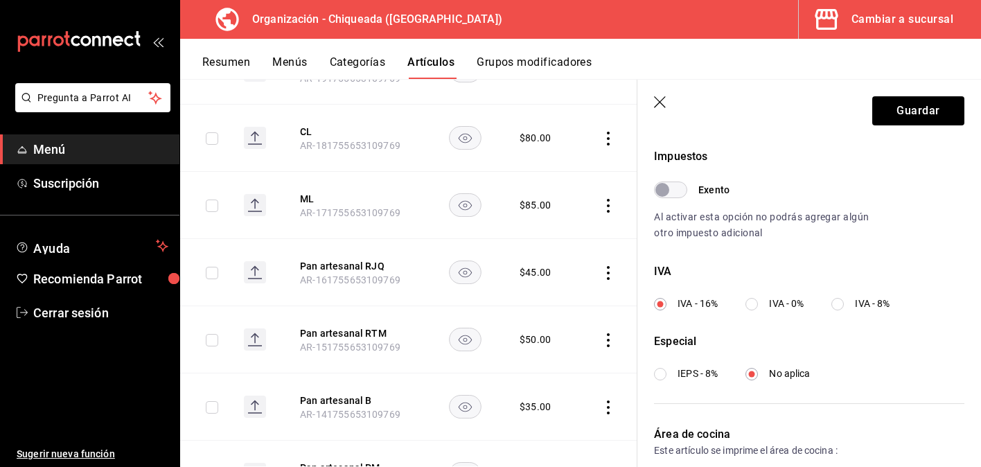
click at [755, 305] on input "IVA - 0%" at bounding box center [751, 304] width 12 height 12
radio input "true"
click at [928, 115] on button "Guardar" at bounding box center [918, 110] width 92 height 29
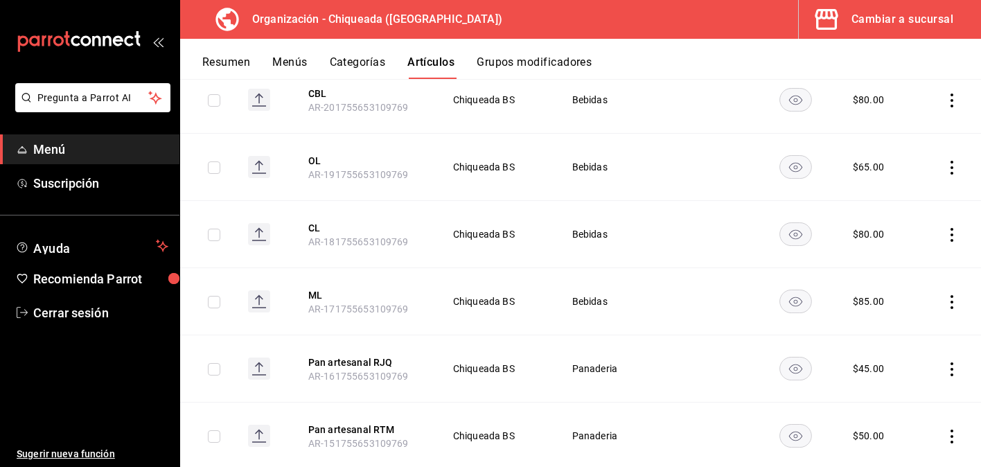
scroll to position [572, 0]
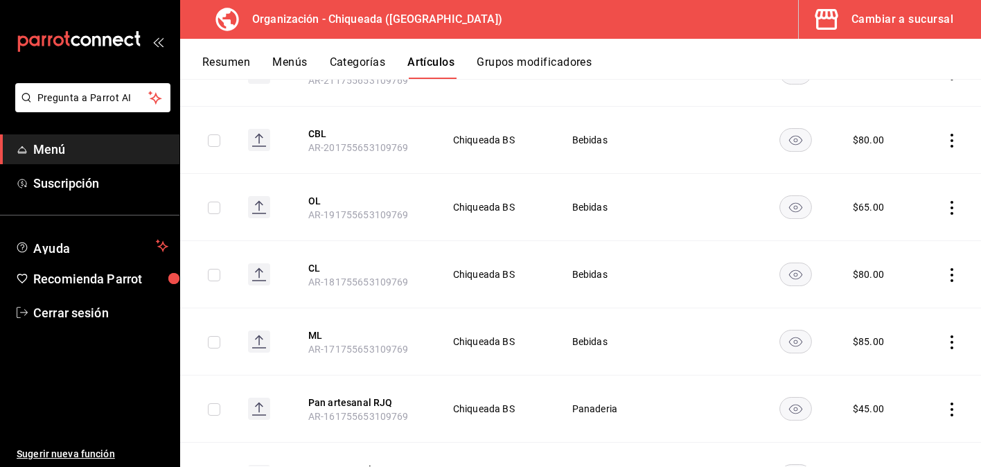
click at [950, 338] on icon "actions" at bounding box center [952, 342] width 14 height 14
click at [910, 370] on span "Editar" at bounding box center [910, 373] width 36 height 15
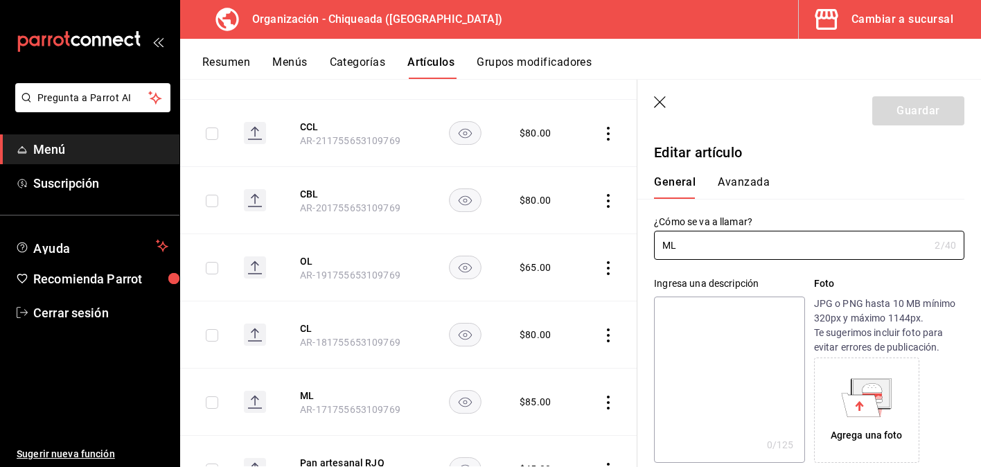
type input "$85.00"
type input "E48"
type input "90101500"
radio input "true"
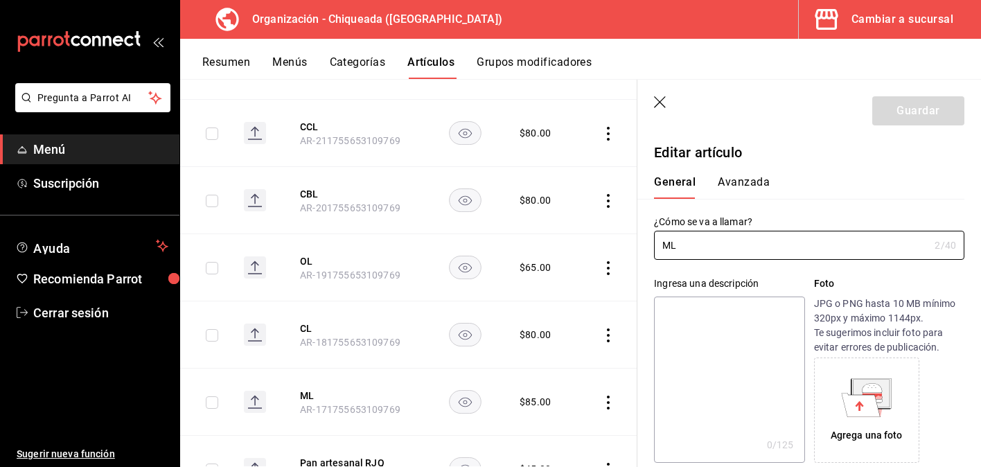
drag, startPoint x: 688, startPoint y: 242, endPoint x: 642, endPoint y: 243, distance: 46.4
click at [642, 243] on div "¿Cómo se va a llamar? ML 2 /40 ¿Cómo se va a llamar?" at bounding box center [800, 229] width 327 height 61
click at [761, 184] on button "Avanzada" at bounding box center [744, 187] width 52 height 24
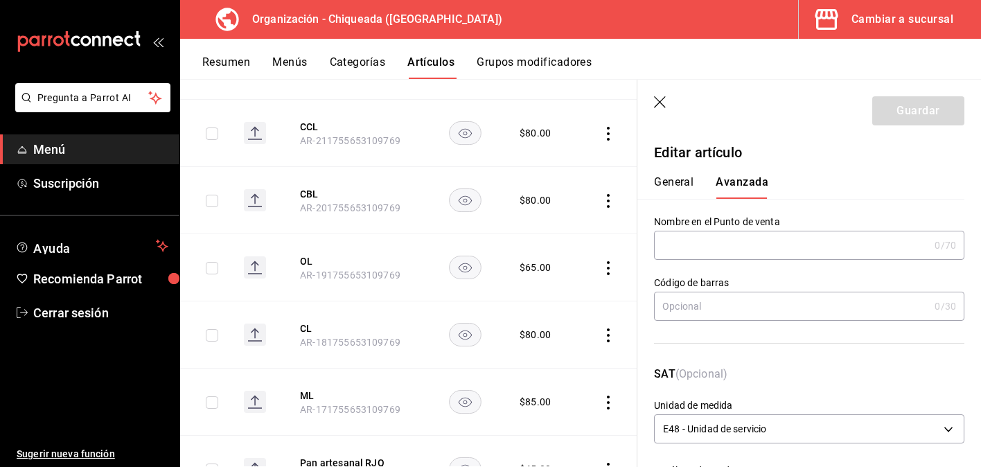
click at [757, 251] on input "text" at bounding box center [791, 245] width 275 height 28
paste input "ML"
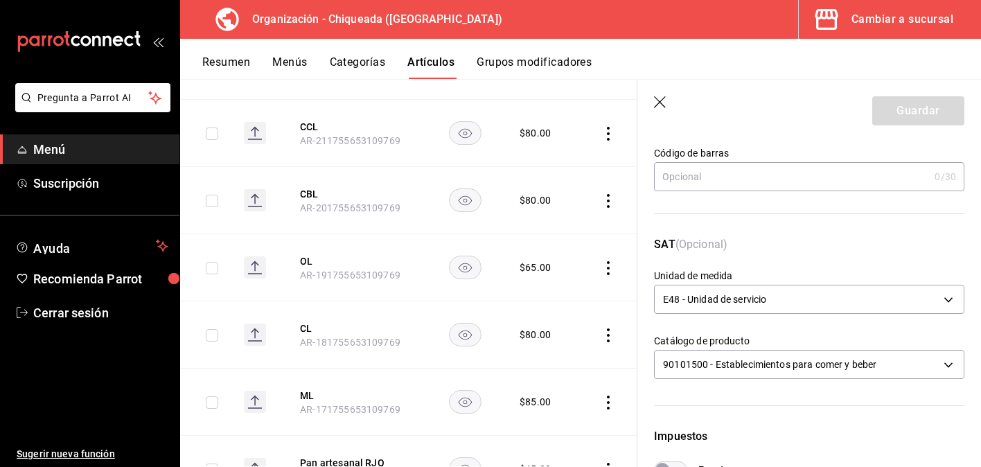
type input "ML"
click at [757, 254] on p "SAT (Opcional)" at bounding box center [809, 252] width 310 height 33
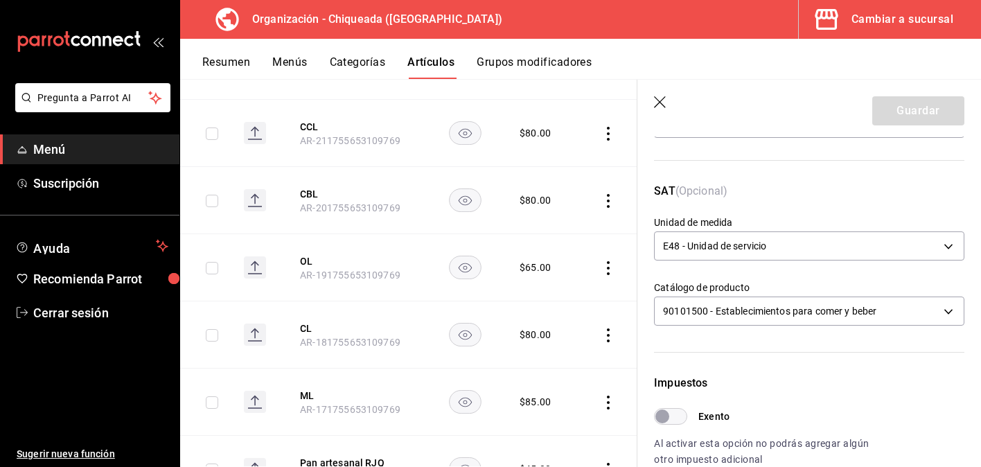
click at [665, 108] on icon "button" at bounding box center [661, 103] width 14 height 14
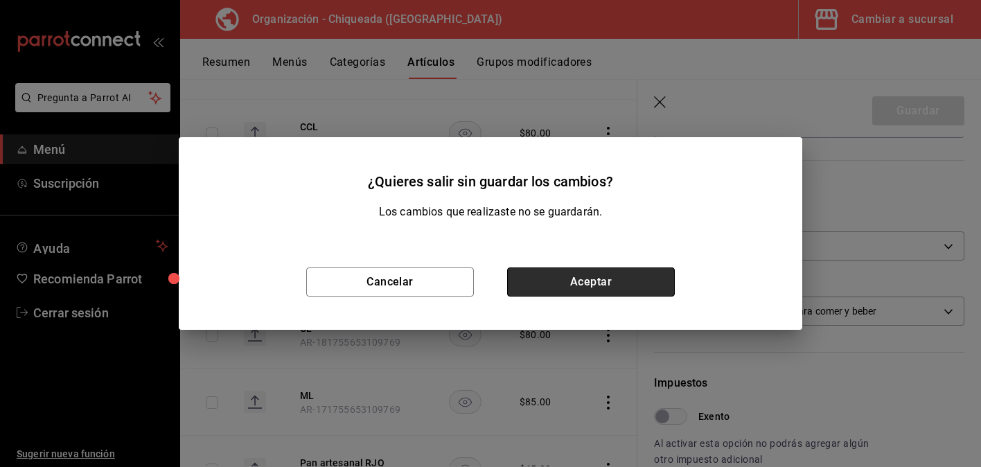
click at [637, 282] on button "Aceptar" at bounding box center [591, 281] width 168 height 29
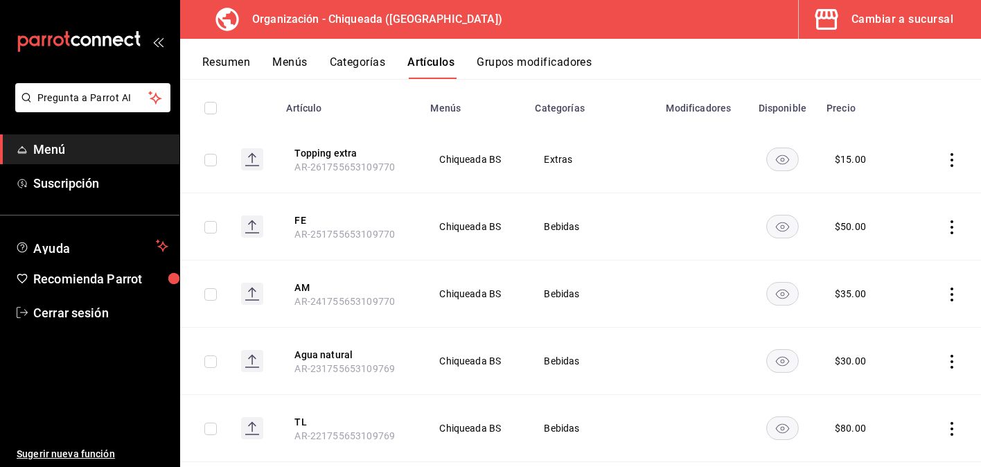
scroll to position [50, 0]
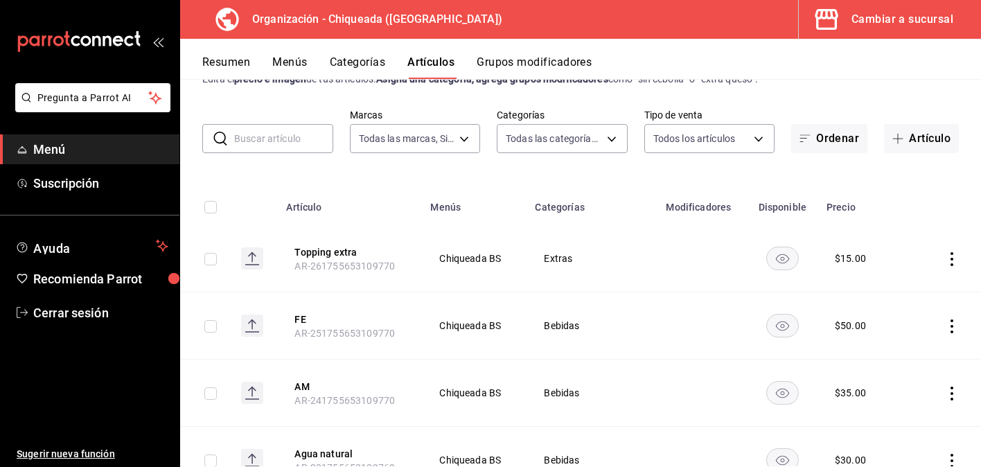
click at [369, 55] on button "Categorías" at bounding box center [358, 67] width 56 height 24
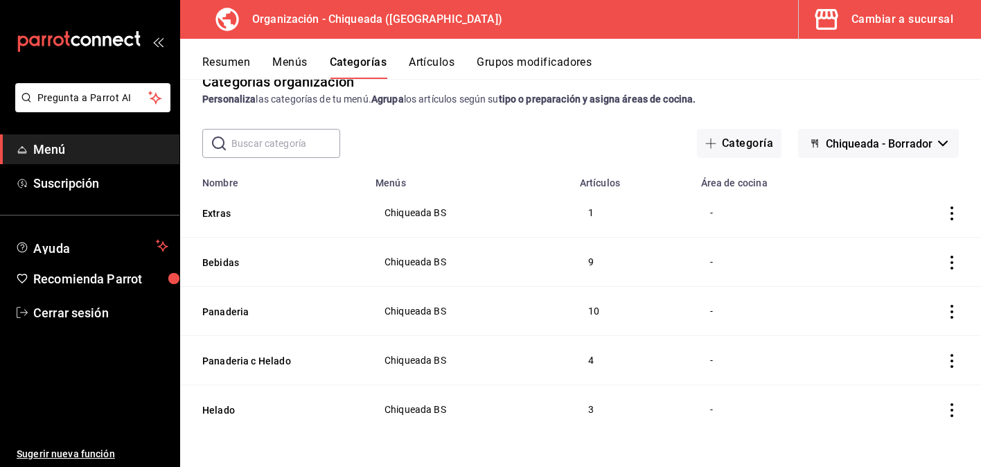
scroll to position [30, 0]
click at [955, 256] on icon "actions" at bounding box center [952, 262] width 14 height 14
click at [925, 292] on span "Editar" at bounding box center [910, 293] width 36 height 15
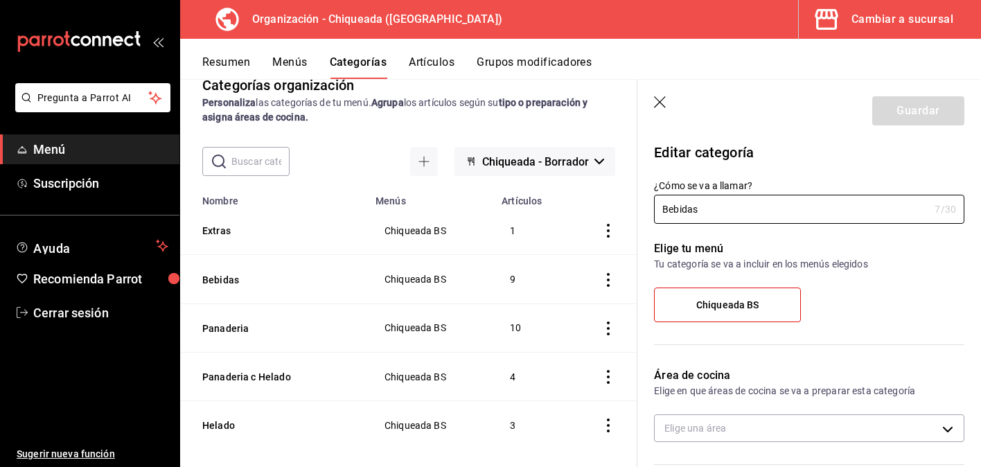
click at [660, 98] on icon "button" at bounding box center [661, 103] width 14 height 14
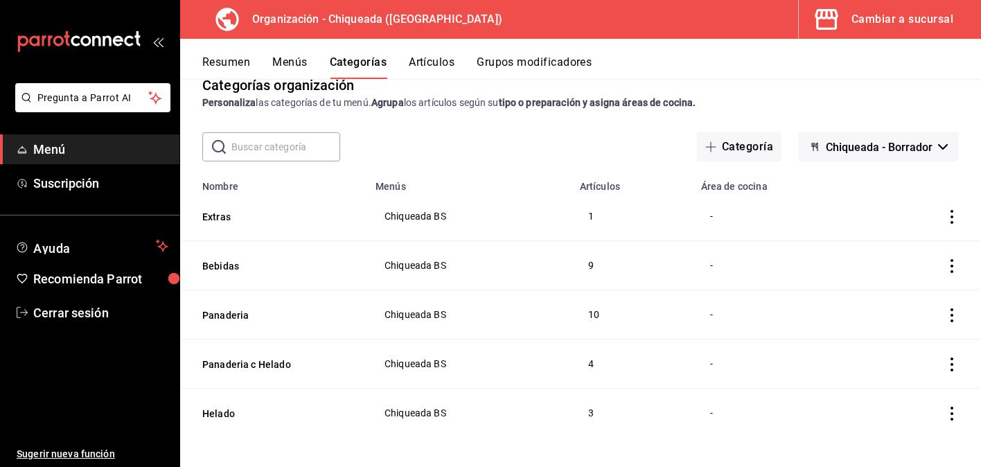
click at [873, 143] on span "Chiqueada - Borrador" at bounding box center [879, 147] width 107 height 13
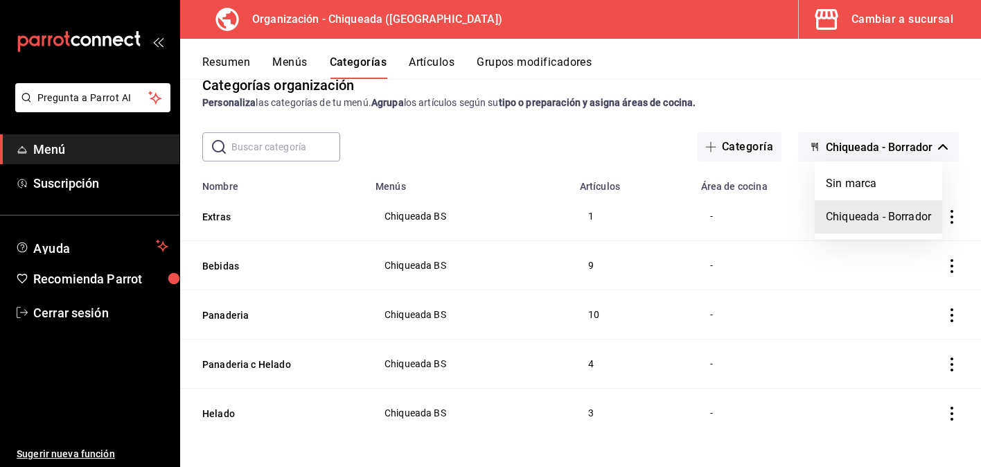
click at [869, 106] on div at bounding box center [490, 233] width 981 height 467
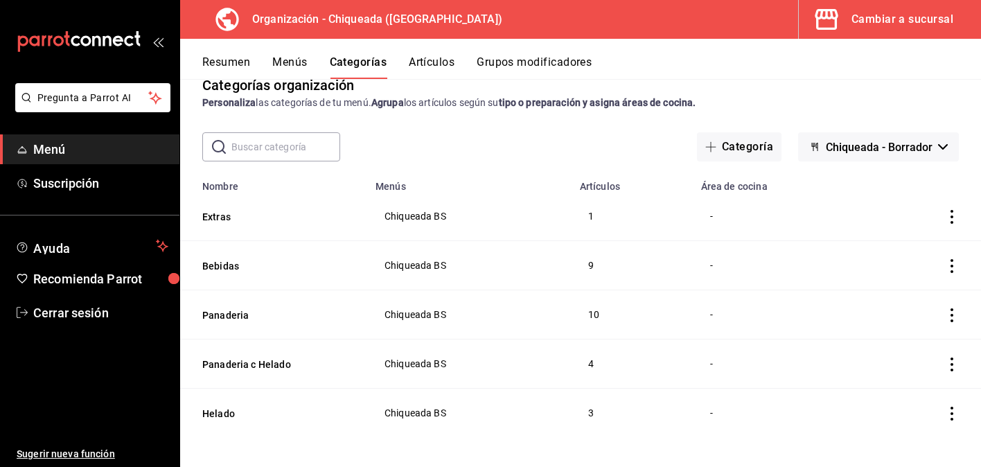
click at [276, 53] on div "Resumen Menús Categorías Artículos Grupos modificadores" at bounding box center [580, 59] width 801 height 40
click at [278, 60] on button "Menús" at bounding box center [289, 67] width 35 height 24
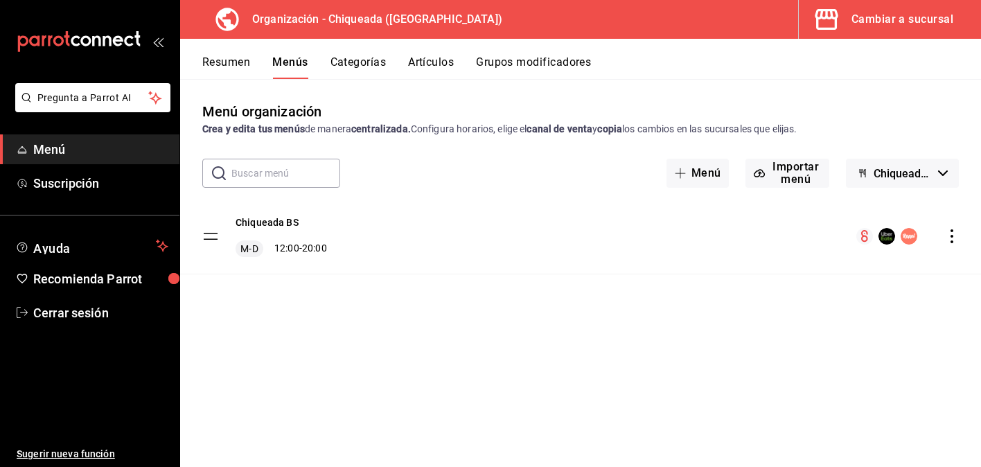
click at [513, 66] on button "Grupos modificadores" at bounding box center [533, 67] width 115 height 24
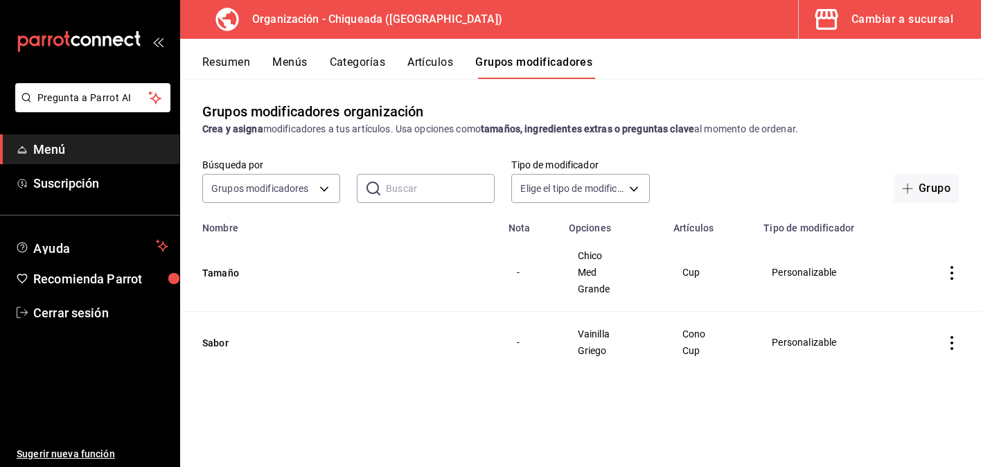
click at [425, 62] on button "Artículos" at bounding box center [430, 67] width 46 height 24
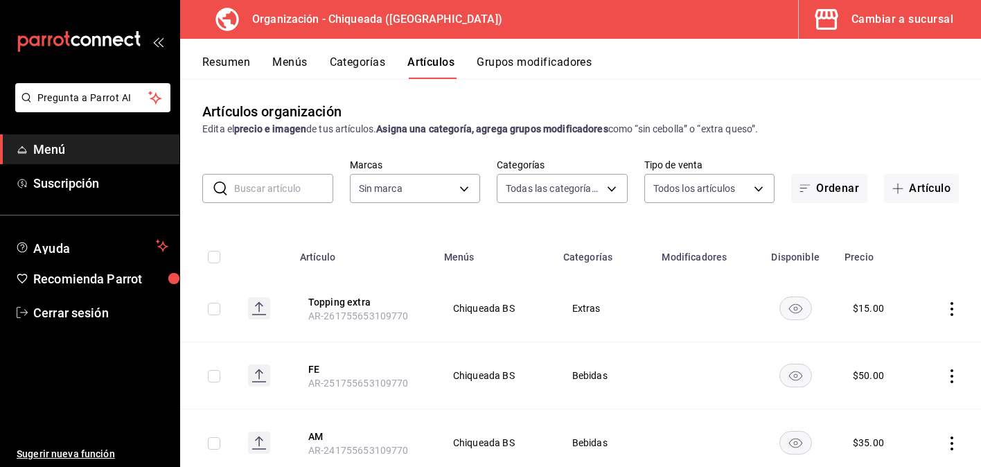
type input "1bc11e15-b689-40fb-99f9-cc6008f70d86,105dc590-bd85-4347-9e4e-7e3db8de7a1b,c77c1…"
type input "73370423-3907-498f-a92e-02adfc43a2a7"
click at [240, 65] on button "Resumen" at bounding box center [226, 67] width 48 height 24
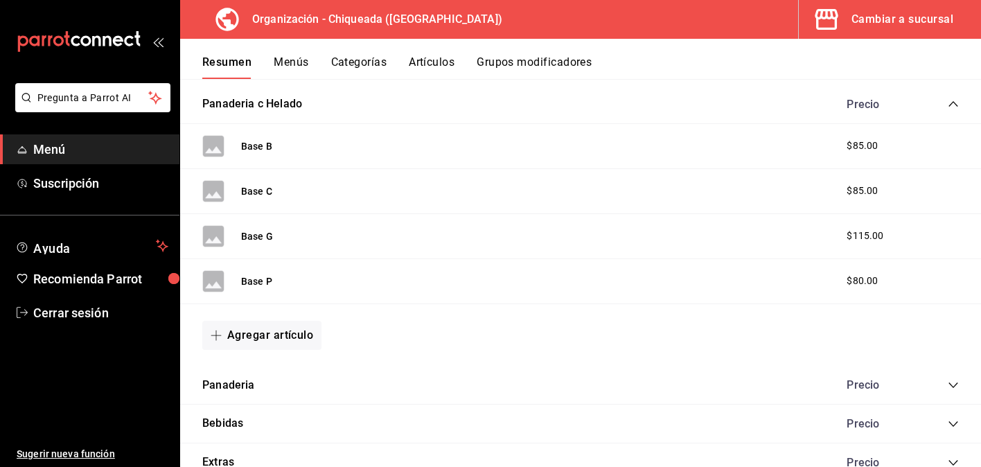
scroll to position [536, 0]
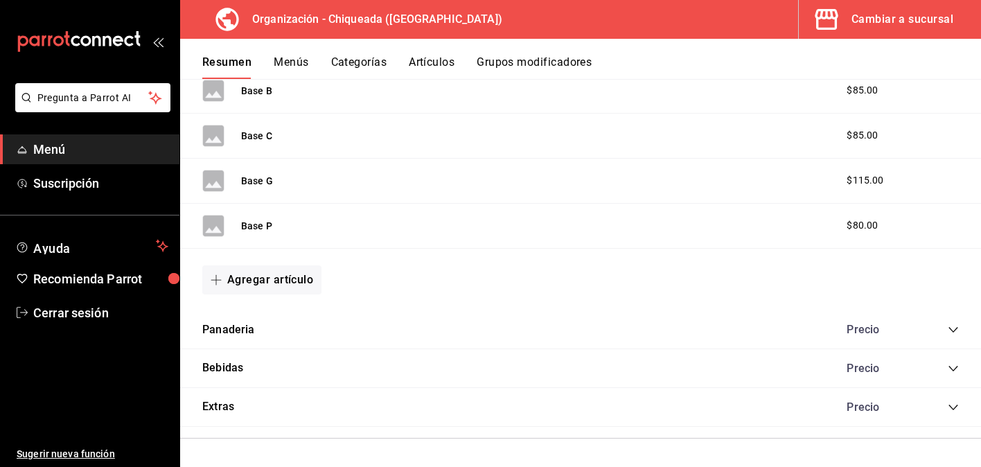
click at [280, 365] on div "Bebidas Precio" at bounding box center [580, 368] width 801 height 39
click at [215, 373] on button "Bebidas" at bounding box center [222, 368] width 41 height 16
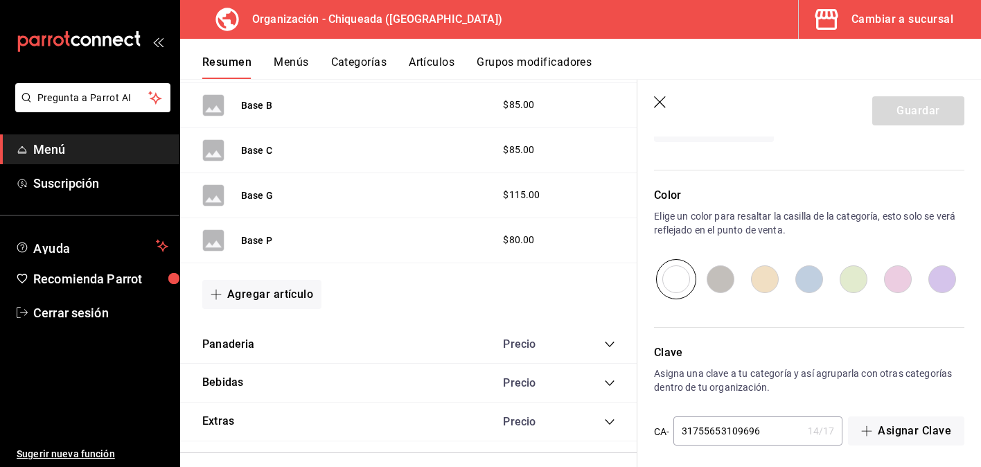
scroll to position [728, 0]
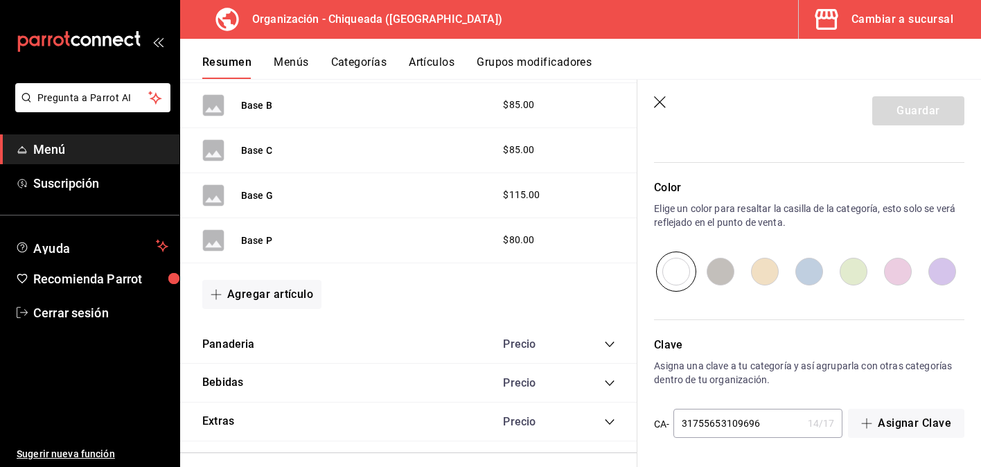
click at [663, 107] on icon "button" at bounding box center [661, 103] width 14 height 14
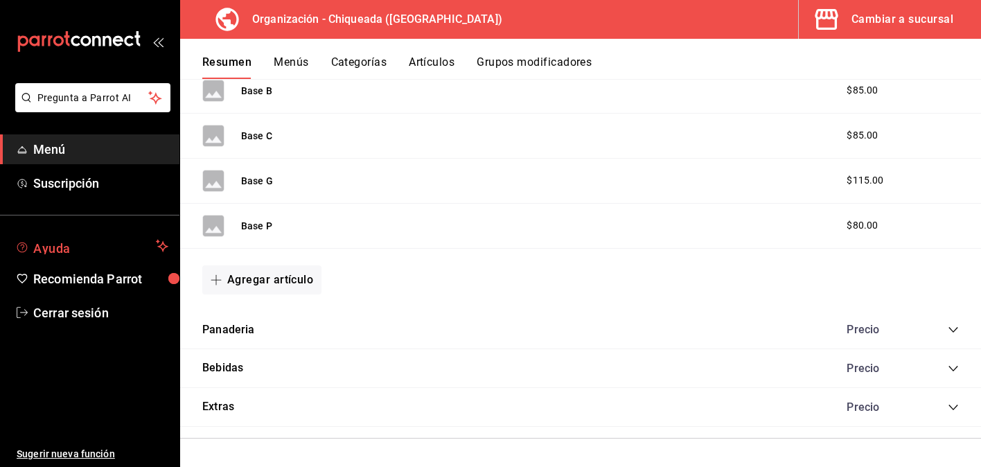
click at [112, 239] on span "Ayuda" at bounding box center [91, 246] width 117 height 17
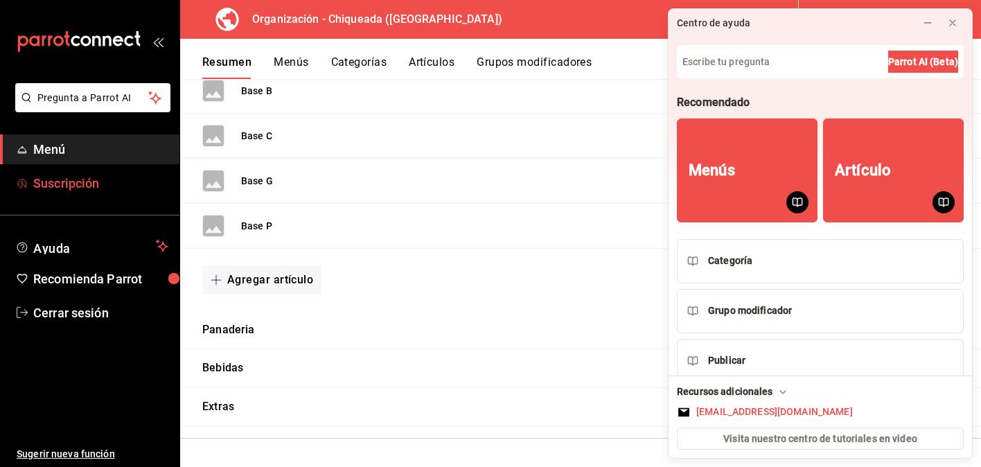
click at [115, 185] on span "Suscripción" at bounding box center [100, 183] width 135 height 19
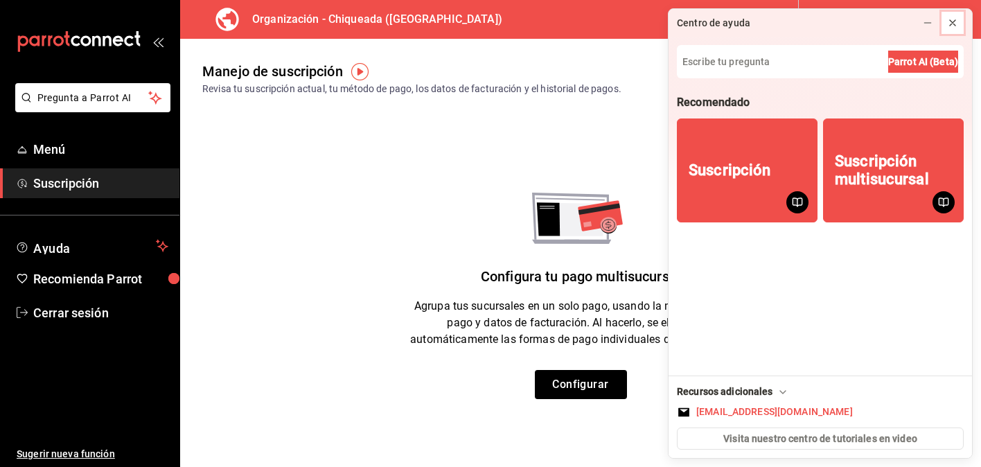
click at [950, 24] on icon at bounding box center [952, 22] width 11 height 11
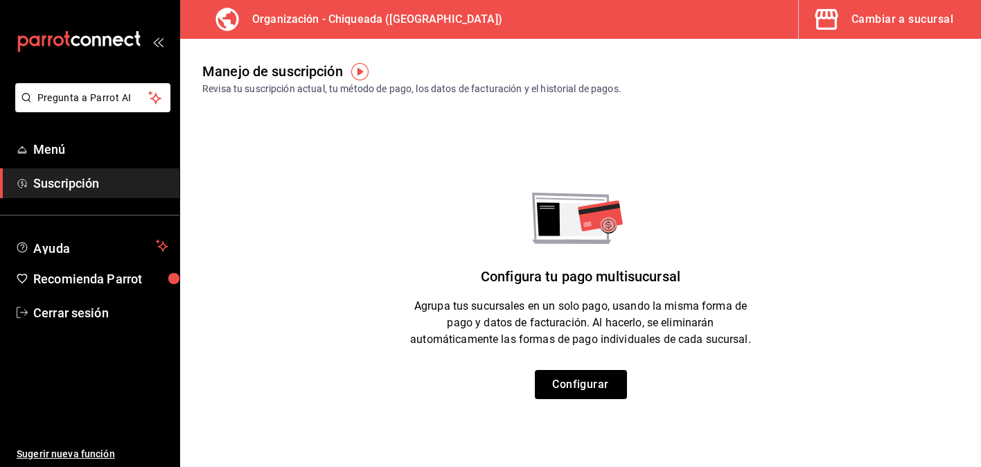
click at [118, 46] on icon "mailbox folders" at bounding box center [79, 41] width 125 height 21
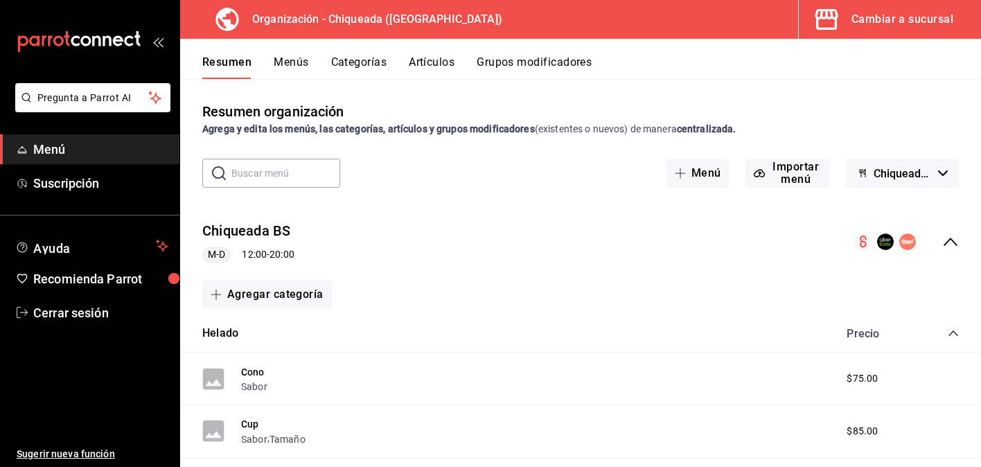
click at [112, 38] on icon "mailbox folders" at bounding box center [79, 41] width 125 height 21
click at [874, 17] on div "Cambiar a sucursal" at bounding box center [902, 19] width 102 height 19
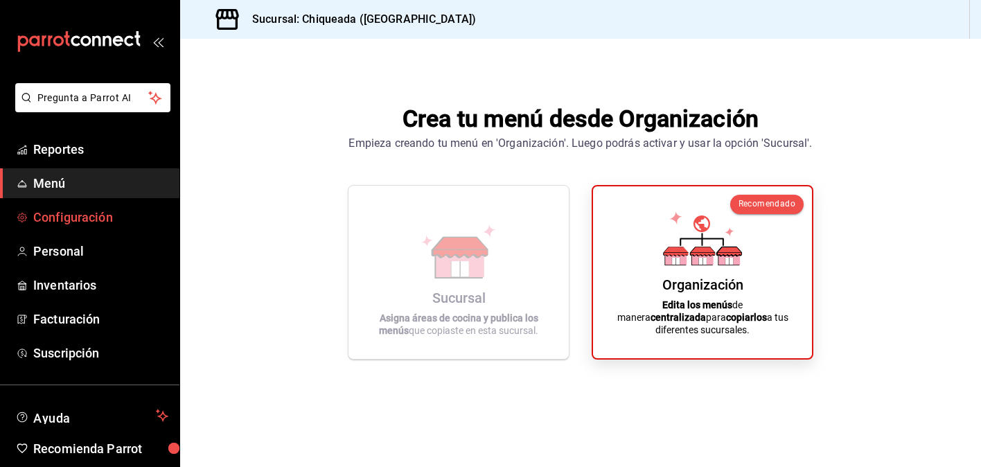
click at [113, 206] on link "Configuración" at bounding box center [89, 217] width 179 height 30
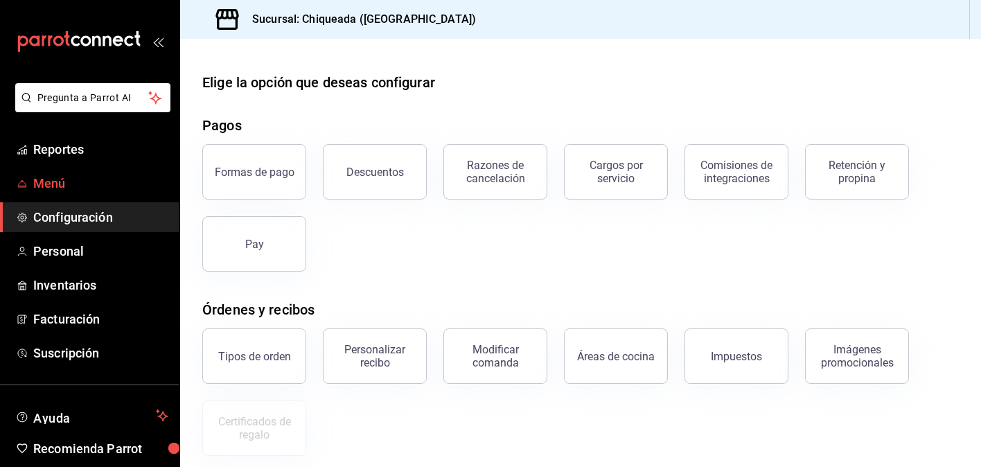
click at [103, 185] on span "Menú" at bounding box center [100, 183] width 135 height 19
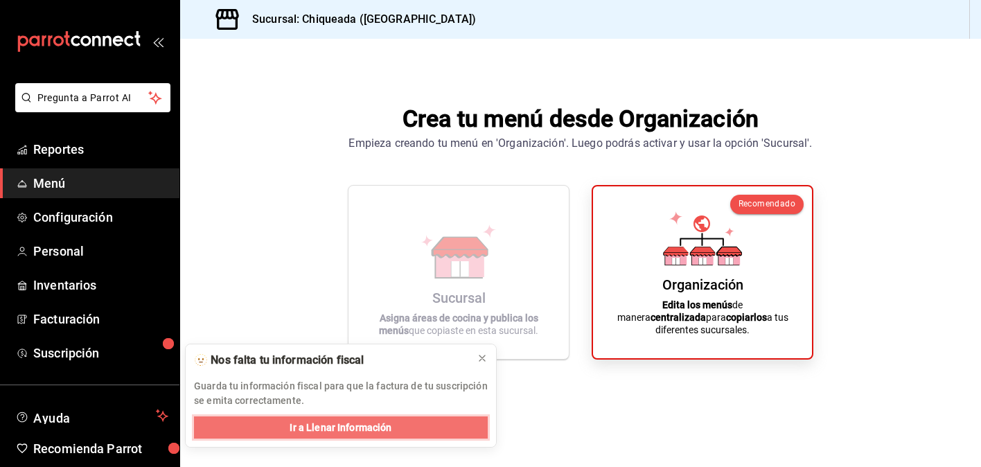
click at [309, 428] on span "Ir a Llenar Información" at bounding box center [341, 428] width 102 height 15
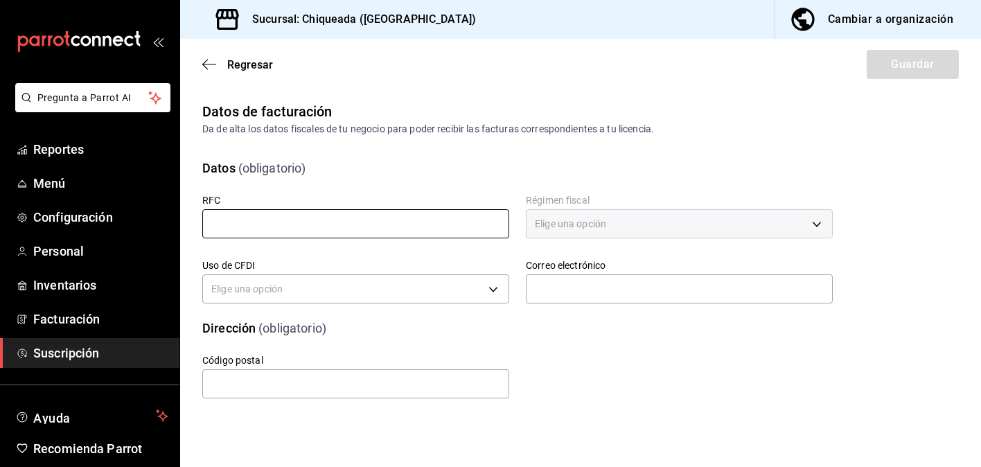
click at [380, 227] on input "text" at bounding box center [355, 223] width 307 height 29
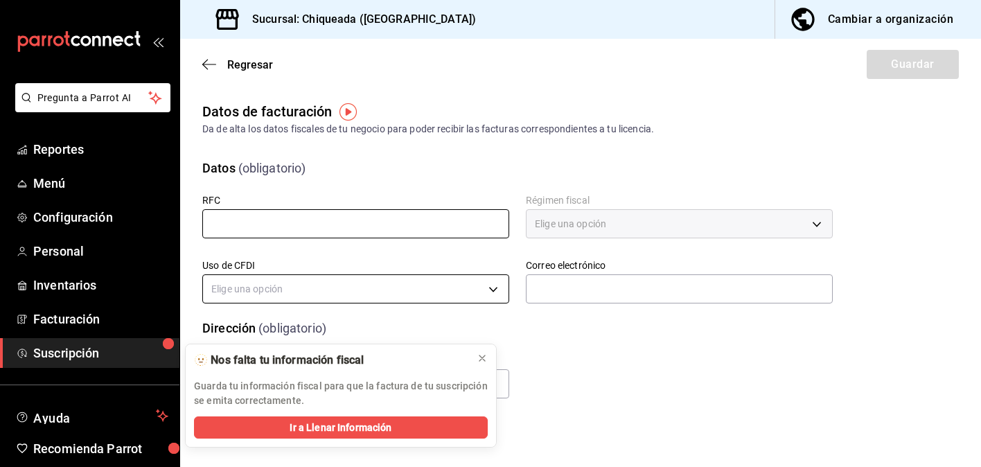
type input "CACJ950801CD3"
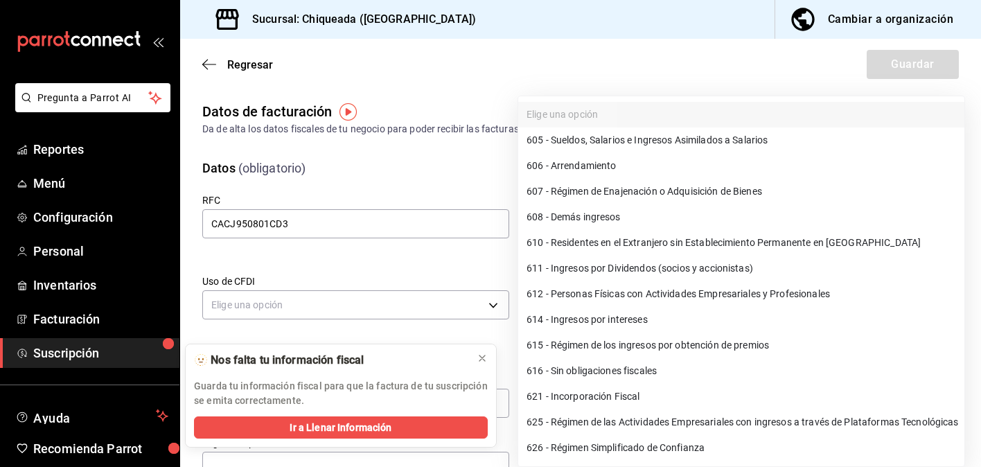
click at [583, 230] on body "Pregunta a Parrot AI Reportes Menú Configuración Personal Inventarios Facturaci…" at bounding box center [490, 233] width 981 height 467
click at [579, 299] on li "612 - Personas Físicas con Actividades Empresariales y Profesionales" at bounding box center [741, 294] width 446 height 26
type input "612"
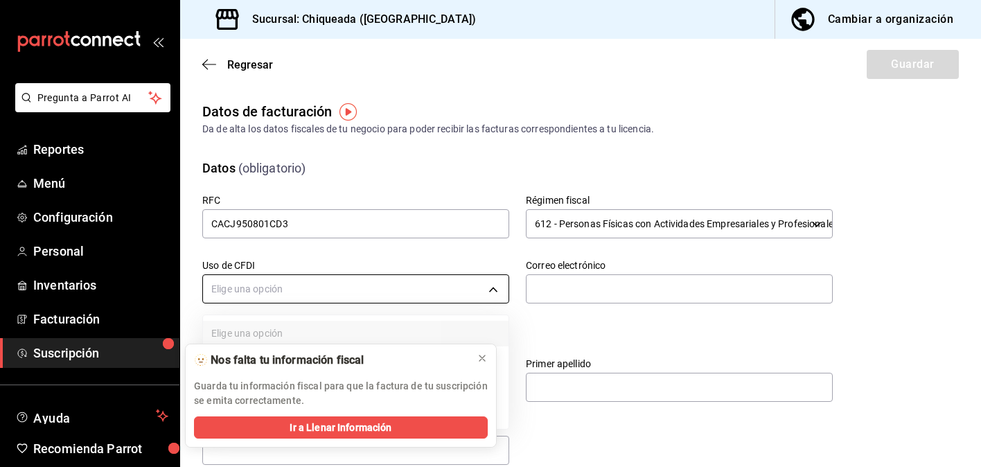
click at [371, 290] on body "Pregunta a Parrot AI Reportes Menú Configuración Personal Inventarios Facturaci…" at bounding box center [490, 233] width 981 height 467
click at [484, 359] on icon at bounding box center [482, 358] width 11 height 11
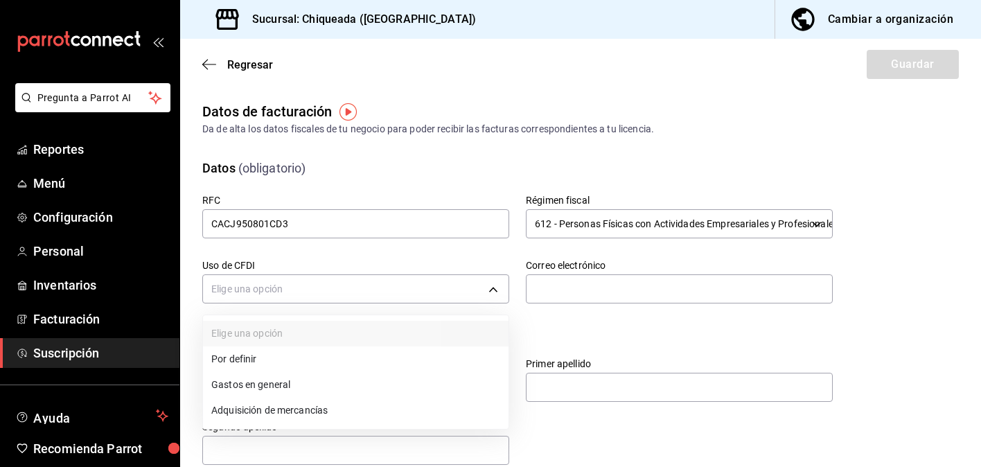
click at [351, 387] on li "Gastos en general" at bounding box center [356, 385] width 306 height 26
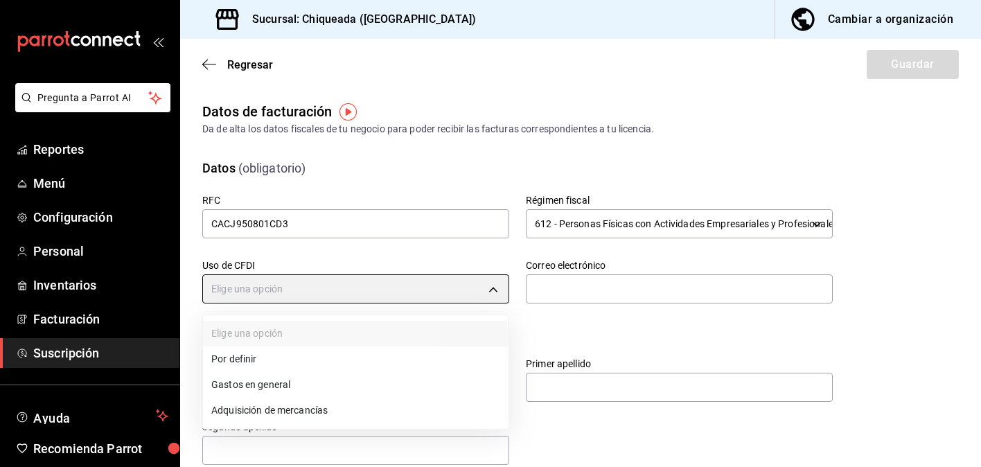
type input "G03"
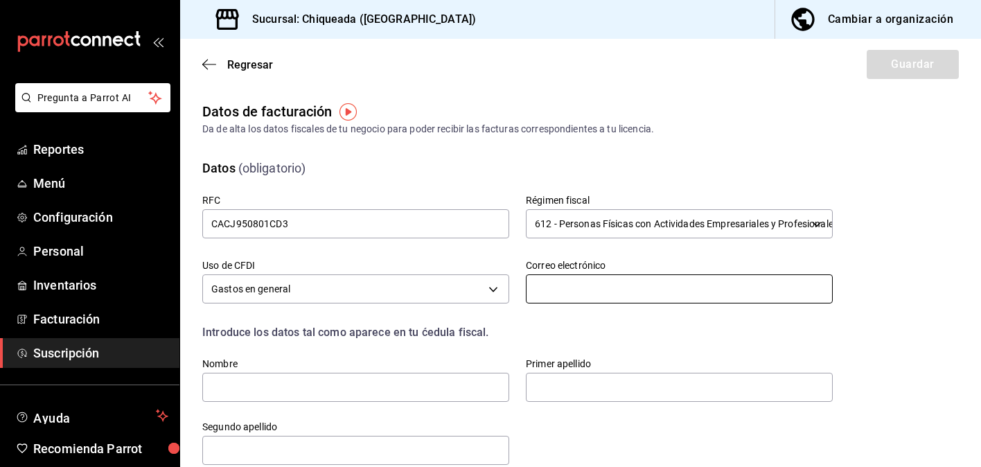
click at [601, 298] on input "text" at bounding box center [679, 288] width 307 height 29
type input "chiqueada.mx@gmail.com"
click at [610, 323] on div "Introduce los datos tal como aparece en tu ćedula fiscal." at bounding box center [509, 324] width 647 height 33
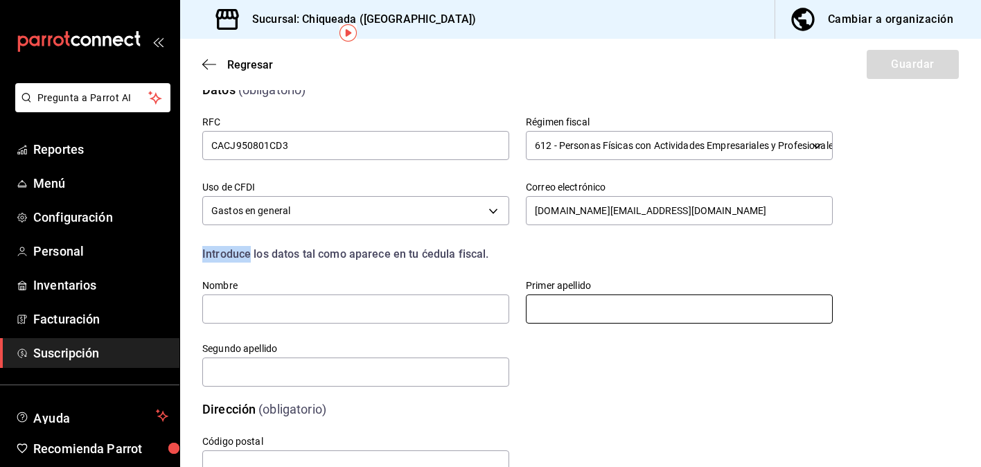
scroll to position [126, 0]
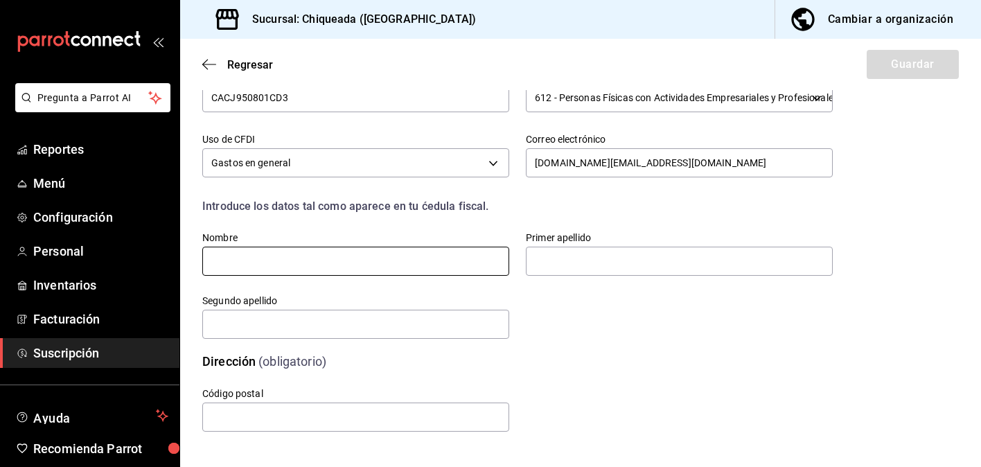
click at [485, 271] on input "text" at bounding box center [355, 261] width 307 height 29
type input "JOSEPH ALEXIS"
click at [669, 269] on input "text" at bounding box center [679, 261] width 307 height 29
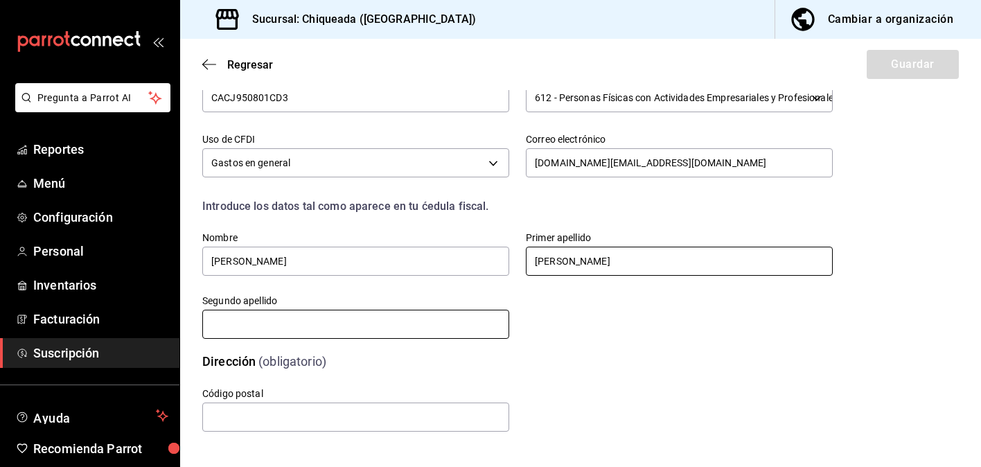
type input "CABRERA"
click at [479, 327] on input "text" at bounding box center [355, 324] width 307 height 29
type input "CABRERA"
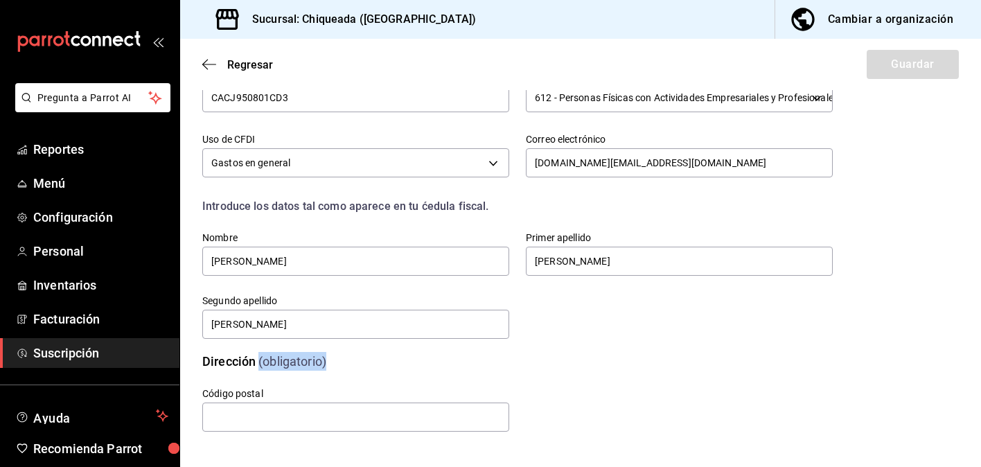
click at [661, 352] on div "Dirección (obligatorio)" at bounding box center [517, 361] width 630 height 19
click at [449, 407] on input "text" at bounding box center [355, 416] width 307 height 29
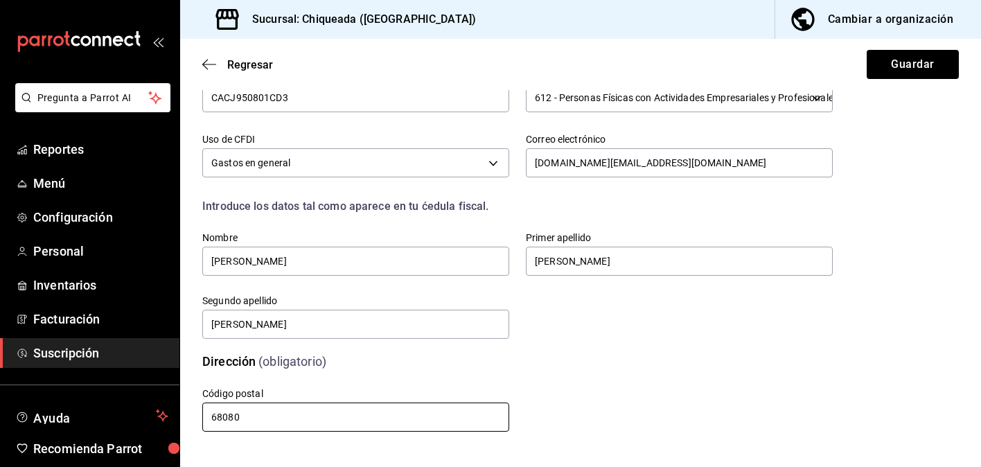
type input "68080"
click at [639, 384] on div "Código postal 68080" at bounding box center [501, 394] width 664 height 80
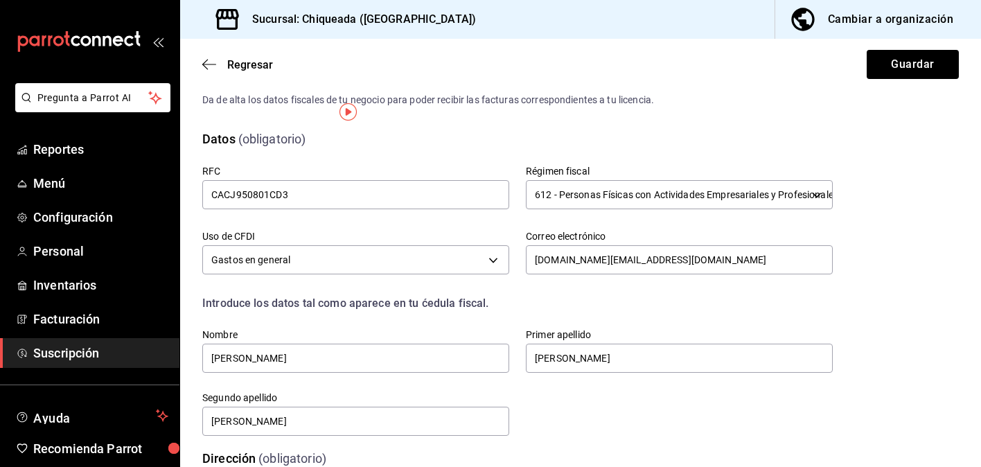
scroll to position [0, 0]
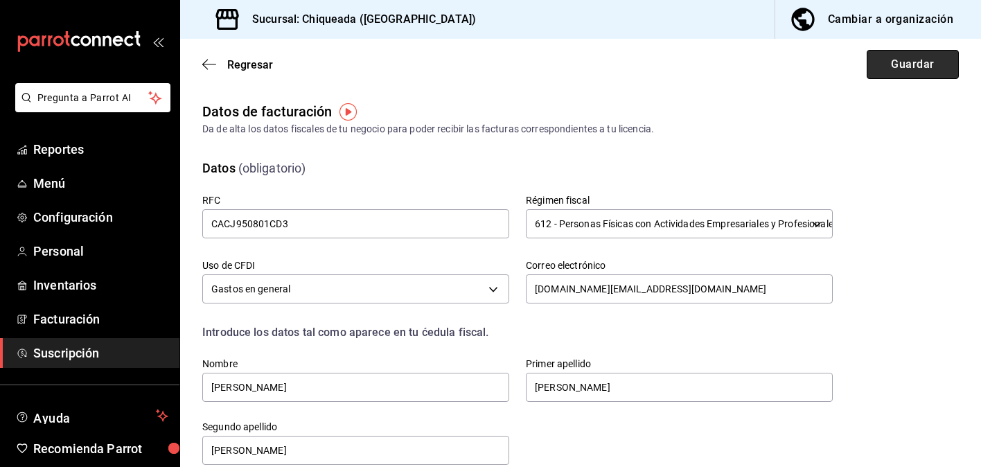
click at [926, 69] on button "Guardar" at bounding box center [913, 64] width 92 height 29
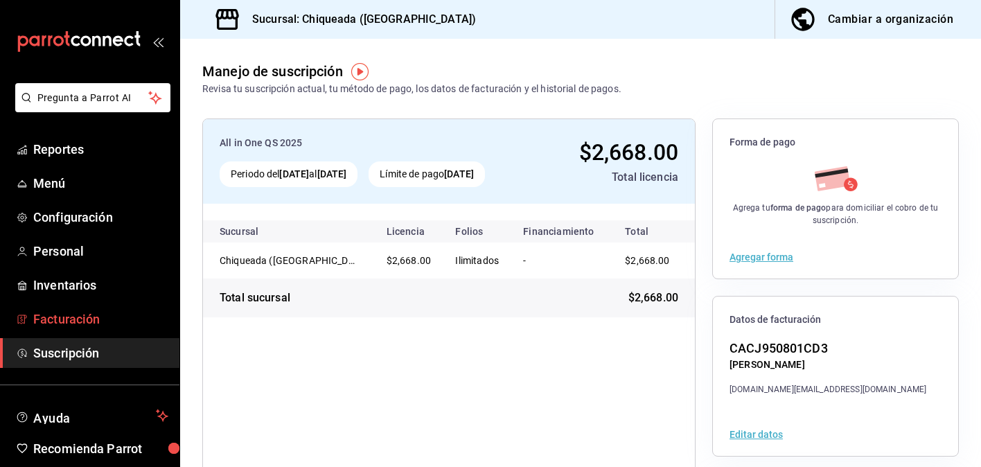
click at [134, 320] on span "Facturación" at bounding box center [100, 319] width 135 height 19
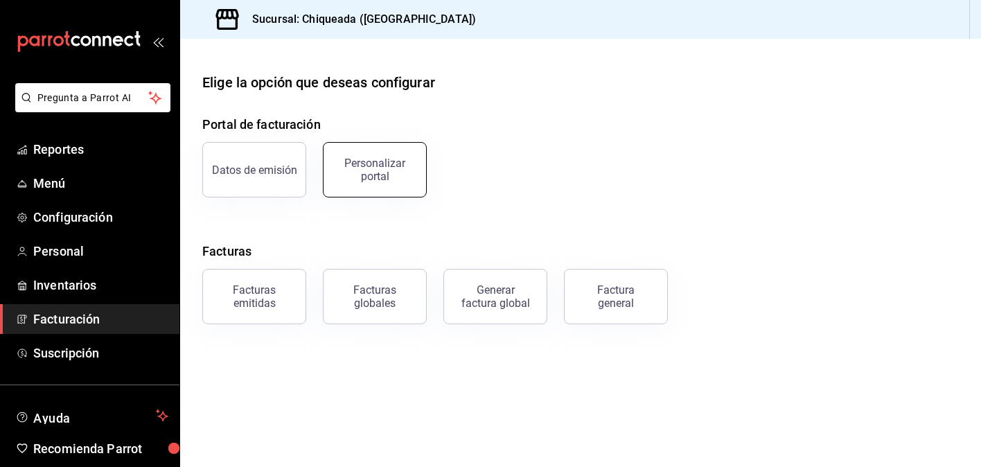
click at [389, 160] on div "Personalizar portal" at bounding box center [375, 170] width 86 height 26
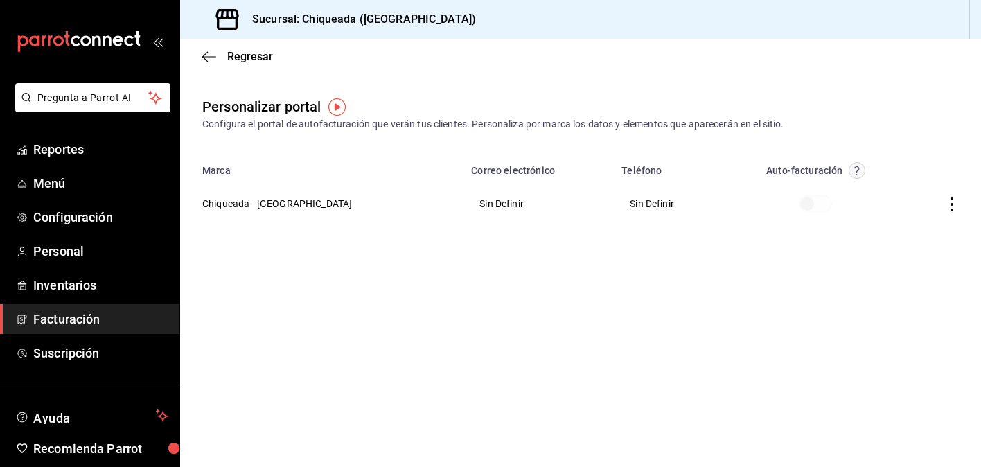
click at [941, 202] on th at bounding box center [941, 204] width 79 height 50
click at [953, 203] on icon "button" at bounding box center [952, 204] width 14 height 14
click at [933, 194] on li "Editar" at bounding box center [889, 186] width 139 height 35
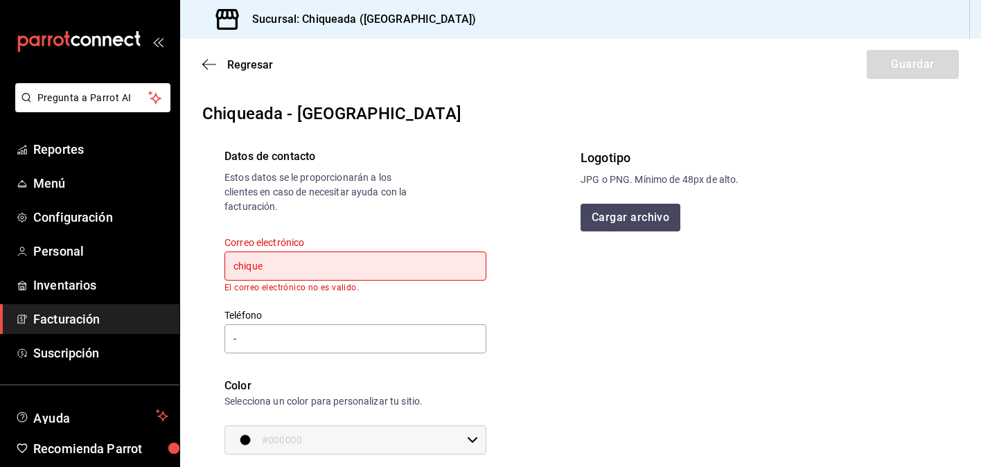
type input "chiqueada.mx@gmail.com"
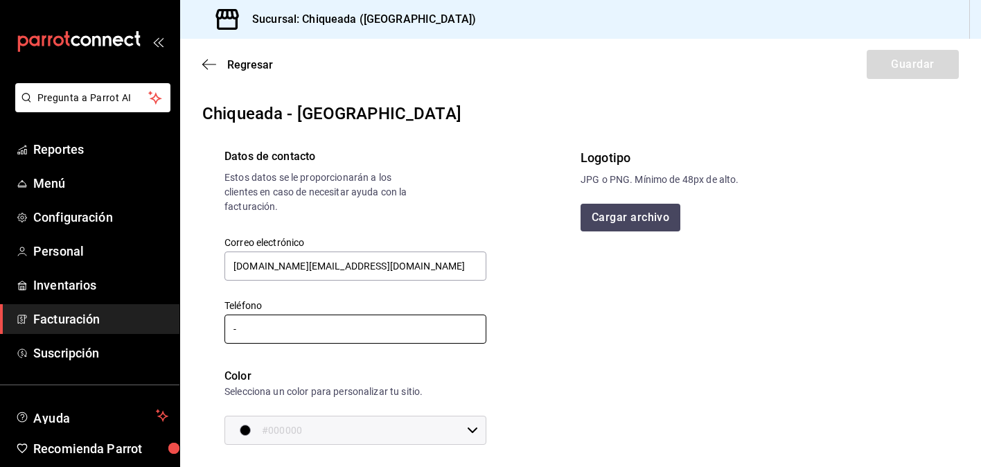
click at [353, 330] on input "-" at bounding box center [355, 329] width 262 height 29
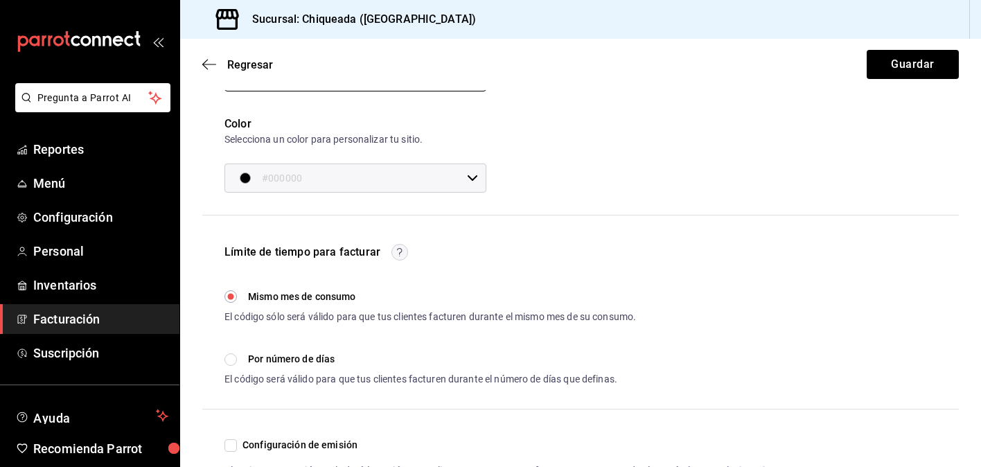
scroll to position [256, 0]
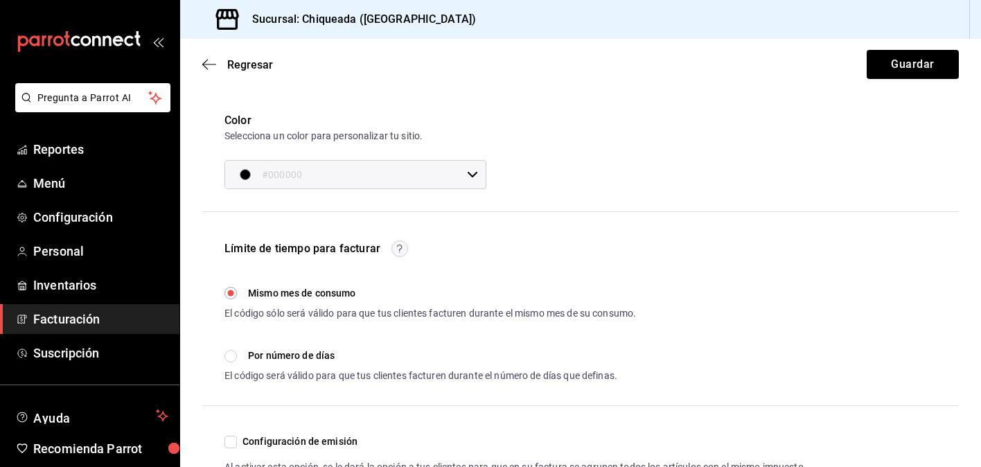
type input "95 1172-3742"
click at [445, 183] on input "#000000" at bounding box center [362, 175] width 200 height 28
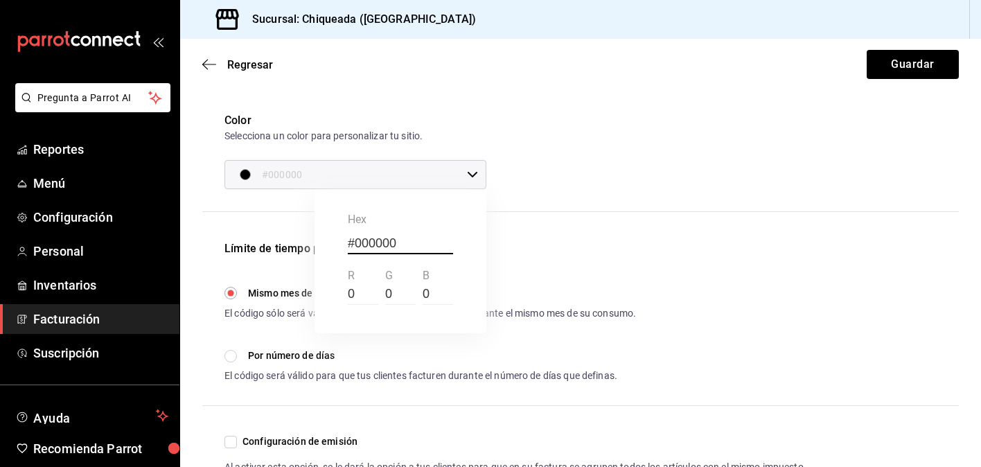
click at [457, 167] on div at bounding box center [490, 233] width 981 height 467
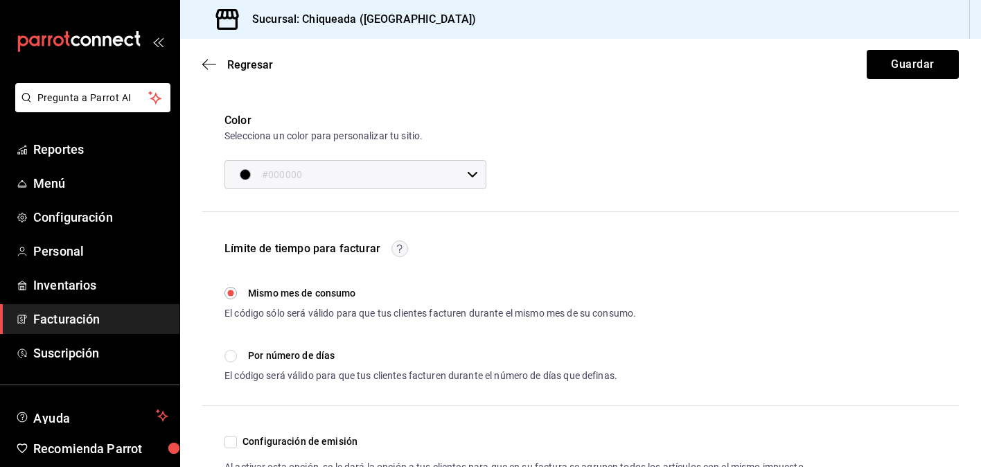
click at [457, 167] on input "#000000" at bounding box center [362, 175] width 200 height 28
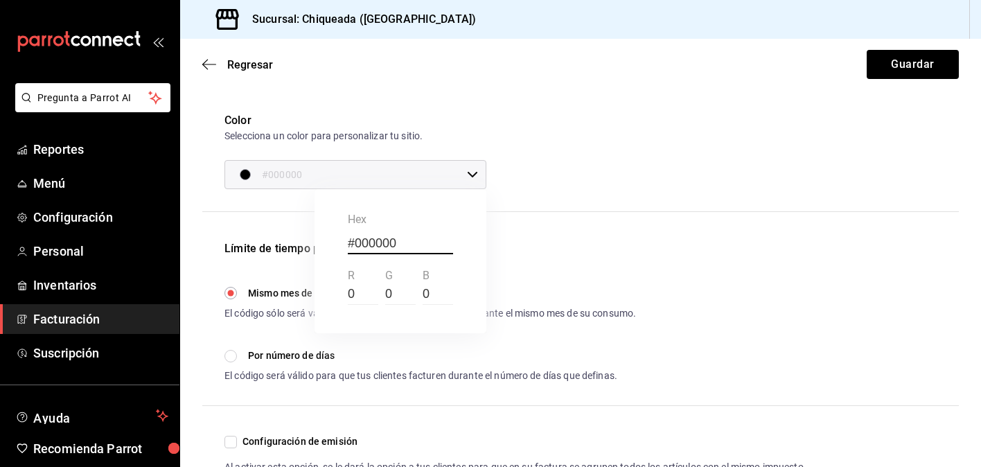
click at [484, 167] on div at bounding box center [490, 233] width 981 height 467
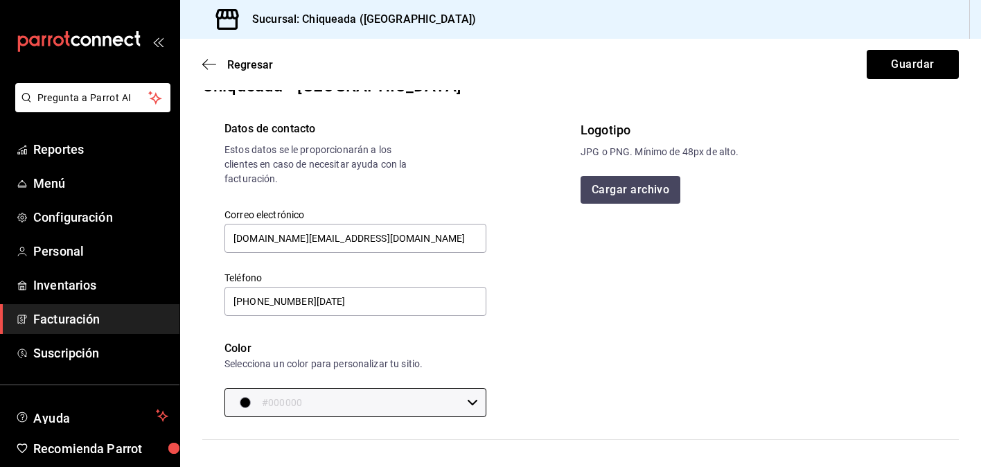
scroll to position [0, 0]
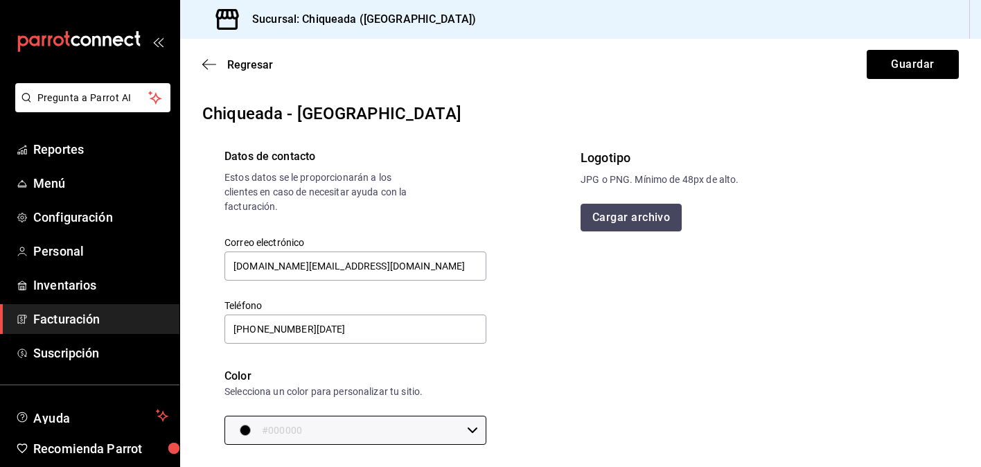
click at [651, 209] on button "Cargar archivo" at bounding box center [631, 218] width 101 height 28
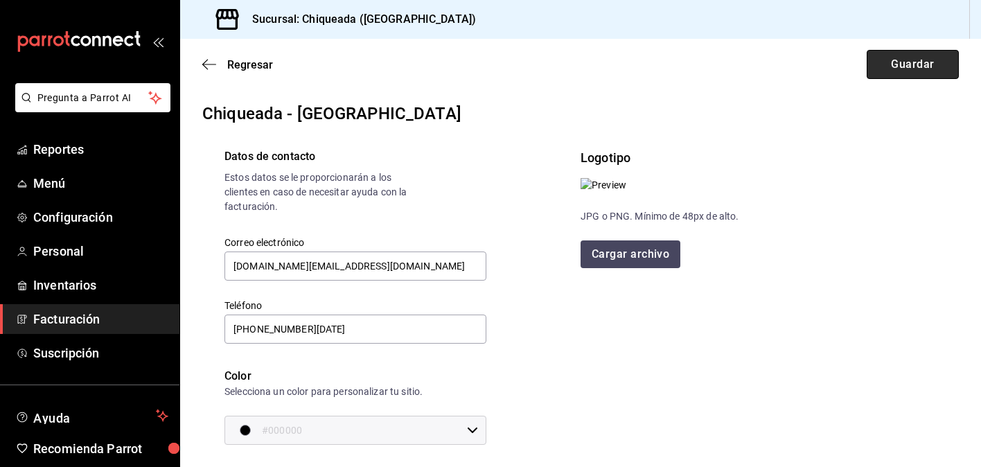
click at [892, 57] on button "Guardar" at bounding box center [913, 64] width 92 height 29
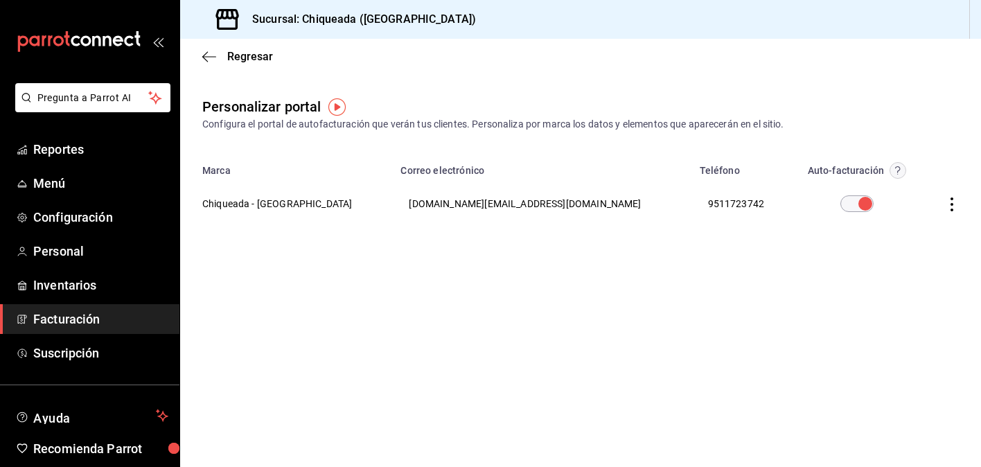
click at [840, 205] on input "checkbox" at bounding box center [865, 203] width 50 height 17
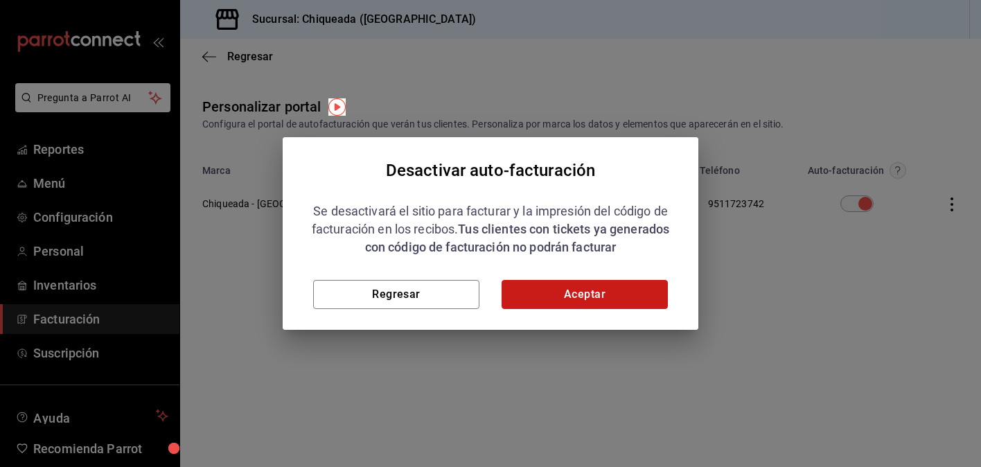
click at [603, 291] on button "Aceptar" at bounding box center [585, 294] width 166 height 29
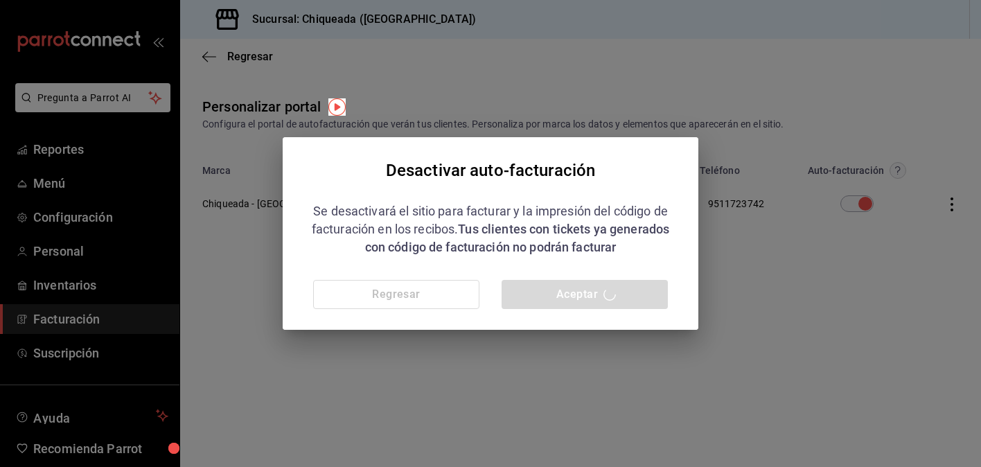
checkbox input "false"
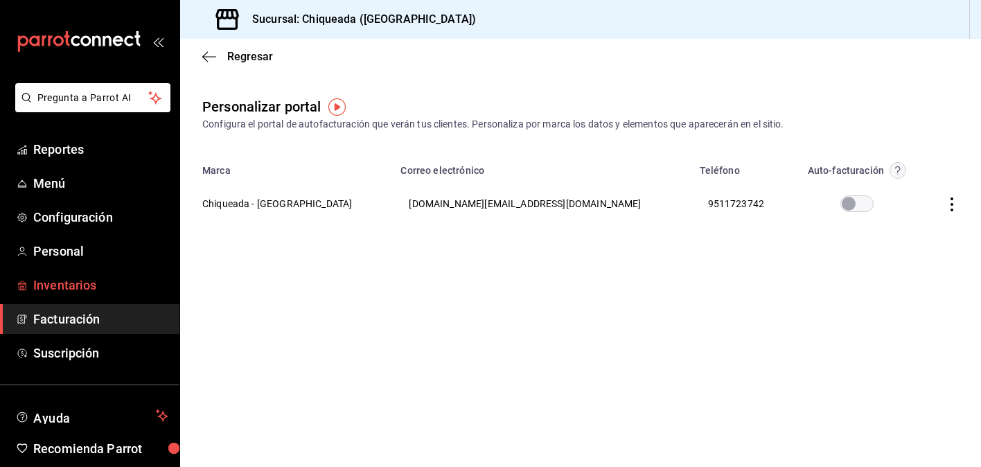
click at [101, 276] on span "Inventarios" at bounding box center [100, 285] width 135 height 19
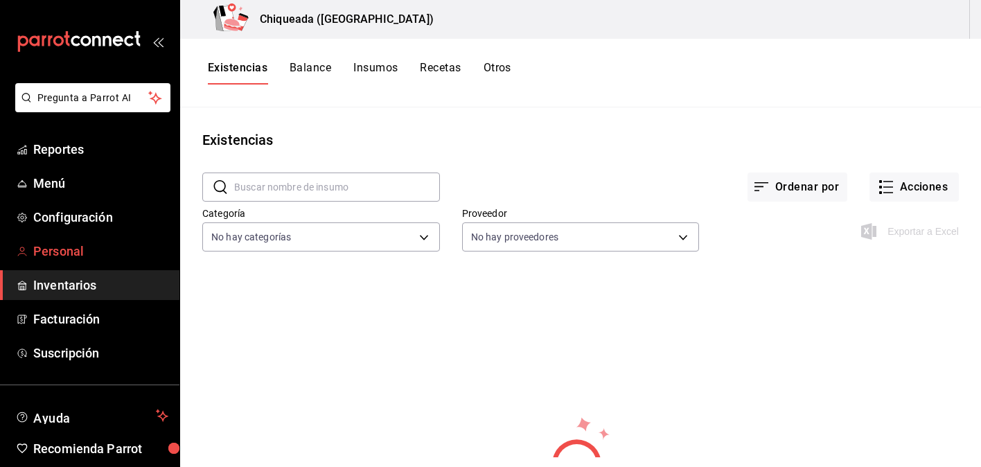
click at [96, 254] on span "Personal" at bounding box center [100, 251] width 135 height 19
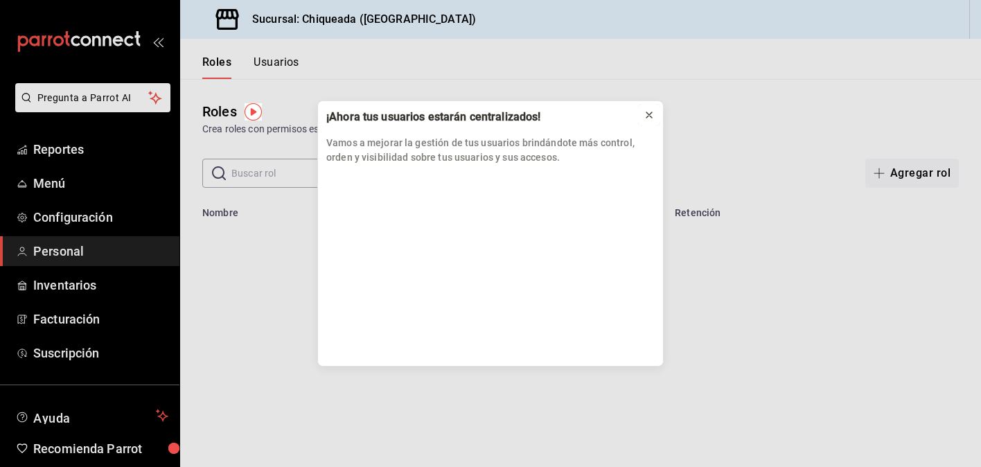
click at [651, 116] on icon at bounding box center [649, 115] width 6 height 6
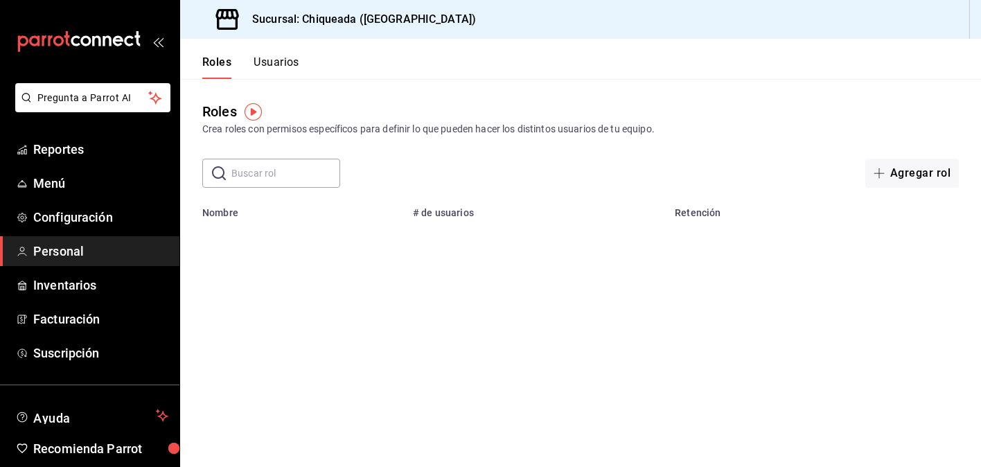
click at [276, 62] on button "Usuarios" at bounding box center [277, 67] width 46 height 24
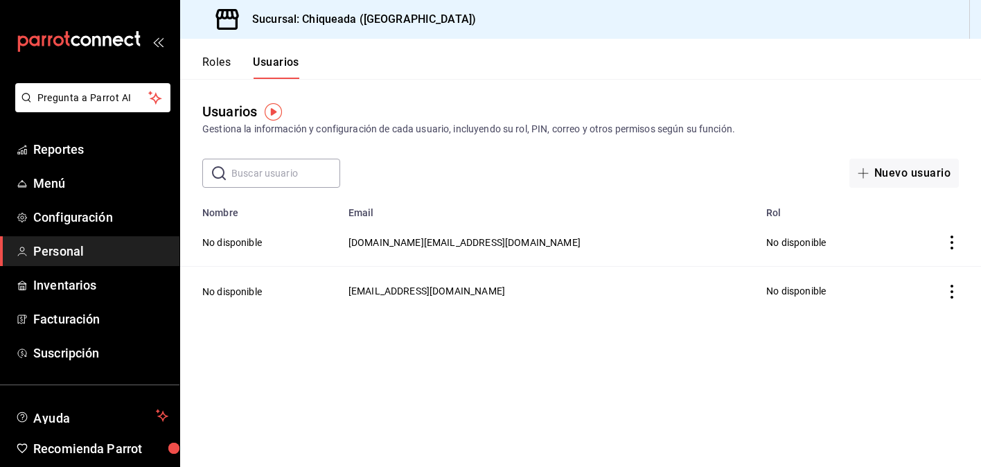
click at [953, 242] on icon "actions" at bounding box center [951, 243] width 3 height 14
click at [872, 385] on div at bounding box center [490, 233] width 981 height 467
click at [901, 170] on button "Nuevo usuario" at bounding box center [903, 173] width 109 height 29
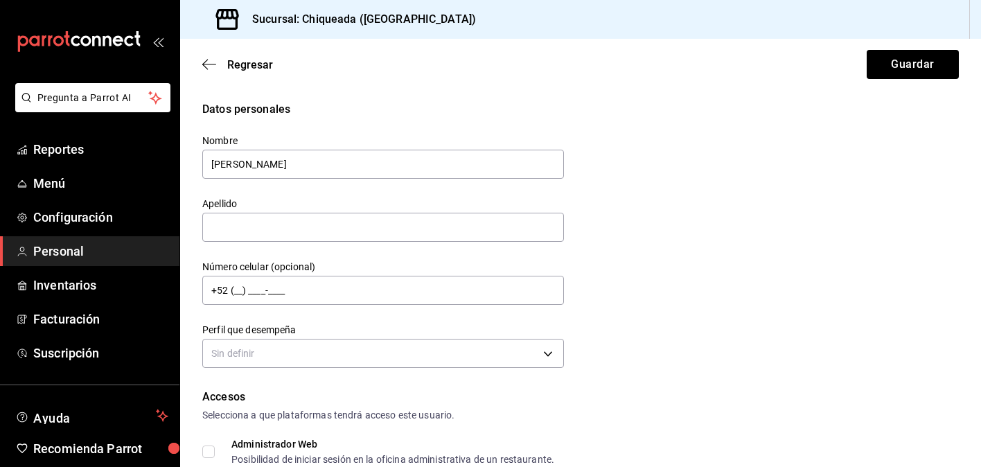
type input "Chris"
click at [571, 217] on div "Datos personales Nombre Chris Apellido Número celular (opcional) +52 (__) ____-…" at bounding box center [580, 236] width 757 height 271
click at [541, 220] on input "text" at bounding box center [383, 227] width 362 height 29
type input "Jarquin"
click at [238, 290] on input "+52 (__) ____-____" at bounding box center [383, 290] width 362 height 29
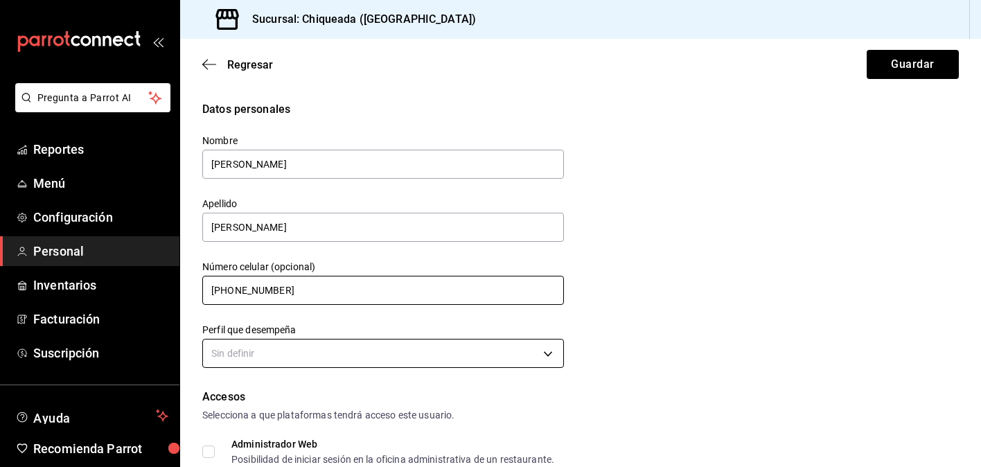
type input "+52 (95) 4180-0076"
click at [263, 355] on body "Pregunta a Parrot AI Reportes Menú Configuración Personal Inventarios Facturaci…" at bounding box center [490, 233] width 981 height 467
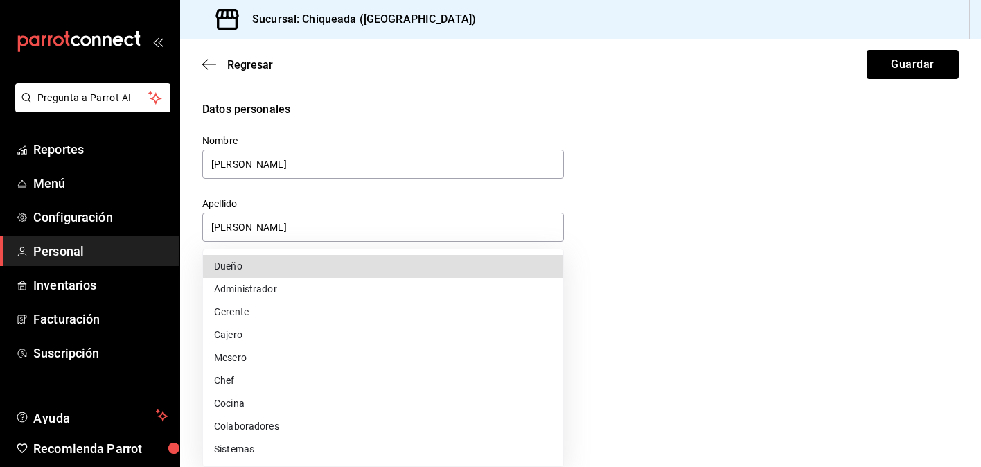
click at [272, 306] on li "Gerente" at bounding box center [383, 312] width 360 height 23
type input "MANAGER"
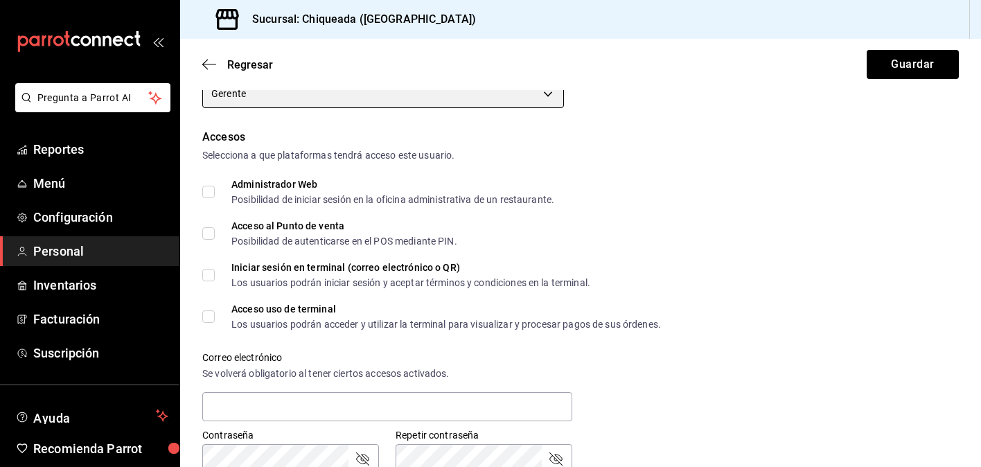
scroll to position [261, 0]
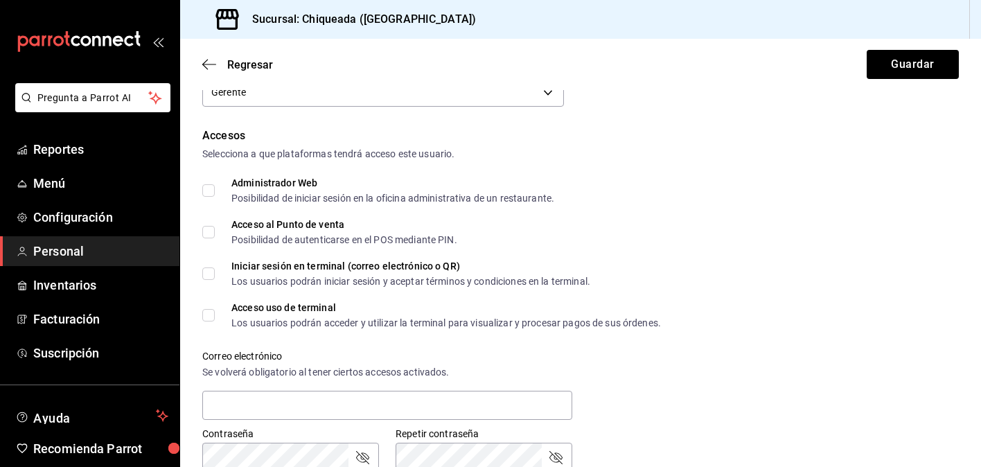
click at [213, 191] on input "Administrador Web Posibilidad de iniciar sesión en la oficina administrativa de…" at bounding box center [208, 190] width 12 height 12
checkbox input "true"
click at [213, 227] on input "Acceso al Punto de venta Posibilidad de autenticarse en el POS mediante PIN." at bounding box center [208, 232] width 12 height 12
checkbox input "true"
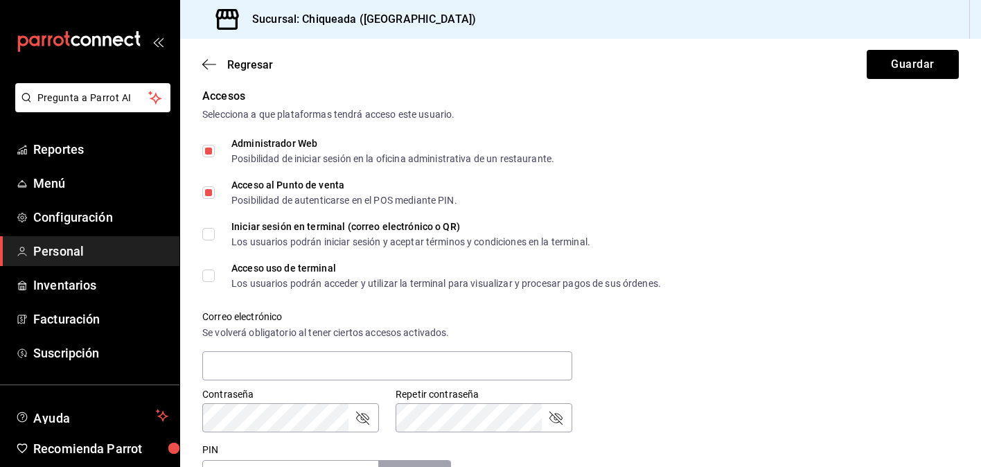
scroll to position [301, 0]
click at [206, 240] on label "Iniciar sesión en terminal (correo electrónico o QR) Los usuarios podrán inicia…" at bounding box center [396, 233] width 388 height 25
click at [206, 240] on input "Iniciar sesión en terminal (correo electrónico o QR) Los usuarios podrán inicia…" at bounding box center [208, 233] width 12 height 12
checkbox input "true"
click at [206, 274] on input "Acceso uso de terminal Los usuarios podrán acceder y utilizar la terminal para …" at bounding box center [208, 275] width 12 height 12
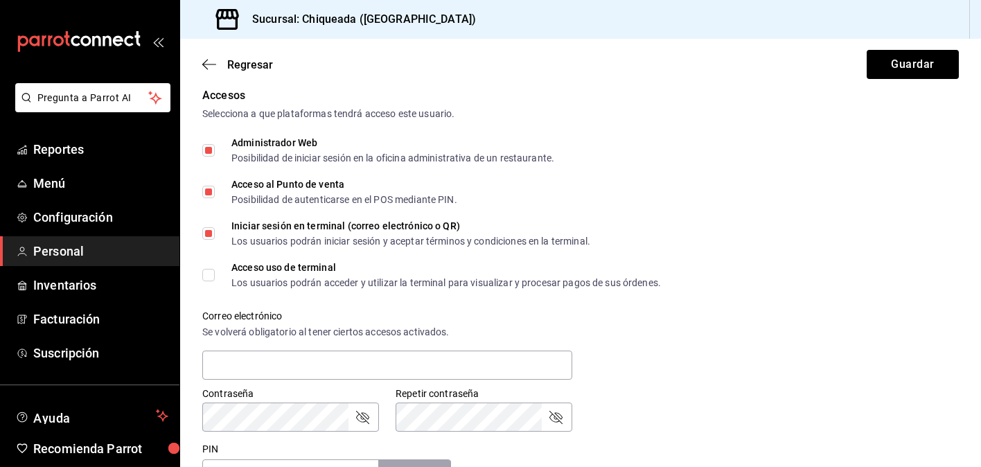
checkbox input "true"
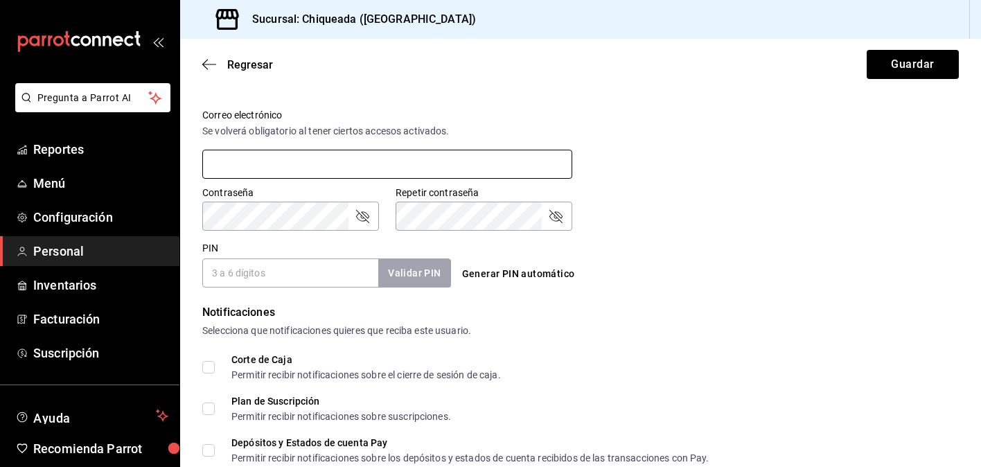
scroll to position [517, 0]
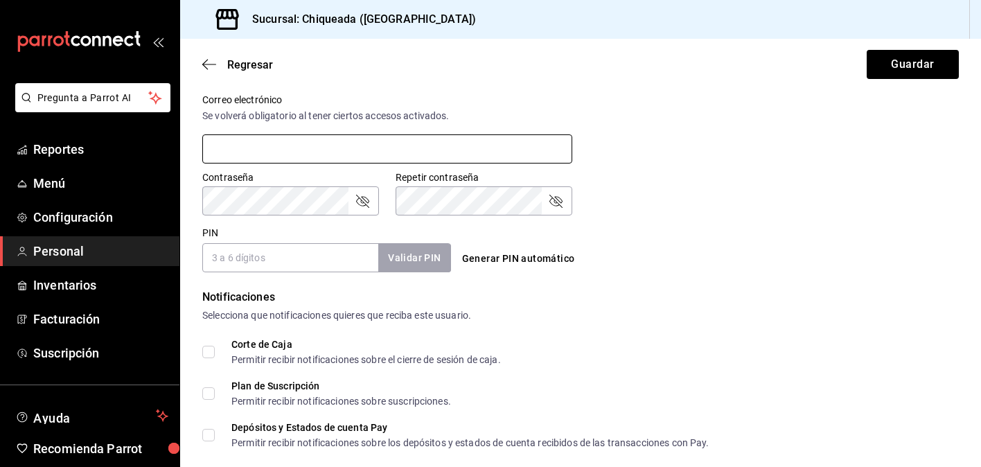
click at [301, 148] on input "text" at bounding box center [387, 148] width 370 height 29
type input "chiqueada.gerencia@gmail.com"
click at [635, 179] on div "Contraseña Contraseña Repetir contraseña Repetir contraseña" at bounding box center [572, 184] width 773 height 61
click at [328, 250] on input "PIN" at bounding box center [290, 257] width 176 height 29
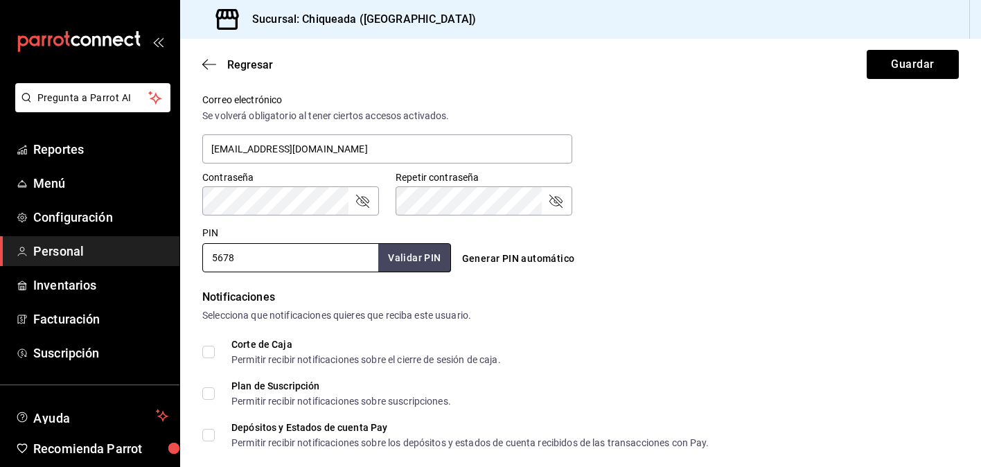
type input "5678"
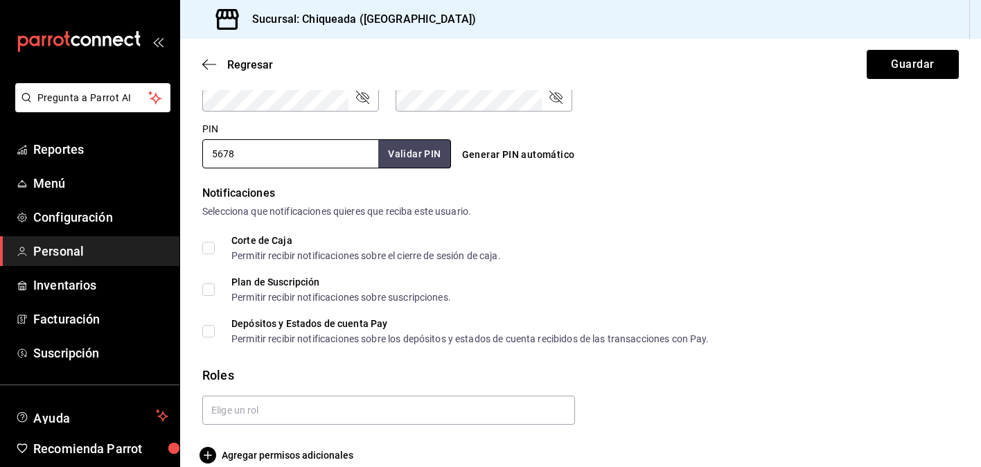
scroll to position [640, 0]
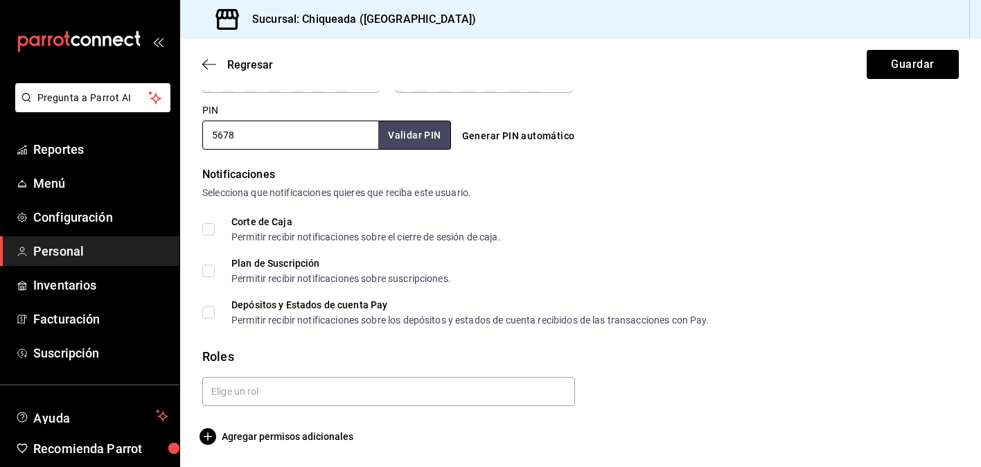
click at [216, 265] on span "Plan de Suscripción Permitir recibir notificaciones sobre suscripciones." at bounding box center [333, 270] width 236 height 25
click at [215, 265] on input "Plan de Suscripción Permitir recibir notificaciones sobre suscripciones." at bounding box center [208, 271] width 12 height 12
checkbox input "true"
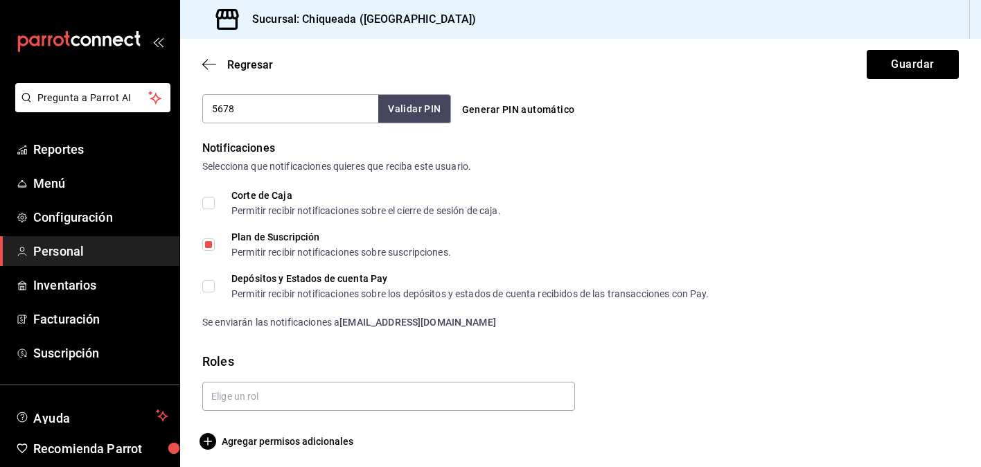
scroll to position [671, 0]
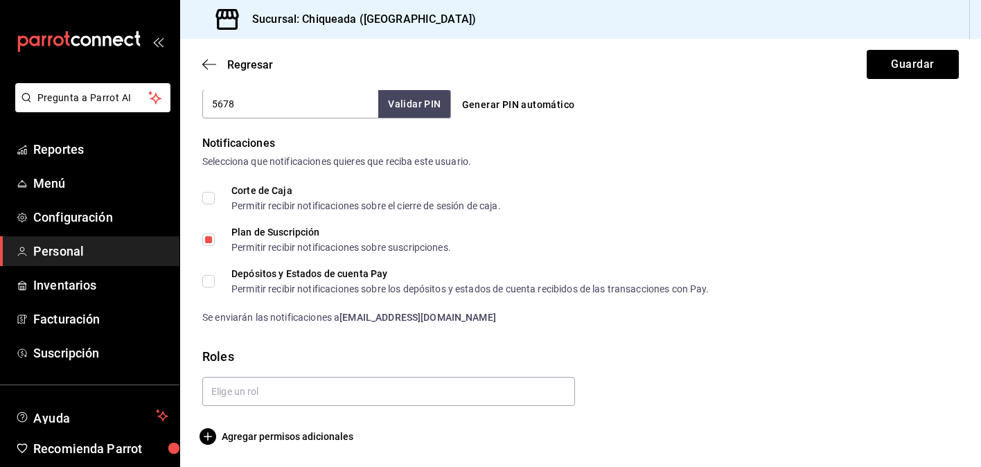
click at [215, 188] on span "Corte de Caja Permitir recibir notificaciones sobre el cierre de sesión de caja." at bounding box center [358, 198] width 286 height 25
click at [215, 192] on input "Corte de Caja Permitir recibir notificaciones sobre el cierre de sesión de caja." at bounding box center [208, 198] width 12 height 12
click at [222, 199] on span "Corte de Caja Permitir recibir notificaciones sobre el cierre de sesión de caja." at bounding box center [358, 198] width 286 height 25
click at [215, 199] on input "Corte de Caja Permitir recibir notificaciones sobre el cierre de sesión de caja." at bounding box center [208, 198] width 12 height 12
checkbox input "false"
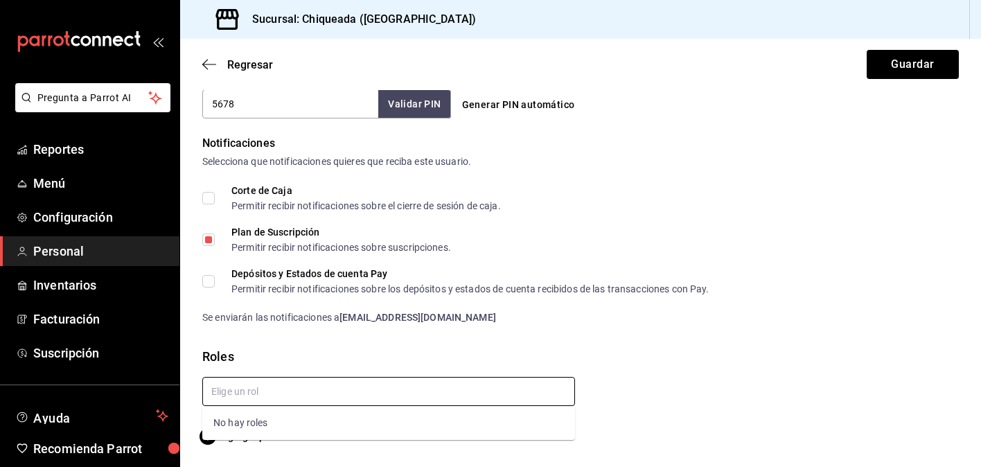
click at [267, 403] on input "text" at bounding box center [388, 391] width 373 height 29
click at [308, 364] on div "Roles" at bounding box center [580, 356] width 757 height 19
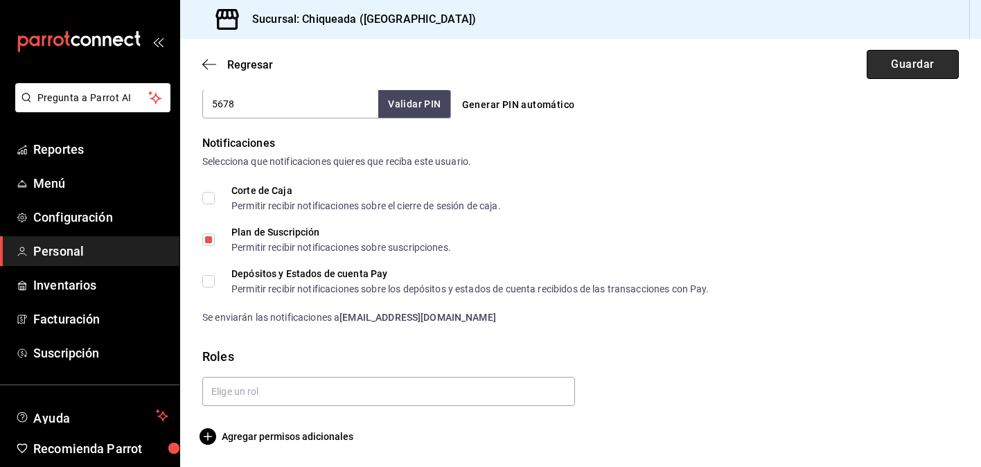
click at [907, 60] on button "Guardar" at bounding box center [913, 64] width 92 height 29
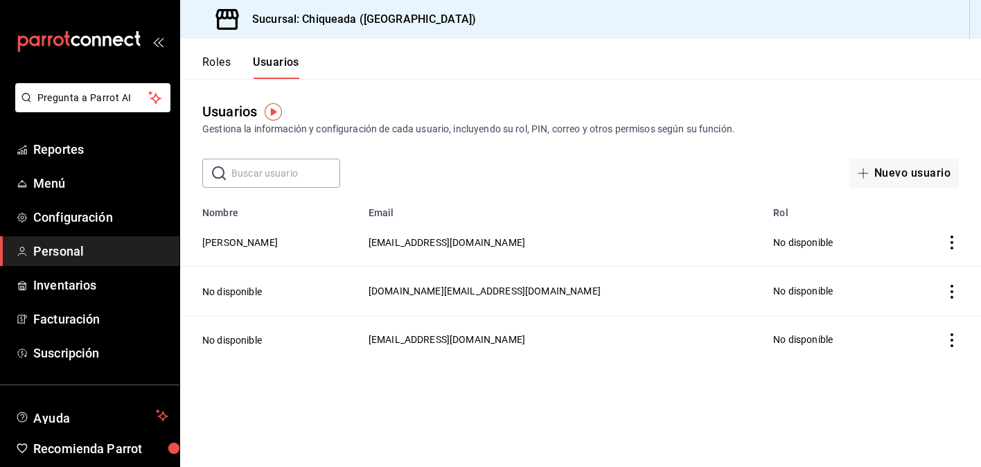
click at [766, 241] on td "No disponible" at bounding box center [831, 242] width 133 height 48
click at [213, 56] on button "Roles" at bounding box center [216, 67] width 28 height 24
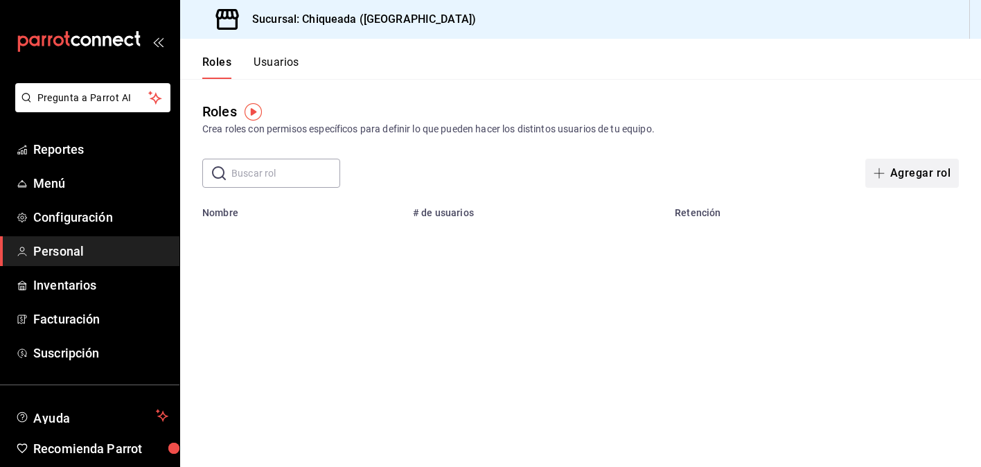
click at [944, 176] on button "Agregar rol" at bounding box center [912, 173] width 94 height 29
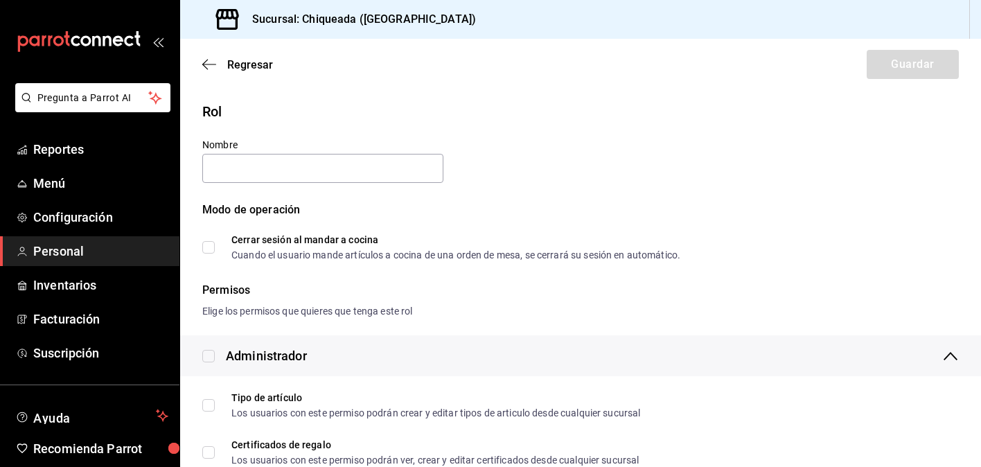
click at [206, 57] on div "Regresar Guardar" at bounding box center [580, 64] width 801 height 51
click at [206, 66] on icon "button" at bounding box center [209, 64] width 14 height 12
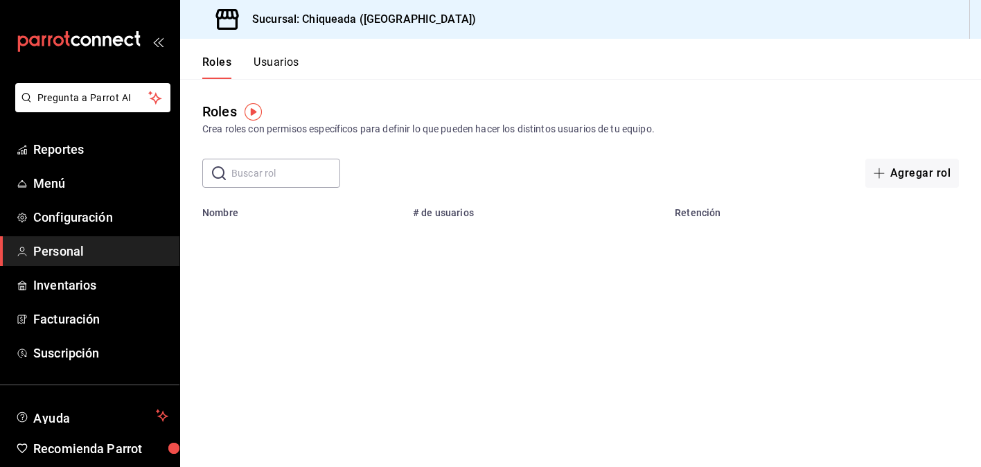
click at [240, 177] on input "text" at bounding box center [285, 173] width 109 height 28
click at [896, 179] on button "Agregar rol" at bounding box center [912, 173] width 94 height 29
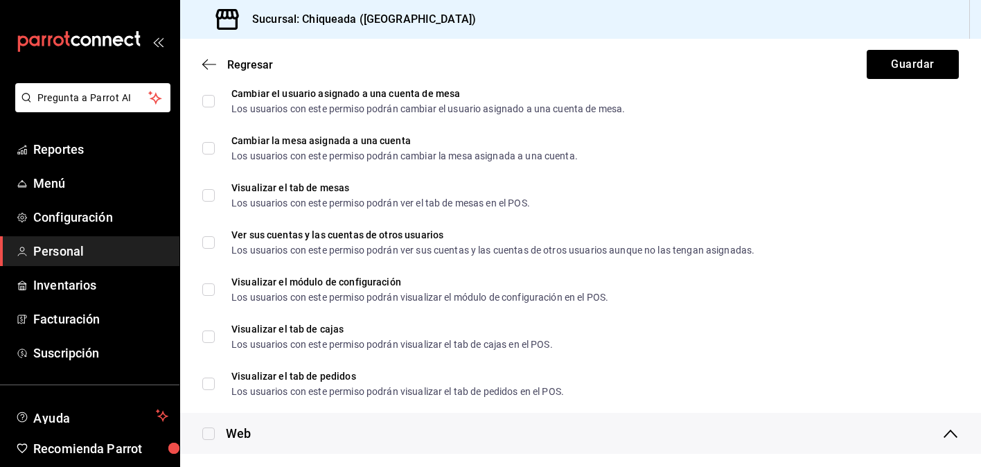
scroll to position [522, 0]
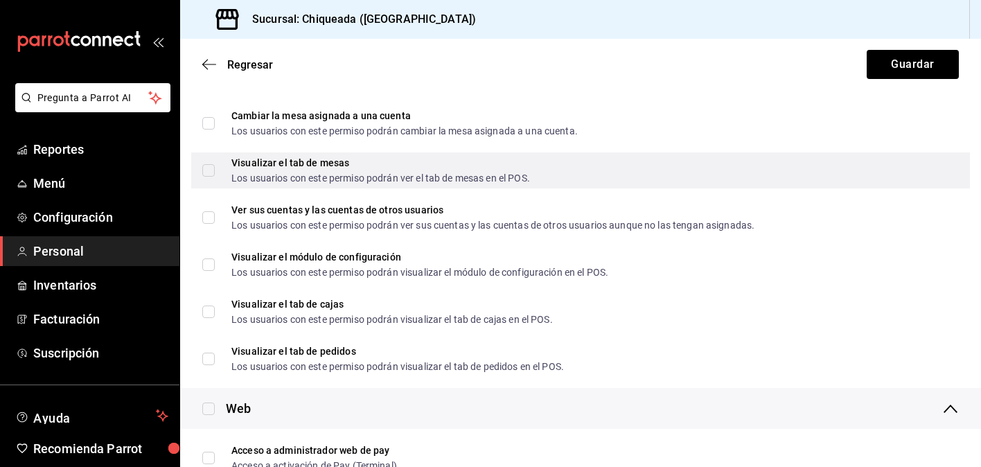
type input "Cajero"
click at [506, 162] on div "Visualizar el tab de mesas" at bounding box center [380, 163] width 299 height 10
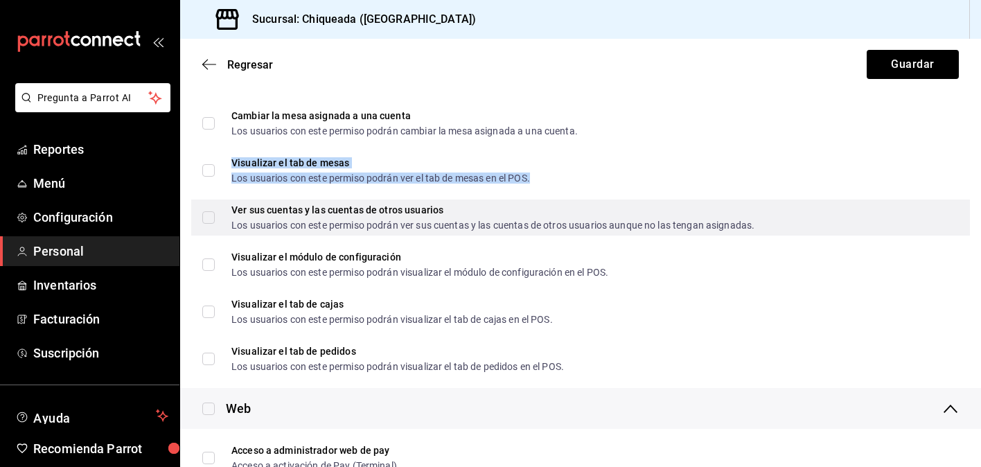
checkbox input "true"
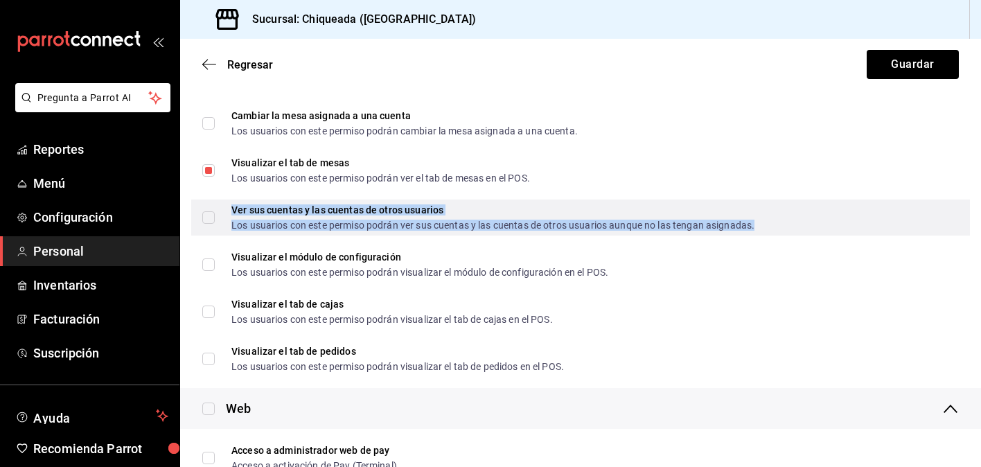
click at [503, 213] on div "Ver sus cuentas y las cuentas de otros usuarios" at bounding box center [492, 210] width 523 height 10
checkbox input "true"
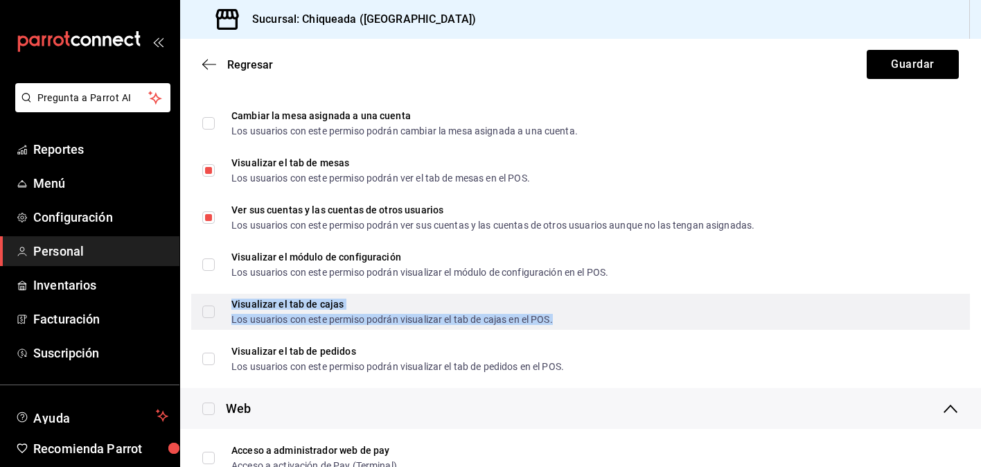
click at [512, 301] on div "Visualizar el tab de cajas" at bounding box center [391, 304] width 321 height 10
checkbox input "true"
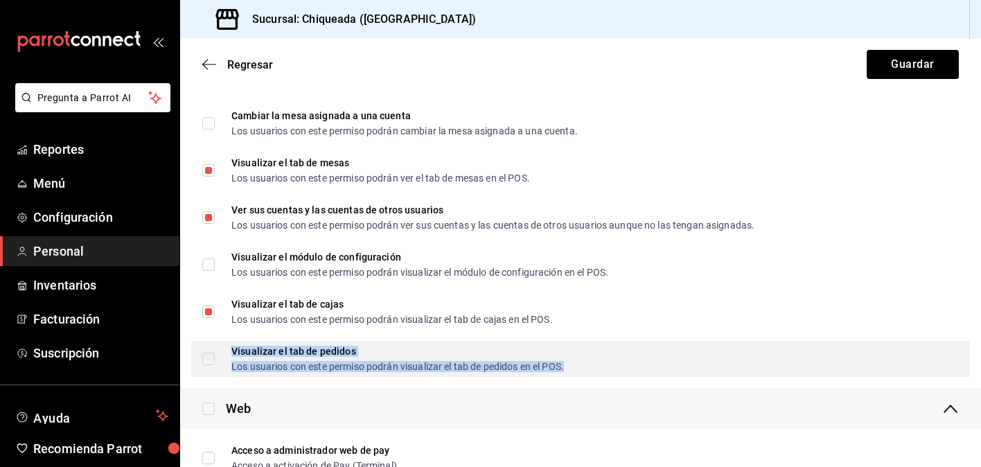
click at [502, 347] on div "Visualizar el tab de pedidos" at bounding box center [397, 351] width 333 height 10
checkbox input "true"
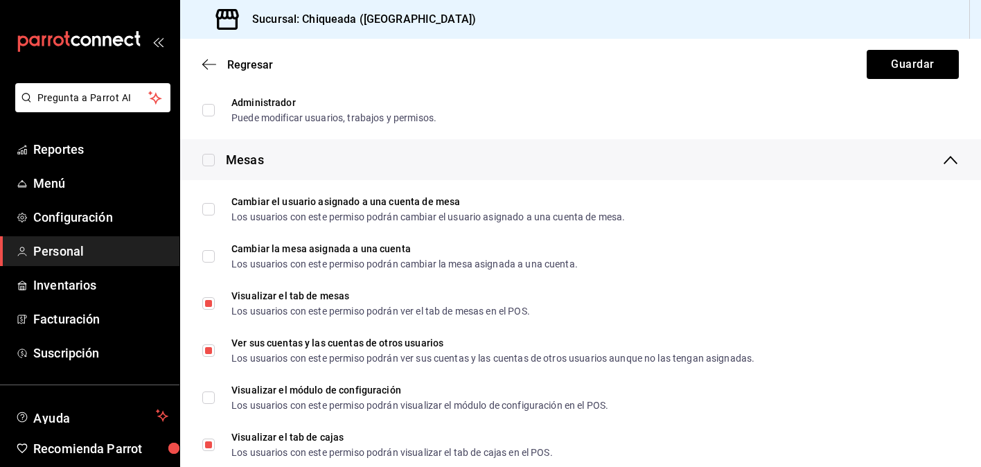
scroll to position [387, 0]
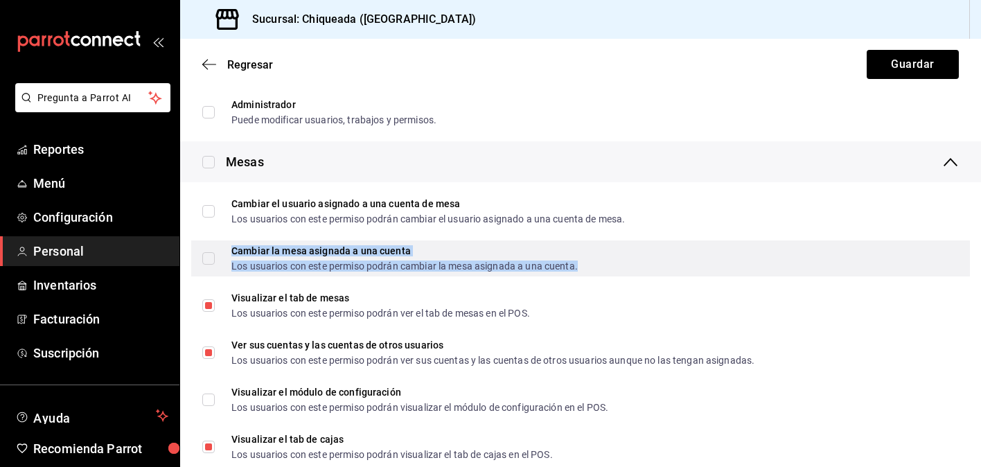
click at [542, 256] on div "Cambiar la mesa asignada a una cuenta Los usuarios con este permiso podrán camb…" at bounding box center [404, 258] width 346 height 25
checkbox input "true"
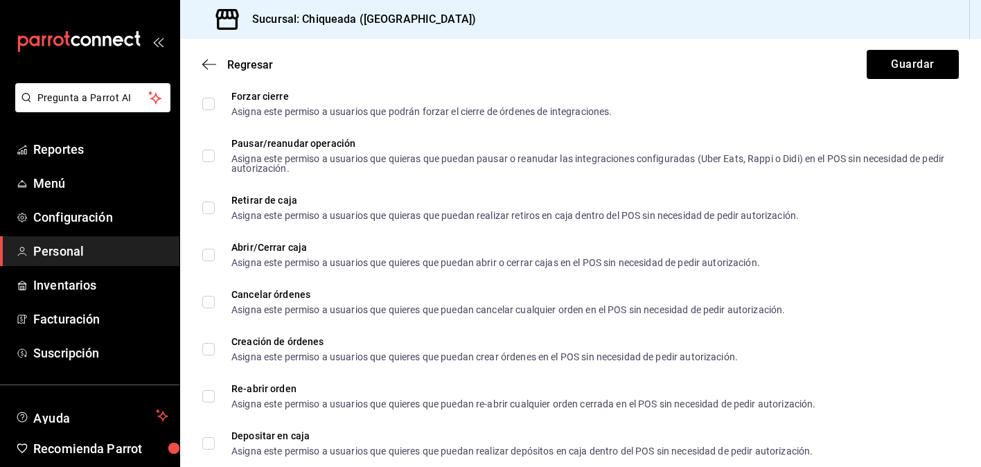
scroll to position [1600, 0]
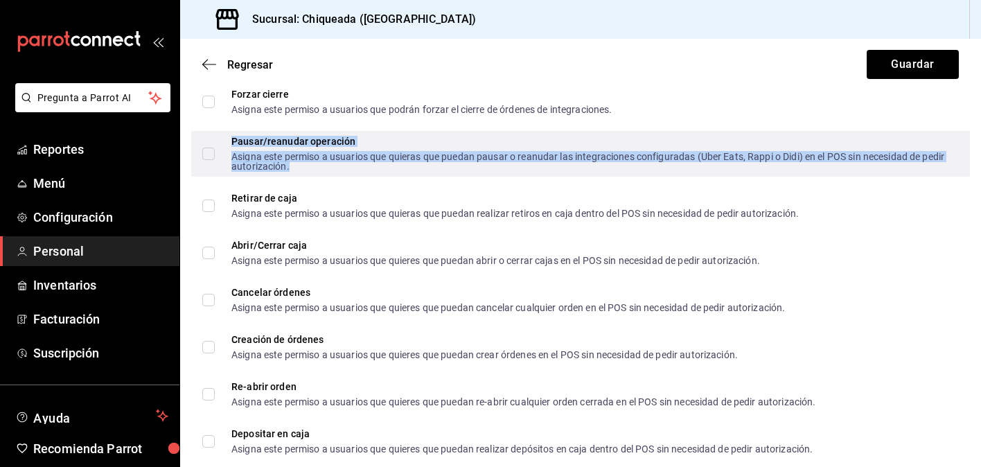
click at [472, 159] on div "Asigna este permiso a usuarios que quieras que puedan pausar o reanudar las int…" at bounding box center [589, 161] width 716 height 19
checkbox input "true"
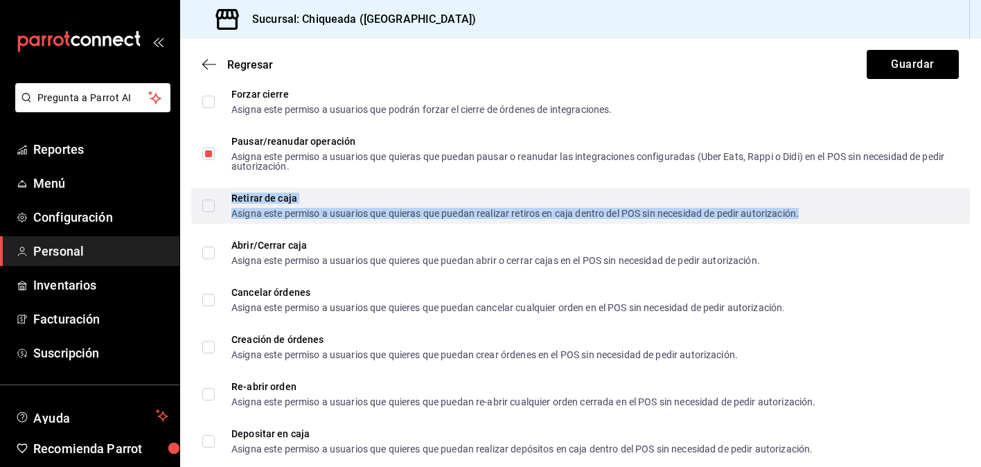
click at [477, 204] on div "Retirar de caja Asigna este permiso a usuarios que quieras que puedan realizar …" at bounding box center [514, 205] width 567 height 25
checkbox input "true"
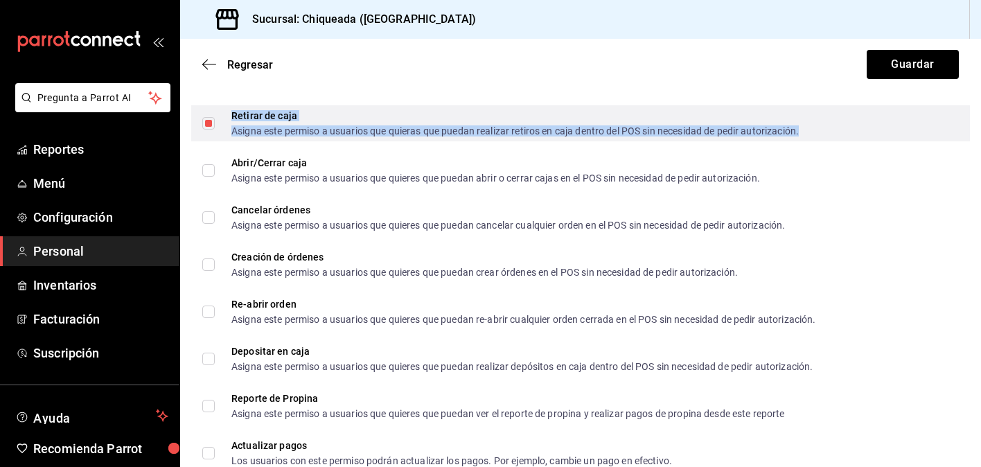
scroll to position [1692, 0]
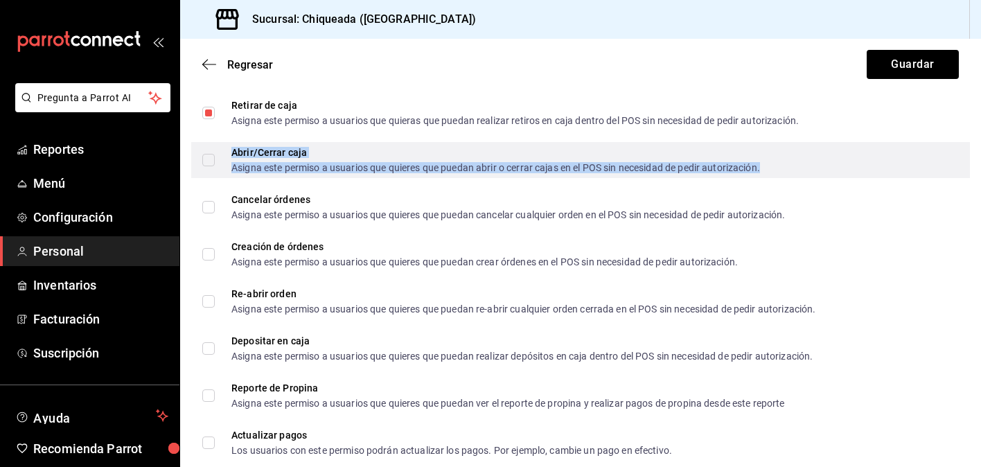
click at [477, 163] on div "Asigna este permiso a usuarios que quieres que puedan abrir o cerrar cajas en e…" at bounding box center [495, 168] width 529 height 10
checkbox input "true"
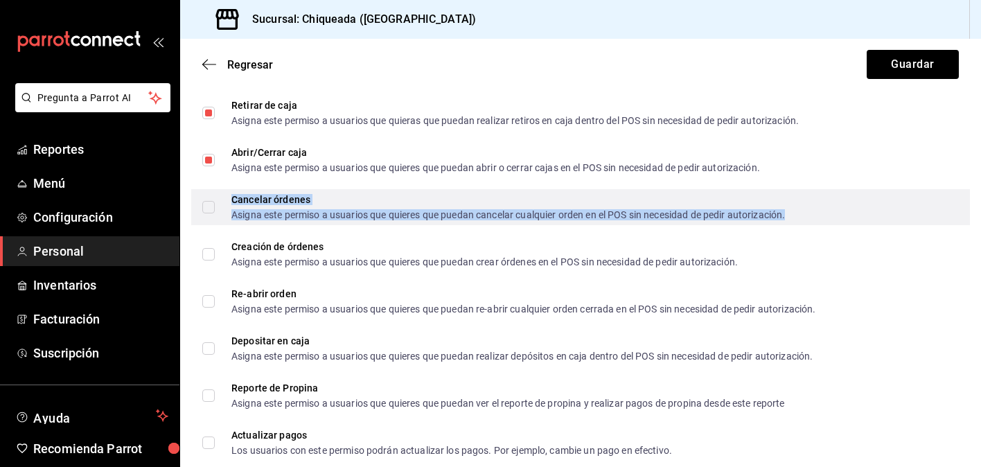
click at [472, 202] on div "Cancelar órdenes" at bounding box center [508, 200] width 554 height 10
checkbox input "true"
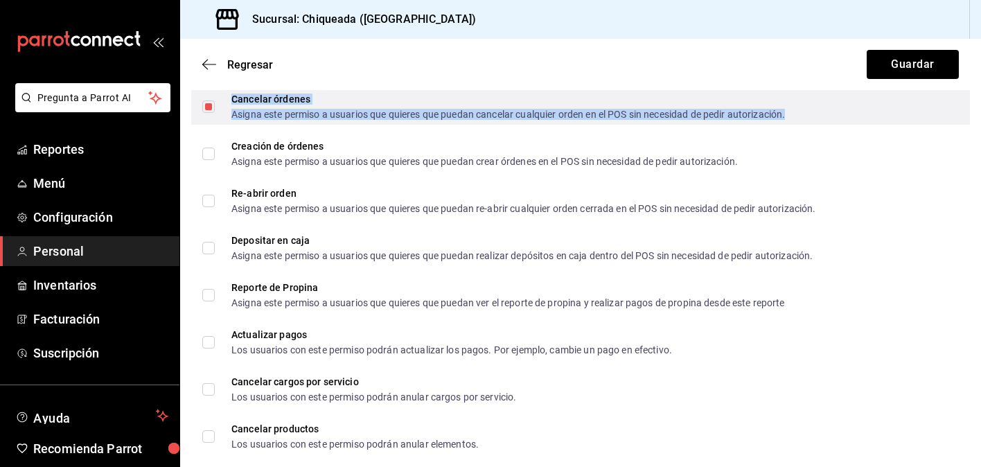
scroll to position [1794, 0]
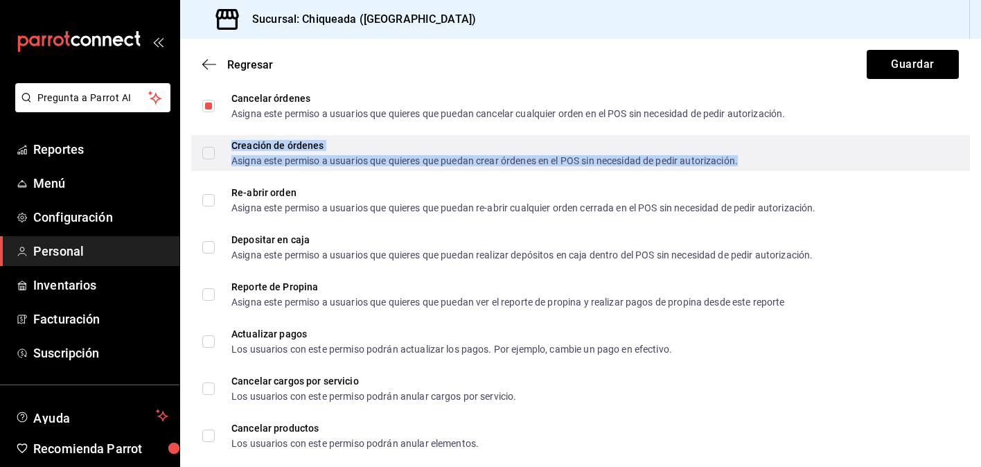
click at [488, 159] on div "Asigna este permiso a usuarios que quieres que puedan crear órdenes en el POS s…" at bounding box center [484, 161] width 506 height 10
checkbox input "true"
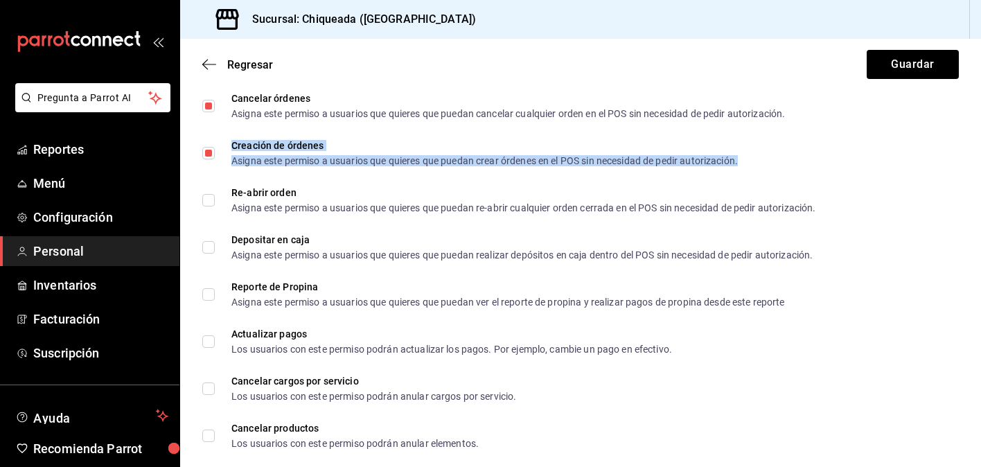
scroll to position [1896, 0]
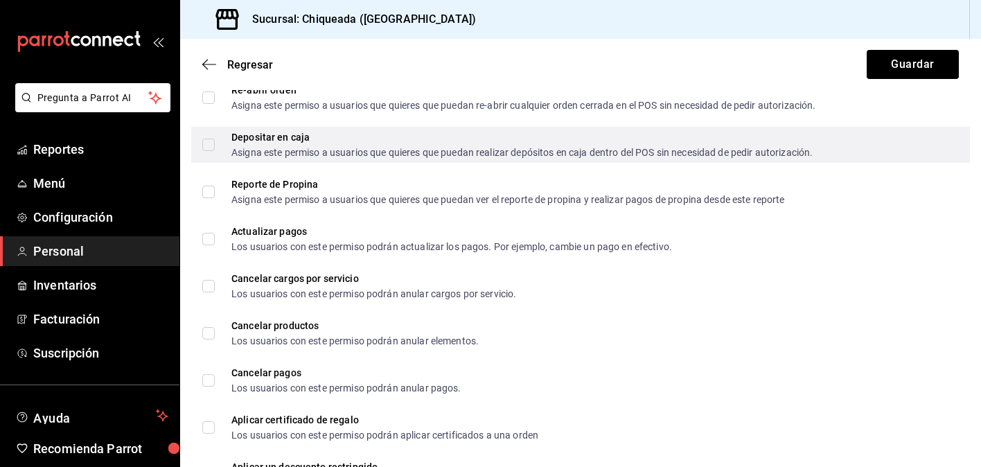
click at [477, 158] on div "Depositar en caja Asigna este permiso a usuarios que quieres que puedan realiza…" at bounding box center [580, 145] width 779 height 36
checkbox input "true"
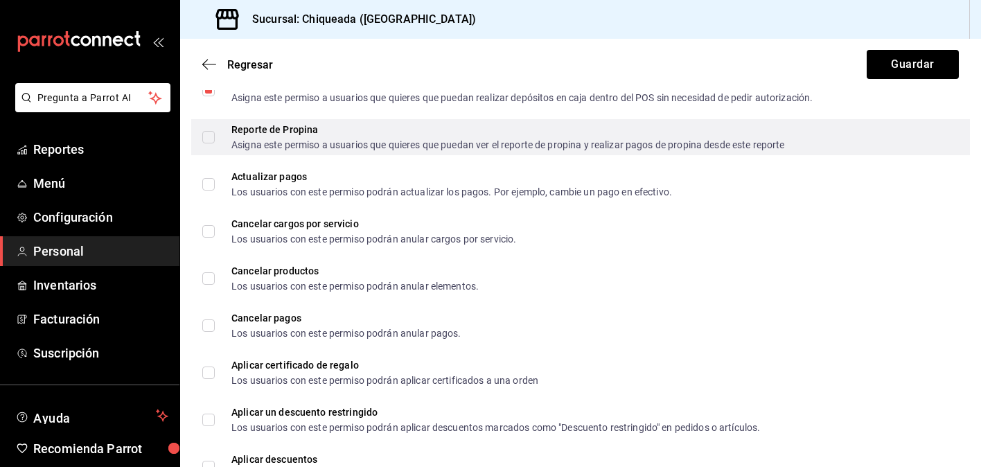
scroll to position [1954, 0]
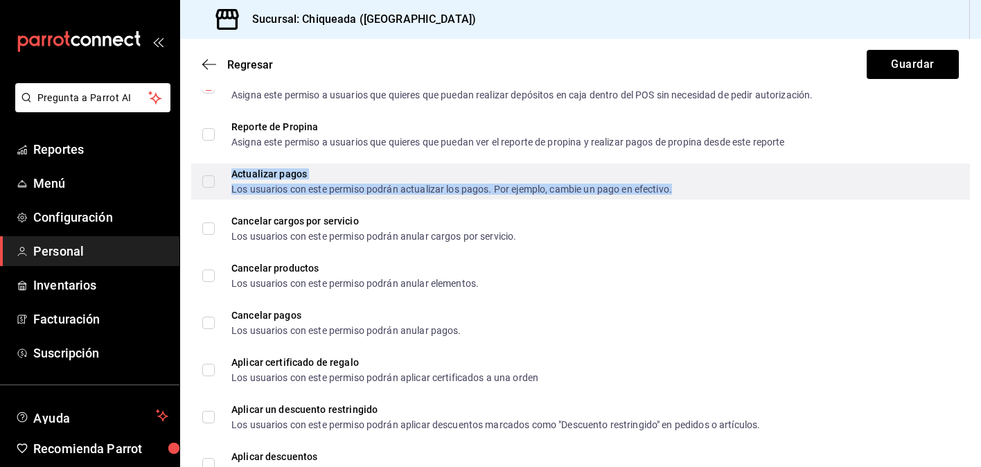
click at [475, 191] on div "Los usuarios con este permiso podrán actualizar los pagos. Por ejemplo, cambie …" at bounding box center [451, 189] width 441 height 10
checkbox input "true"
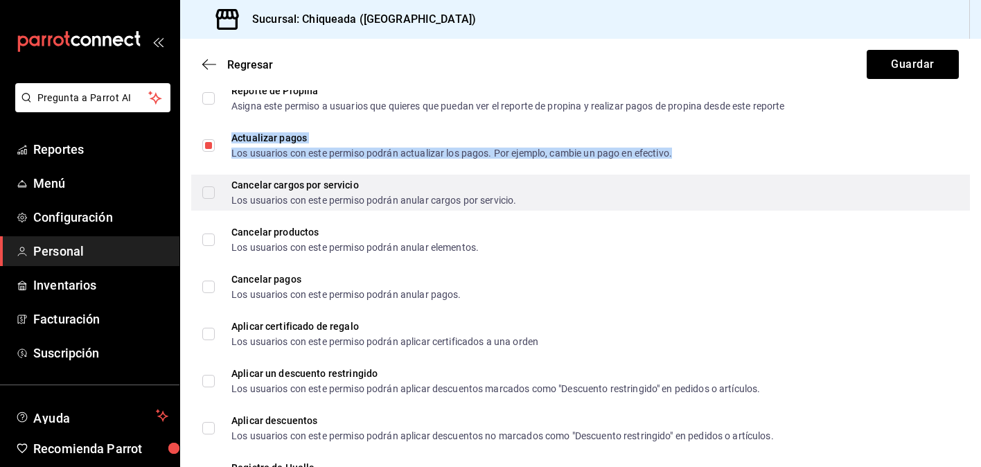
scroll to position [1991, 0]
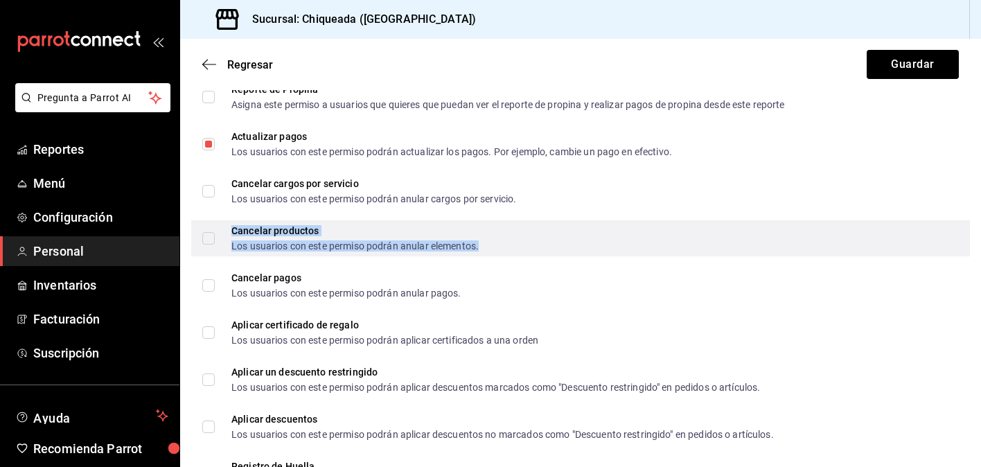
click at [463, 242] on div "Los usuarios con este permiso podrán anular elementos." at bounding box center [354, 246] width 247 height 10
checkbox input "true"
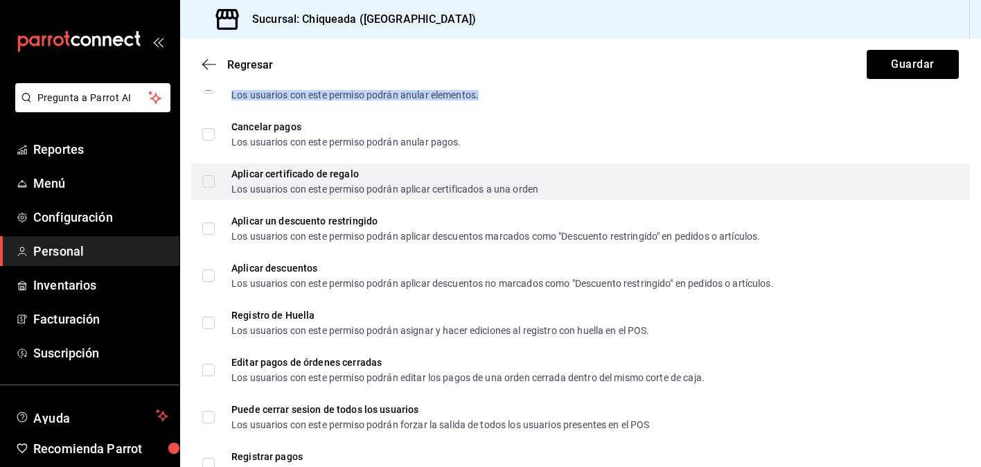
scroll to position [2143, 0]
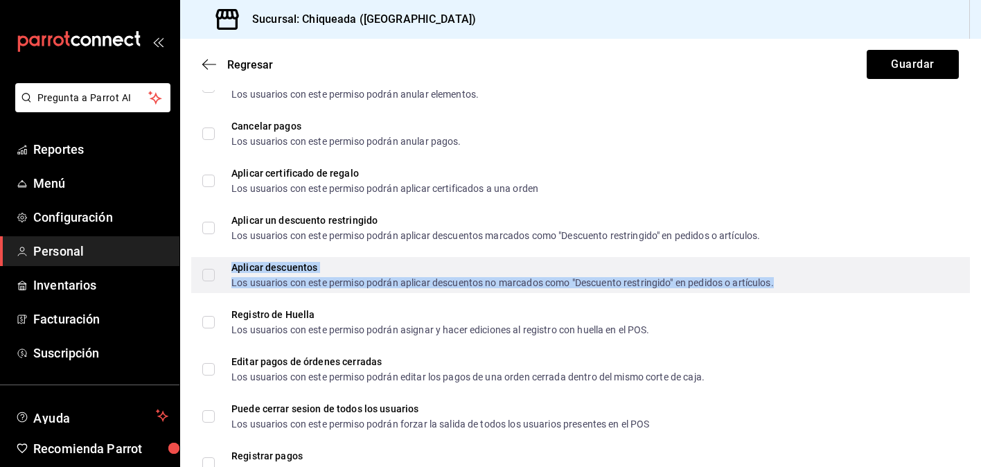
click at [460, 274] on div "Aplicar descuentos Los usuarios con este permiso podrán aplicar descuentos no m…" at bounding box center [502, 275] width 542 height 25
checkbox input "true"
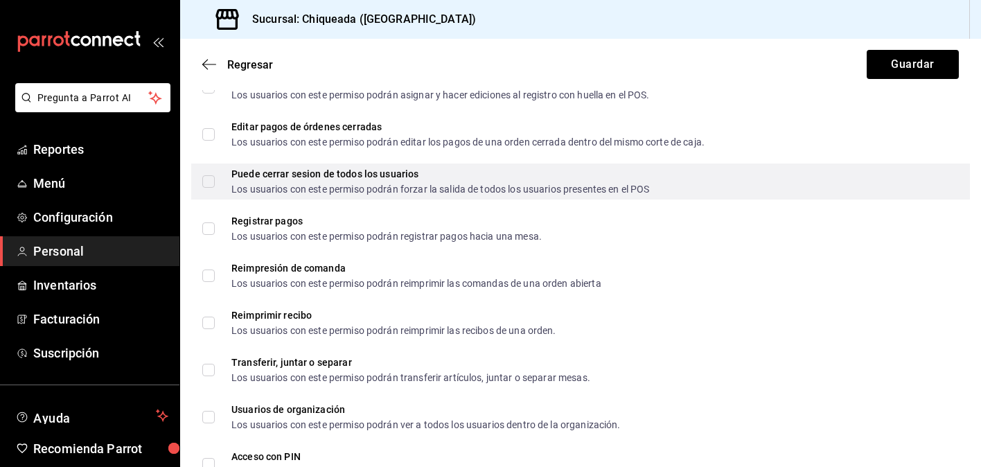
scroll to position [2380, 0]
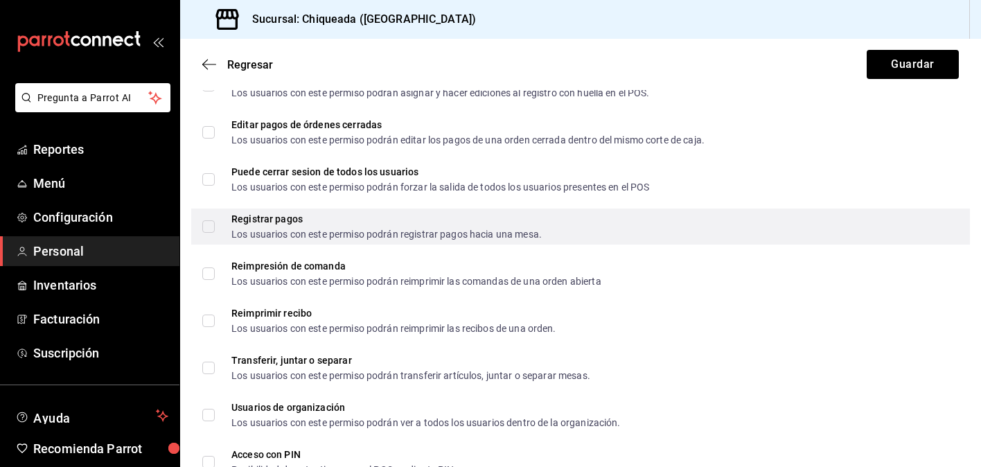
click at [545, 236] on div "Registrar pagos Los usuarios con este permiso podrán registrar pagos hacia una …" at bounding box center [580, 227] width 779 height 36
checkbox input "true"
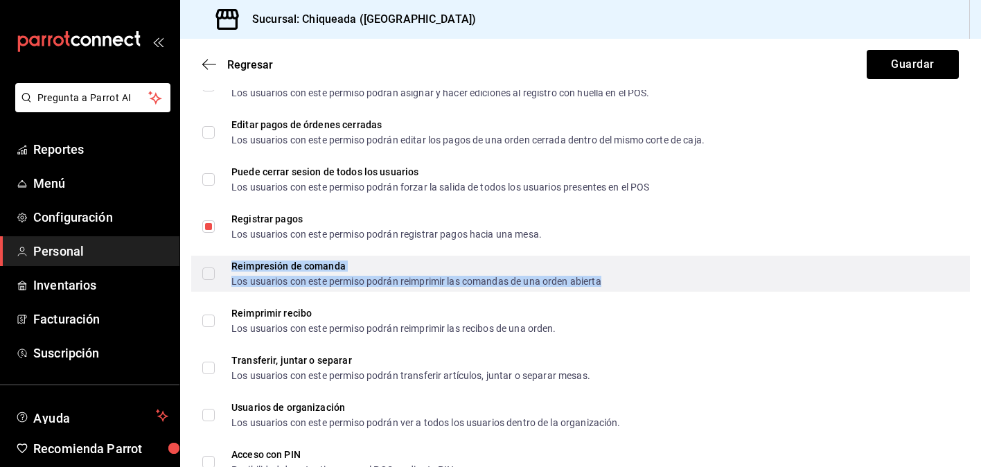
click at [529, 270] on div "Reimpresión de comanda" at bounding box center [416, 266] width 370 height 10
checkbox input "true"
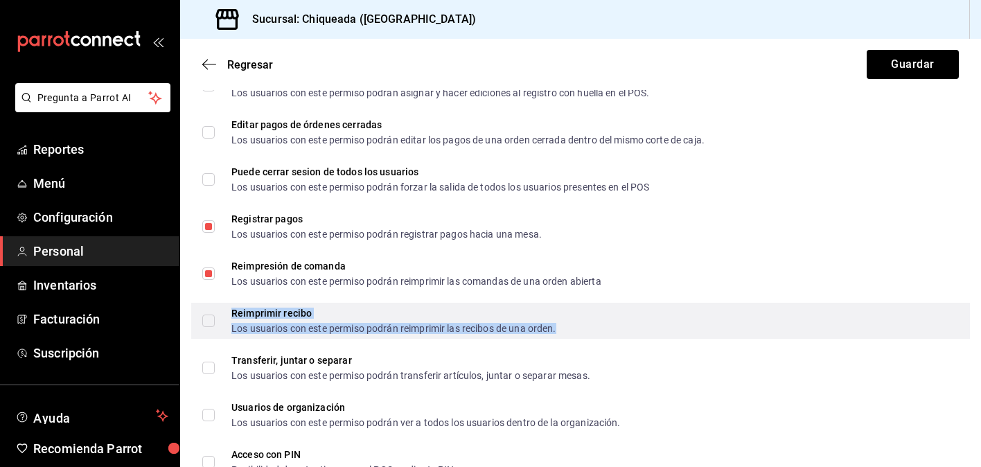
click at [515, 326] on div "Los usuarios con este permiso podrán reimprimir las recibos de una orden." at bounding box center [393, 329] width 325 height 10
checkbox input "true"
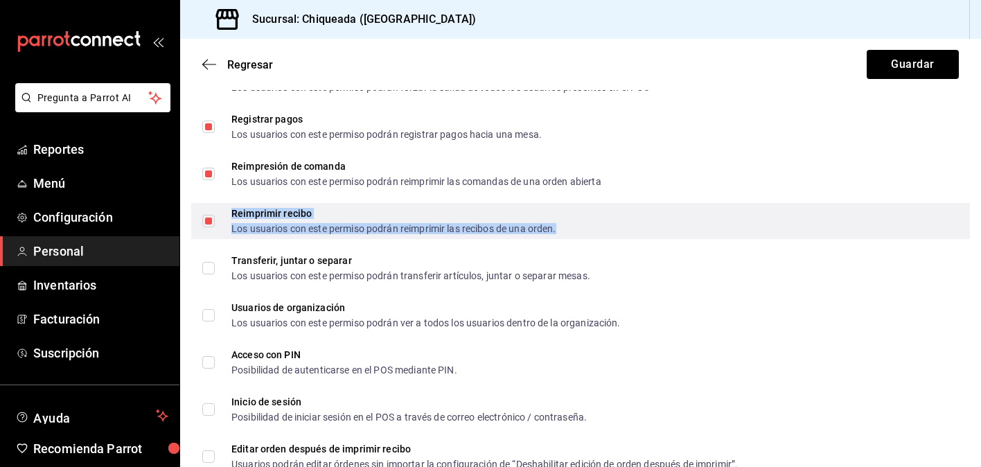
scroll to position [2482, 0]
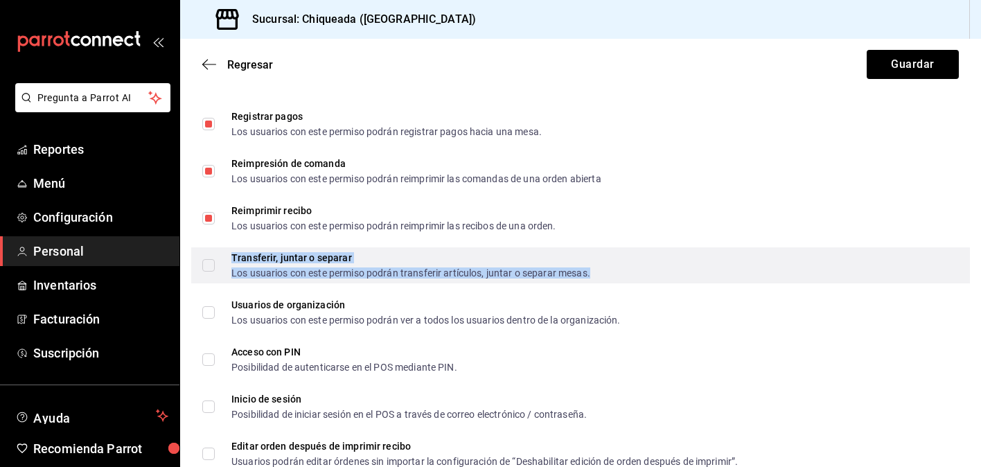
click at [527, 273] on div "Los usuarios con este permiso podrán transferir artículos, juntar o separar mes…" at bounding box center [410, 273] width 359 height 10
checkbox input "true"
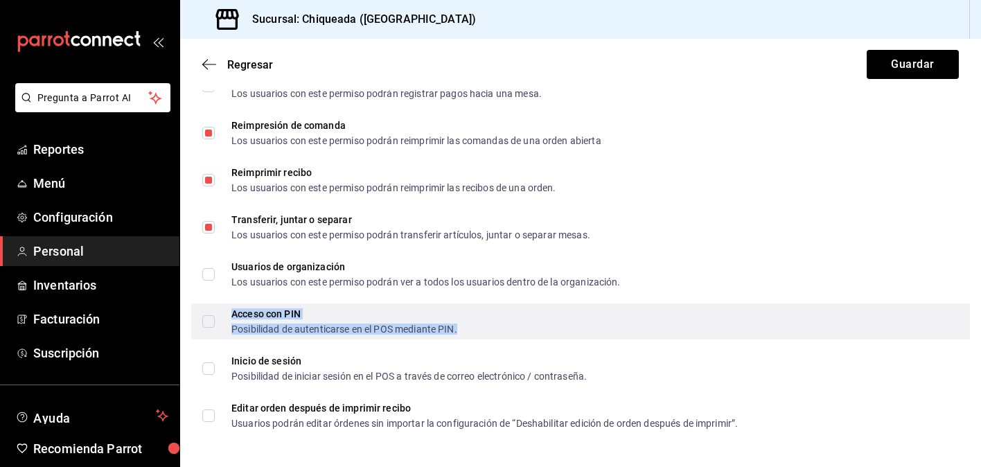
click at [438, 333] on div "Posibilidad de autenticarse en el POS mediante PIN." at bounding box center [344, 329] width 226 height 10
checkbox input "true"
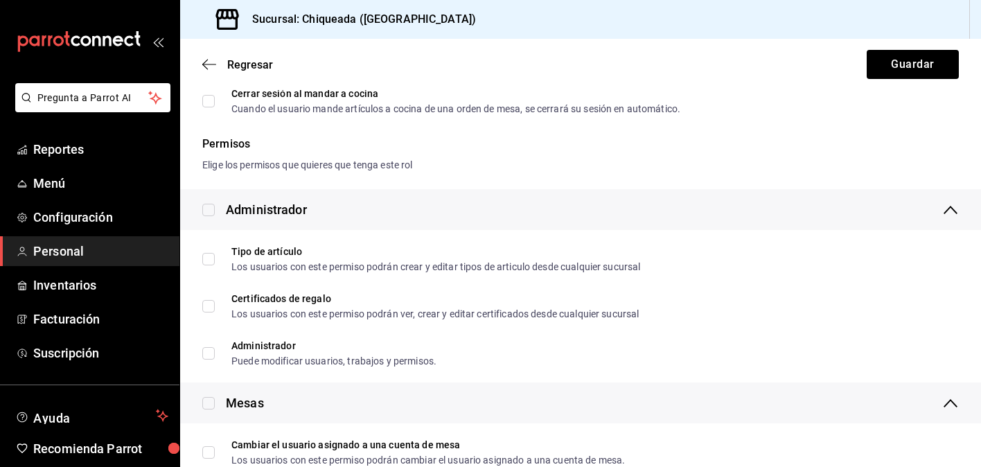
scroll to position [0, 0]
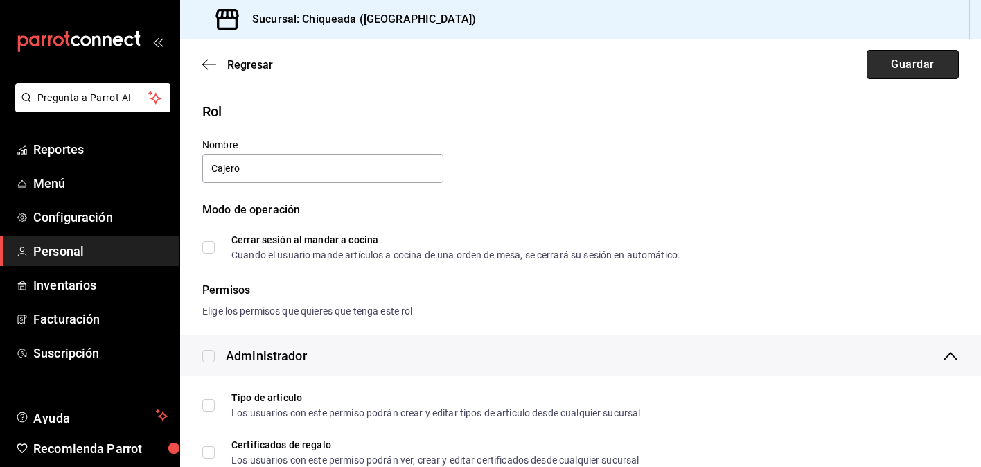
click at [928, 63] on button "Guardar" at bounding box center [913, 64] width 92 height 29
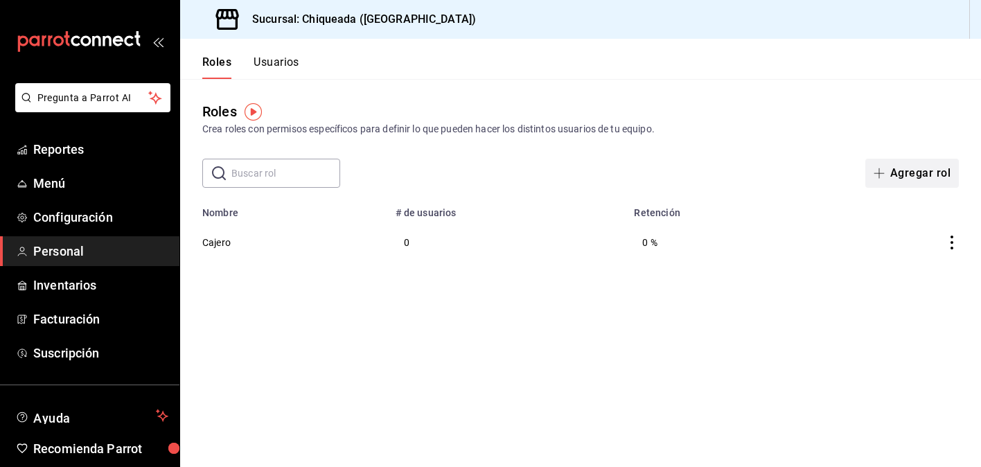
click at [930, 166] on button "Agregar rol" at bounding box center [912, 173] width 94 height 29
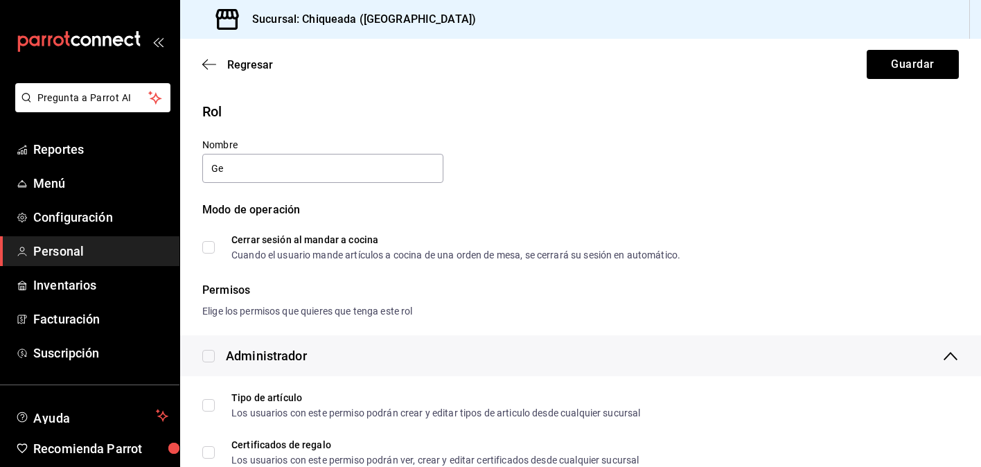
type input "G"
type input "Gerente/Supervisor"
click at [680, 207] on div "Modo de operación" at bounding box center [580, 218] width 757 height 33
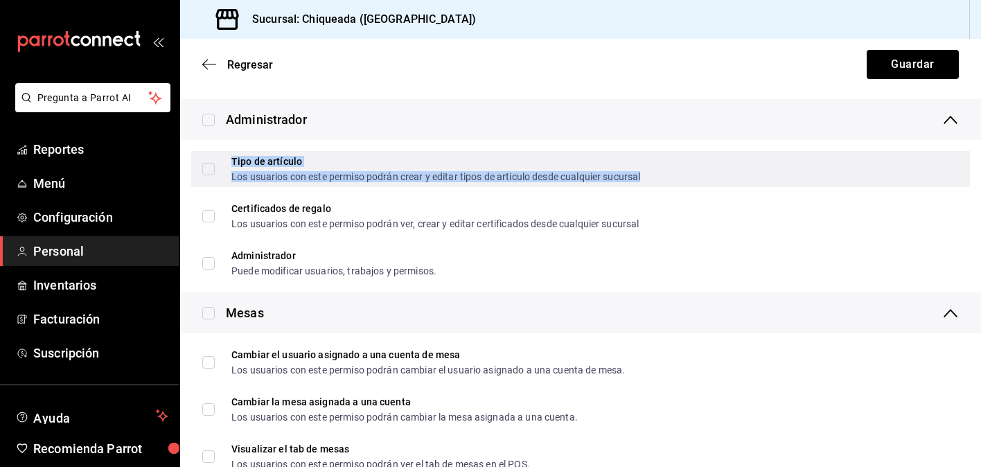
click at [315, 177] on div "Los usuarios con este permiso podrán crear y editar tipos de articulo desde cua…" at bounding box center [435, 177] width 409 height 10
checkbox input "true"
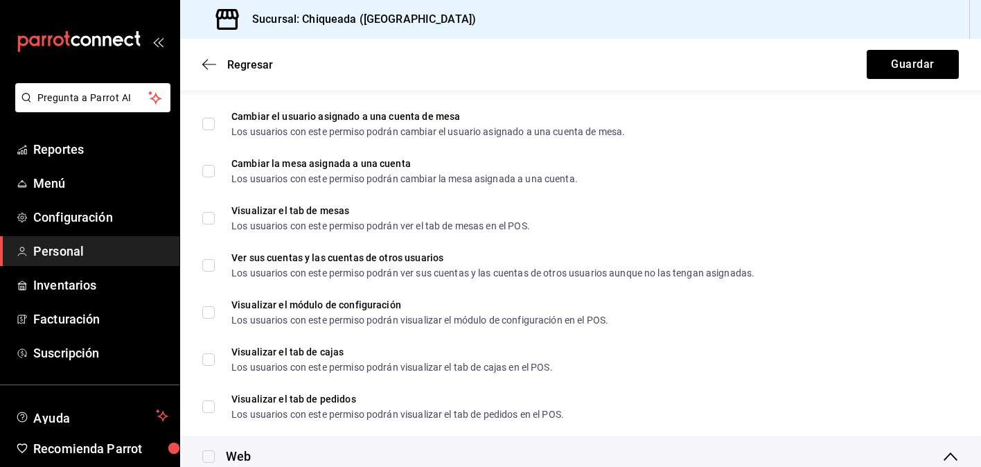
scroll to position [461, 0]
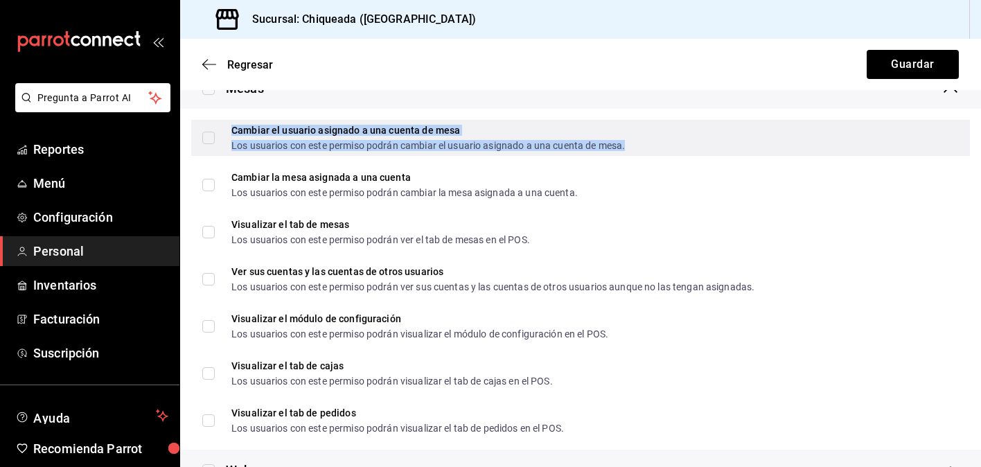
click at [308, 145] on div "Los usuarios con este permiso podrán cambiar el usuario asignado a una cuenta d…" at bounding box center [427, 146] width 393 height 10
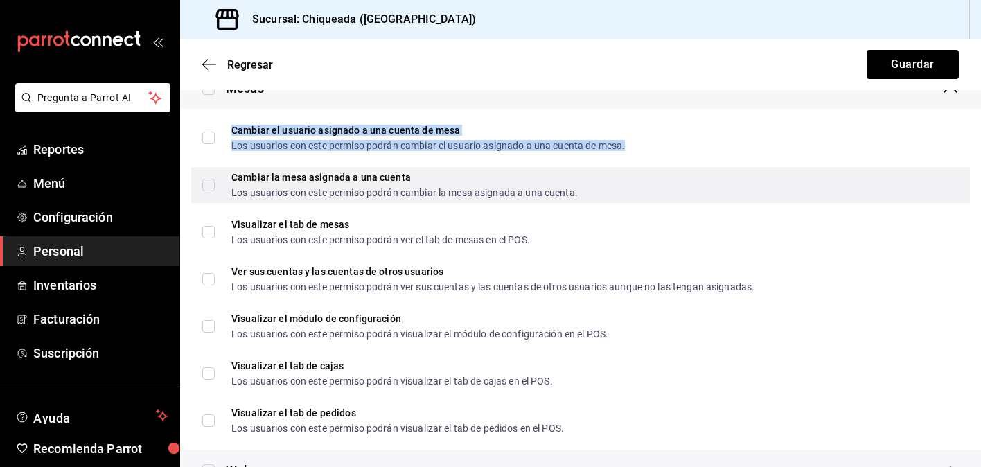
checkbox input "true"
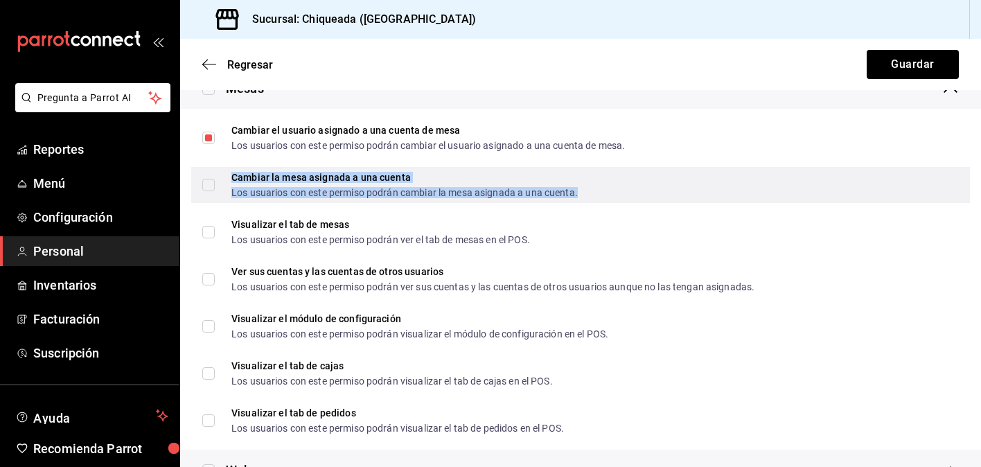
click at [305, 185] on div "Cambiar la mesa asignada a una cuenta Los usuarios con este permiso podrán camb…" at bounding box center [404, 184] width 346 height 25
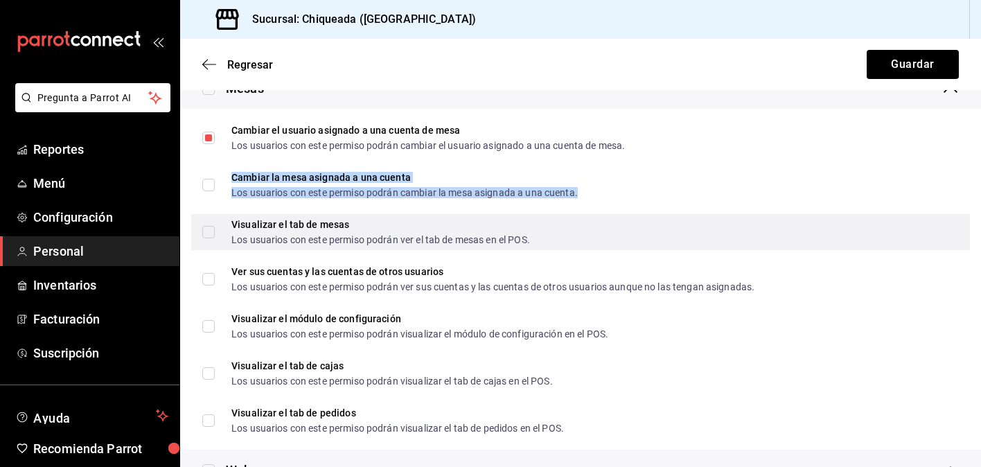
checkbox input "true"
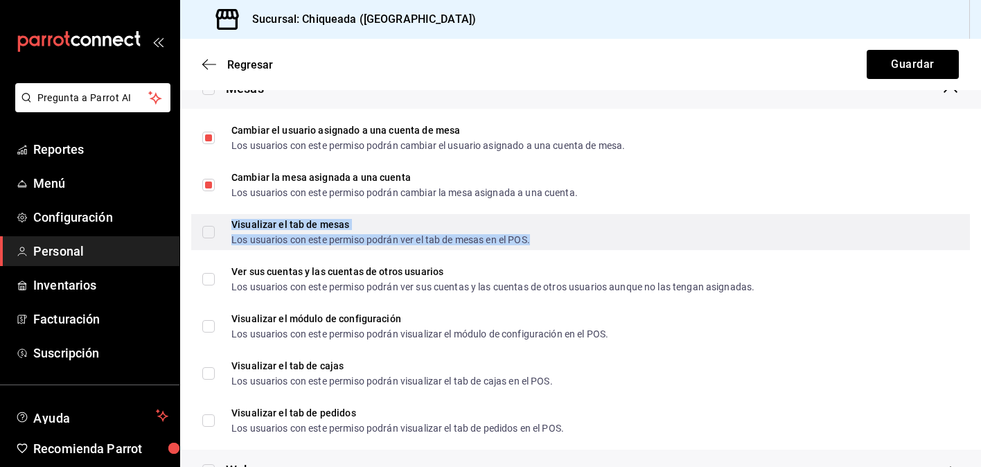
click at [305, 227] on div "Visualizar el tab de mesas" at bounding box center [380, 225] width 299 height 10
checkbox input "true"
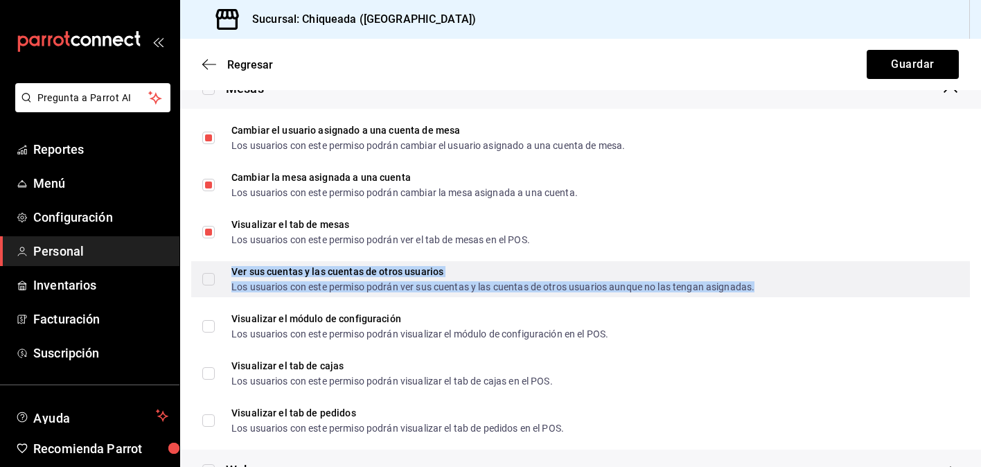
click at [305, 267] on div "Ver sus cuentas y las cuentas de otros usuarios" at bounding box center [492, 272] width 523 height 10
checkbox input "true"
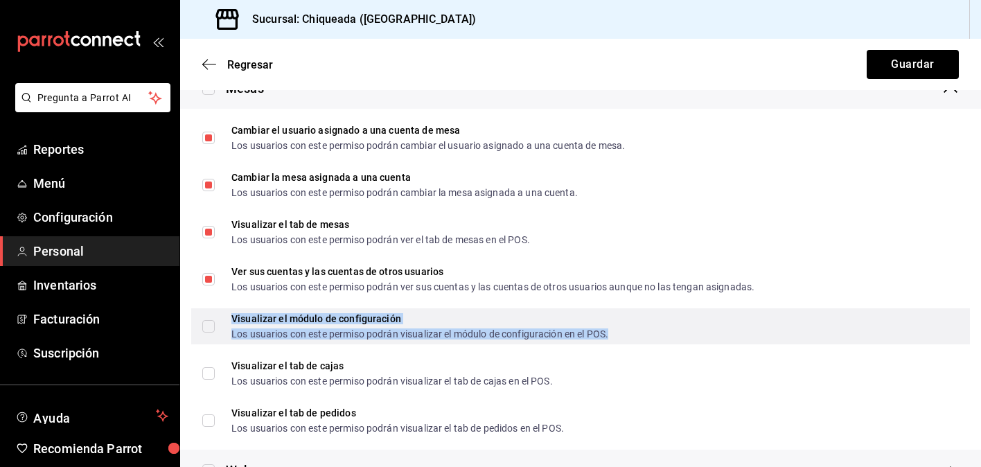
click at [301, 334] on div "Los usuarios con este permiso podrán visualizar el módulo de configuración en e…" at bounding box center [419, 334] width 377 height 10
checkbox input "true"
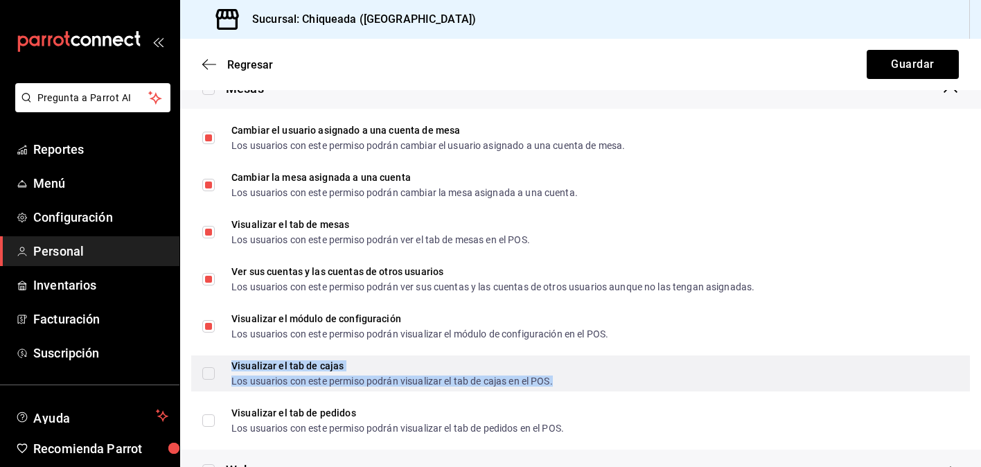
click at [301, 371] on div "Visualizar el tab de cajas Los usuarios con este permiso podrán visualizar el t…" at bounding box center [391, 373] width 321 height 25
checkbox input "true"
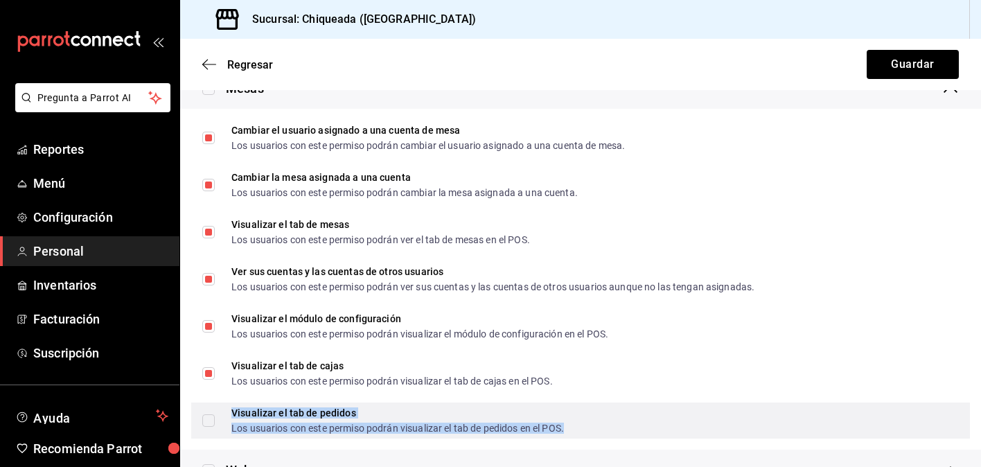
click at [302, 426] on div "Los usuarios con este permiso podrán visualizar el tab de pedidos en el POS." at bounding box center [397, 428] width 333 height 10
checkbox input "true"
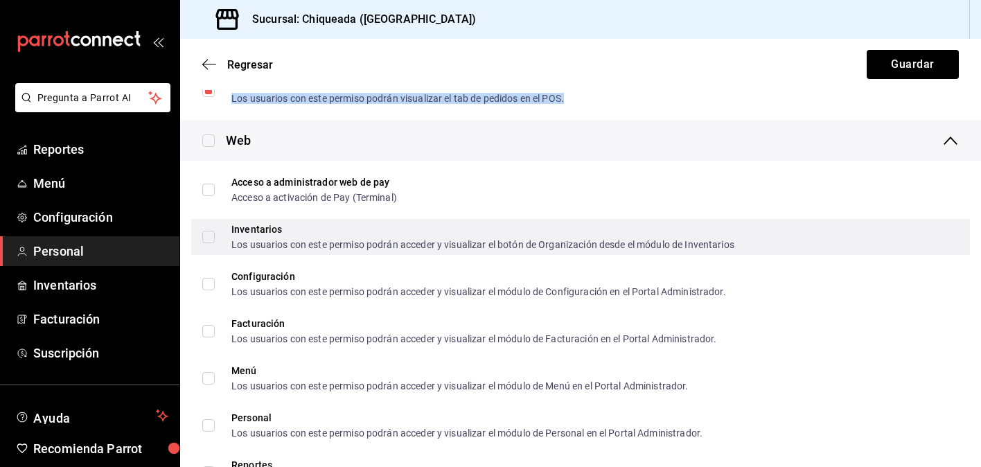
scroll to position [793, 0]
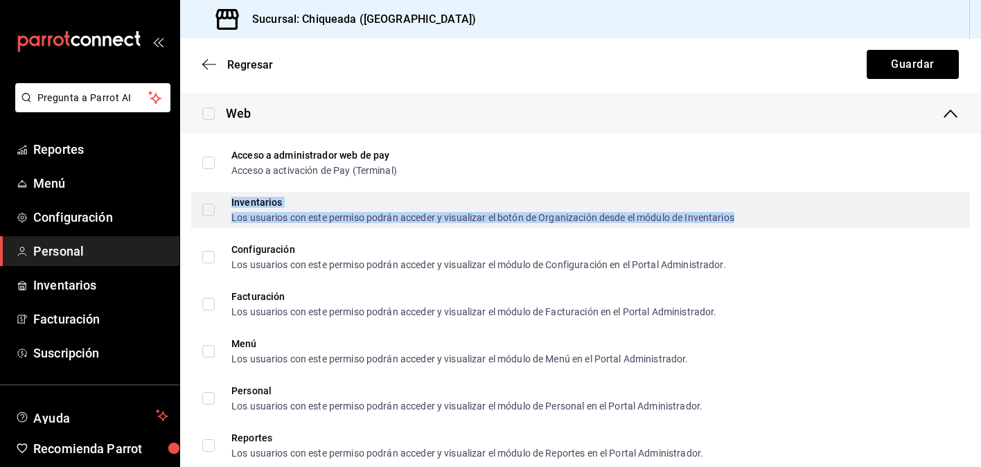
click at [319, 213] on div "Los usuarios con este permiso podrán acceder y visualizar el botón de Organizac…" at bounding box center [482, 218] width 503 height 10
checkbox input "true"
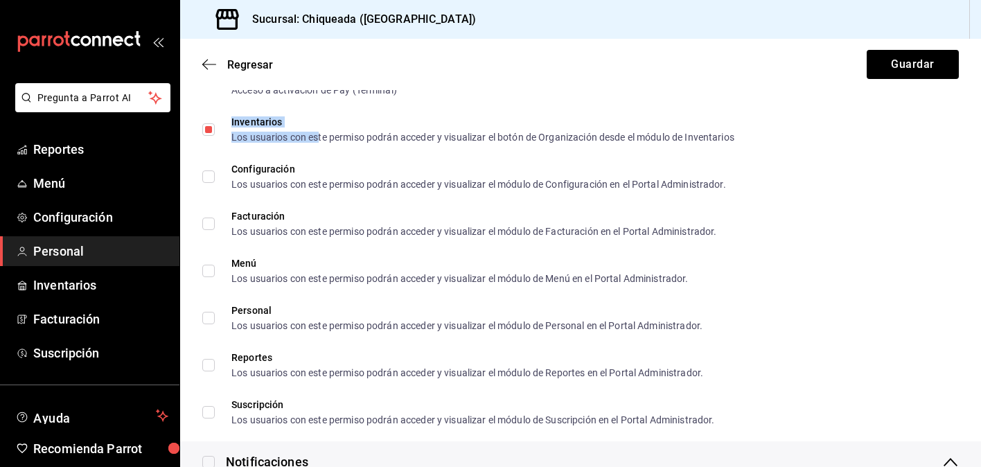
scroll to position [901, 0]
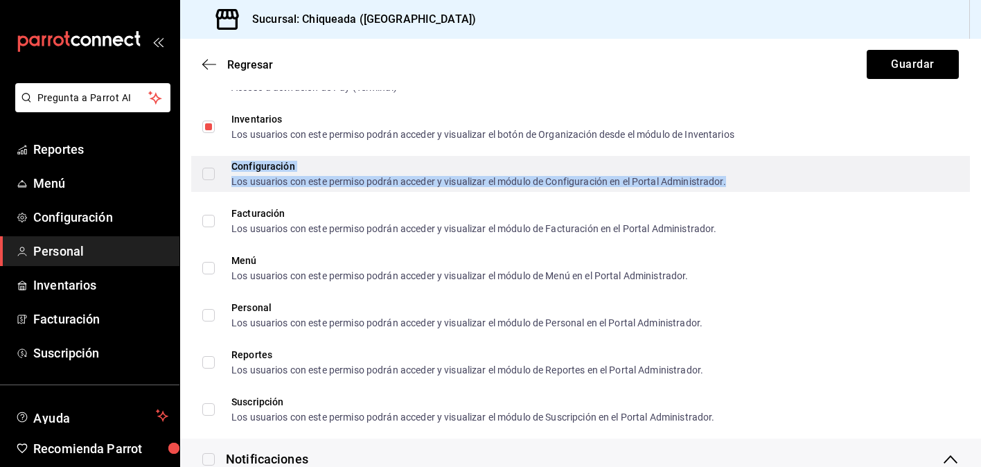
click at [317, 175] on div "Configuración Los usuarios con este permiso podrán acceder y visualizar el módu…" at bounding box center [478, 173] width 495 height 25
checkbox input "true"
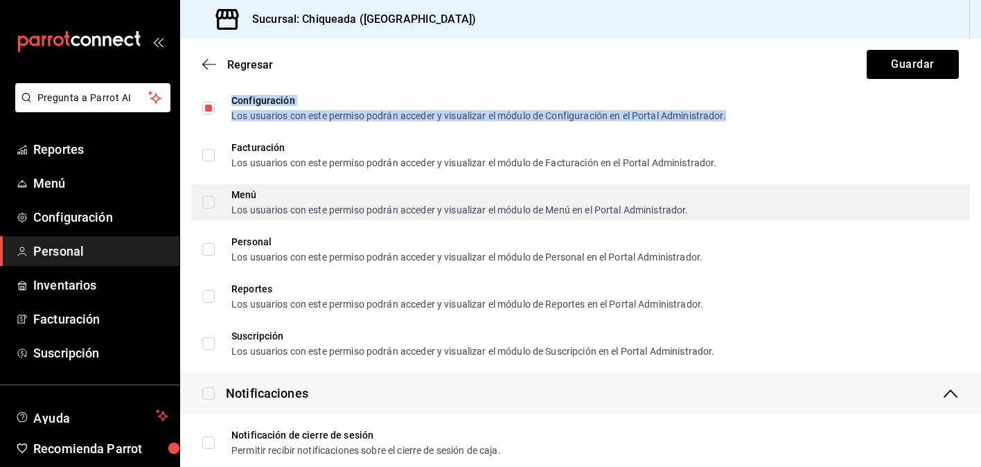
scroll to position [968, 0]
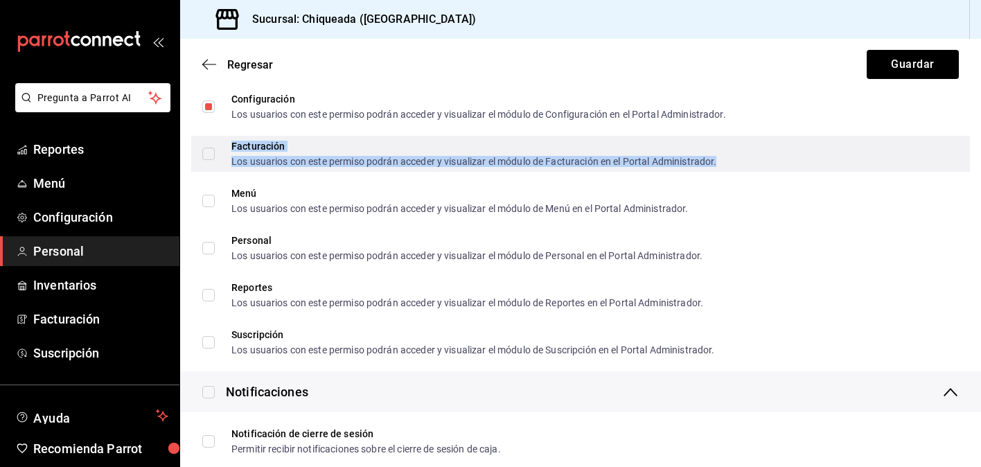
click at [315, 161] on div "Los usuarios con este permiso podrán acceder y visualizar el módulo de Facturac…" at bounding box center [473, 162] width 485 height 10
checkbox input "true"
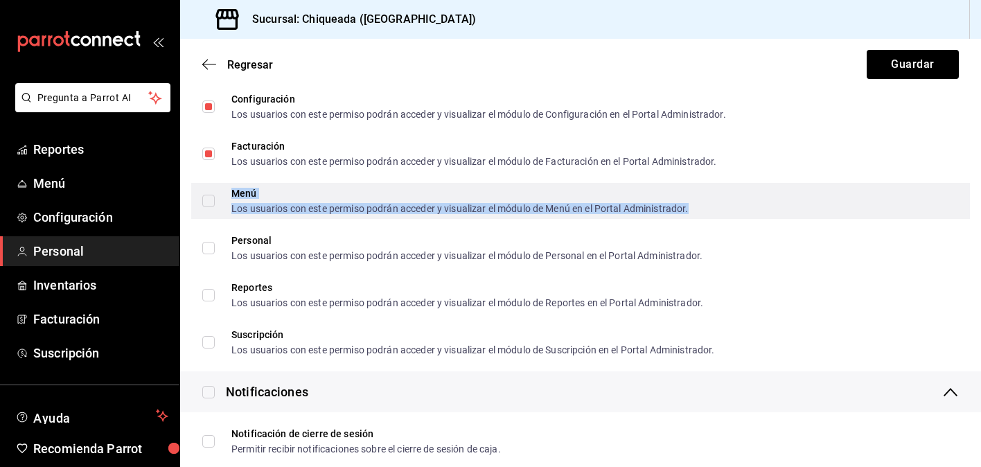
click at [324, 196] on div "Menú" at bounding box center [459, 193] width 457 height 10
checkbox input "true"
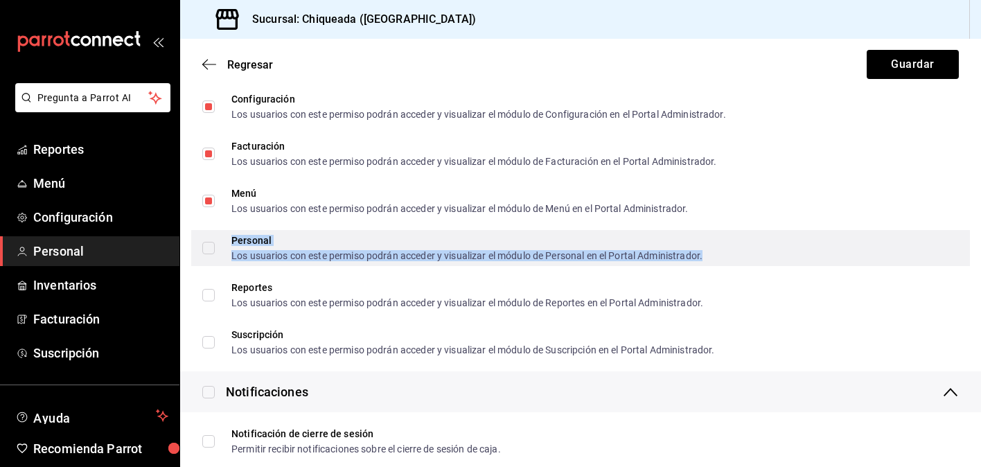
click at [324, 251] on div "Los usuarios con este permiso podrán acceder y visualizar el módulo de Personal…" at bounding box center [466, 256] width 471 height 10
checkbox input "true"
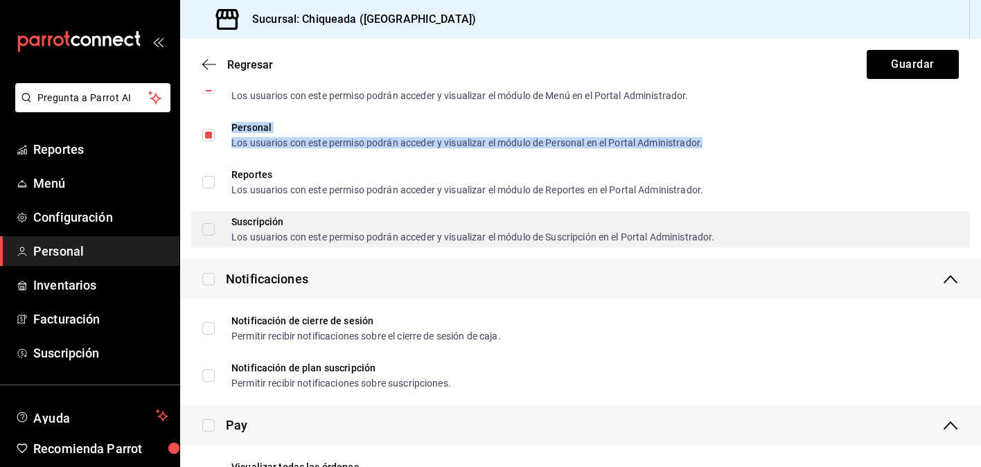
scroll to position [1102, 0]
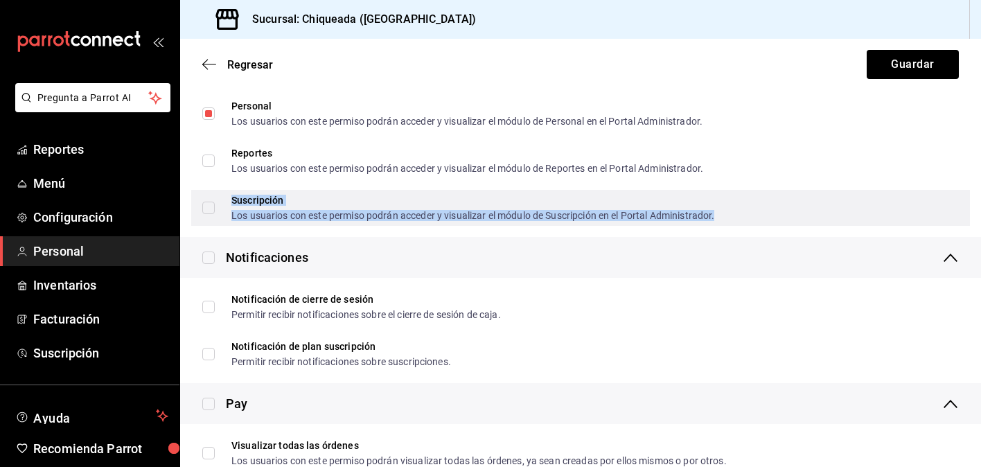
click at [365, 202] on div "Suscripción" at bounding box center [472, 200] width 483 height 10
checkbox input "true"
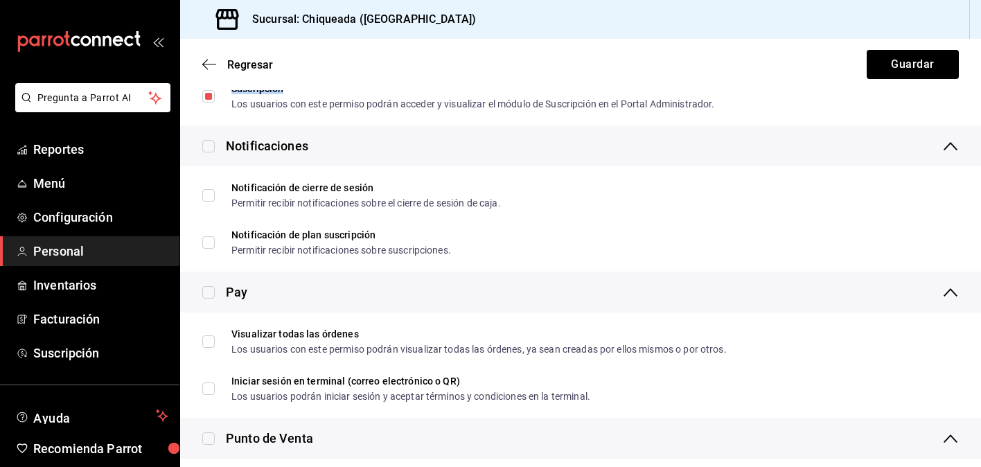
scroll to position [1225, 0]
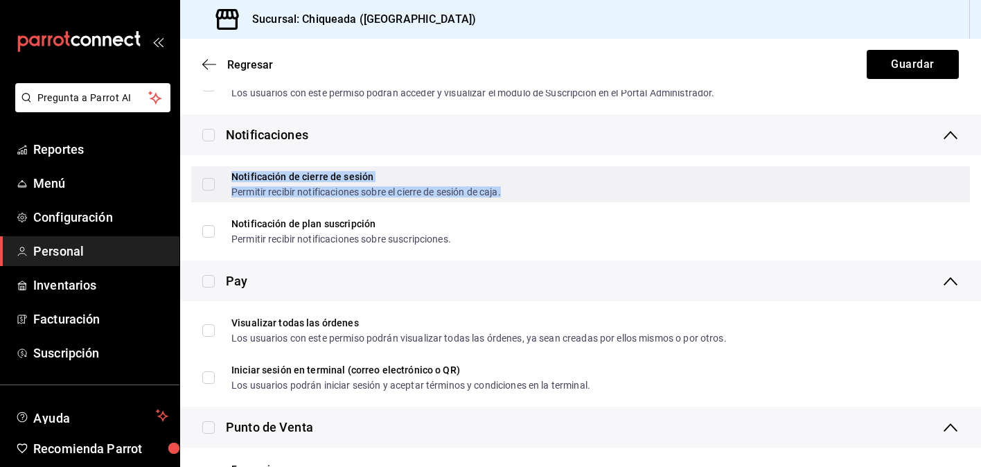
click at [364, 177] on div "Notificación de cierre de sesión" at bounding box center [365, 177] width 269 height 10
checkbox input "true"
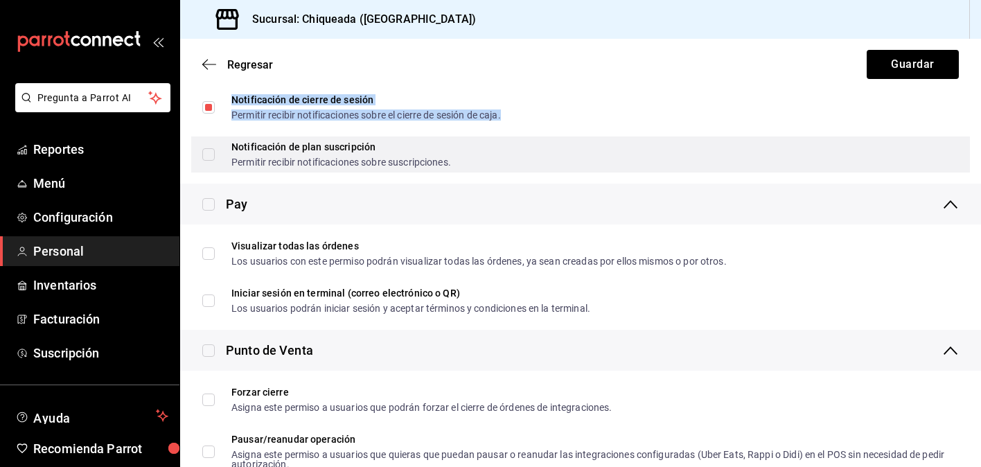
scroll to position [1315, 0]
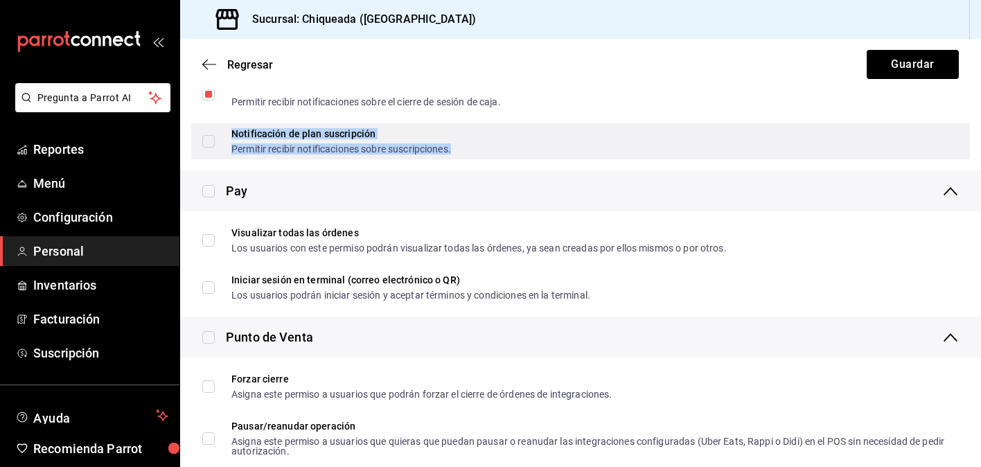
click at [376, 145] on div "Permitir recibir notificaciones sobre suscripciones." at bounding box center [341, 149] width 220 height 10
checkbox input "true"
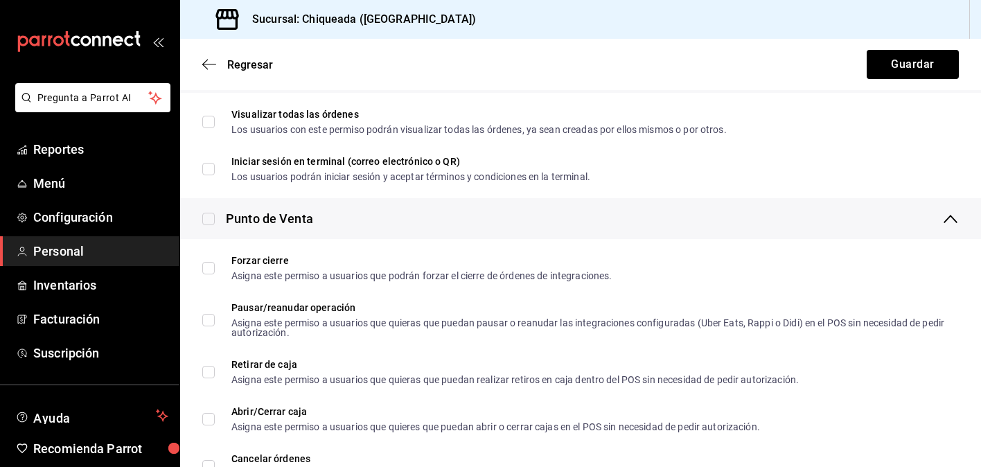
scroll to position [1436, 0]
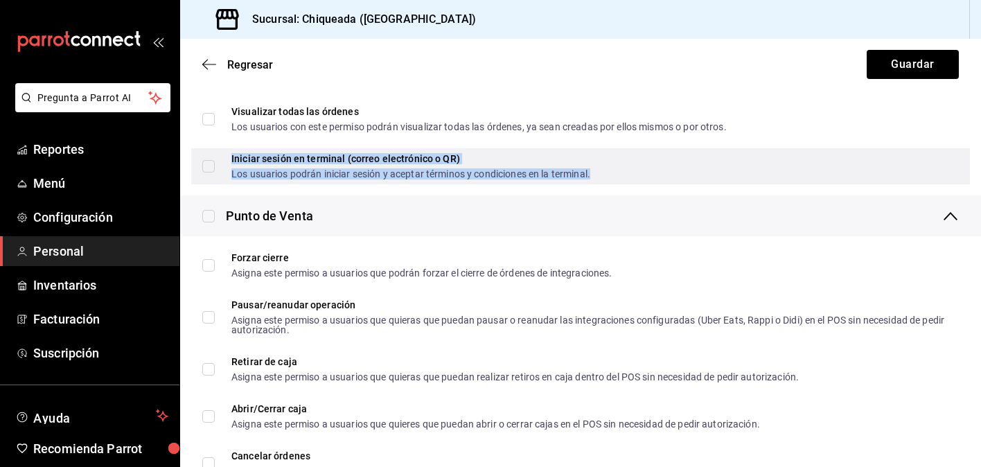
click at [369, 163] on div "Iniciar sesión en terminal (correo electrónico o QR)" at bounding box center [410, 159] width 359 height 10
checkbox input "true"
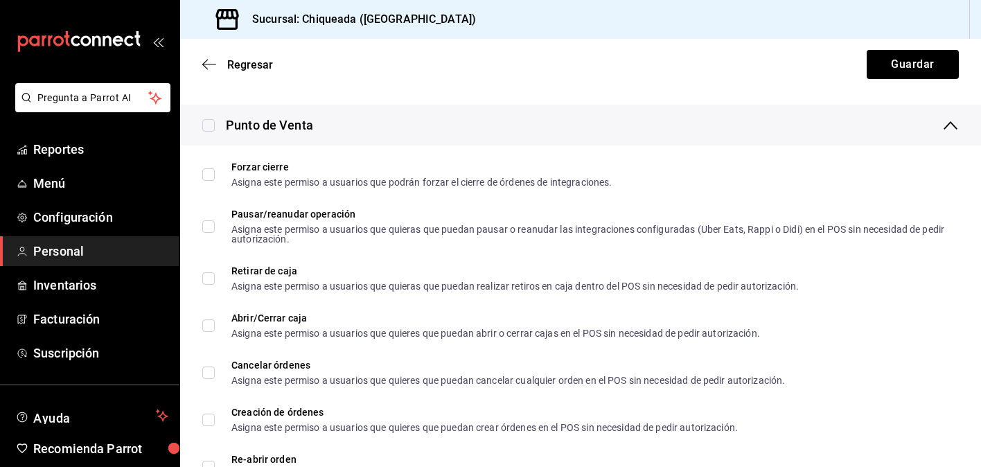
scroll to position [1528, 0]
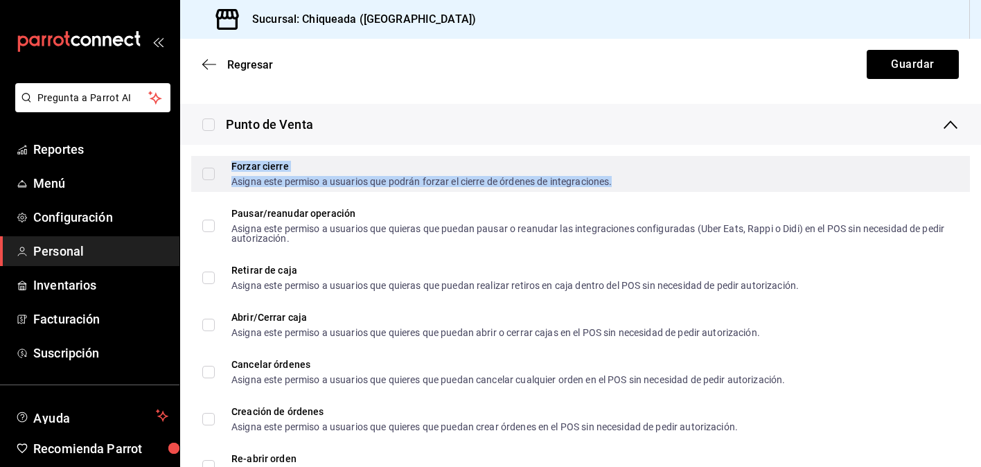
click at [356, 171] on div "Forzar cierre Asigna este permiso a usuarios que podrán forzar el cierre de órd…" at bounding box center [421, 173] width 380 height 25
checkbox input "true"
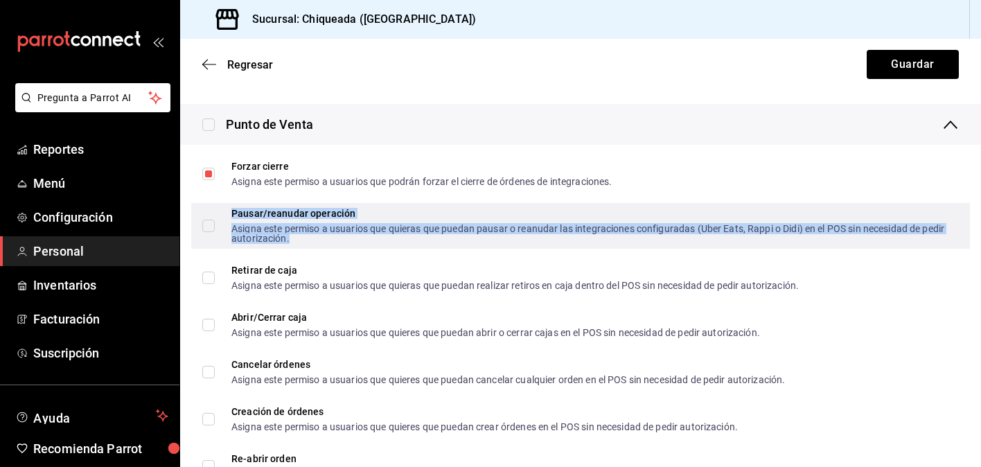
click at [354, 214] on div "Pausar/reanudar operación" at bounding box center [589, 214] width 716 height 10
checkbox input "true"
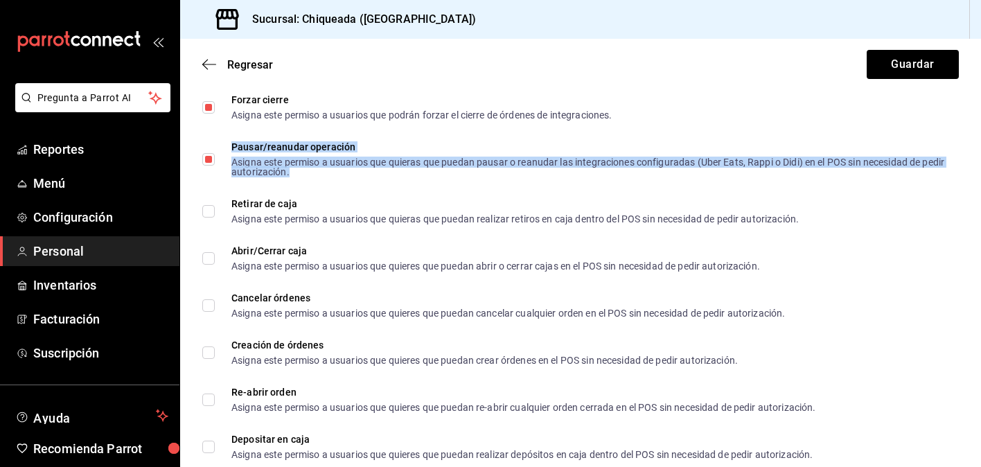
scroll to position [1620, 0]
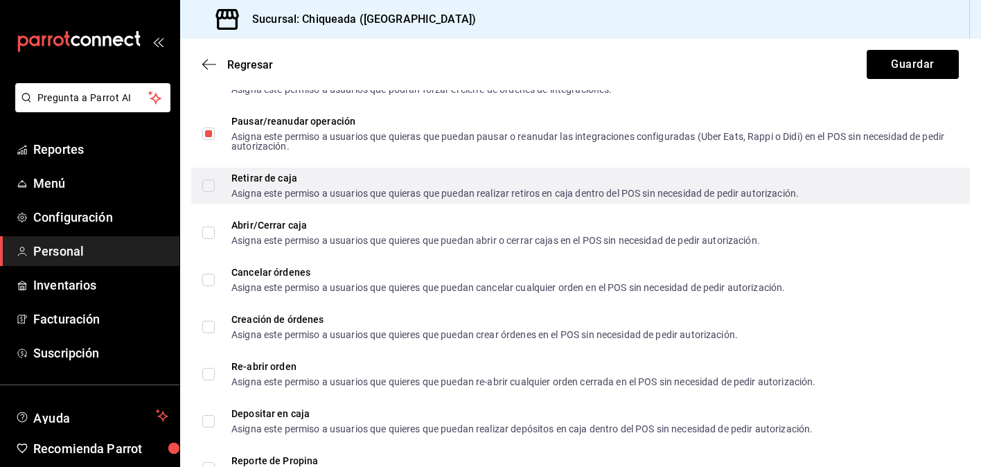
click at [351, 202] on div "Retirar de caja Asigna este permiso a usuarios que quieras que puedan realizar …" at bounding box center [580, 186] width 779 height 36
checkbox input "true"
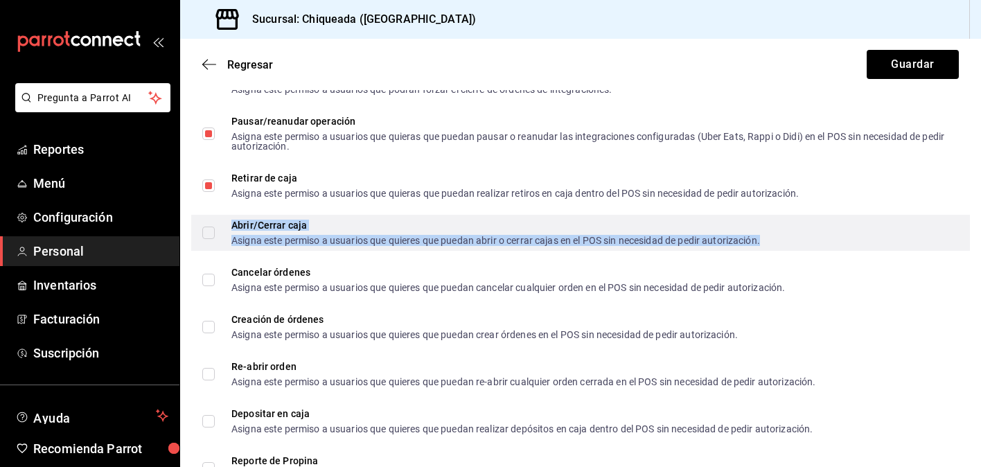
click at [342, 240] on div "Asigna este permiso a usuarios que quieres que puedan abrir o cerrar cajas en e…" at bounding box center [495, 241] width 529 height 10
checkbox input "true"
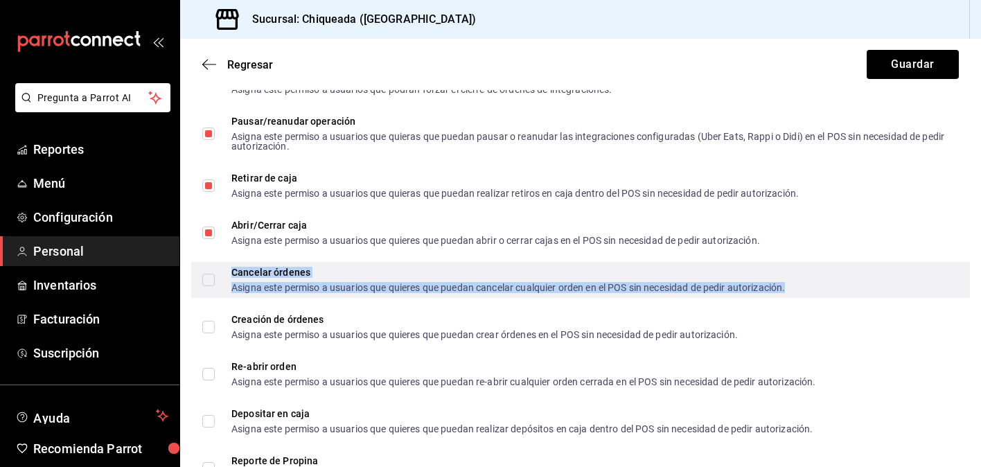
click at [342, 278] on div "Cancelar órdenes Asigna este permiso a usuarios que quieres que puedan cancelar…" at bounding box center [508, 279] width 554 height 25
checkbox input "true"
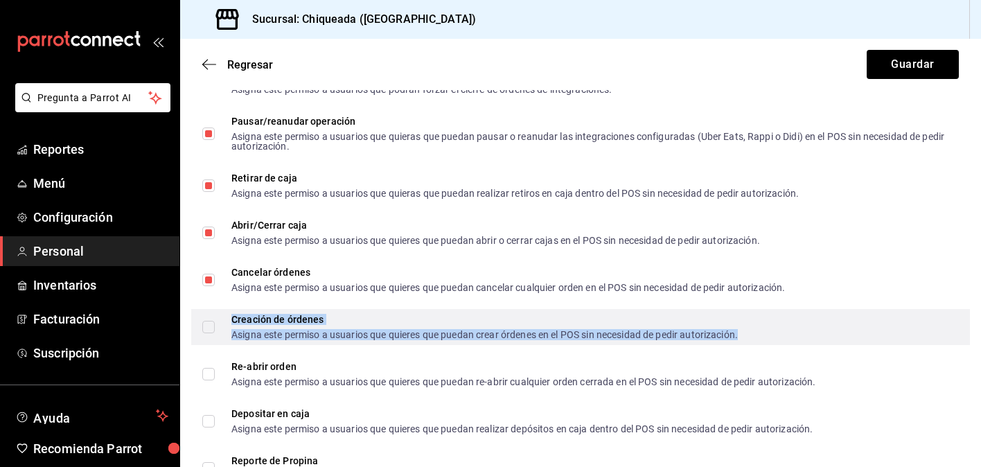
click at [338, 321] on div "Creación de órdenes" at bounding box center [484, 320] width 506 height 10
checkbox input "true"
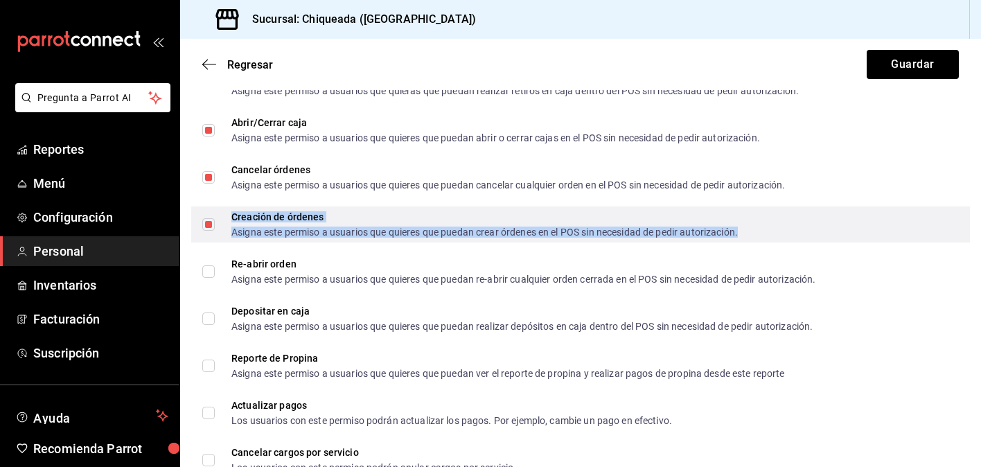
scroll to position [1724, 0]
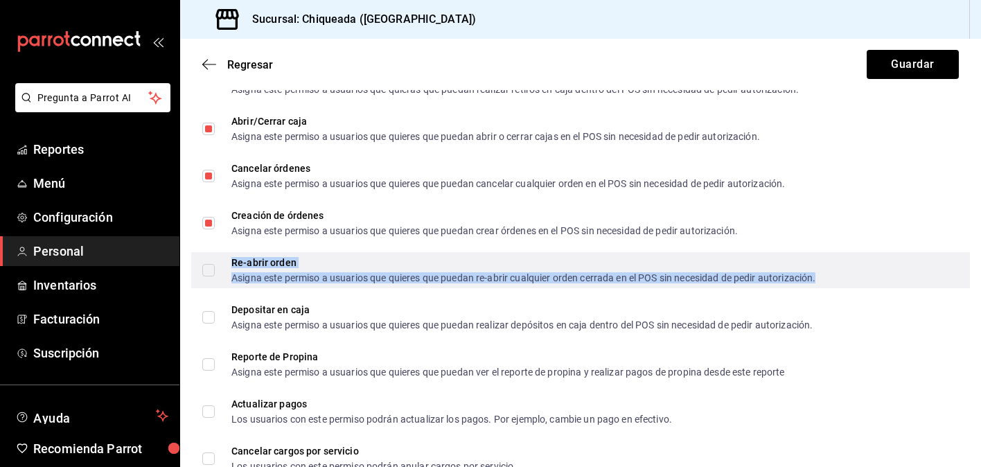
click at [340, 268] on div "Re-abrir orden Asigna este permiso a usuarios que quieres que puedan re-abrir c…" at bounding box center [523, 270] width 584 height 25
checkbox input "true"
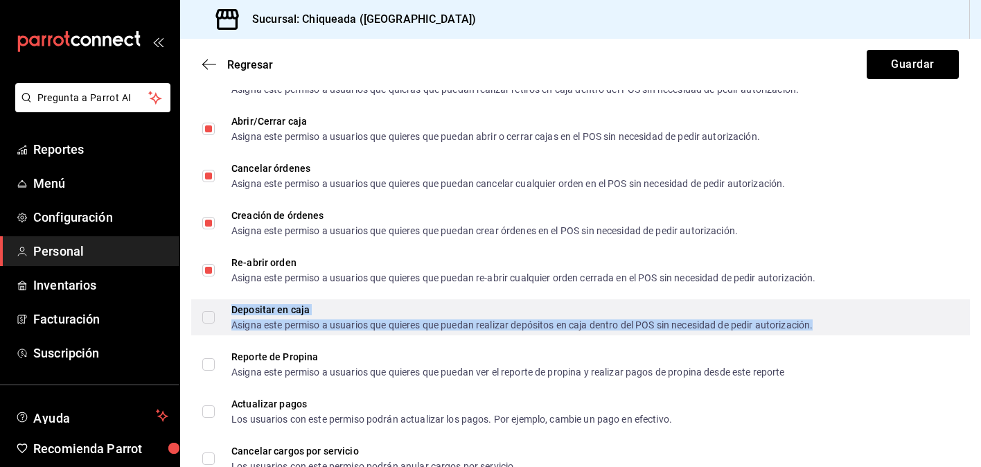
click at [340, 312] on div "Depositar en caja" at bounding box center [521, 310] width 581 height 10
checkbox input "true"
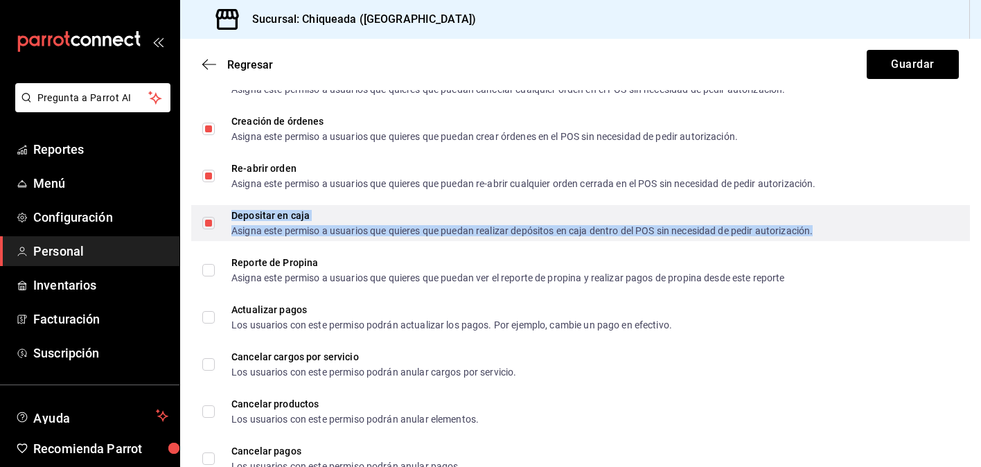
scroll to position [1828, 0]
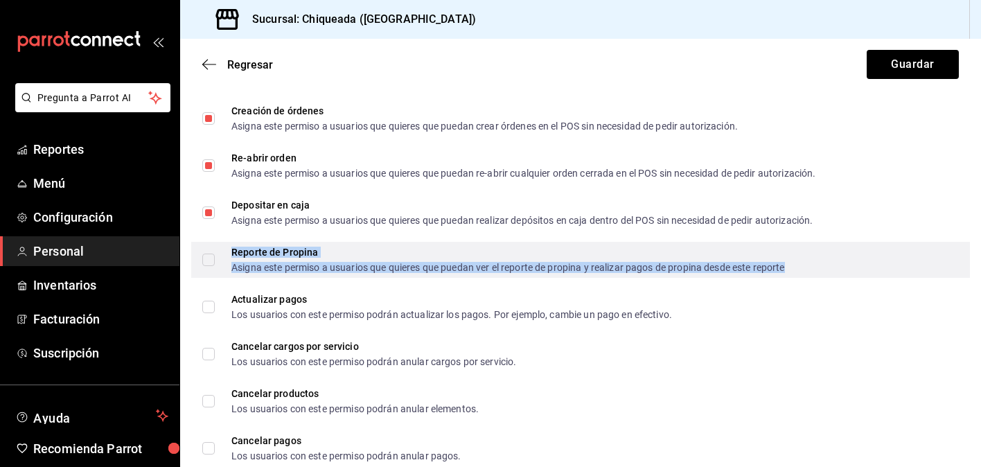
click at [340, 255] on div "Reporte de Propina" at bounding box center [508, 252] width 554 height 10
checkbox input "true"
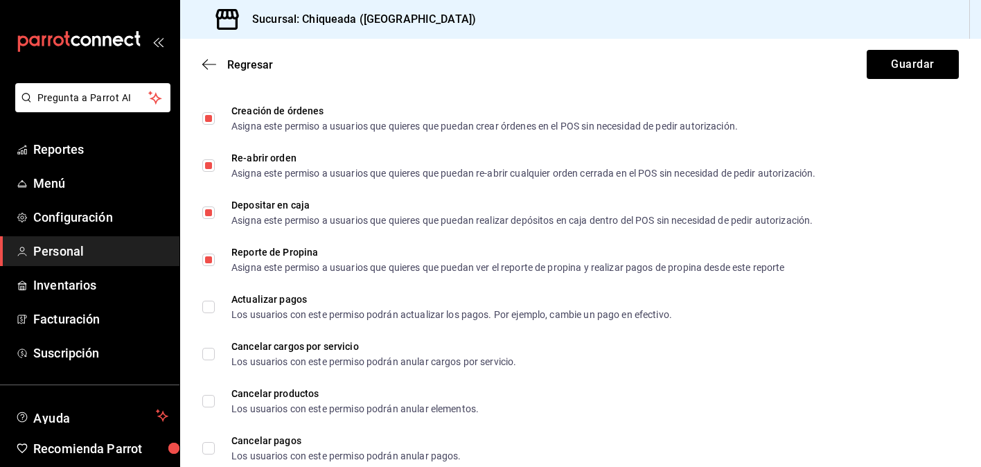
click at [340, 325] on li "Actualizar pagos Los usuarios con este permiso podrán actualizar los pagos. Por…" at bounding box center [580, 306] width 801 height 47
checkbox input "true"
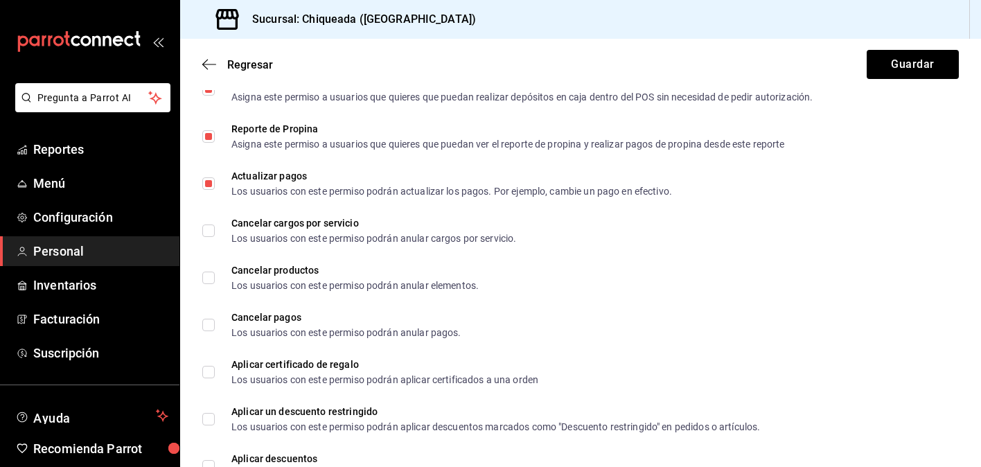
scroll to position [1953, 0]
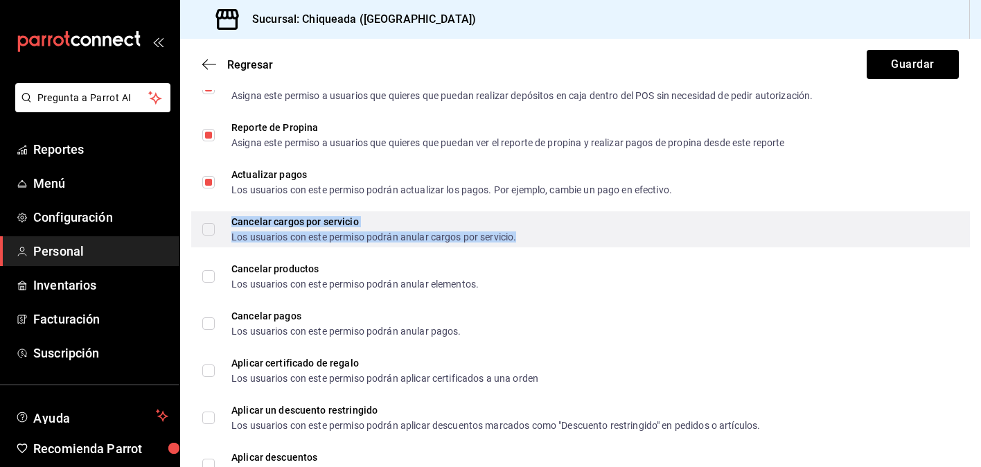
click at [326, 229] on div "Cancelar cargos por servicio Los usuarios con este permiso podrán anular cargos…" at bounding box center [373, 229] width 285 height 25
checkbox input "true"
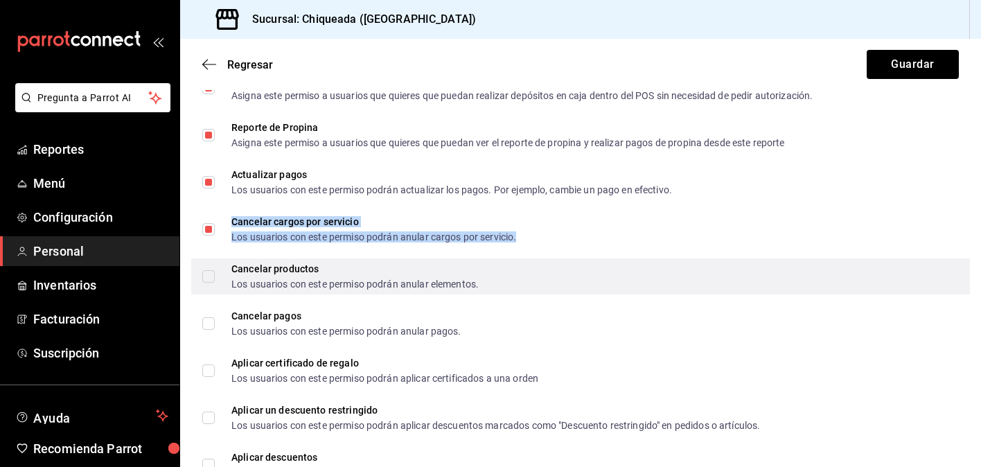
click at [319, 271] on div "Cancelar productos" at bounding box center [354, 269] width 247 height 10
checkbox input "true"
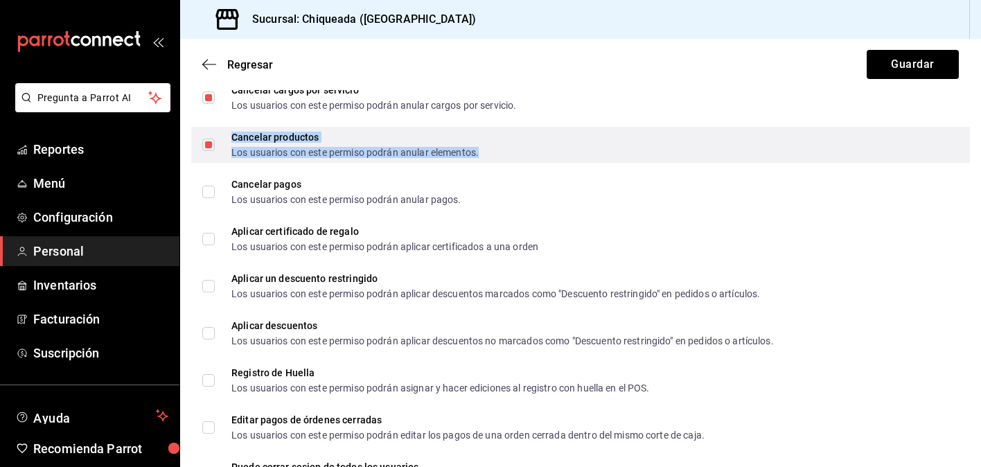
scroll to position [2085, 0]
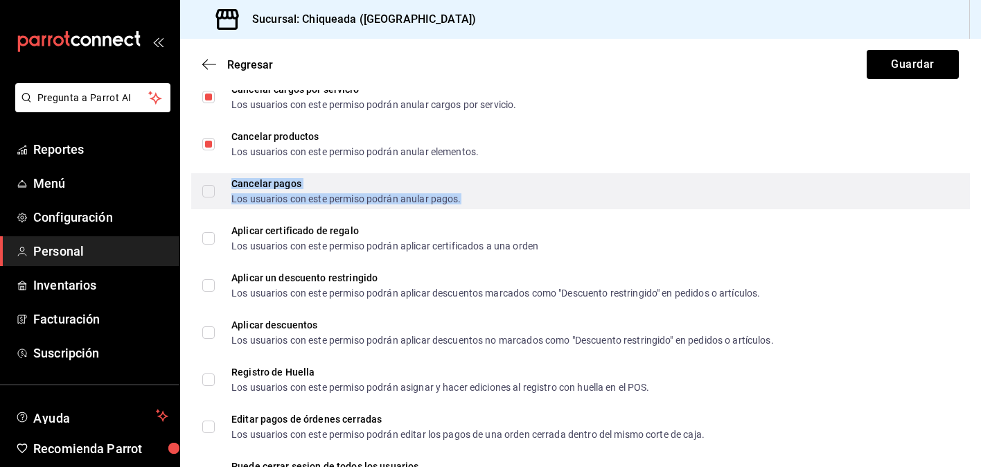
click at [326, 197] on div "Los usuarios con este permiso podrán anular pagos." at bounding box center [346, 199] width 230 height 10
click at [335, 196] on div "Los usuarios con este permiso podrán anular pagos." at bounding box center [346, 199] width 230 height 10
click at [215, 196] on input "Cancelar pagos Los usuarios con este permiso podrán anular pagos." at bounding box center [208, 191] width 12 height 12
click at [211, 193] on input "Cancelar pagos Los usuarios con este permiso podrán anular pagos." at bounding box center [208, 191] width 12 height 12
checkbox input "false"
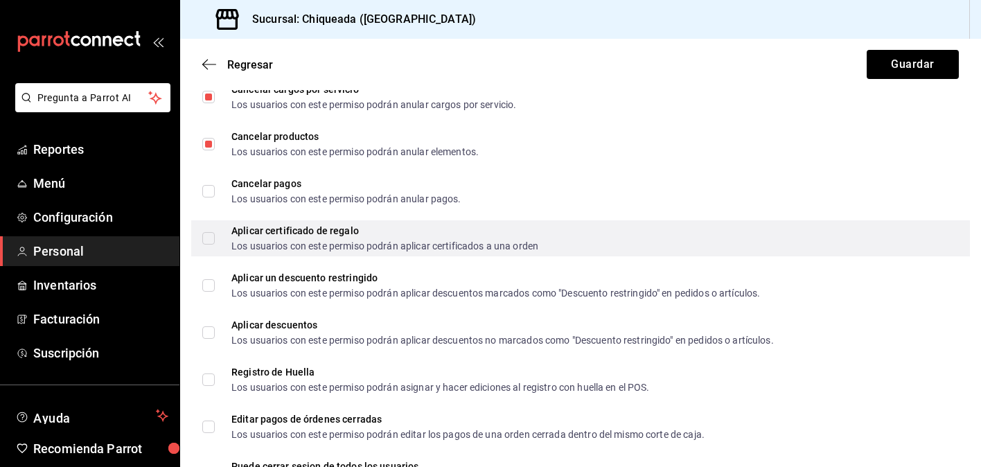
click at [213, 238] on input "Aplicar certificado de regalo Los usuarios con este permiso podrán aplicar cert…" at bounding box center [208, 238] width 12 height 12
checkbox input "true"
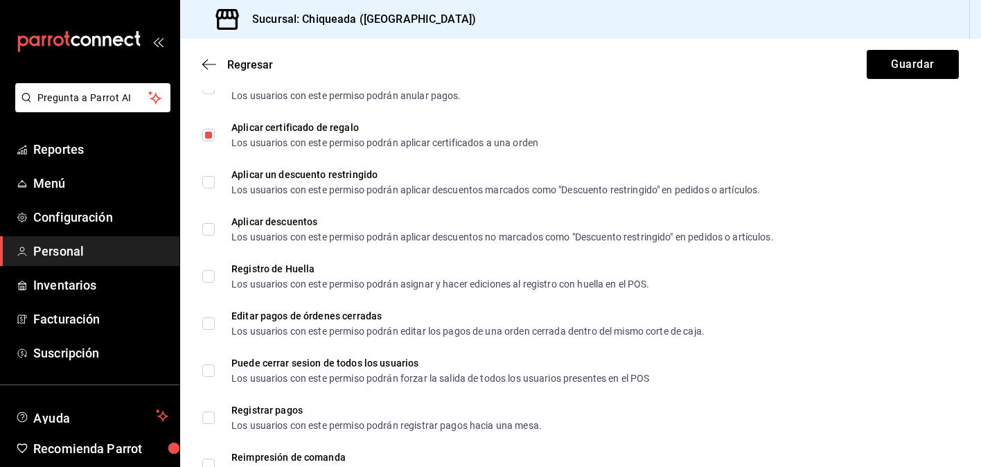
scroll to position [2191, 0]
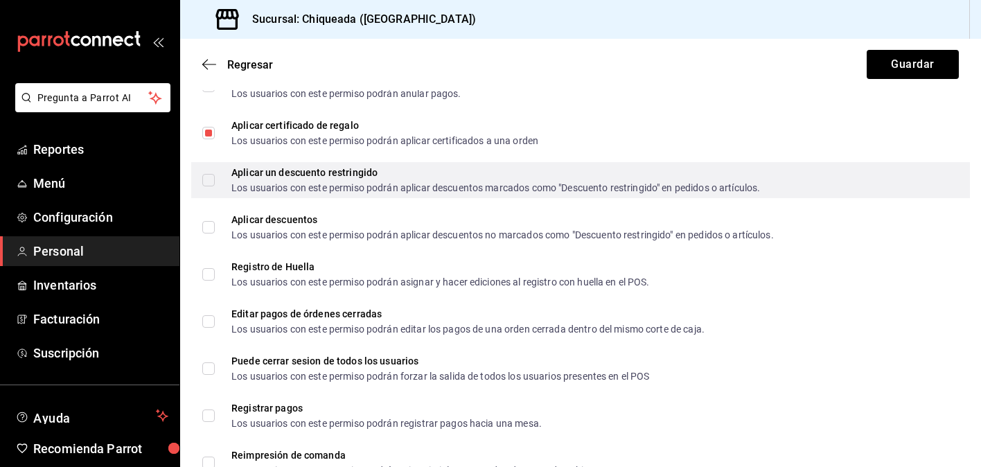
click at [219, 171] on span "Aplicar un descuento restringido Los usuarios con este permiso podrán aplicar d…" at bounding box center [487, 180] width 545 height 25
click at [215, 174] on input "Aplicar un descuento restringido Los usuarios con este permiso podrán aplicar d…" at bounding box center [208, 180] width 12 height 12
click at [213, 184] on input "Aplicar un descuento restringido Los usuarios con este permiso podrán aplicar d…" at bounding box center [208, 180] width 12 height 12
checkbox input "true"
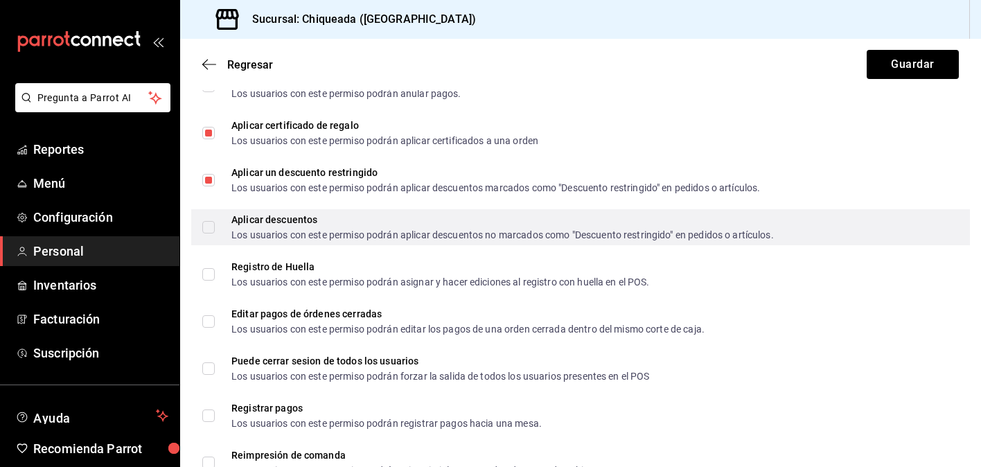
click at [213, 221] on input "Aplicar descuentos Los usuarios con este permiso podrán aplicar descuentos no m…" at bounding box center [208, 227] width 12 height 12
checkbox input "true"
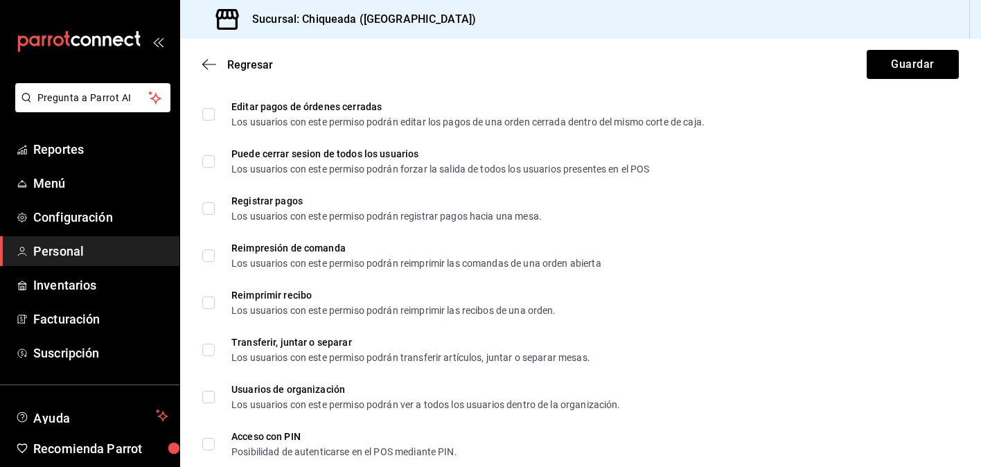
scroll to position [2398, 0]
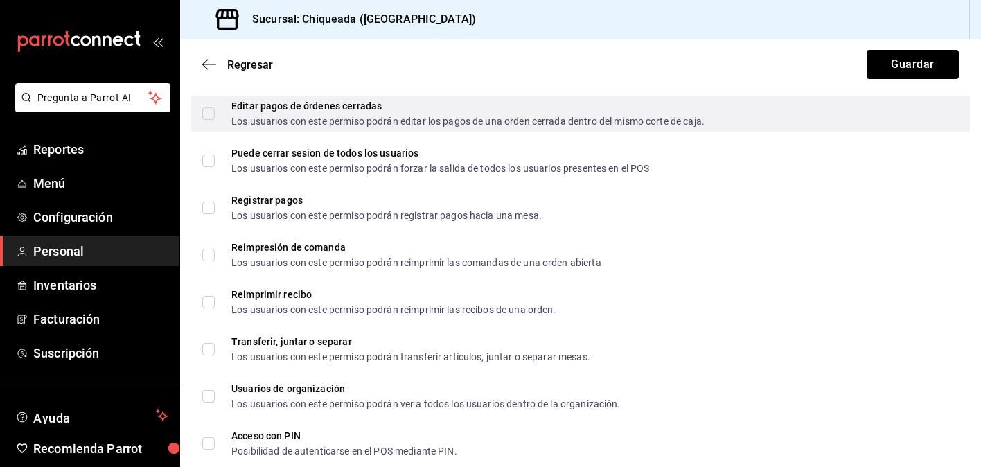
click at [217, 125] on span "Editar pagos de órdenes cerradas Los usuarios con este permiso podrán editar lo…" at bounding box center [460, 113] width 490 height 25
click at [215, 120] on input "Editar pagos de órdenes cerradas Los usuarios con este permiso podrán editar lo…" at bounding box center [208, 113] width 12 height 12
click at [211, 121] on label "Editar pagos de órdenes cerradas Los usuarios con este permiso podrán editar lo…" at bounding box center [453, 113] width 502 height 25
click at [211, 120] on input "Editar pagos de órdenes cerradas Los usuarios con este permiso podrán editar lo…" at bounding box center [208, 113] width 12 height 12
click at [209, 118] on input "Editar pagos de órdenes cerradas Los usuarios con este permiso podrán editar lo…" at bounding box center [208, 113] width 12 height 12
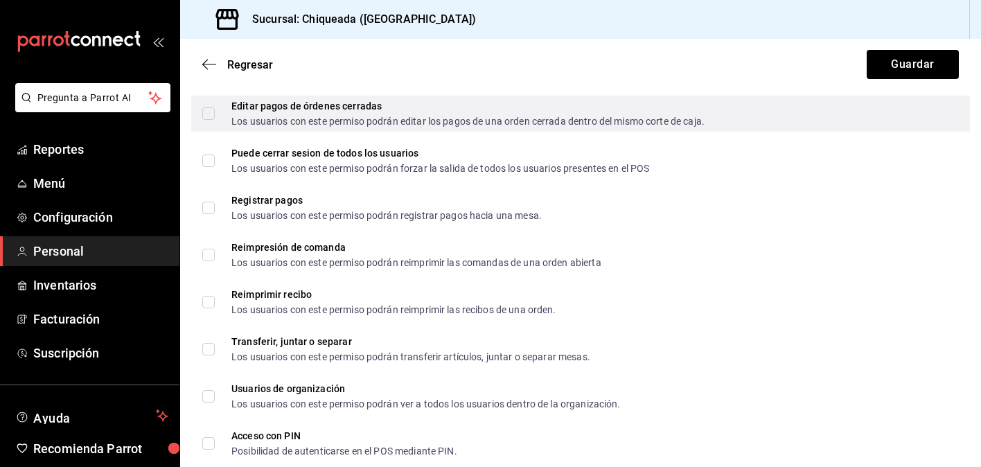
checkbox input "true"
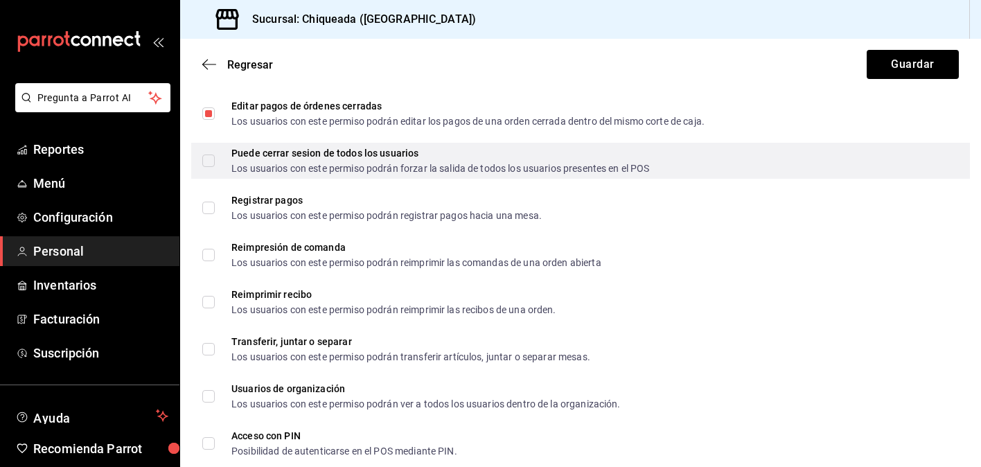
click at [211, 160] on input "Puede cerrar sesion de todos los usuarios Los usuarios con este permiso podrán …" at bounding box center [208, 160] width 12 height 12
checkbox input "true"
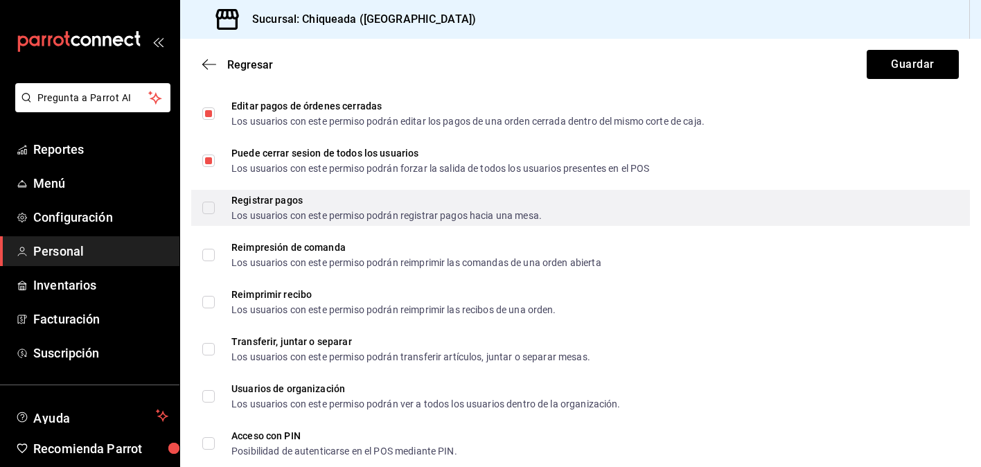
click at [213, 206] on input "Registrar pagos Los usuarios con este permiso podrán registrar pagos hacia una …" at bounding box center [208, 208] width 12 height 12
checkbox input "true"
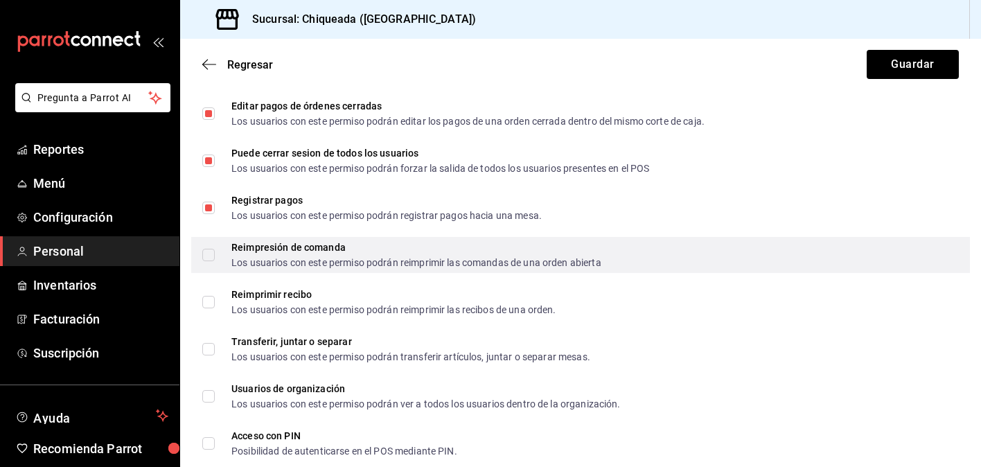
click at [215, 264] on span "Reimpresión de comanda Los usuarios con este permiso podrán reimprimir las coma…" at bounding box center [408, 254] width 387 height 25
click at [215, 261] on input "Reimpresión de comanda Los usuarios con este permiso podrán reimprimir las coma…" at bounding box center [208, 255] width 12 height 12
checkbox input "false"
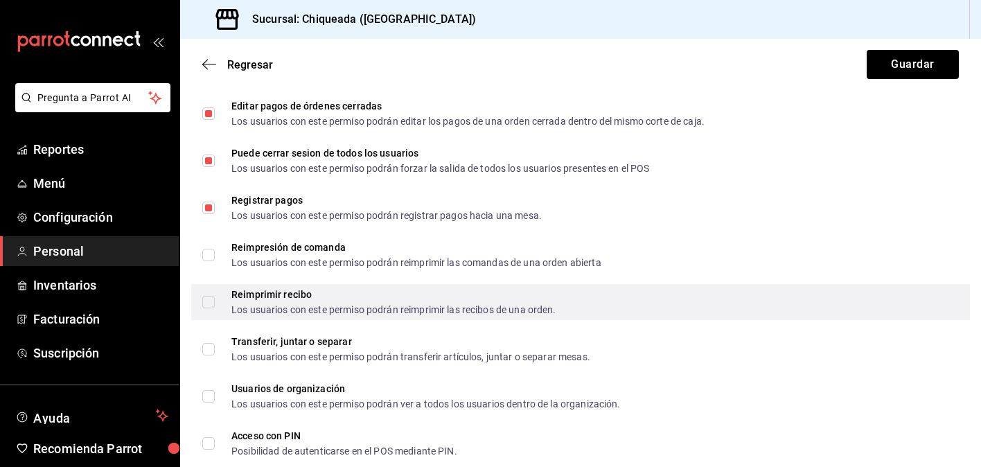
click at [209, 306] on input "Reimprimir recibo Los usuarios con este permiso podrán reimprimir las recibos d…" at bounding box center [208, 302] width 12 height 12
checkbox input "true"
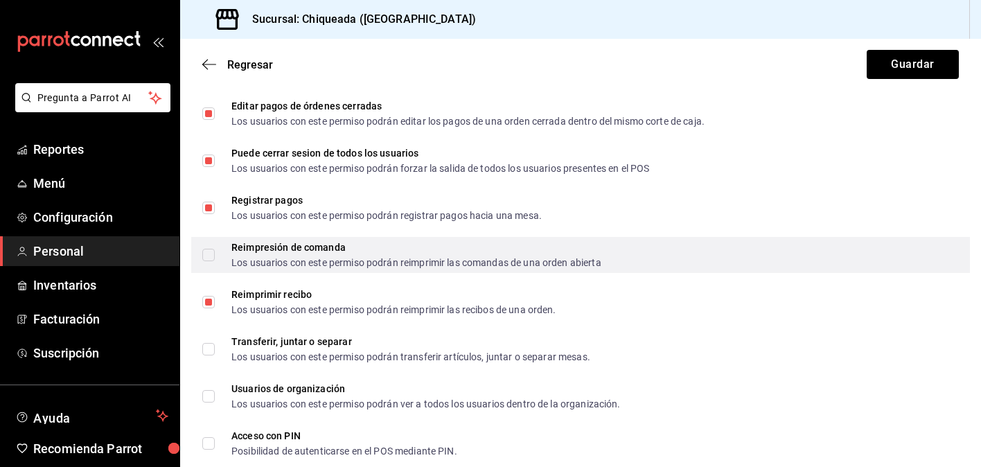
click at [209, 259] on input "Reimpresión de comanda Los usuarios con este permiso podrán reimprimir las coma…" at bounding box center [208, 255] width 12 height 12
checkbox input "true"
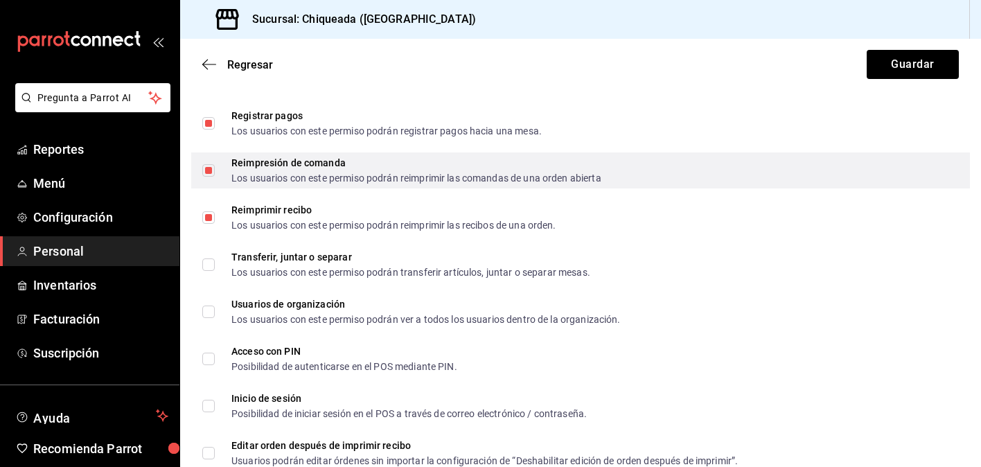
scroll to position [2520, 0]
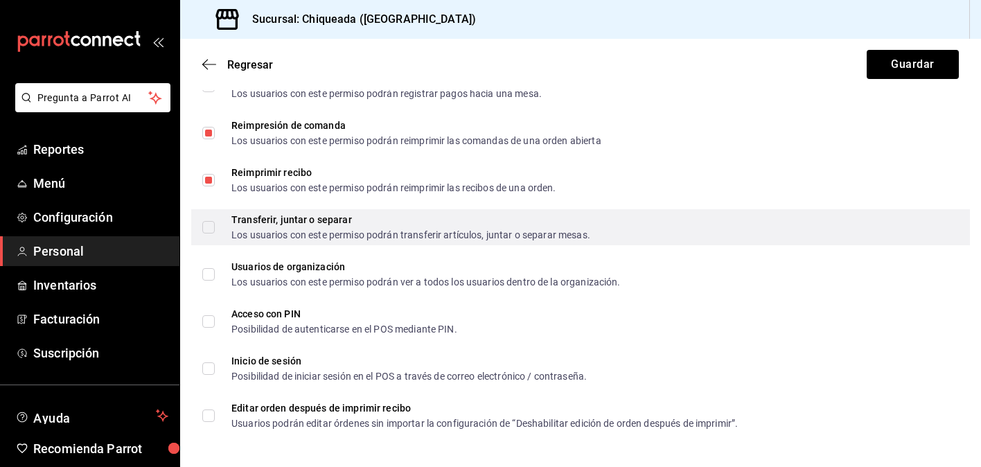
click at [212, 226] on input "Transferir, juntar o separar Los usuarios con este permiso podrán transferir ar…" at bounding box center [208, 227] width 12 height 12
checkbox input "true"
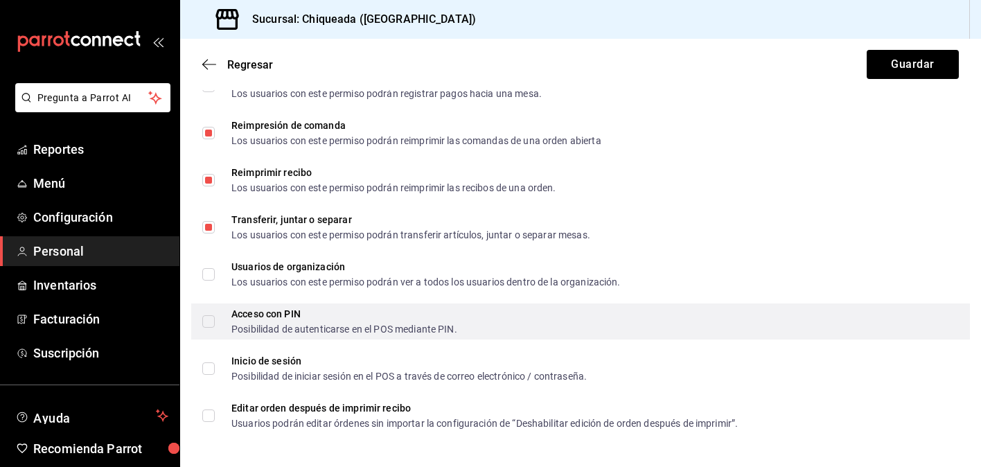
click at [209, 322] on input "Acceso con PIN Posibilidad de autenticarse en el POS mediante PIN." at bounding box center [208, 321] width 12 height 12
checkbox input "true"
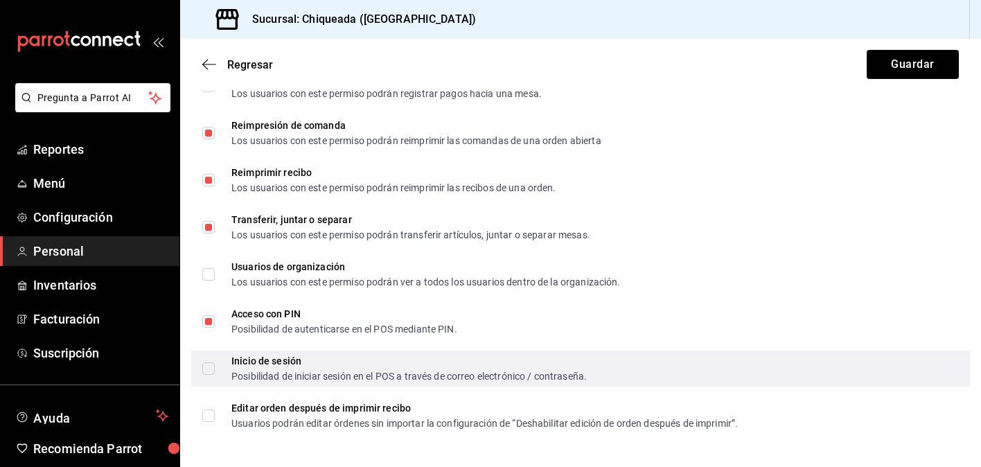
click at [215, 363] on span "Inicio de sesión Posibilidad de iniciar sesión en el POS a través de correo ele…" at bounding box center [401, 368] width 372 height 25
click at [215, 363] on input "Inicio de sesión Posibilidad de iniciar sesión en el POS a través de correo ele…" at bounding box center [208, 368] width 12 height 12
click at [214, 369] on input "Inicio de sesión Posibilidad de iniciar sesión en el POS a través de correo ele…" at bounding box center [208, 368] width 12 height 12
checkbox input "true"
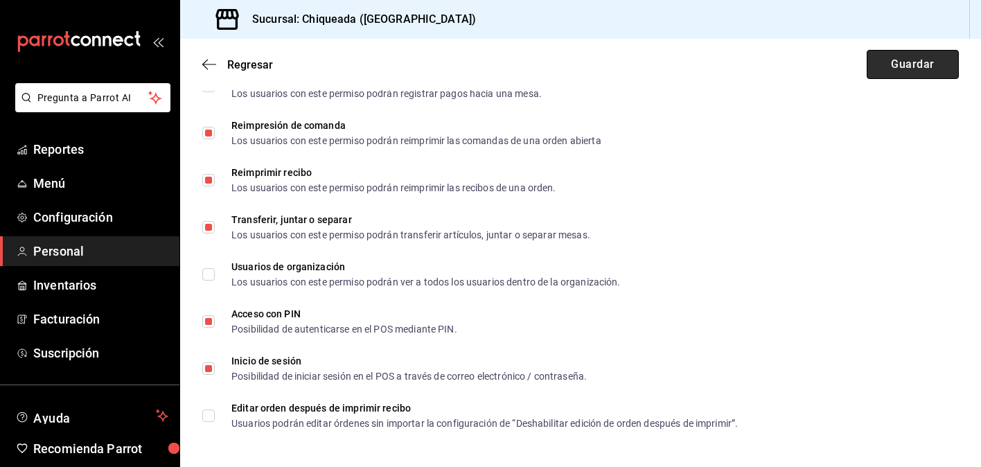
click at [885, 66] on button "Guardar" at bounding box center [913, 64] width 92 height 29
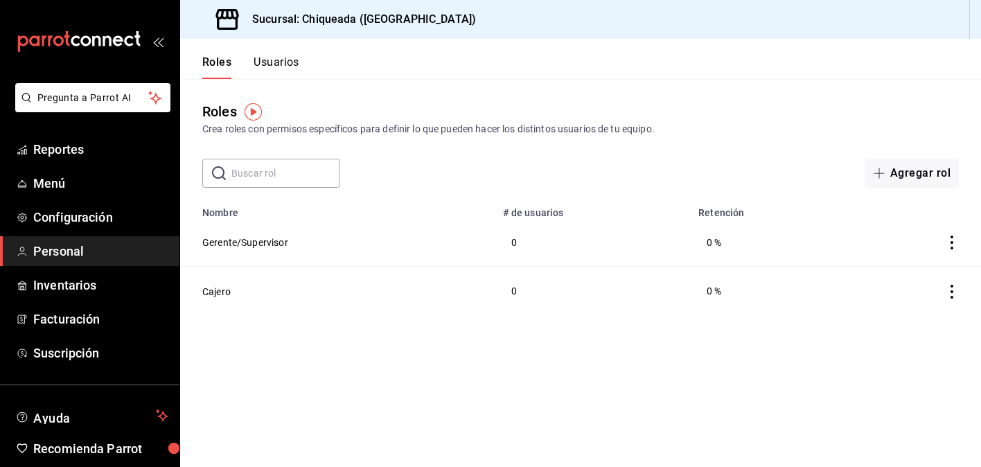
click at [251, 112] on img "button" at bounding box center [253, 111] width 17 height 17
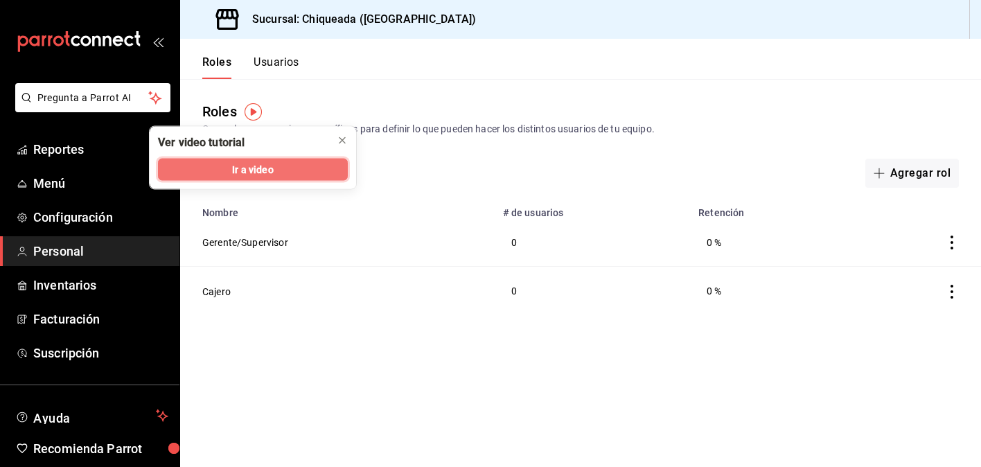
click at [258, 168] on span "Ir a video" at bounding box center [252, 169] width 41 height 15
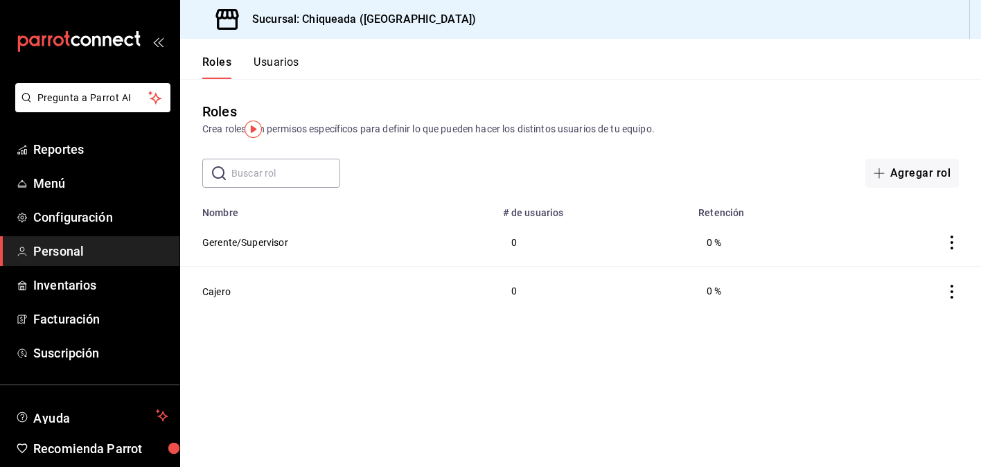
click at [285, 64] on button "Usuarios" at bounding box center [277, 67] width 46 height 24
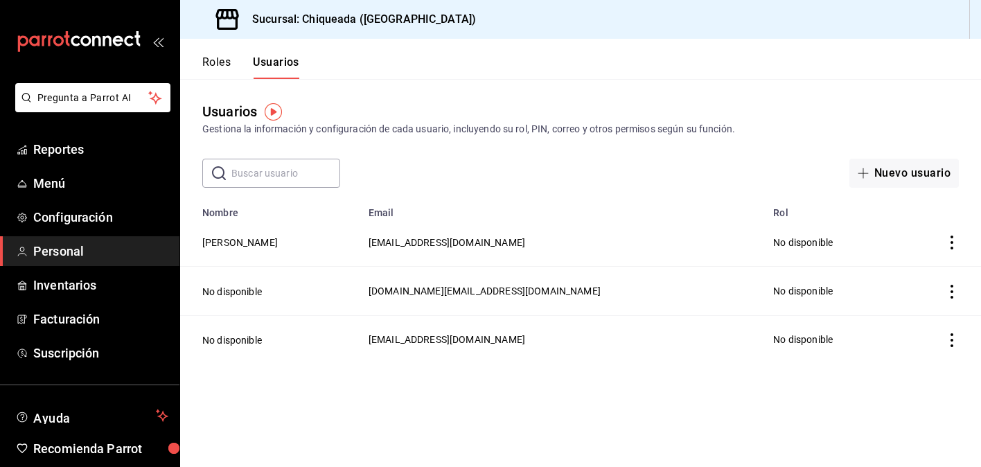
click at [951, 238] on icon "actions" at bounding box center [952, 243] width 14 height 14
click at [799, 230] on div at bounding box center [490, 233] width 981 height 467
click at [258, 243] on button "Chris Jarquin" at bounding box center [240, 243] width 76 height 14
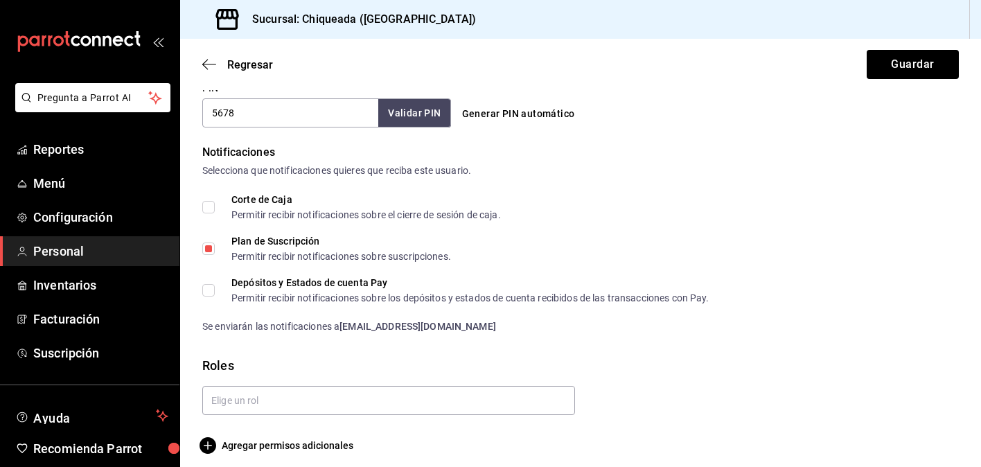
scroll to position [671, 0]
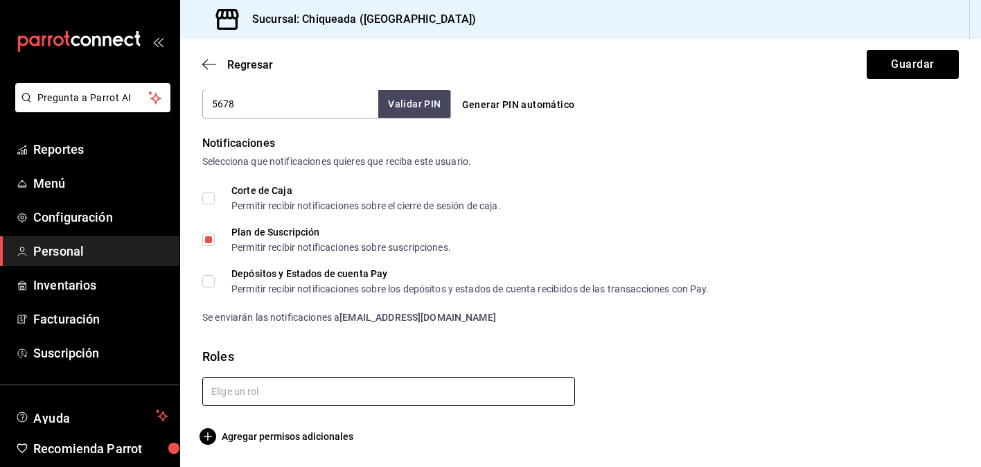
click at [309, 386] on input "text" at bounding box center [388, 391] width 373 height 29
click at [305, 426] on li "Gerente/Supervisor" at bounding box center [388, 423] width 373 height 23
checkbox input "true"
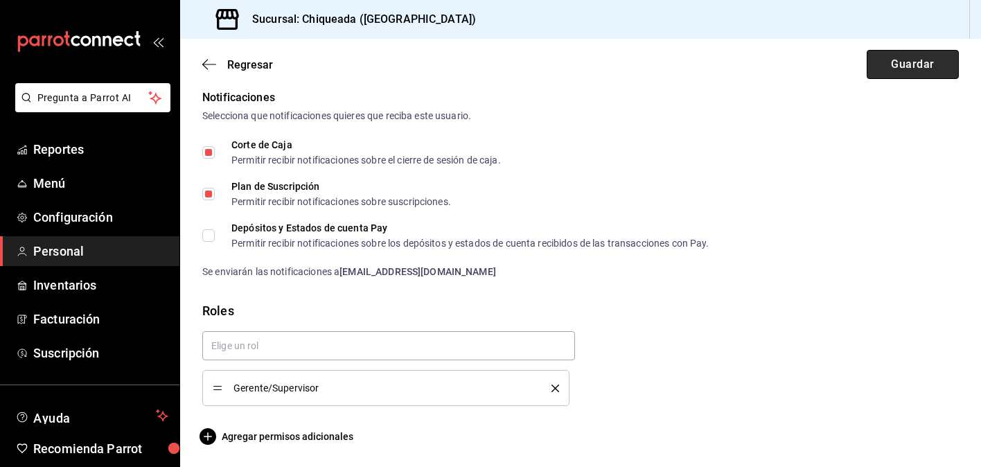
click at [883, 73] on button "Guardar" at bounding box center [913, 64] width 92 height 29
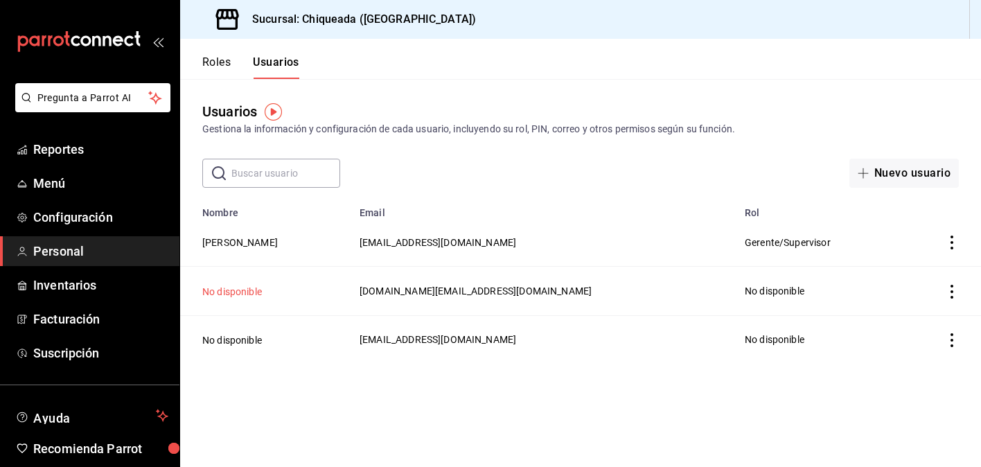
click at [231, 288] on button "No disponible" at bounding box center [232, 292] width 60 height 14
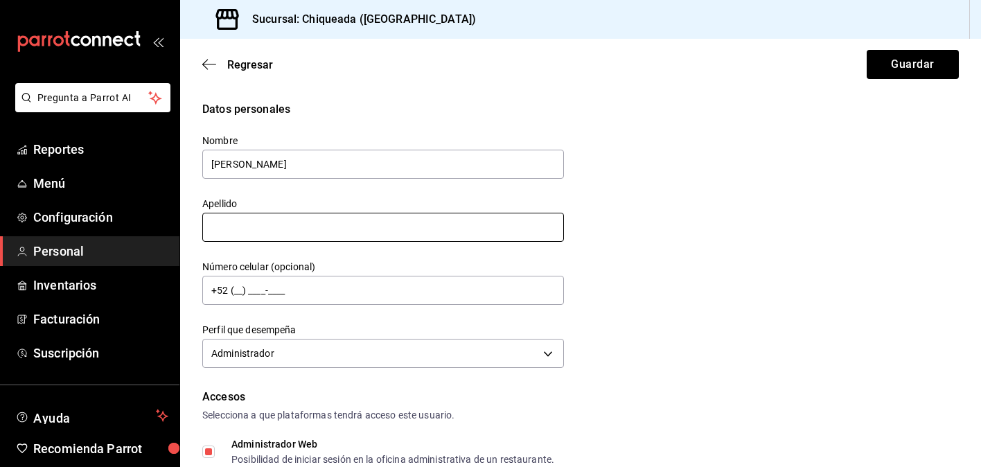
type input "Stephanie"
click at [261, 234] on input "text" at bounding box center [383, 227] width 362 height 29
type input "p"
type input "Perez"
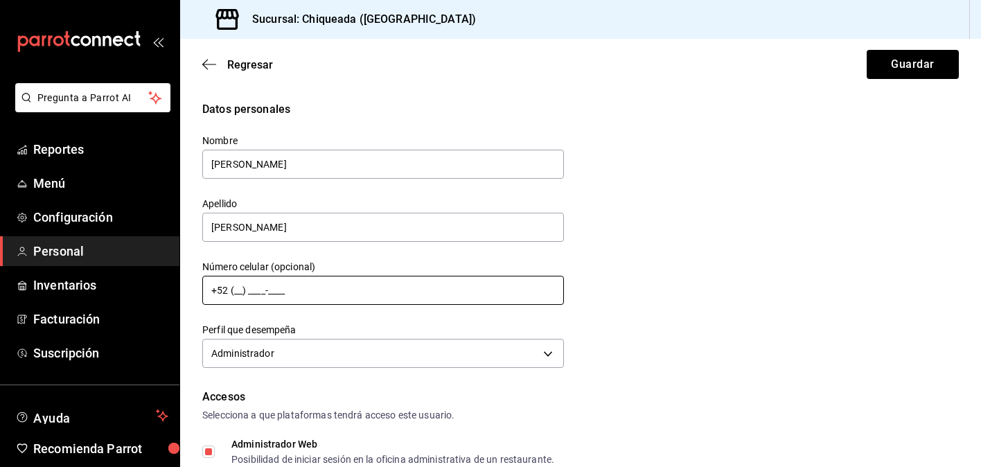
click at [235, 290] on input "+52 (__) ____-____" at bounding box center [383, 290] width 362 height 29
type input "+52 (95) 1493-6152"
click at [238, 346] on body "Pregunta a Parrot AI Reportes Menú Configuración Personal Inventarios Facturaci…" at bounding box center [490, 233] width 981 height 467
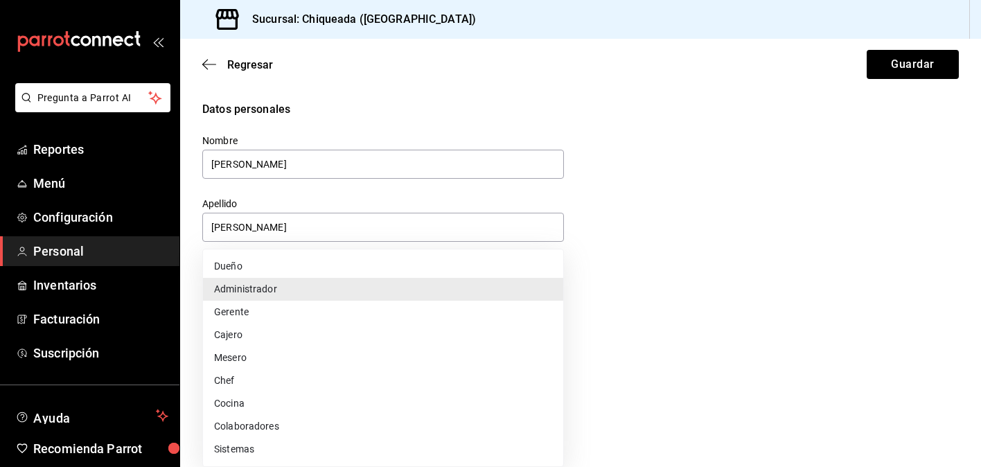
click at [245, 261] on li "Dueño" at bounding box center [383, 266] width 360 height 23
type input "OWNER"
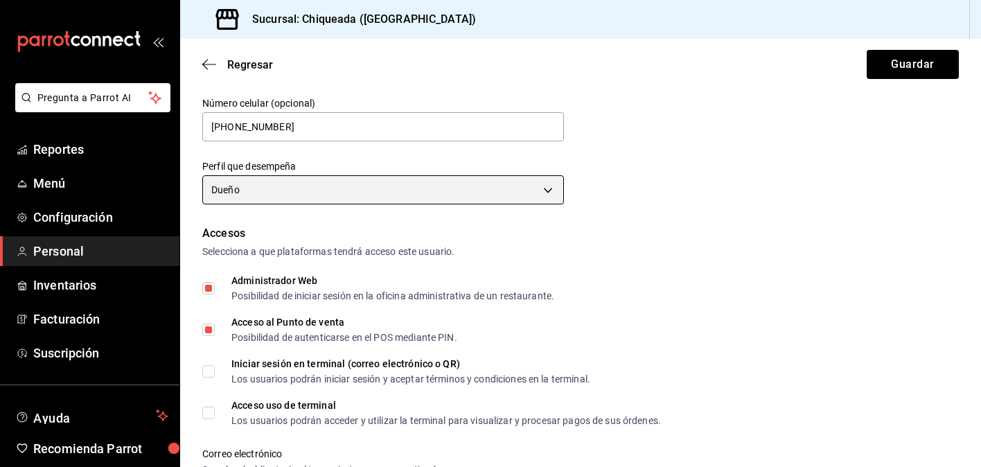
scroll to position [170, 0]
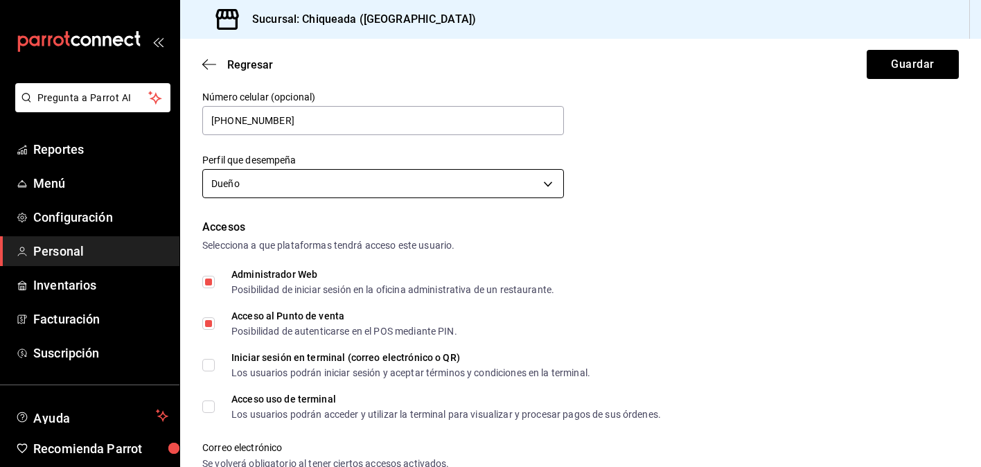
click at [283, 197] on body "Pregunta a Parrot AI Reportes Menú Configuración Personal Inventarios Facturaci…" at bounding box center [490, 233] width 981 height 467
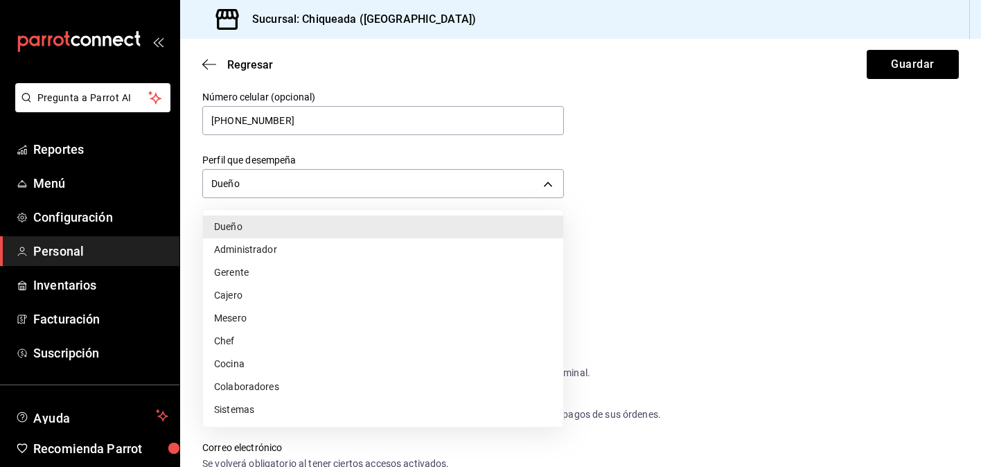
click at [275, 220] on li "Dueño" at bounding box center [383, 226] width 360 height 23
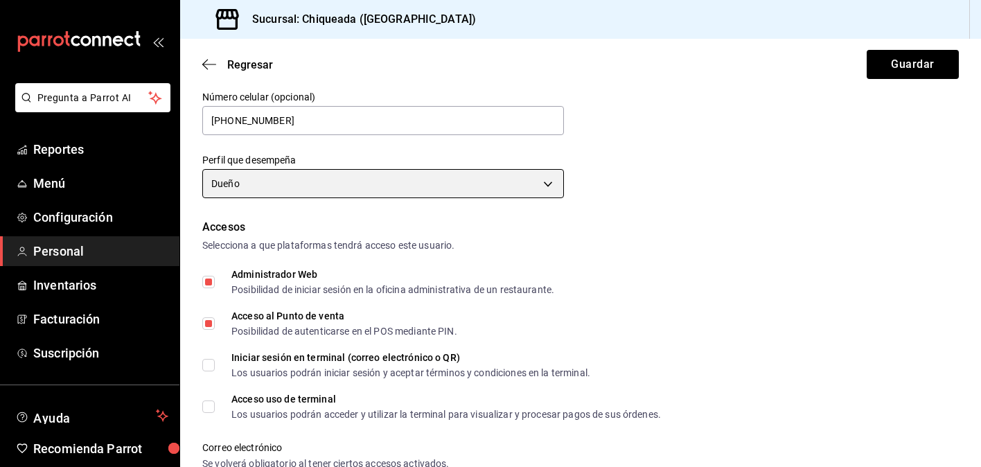
scroll to position [418, 0]
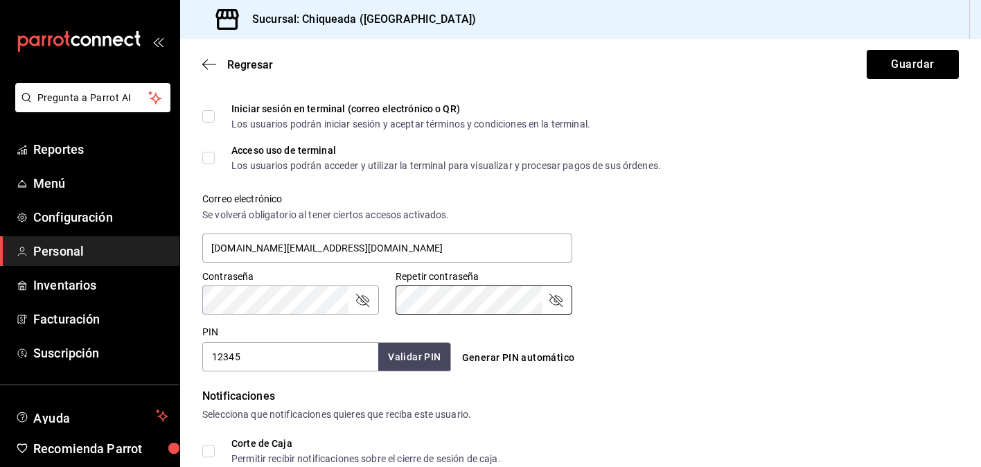
click at [326, 318] on div "Accesos Selecciona a que plataformas tendrá acceso este usuario. Administrador …" at bounding box center [580, 170] width 757 height 401
drag, startPoint x: 308, startPoint y: 364, endPoint x: 198, endPoint y: 360, distance: 110.2
click at [198, 360] on div "PIN 12345 Validar PIN ​" at bounding box center [324, 345] width 254 height 51
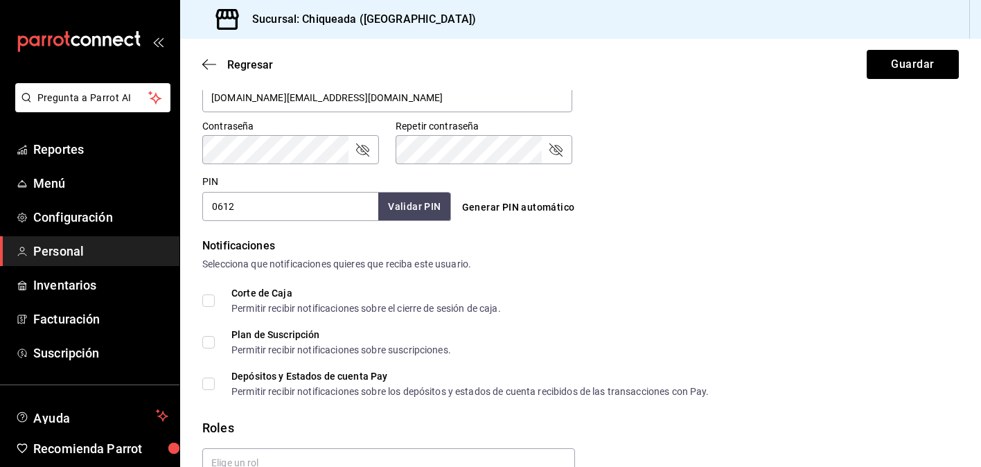
scroll to position [569, 0]
type input "0612"
click at [208, 292] on label "Corte de Caja Permitir recibir notificaciones sobre el cierre de sesión de caja." at bounding box center [351, 299] width 299 height 25
click at [208, 294] on input "Corte de Caja Permitir recibir notificaciones sobre el cierre de sesión de caja." at bounding box center [208, 300] width 12 height 12
checkbox input "true"
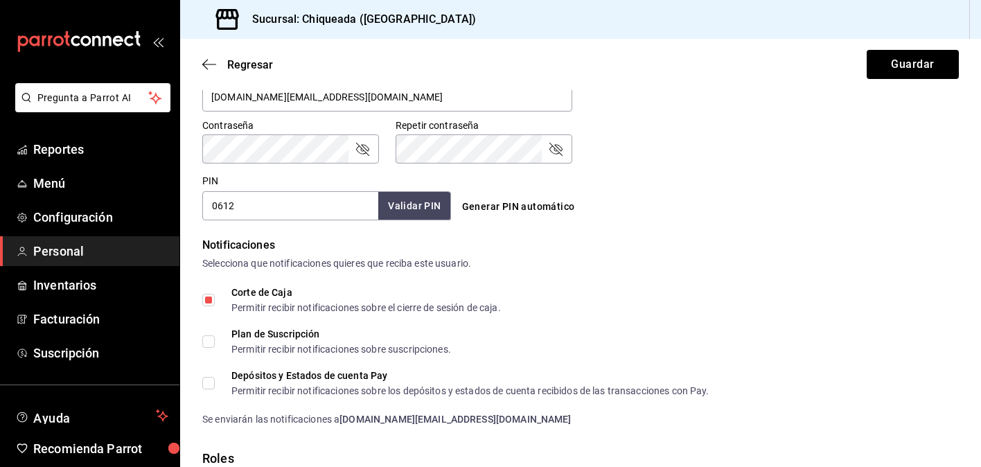
click at [210, 333] on label "Plan de Suscripción Permitir recibir notificaciones sobre suscripciones." at bounding box center [326, 341] width 249 height 25
click at [210, 335] on input "Plan de Suscripción Permitir recibir notificaciones sobre suscripciones." at bounding box center [208, 341] width 12 height 12
checkbox input "true"
click at [209, 378] on input "Depósitos y Estados de cuenta Pay Permitir recibir notificaciones sobre los dep…" at bounding box center [208, 383] width 12 height 12
checkbox input "true"
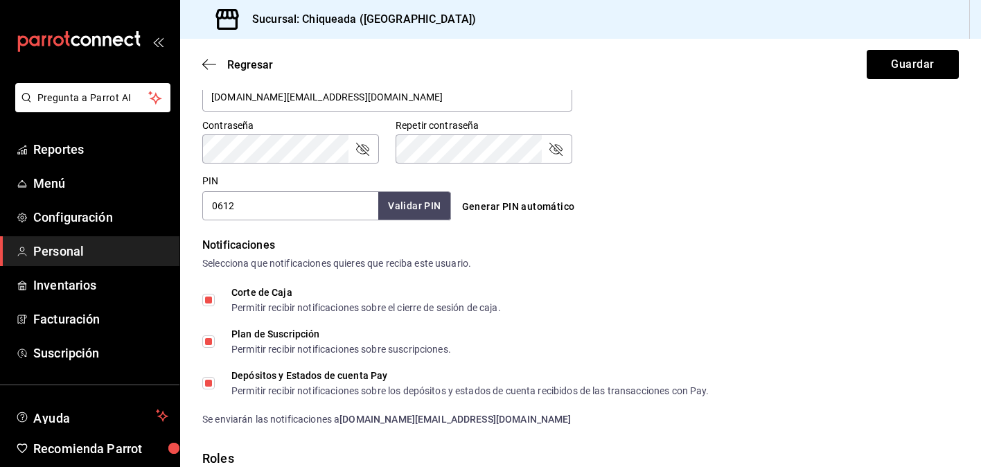
scroll to position [671, 0]
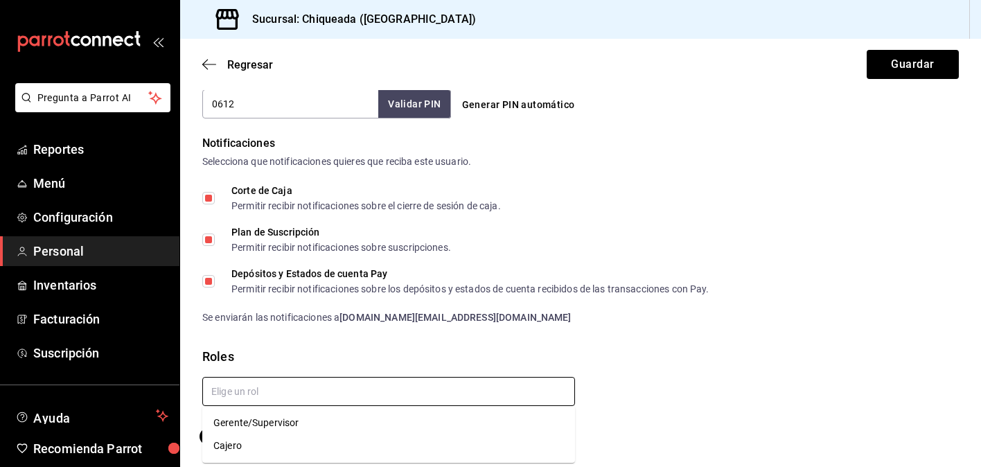
click at [240, 396] on input "text" at bounding box center [388, 391] width 373 height 29
click at [321, 443] on span "Agregar permisos adicionales" at bounding box center [277, 436] width 151 height 17
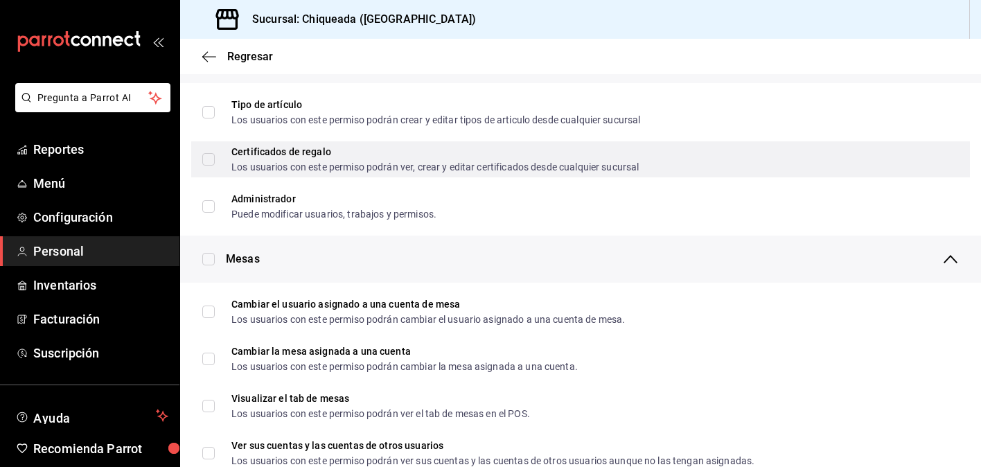
scroll to position [49, 0]
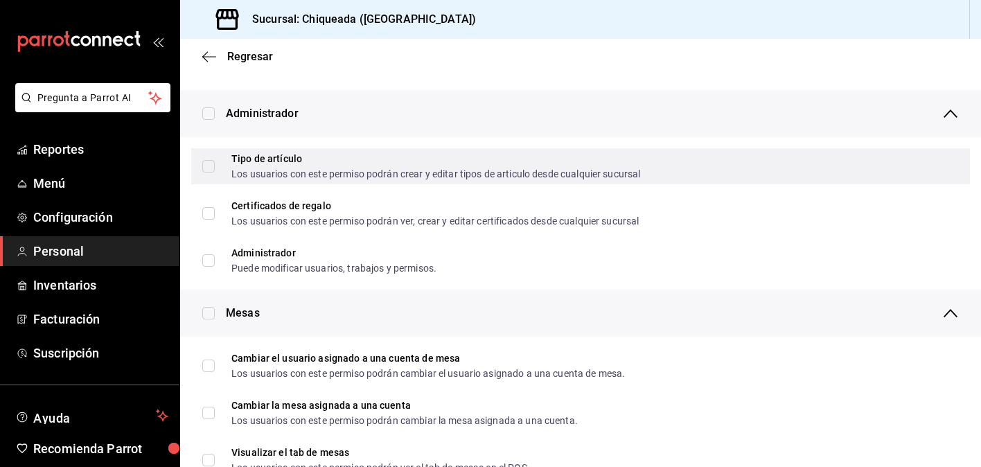
click at [212, 162] on input "Tipo de artículo Los usuarios con este permiso podrán crear y editar tipos de a…" at bounding box center [208, 166] width 12 height 12
checkbox input "true"
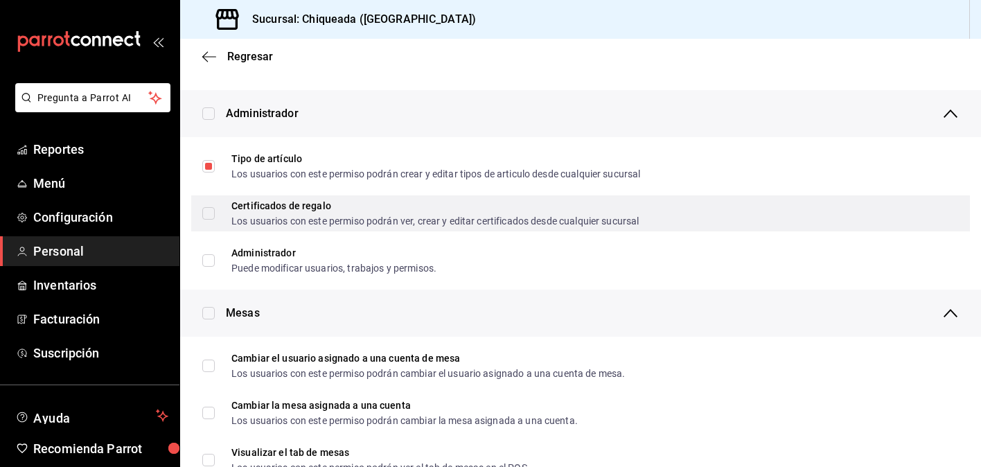
click at [213, 211] on input "Certificados de regalo Los usuarios con este permiso podrán ver, crear y editar…" at bounding box center [208, 213] width 12 height 12
checkbox input "true"
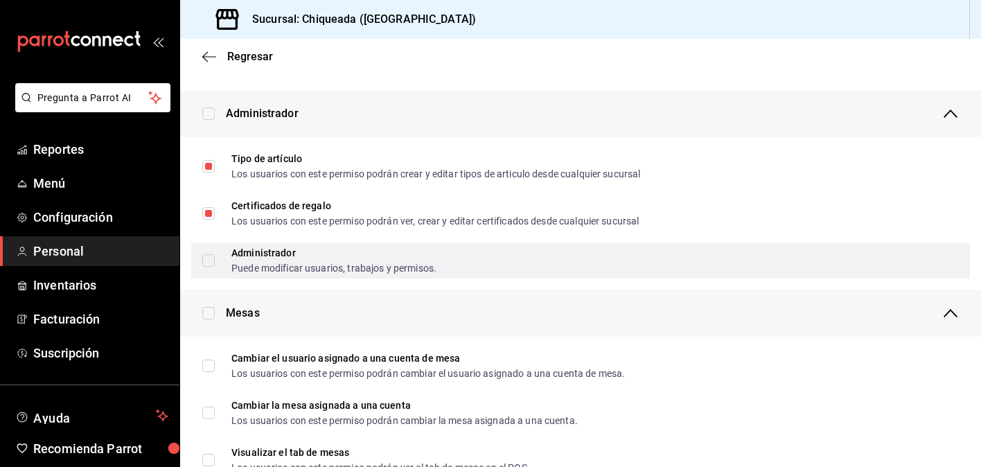
click at [213, 260] on input "Administrador Puede modificar usuarios, trabajos y permisos." at bounding box center [208, 260] width 12 height 12
checkbox input "true"
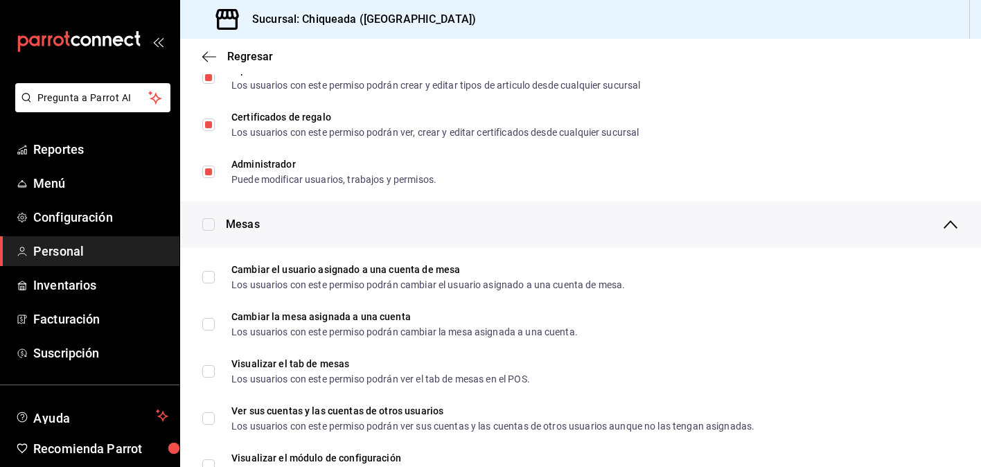
click at [209, 222] on input "checkbox" at bounding box center [208, 224] width 12 height 12
checkbox input "true"
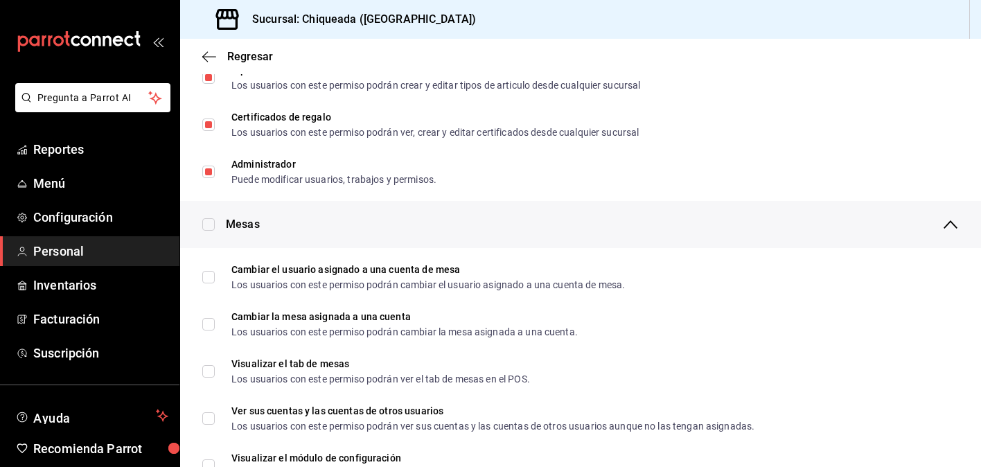
checkbox input "true"
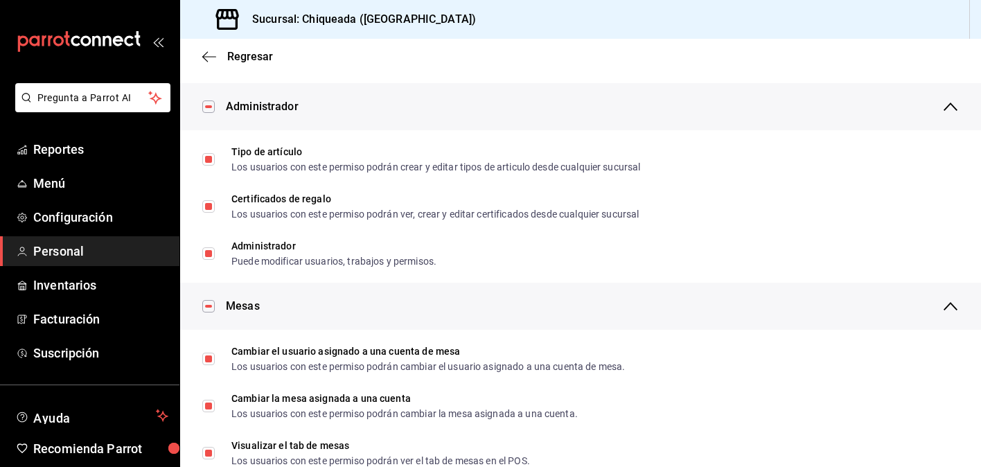
scroll to position [0, 0]
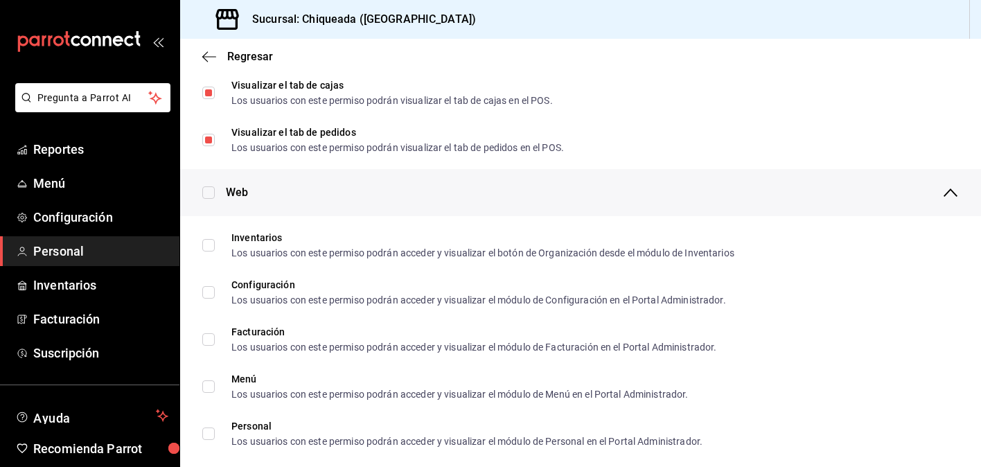
click at [211, 191] on input "checkbox" at bounding box center [208, 192] width 12 height 12
checkbox input "true"
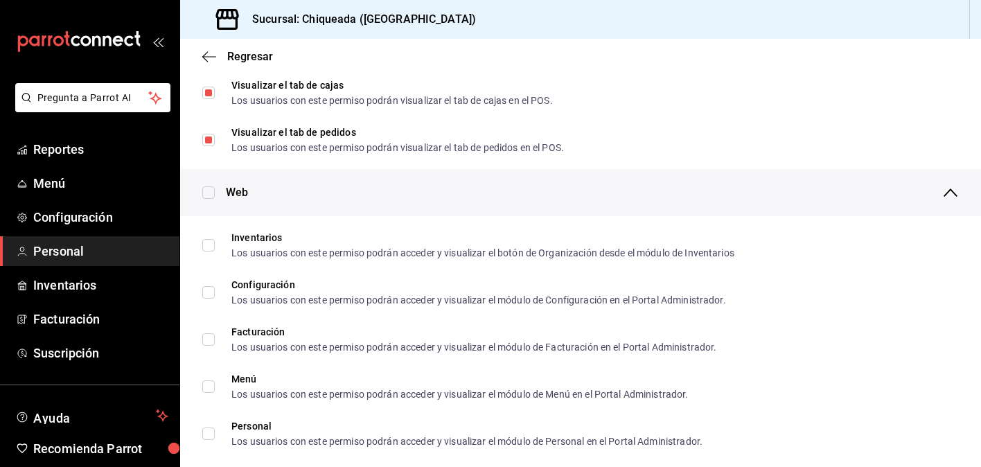
checkbox input "true"
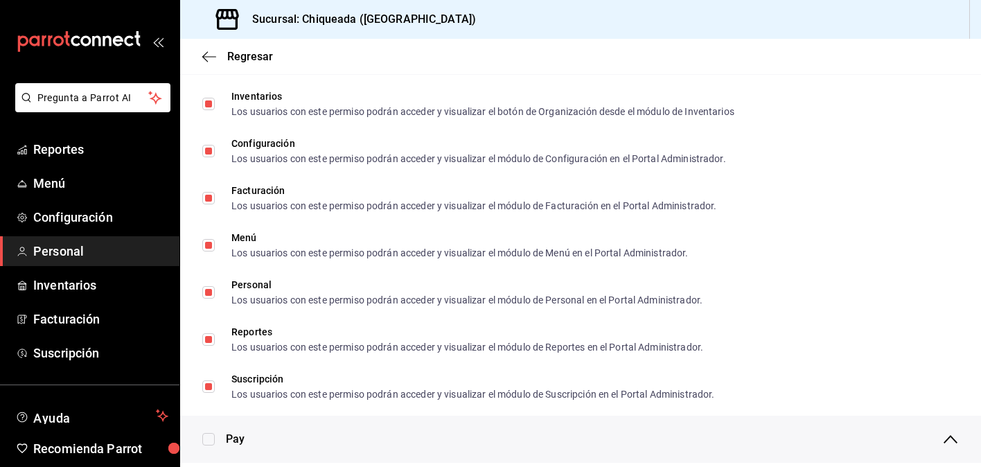
scroll to position [966, 0]
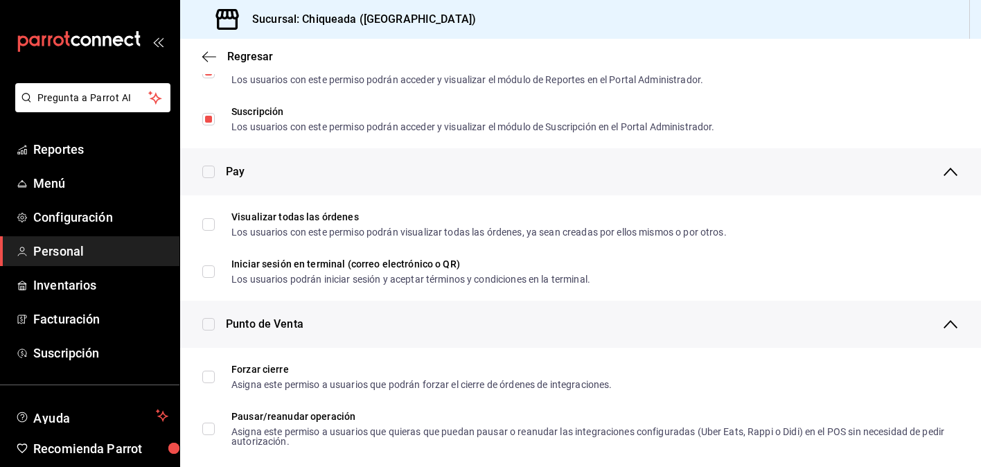
click at [210, 179] on div "Pay" at bounding box center [580, 171] width 801 height 47
click at [212, 169] on input "checkbox" at bounding box center [208, 172] width 12 height 12
checkbox input "true"
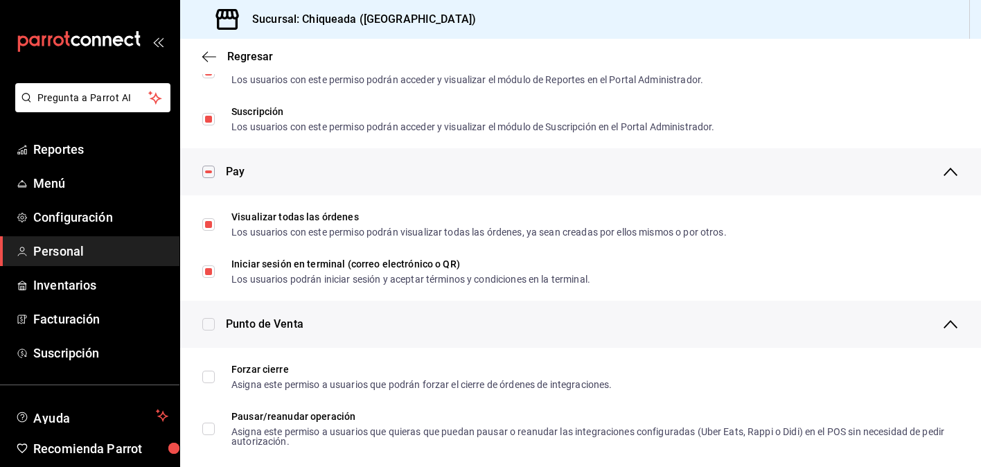
click at [212, 322] on input "checkbox" at bounding box center [208, 324] width 12 height 12
checkbox input "true"
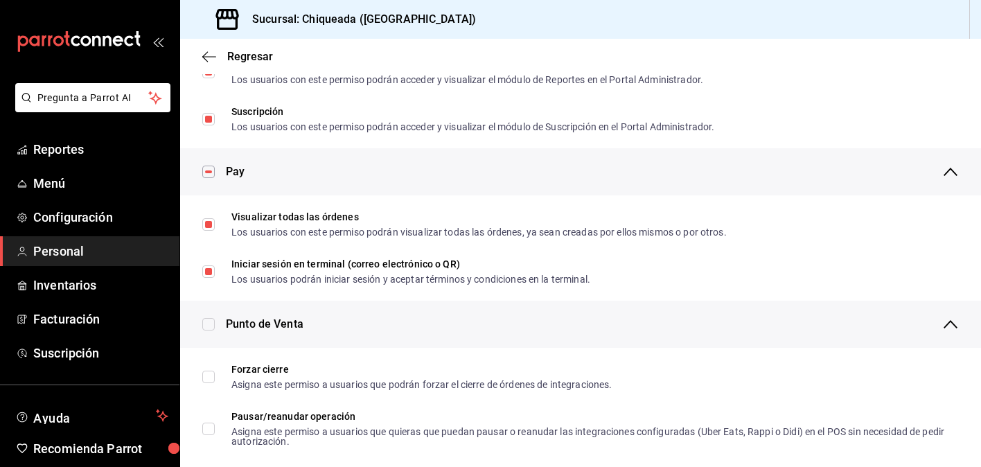
checkbox input "true"
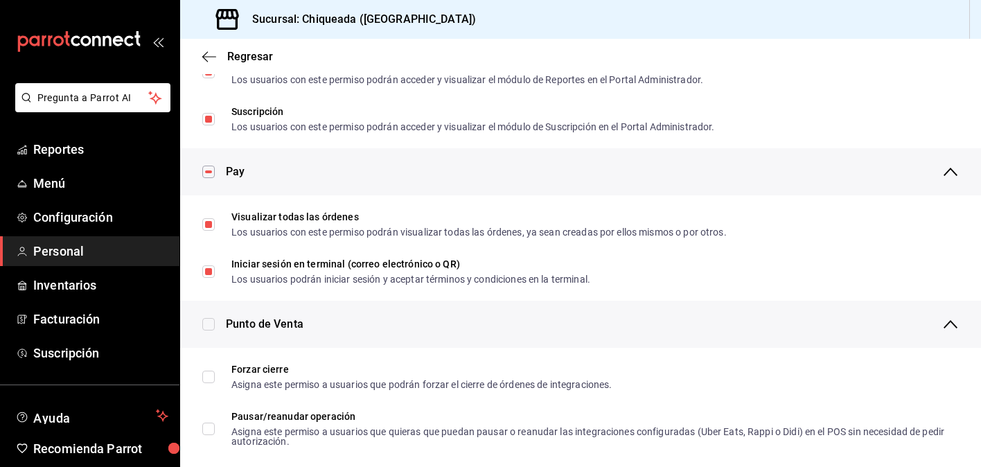
checkbox input "true"
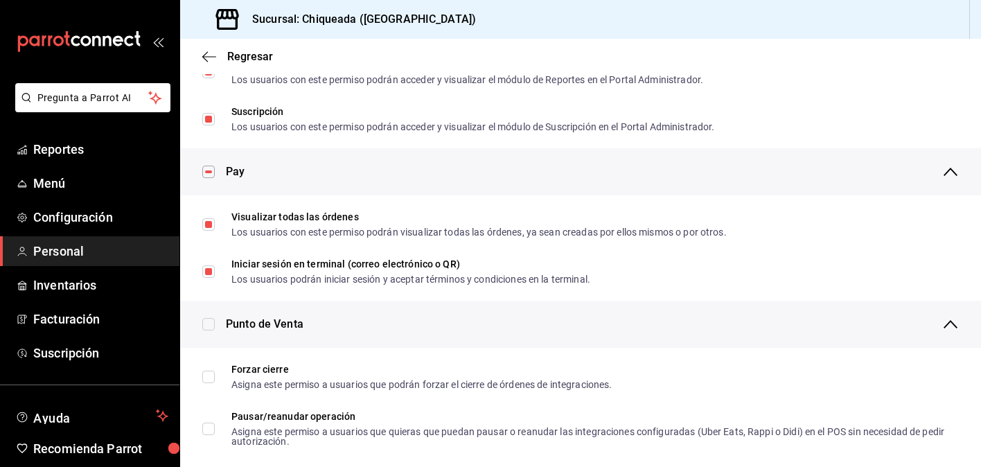
checkbox input "true"
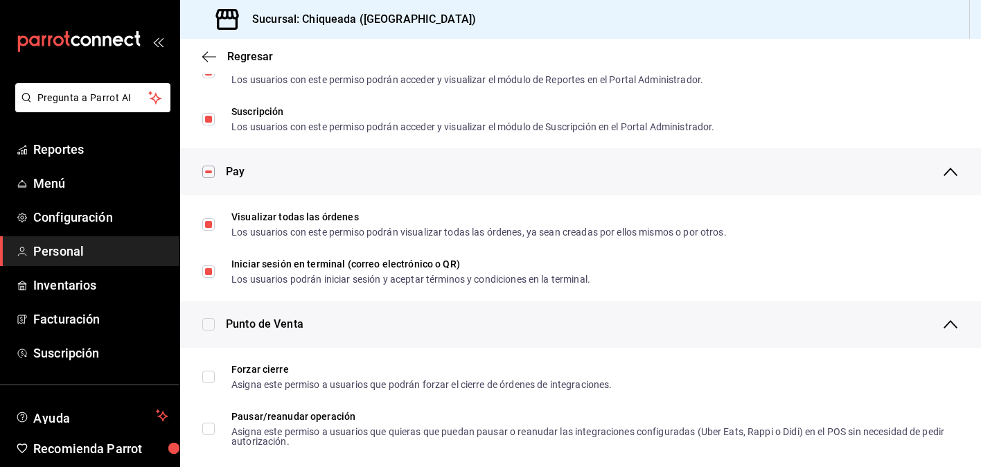
checkbox input "true"
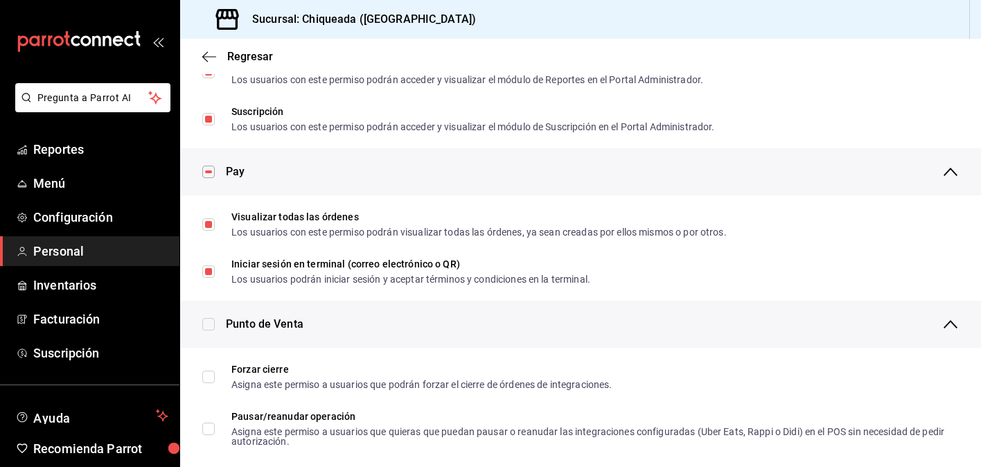
checkbox input "true"
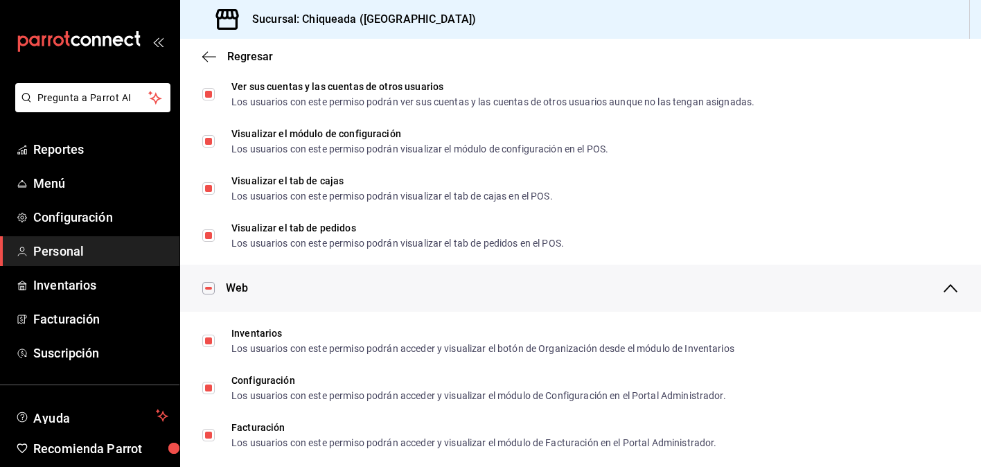
scroll to position [0, 0]
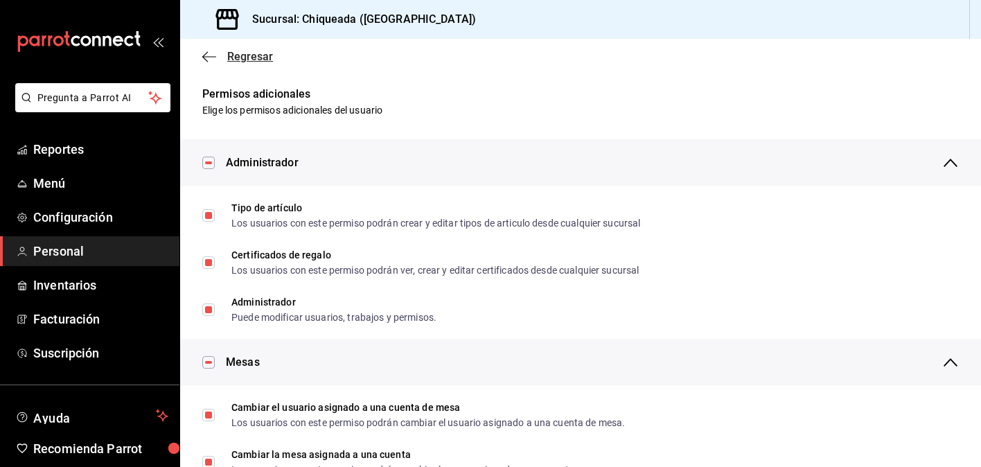
click at [233, 60] on span "Regresar" at bounding box center [250, 56] width 46 height 13
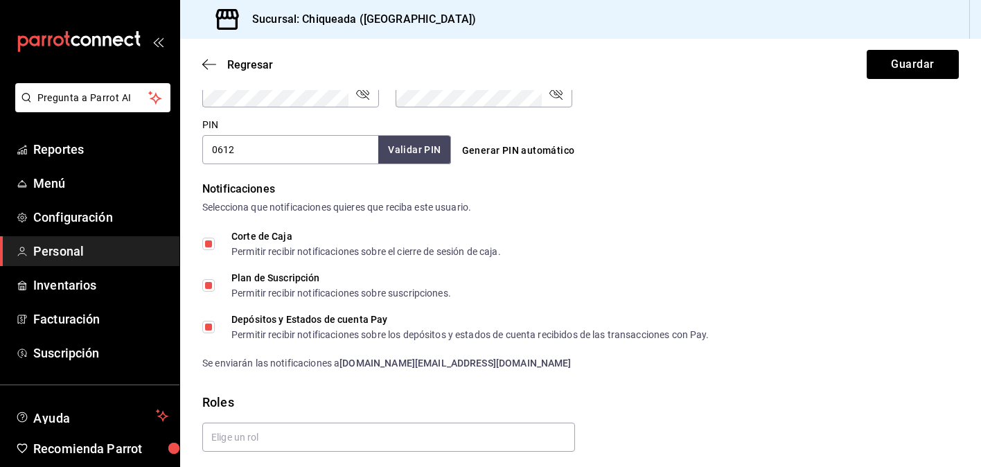
scroll to position [671, 0]
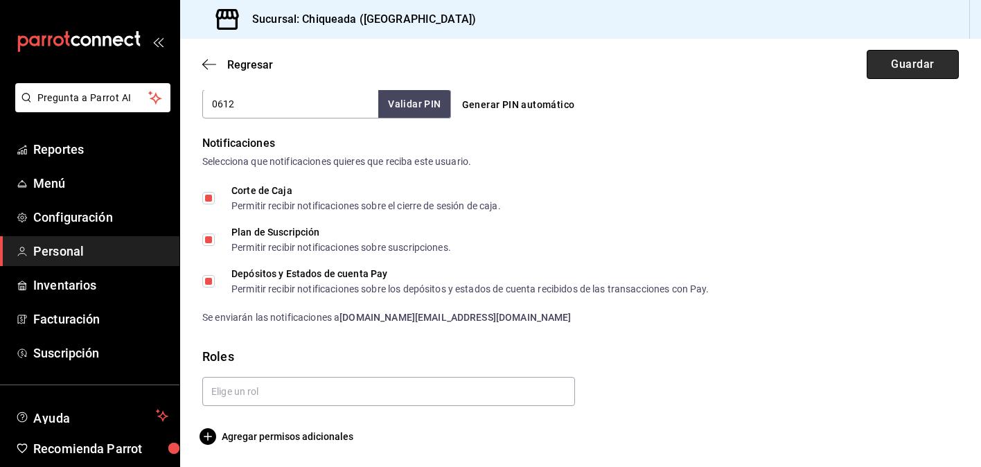
click at [897, 66] on button "Guardar" at bounding box center [913, 64] width 92 height 29
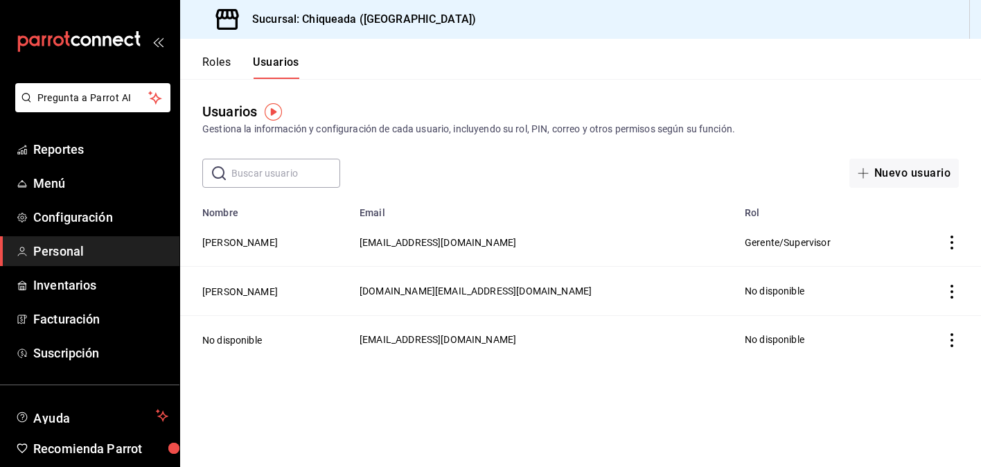
click at [229, 64] on button "Roles" at bounding box center [216, 67] width 28 height 24
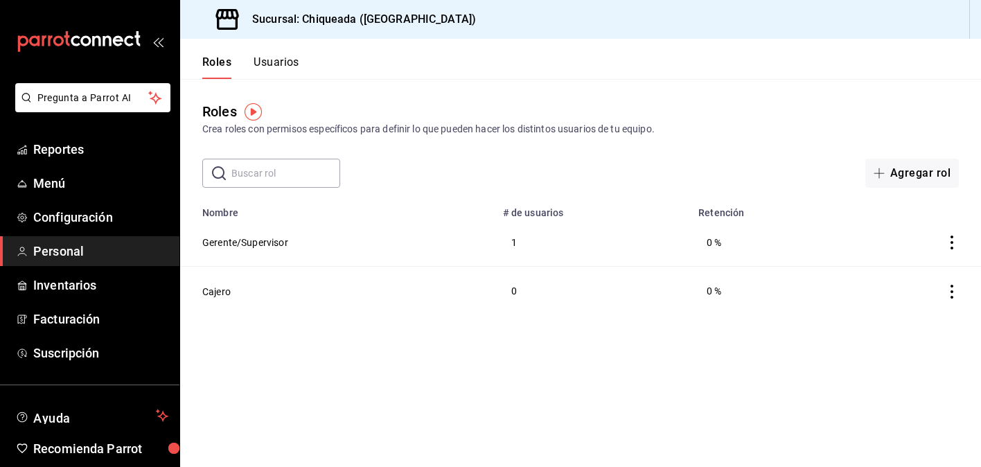
click at [269, 62] on button "Usuarios" at bounding box center [277, 67] width 46 height 24
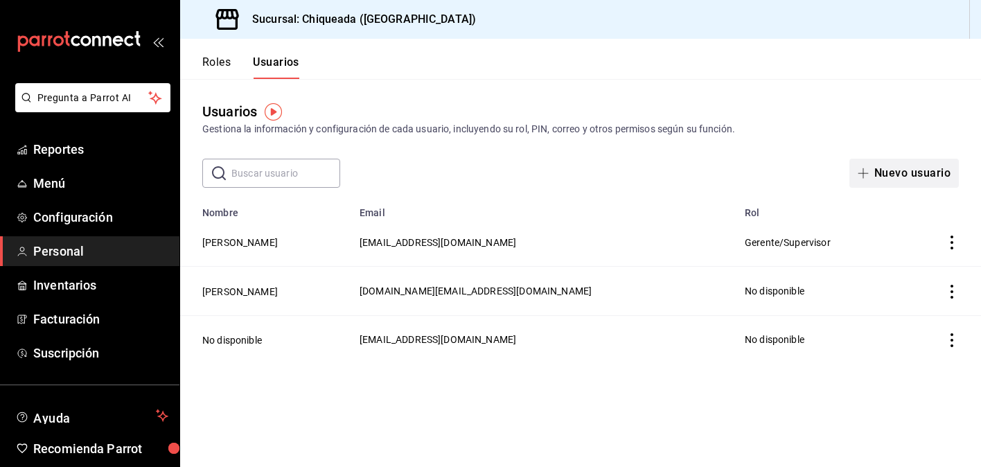
click at [941, 168] on button "Nuevo usuario" at bounding box center [903, 173] width 109 height 29
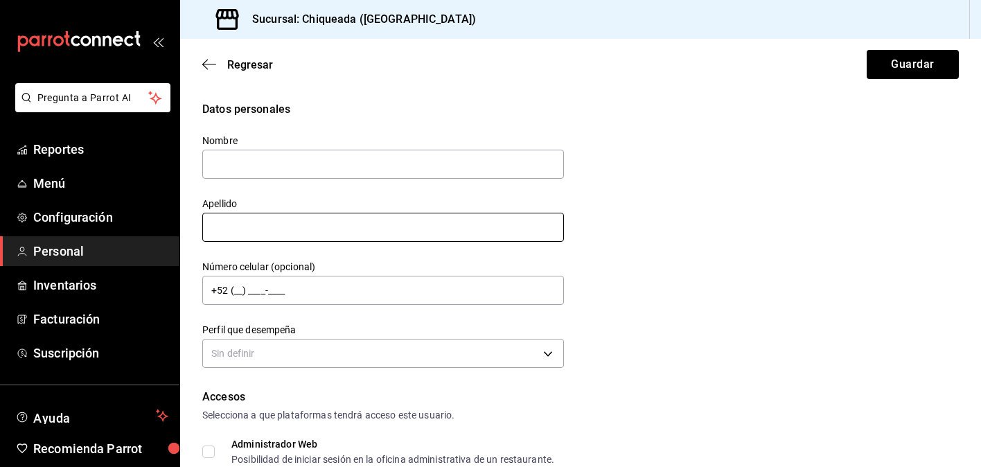
type input "c"
click at [210, 61] on icon "button" at bounding box center [209, 64] width 14 height 12
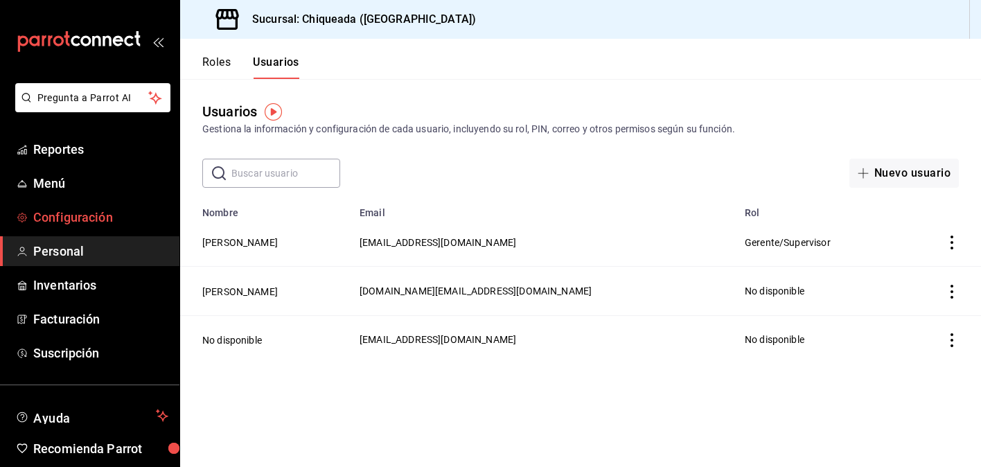
click at [112, 224] on span "Configuración" at bounding box center [100, 217] width 135 height 19
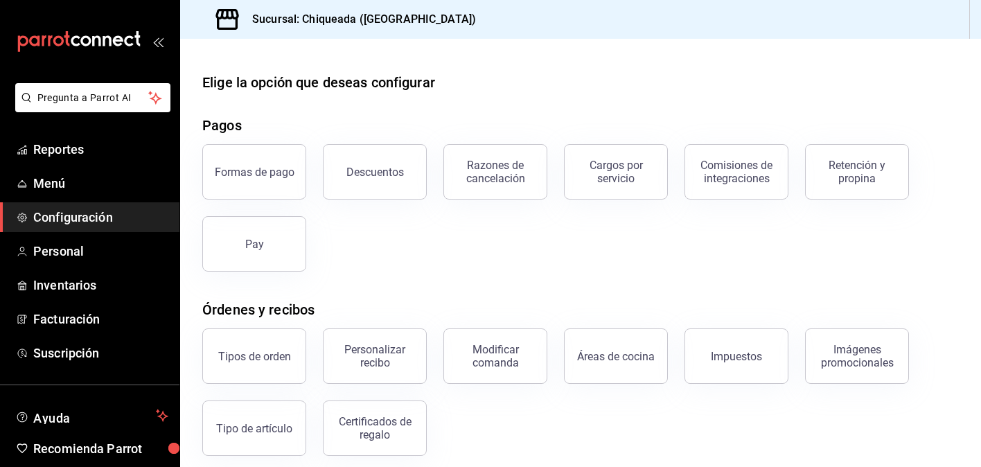
click at [263, 205] on div "Pay" at bounding box center [246, 236] width 121 height 72
click at [263, 182] on button "Formas de pago" at bounding box center [254, 171] width 104 height 55
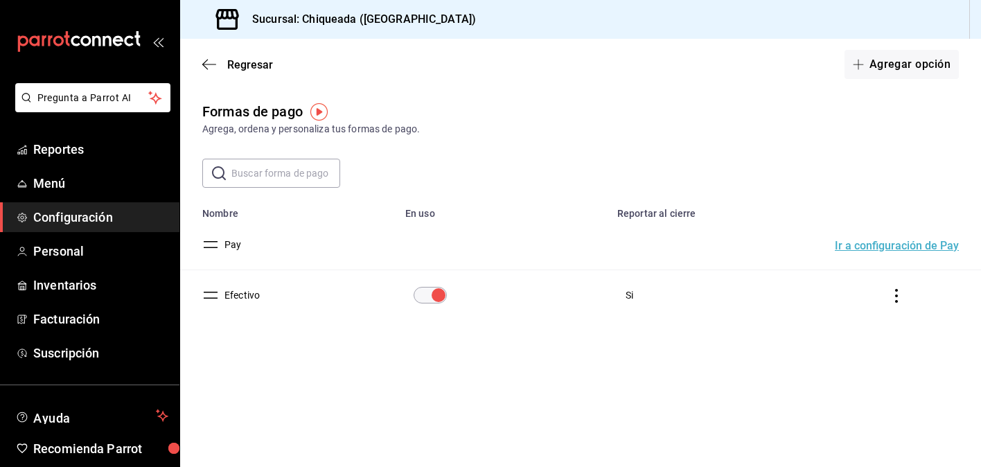
click at [903, 251] on button "Ir a configuración de Pay" at bounding box center [897, 245] width 124 height 11
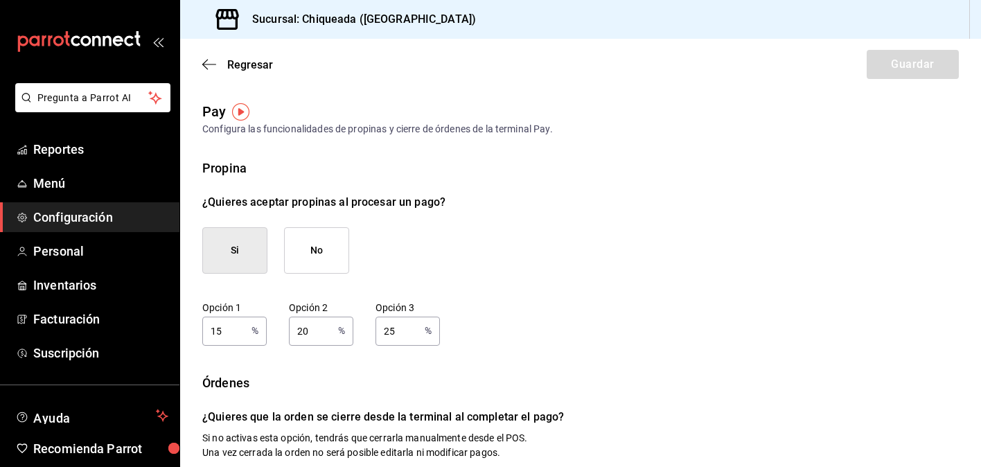
click at [237, 269] on button "Si" at bounding box center [234, 250] width 65 height 46
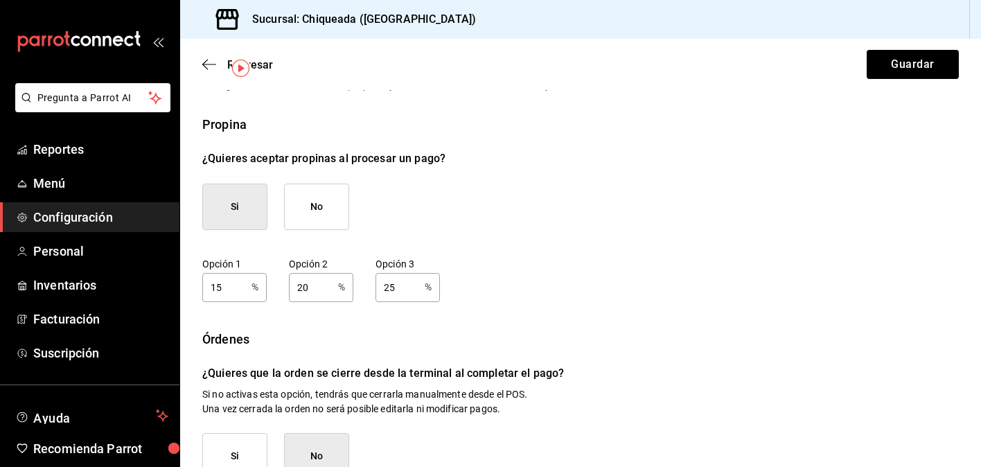
click at [233, 287] on input "15" at bounding box center [224, 287] width 44 height 28
type input "1"
type input "5"
click at [323, 282] on input "20" at bounding box center [311, 287] width 44 height 28
type input "2"
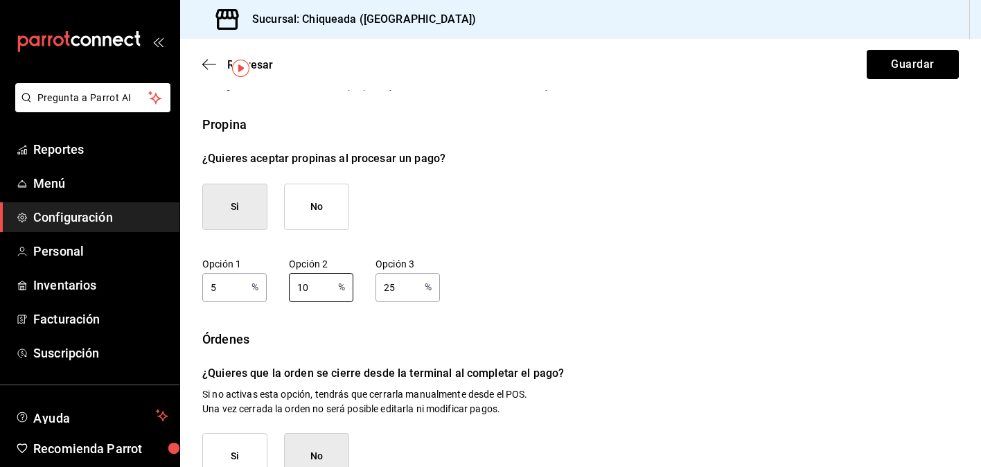
type input "10"
click at [407, 287] on input "25" at bounding box center [397, 287] width 44 height 28
type input "2"
type input "15"
click at [493, 295] on div "Opción 1 5 % Opción 1 Opción 2 10 % Opción 2 Opción 3 15 % Opción 3" at bounding box center [580, 280] width 757 height 44
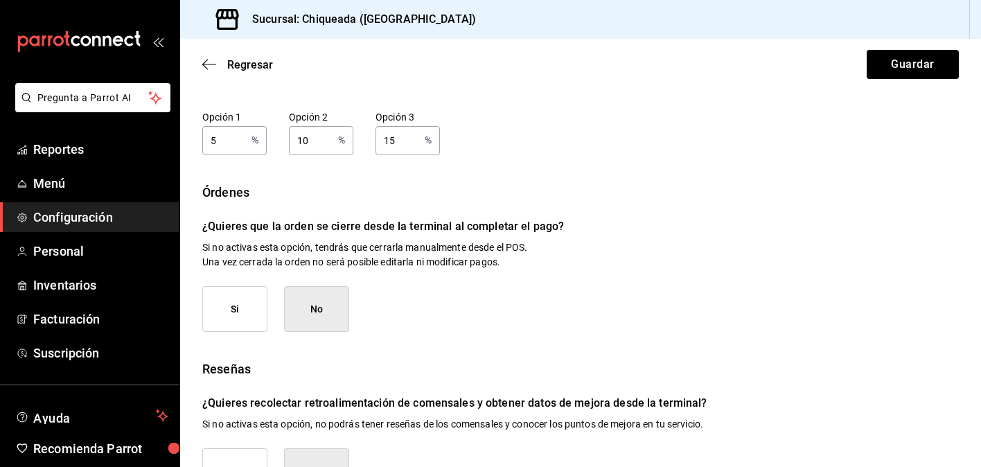
scroll to position [200, 0]
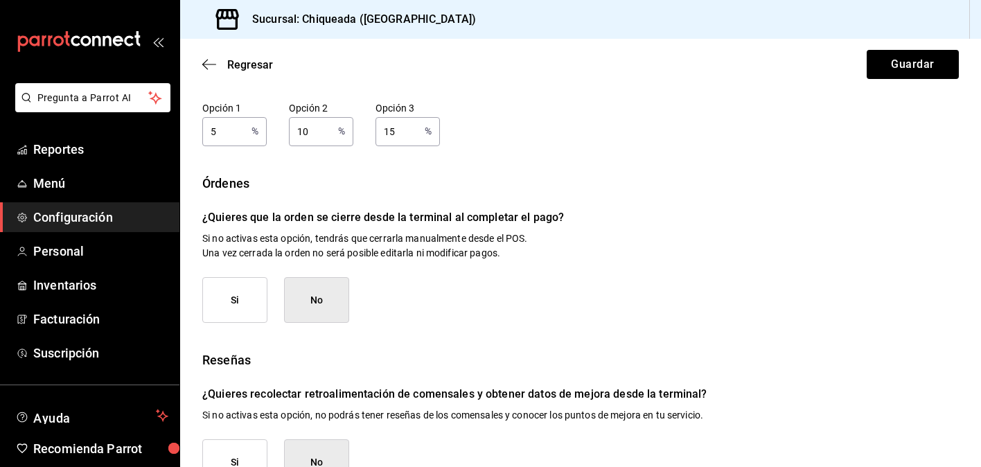
click at [256, 312] on button "Si" at bounding box center [234, 300] width 65 height 46
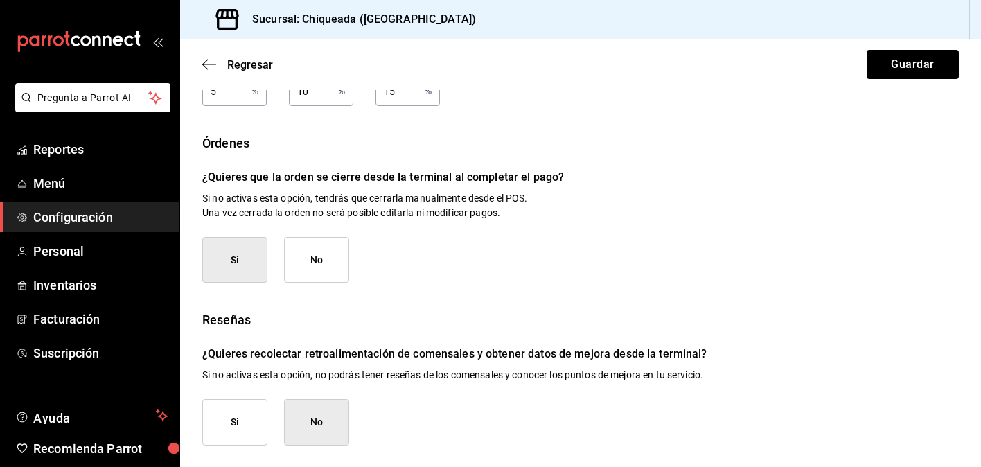
click at [250, 418] on button "Si" at bounding box center [234, 422] width 65 height 46
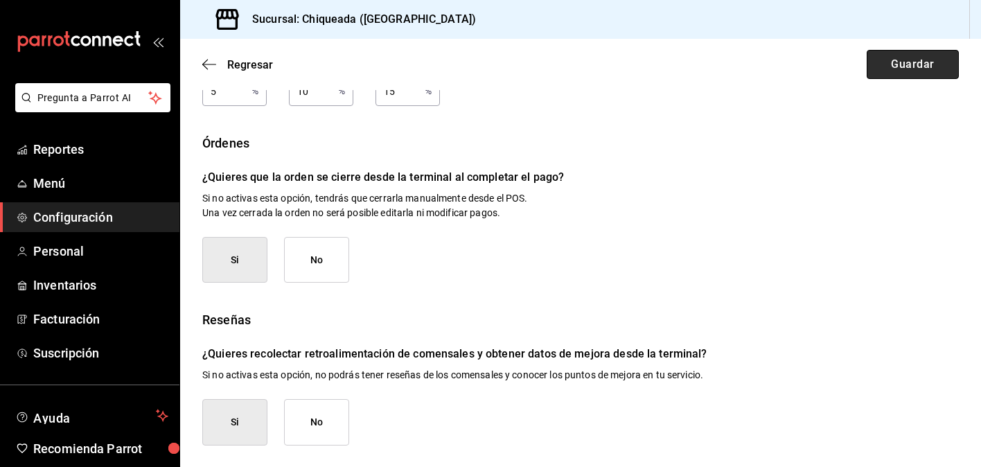
click at [919, 62] on button "Guardar" at bounding box center [913, 64] width 92 height 29
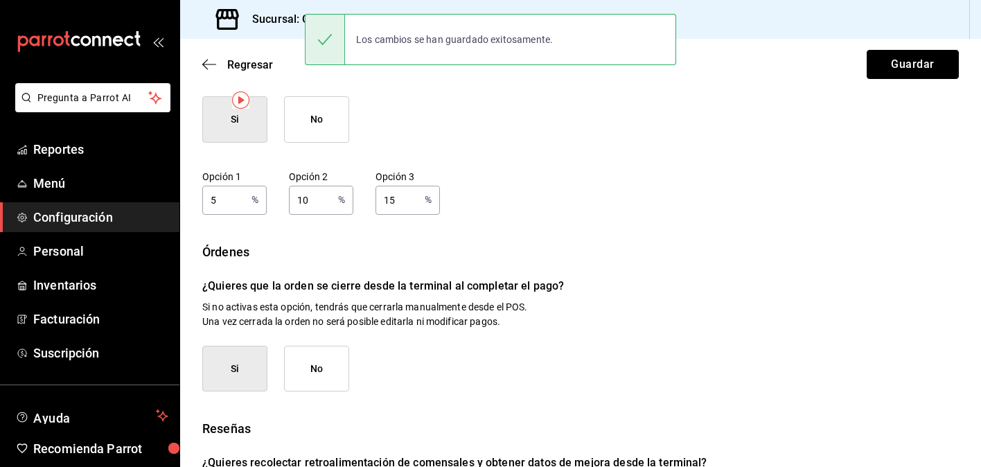
scroll to position [0, 0]
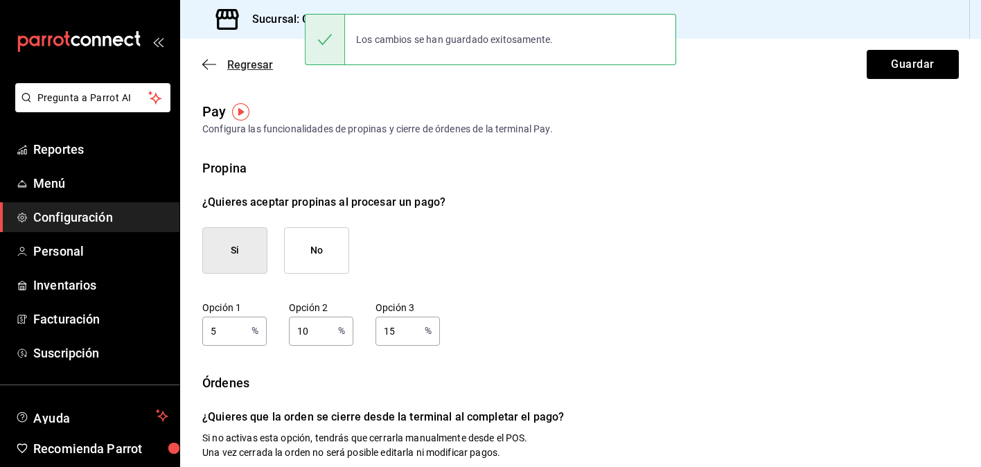
click at [209, 64] on icon "button" at bounding box center [209, 64] width 14 height 12
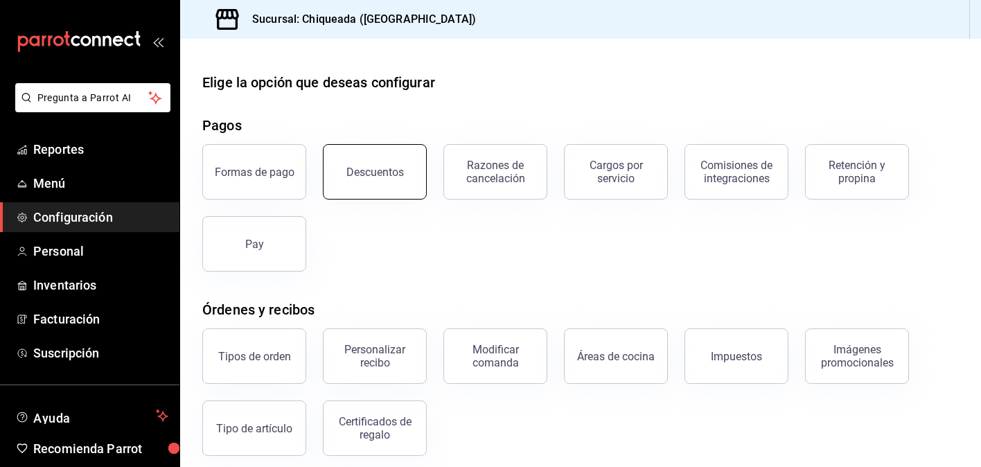
click at [387, 179] on button "Descuentos" at bounding box center [375, 171] width 104 height 55
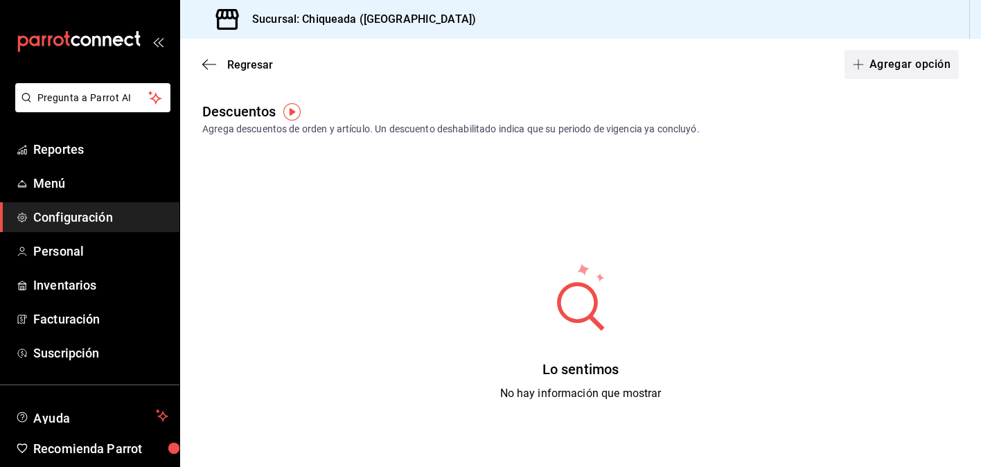
click at [905, 61] on button "Agregar opción" at bounding box center [901, 64] width 114 height 29
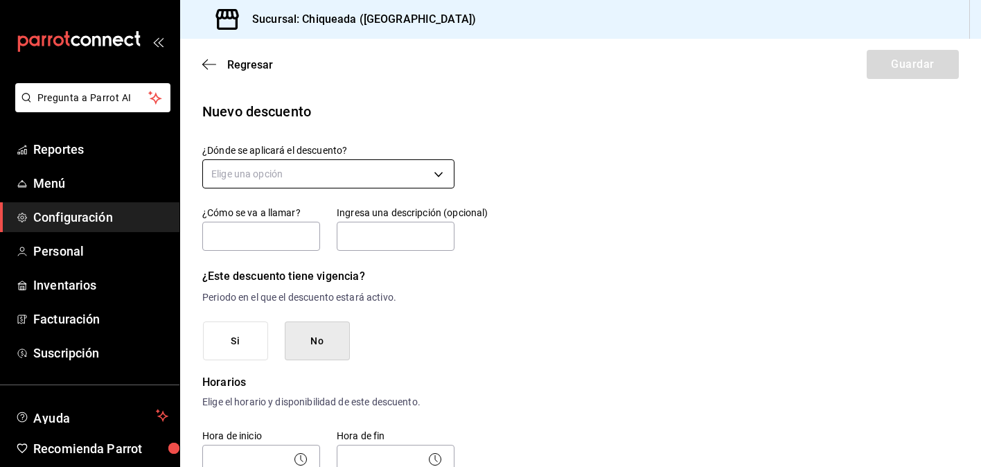
click at [396, 171] on body "Pregunta a Parrot AI Reportes Menú Configuración Personal Inventarios Facturaci…" at bounding box center [490, 233] width 981 height 467
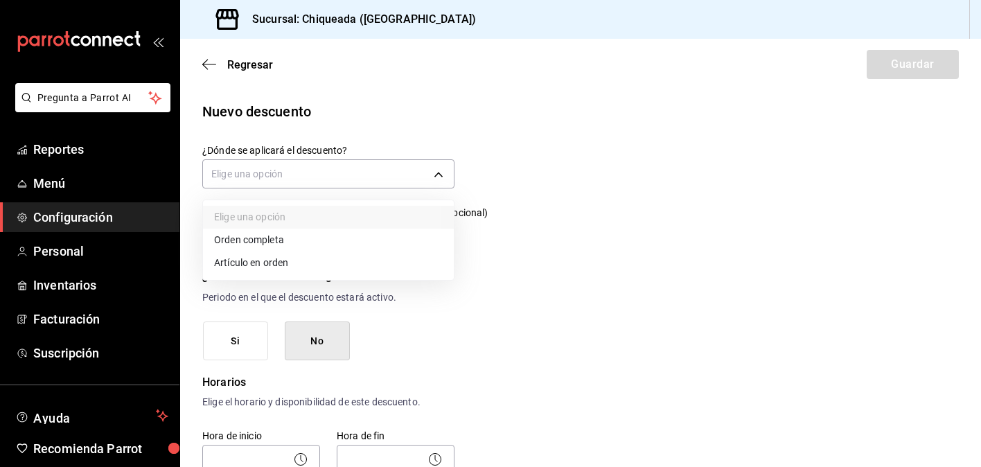
click at [333, 238] on li "Orden completa" at bounding box center [328, 240] width 251 height 23
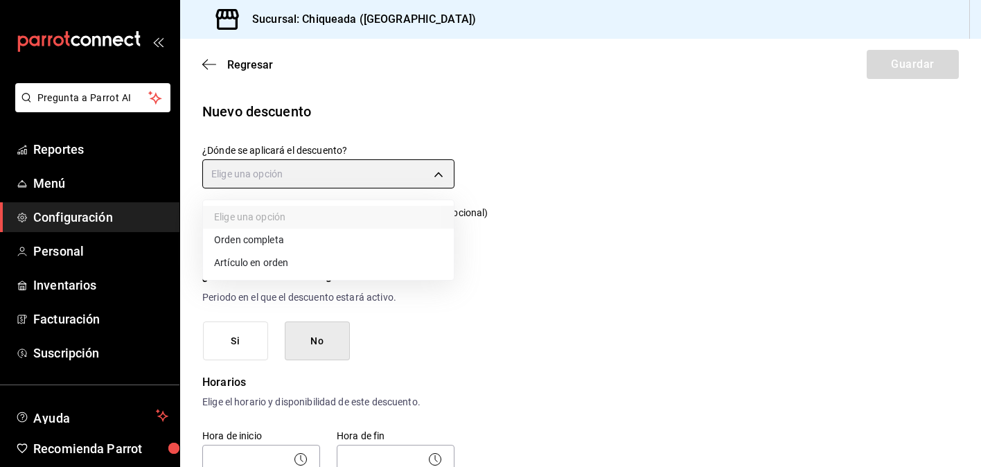
type input "ORDER"
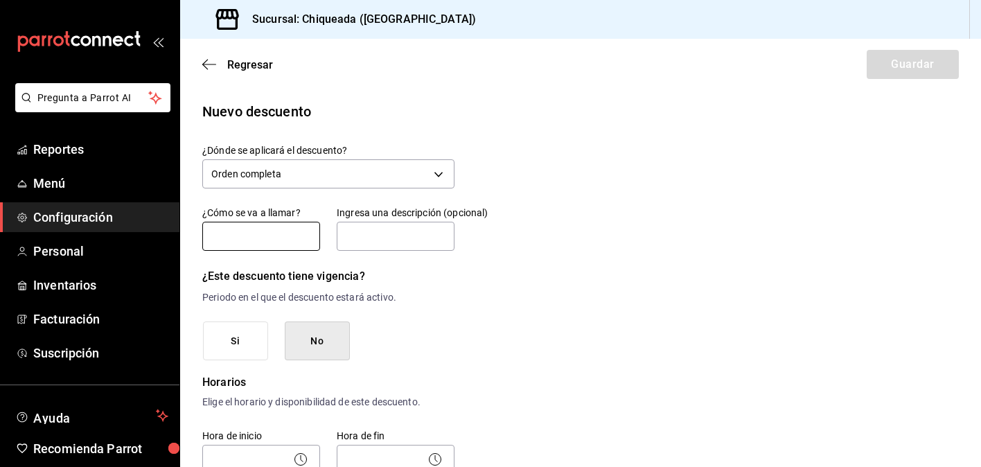
click at [299, 226] on input "text" at bounding box center [261, 236] width 118 height 29
type input "Pago EF"
click at [398, 234] on input "text" at bounding box center [396, 236] width 118 height 29
click at [393, 290] on p "Periodo en el que el descuento estará activo." at bounding box center [328, 297] width 252 height 15
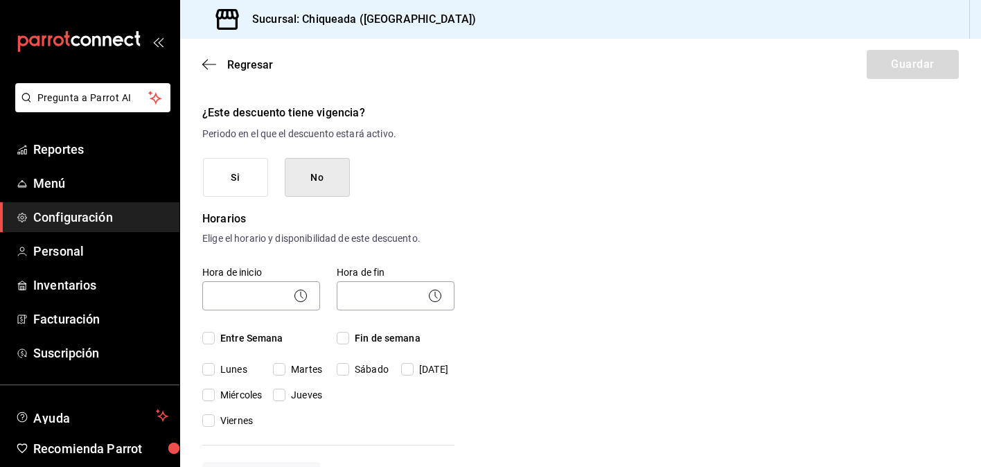
scroll to position [165, 0]
click at [278, 293] on body "Pregunta a Parrot AI Reportes Menú Configuración Personal Inventarios Facturaci…" at bounding box center [490, 233] width 981 height 467
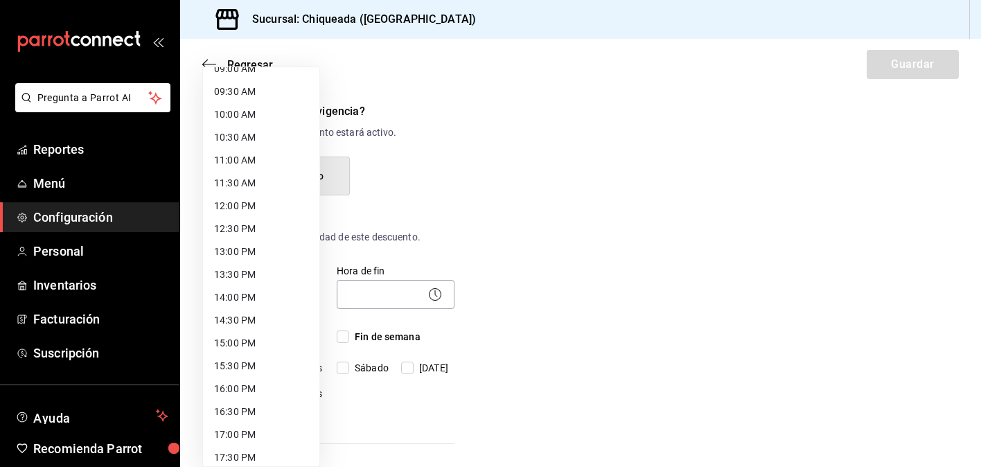
scroll to position [359, 0]
click at [260, 274] on li "12:00 PM" at bounding box center [261, 274] width 116 height 23
type input "12:00"
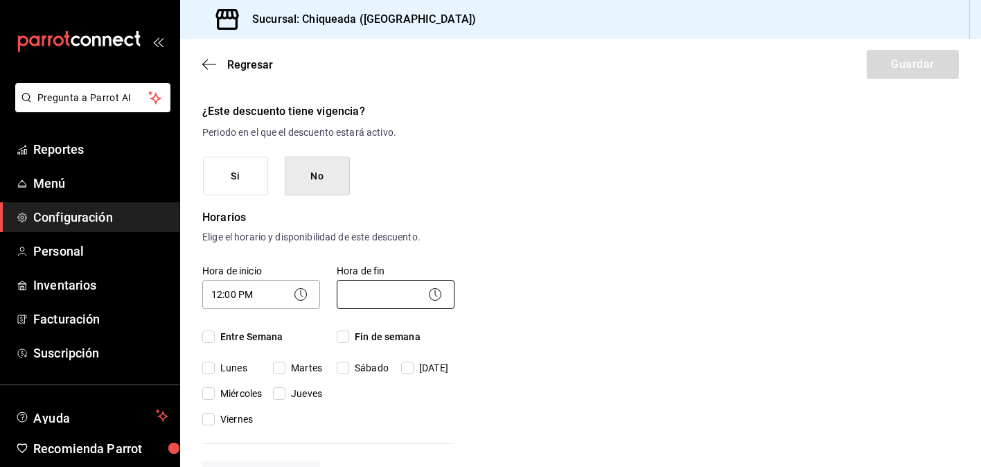
click at [366, 285] on body "Pregunta a Parrot AI Reportes Menú Configuración Personal Inventarios Facturaci…" at bounding box center [490, 233] width 981 height 467
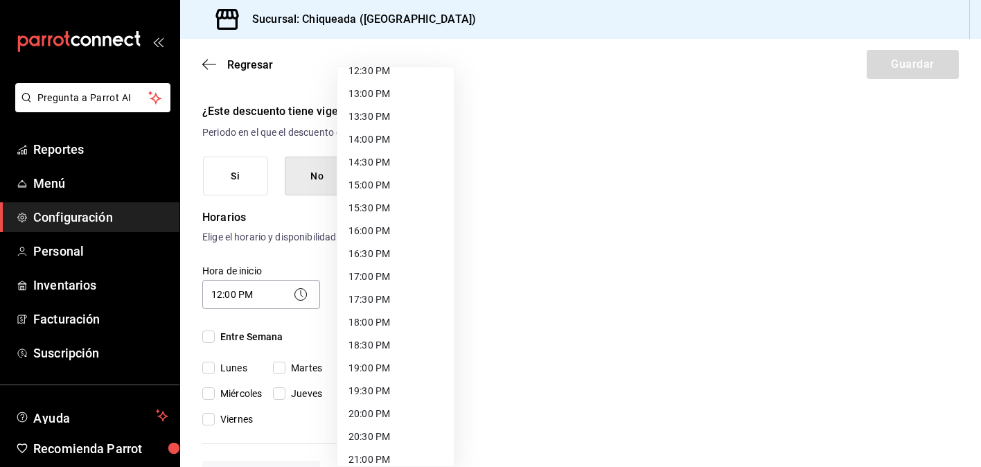
scroll to position [583, 0]
click at [372, 416] on li "20:00 PM" at bounding box center [395, 415] width 116 height 23
type input "20:00"
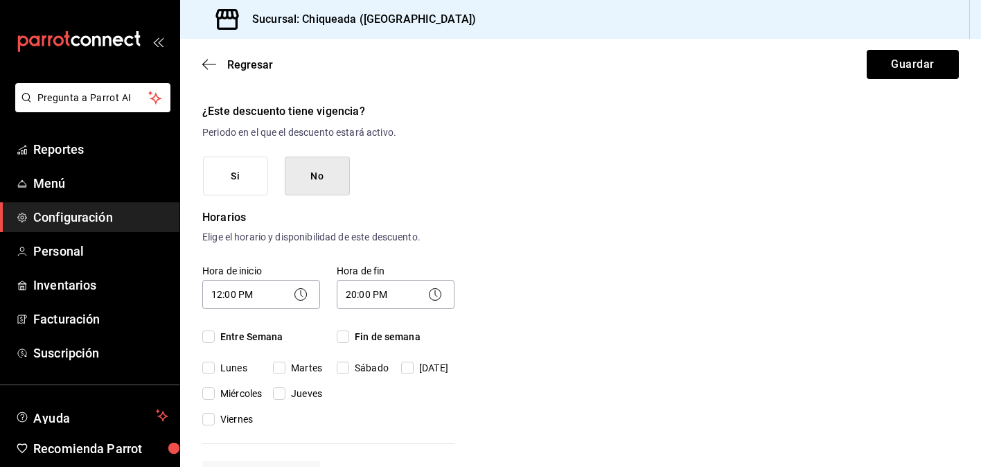
click at [211, 333] on input "Entre Semana" at bounding box center [208, 336] width 12 height 12
checkbox input "true"
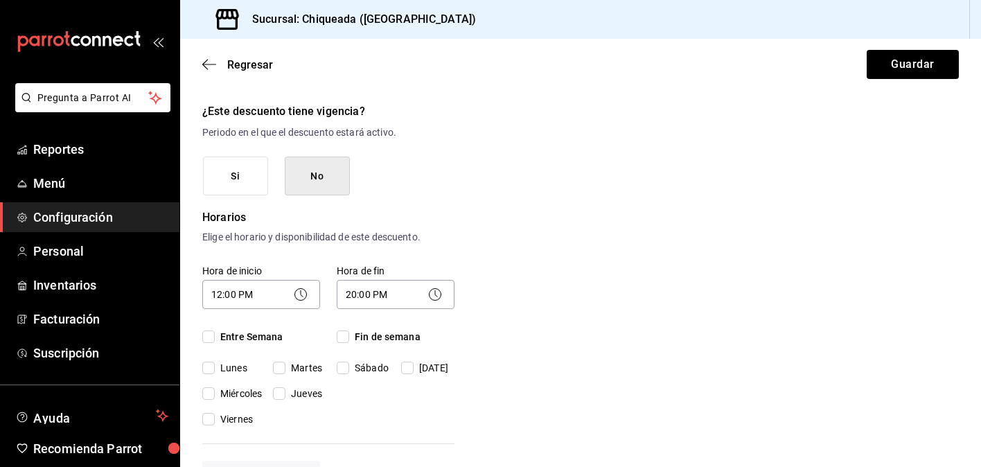
checkbox input "true"
click at [217, 366] on span "Lunes" at bounding box center [231, 368] width 33 height 15
click at [215, 366] on input "Lunes" at bounding box center [208, 368] width 12 height 12
checkbox input "false"
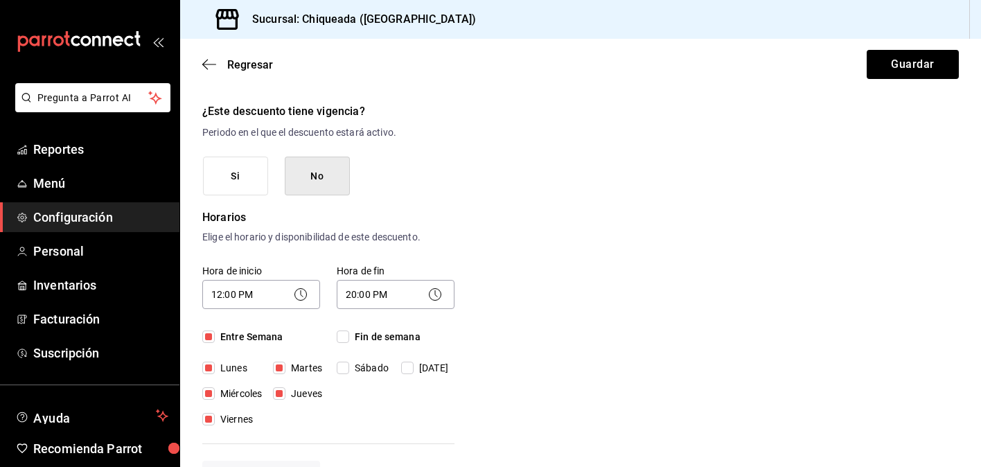
checkbox input "false"
click at [348, 339] on input "Fin de semana" at bounding box center [343, 336] width 12 height 12
checkbox input "true"
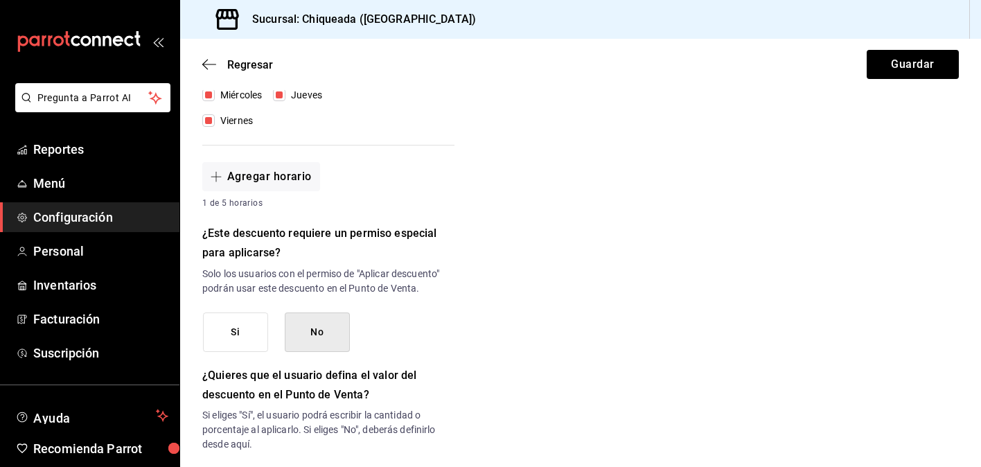
scroll to position [529, 0]
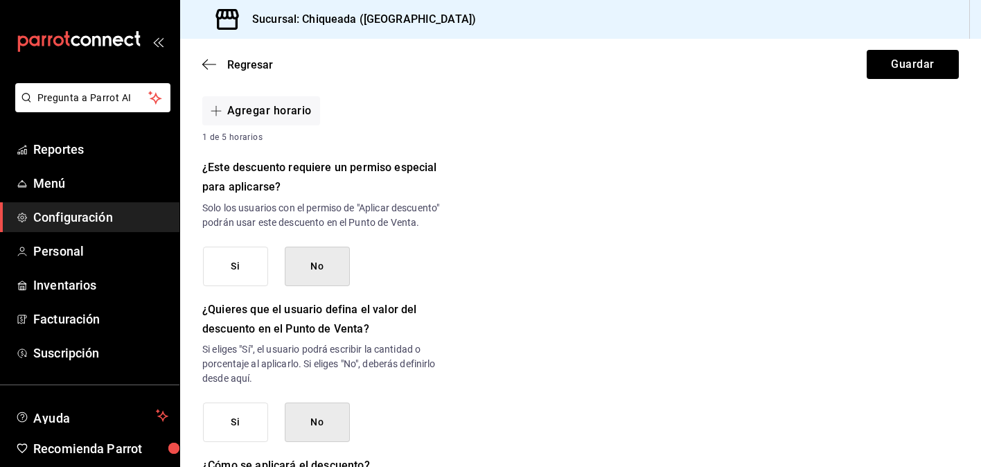
click at [259, 265] on button "Si" at bounding box center [235, 266] width 65 height 39
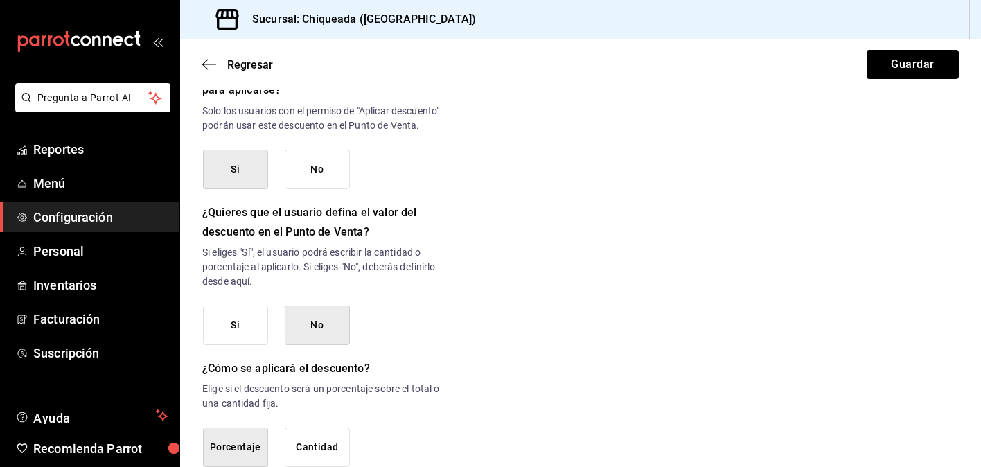
scroll to position [707, 0]
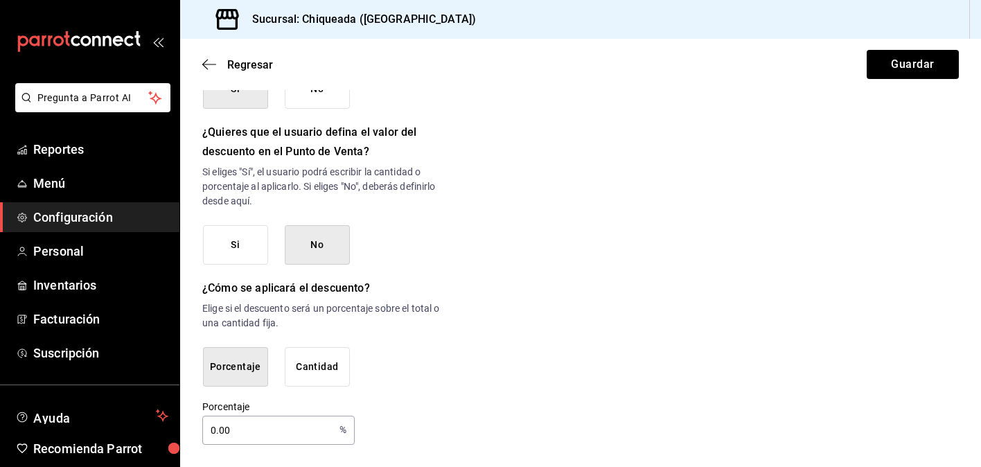
click at [211, 426] on input "0.00" at bounding box center [268, 430] width 132 height 28
click at [286, 424] on input "0.00" at bounding box center [268, 430] width 132 height 28
type input "0"
type input "10"
click at [429, 426] on div "Porcentaje 10 % Porcentaje" at bounding box center [328, 422] width 252 height 44
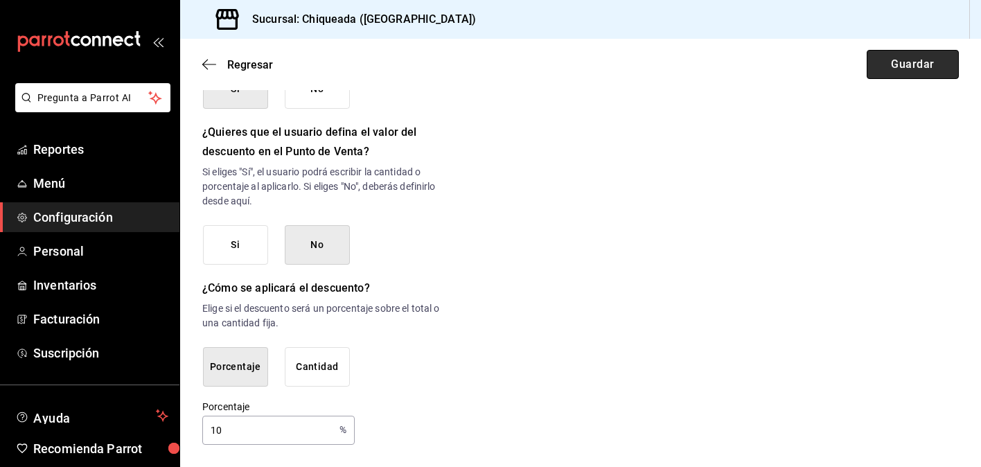
click at [917, 59] on button "Guardar" at bounding box center [913, 64] width 92 height 29
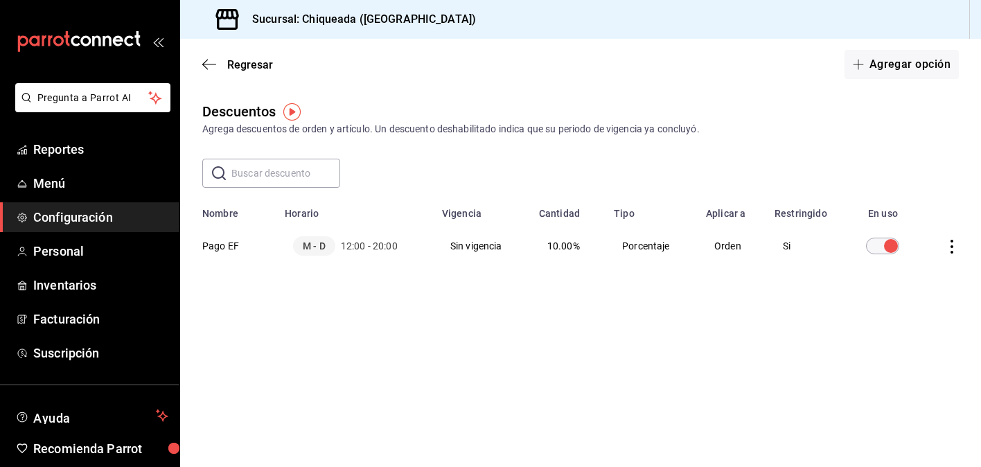
click at [871, 245] on input "discountsTable" at bounding box center [891, 246] width 50 height 17
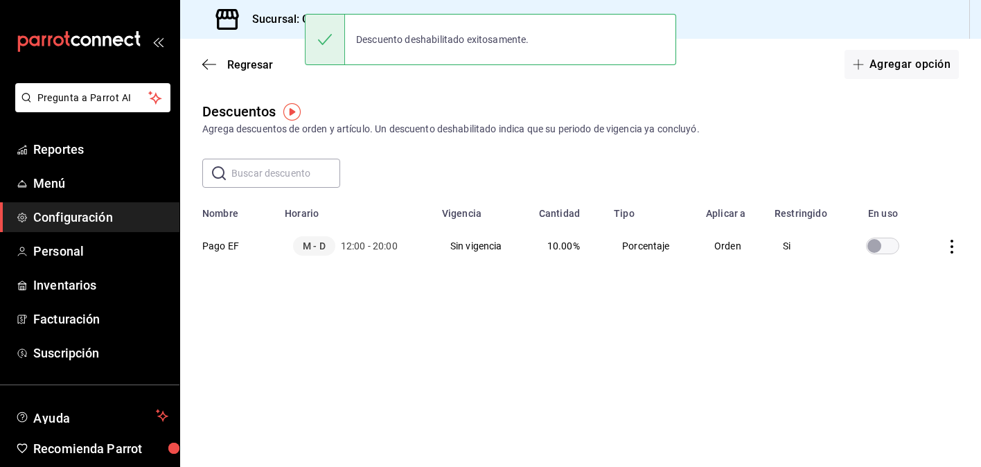
click at [887, 241] on input "discountsTable" at bounding box center [874, 246] width 50 height 17
click at [868, 160] on div "​ ​" at bounding box center [580, 173] width 801 height 29
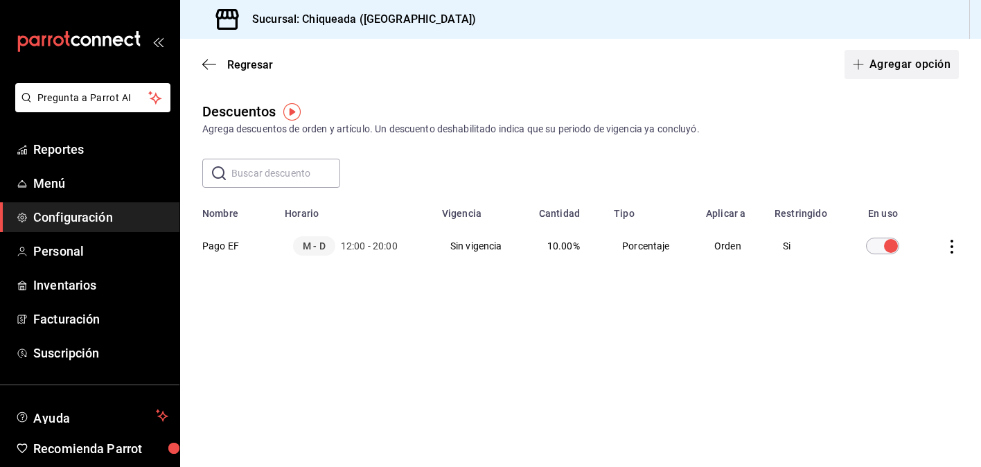
click at [906, 60] on button "Agregar opción" at bounding box center [901, 64] width 114 height 29
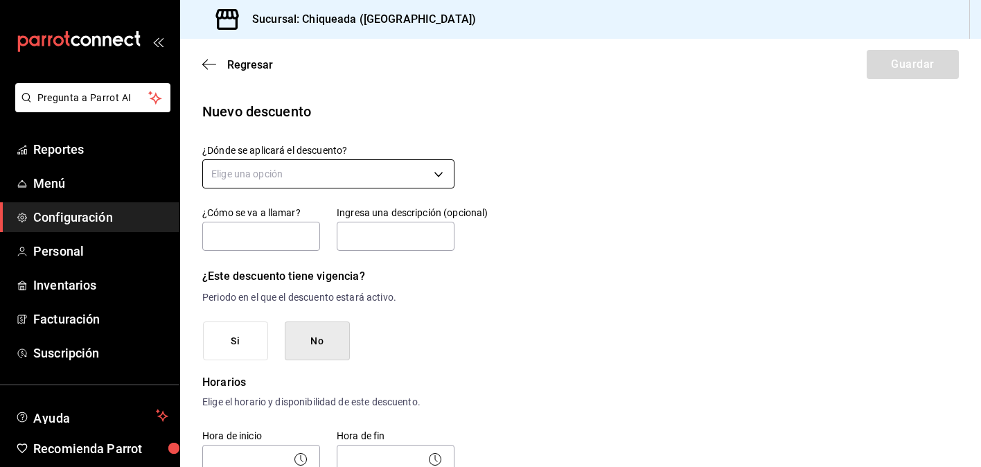
click at [374, 171] on body "Pregunta a Parrot AI Reportes Menú Configuración Personal Inventarios Facturaci…" at bounding box center [490, 233] width 981 height 467
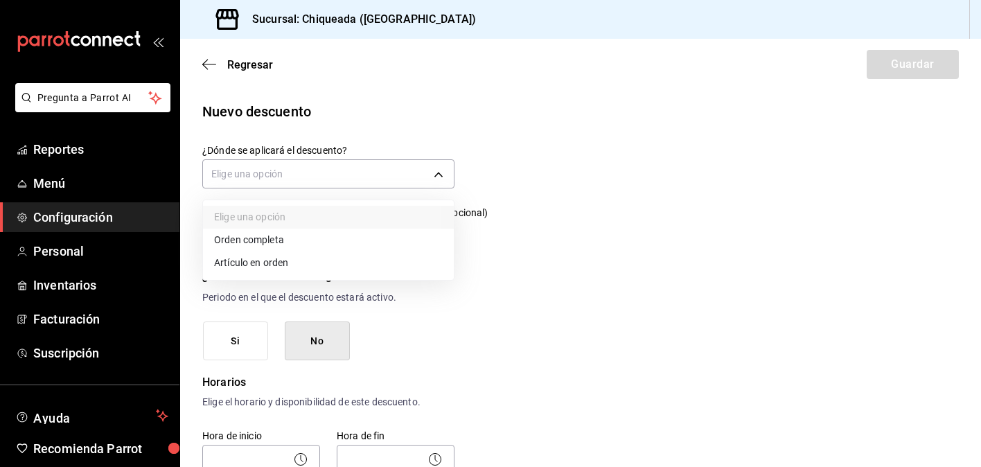
click at [290, 245] on li "Orden completa" at bounding box center [328, 240] width 251 height 23
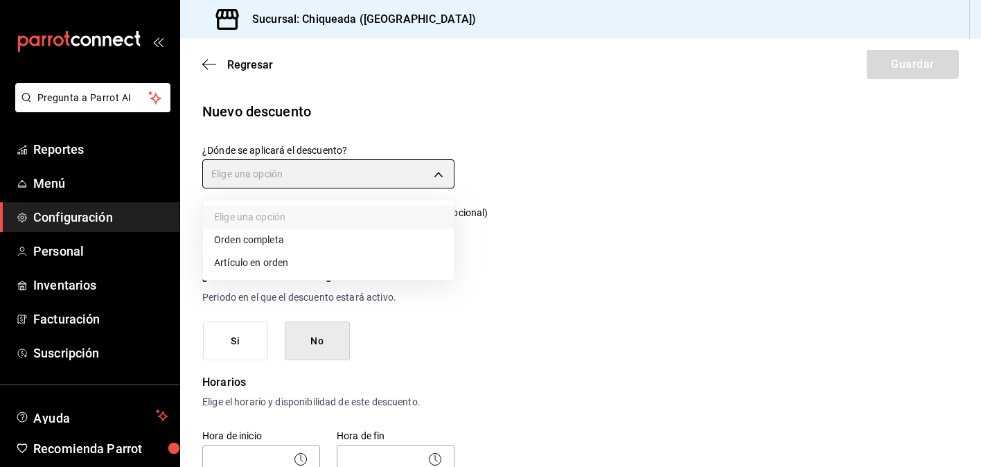
type input "ORDER"
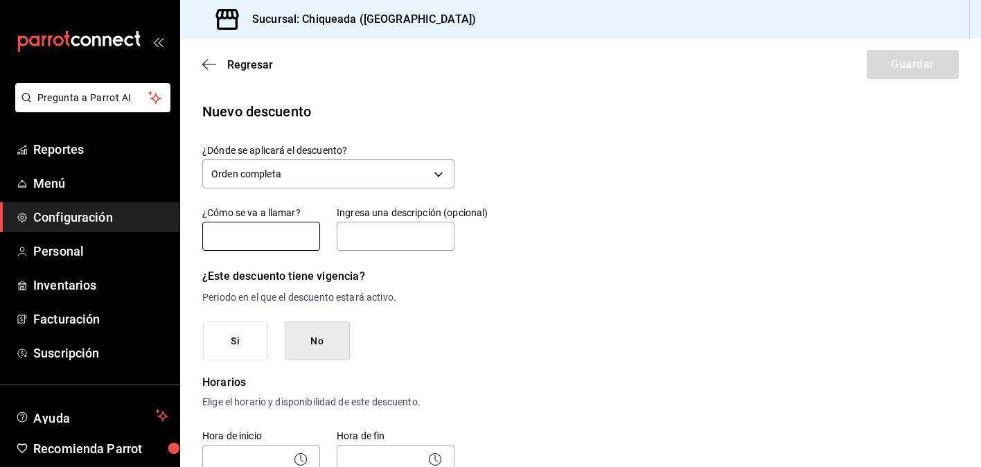
click at [290, 245] on input "text" at bounding box center [261, 236] width 118 height 29
type input "O"
type input "PERSONAL SH"
click at [408, 236] on input "text" at bounding box center [396, 236] width 118 height 29
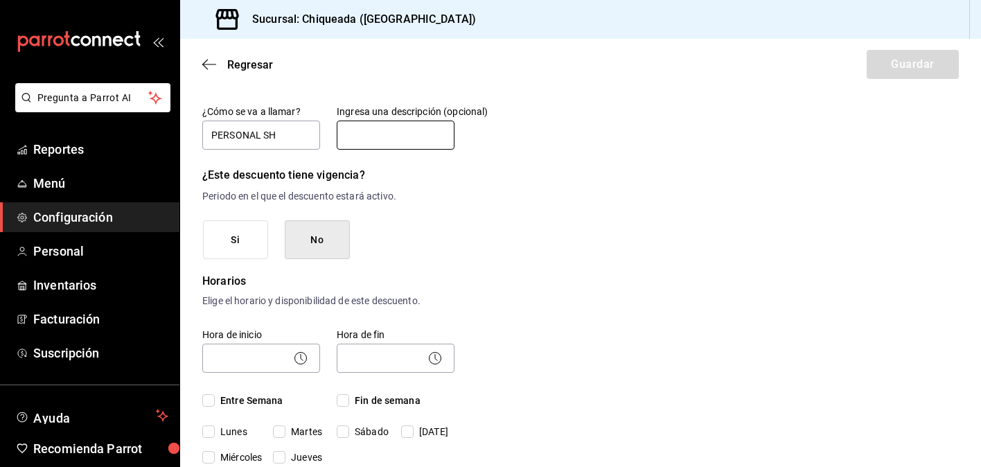
scroll to position [206, 0]
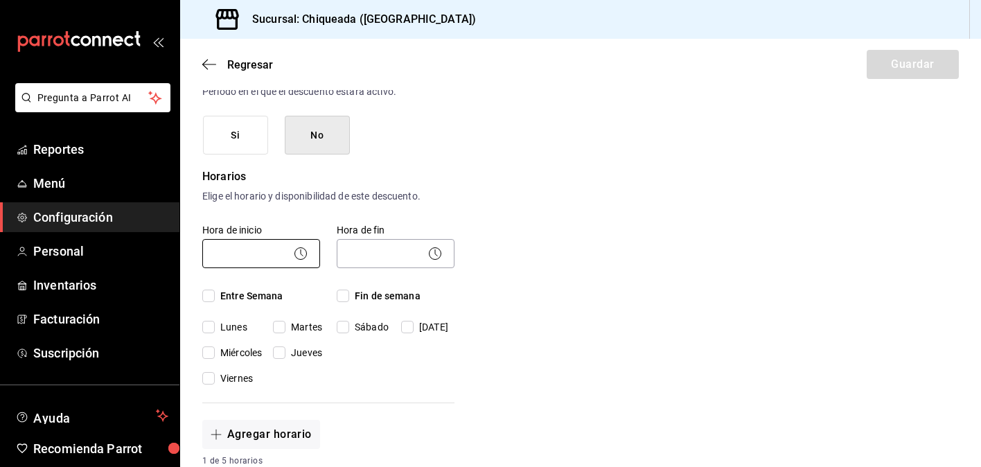
click at [281, 250] on body "Pregunta a Parrot AI Reportes Menú Configuración Personal Inventarios Facturaci…" at bounding box center [490, 233] width 981 height 467
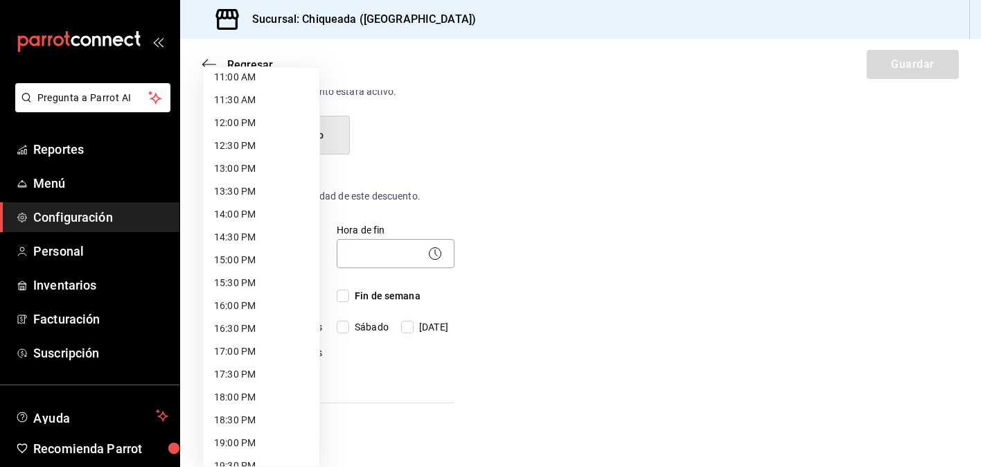
scroll to position [509, 0]
click at [276, 132] on li "12:00 PM" at bounding box center [261, 123] width 116 height 23
type input "12:00"
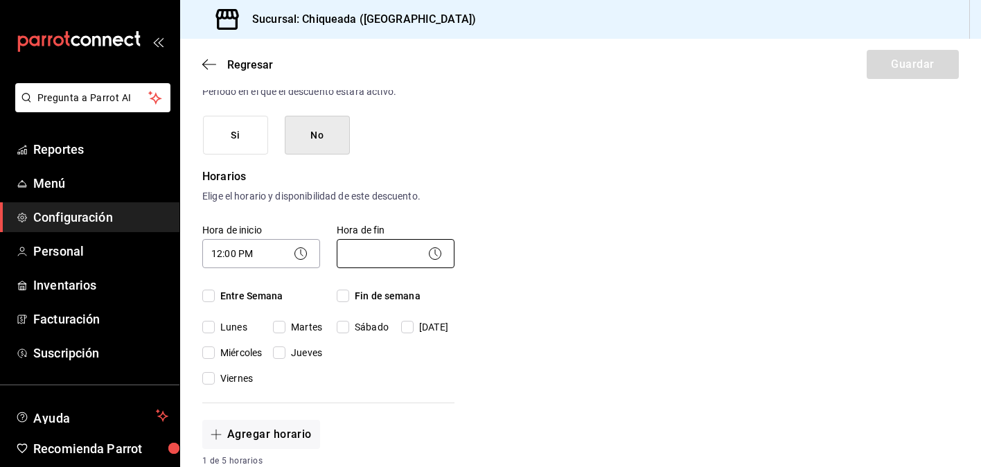
click at [383, 260] on body "Pregunta a Parrot AI Reportes Menú Configuración Personal Inventarios Facturaci…" at bounding box center [490, 233] width 981 height 467
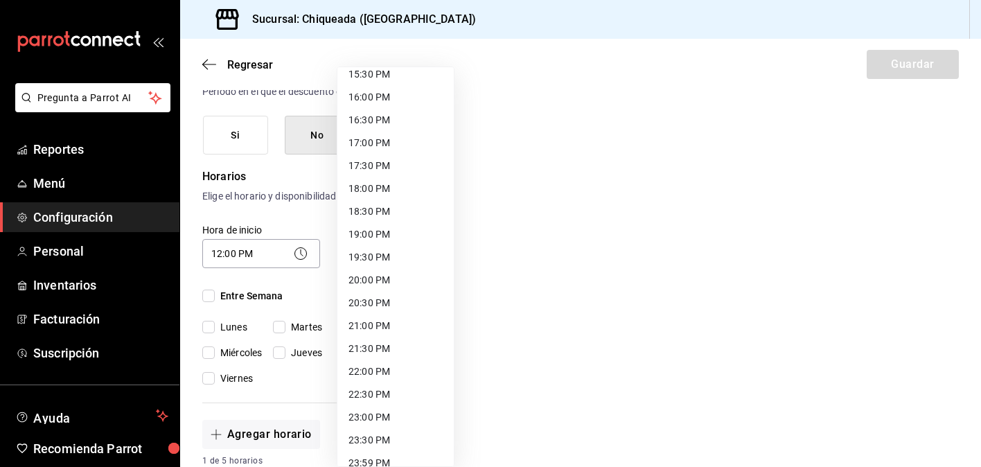
scroll to position [719, 0]
click at [392, 286] on li "20:00 PM" at bounding box center [395, 279] width 116 height 23
type input "20:00"
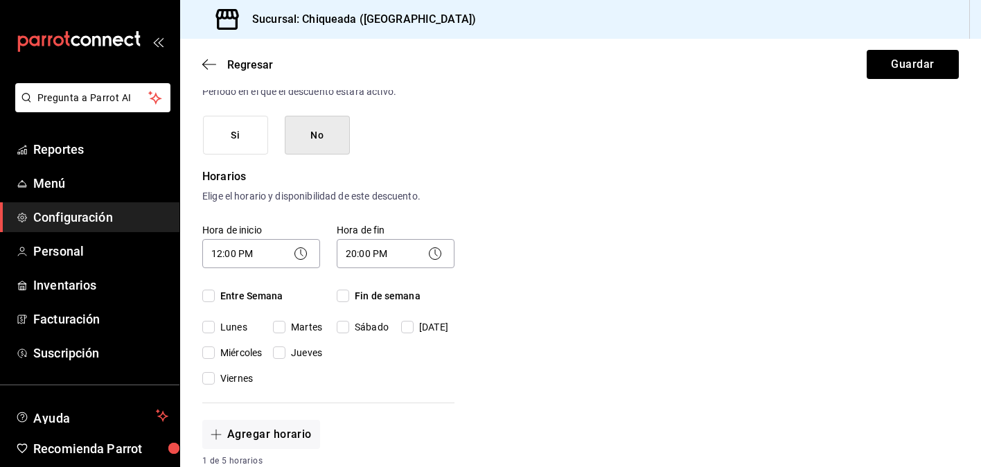
click at [210, 292] on input "Entre Semana" at bounding box center [208, 296] width 12 height 12
checkbox input "true"
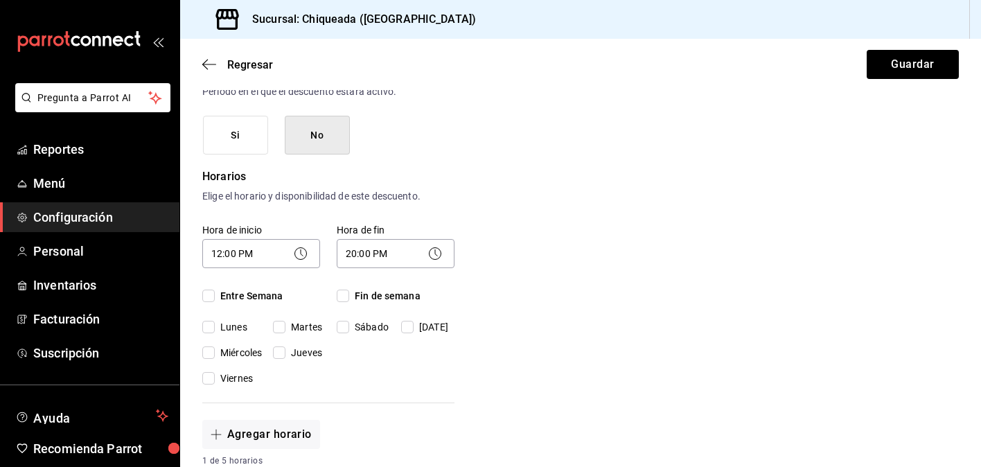
checkbox input "true"
click at [208, 326] on input "Lunes" at bounding box center [208, 327] width 12 height 12
checkbox input "false"
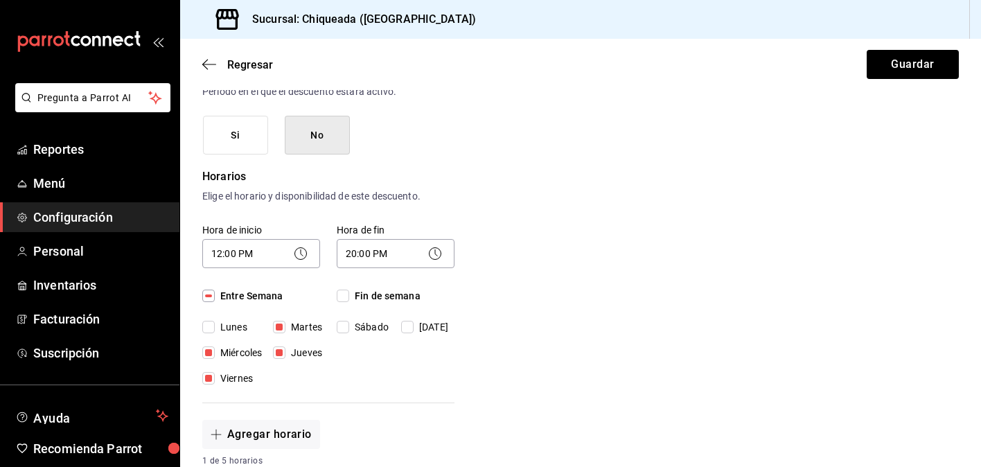
click at [347, 294] on input "Fin de semana" at bounding box center [343, 296] width 12 height 12
checkbox input "true"
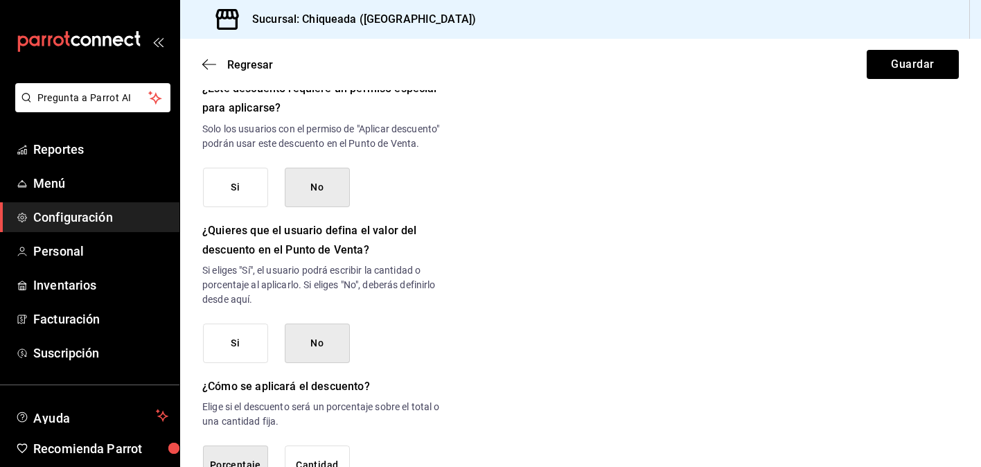
scroll to position [601, 0]
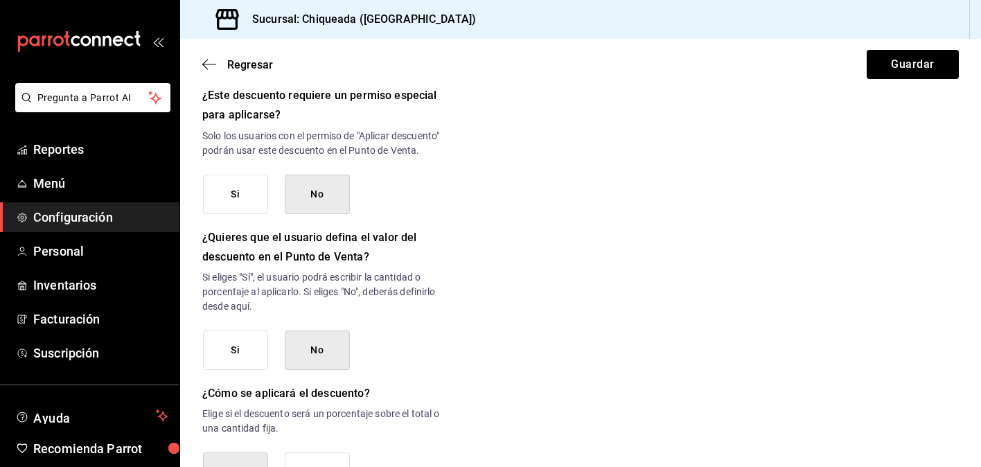
click at [229, 194] on button "Si" at bounding box center [235, 194] width 65 height 39
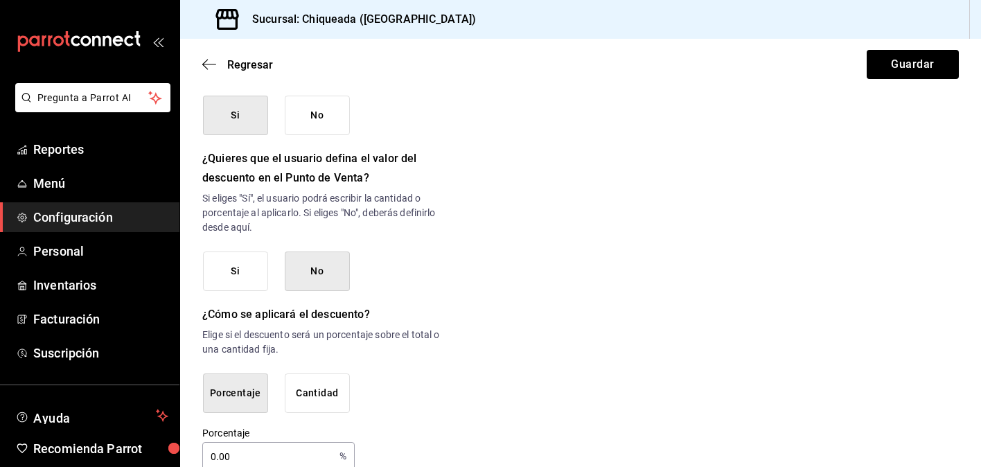
scroll to position [707, 0]
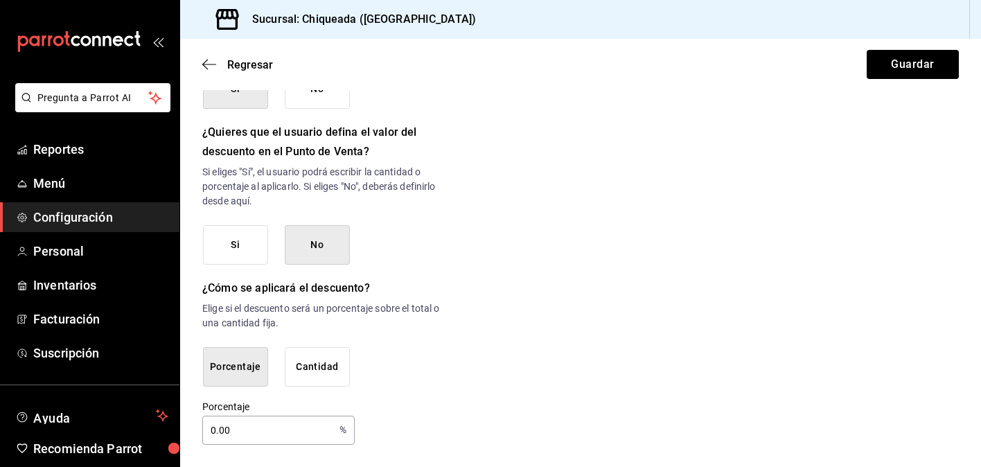
click at [256, 439] on input "0.00" at bounding box center [268, 430] width 132 height 28
type input "0"
type input "10"
click at [932, 59] on button "Guardar" at bounding box center [913, 64] width 92 height 29
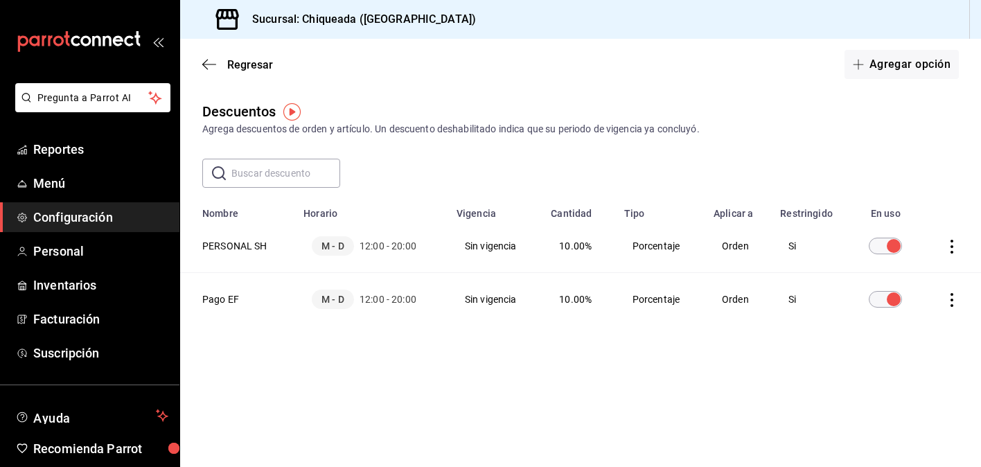
click at [205, 74] on div "Regresar Agregar opción" at bounding box center [580, 64] width 801 height 51
click at [211, 62] on icon "button" at bounding box center [209, 64] width 14 height 12
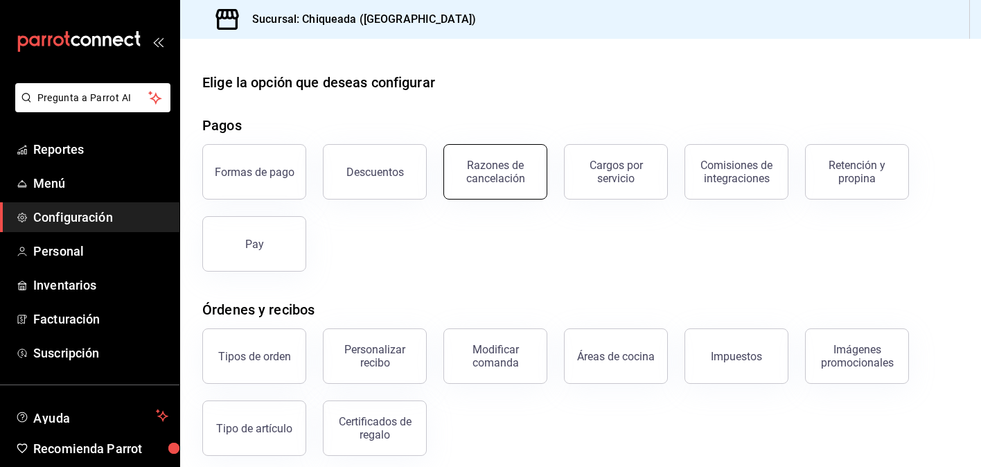
click at [508, 168] on div "Razones de cancelación" at bounding box center [495, 172] width 86 height 26
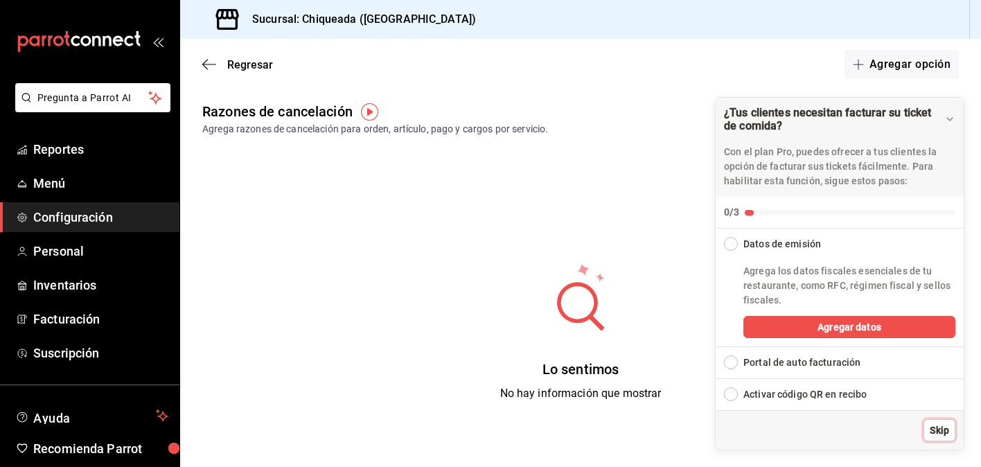
click at [930, 428] on span "Skip" at bounding box center [939, 430] width 19 height 15
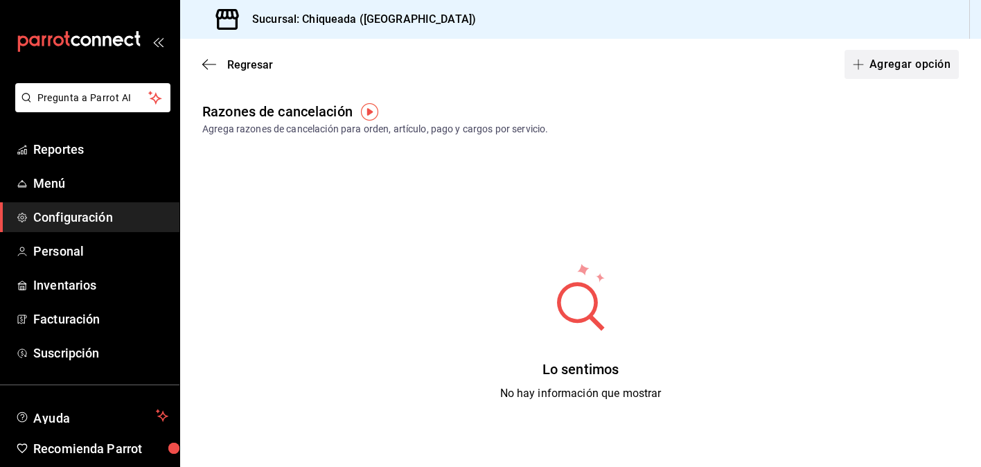
click at [889, 55] on button "Agregar opción" at bounding box center [901, 64] width 114 height 29
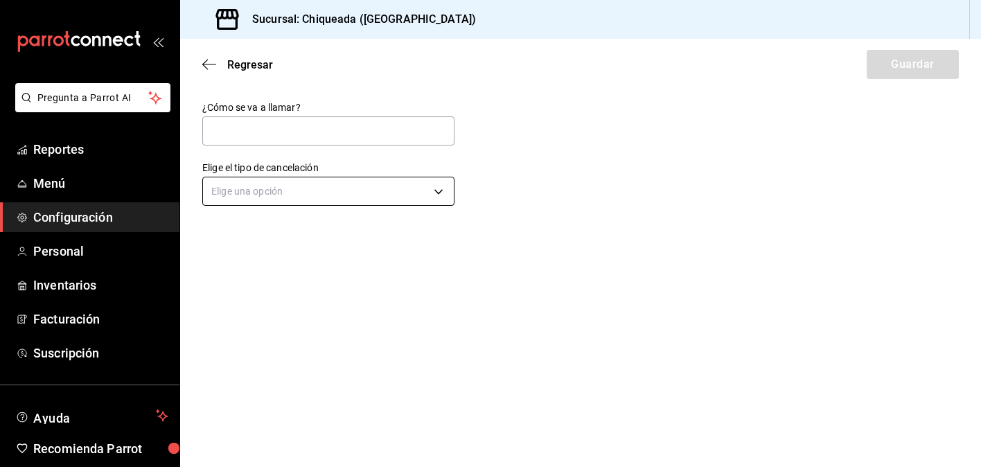
click at [319, 190] on body "Pregunta a Parrot AI Reportes Menú Configuración Personal Inventarios Facturaci…" at bounding box center [490, 233] width 981 height 467
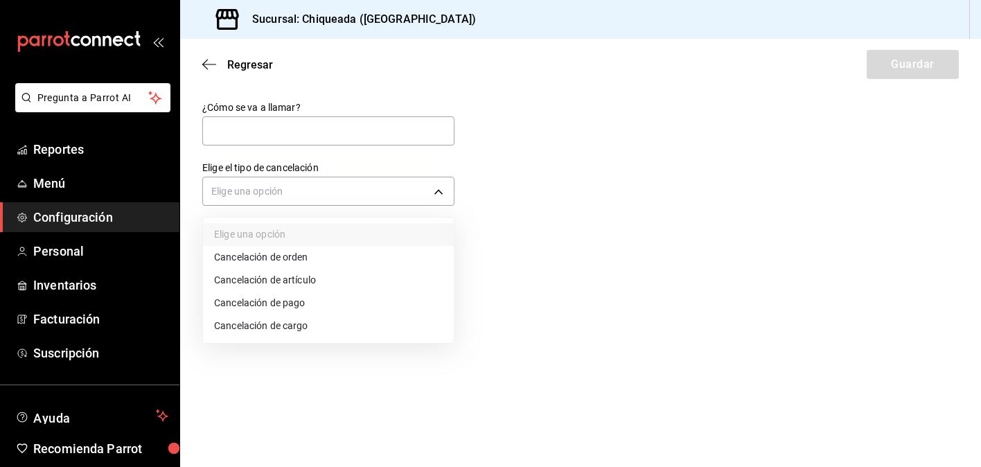
click at [261, 89] on div at bounding box center [490, 233] width 981 height 467
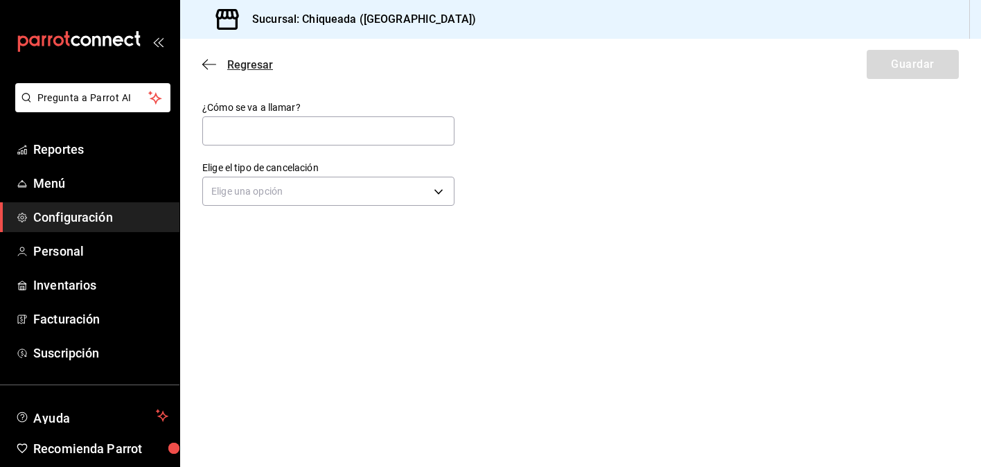
click at [209, 58] on icon "button" at bounding box center [209, 64] width 14 height 12
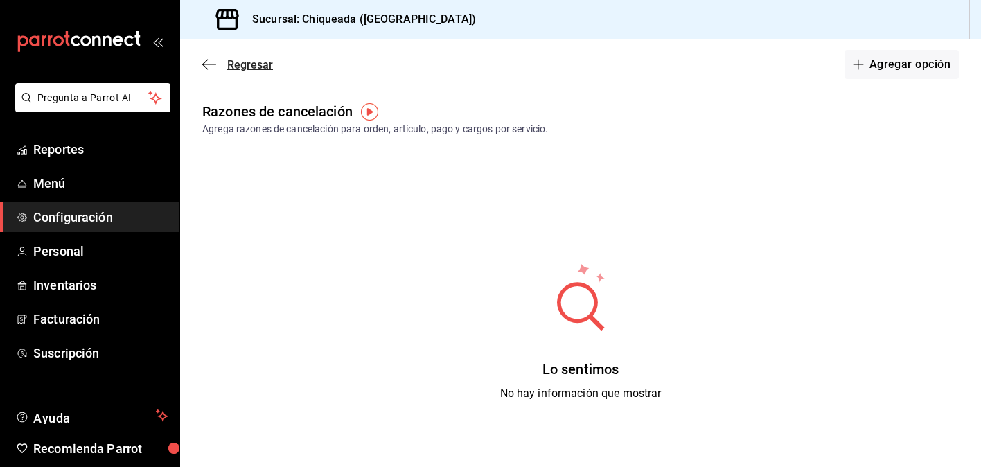
click at [213, 65] on icon "button" at bounding box center [209, 64] width 14 height 12
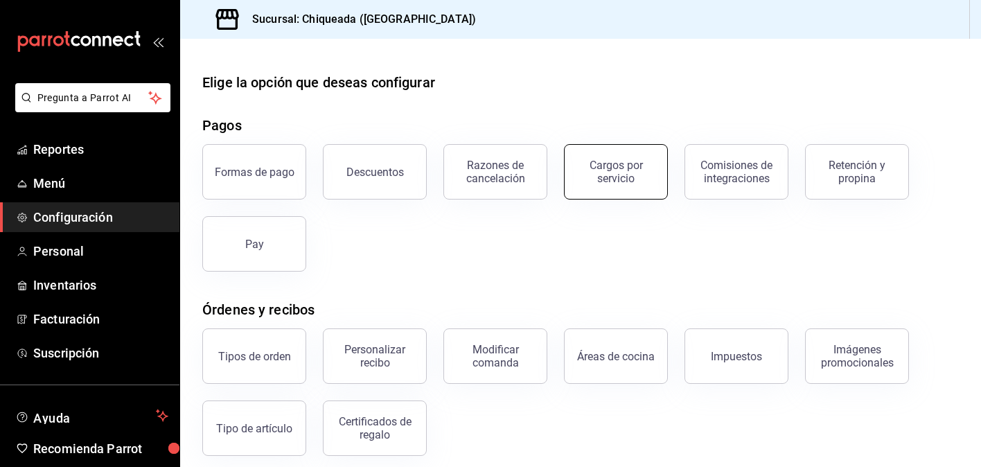
click at [657, 182] on button "Cargos por servicio" at bounding box center [616, 171] width 104 height 55
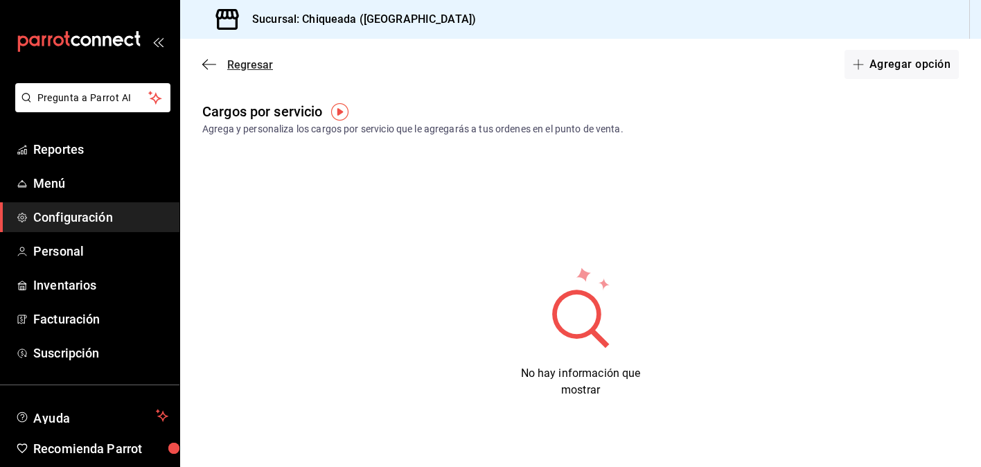
click at [233, 61] on span "Regresar" at bounding box center [250, 64] width 46 height 13
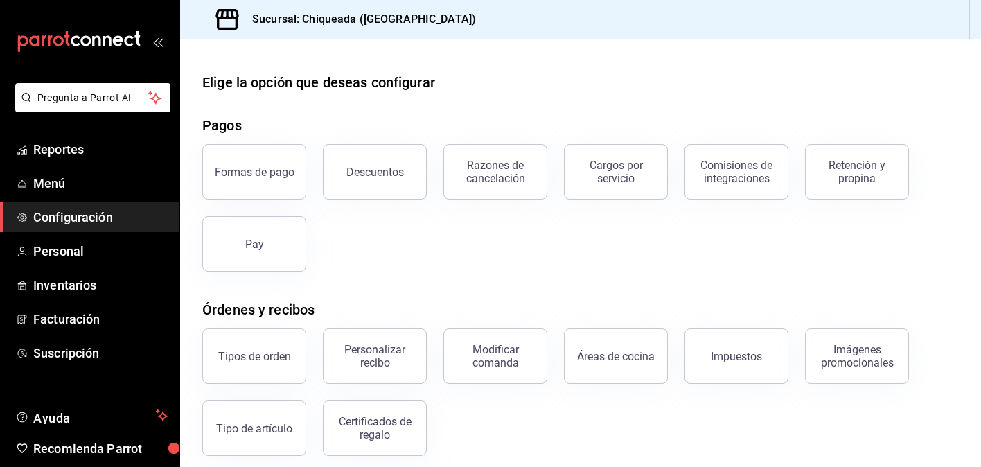
scroll to position [20, 0]
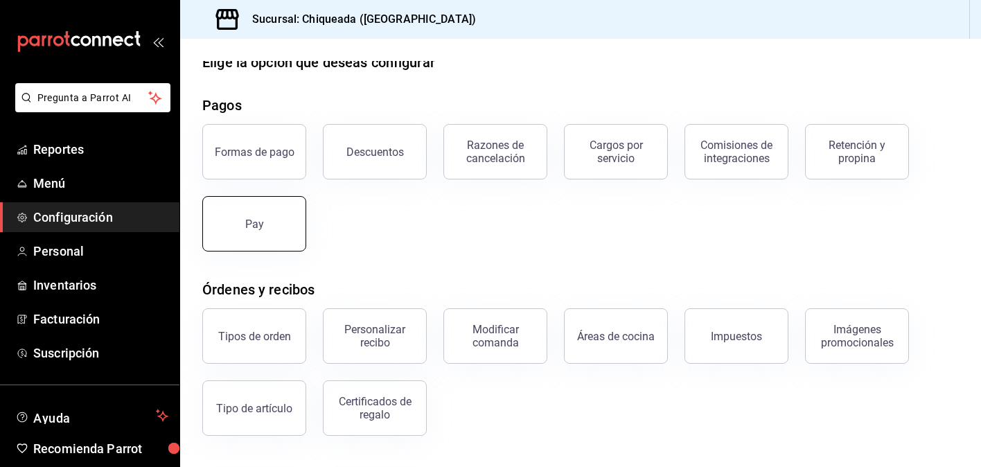
click at [292, 207] on button "Pay" at bounding box center [254, 223] width 104 height 55
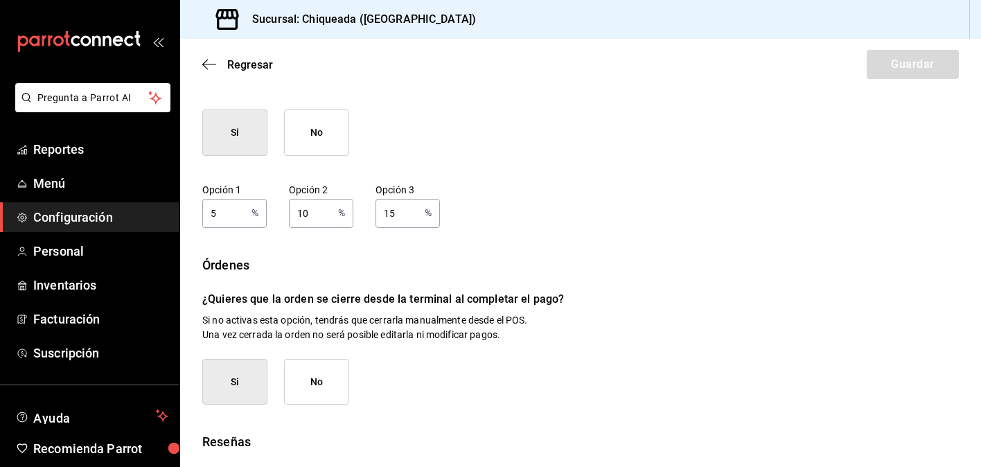
scroll to position [240, 0]
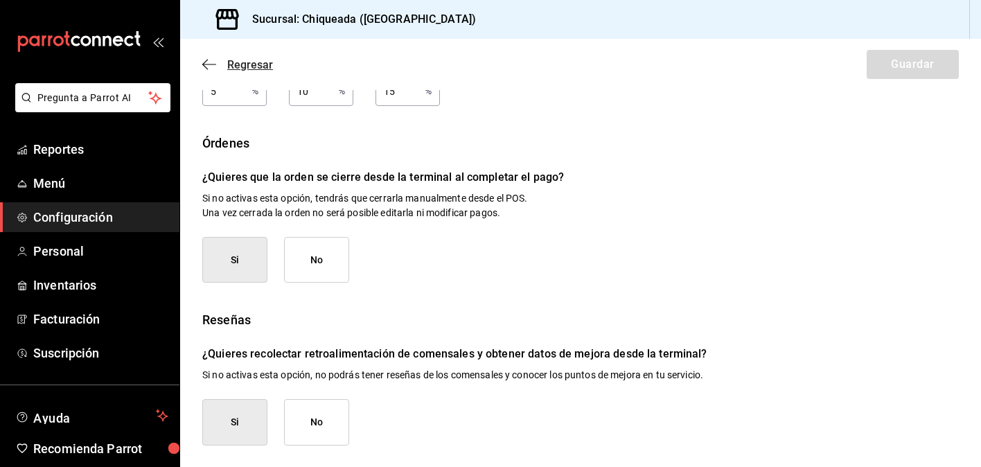
click at [209, 64] on icon "button" at bounding box center [209, 64] width 14 height 1
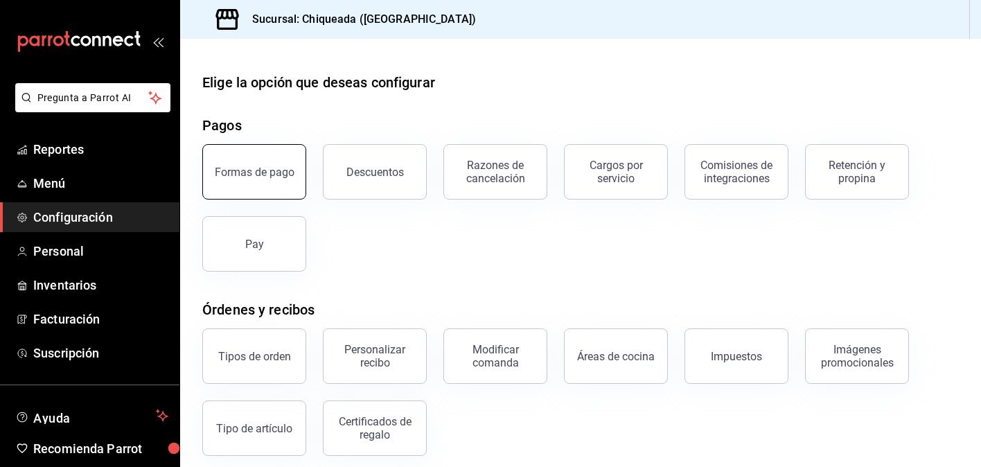
click at [259, 190] on button "Formas de pago" at bounding box center [254, 171] width 104 height 55
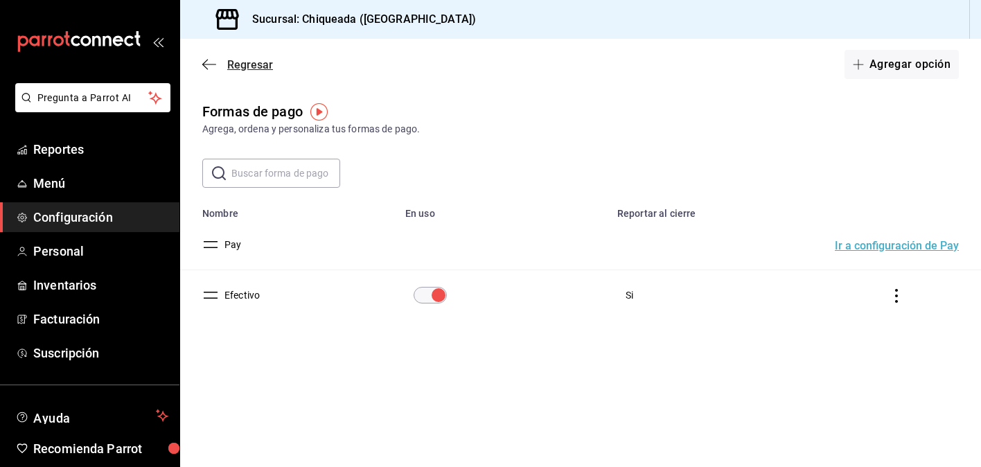
click at [211, 59] on icon "button" at bounding box center [209, 64] width 14 height 12
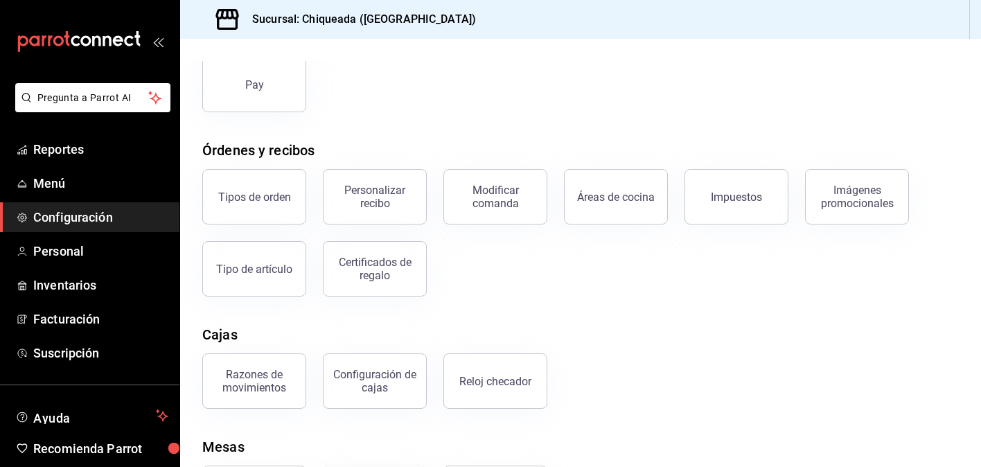
scroll to position [163, 0]
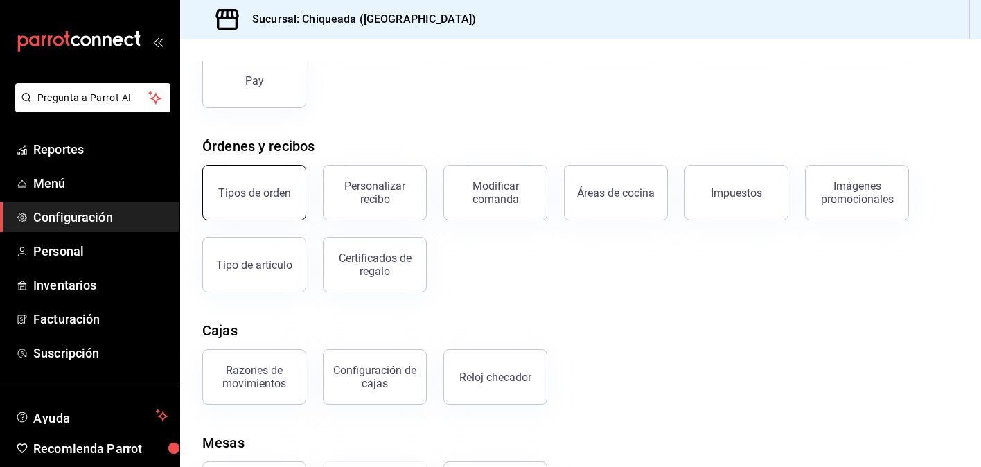
click at [269, 193] on div "Tipos de orden" at bounding box center [254, 192] width 73 height 13
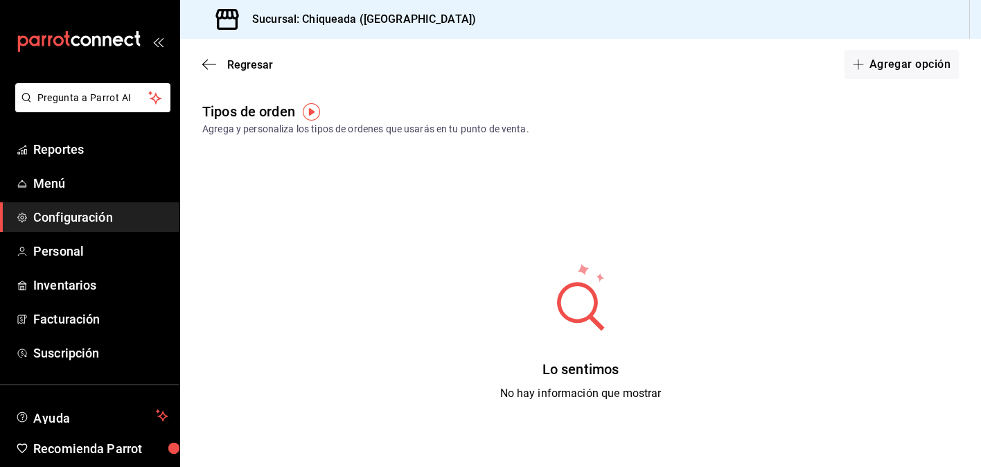
click at [309, 111] on img "button" at bounding box center [311, 111] width 17 height 17
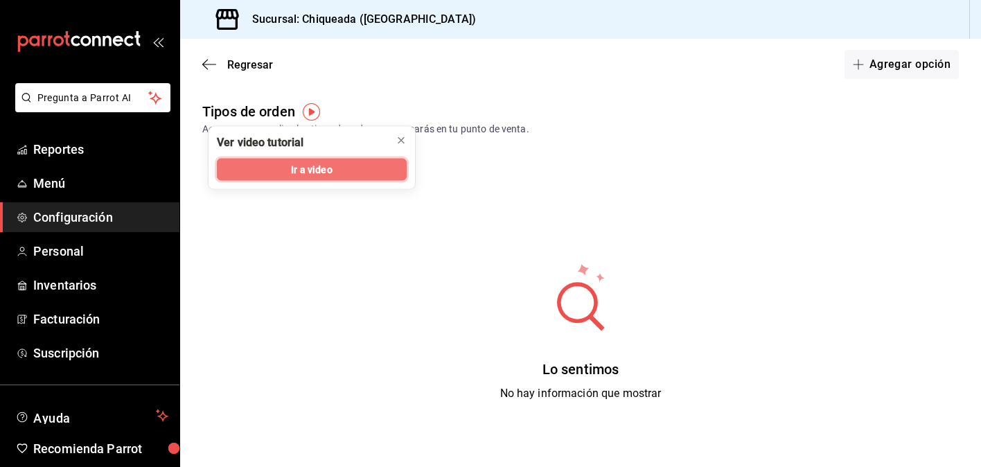
click at [305, 167] on span "Ir a video" at bounding box center [311, 169] width 41 height 15
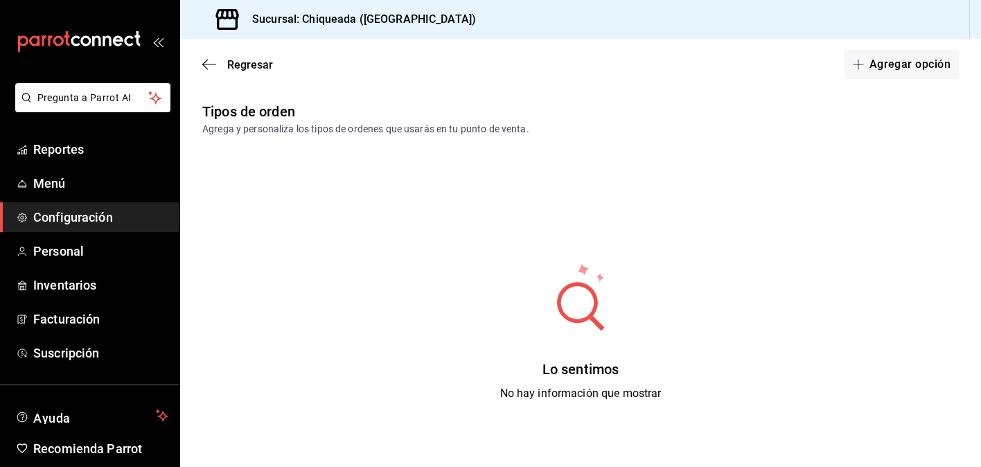
click at [145, 218] on span "Configuración" at bounding box center [100, 217] width 135 height 19
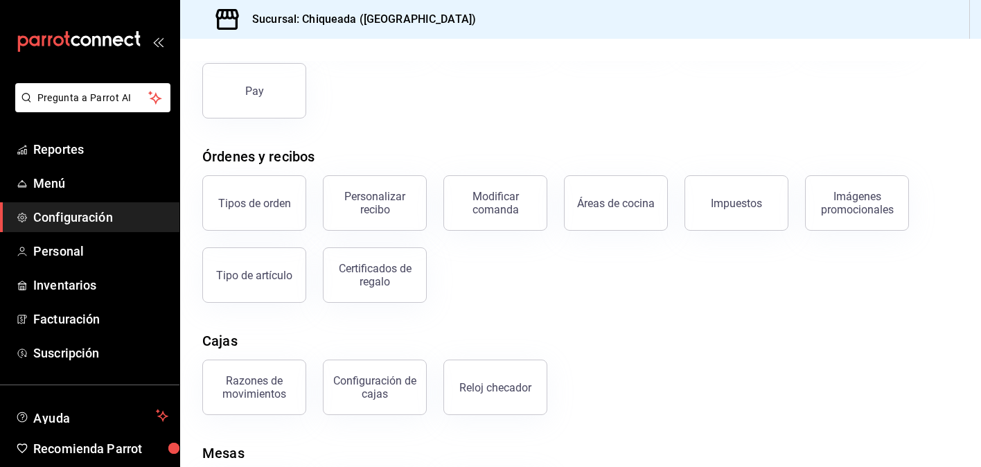
scroll to position [219, 0]
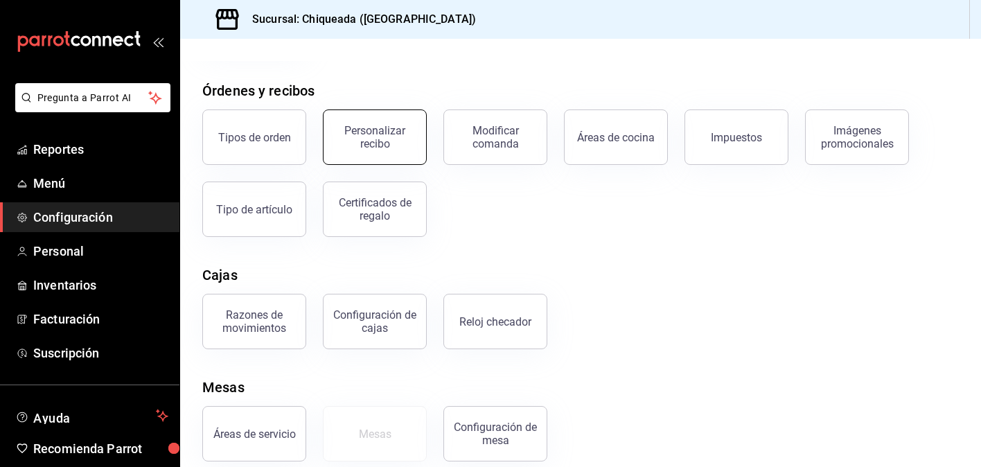
click at [393, 136] on div "Personalizar recibo" at bounding box center [375, 137] width 86 height 26
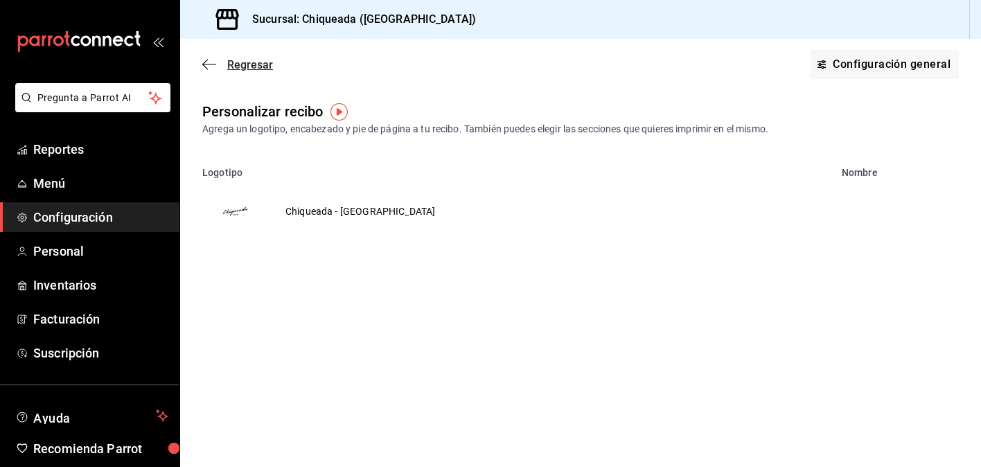
click at [208, 60] on icon "button" at bounding box center [209, 64] width 14 height 12
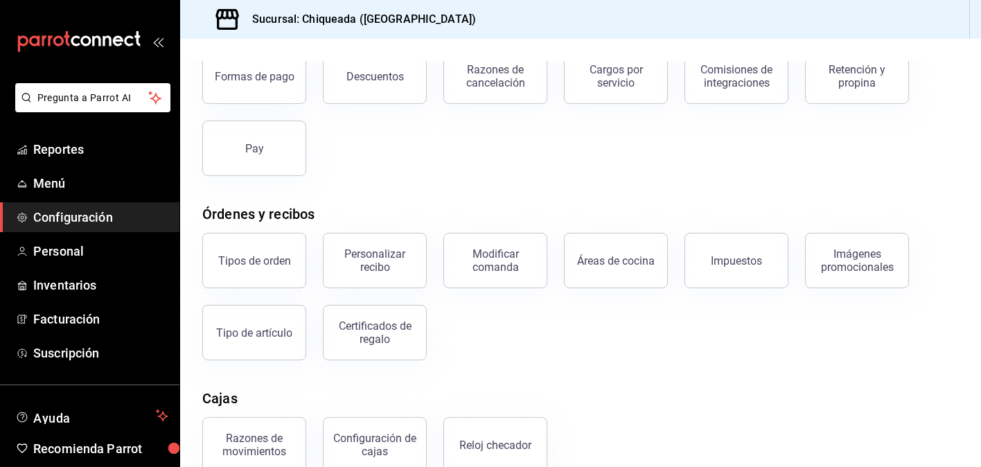
scroll to position [68, 0]
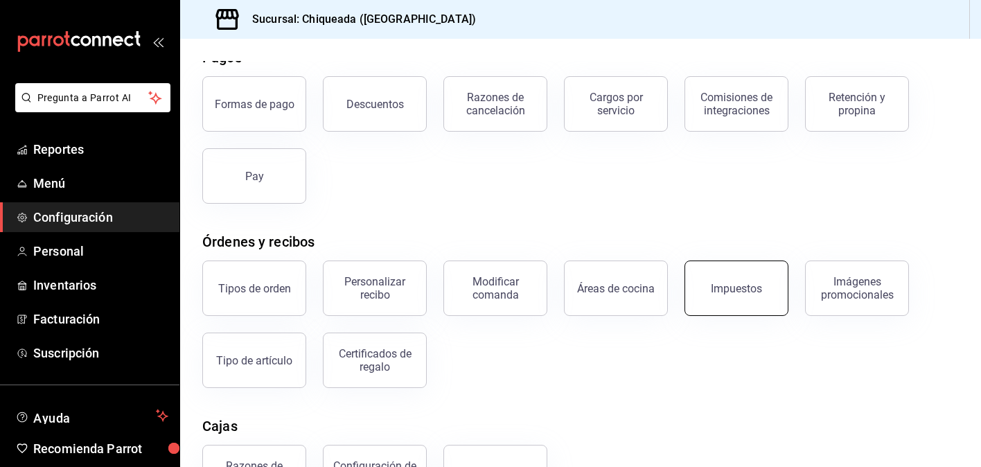
click at [754, 305] on button "Impuestos" at bounding box center [736, 287] width 104 height 55
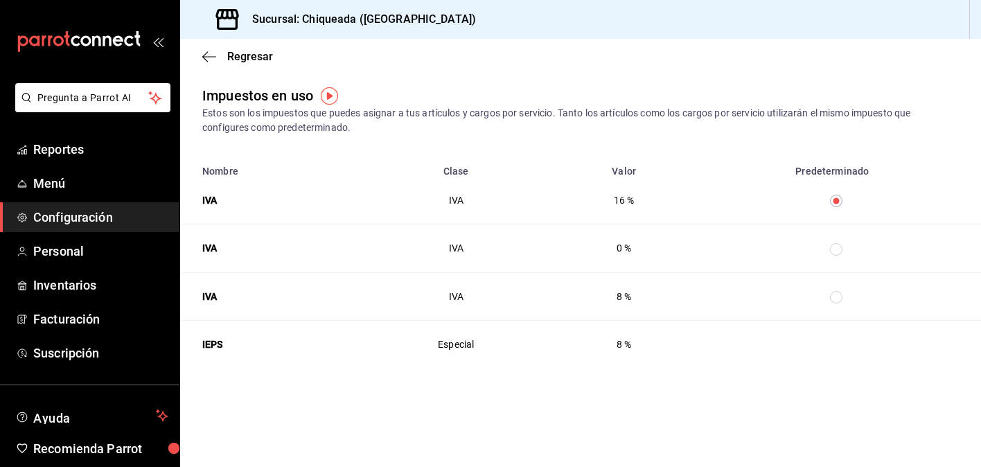
click at [842, 243] on input "taxesTable" at bounding box center [836, 249] width 12 height 12
radio input "false"
click at [211, 56] on icon "button" at bounding box center [209, 56] width 14 height 1
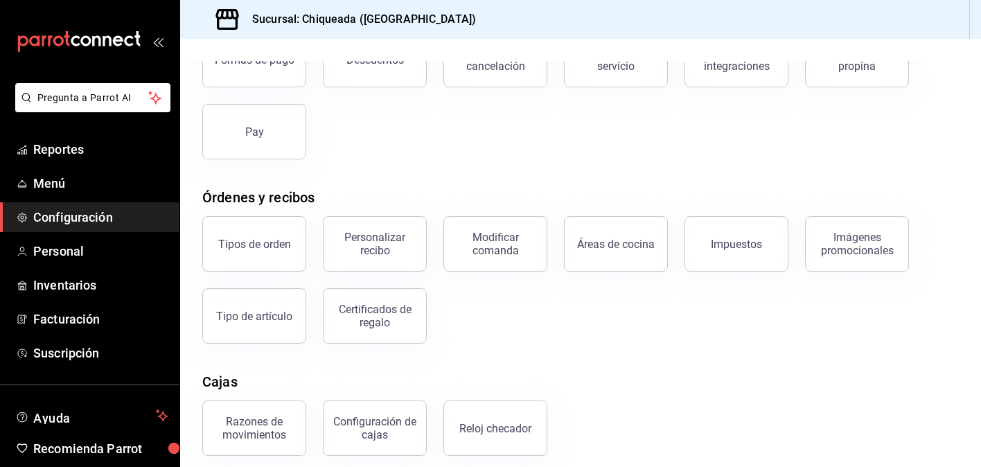
scroll to position [114, 0]
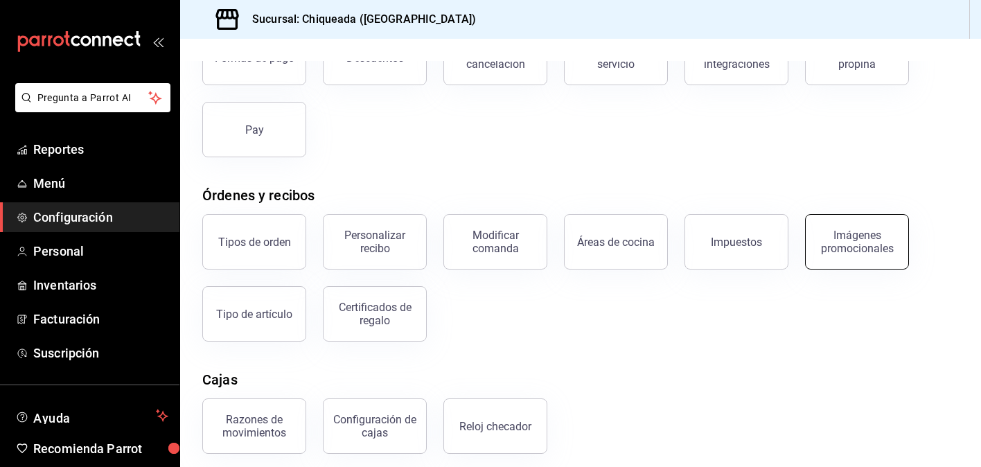
click at [883, 240] on div "Imágenes promocionales" at bounding box center [857, 242] width 86 height 26
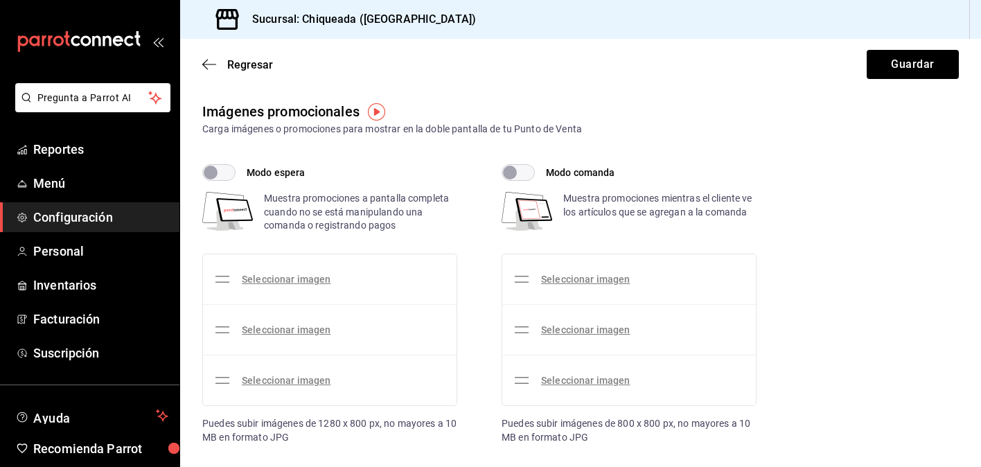
click at [533, 169] on input "Modo comanda" at bounding box center [510, 172] width 50 height 17
checkbox input "true"
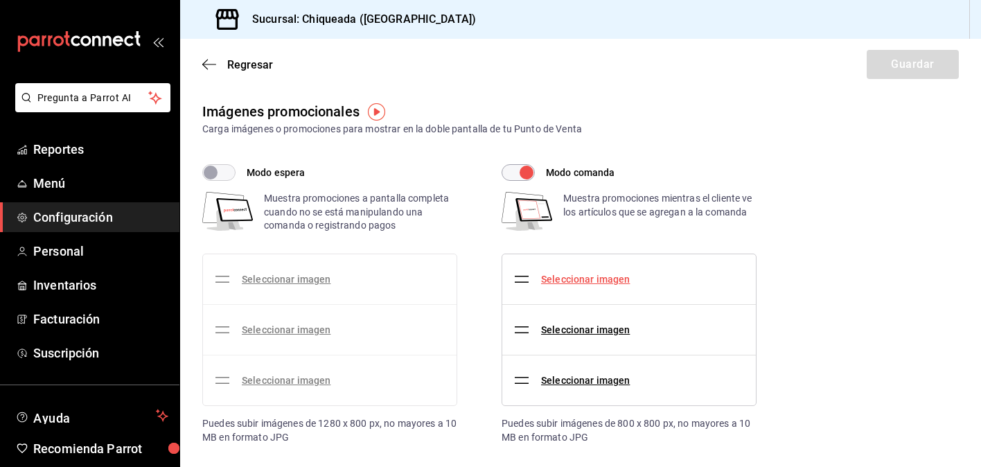
click at [611, 278] on link "Seleccionar imagen" at bounding box center [585, 279] width 89 height 11
click at [0, 0] on input "Seleccionar imagen" at bounding box center [0, 0] width 0 height 0
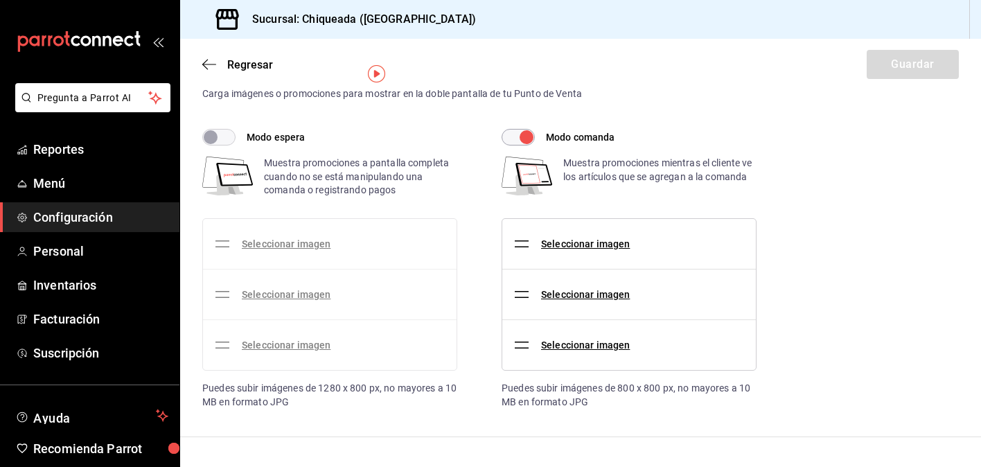
scroll to position [38, 0]
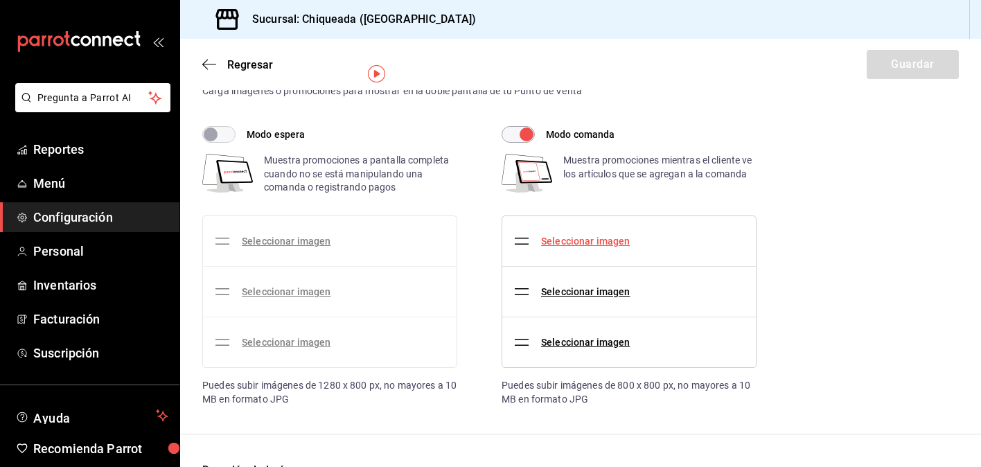
click at [611, 241] on link "Seleccionar imagen" at bounding box center [585, 241] width 89 height 11
click at [0, 0] on input "Seleccionar imagen" at bounding box center [0, 0] width 0 height 0
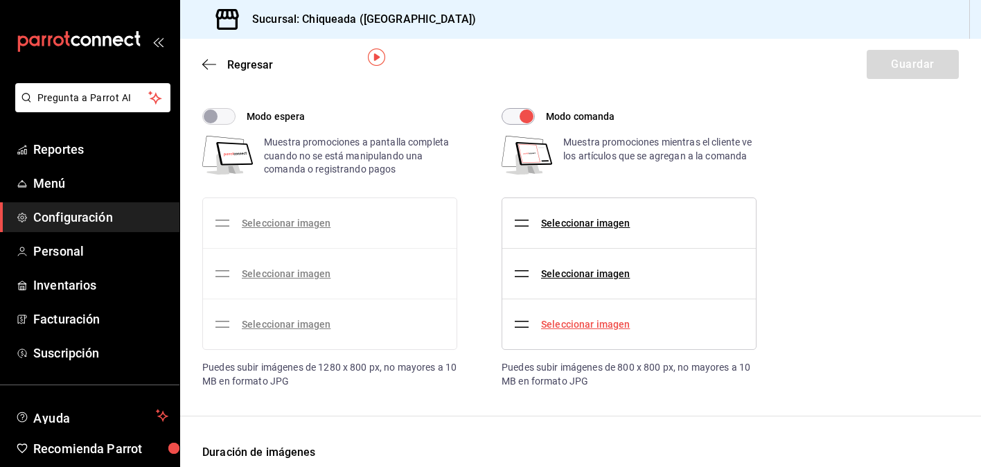
scroll to position [57, 0]
click at [608, 222] on link "Seleccionar imagen" at bounding box center [585, 222] width 89 height 11
click at [0, 0] on input "Seleccionar imagen" at bounding box center [0, 0] width 0 height 0
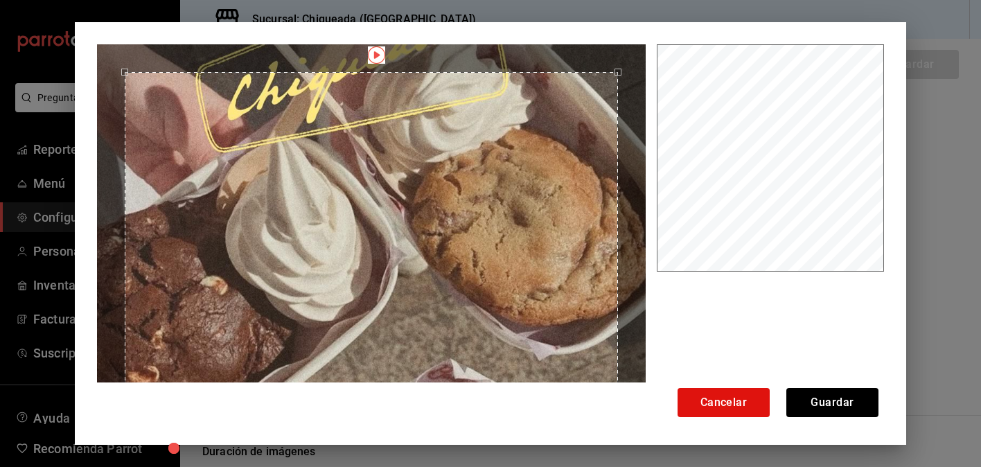
click at [543, 321] on div "Use the arrow keys to move the crop selection area" at bounding box center [372, 319] width 494 height 494
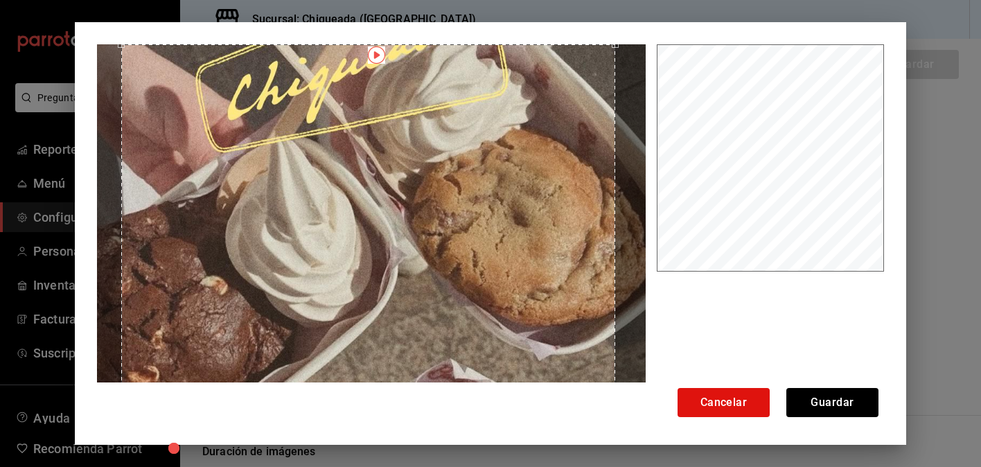
click at [545, 178] on div "Use the arrow keys to move the crop selection area" at bounding box center [368, 291] width 494 height 494
click at [857, 404] on button "Guardar" at bounding box center [832, 402] width 92 height 29
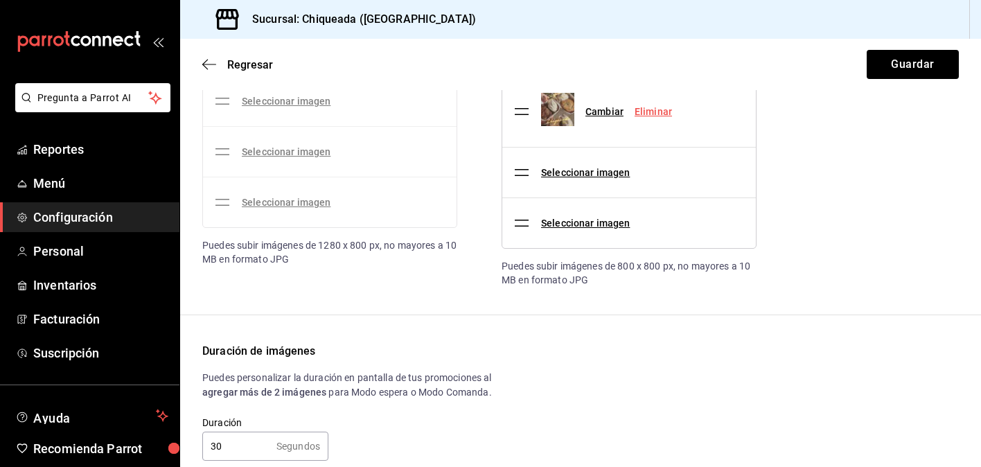
scroll to position [216, 0]
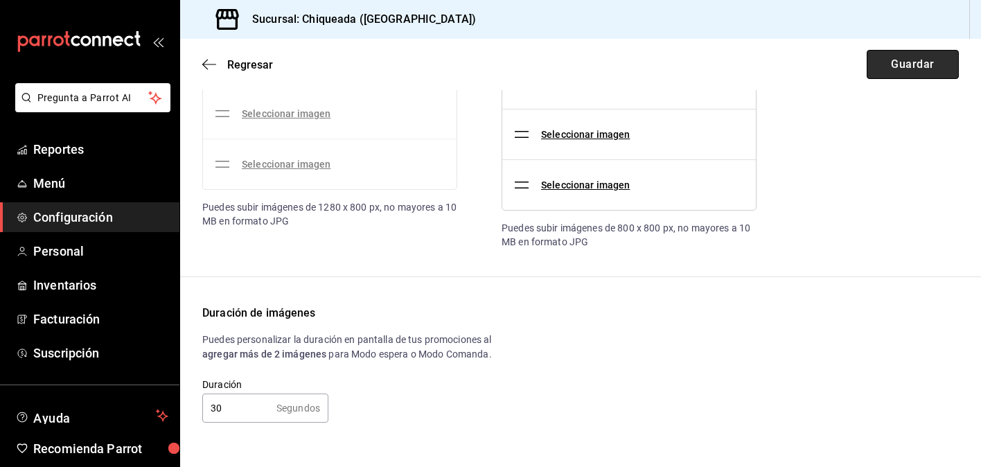
click at [936, 61] on button "Guardar" at bounding box center [913, 64] width 92 height 29
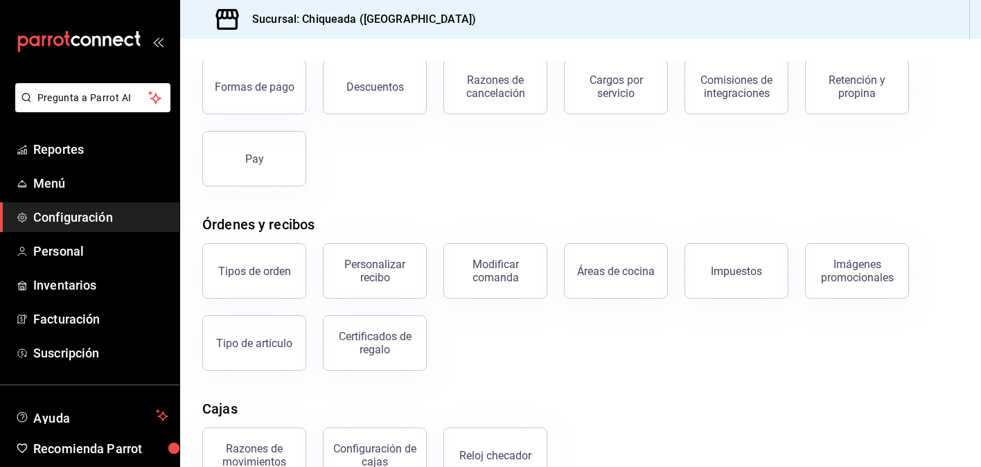
scroll to position [88, 0]
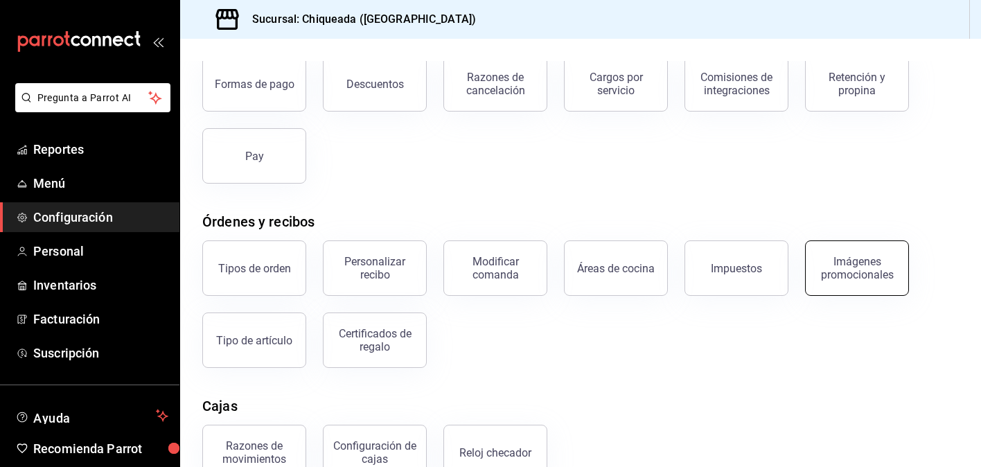
click at [858, 270] on div "Imágenes promocionales" at bounding box center [857, 268] width 86 height 26
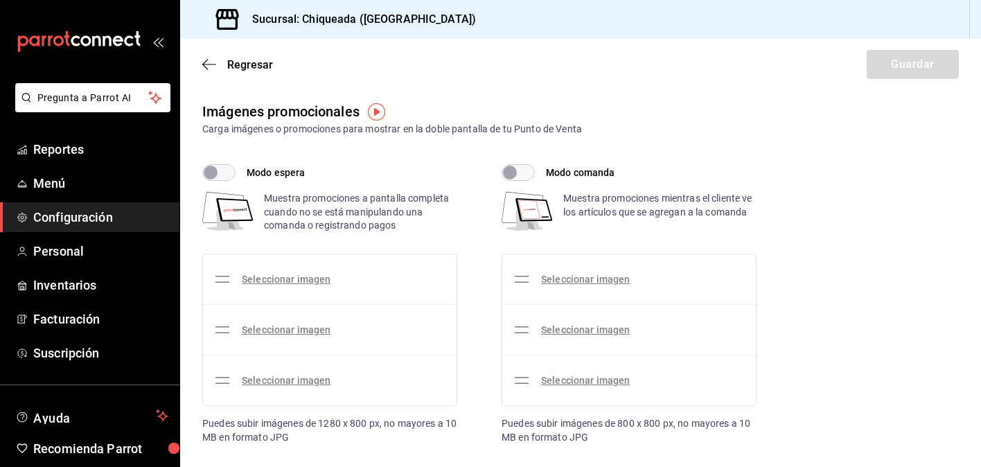
checkbox input "true"
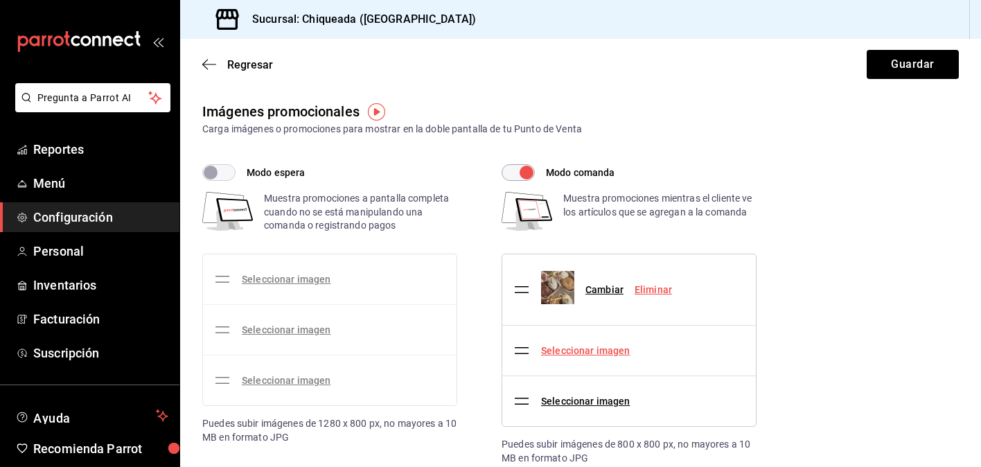
click at [600, 348] on link "Seleccionar imagen" at bounding box center [585, 350] width 89 height 11
click at [0, 0] on input "Seleccionar imagen" at bounding box center [0, 0] width 0 height 0
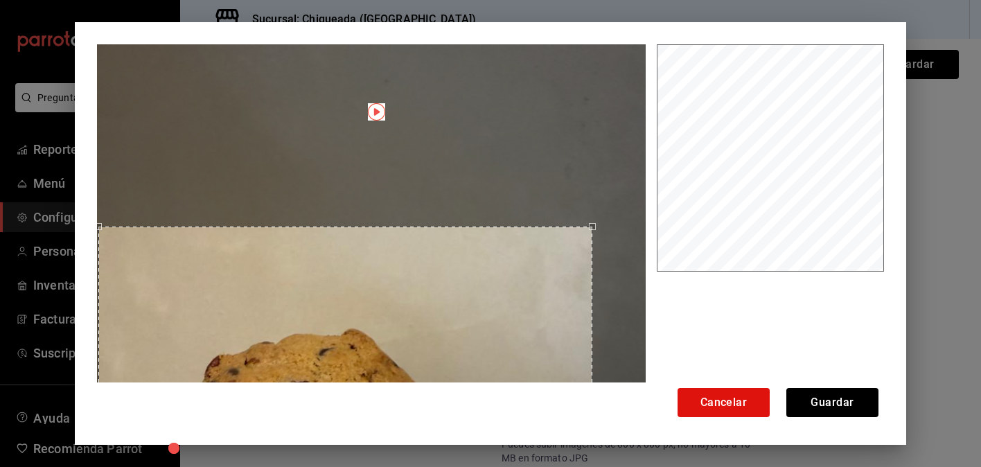
click at [552, 308] on div "Use the arrow keys to move the crop selection area" at bounding box center [345, 474] width 494 height 494
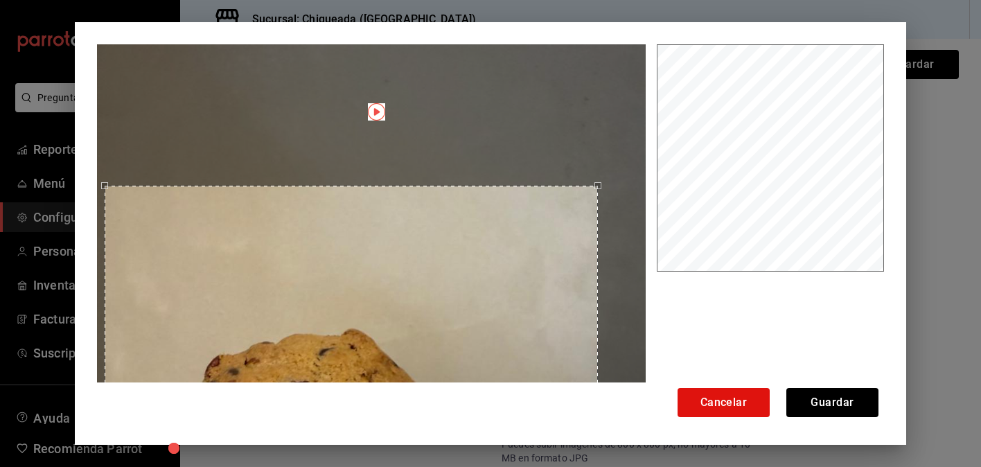
click at [557, 237] on div "Use the arrow keys to move the crop selection area" at bounding box center [352, 433] width 494 height 494
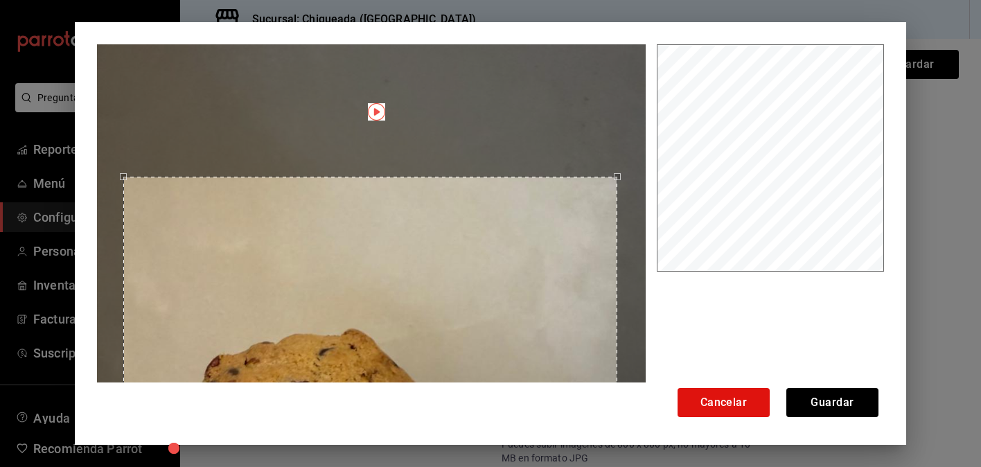
click at [576, 234] on div "Use the arrow keys to move the crop selection area" at bounding box center [370, 424] width 494 height 494
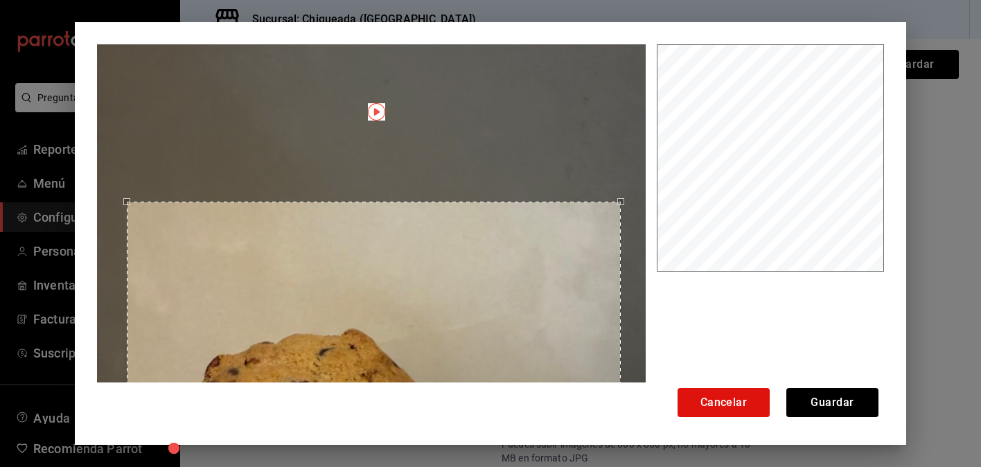
click at [578, 259] on div "Use the arrow keys to move the crop selection area" at bounding box center [374, 449] width 494 height 494
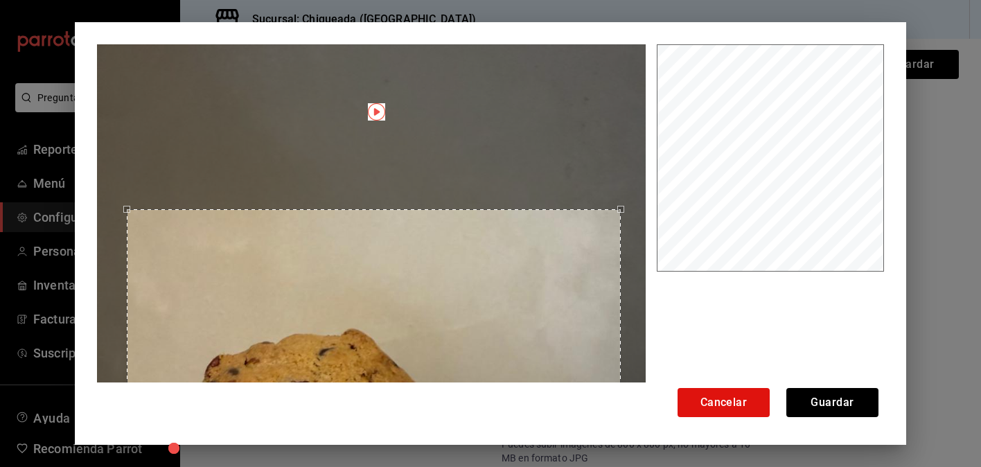
click at [578, 267] on div "Use the arrow keys to move the crop selection area" at bounding box center [374, 456] width 494 height 494
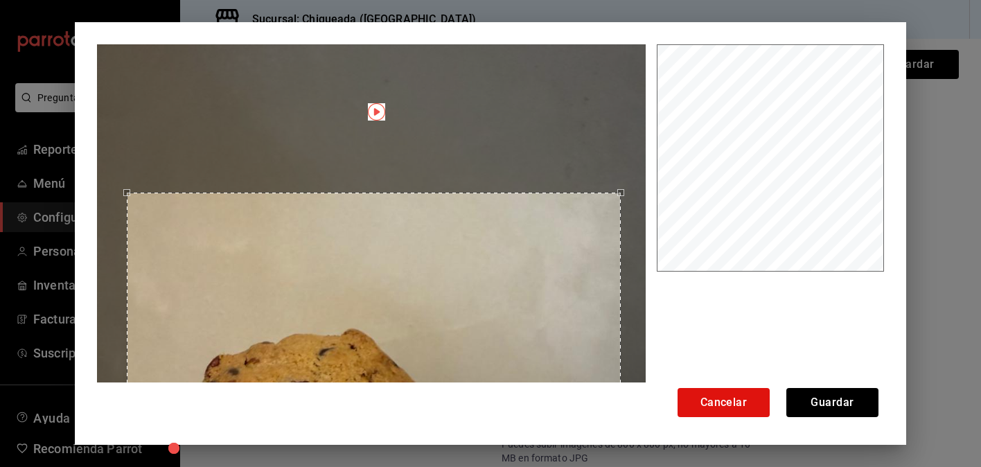
click at [578, 249] on div "Use the arrow keys to move the crop selection area" at bounding box center [374, 440] width 494 height 494
click at [860, 398] on button "Guardar" at bounding box center [832, 402] width 92 height 29
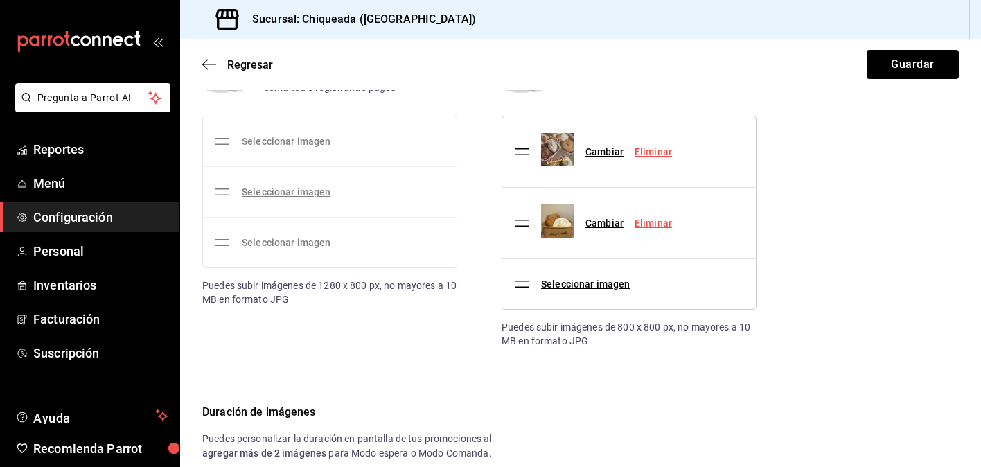
scroll to position [237, 0]
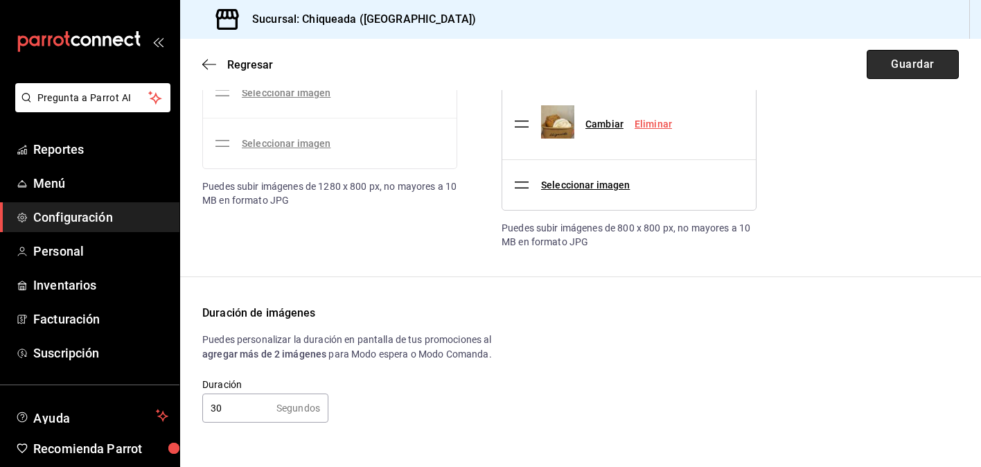
click at [912, 78] on button "Guardar" at bounding box center [913, 64] width 92 height 29
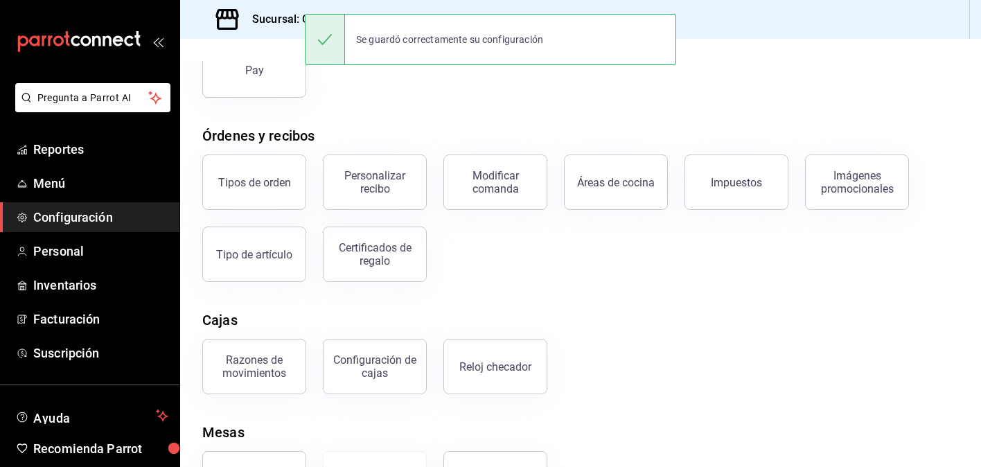
scroll to position [236, 0]
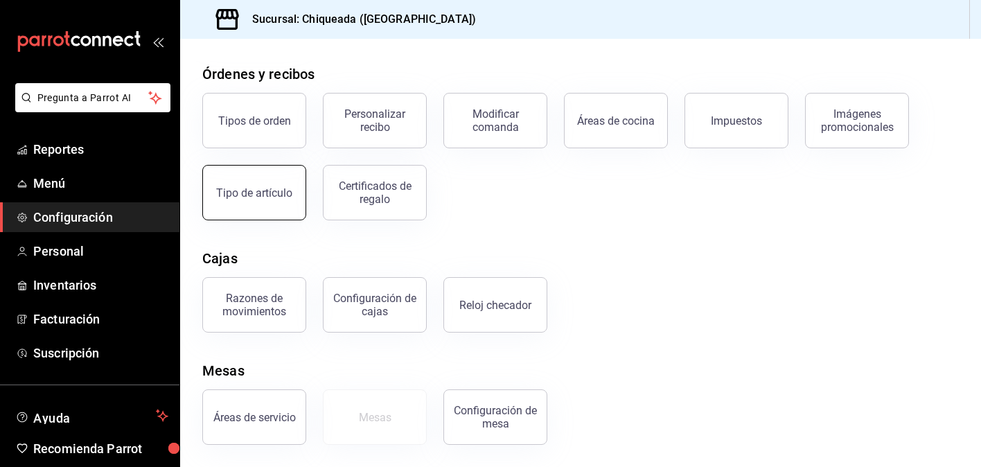
click at [290, 200] on button "Tipo de artículo" at bounding box center [254, 192] width 104 height 55
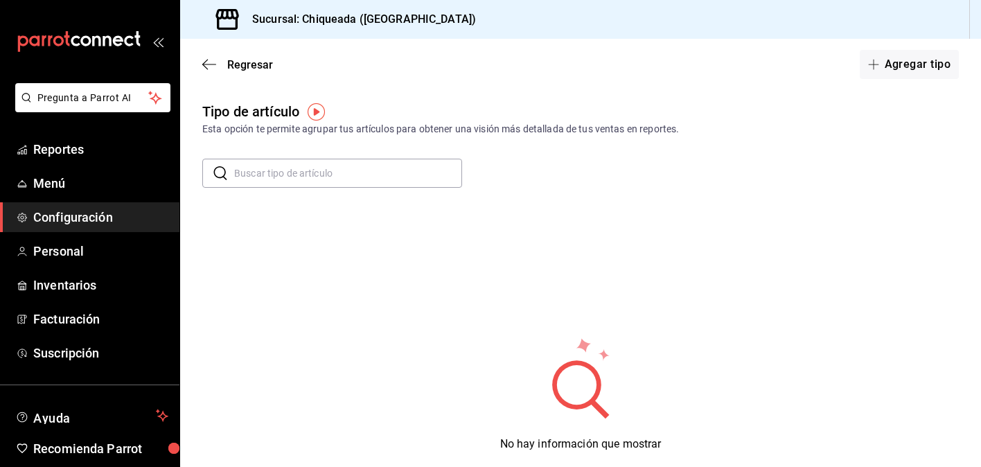
click at [315, 105] on img "button" at bounding box center [316, 111] width 17 height 17
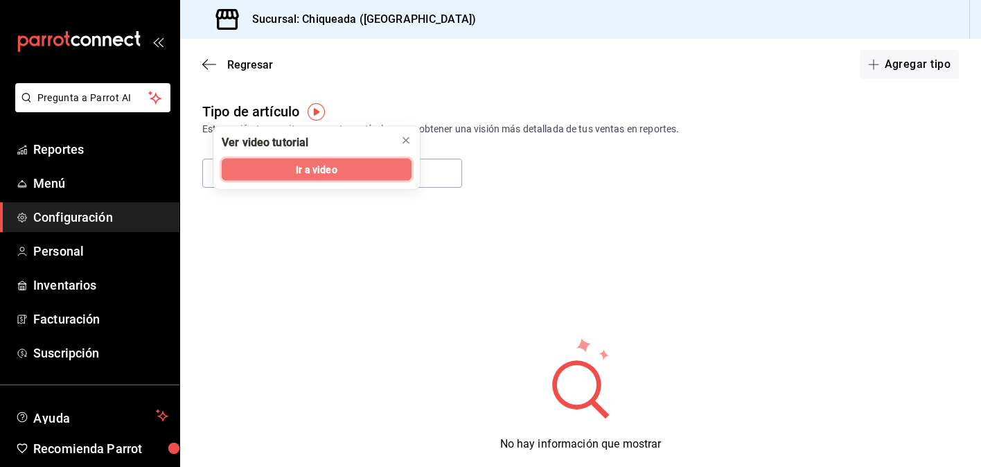
click at [317, 168] on span "Ir a video" at bounding box center [316, 169] width 41 height 15
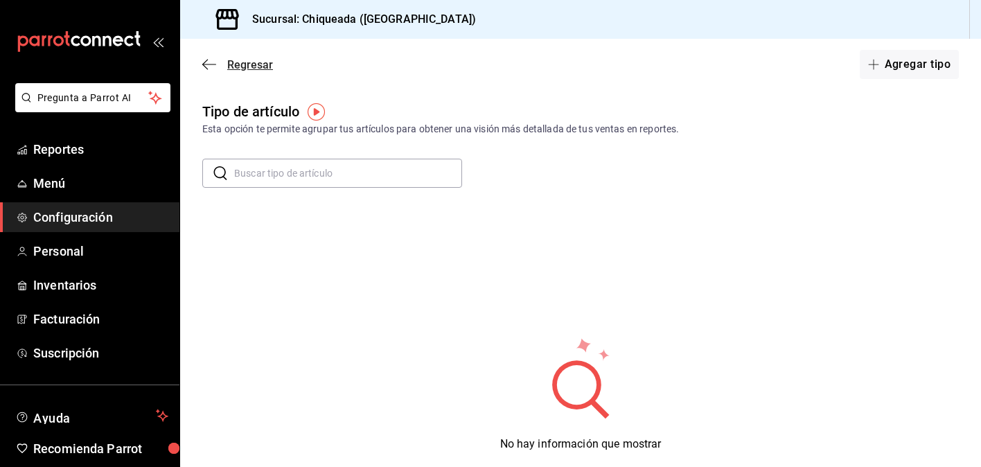
click at [218, 57] on div "Regresar Agregar tipo" at bounding box center [580, 64] width 801 height 51
click at [256, 67] on span "Regresar" at bounding box center [250, 64] width 46 height 13
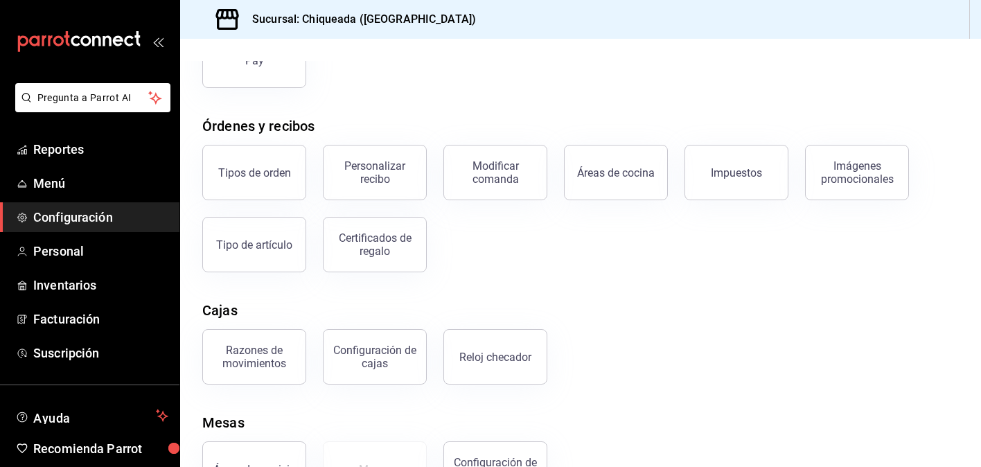
scroll to position [236, 0]
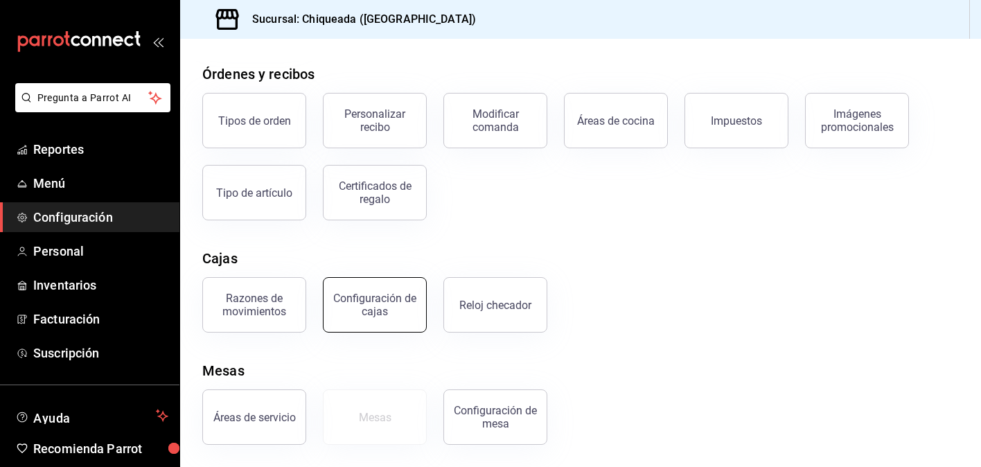
click at [418, 294] on button "Configuración de cajas" at bounding box center [375, 304] width 104 height 55
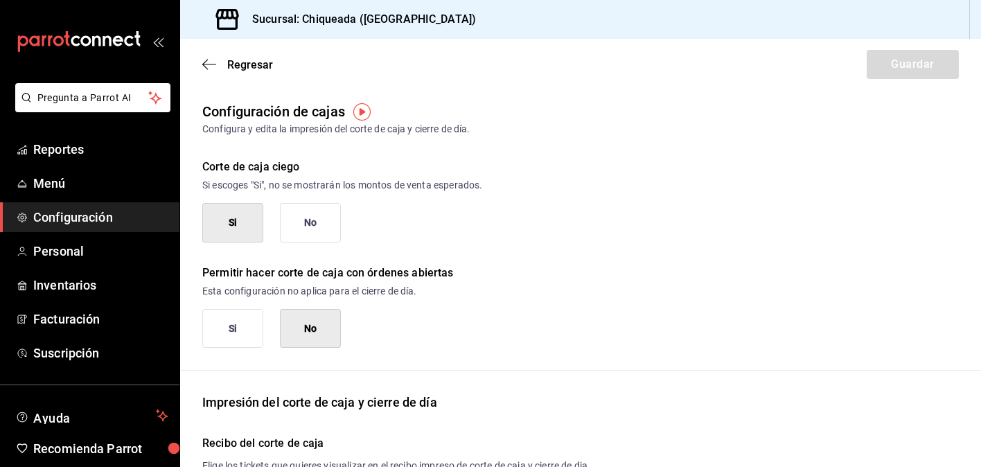
click at [211, 71] on div "Regresar Guardar" at bounding box center [580, 64] width 801 height 51
click at [208, 62] on icon "button" at bounding box center [209, 64] width 14 height 12
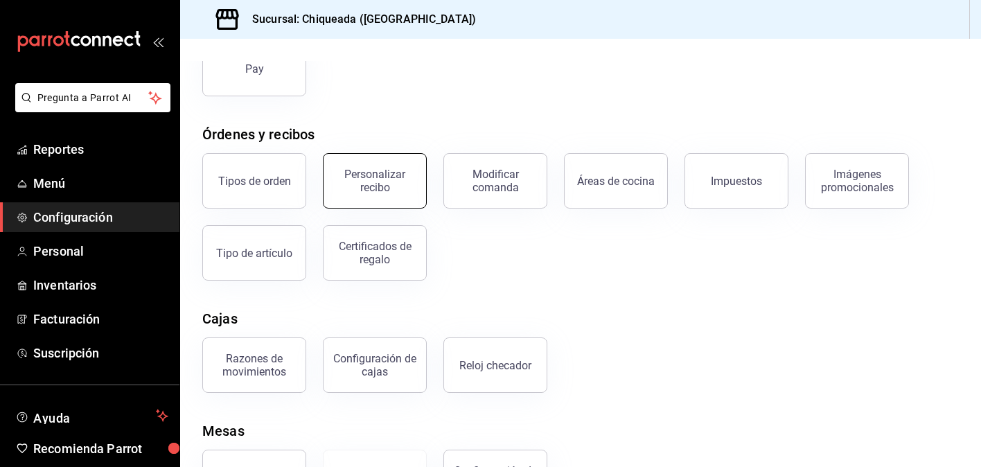
scroll to position [236, 0]
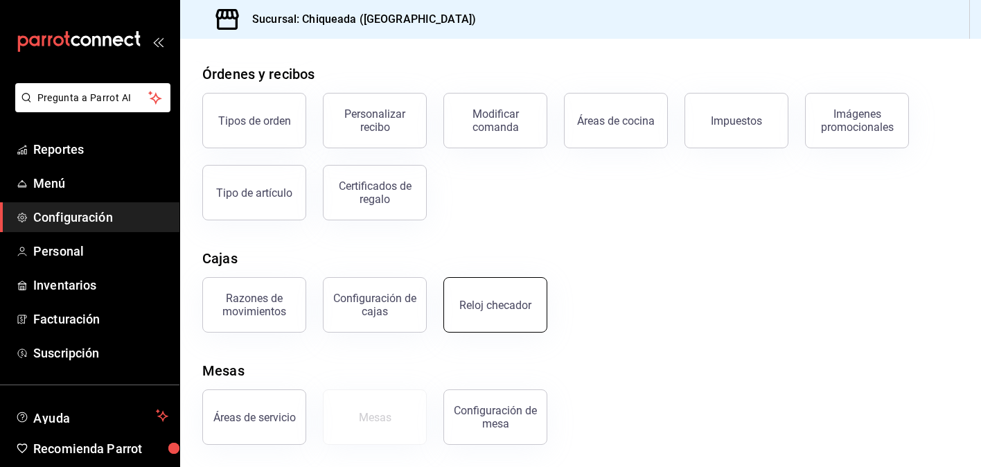
click at [473, 320] on button "Reloj checador" at bounding box center [495, 304] width 104 height 55
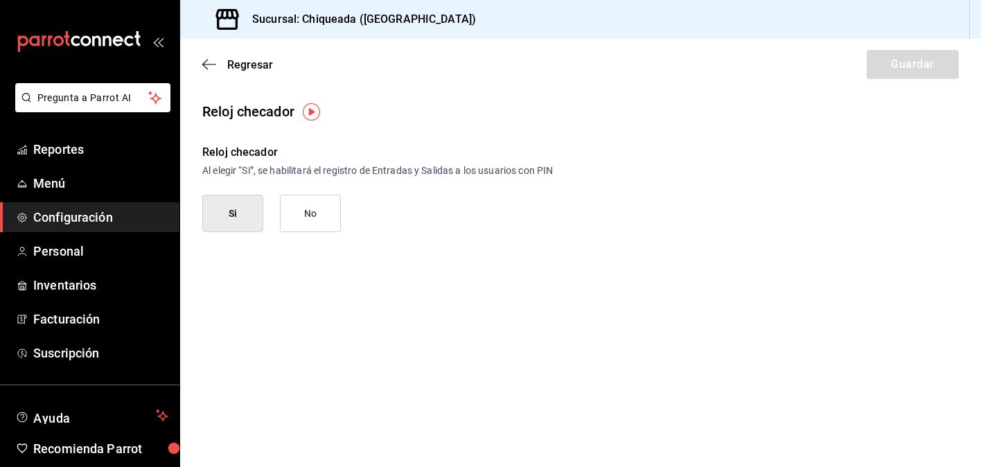
click at [213, 186] on div "Reloj checador Al elegir “Si”, se habilitará el registro de Entradas y Salidas …" at bounding box center [580, 188] width 757 height 88
click at [241, 217] on button "Si" at bounding box center [232, 213] width 61 height 37
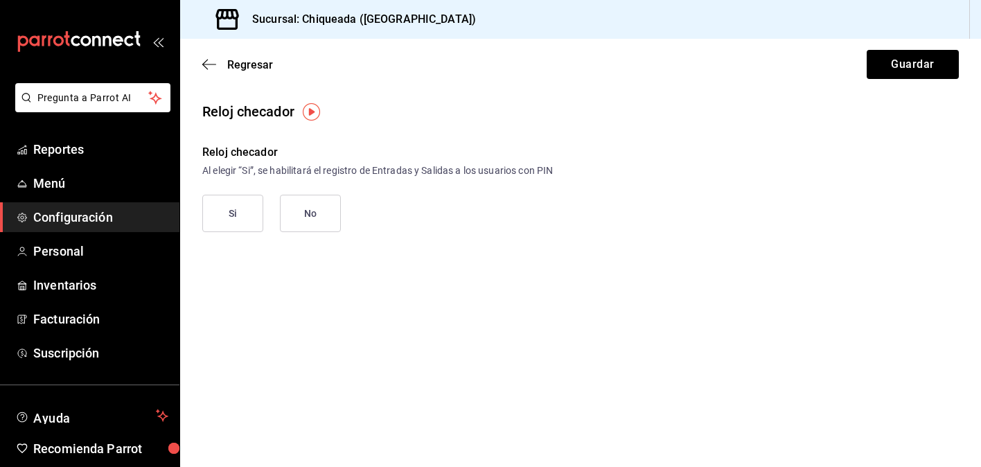
click at [243, 200] on button "Si" at bounding box center [232, 213] width 61 height 37
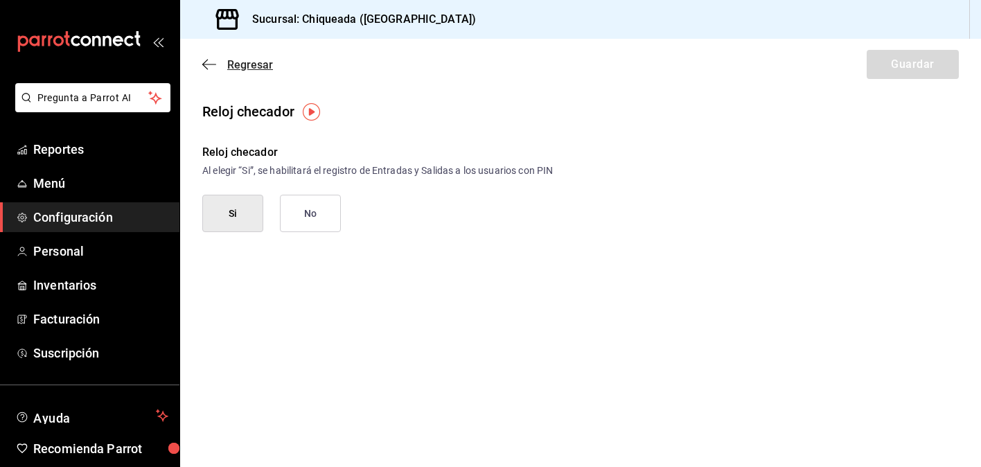
click at [209, 61] on icon "button" at bounding box center [209, 64] width 14 height 12
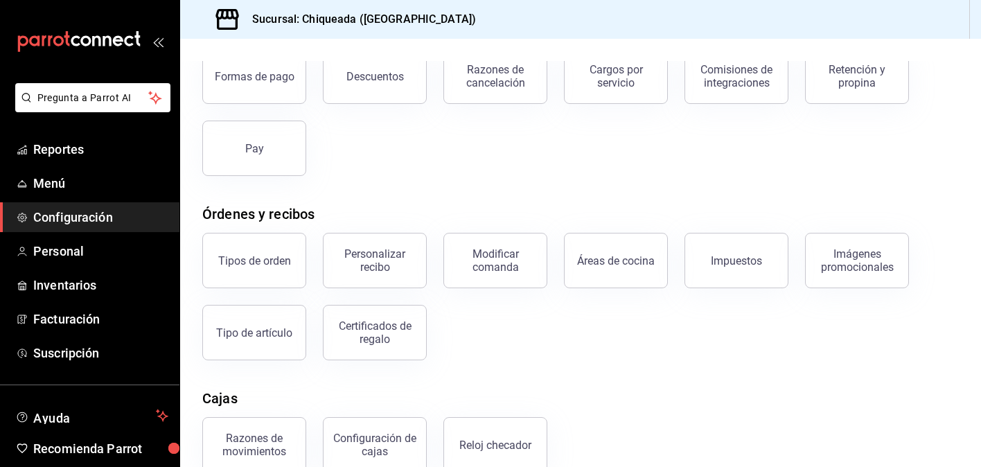
scroll to position [236, 0]
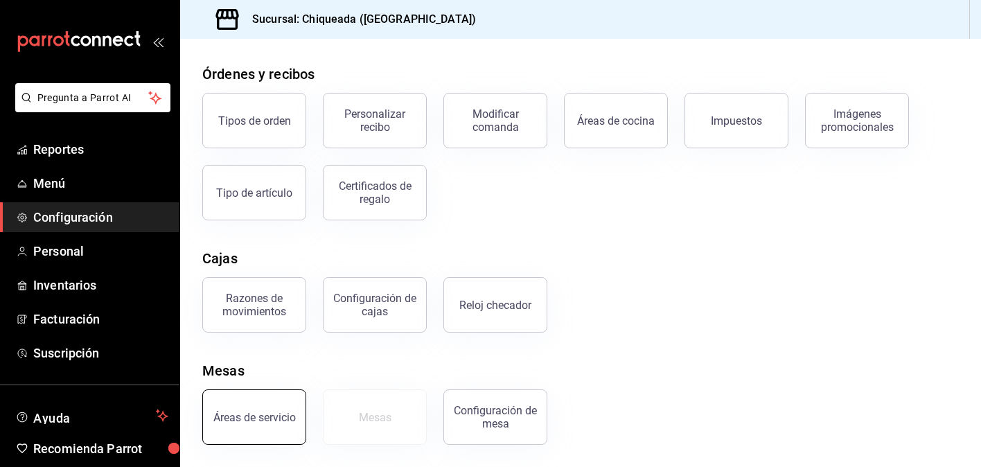
click at [285, 416] on div "Áreas de servicio" at bounding box center [254, 417] width 82 height 13
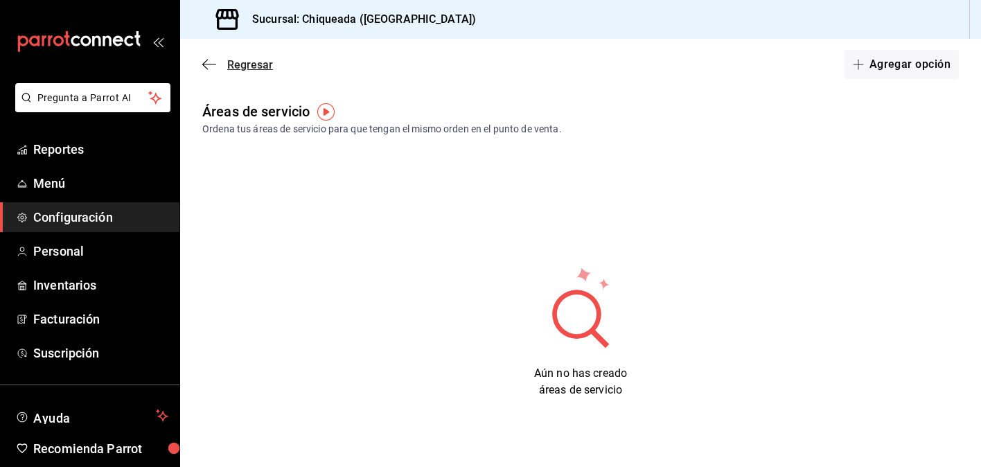
click at [208, 62] on icon "button" at bounding box center [209, 64] width 14 height 12
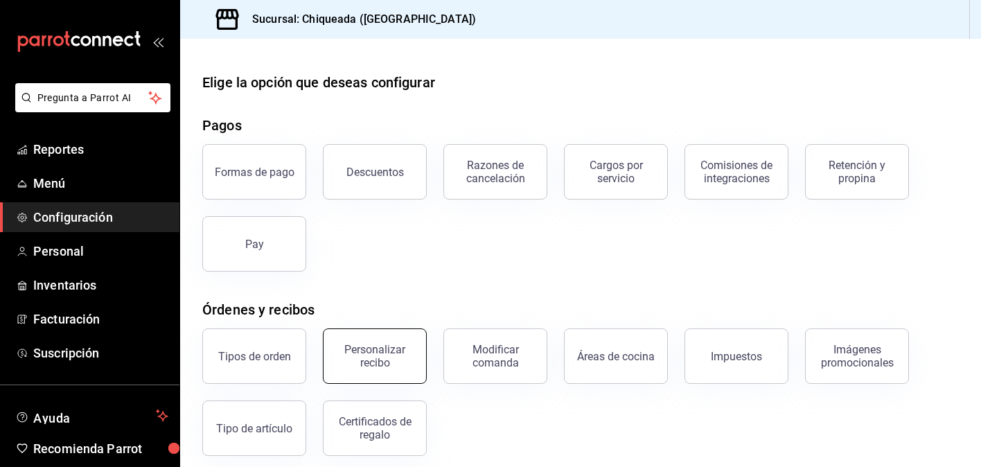
scroll to position [236, 0]
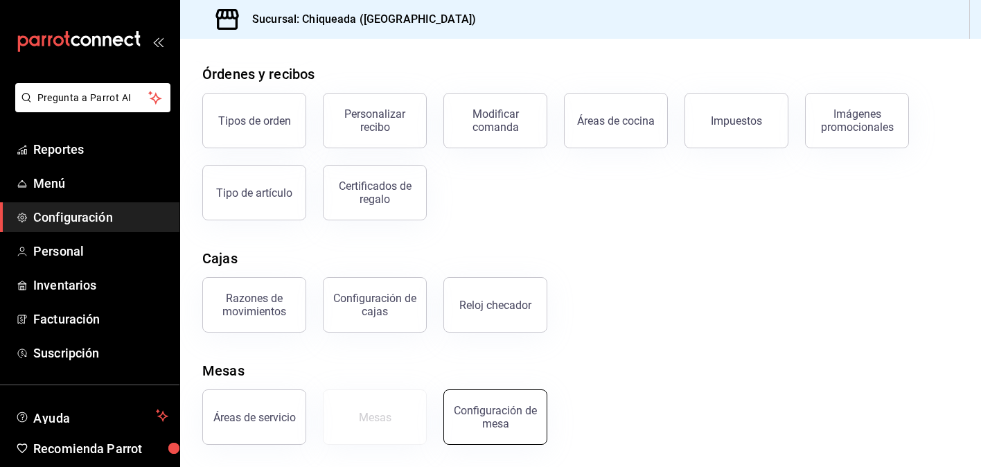
click at [509, 407] on div "Configuración de mesa" at bounding box center [495, 417] width 86 height 26
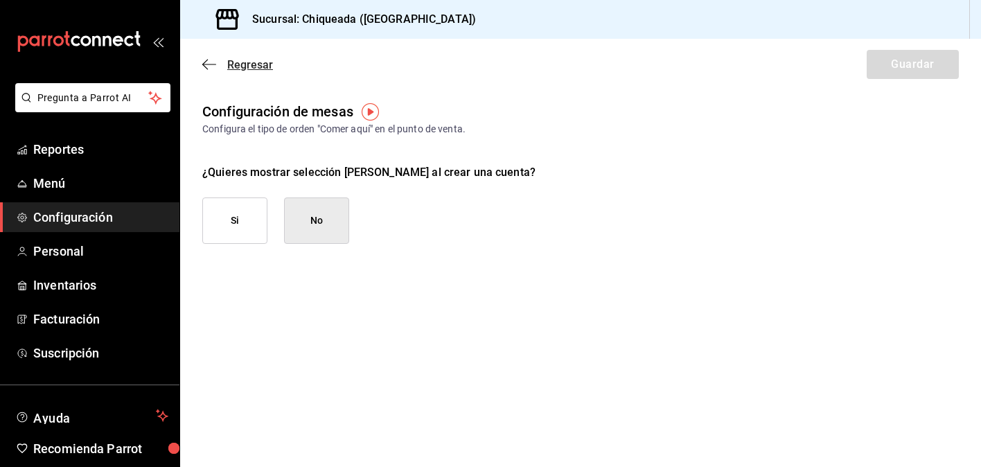
click at [204, 60] on icon "button" at bounding box center [209, 64] width 14 height 12
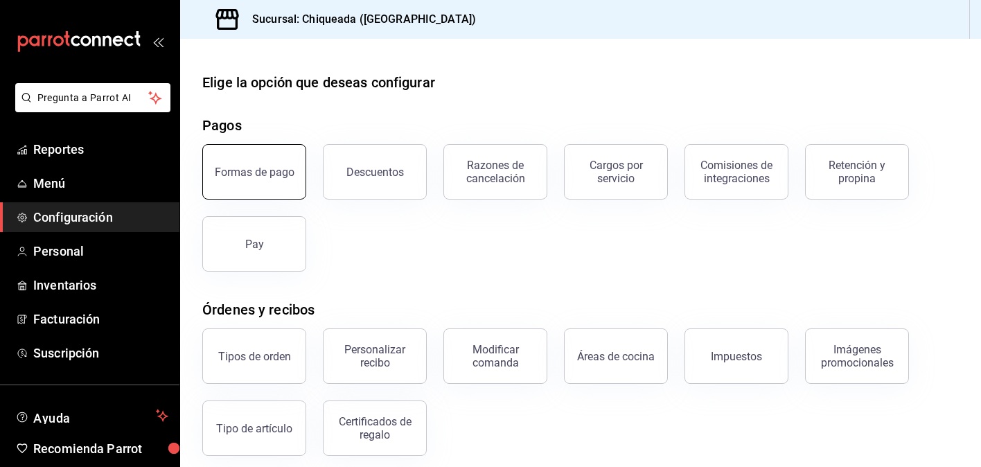
scroll to position [236, 0]
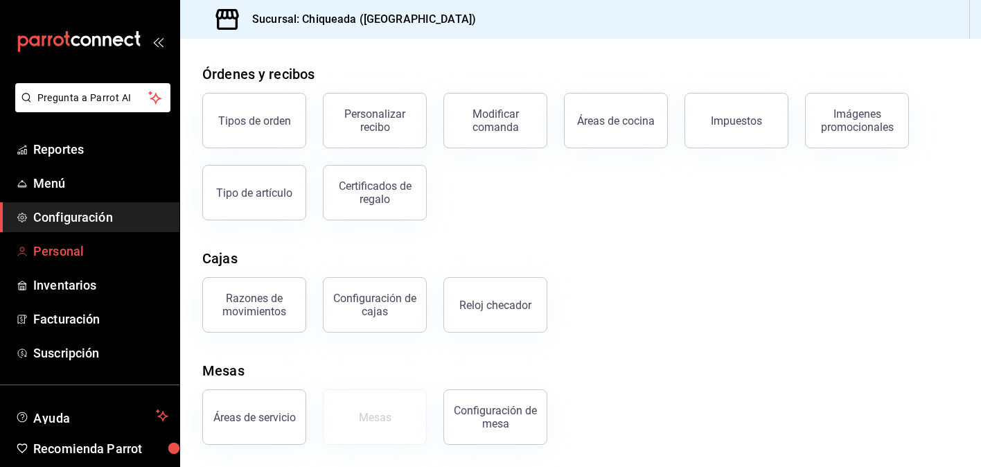
click at [127, 238] on link "Personal" at bounding box center [89, 251] width 179 height 30
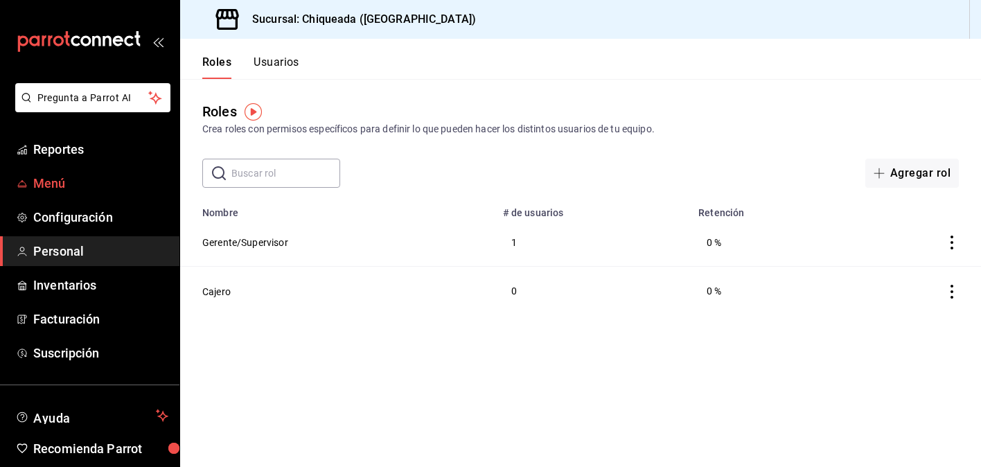
click at [74, 175] on span "Menú" at bounding box center [100, 183] width 135 height 19
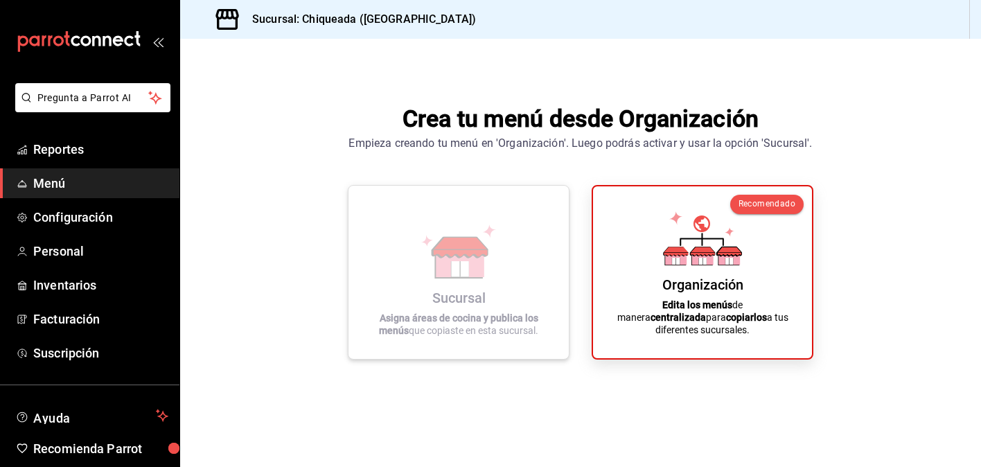
click at [522, 249] on div "Sucursal Asigna áreas de cocina y publica los menús que copiaste en esta sucurs…" at bounding box center [458, 272] width 187 height 151
click at [104, 321] on span "Facturación" at bounding box center [100, 319] width 135 height 19
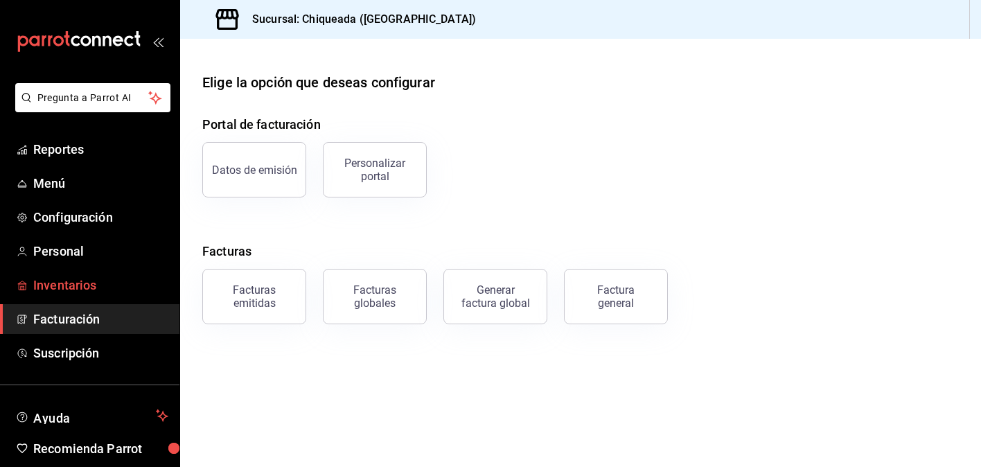
click at [94, 290] on span "Inventarios" at bounding box center [100, 285] width 135 height 19
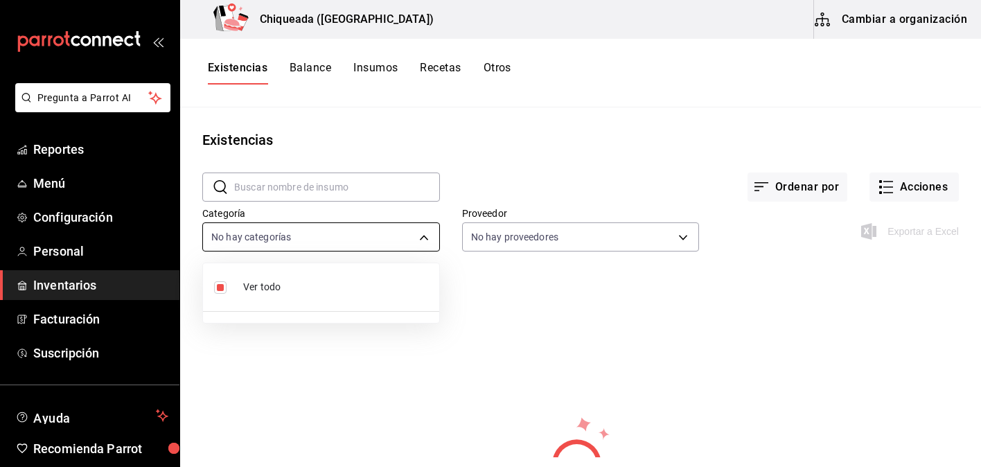
click at [423, 234] on body "Pregunta a Parrot AI Reportes Menú Configuración Personal Inventarios Facturaci…" at bounding box center [490, 228] width 981 height 457
click at [515, 224] on div at bounding box center [490, 233] width 981 height 467
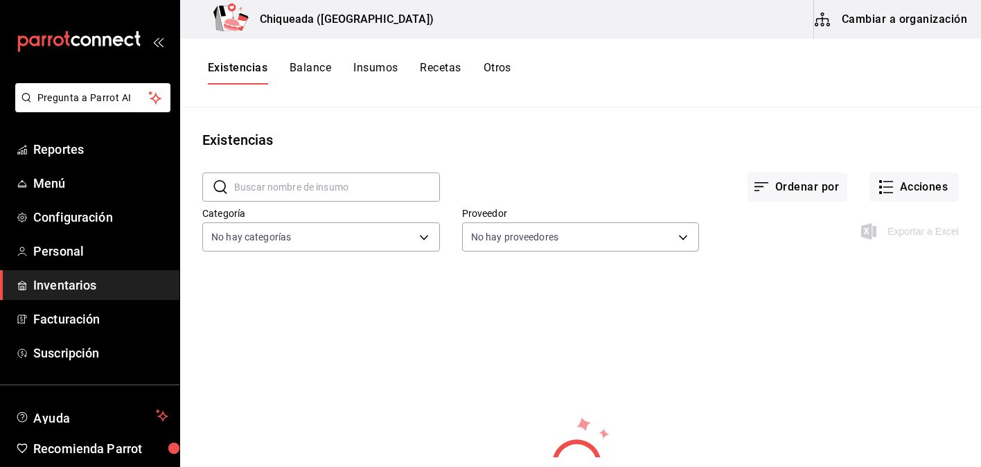
click at [499, 71] on button "Otros" at bounding box center [498, 73] width 28 height 24
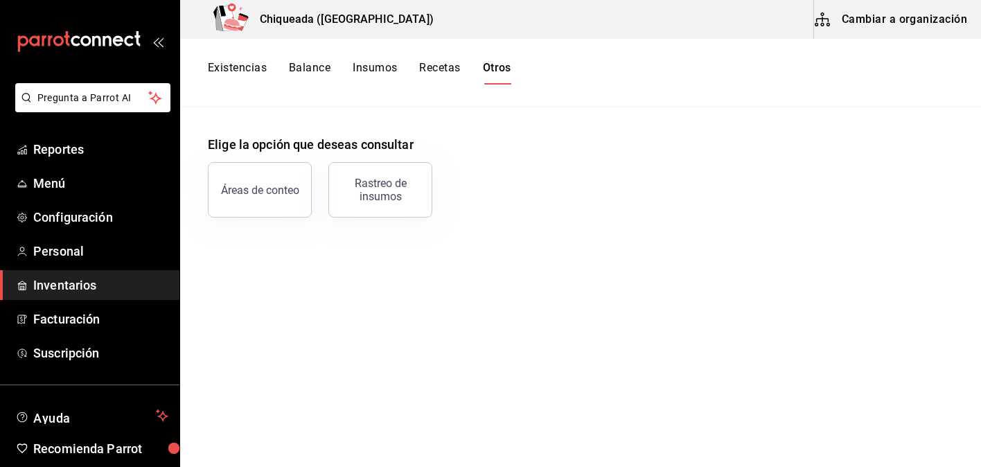
click at [442, 76] on button "Recetas" at bounding box center [439, 73] width 41 height 24
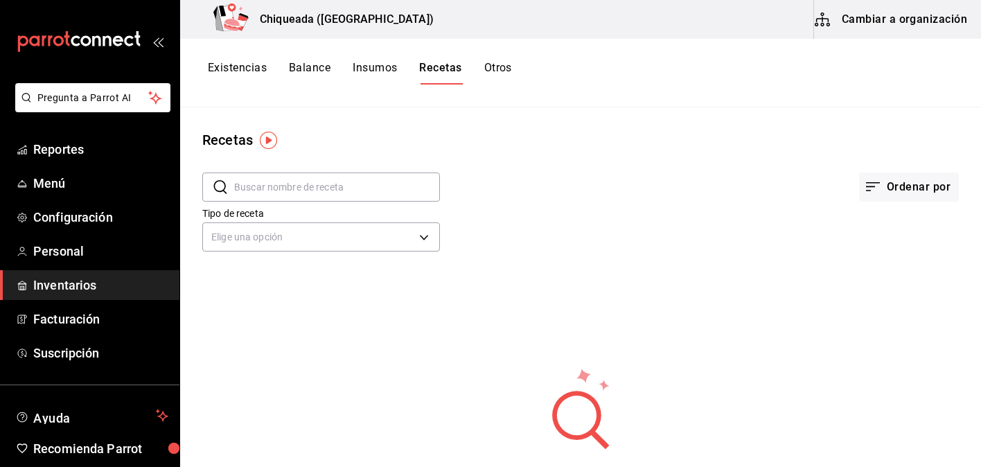
click at [487, 73] on button "Otros" at bounding box center [498, 73] width 28 height 24
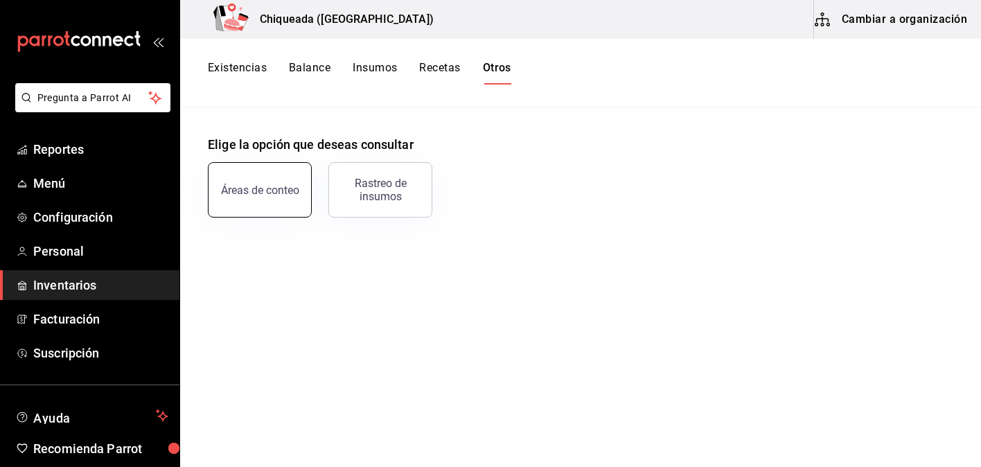
click at [283, 170] on button "Áreas de conteo" at bounding box center [260, 189] width 104 height 55
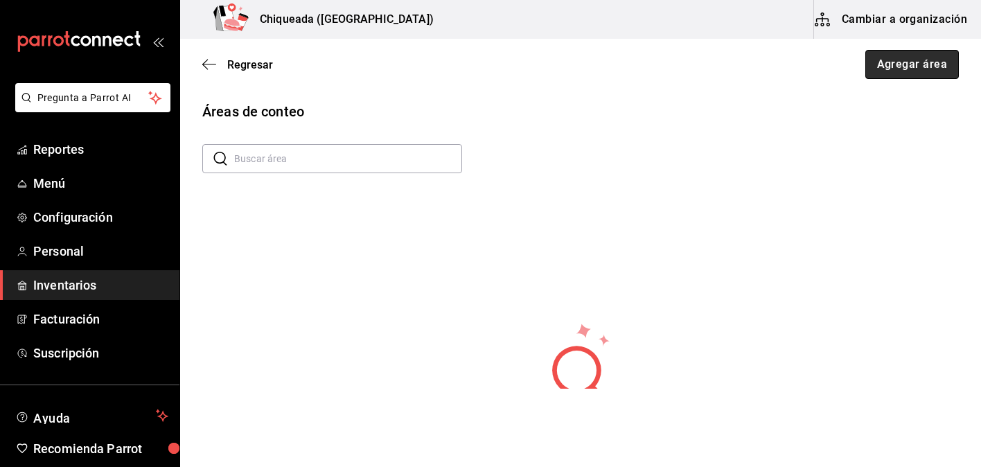
click at [932, 62] on button "Agregar área" at bounding box center [912, 64] width 94 height 29
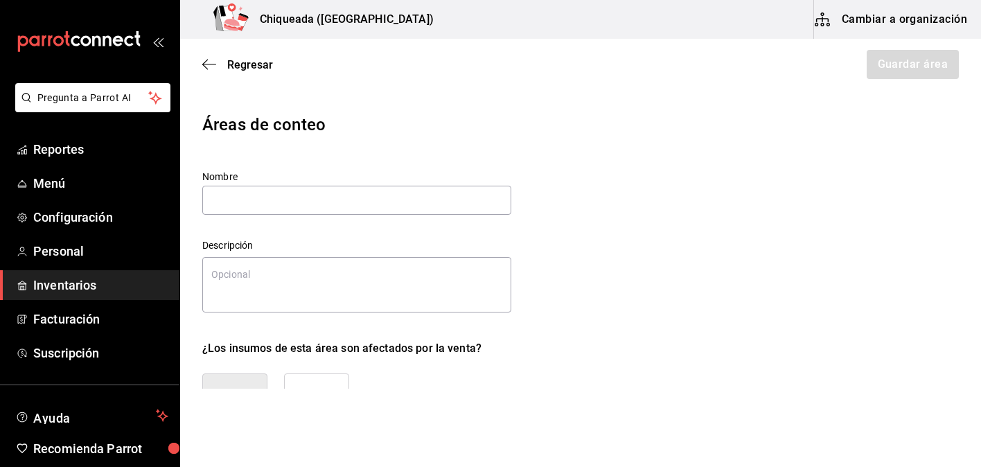
type textarea "x"
type input "R"
type textarea "x"
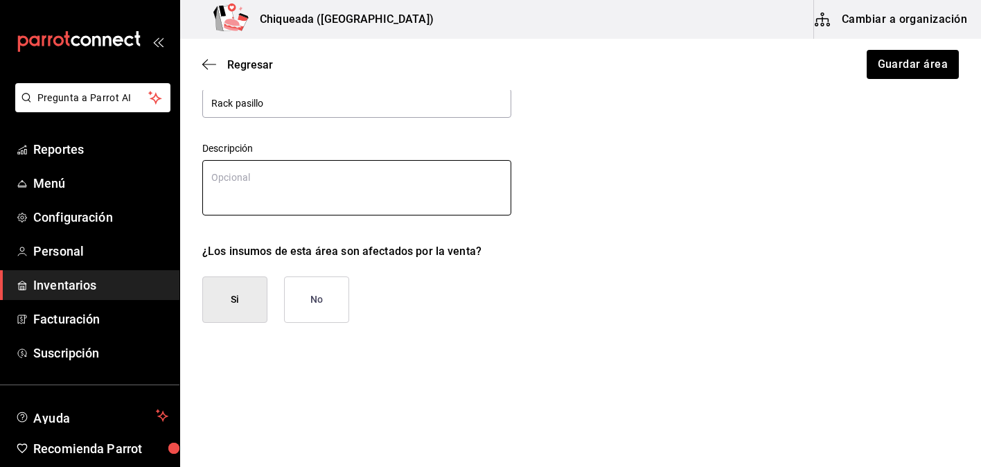
type input "Rack pasillo"
click at [448, 197] on textarea at bounding box center [356, 187] width 309 height 55
click at [939, 62] on button "Guardar área" at bounding box center [912, 64] width 94 height 29
type textarea "x"
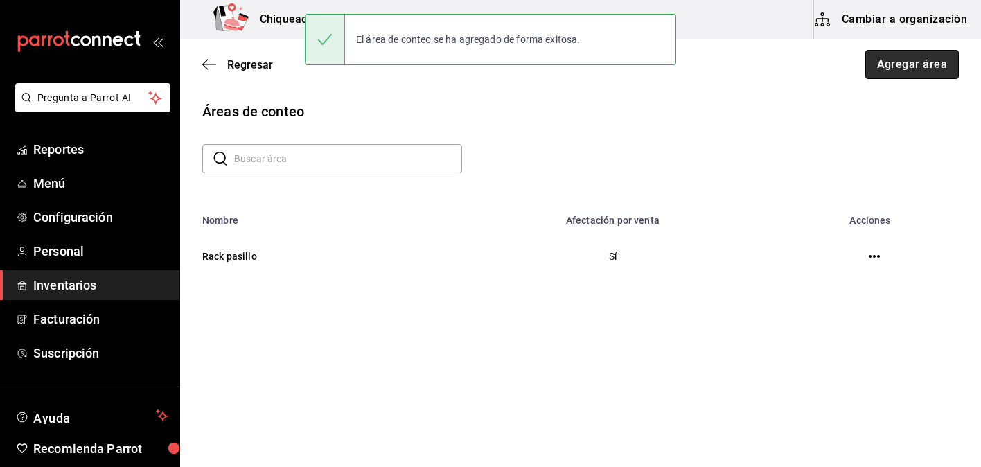
click at [943, 63] on button "Agregar área" at bounding box center [912, 64] width 94 height 29
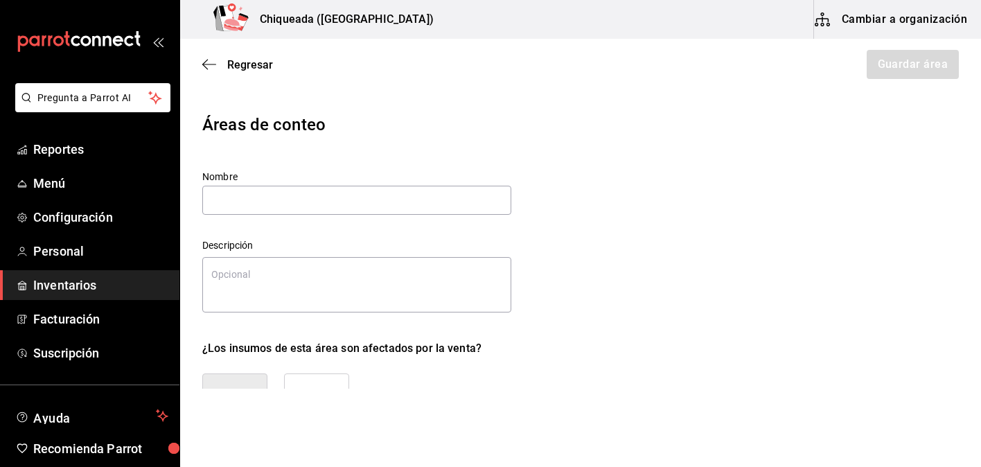
type textarea "x"
type input "M"
type textarea "x"
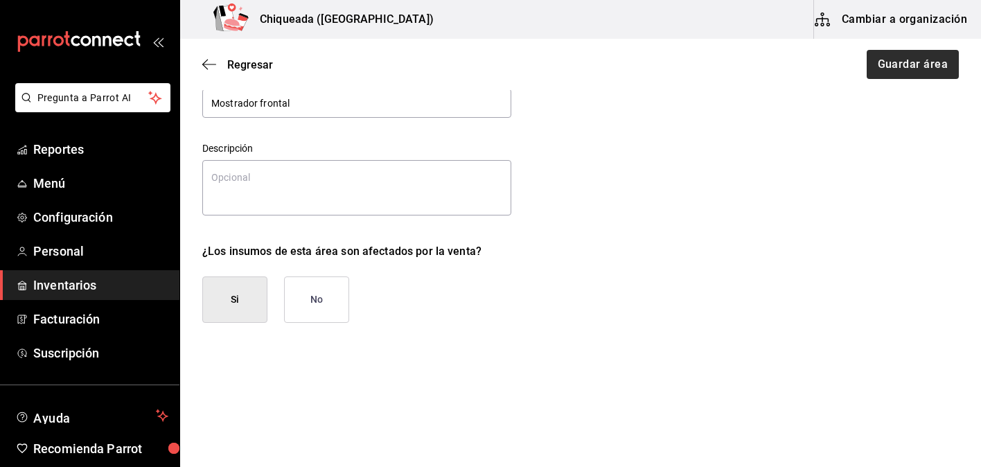
type input "Mostrador frontal"
click at [915, 62] on button "Guardar área" at bounding box center [912, 64] width 94 height 29
type textarea "x"
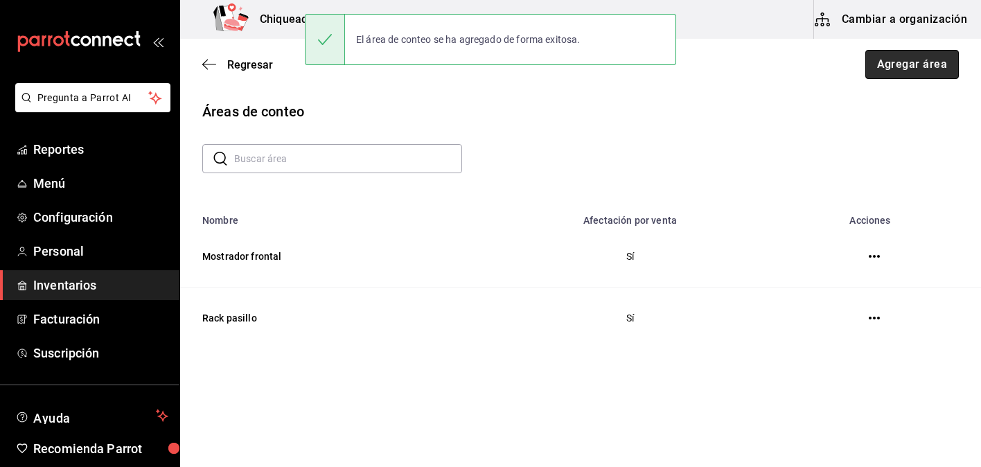
click at [929, 62] on button "Agregar área" at bounding box center [912, 64] width 94 height 29
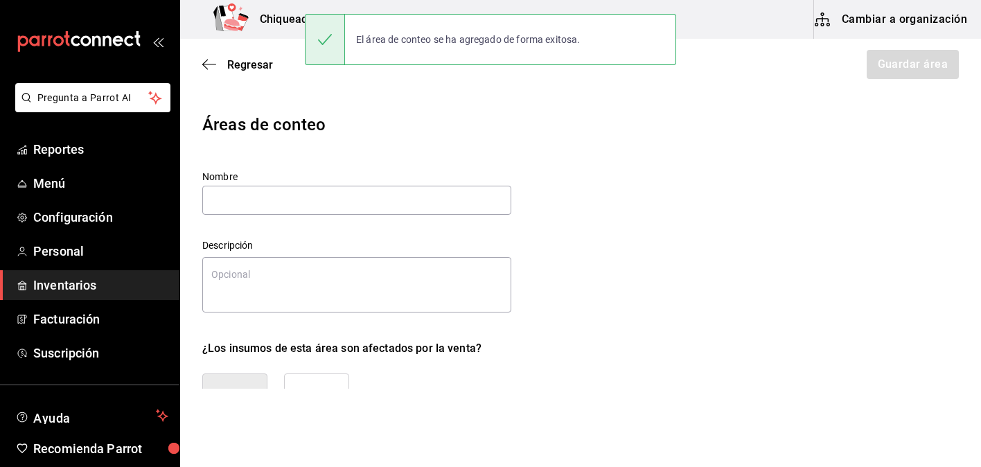
type textarea "x"
type input "M"
type textarea "x"
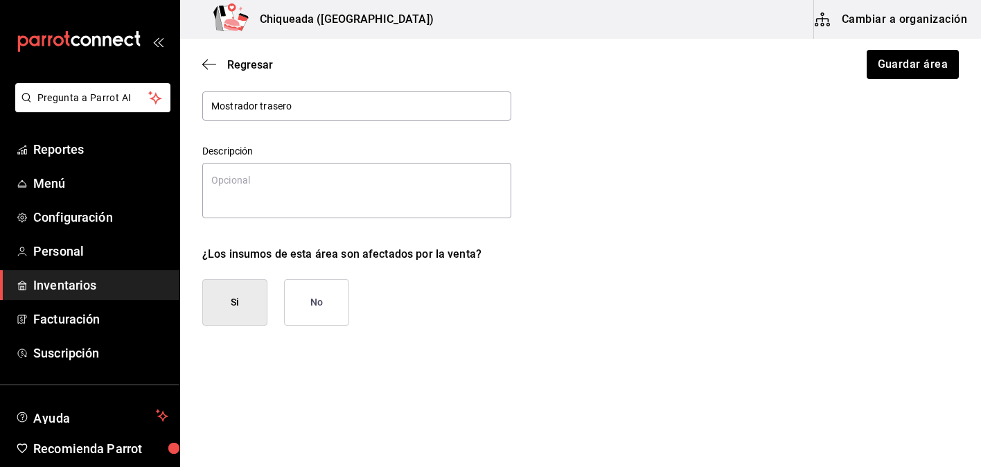
scroll to position [97, 0]
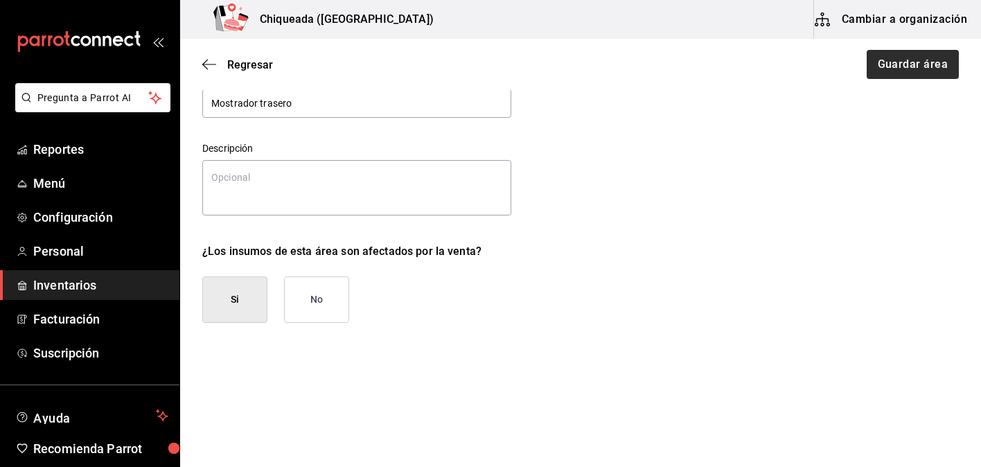
type input "Mostrador trasero"
click at [930, 73] on button "Guardar área" at bounding box center [912, 64] width 94 height 29
type textarea "x"
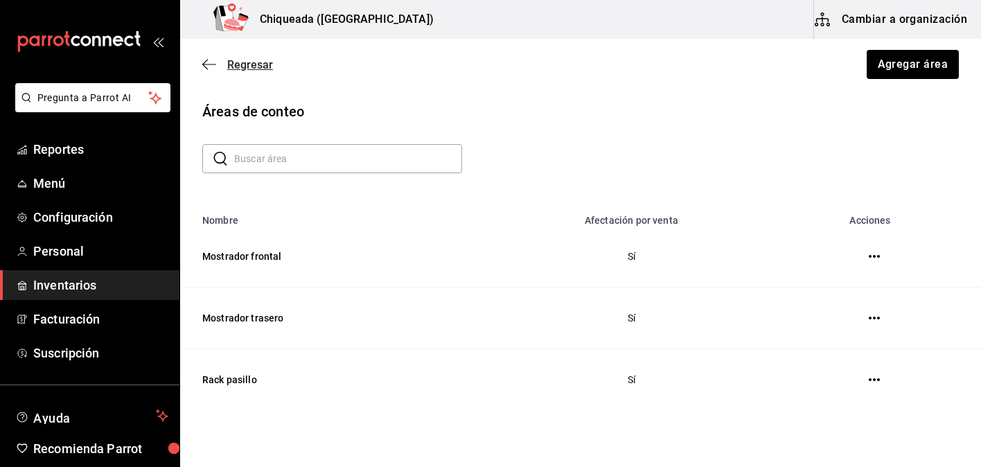
click at [205, 68] on icon "button" at bounding box center [209, 64] width 14 height 12
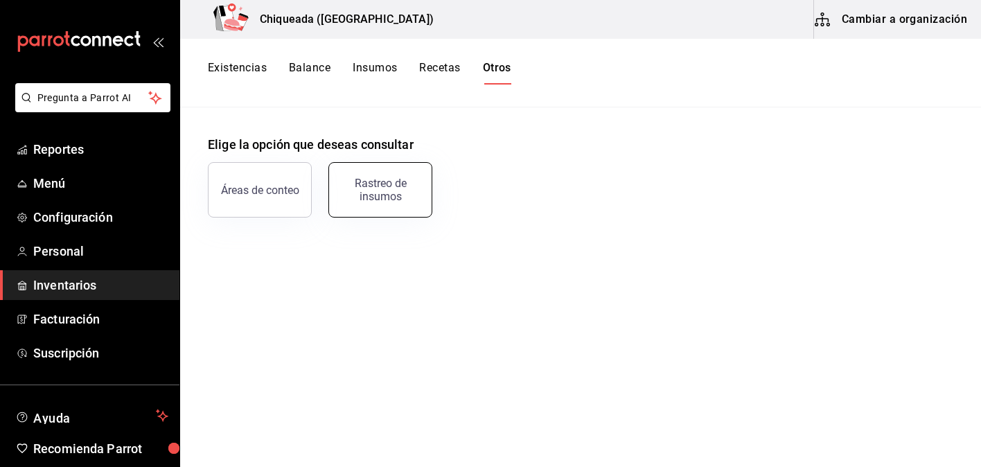
click at [369, 191] on div "Rastreo de insumos" at bounding box center [380, 190] width 86 height 26
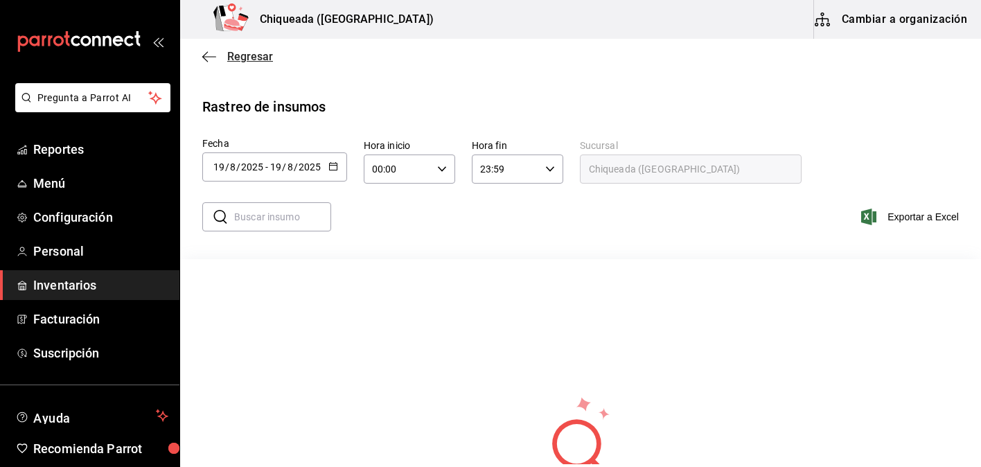
click at [246, 50] on span "Regresar" at bounding box center [250, 56] width 46 height 13
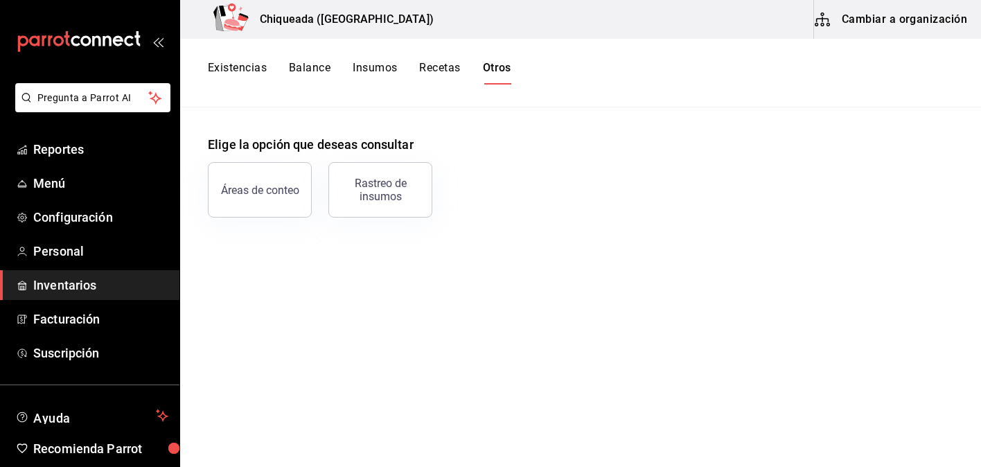
click at [384, 75] on button "Insumos" at bounding box center [375, 73] width 44 height 24
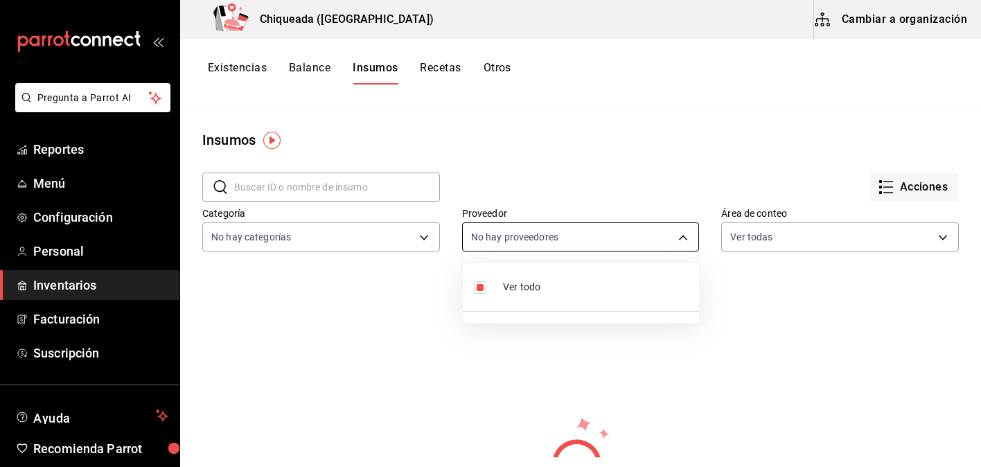
click at [495, 238] on body "Pregunta a Parrot AI Reportes Menú Configuración Personal Inventarios Facturaci…" at bounding box center [490, 228] width 981 height 457
click at [873, 179] on div at bounding box center [490, 233] width 981 height 467
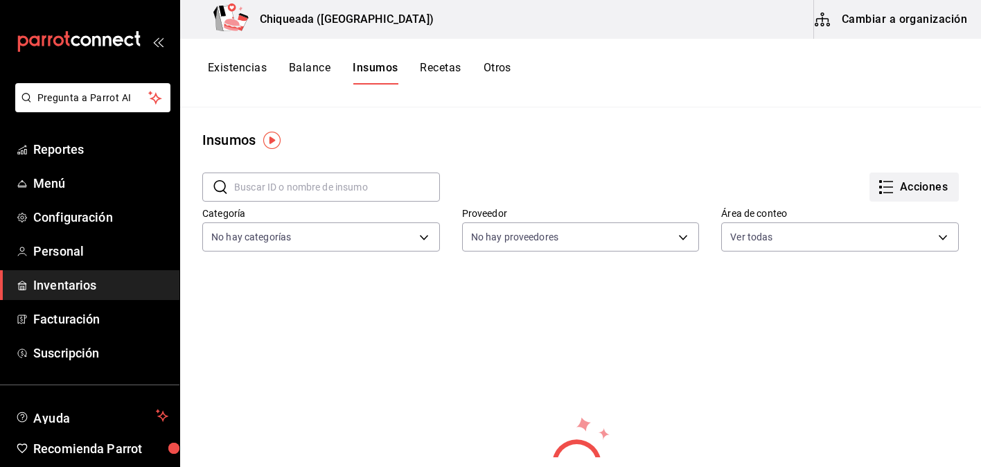
click at [885, 179] on icon "button" at bounding box center [886, 187] width 17 height 17
click at [886, 162] on li "Importar lista de insumos" at bounding box center [885, 170] width 145 height 37
click at [776, 140] on div at bounding box center [490, 233] width 981 height 467
click at [917, 200] on button "Acciones" at bounding box center [913, 186] width 89 height 29
click at [886, 172] on div "Importar lista de insumos" at bounding box center [885, 170] width 112 height 15
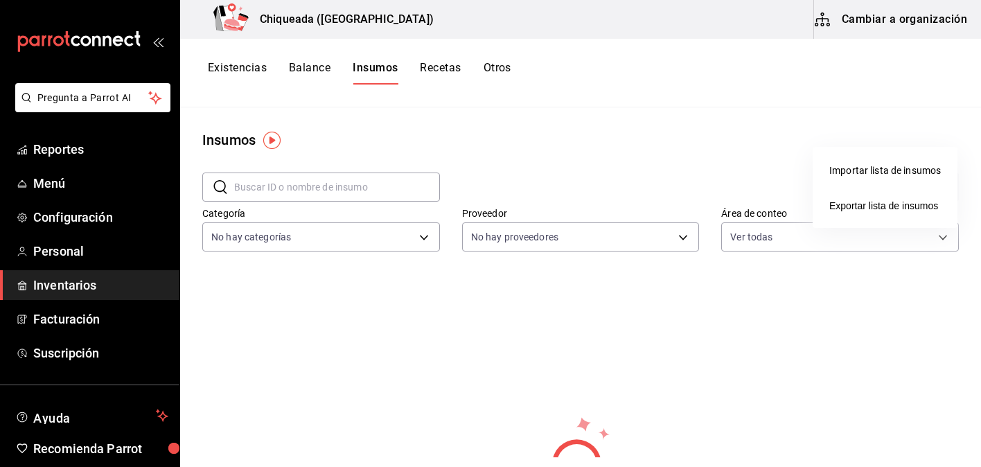
click at [0, 0] on input "Importar lista de insumos" at bounding box center [0, 0] width 0 height 0
click at [302, 73] on div at bounding box center [490, 233] width 981 height 467
click at [303, 65] on button "Balance" at bounding box center [310, 73] width 42 height 24
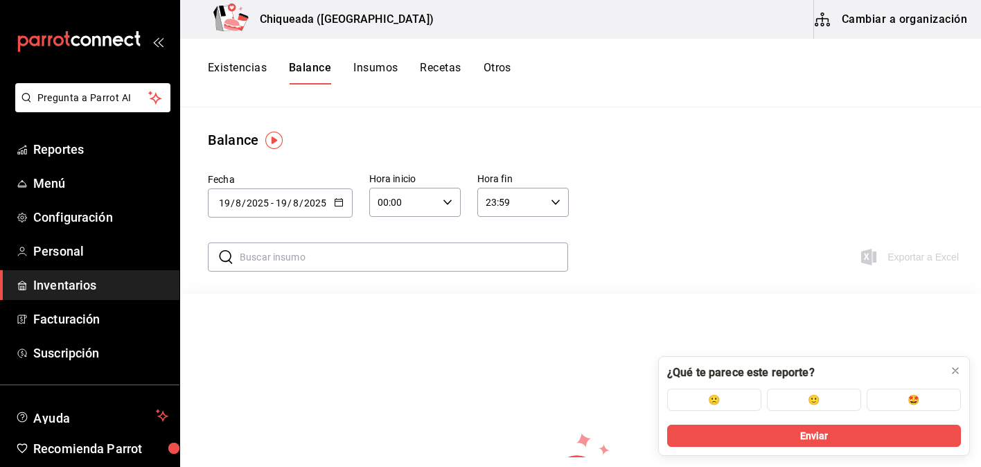
click at [440, 64] on button "Recetas" at bounding box center [440, 73] width 41 height 24
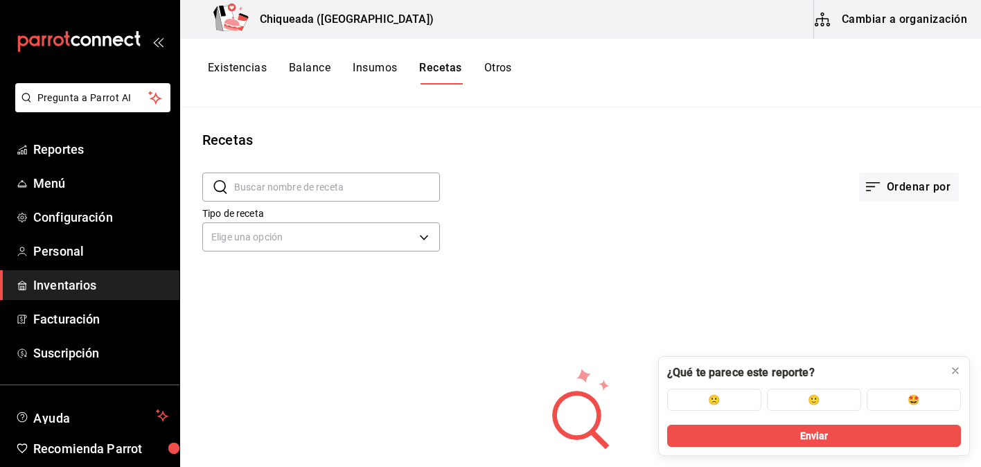
click at [502, 67] on button "Otros" at bounding box center [498, 73] width 28 height 24
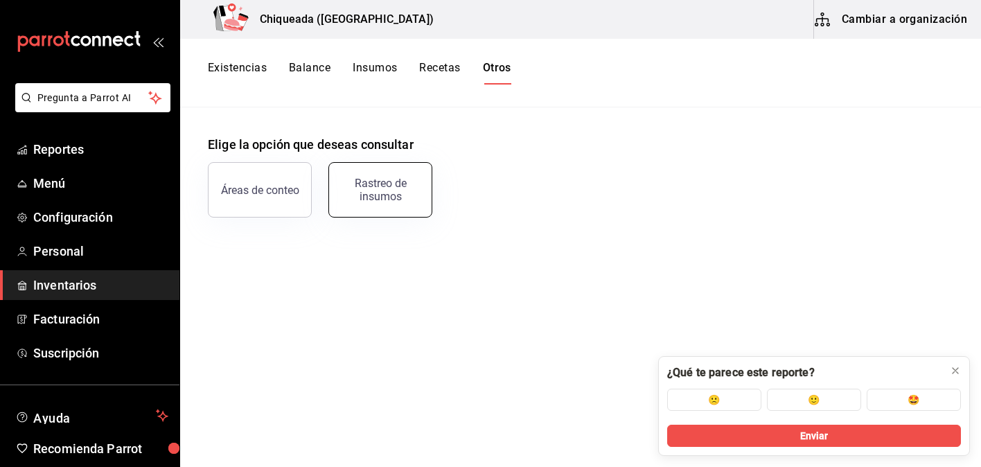
click at [396, 209] on button "Rastreo de insumos" at bounding box center [380, 189] width 104 height 55
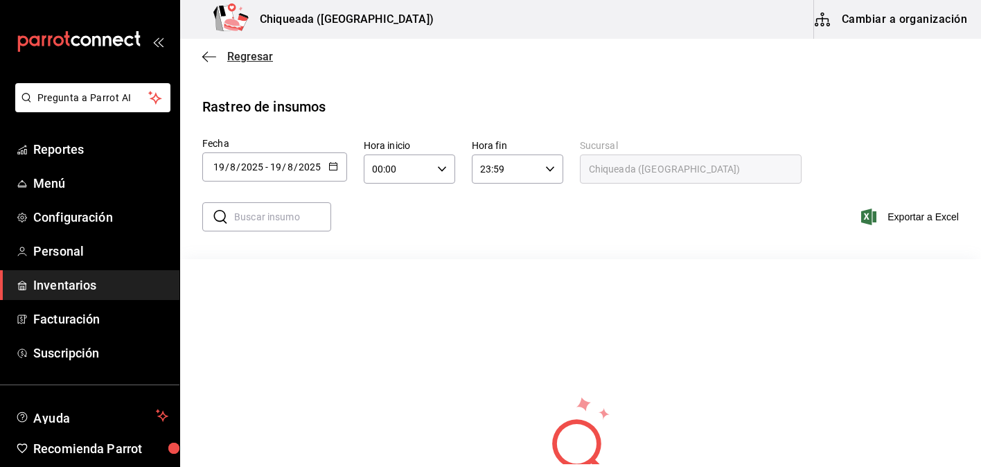
click at [239, 62] on span "Regresar" at bounding box center [250, 56] width 46 height 13
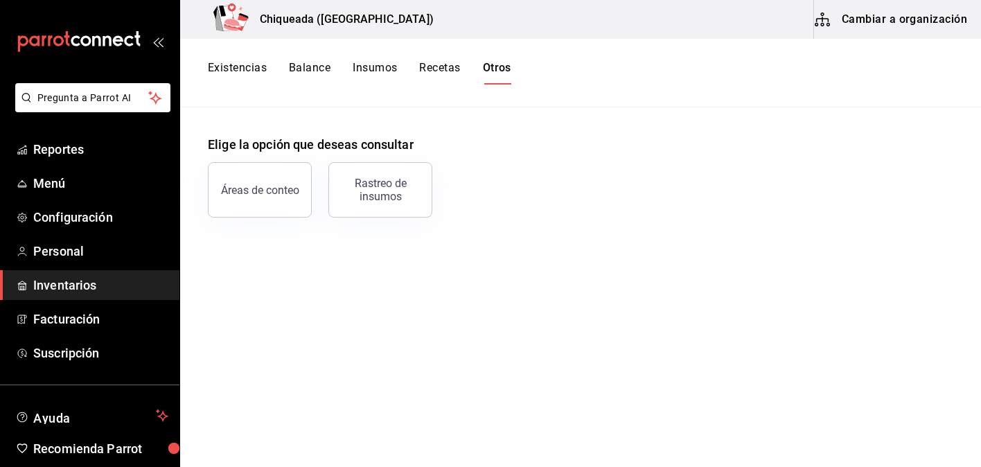
click at [371, 74] on button "Insumos" at bounding box center [375, 73] width 44 height 24
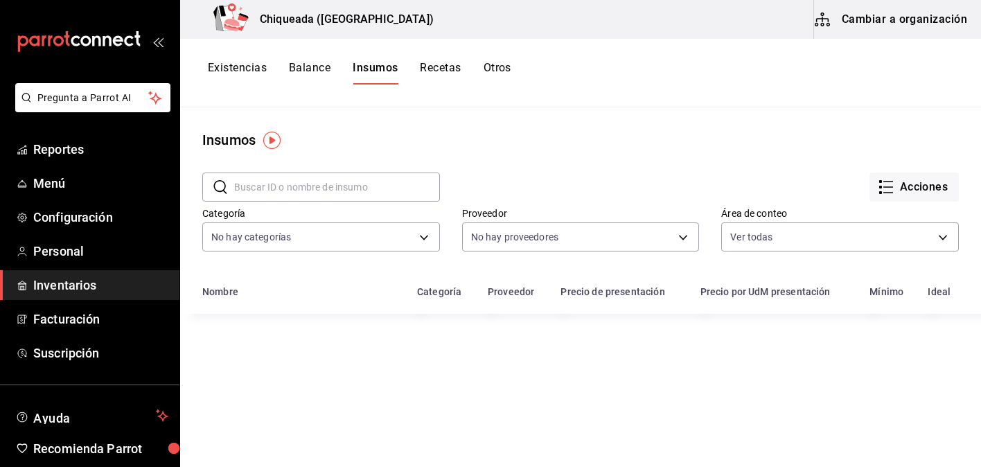
click at [271, 132] on img "button" at bounding box center [271, 140] width 17 height 17
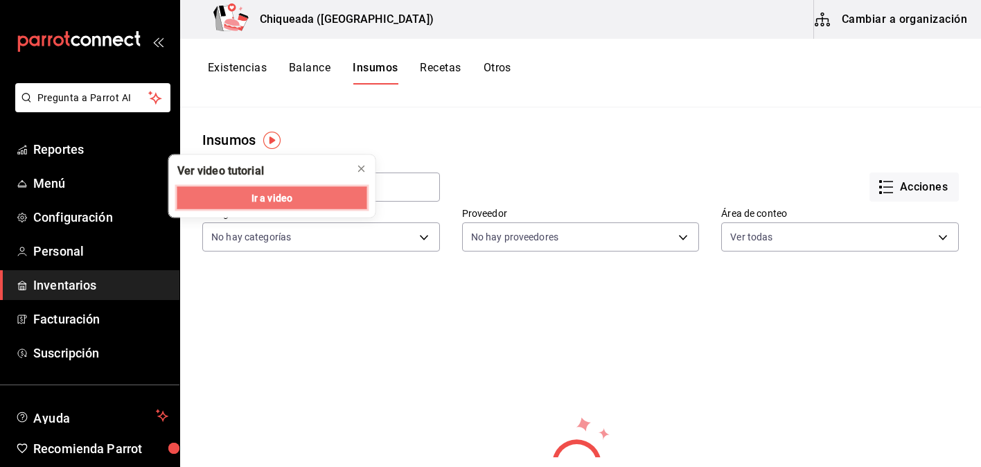
click at [260, 197] on span "Ir a video" at bounding box center [271, 198] width 41 height 15
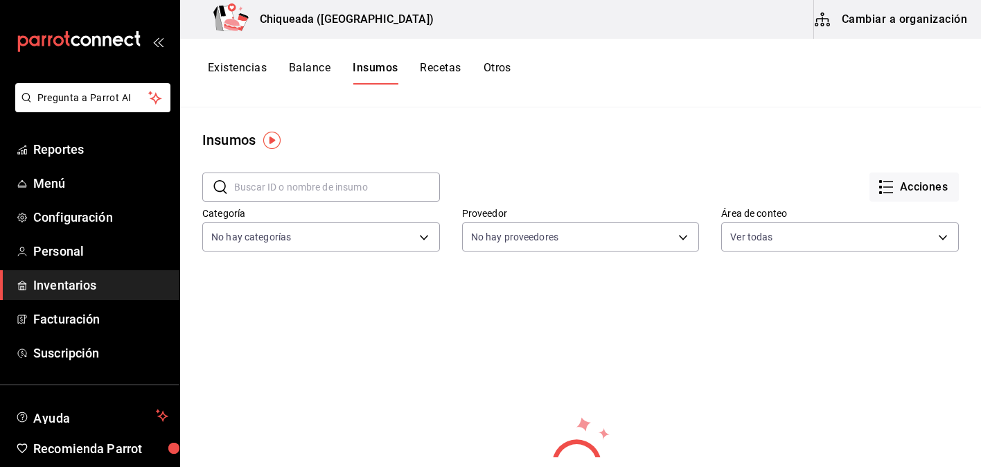
click at [860, 25] on button "Cambiar a organización" at bounding box center [892, 19] width 156 height 39
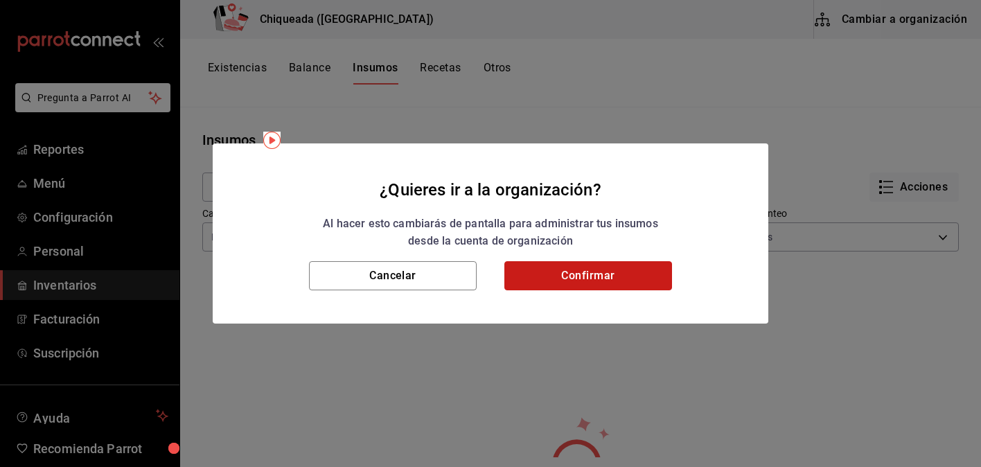
click at [568, 265] on button "Confirmar" at bounding box center [588, 275] width 168 height 29
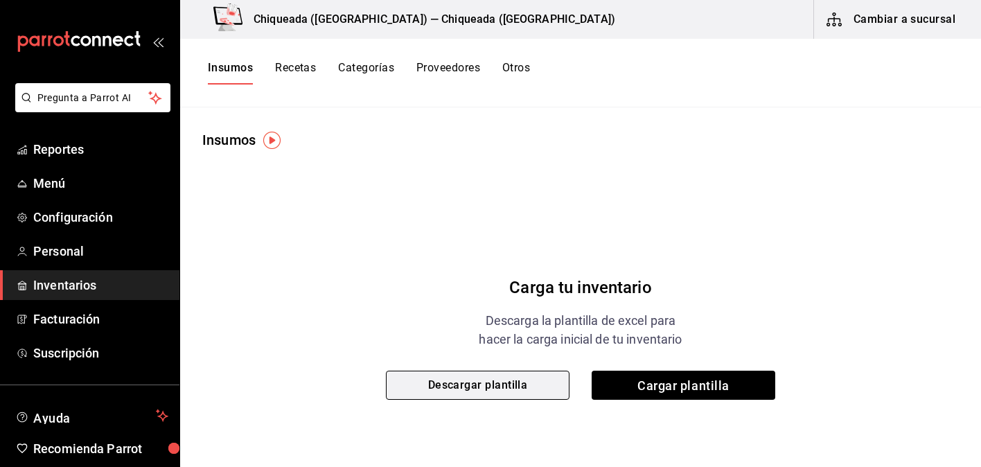
click at [528, 382] on button "Descargar plantilla" at bounding box center [478, 385] width 184 height 29
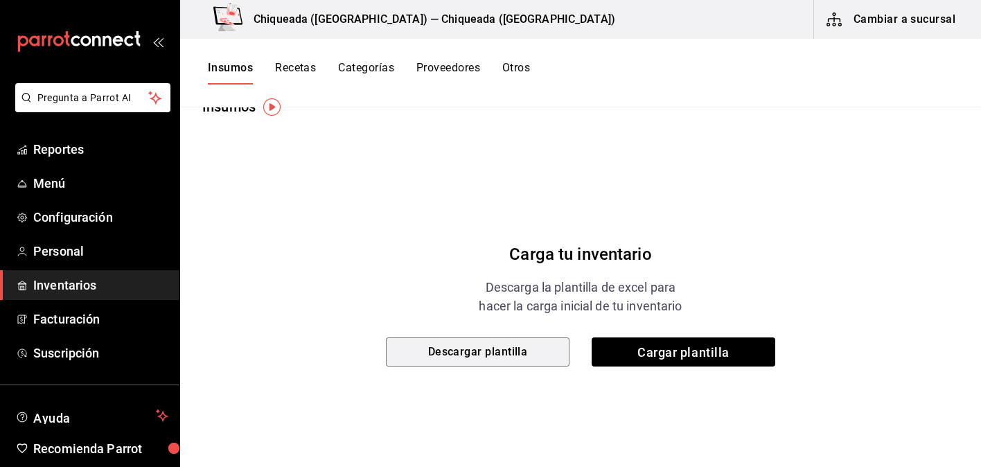
scroll to position [39, 0]
